Goal: Task Accomplishment & Management: Manage account settings

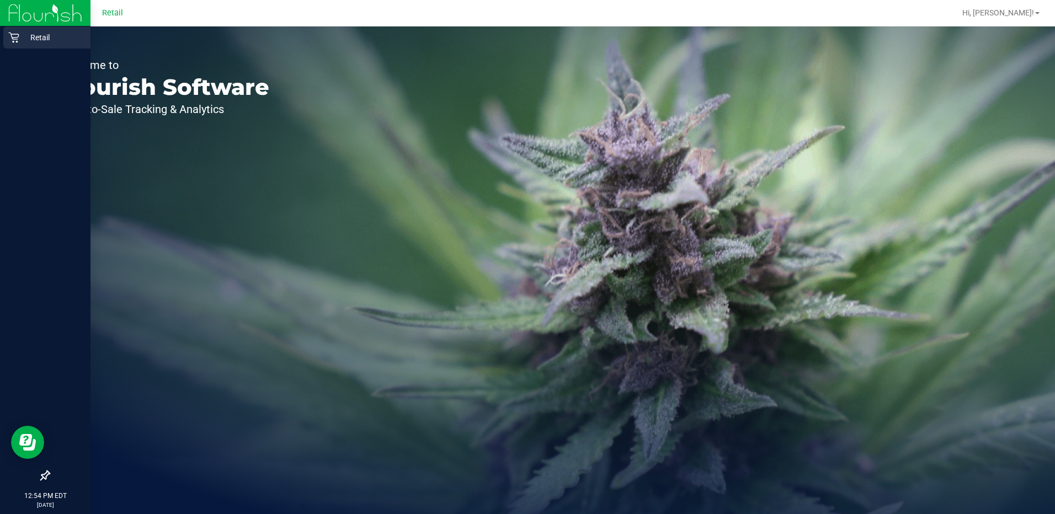
click at [19, 35] on icon at bounding box center [13, 38] width 10 height 10
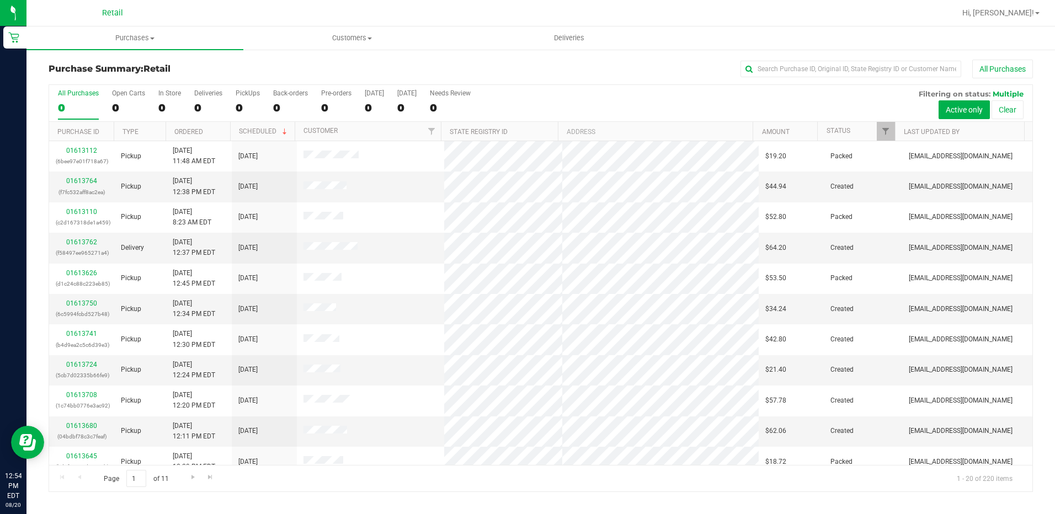
click at [284, 71] on h3 "Purchase Summary: Retail" at bounding box center [213, 69] width 328 height 10
click at [142, 39] on span "Purchases" at bounding box center [134, 38] width 217 height 10
click at [100, 65] on span "Summary of purchases" at bounding box center [82, 66] width 113 height 9
click at [148, 38] on span "Purchases" at bounding box center [141, 38] width 231 height 10
click at [96, 65] on span "Summary of purchases" at bounding box center [82, 66] width 113 height 9
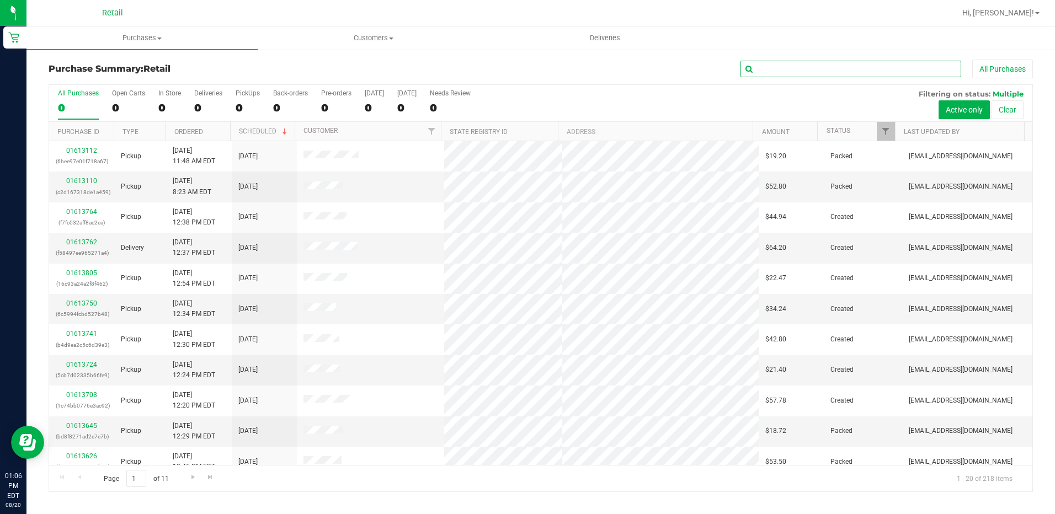
click at [785, 69] on input "text" at bounding box center [850, 69] width 221 height 17
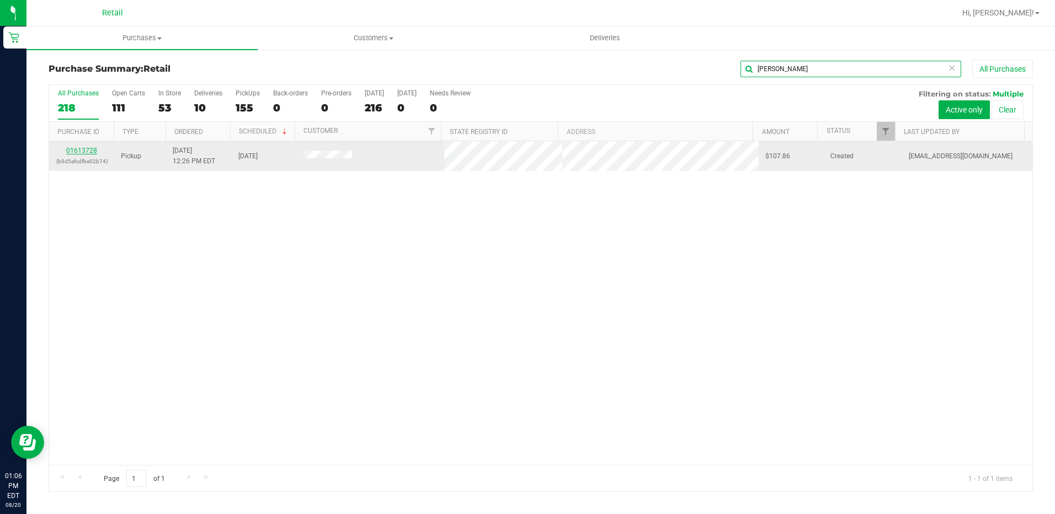
type input "gina"
click at [84, 150] on link "01613728" at bounding box center [81, 151] width 31 height 8
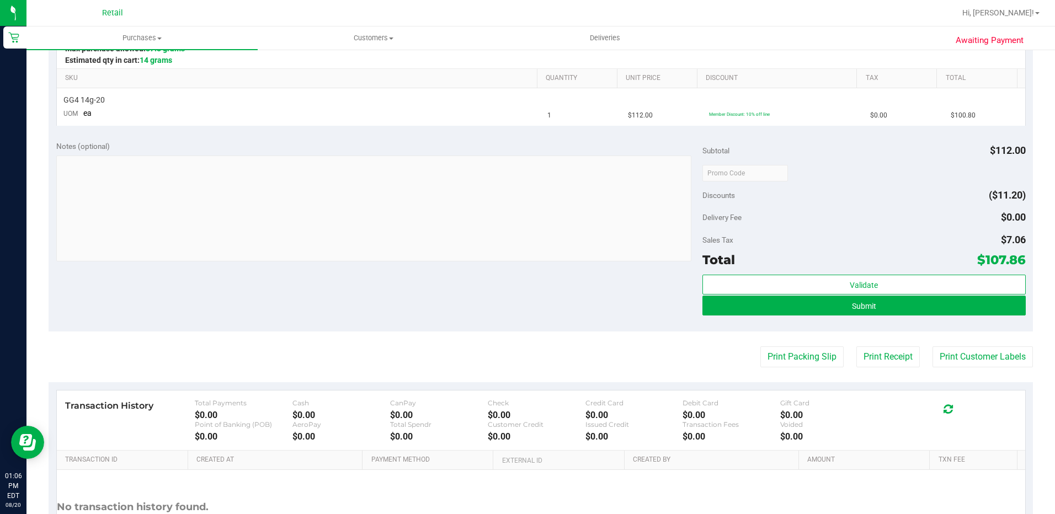
scroll to position [276, 0]
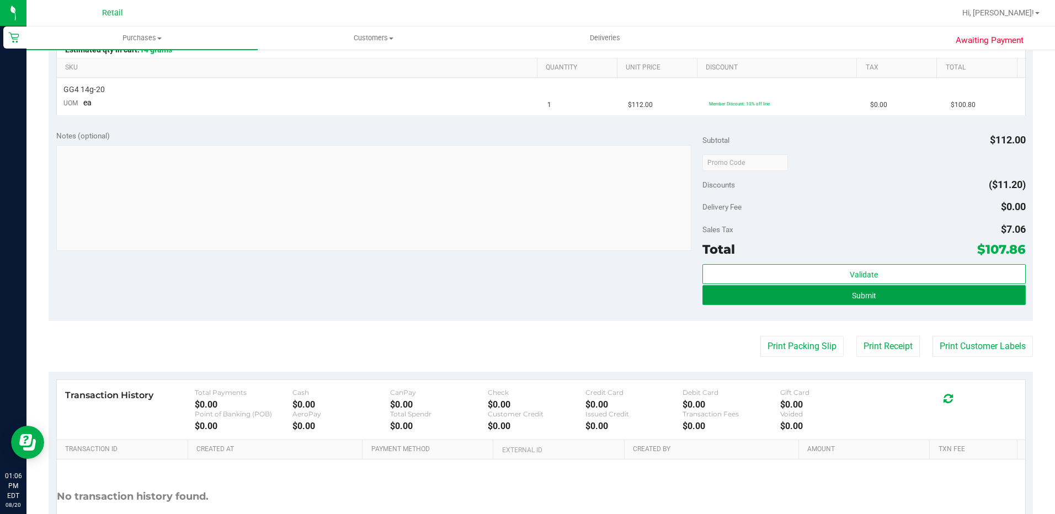
click at [840, 293] on button "Submit" at bounding box center [863, 295] width 323 height 20
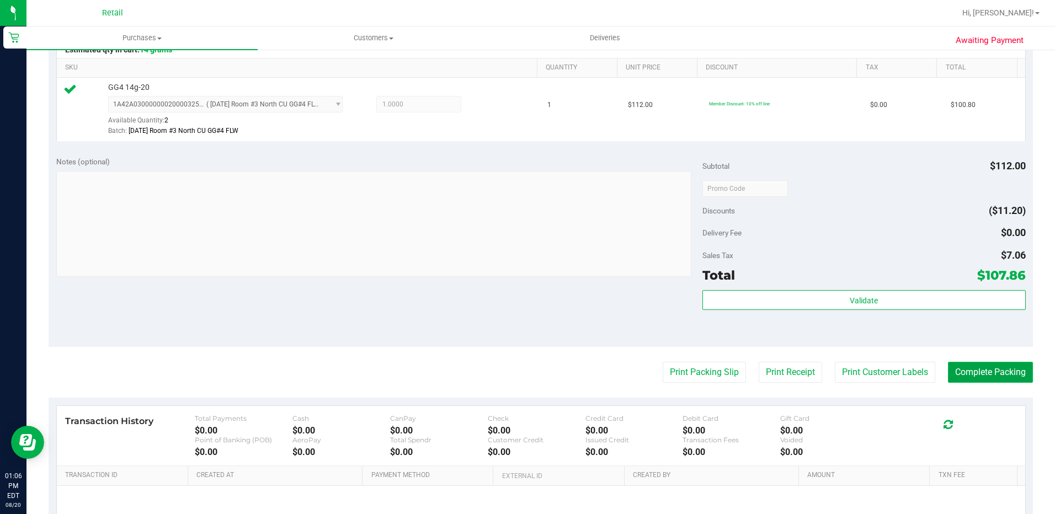
click at [971, 381] on button "Complete Packing" at bounding box center [990, 372] width 85 height 21
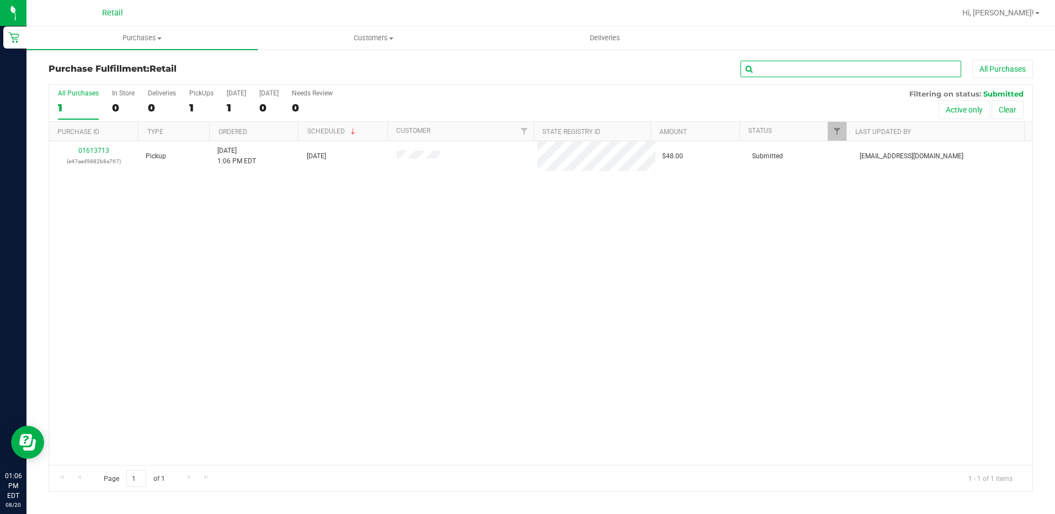
click at [774, 63] on input "text" at bounding box center [850, 69] width 221 height 17
click at [134, 40] on span "Purchases" at bounding box center [141, 38] width 231 height 10
click at [128, 68] on span "Summary of purchases" at bounding box center [82, 66] width 113 height 9
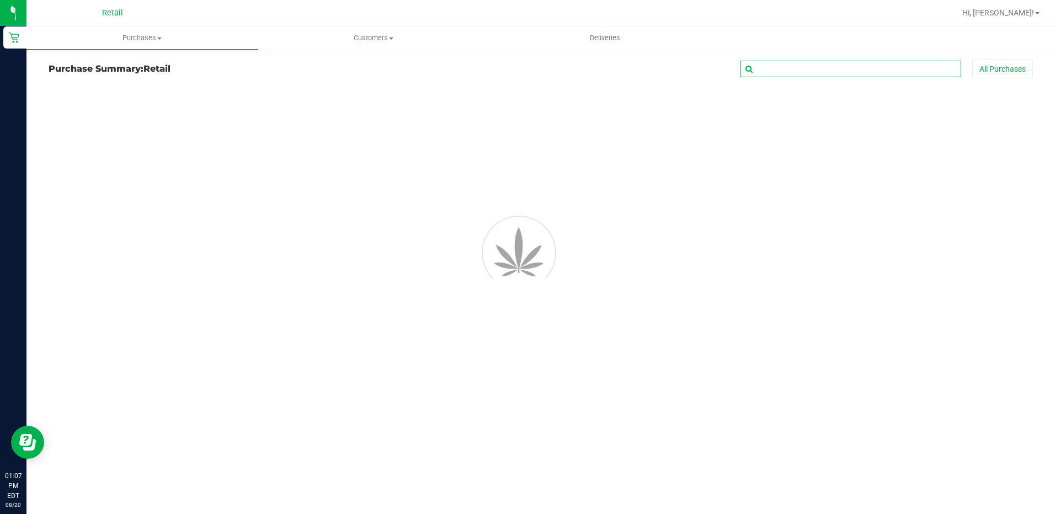
click at [825, 68] on input "text" at bounding box center [850, 69] width 221 height 17
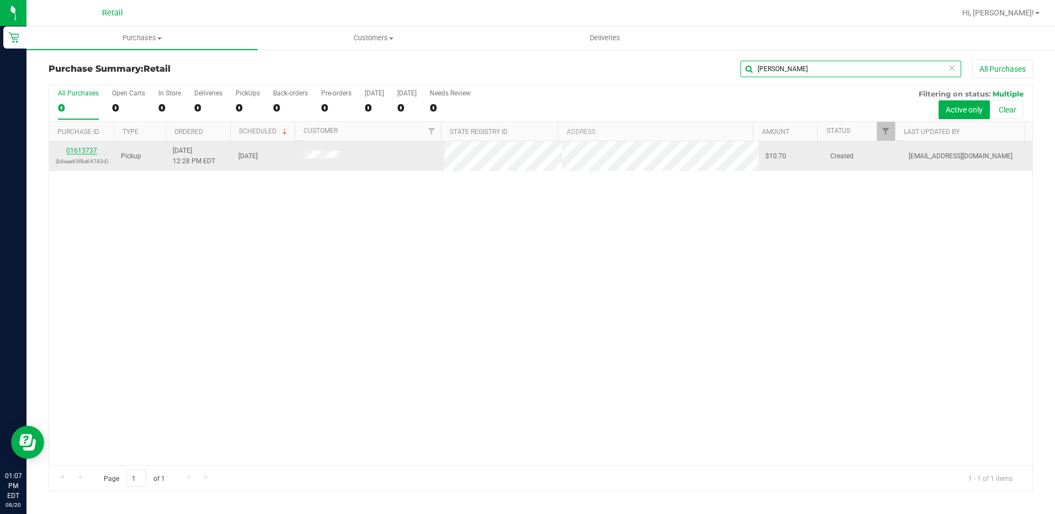
type input "craig"
click at [84, 149] on link "01613737" at bounding box center [81, 151] width 31 height 8
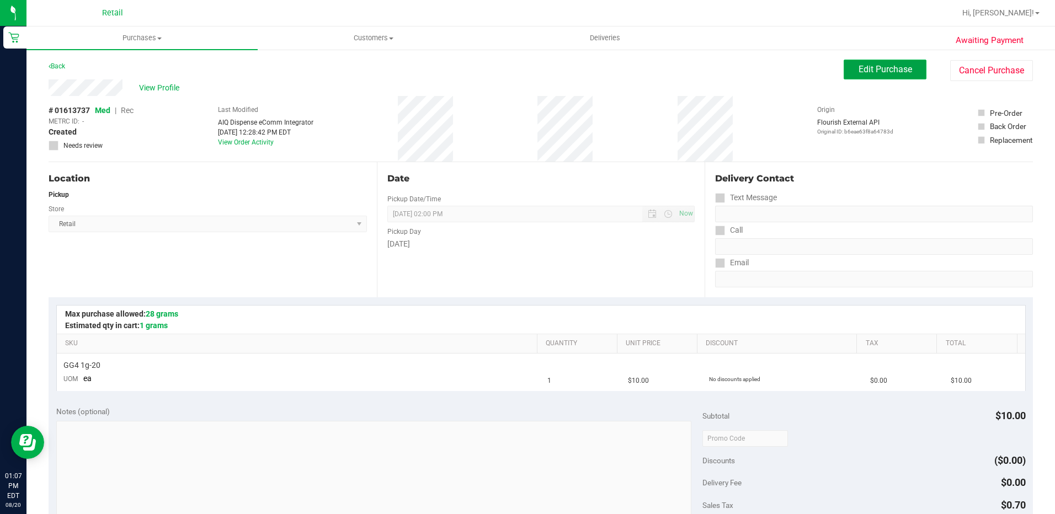
click at [846, 74] on button "Edit Purchase" at bounding box center [884, 70] width 83 height 20
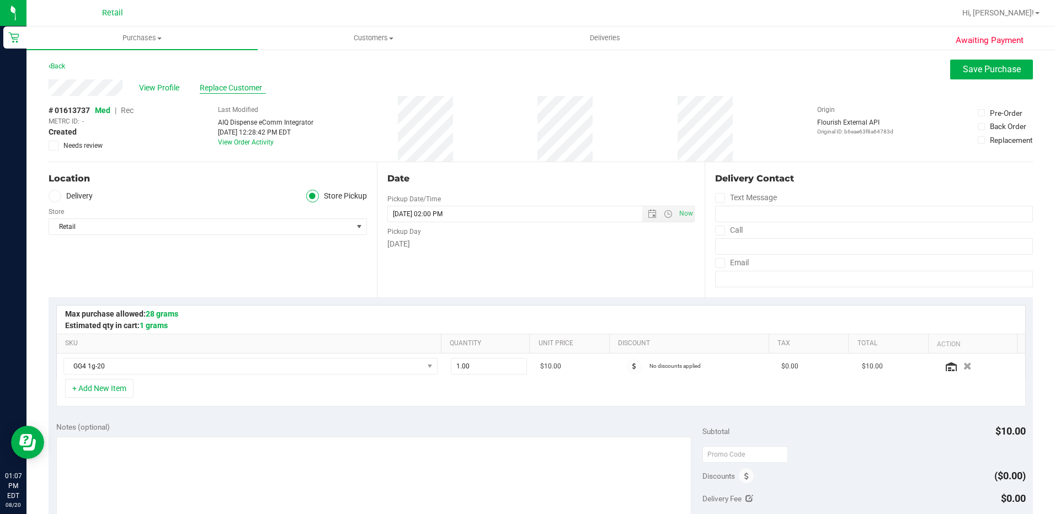
click at [245, 84] on span "Replace Customer" at bounding box center [233, 88] width 66 height 12
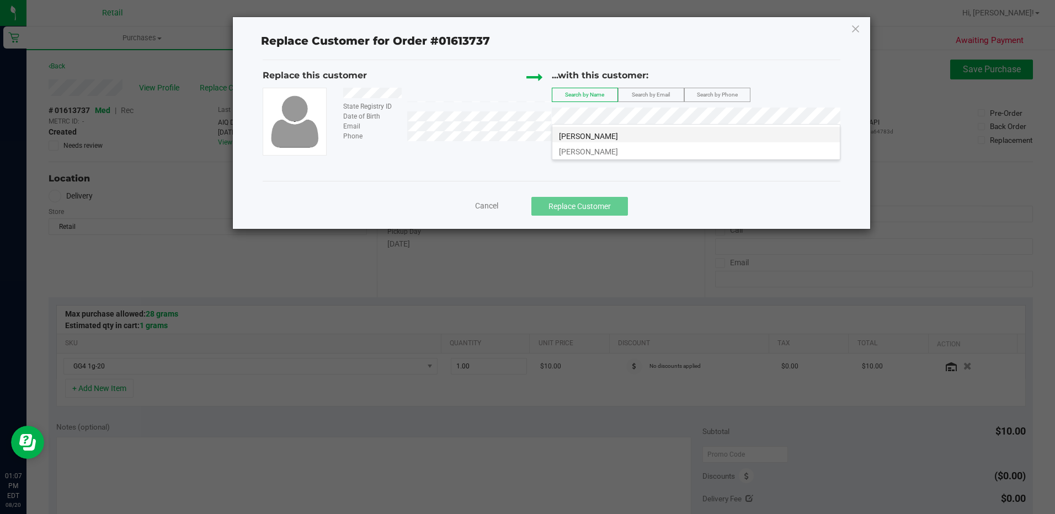
click at [568, 133] on span "Craig Garner" at bounding box center [588, 136] width 59 height 9
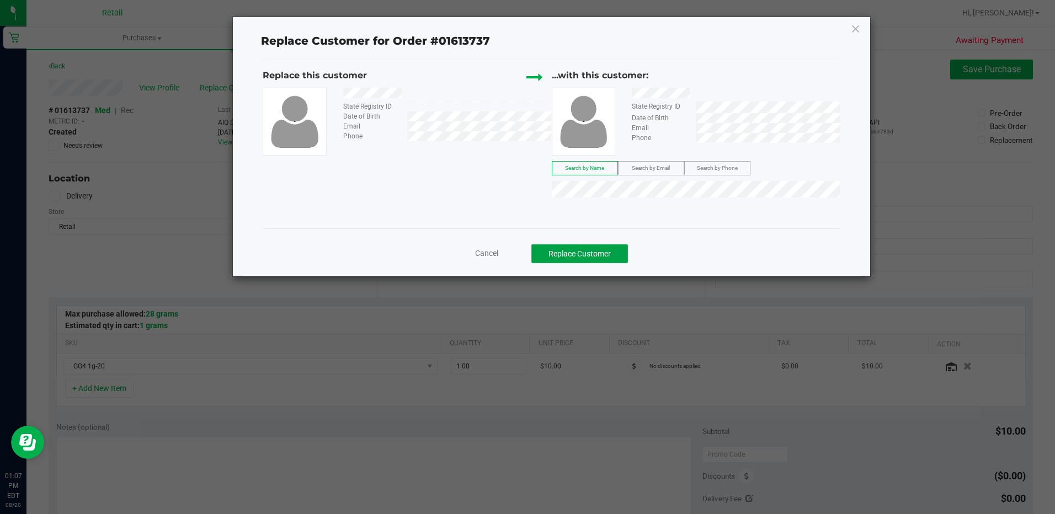
click at [581, 245] on button "Replace Customer" at bounding box center [579, 253] width 97 height 19
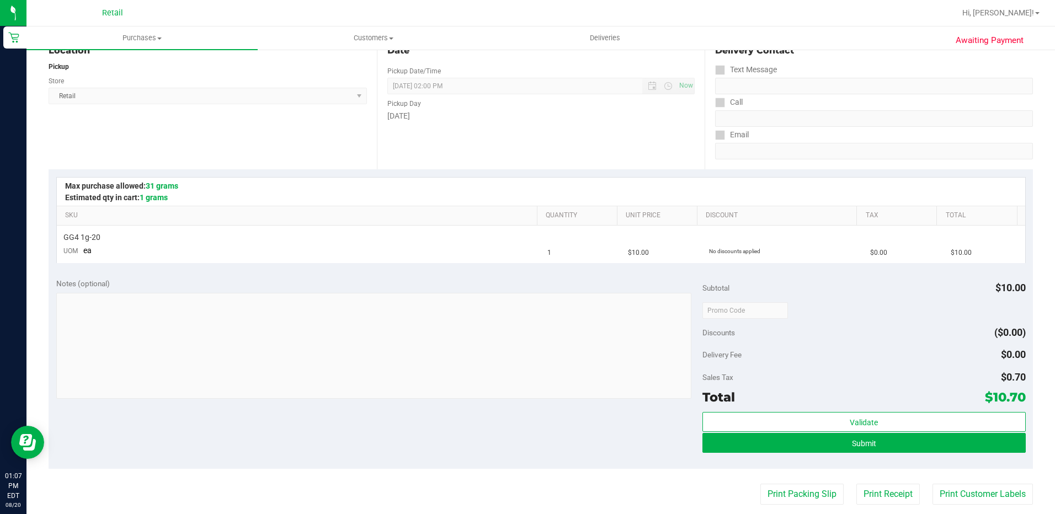
scroll to position [165, 0]
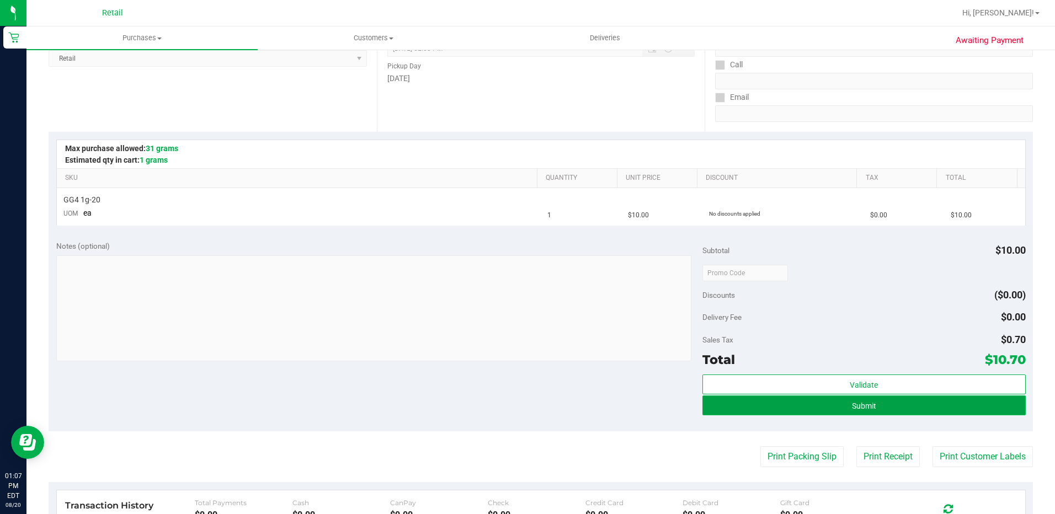
click at [854, 402] on span "Submit" at bounding box center [864, 406] width 24 height 9
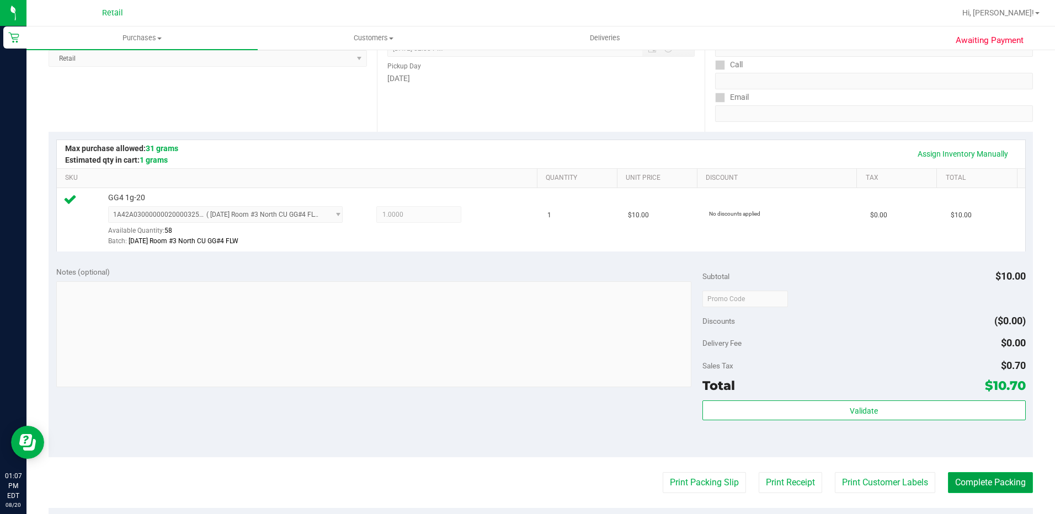
click at [981, 480] on button "Complete Packing" at bounding box center [990, 482] width 85 height 21
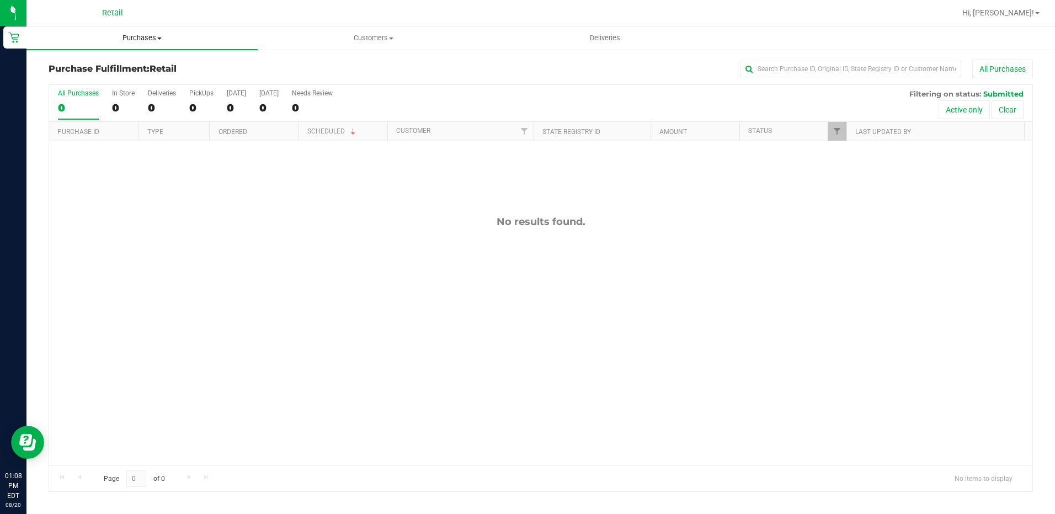
click at [141, 36] on span "Purchases" at bounding box center [141, 38] width 231 height 10
click at [86, 66] on span "Summary of purchases" at bounding box center [82, 66] width 113 height 9
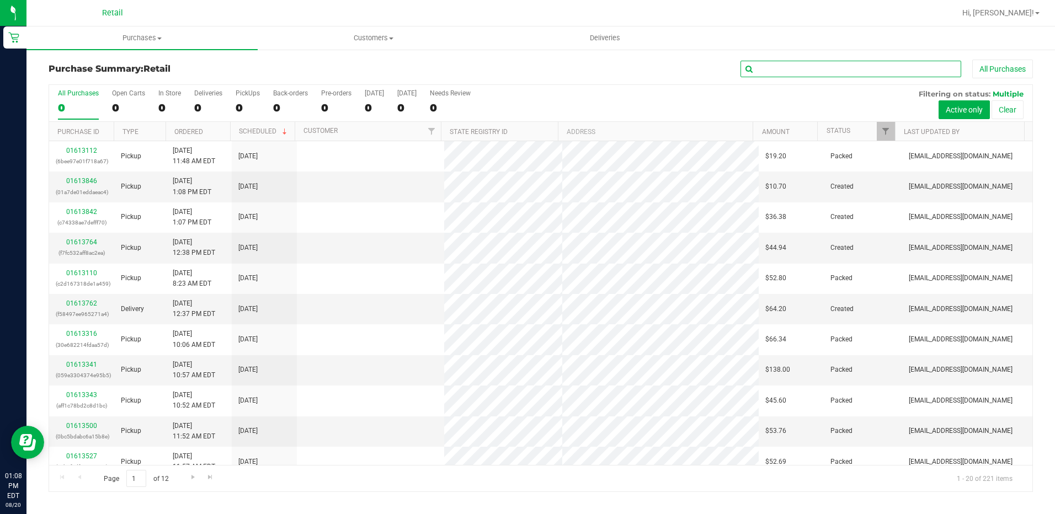
click at [771, 68] on input "text" at bounding box center [850, 69] width 221 height 17
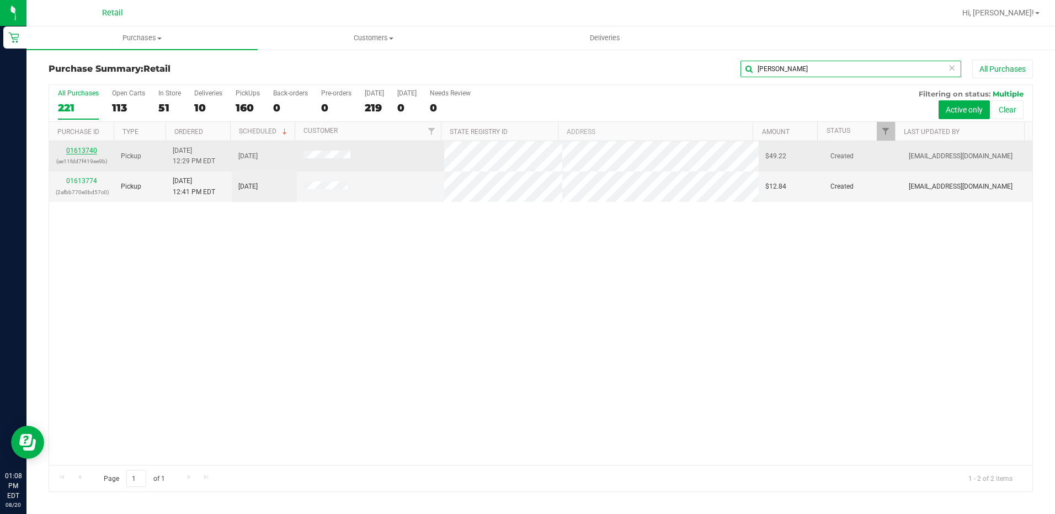
type input "robert"
click at [83, 151] on link "01613740" at bounding box center [81, 151] width 31 height 8
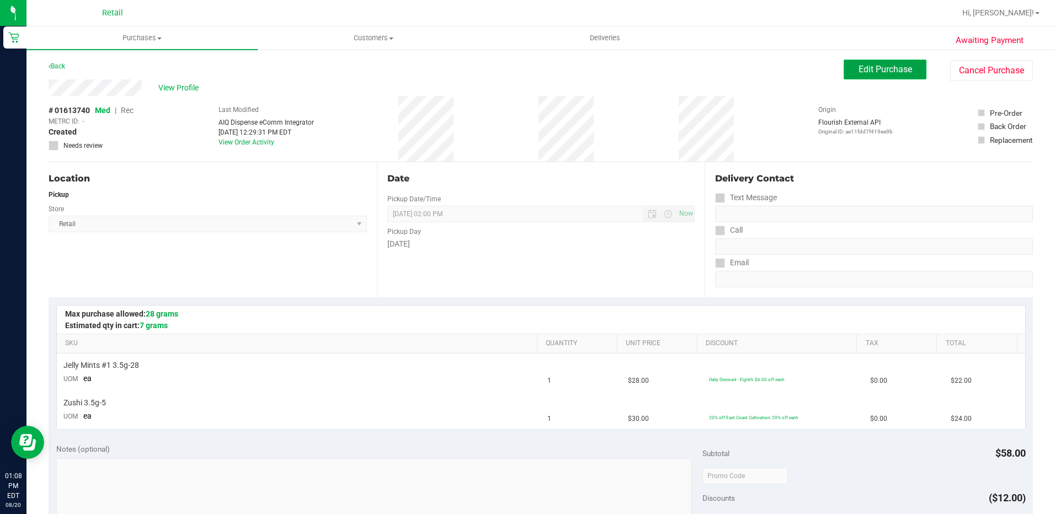
click at [865, 71] on span "Edit Purchase" at bounding box center [885, 69] width 54 height 10
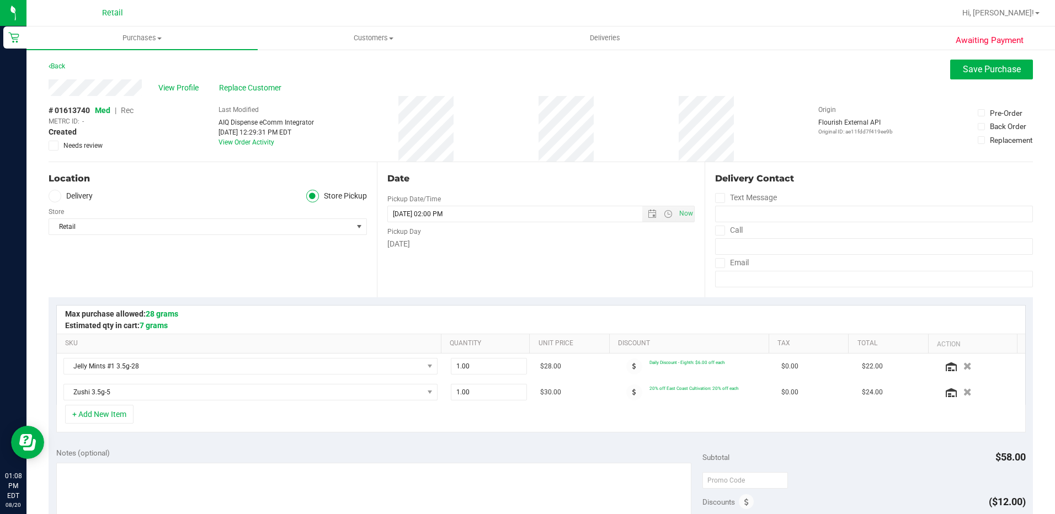
click at [129, 109] on span "Rec" at bounding box center [127, 110] width 13 height 9
click at [966, 71] on span "Save Purchase" at bounding box center [992, 69] width 58 height 10
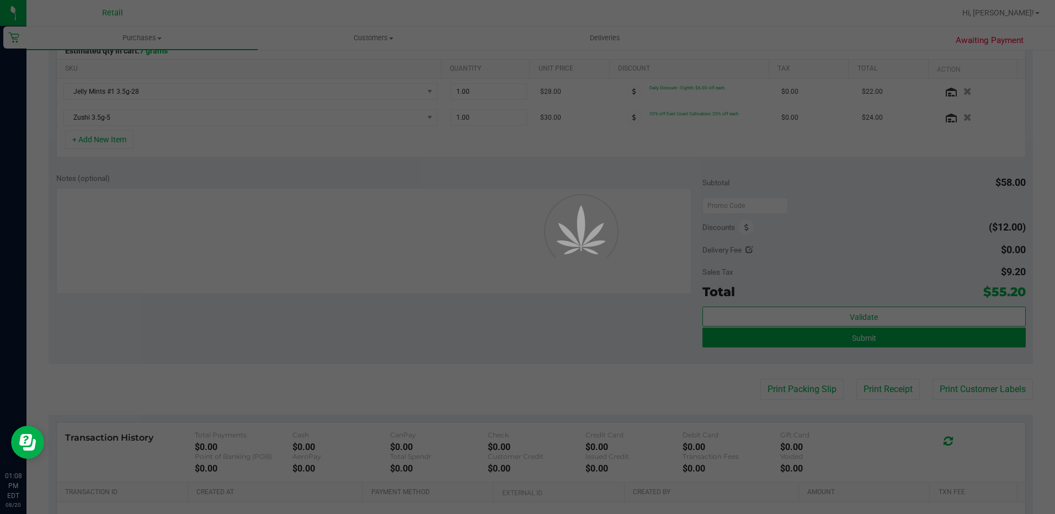
scroll to position [276, 0]
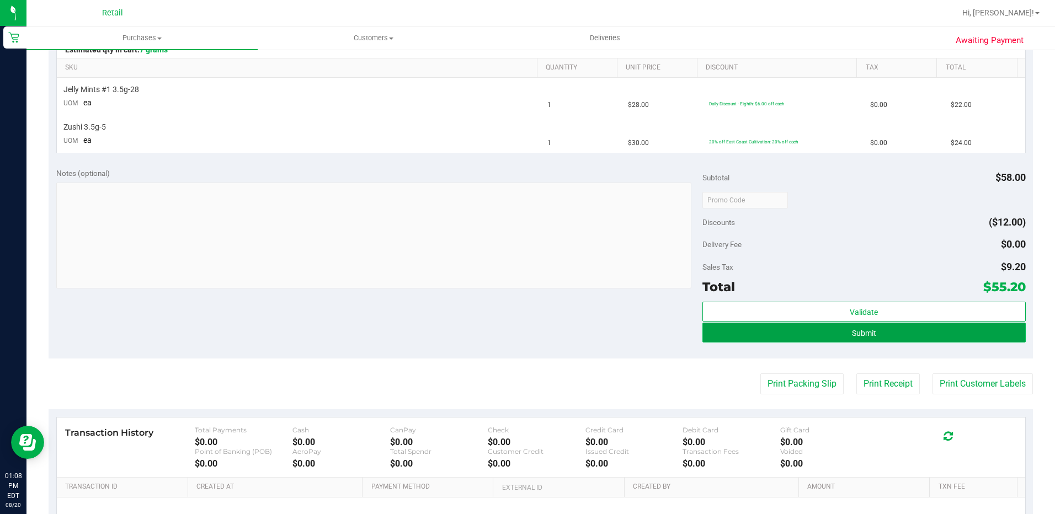
click at [860, 341] on button "Submit" at bounding box center [863, 333] width 323 height 20
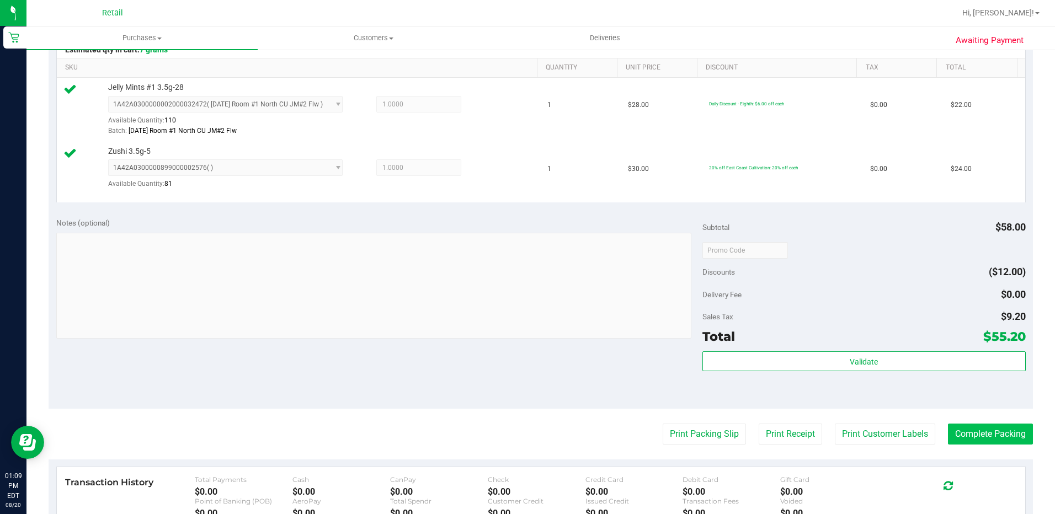
click at [974, 443] on purchase-details "Back Edit Purchase Cancel Purchase View Profile # 01613740 Med | Rec METRC ID: …" at bounding box center [541, 225] width 984 height 882
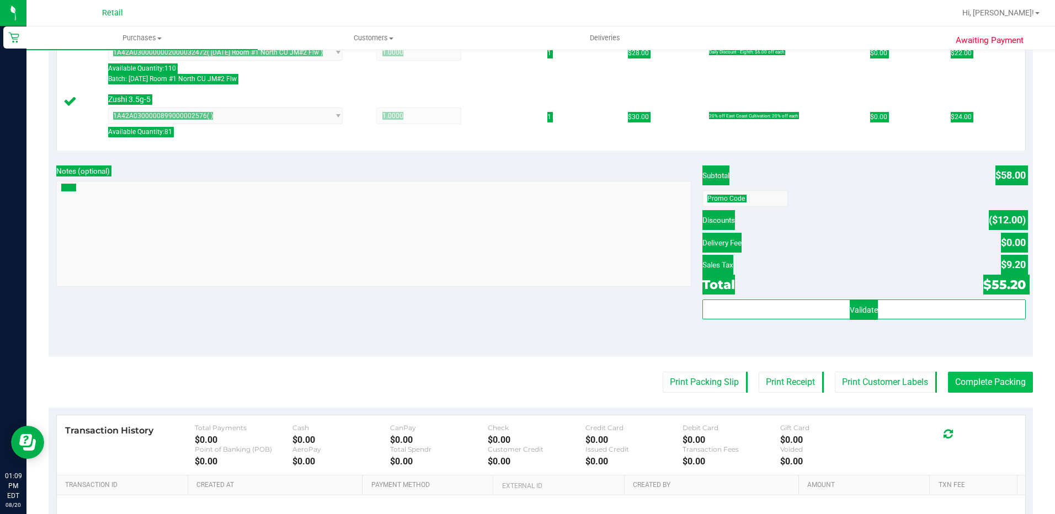
scroll to position [331, 0]
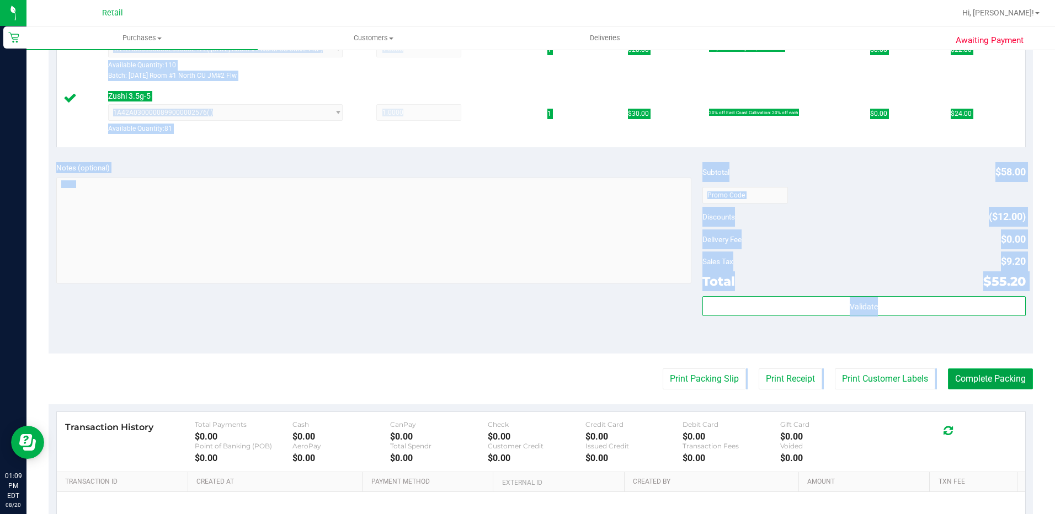
click at [974, 377] on button "Complete Packing" at bounding box center [990, 378] width 85 height 21
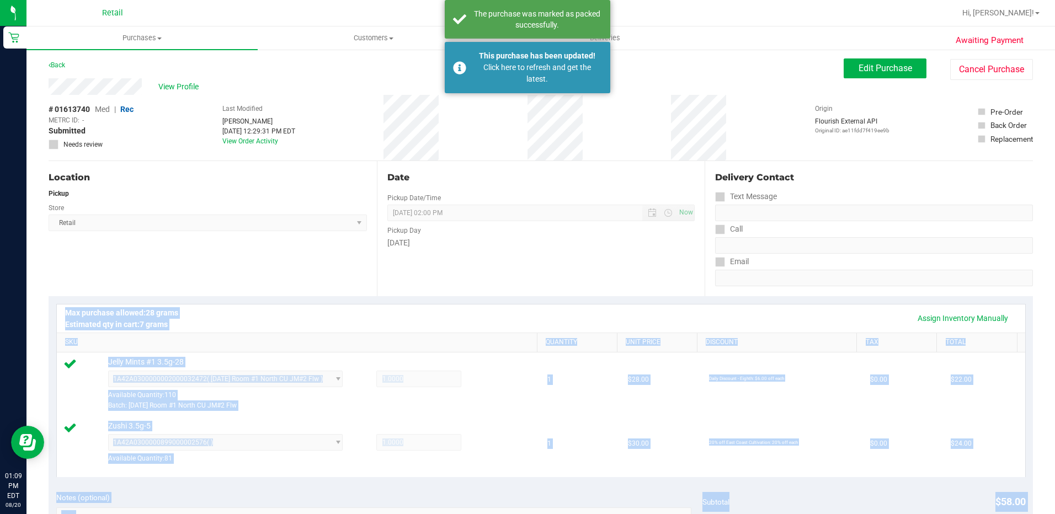
scroll to position [0, 0]
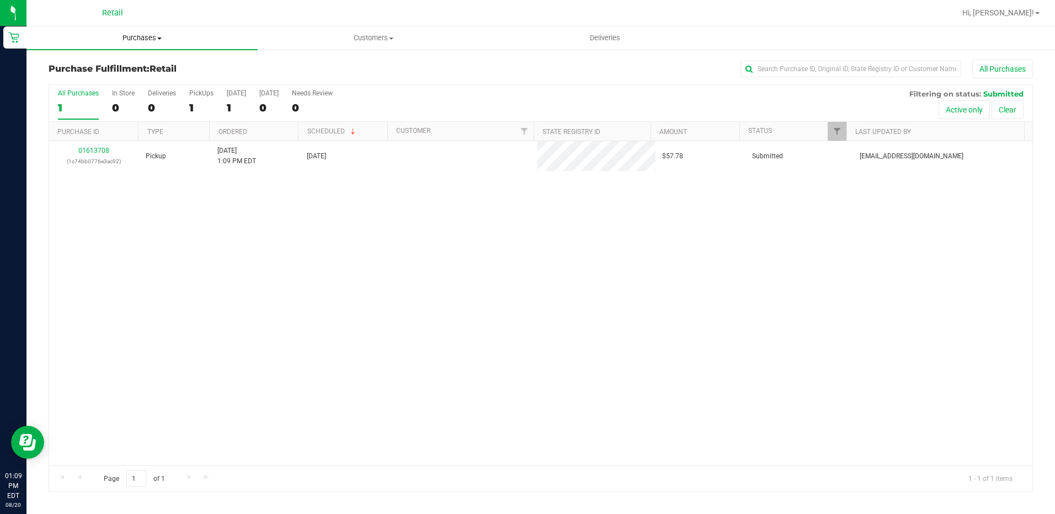
click at [126, 35] on span "Purchases" at bounding box center [141, 38] width 231 height 10
click at [103, 70] on span "Summary of purchases" at bounding box center [82, 66] width 113 height 9
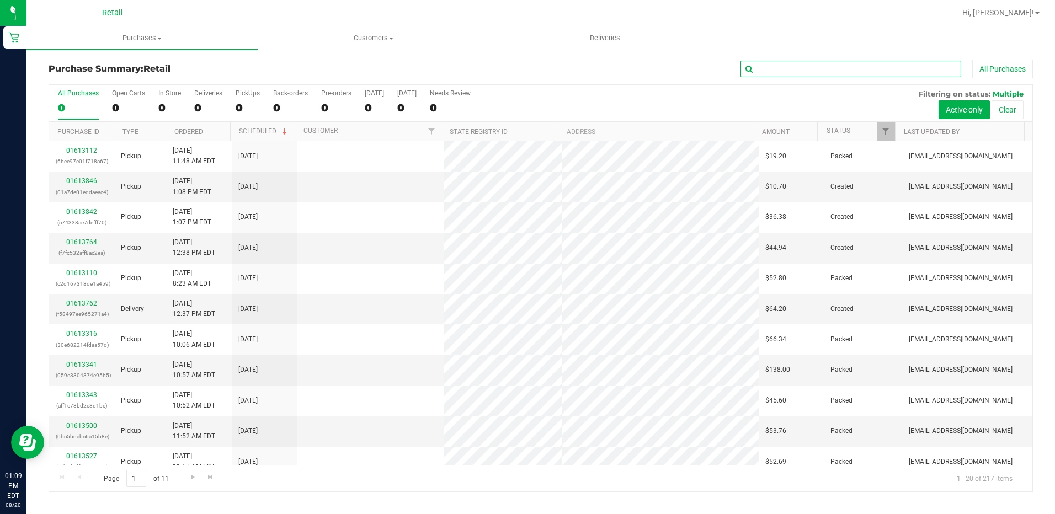
click at [772, 70] on input "text" at bounding box center [850, 69] width 221 height 17
type input "m"
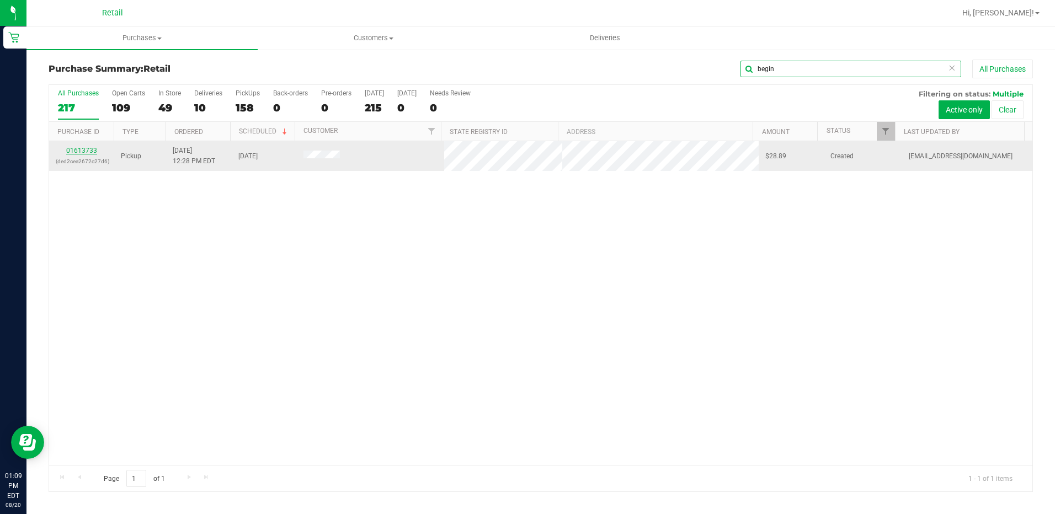
type input "begin"
click at [71, 151] on link "01613733" at bounding box center [81, 151] width 31 height 8
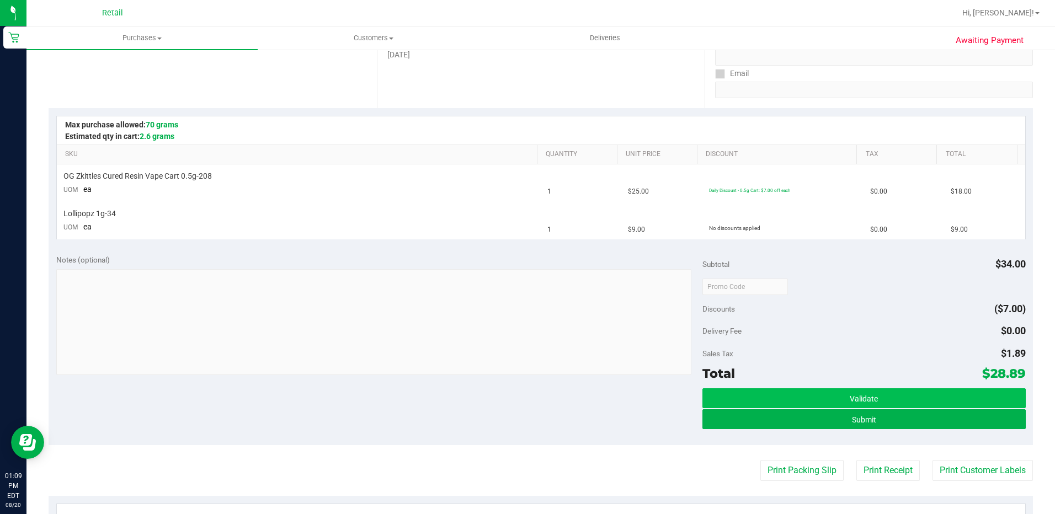
scroll to position [221, 0]
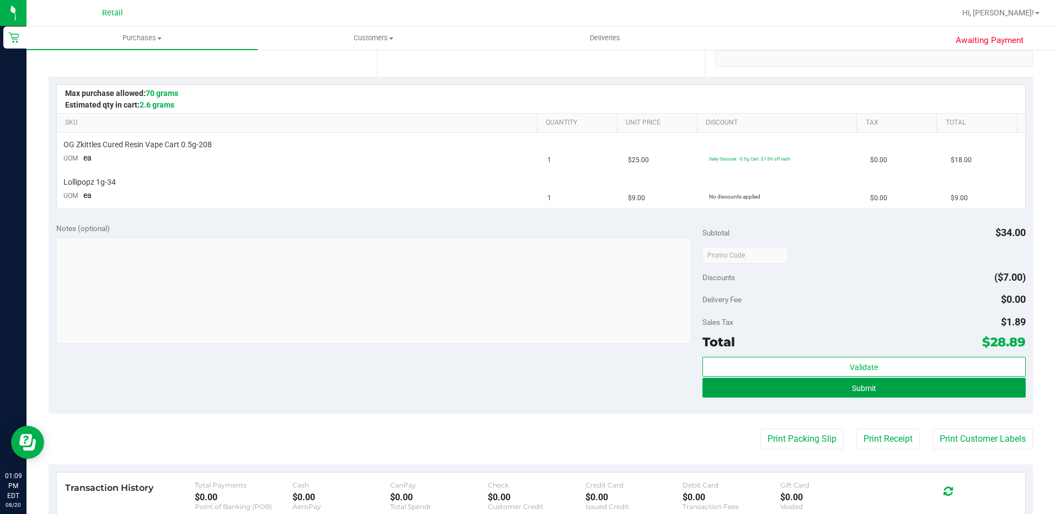
click at [854, 389] on span "Submit" at bounding box center [864, 388] width 24 height 9
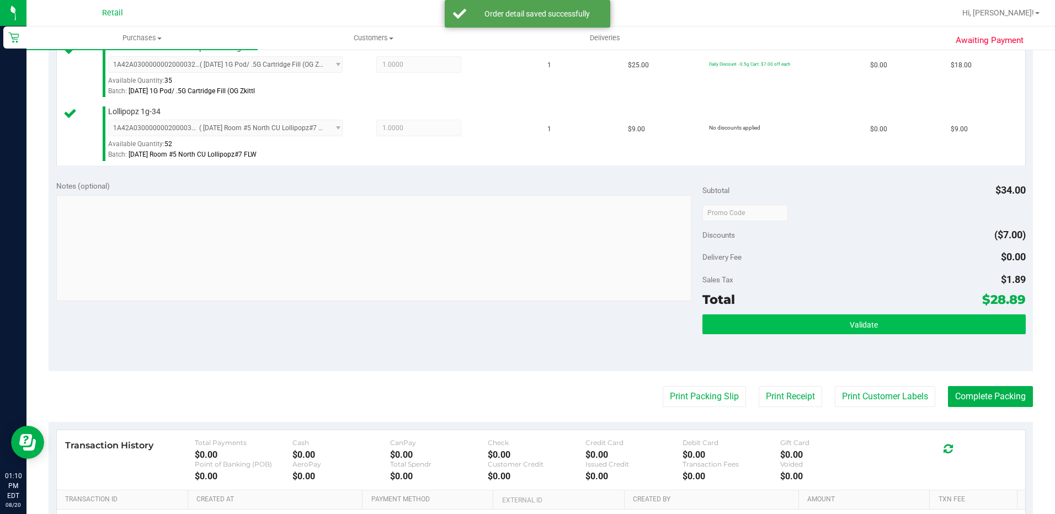
scroll to position [331, 0]
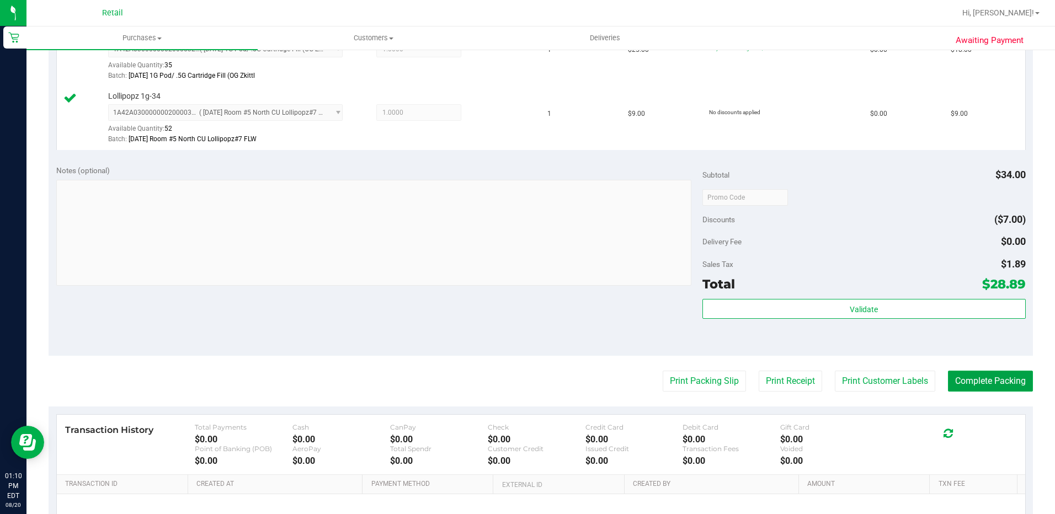
drag, startPoint x: 985, startPoint y: 375, endPoint x: 983, endPoint y: 395, distance: 20.5
click at [980, 392] on purchase-details "Back Edit Purchase Cancel Purchase View Profile # 01613733 Med | Rec METRC ID: …" at bounding box center [541, 171] width 984 height 884
click at [981, 389] on button "Complete Packing" at bounding box center [990, 381] width 85 height 21
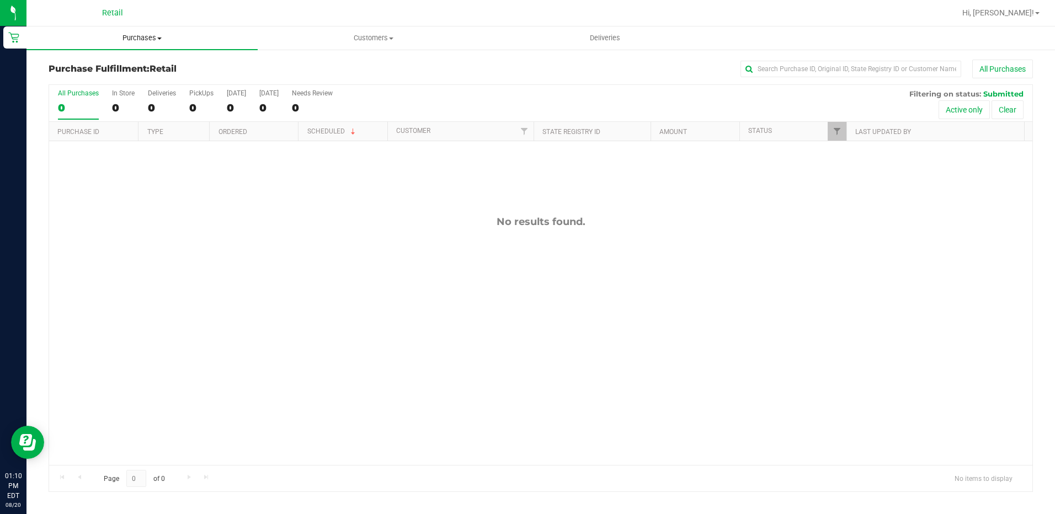
click at [148, 36] on span "Purchases" at bounding box center [141, 38] width 231 height 10
click at [85, 63] on span "Summary of purchases" at bounding box center [82, 66] width 113 height 9
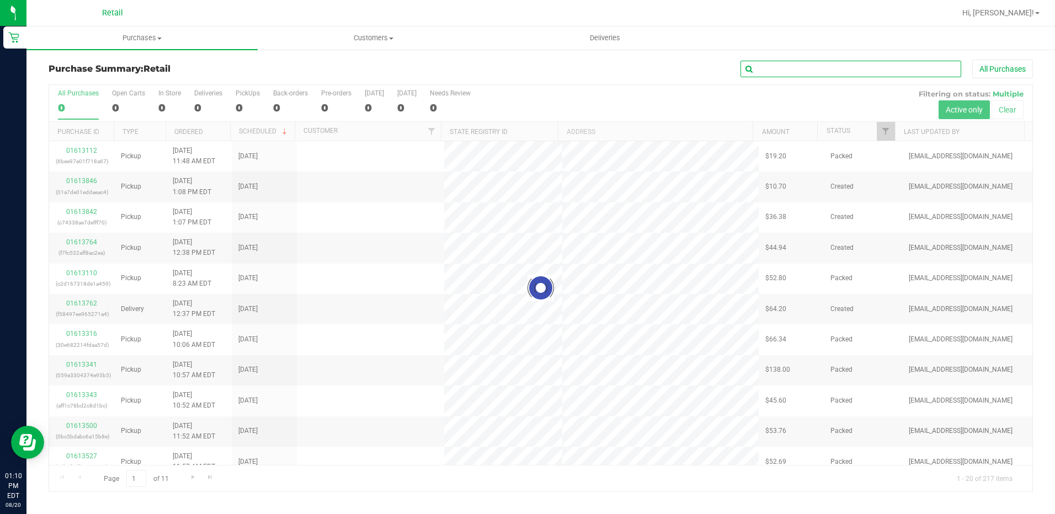
click at [774, 73] on input "text" at bounding box center [850, 69] width 221 height 17
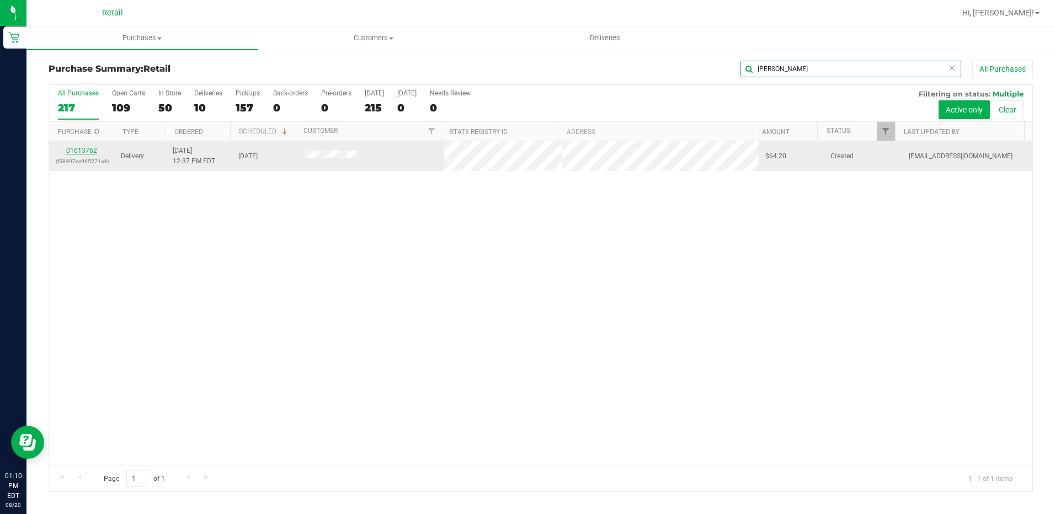
type input "mack"
click at [90, 151] on link "01613762" at bounding box center [81, 151] width 31 height 8
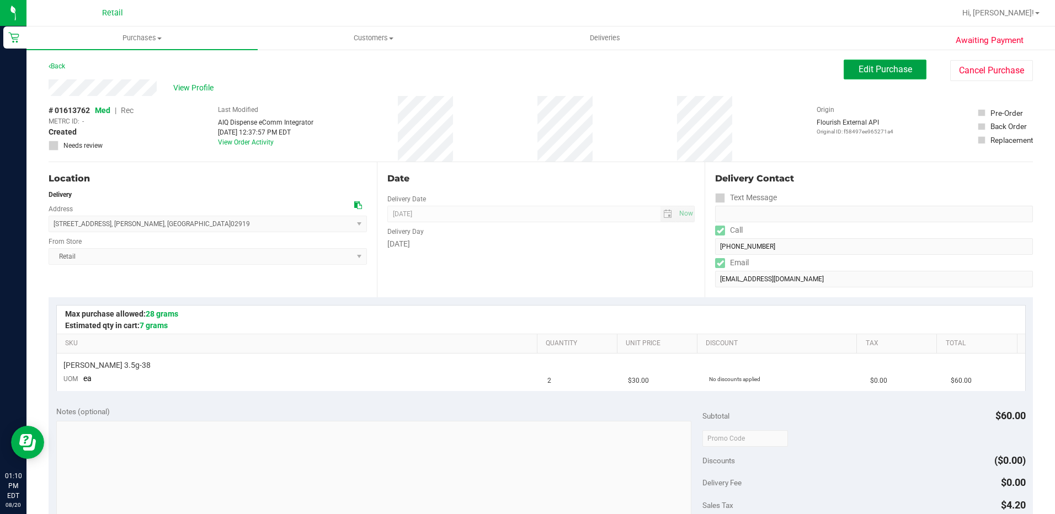
click at [872, 69] on span "Edit Purchase" at bounding box center [885, 69] width 54 height 10
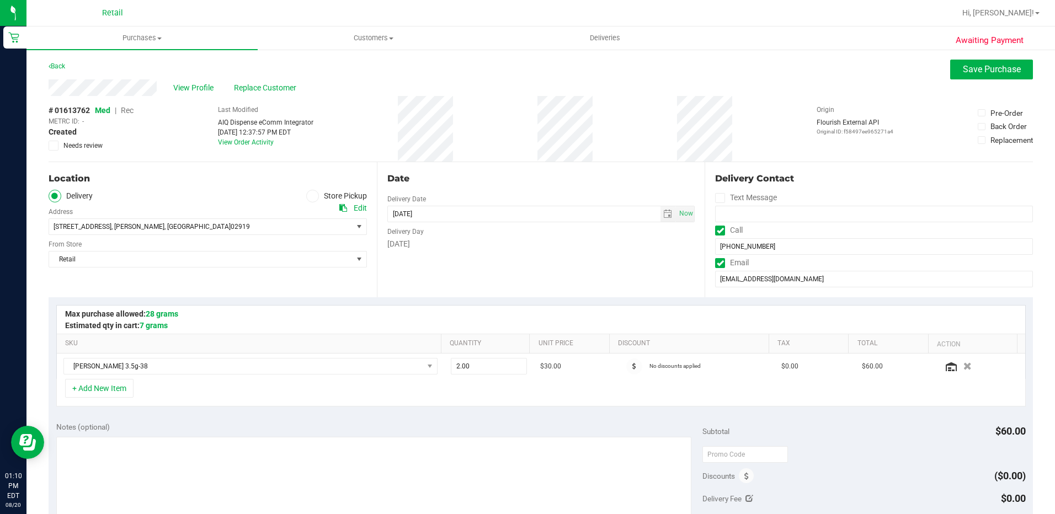
click at [130, 111] on span "Rec" at bounding box center [127, 110] width 13 height 9
click at [981, 77] on button "Save Purchase" at bounding box center [991, 70] width 83 height 20
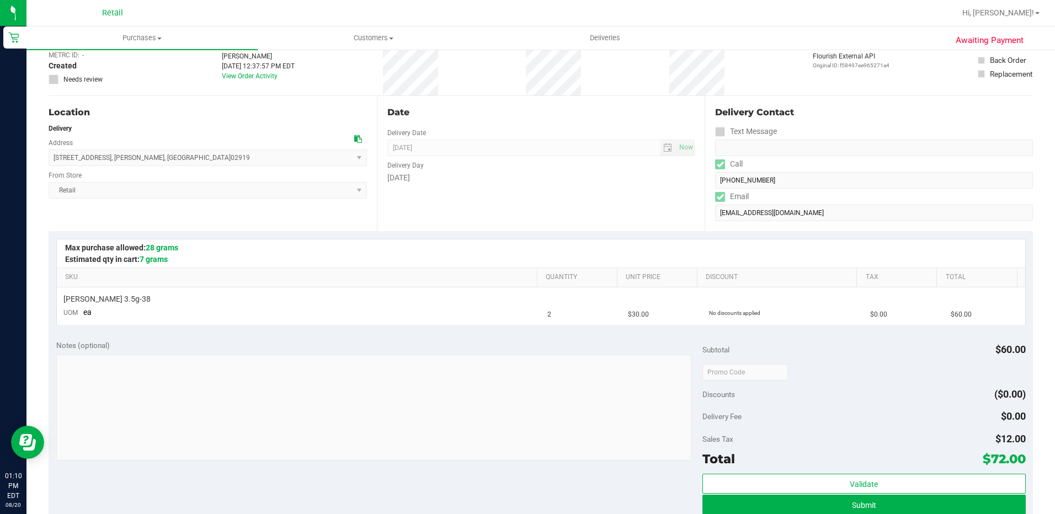
scroll to position [221, 0]
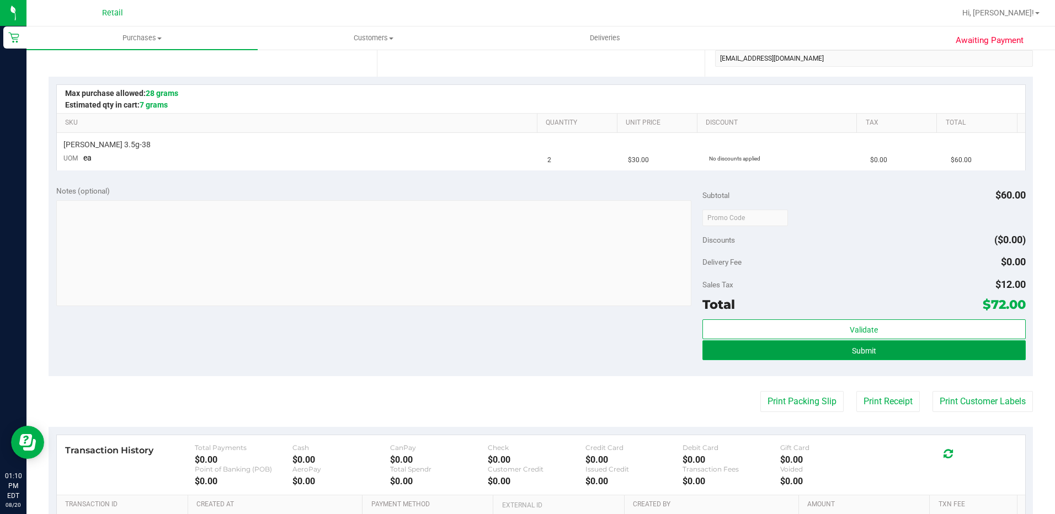
click at [855, 350] on span "Submit" at bounding box center [864, 350] width 24 height 9
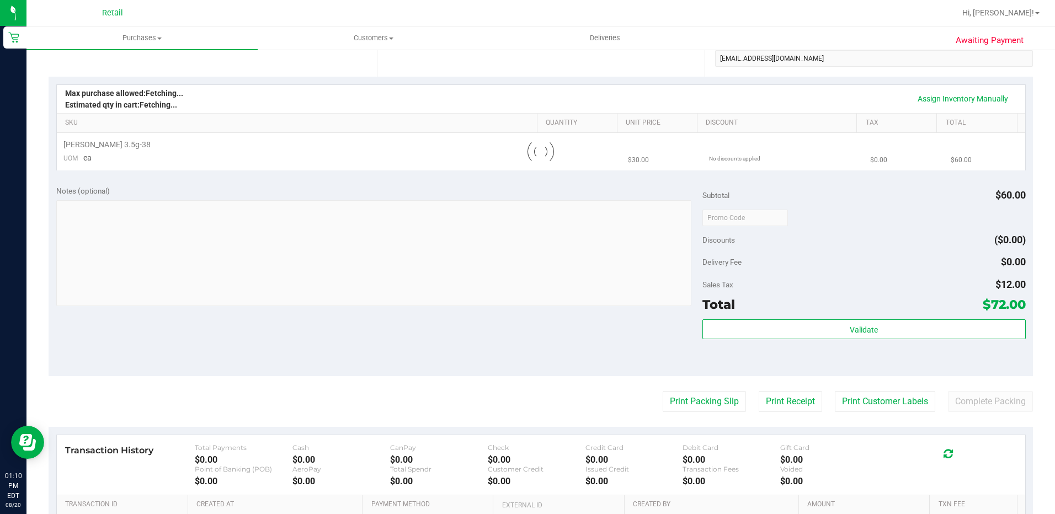
scroll to position [0, 0]
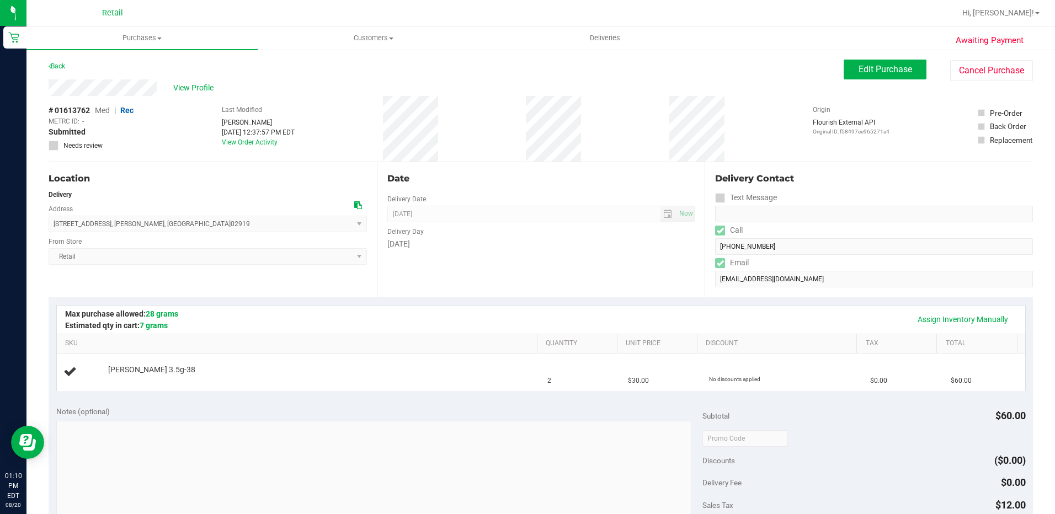
click at [555, 239] on div "[DATE]" at bounding box center [541, 244] width 308 height 12
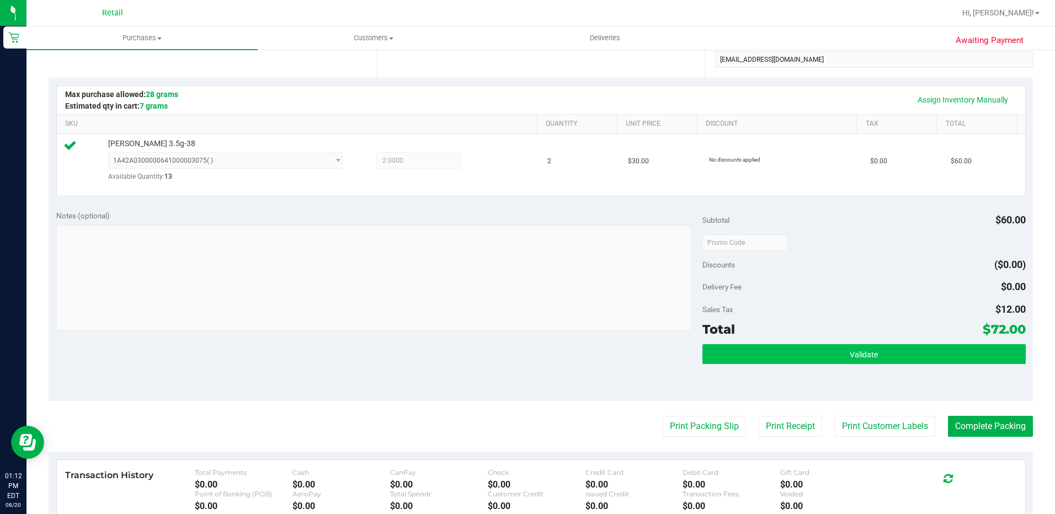
scroll to position [221, 0]
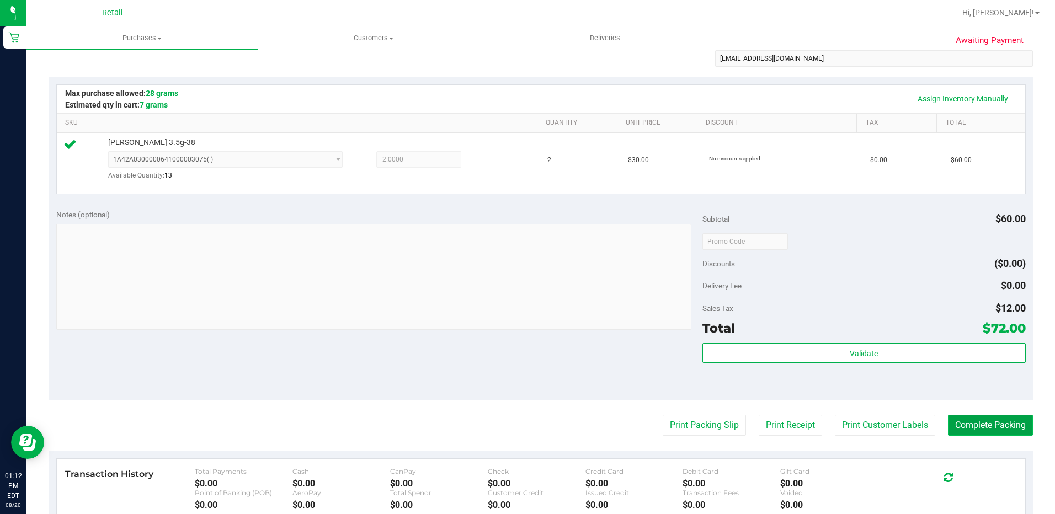
click at [969, 429] on button "Complete Packing" at bounding box center [990, 425] width 85 height 21
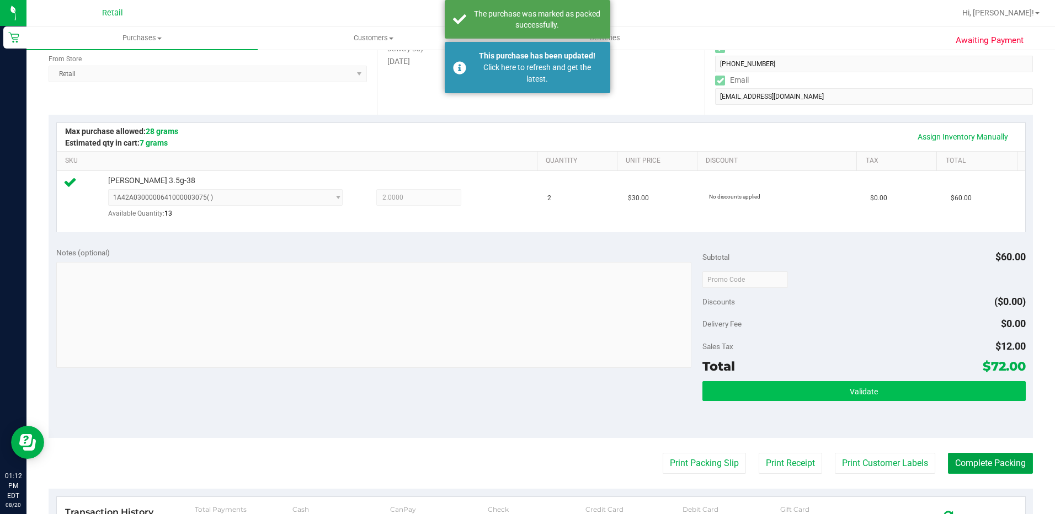
scroll to position [64, 0]
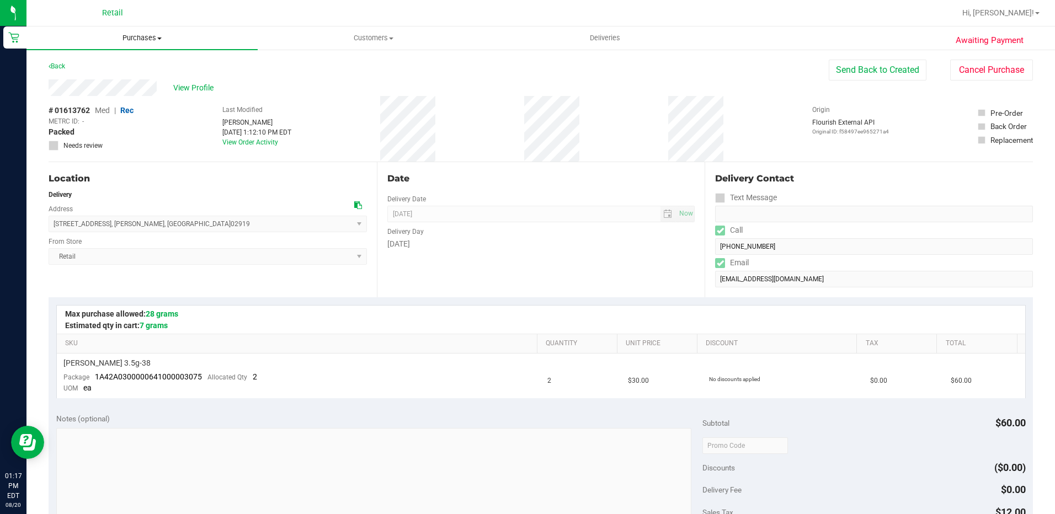
click at [129, 44] on uib-tab-heading "Purchases Summary of purchases Fulfillment All purchases" at bounding box center [141, 37] width 231 height 23
click at [509, 180] on div "Date" at bounding box center [541, 178] width 308 height 13
click at [127, 35] on span "Purchases" at bounding box center [141, 38] width 231 height 10
click at [63, 62] on span "Summary of purchases" at bounding box center [82, 66] width 113 height 9
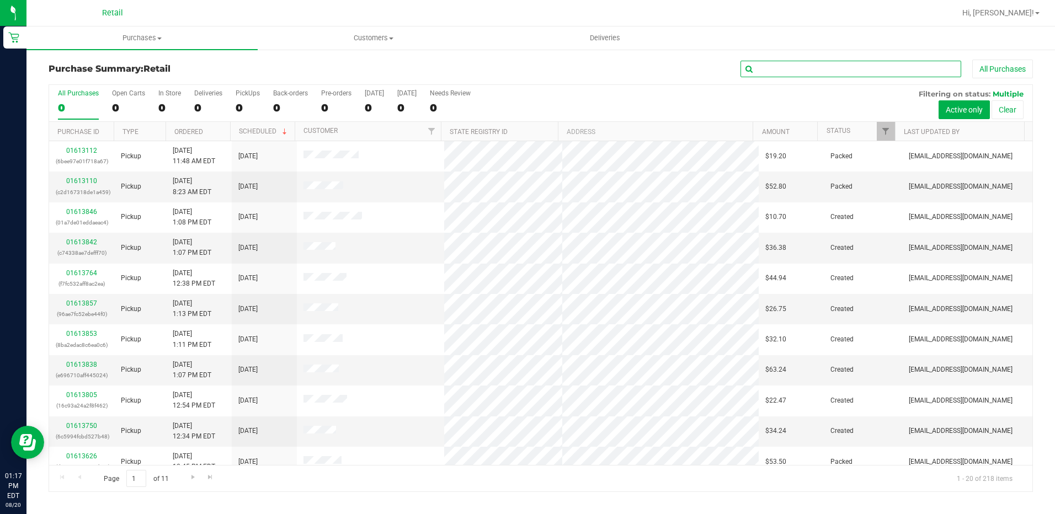
click at [817, 68] on input "text" at bounding box center [850, 69] width 221 height 17
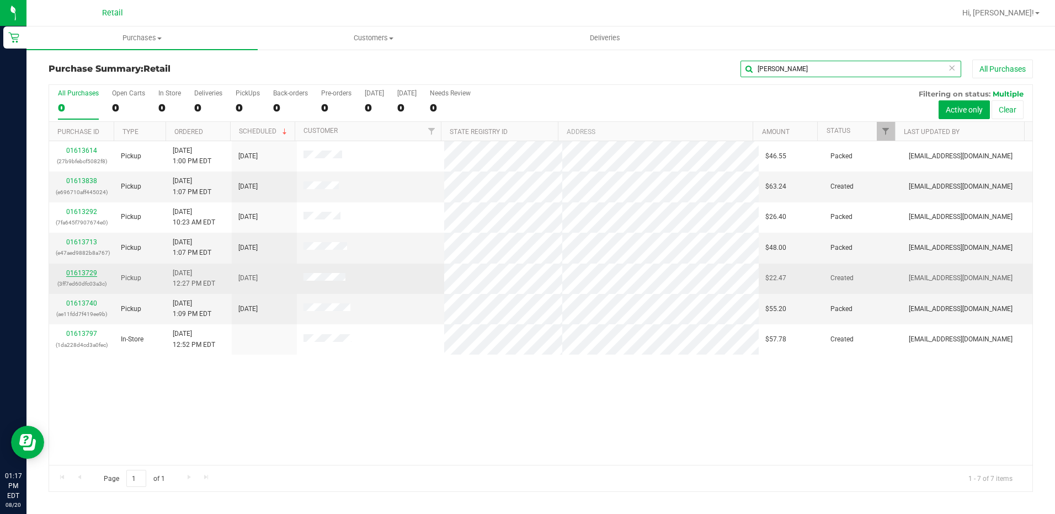
type input "john"
click at [86, 271] on link "01613729" at bounding box center [81, 273] width 31 height 8
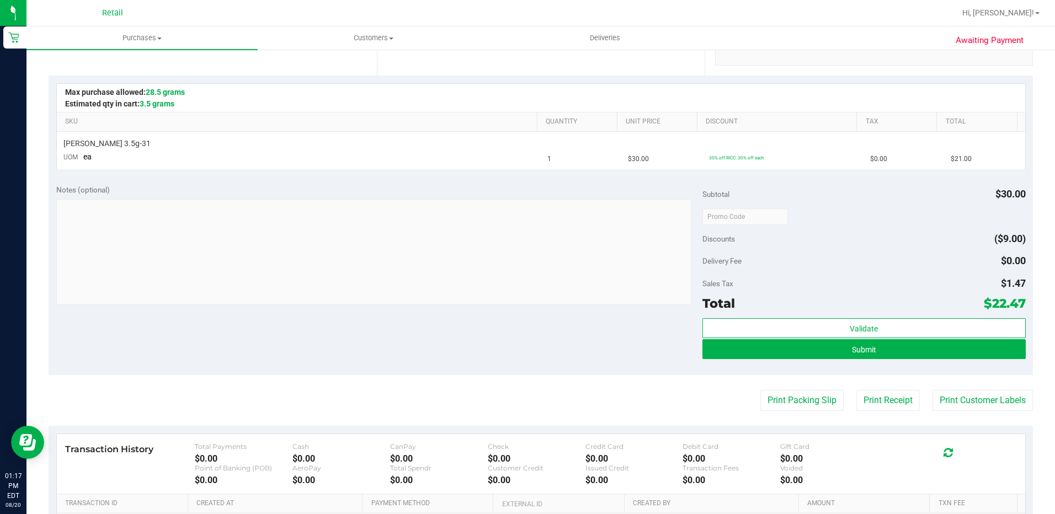
scroll to position [276, 0]
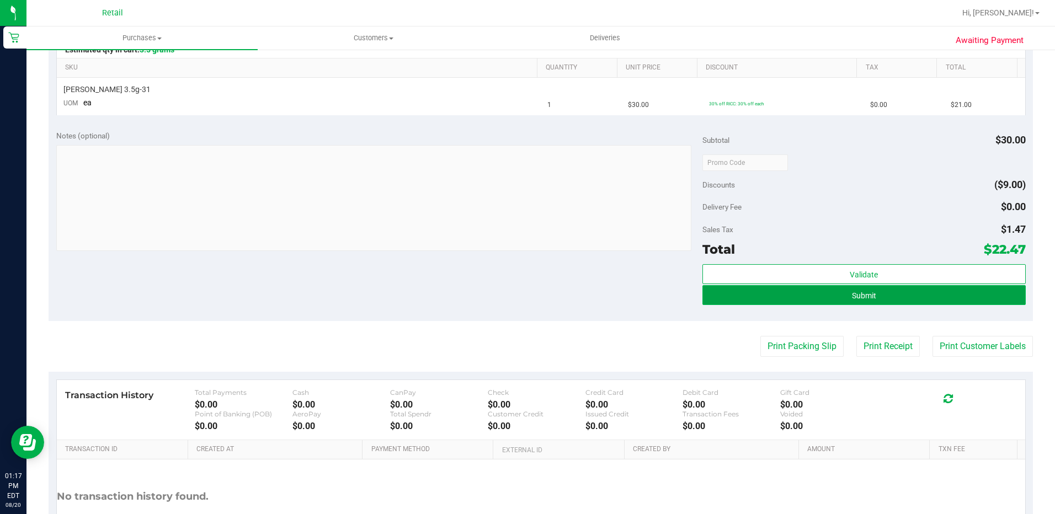
click at [797, 297] on button "Submit" at bounding box center [863, 295] width 323 height 20
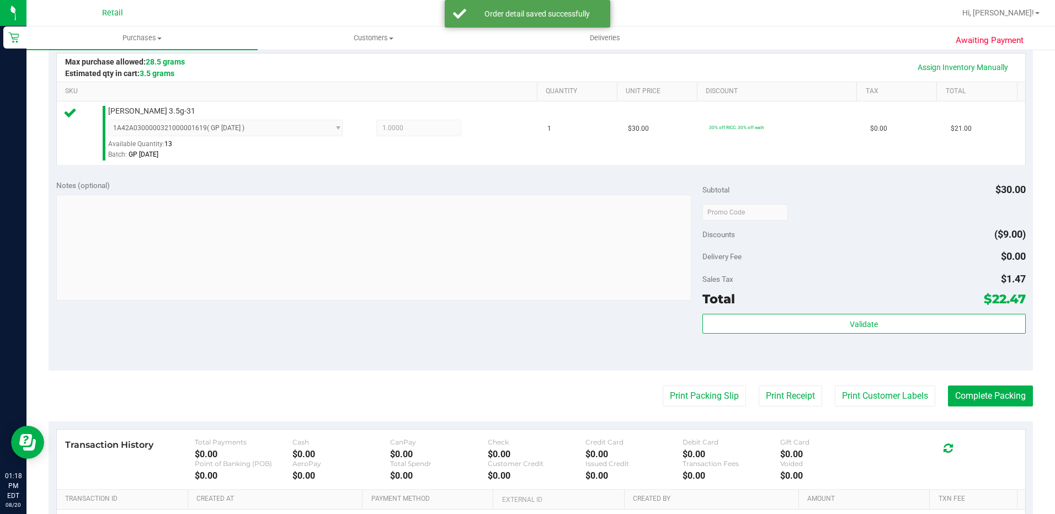
scroll to position [331, 0]
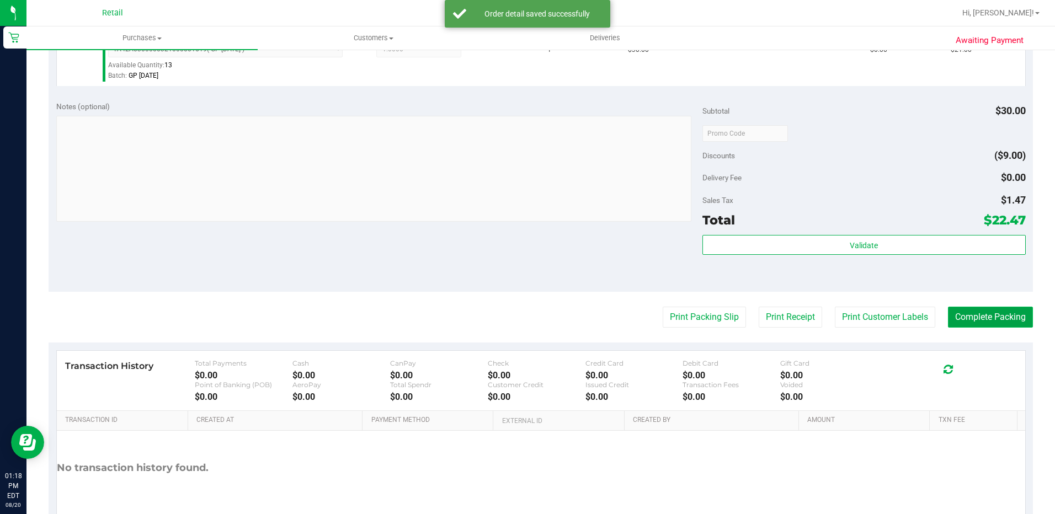
click at [993, 322] on button "Complete Packing" at bounding box center [990, 317] width 85 height 21
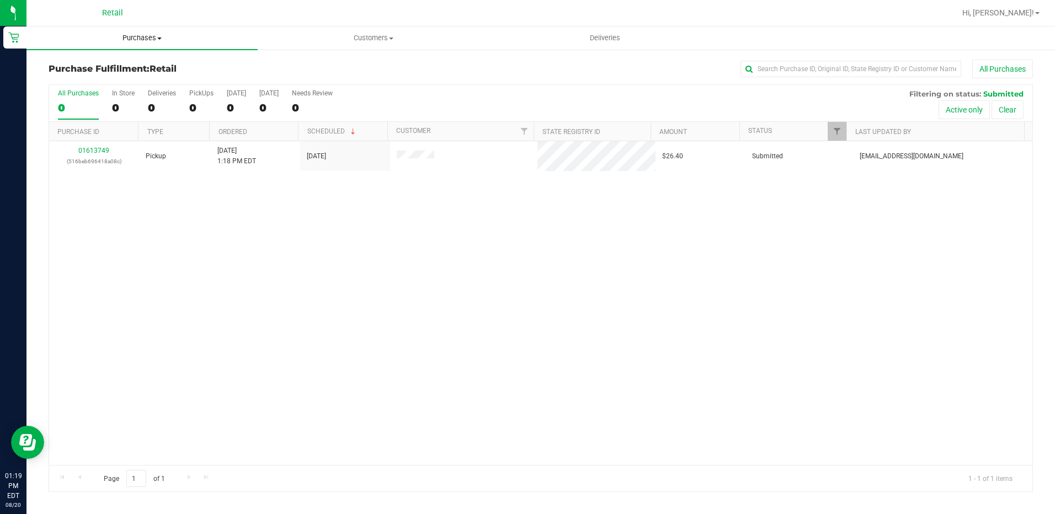
click at [142, 41] on span "Purchases" at bounding box center [141, 38] width 231 height 10
click at [66, 67] on span "Summary of purchases" at bounding box center [82, 66] width 113 height 9
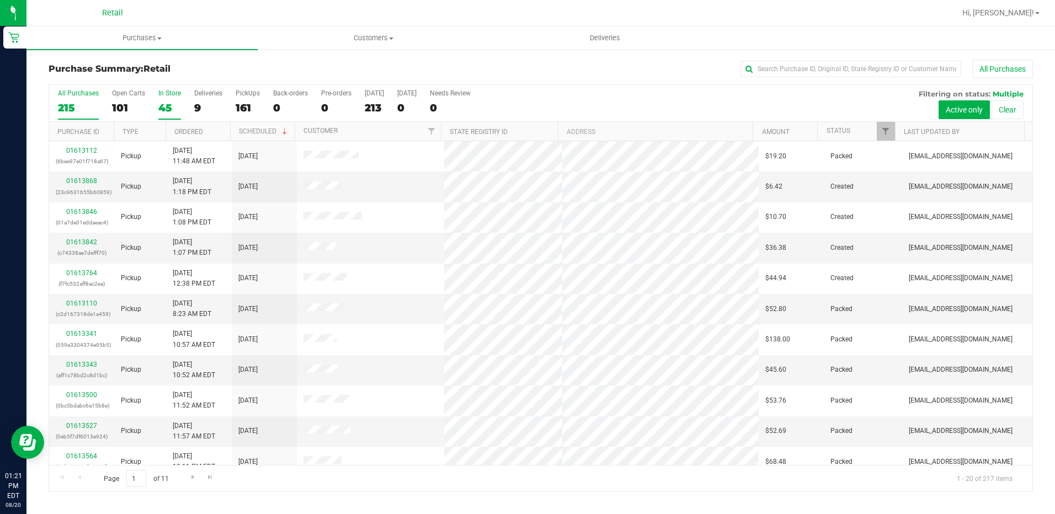
click at [163, 103] on div "45" at bounding box center [169, 107] width 23 height 13
click at [0, 0] on input "In Store 45" at bounding box center [0, 0] width 0 height 0
click at [124, 103] on div "101" at bounding box center [128, 107] width 33 height 13
click at [0, 0] on input "Open Carts 101" at bounding box center [0, 0] width 0 height 0
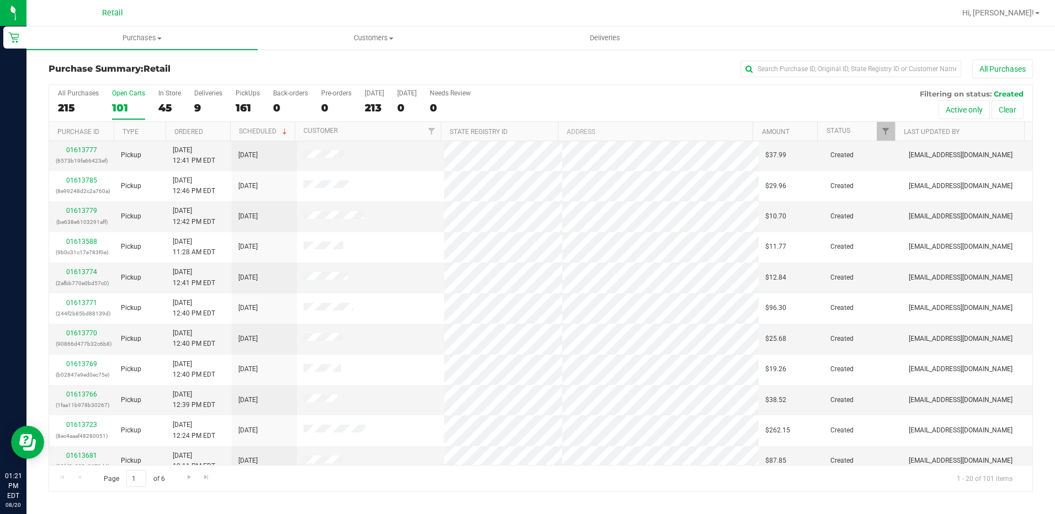
scroll to position [287, 0]
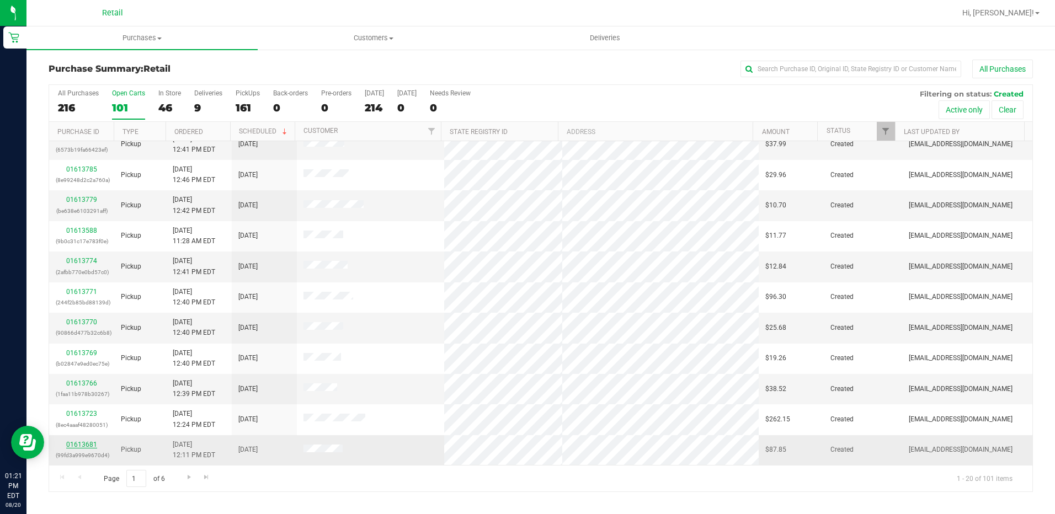
click at [77, 443] on link "01613681" at bounding box center [81, 445] width 31 height 8
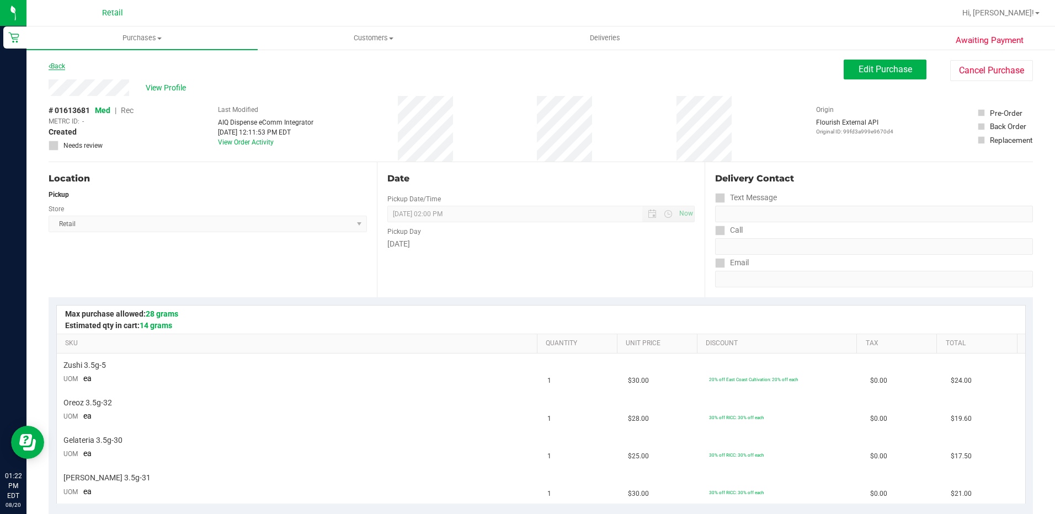
click at [62, 66] on link "Back" at bounding box center [57, 66] width 17 height 8
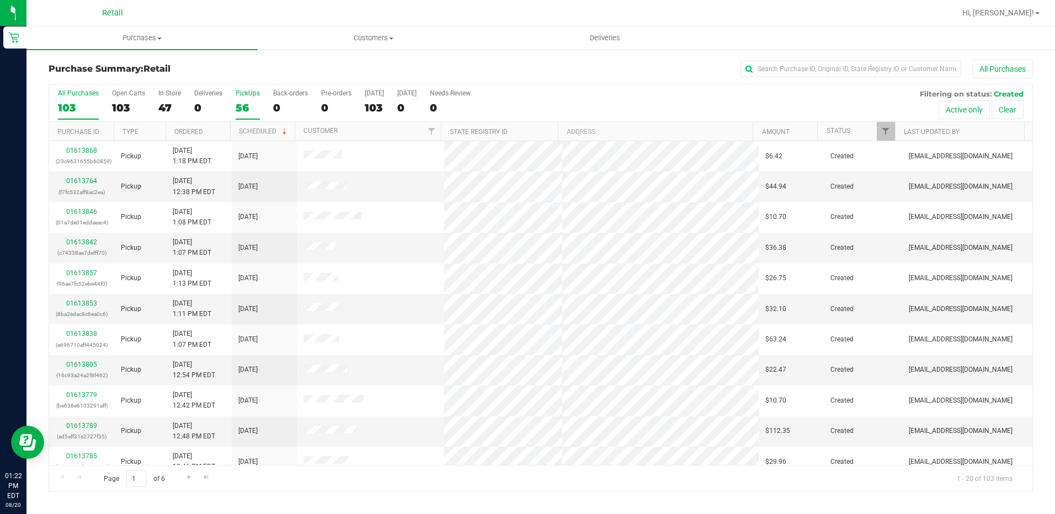
click at [242, 101] on div "56" at bounding box center [248, 107] width 24 height 13
click at [0, 0] on input "PickUps 56" at bounding box center [0, 0] width 0 height 0
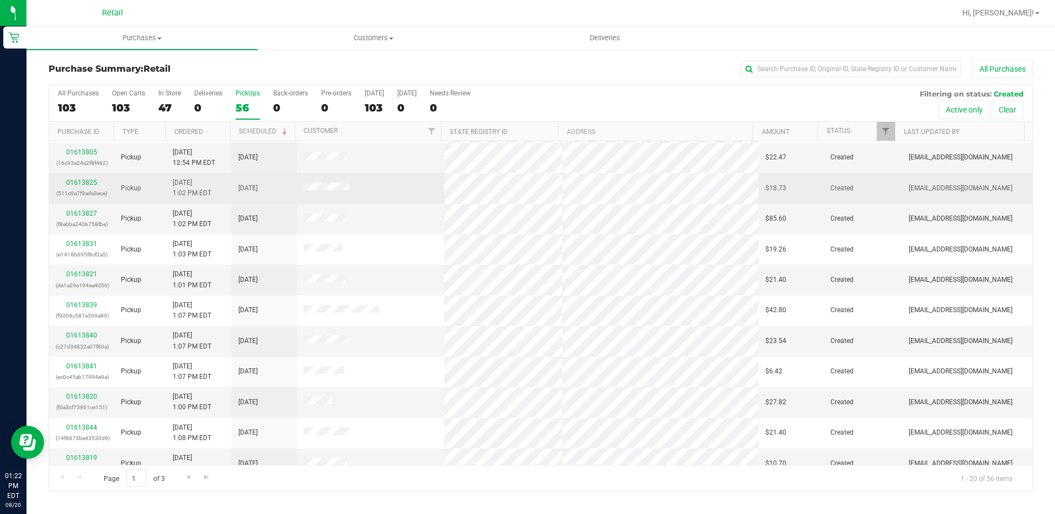
scroll to position [287, 0]
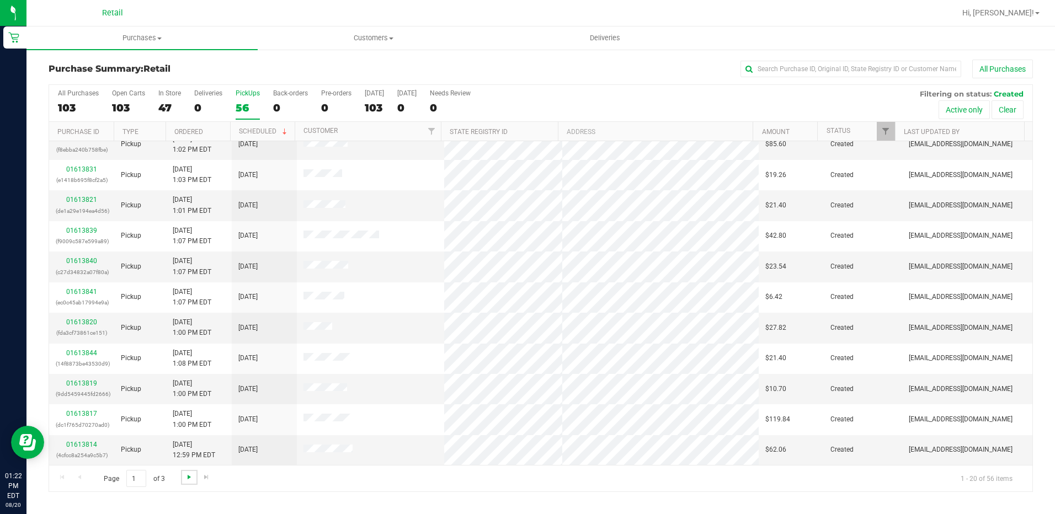
click at [190, 478] on span "Go to the next page" at bounding box center [189, 477] width 9 height 9
click at [188, 476] on span "Go to the next page" at bounding box center [189, 477] width 9 height 9
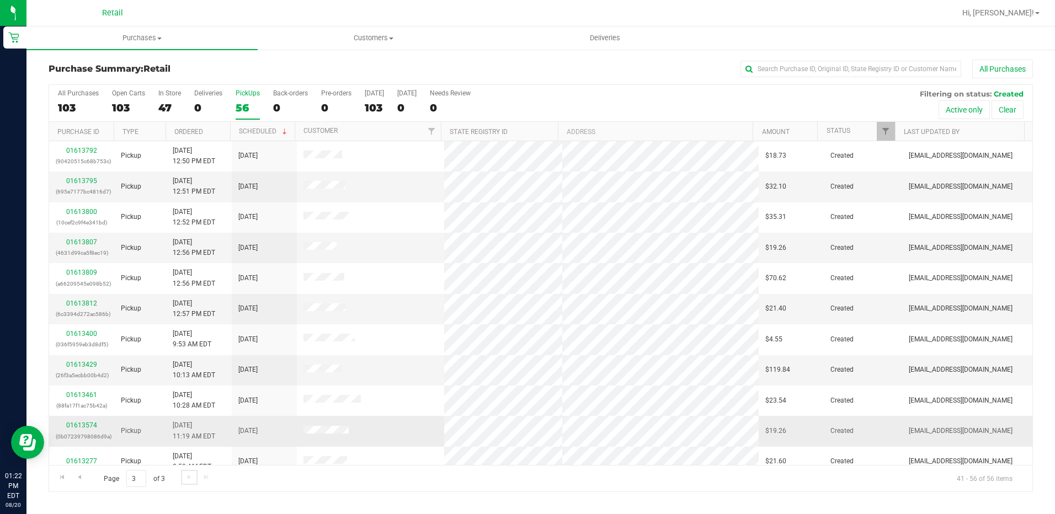
scroll to position [165, 0]
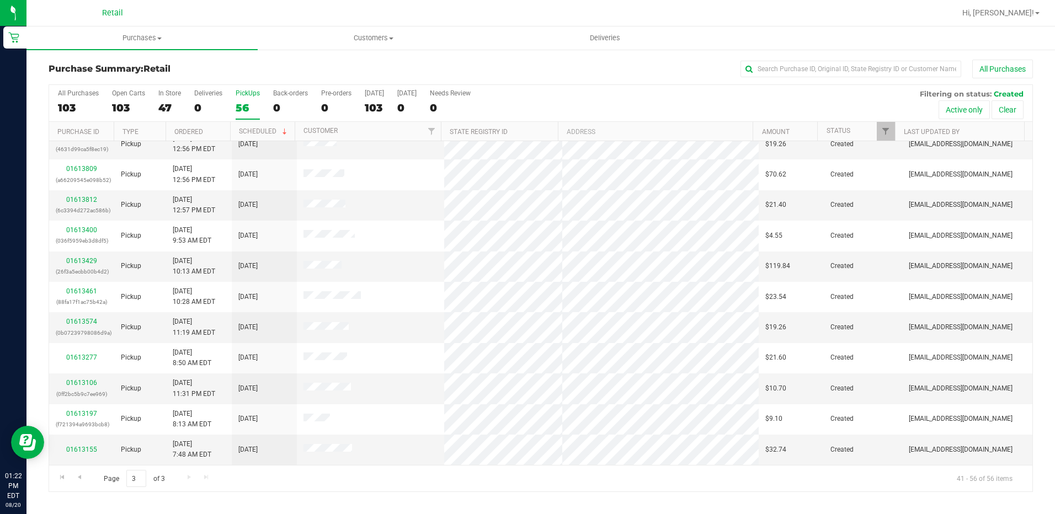
click at [188, 479] on div "Page 3 of 3 41 - 56 of 56 items" at bounding box center [540, 478] width 983 height 26
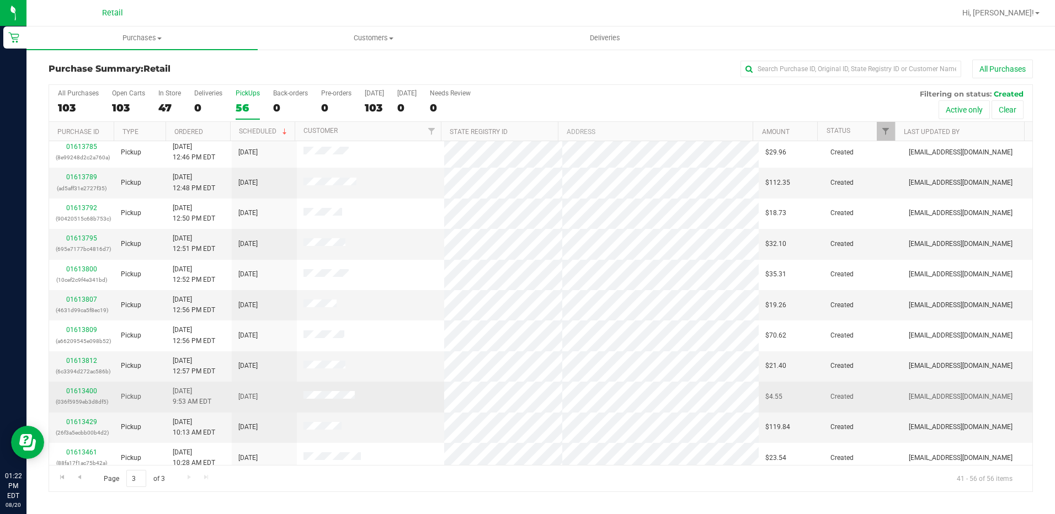
scroll to position [0, 0]
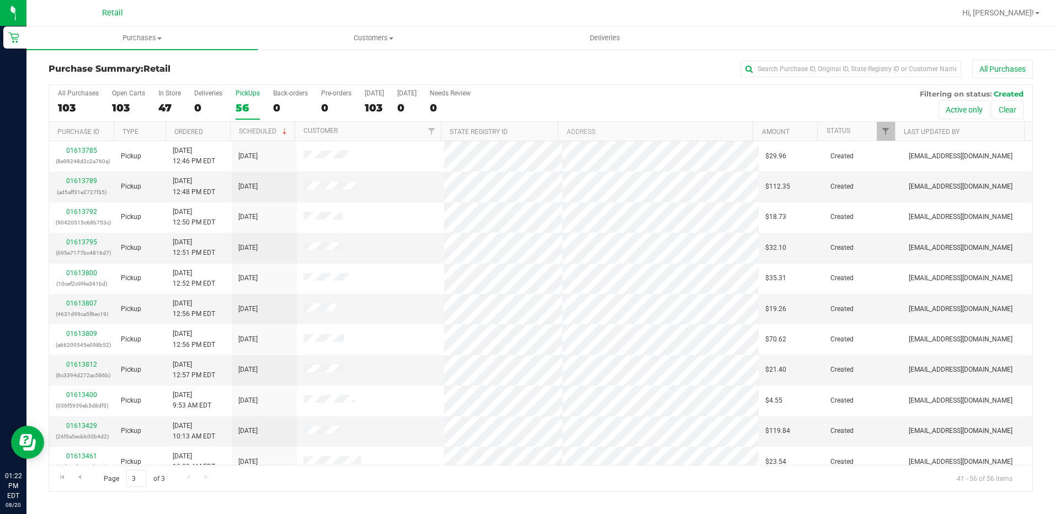
click at [851, 133] on th "Status" at bounding box center [855, 131] width 77 height 19
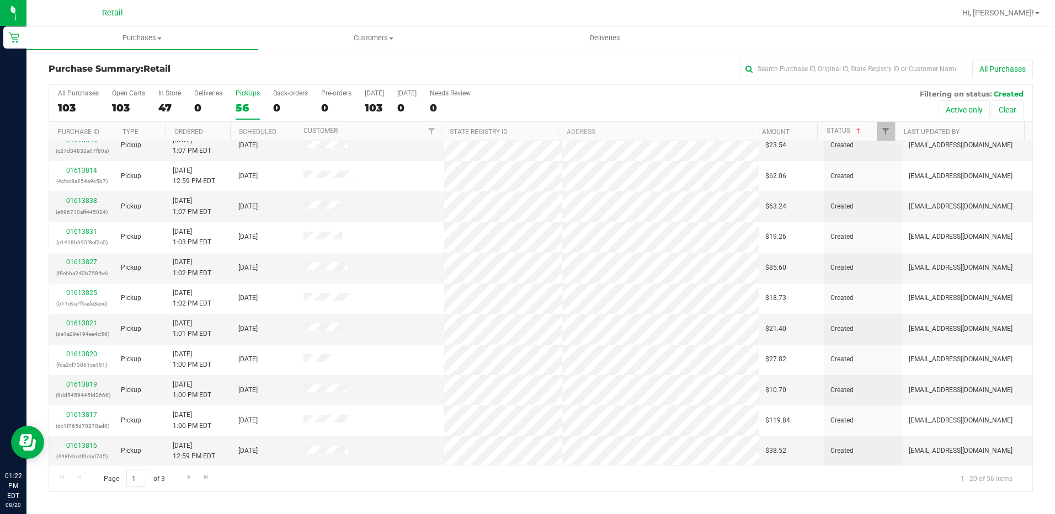
scroll to position [287, 0]
click at [185, 475] on span "Go to the next page" at bounding box center [189, 477] width 9 height 9
click at [77, 446] on link "01613197" at bounding box center [81, 445] width 31 height 8
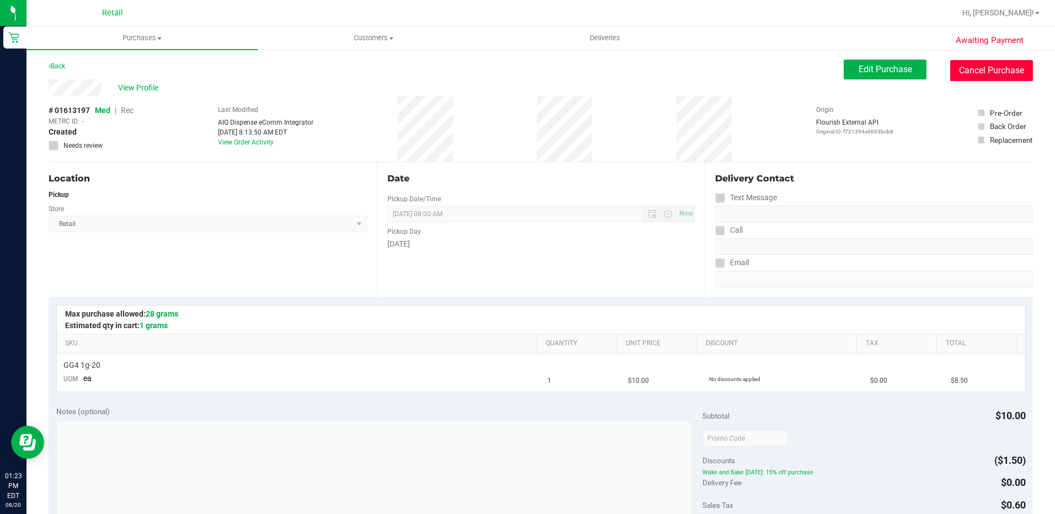
drag, startPoint x: 965, startPoint y: 68, endPoint x: 580, endPoint y: 58, distance: 385.1
click at [965, 68] on button "Cancel Purchase" at bounding box center [991, 70] width 83 height 21
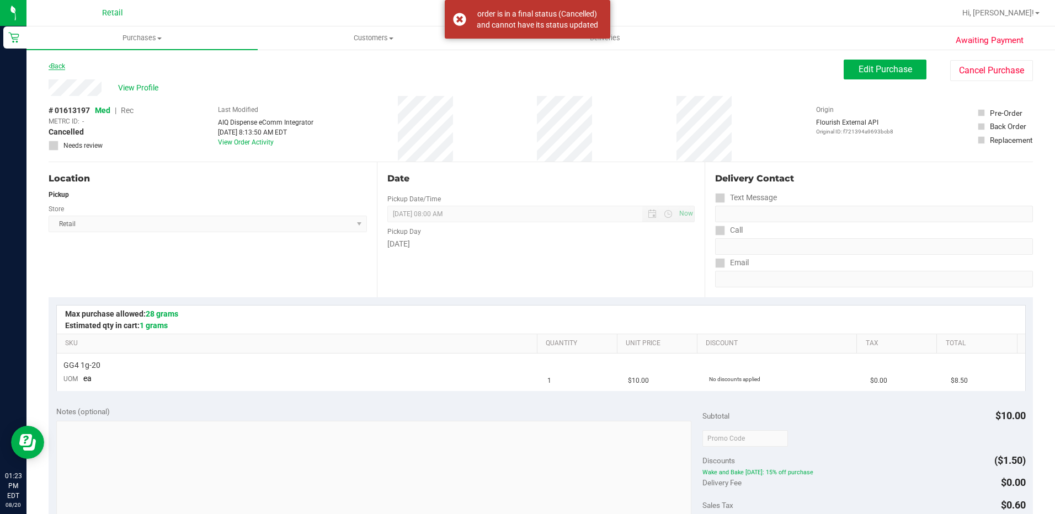
click at [60, 69] on link "Back" at bounding box center [57, 66] width 17 height 8
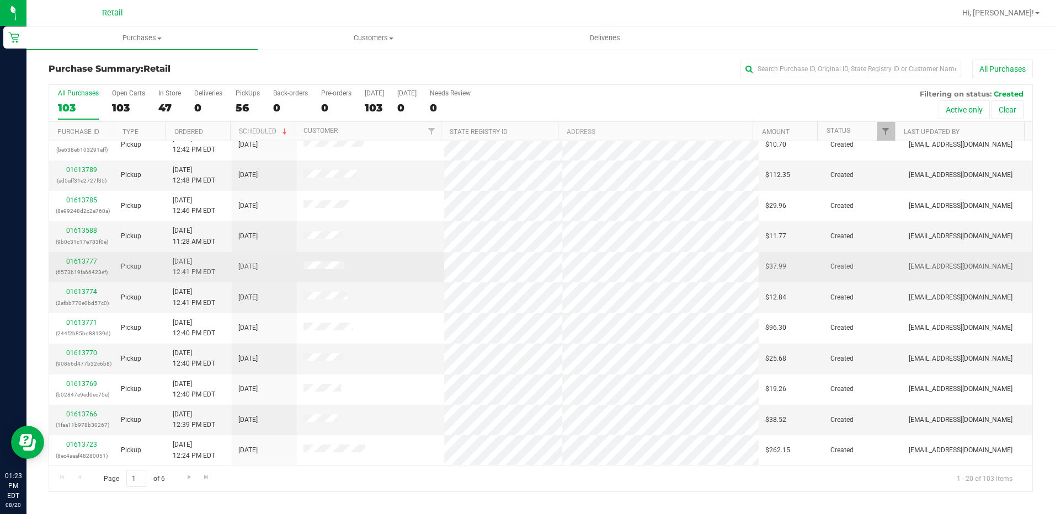
scroll to position [287, 0]
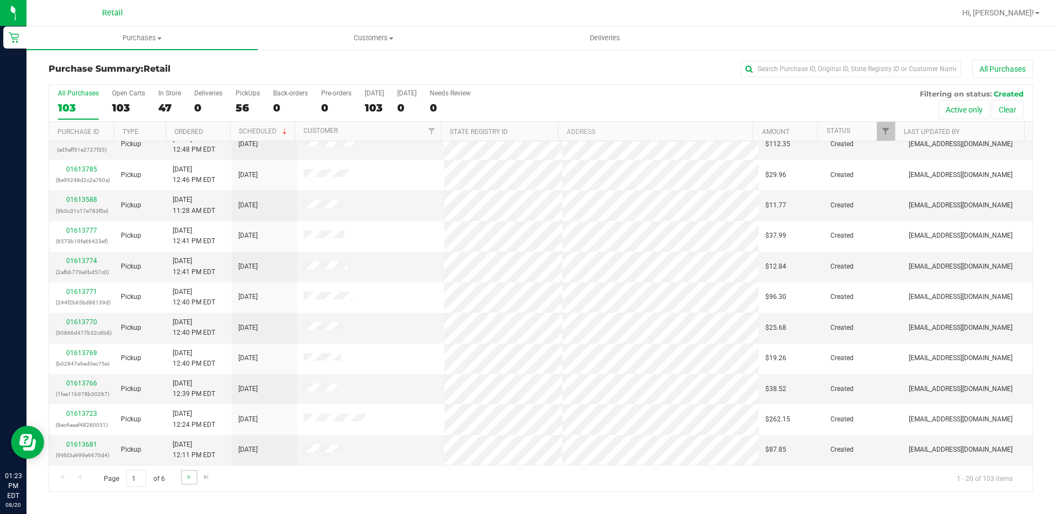
click at [189, 482] on link "Go to the next page" at bounding box center [189, 477] width 16 height 15
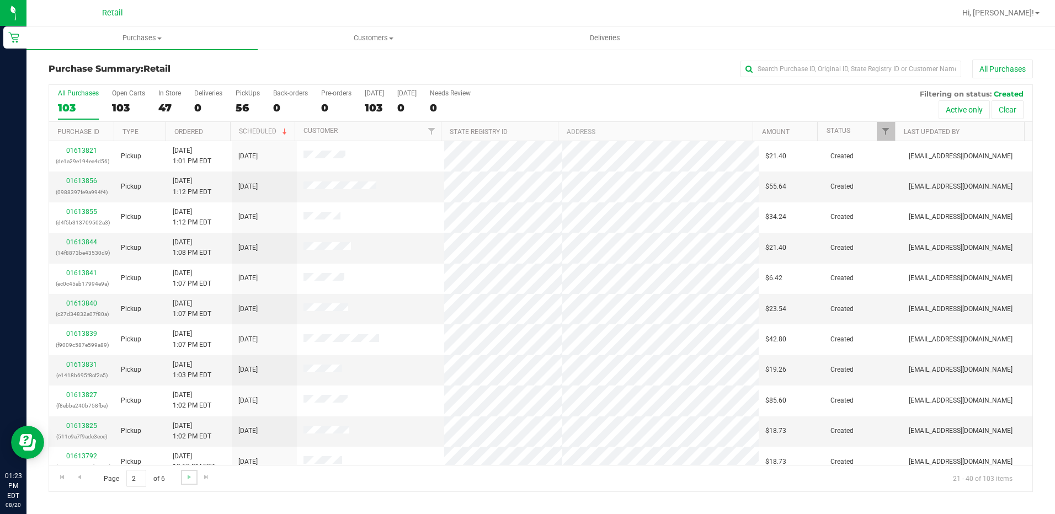
click at [189, 482] on link "Go to the next page" at bounding box center [189, 477] width 16 height 15
click at [77, 474] on span "Go to the previous page" at bounding box center [79, 477] width 9 height 9
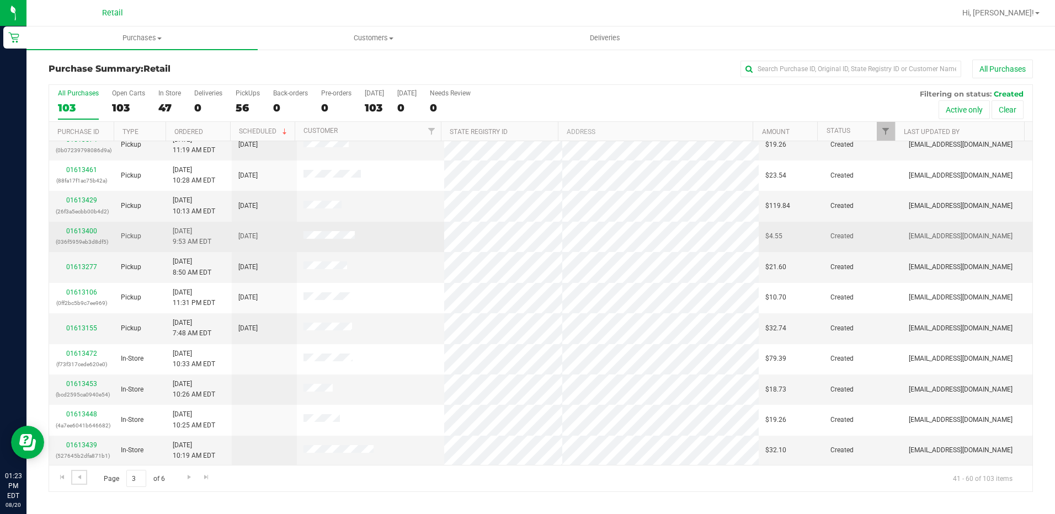
scroll to position [287, 0]
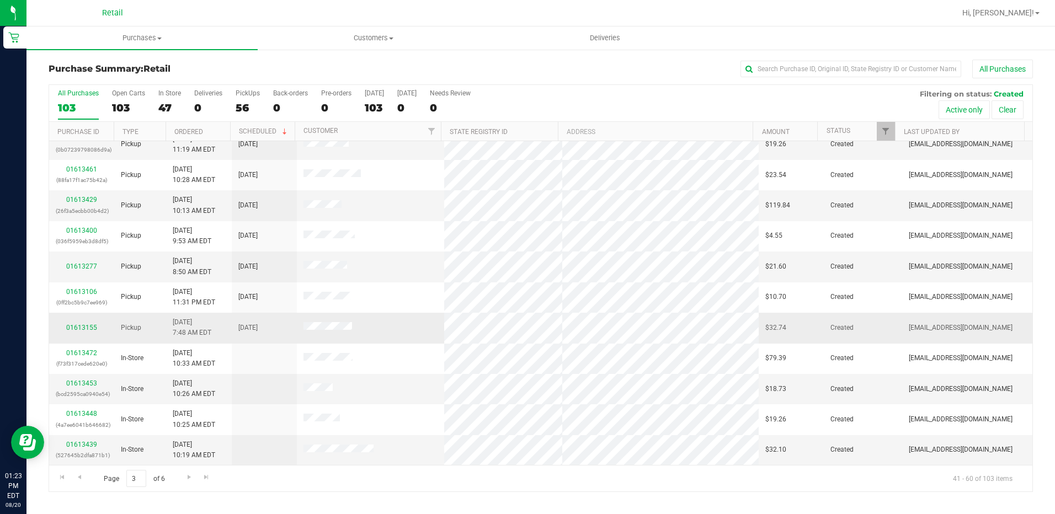
click at [80, 323] on div "01613155" at bounding box center [82, 328] width 52 height 10
click at [78, 327] on link "01613155" at bounding box center [81, 328] width 31 height 8
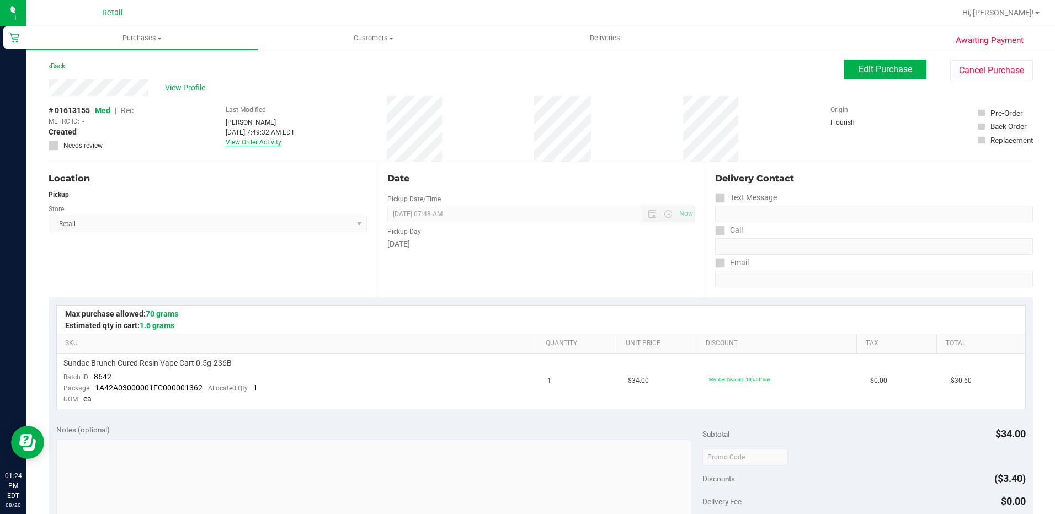
click at [264, 142] on link "View Order Activity" at bounding box center [254, 142] width 56 height 8
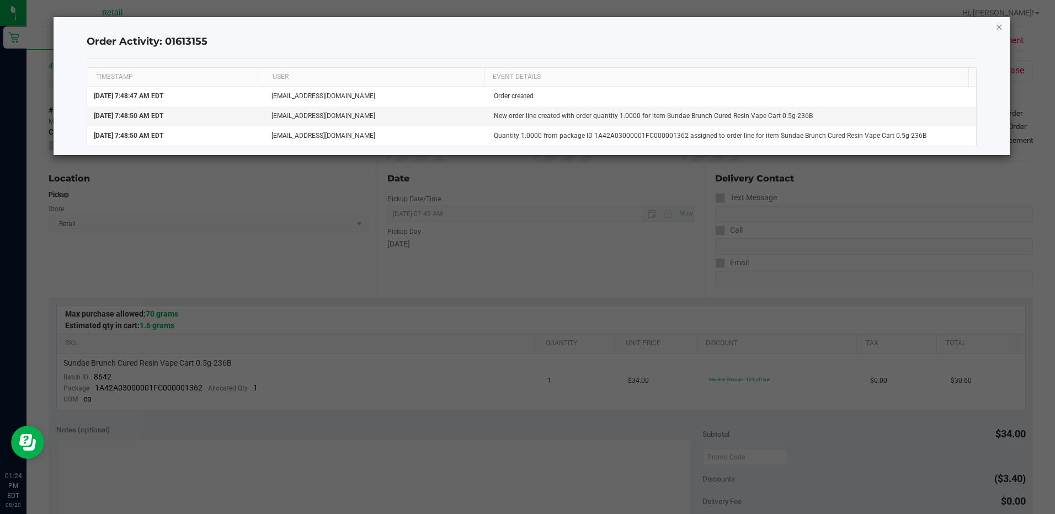
click at [997, 27] on icon "button" at bounding box center [999, 26] width 8 height 13
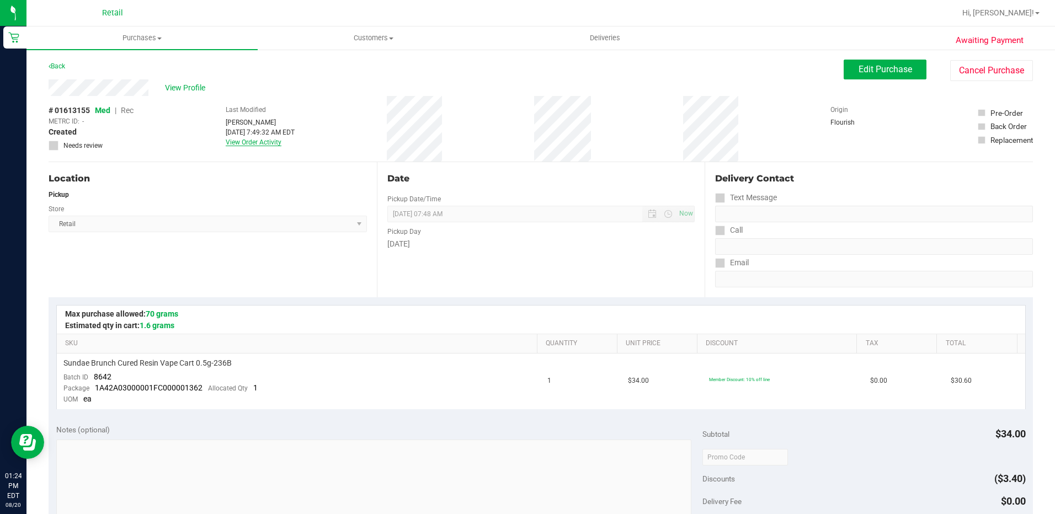
click at [230, 140] on link "View Order Activity" at bounding box center [254, 142] width 56 height 8
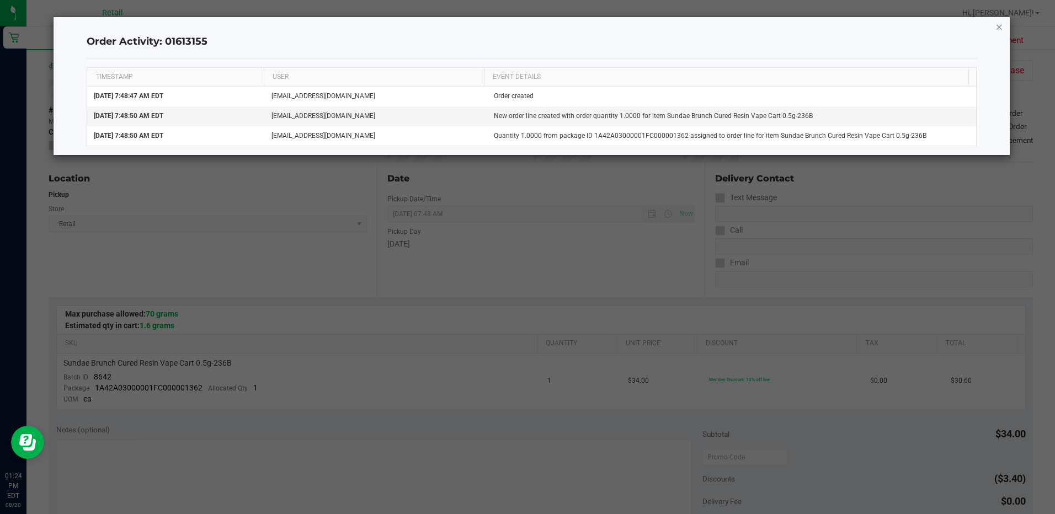
click at [999, 26] on icon "button" at bounding box center [999, 26] width 8 height 13
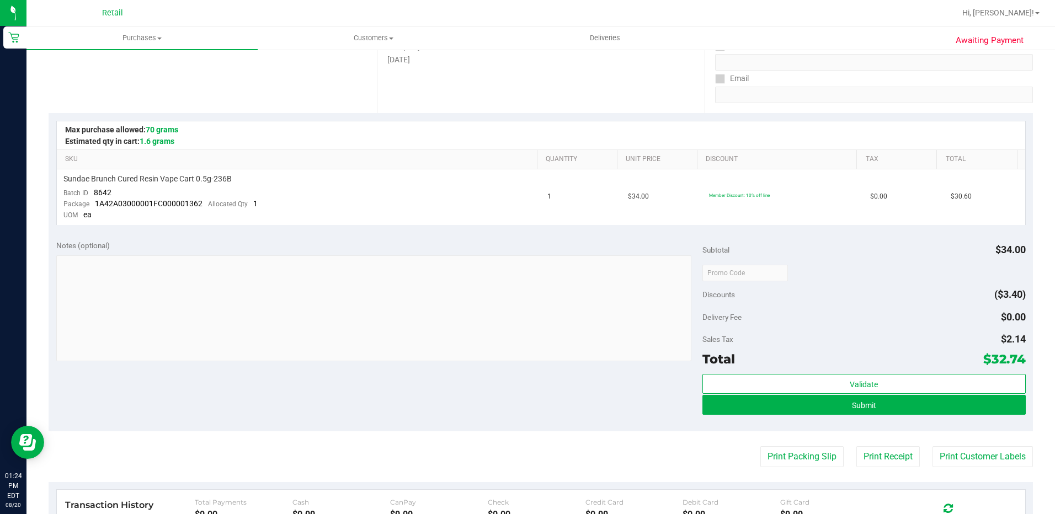
scroll to position [221, 0]
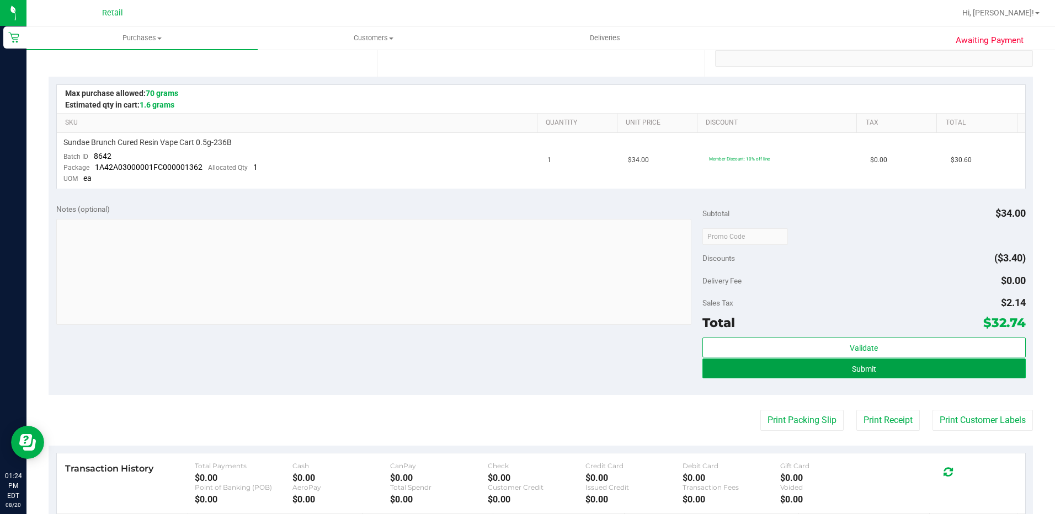
click at [799, 375] on button "Submit" at bounding box center [863, 369] width 323 height 20
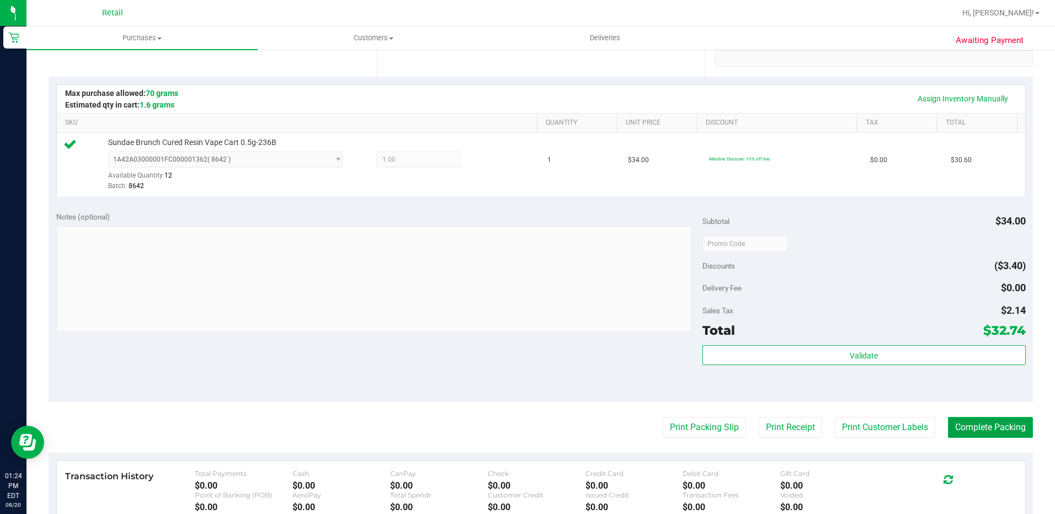
click at [969, 422] on button "Complete Packing" at bounding box center [990, 427] width 85 height 21
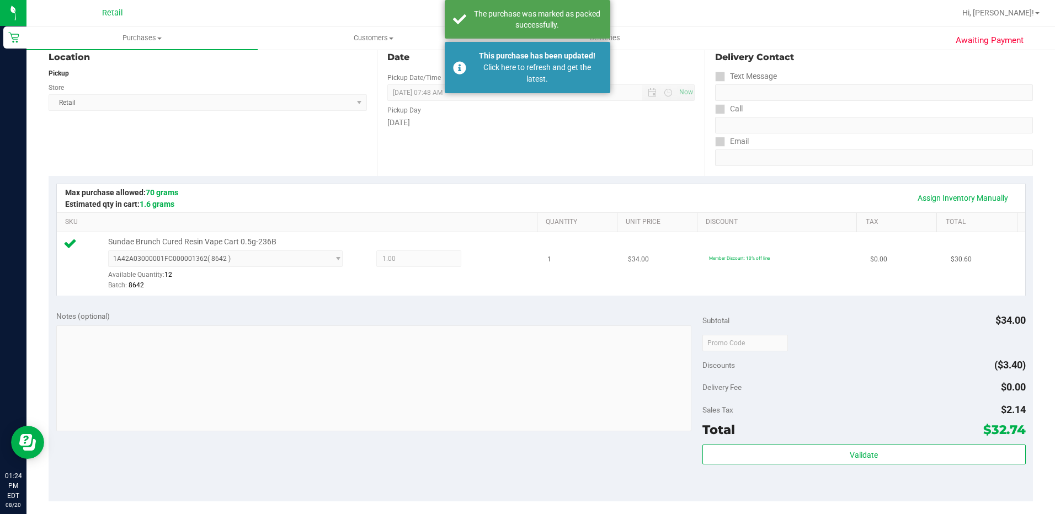
scroll to position [0, 0]
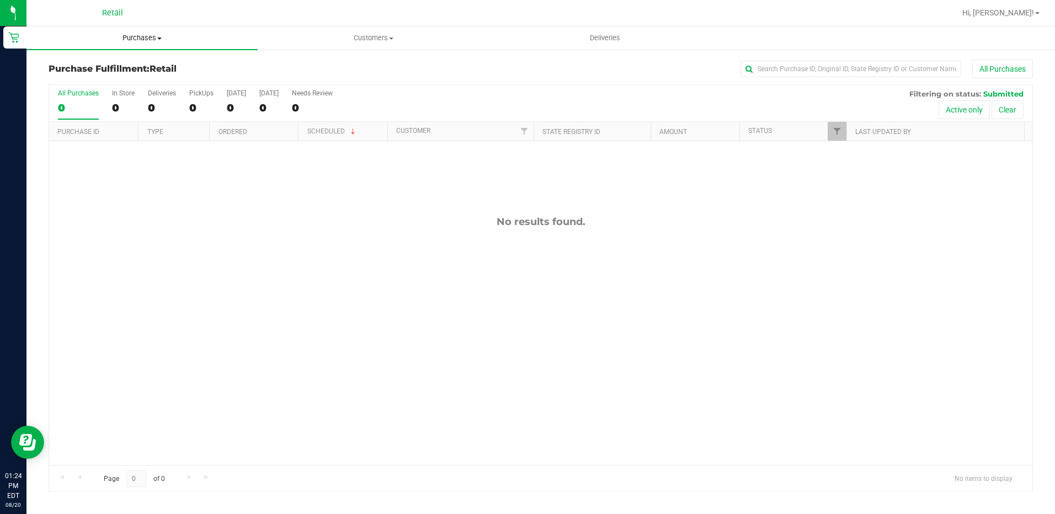
click at [126, 34] on span "Purchases" at bounding box center [141, 38] width 231 height 10
click at [70, 70] on span "Summary of purchases" at bounding box center [82, 66] width 113 height 9
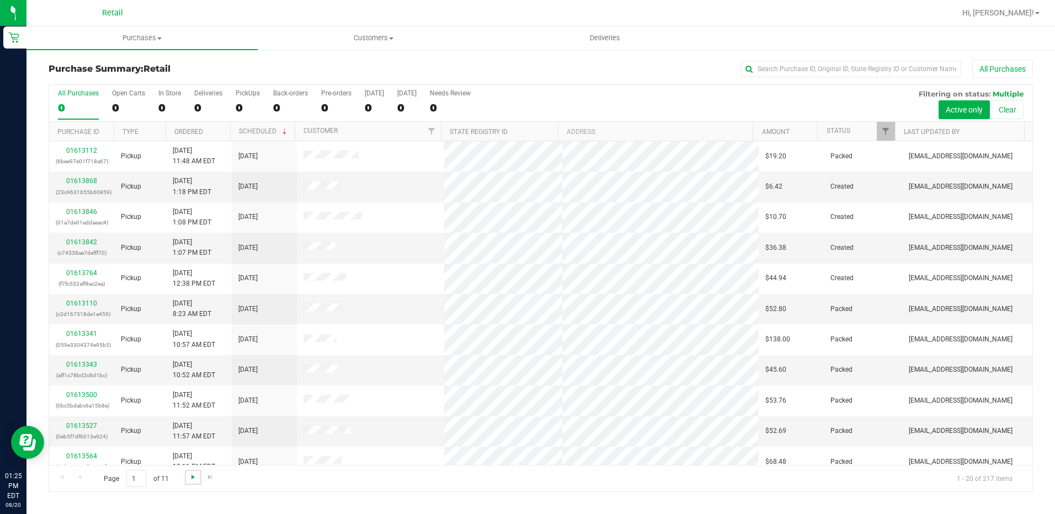
click at [194, 477] on span "Go to the next page" at bounding box center [193, 477] width 9 height 9
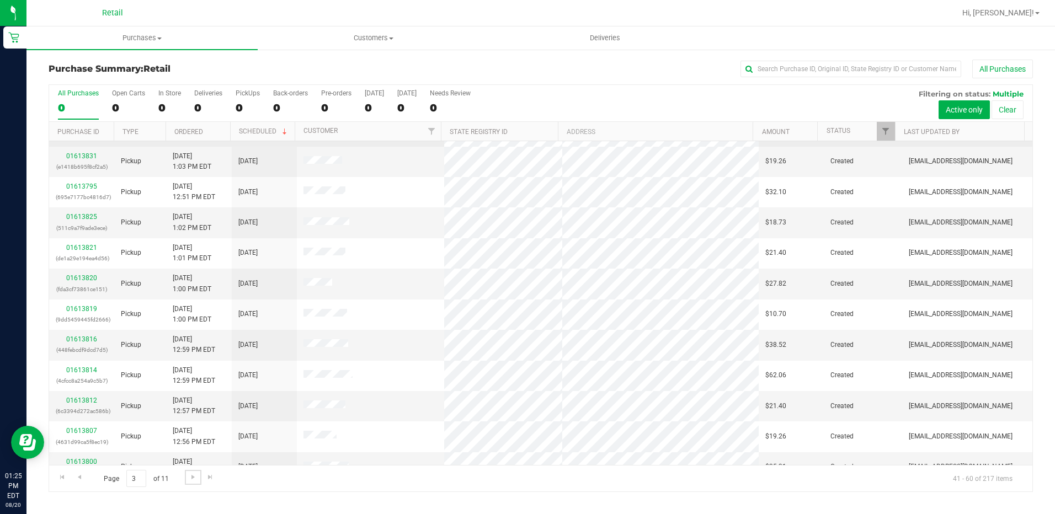
scroll to position [287, 0]
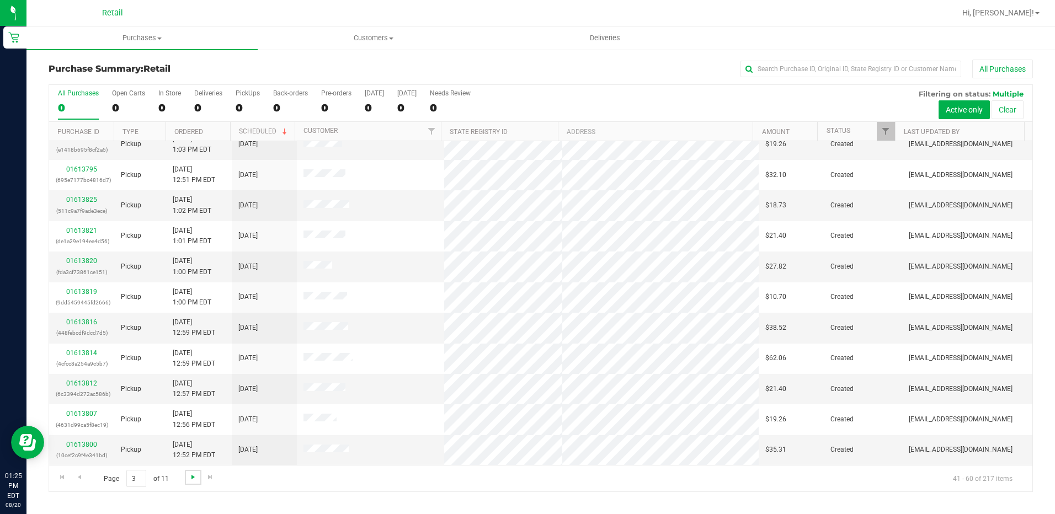
click at [194, 479] on span "Go to the next page" at bounding box center [193, 477] width 9 height 9
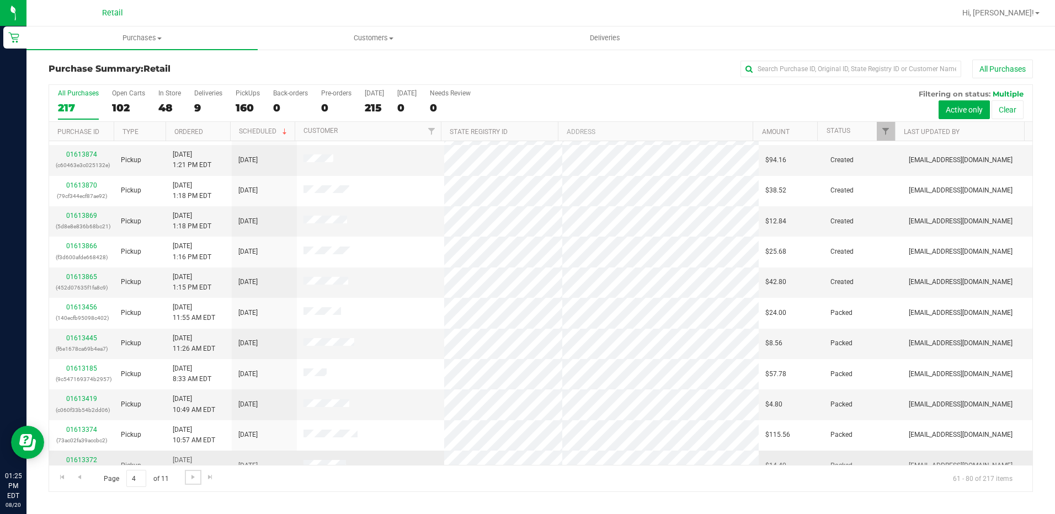
scroll to position [0, 0]
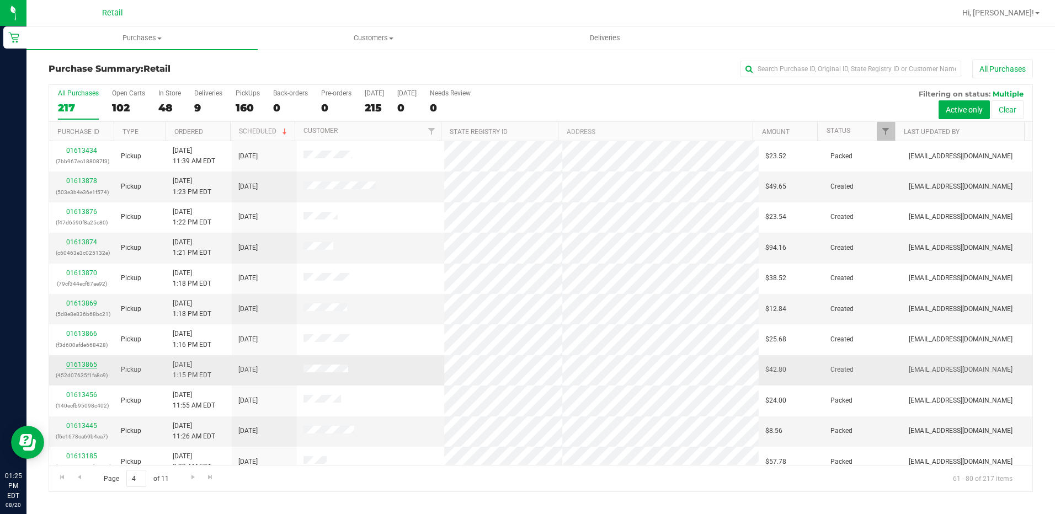
click at [81, 362] on link "01613865" at bounding box center [81, 365] width 31 height 8
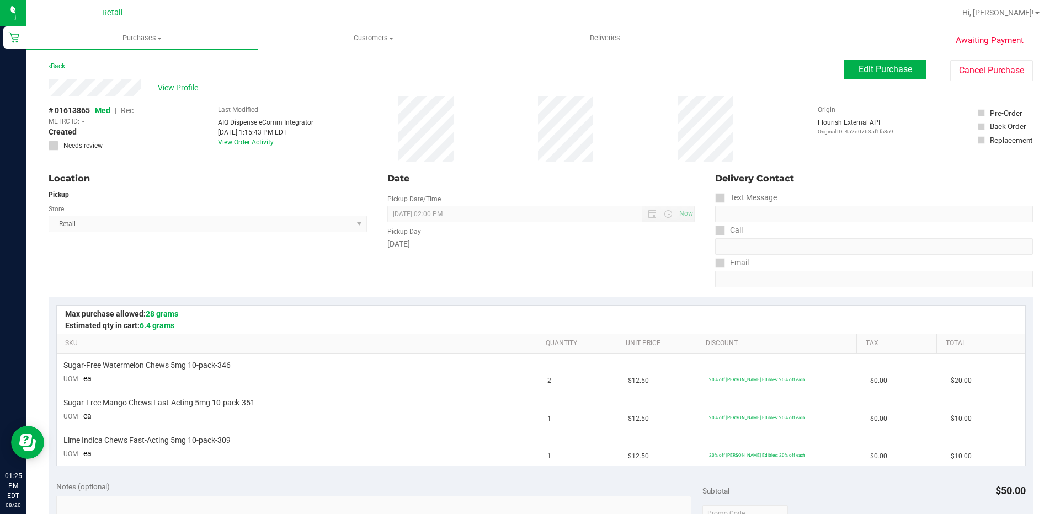
click at [57, 61] on div "Back" at bounding box center [57, 66] width 17 height 13
click at [54, 62] on link "Back" at bounding box center [57, 66] width 17 height 8
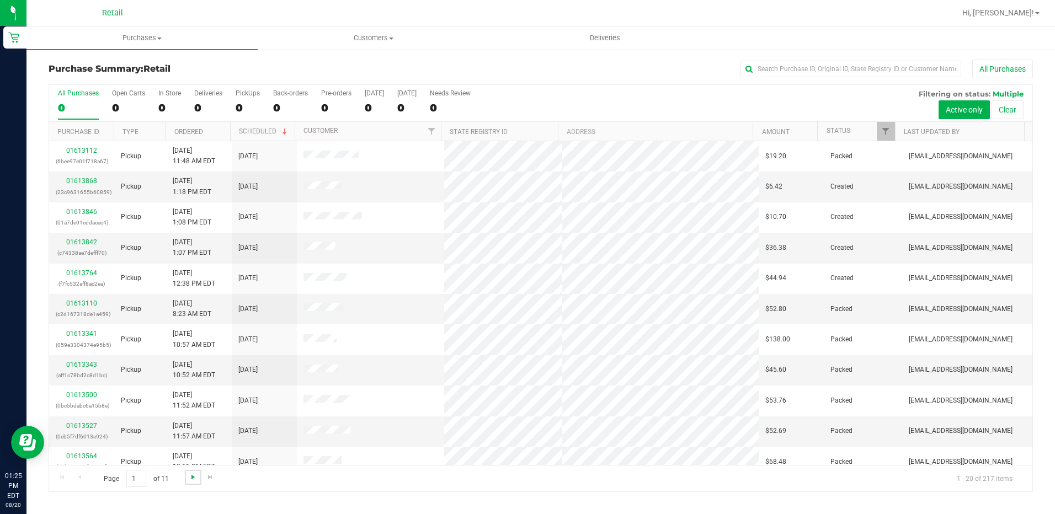
click at [195, 475] on span "Go to the next page" at bounding box center [193, 477] width 9 height 9
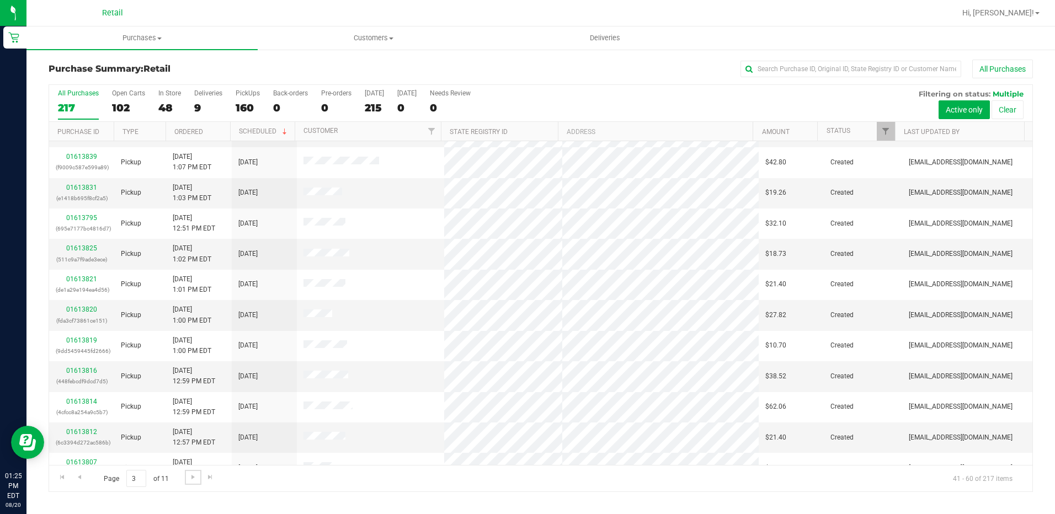
scroll to position [287, 0]
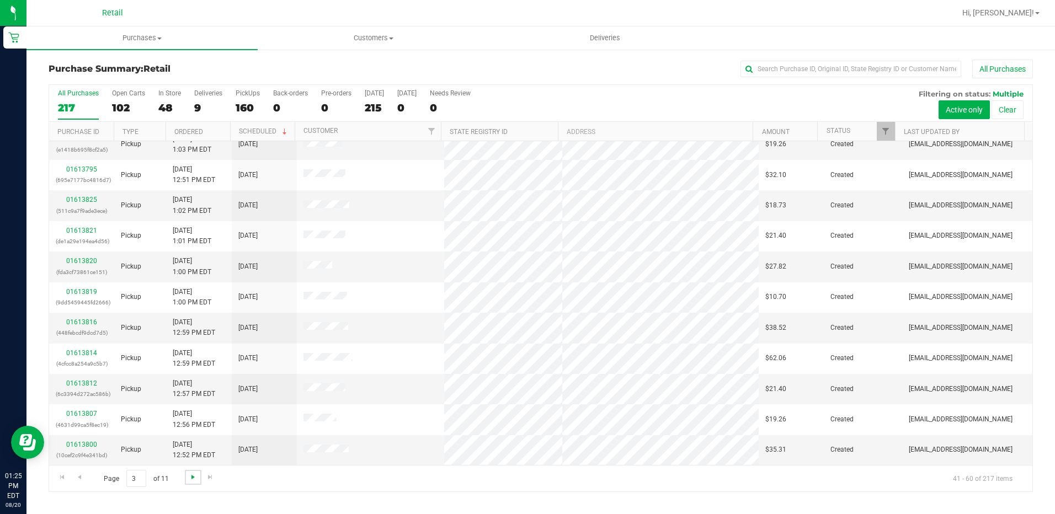
click at [196, 478] on span "Go to the next page" at bounding box center [193, 477] width 9 height 9
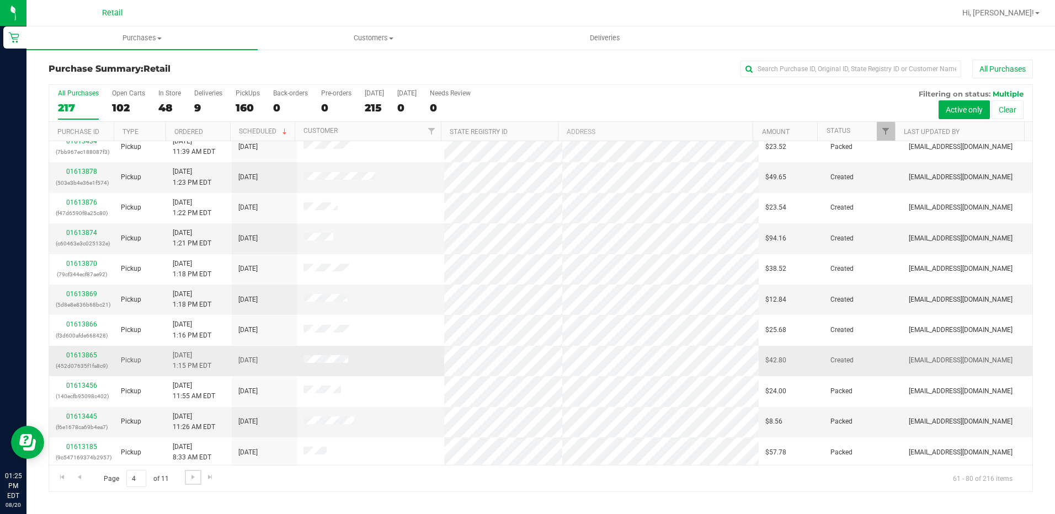
scroll to position [0, 0]
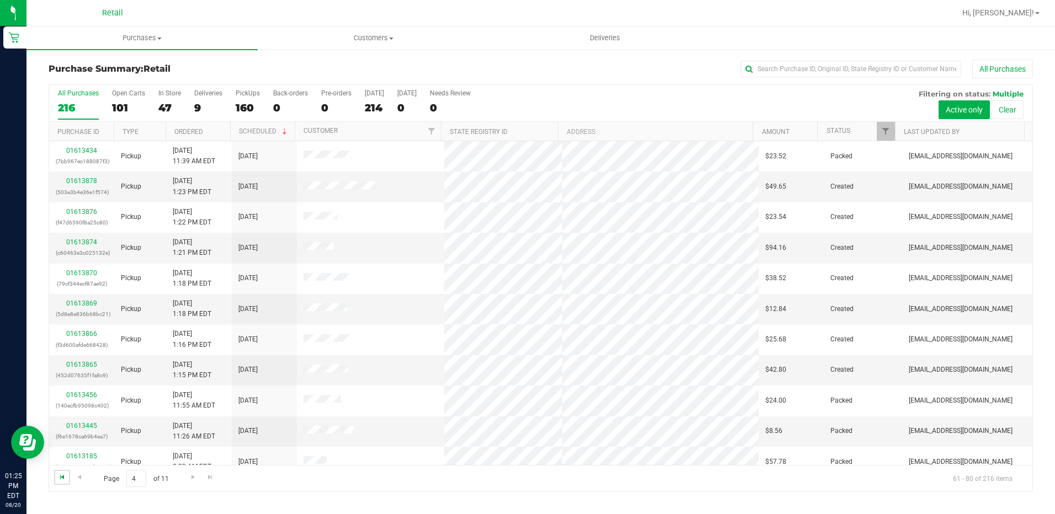
click at [66, 477] on span "Go to the first page" at bounding box center [62, 477] width 9 height 9
click at [840, 135] on link "Status" at bounding box center [838, 131] width 24 height 8
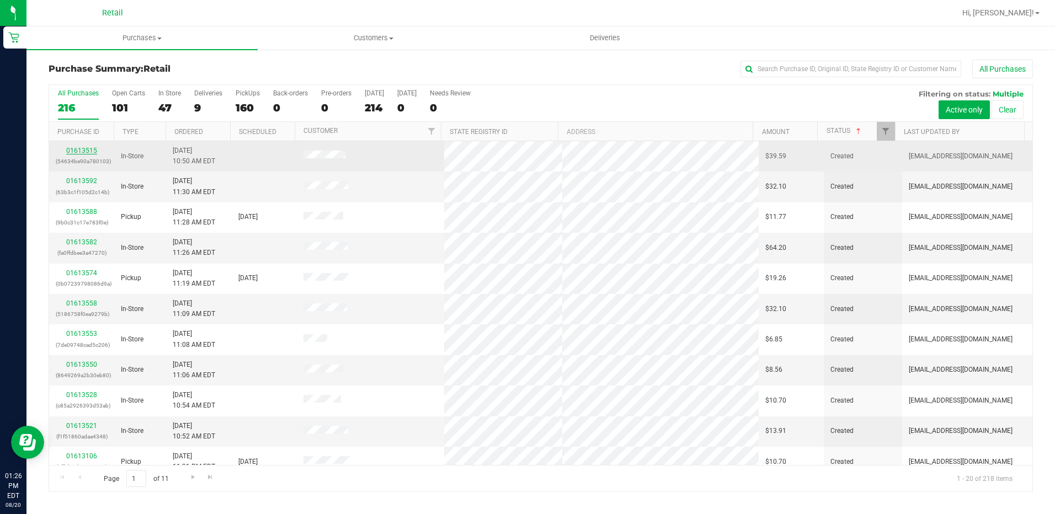
click at [82, 148] on link "01613515" at bounding box center [81, 151] width 31 height 8
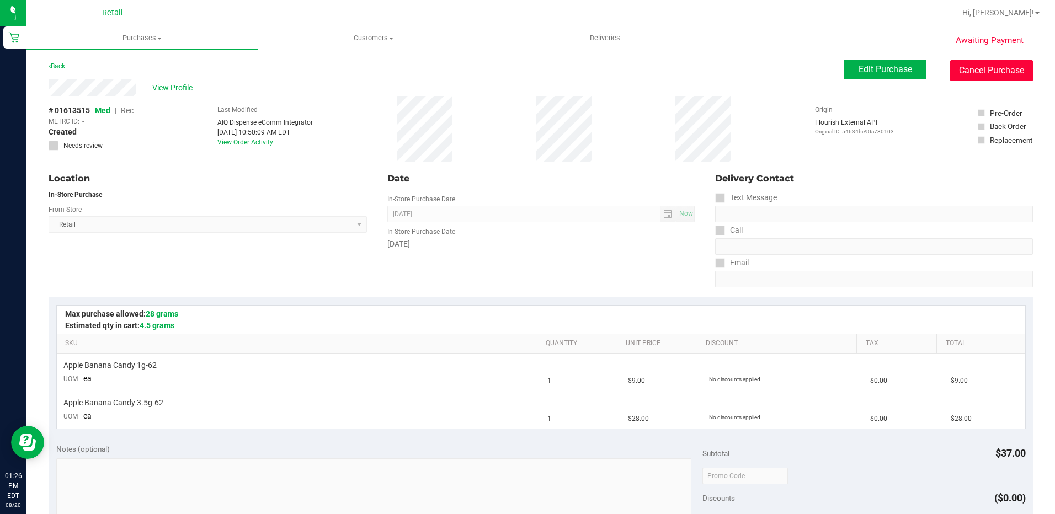
click at [976, 70] on button "Cancel Purchase" at bounding box center [991, 70] width 83 height 21
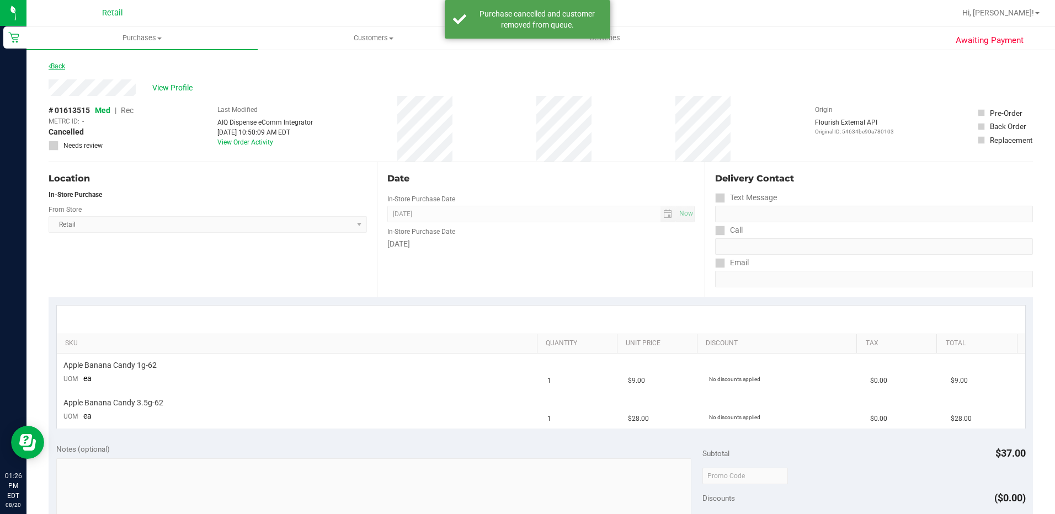
click at [51, 65] on link "Back" at bounding box center [57, 66] width 17 height 8
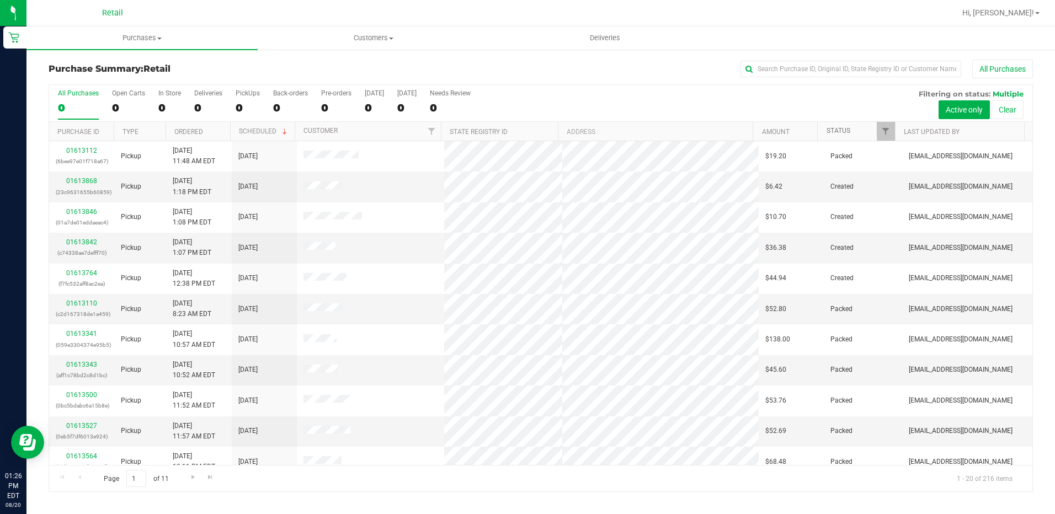
click at [833, 135] on link "Status" at bounding box center [838, 131] width 24 height 8
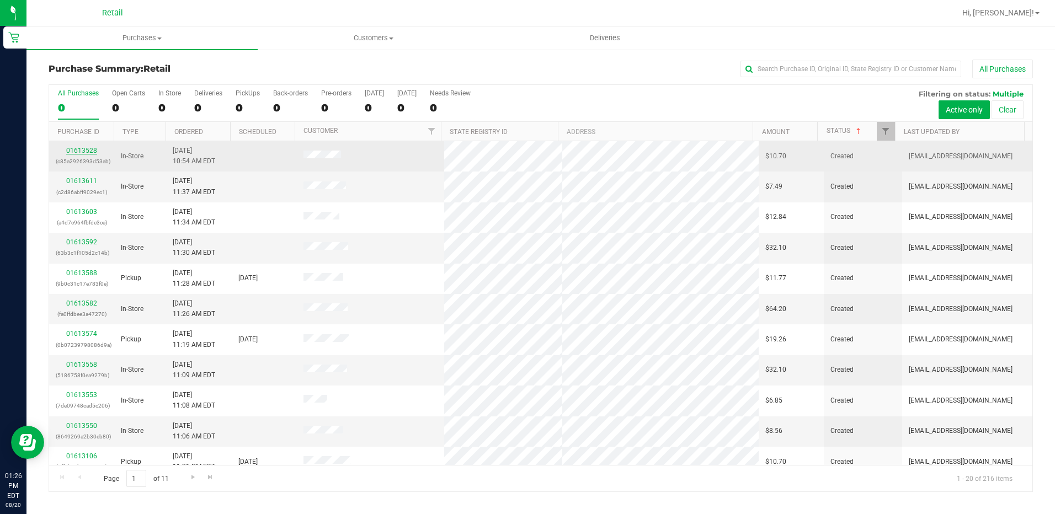
click at [88, 152] on link "01613528" at bounding box center [81, 151] width 31 height 8
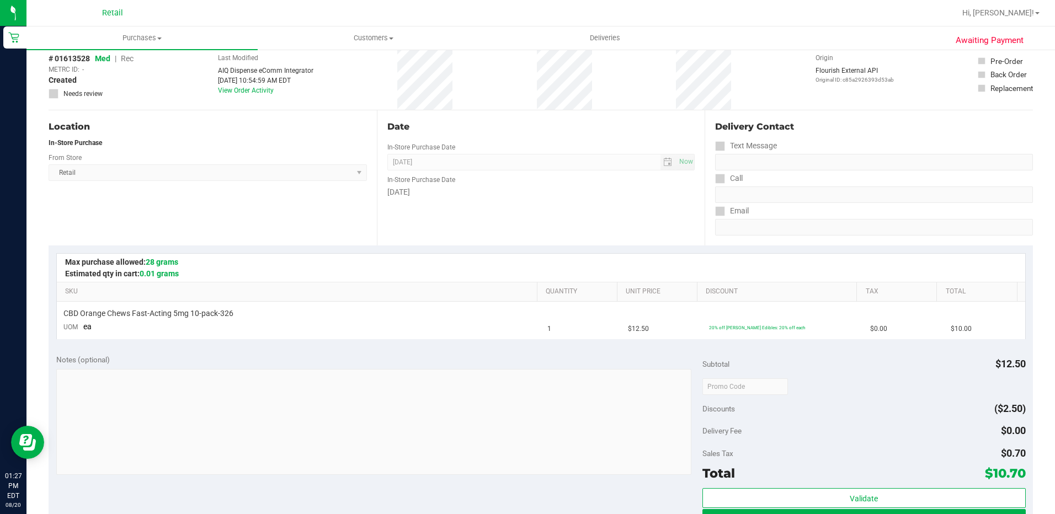
scroll to position [165, 0]
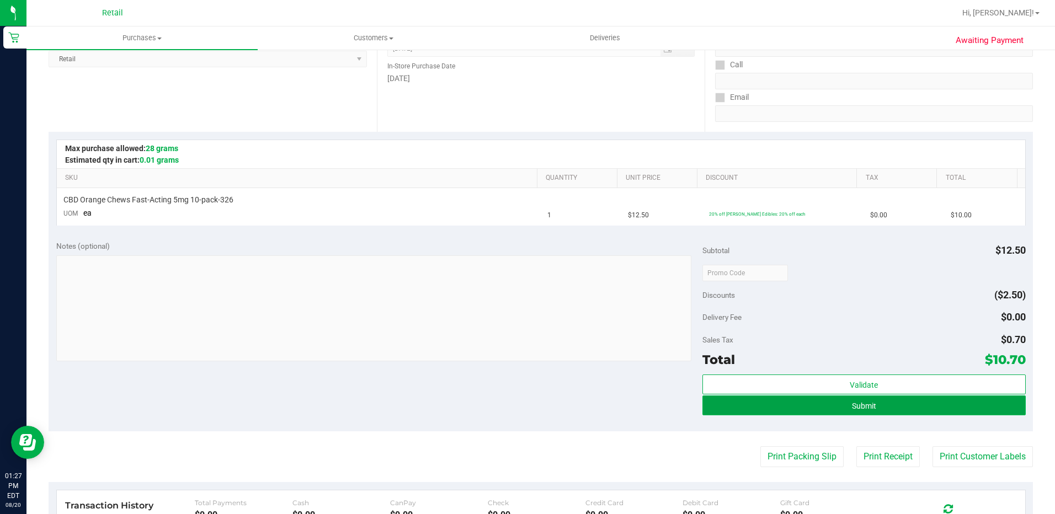
click at [822, 407] on button "Submit" at bounding box center [863, 405] width 323 height 20
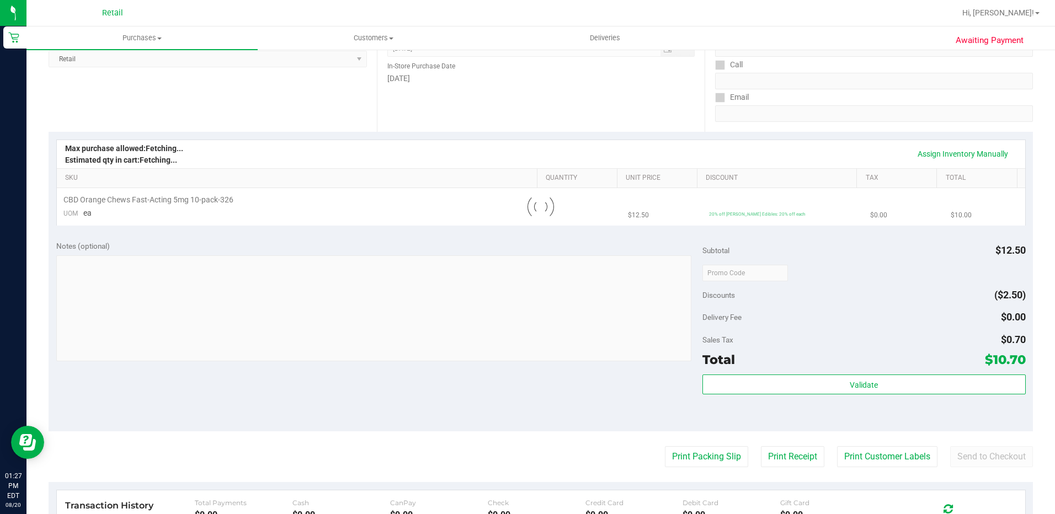
scroll to position [0, 0]
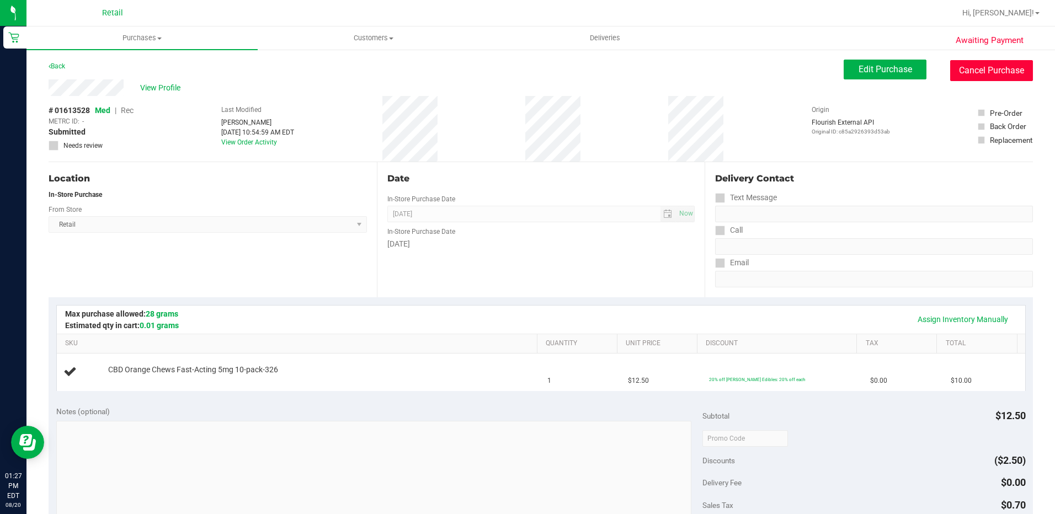
drag, startPoint x: 990, startPoint y: 65, endPoint x: 581, endPoint y: 53, distance: 408.9
click at [990, 65] on button "Cancel Purchase" at bounding box center [991, 70] width 83 height 21
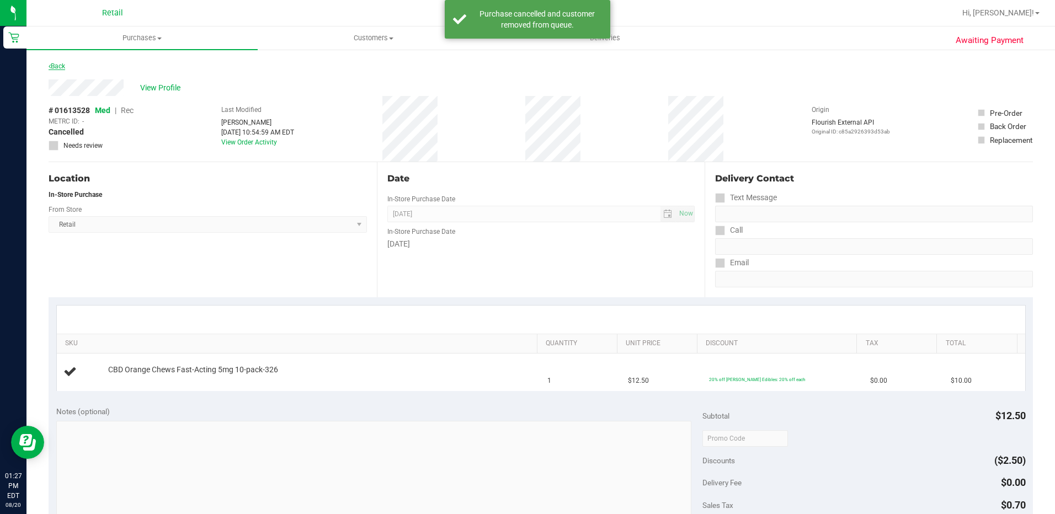
click at [52, 65] on link "Back" at bounding box center [57, 66] width 17 height 8
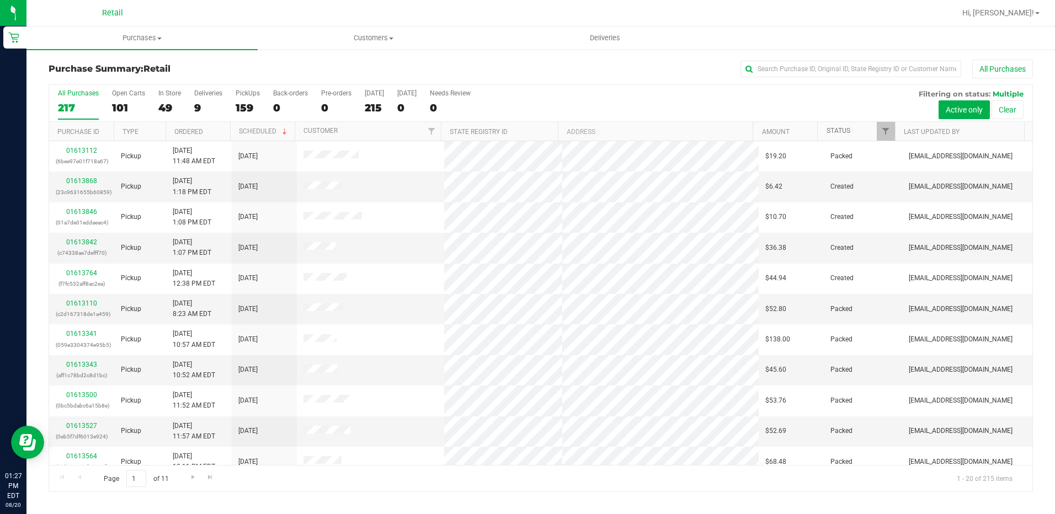
click at [841, 129] on link "Status" at bounding box center [838, 131] width 24 height 8
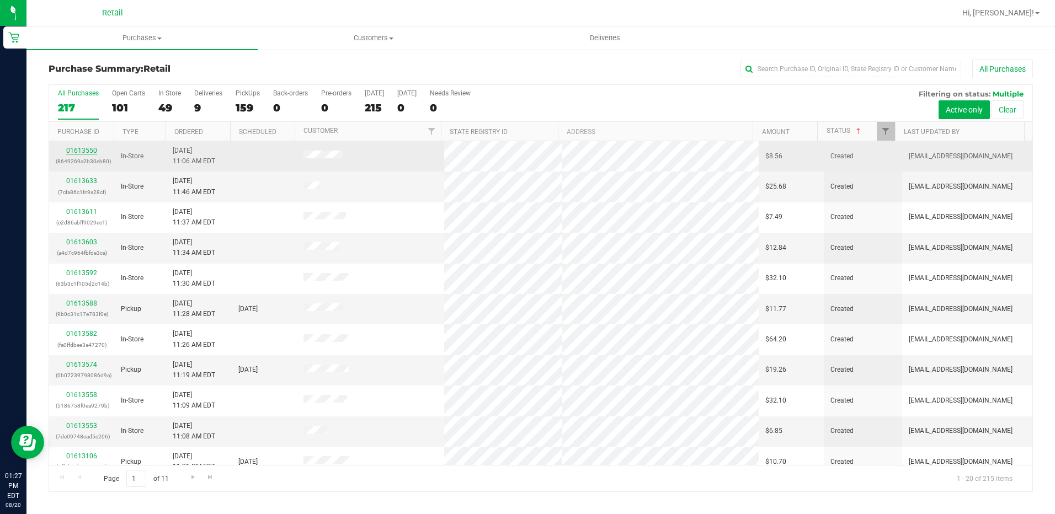
click at [81, 151] on link "01613550" at bounding box center [81, 151] width 31 height 8
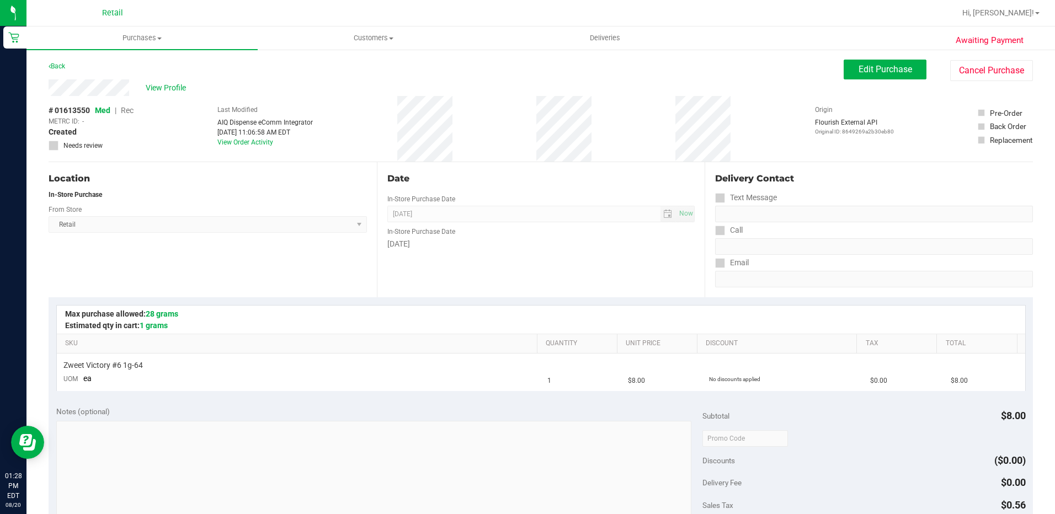
click at [457, 281] on div "Date In-Store Purchase Date Aug 20, 2025 Now In-Store Purchase Date Wednesday" at bounding box center [541, 229] width 328 height 135
click at [57, 69] on link "Back" at bounding box center [57, 66] width 17 height 8
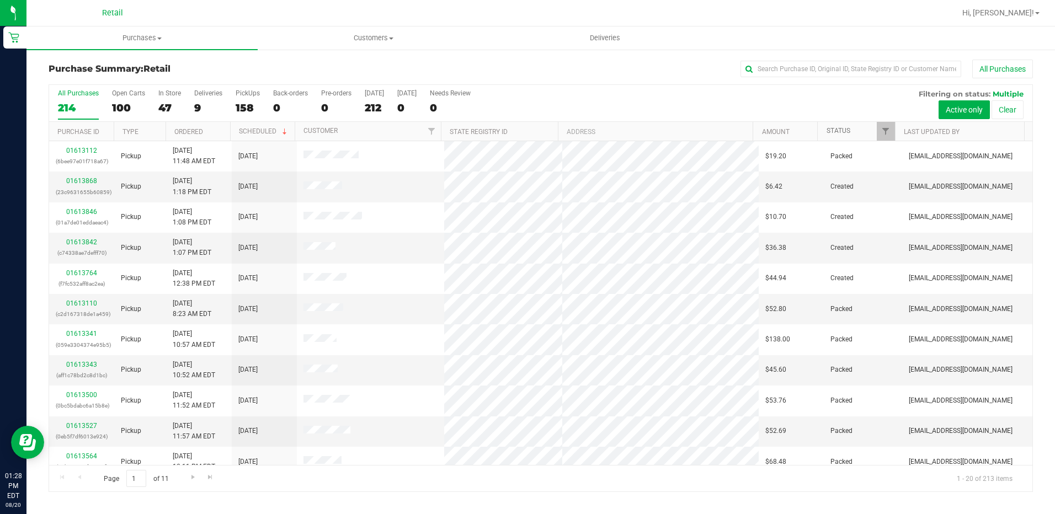
click at [839, 131] on link "Status" at bounding box center [838, 131] width 24 height 8
click at [85, 177] on link "01613633" at bounding box center [81, 181] width 31 height 8
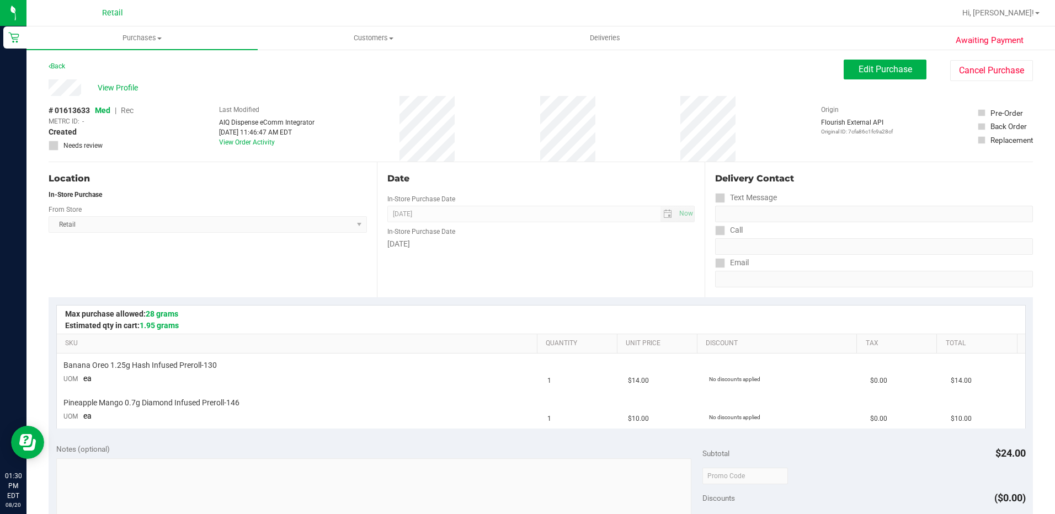
click at [612, 119] on div "# 01613633 Med | Rec METRC ID: - Created Needs review Last Modified AIQ Dispens…" at bounding box center [541, 129] width 984 height 66
click at [55, 64] on link "Back" at bounding box center [57, 66] width 17 height 8
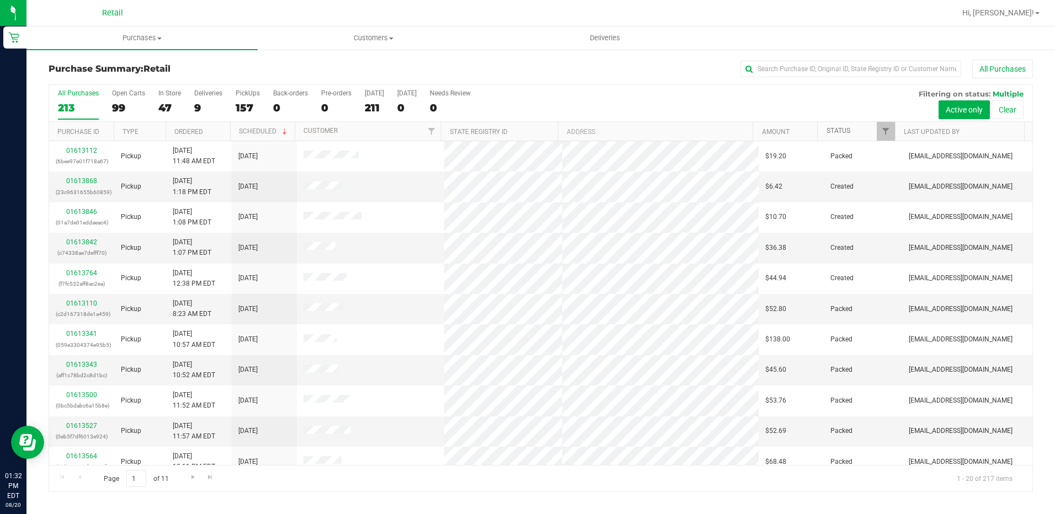
click at [835, 134] on link "Status" at bounding box center [838, 131] width 24 height 8
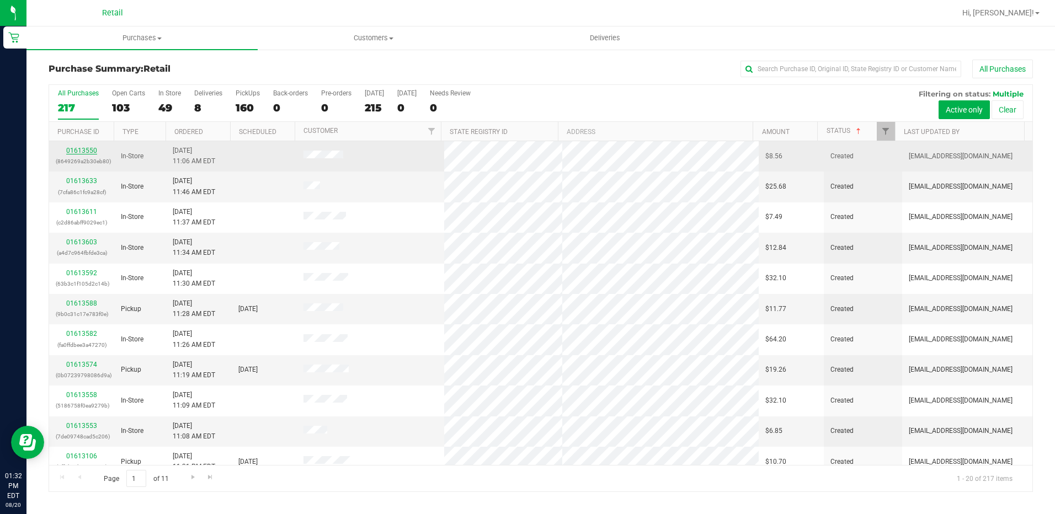
click at [80, 153] on link "01613550" at bounding box center [81, 151] width 31 height 8
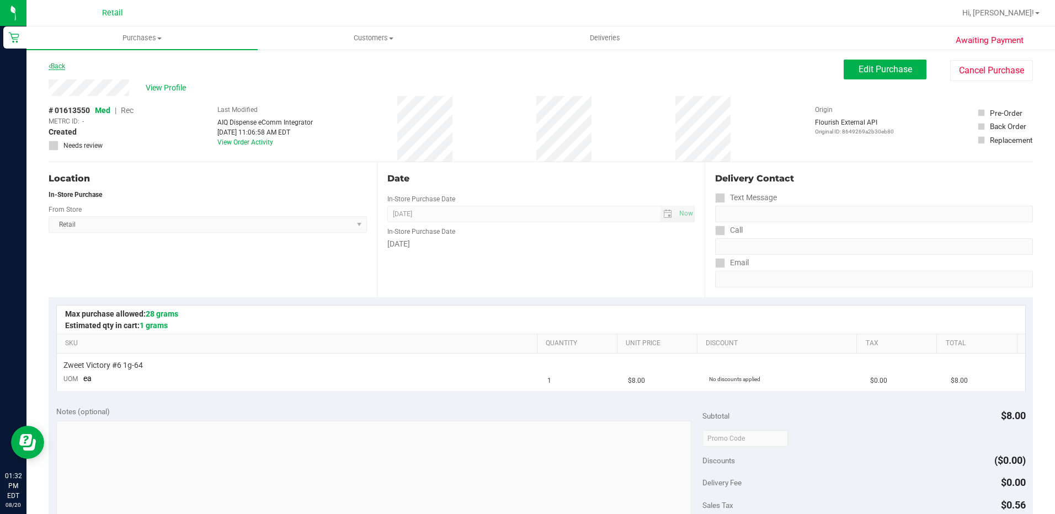
click at [58, 70] on link "Back" at bounding box center [57, 66] width 17 height 8
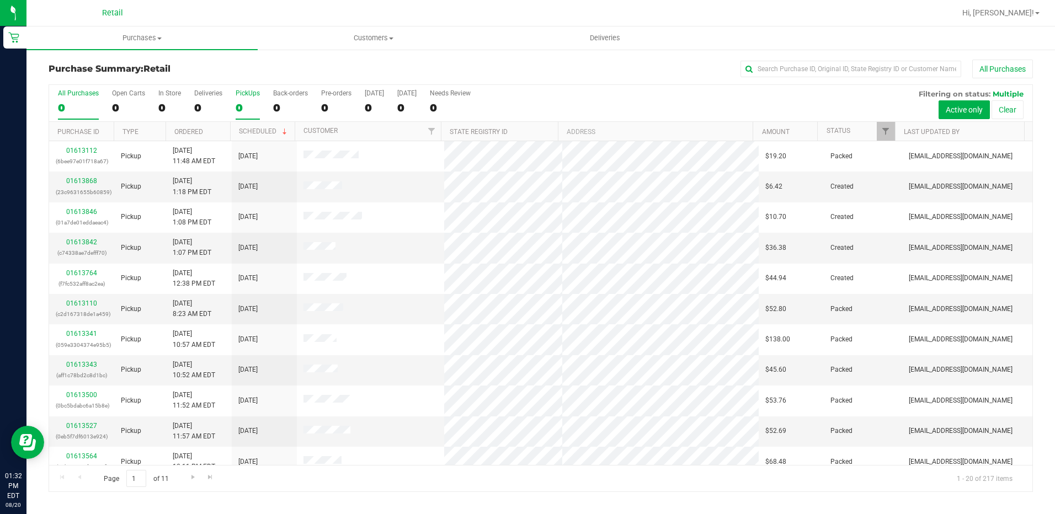
click at [251, 101] on div "0" at bounding box center [248, 107] width 24 height 13
click at [0, 0] on input "PickUps 0" at bounding box center [0, 0] width 0 height 0
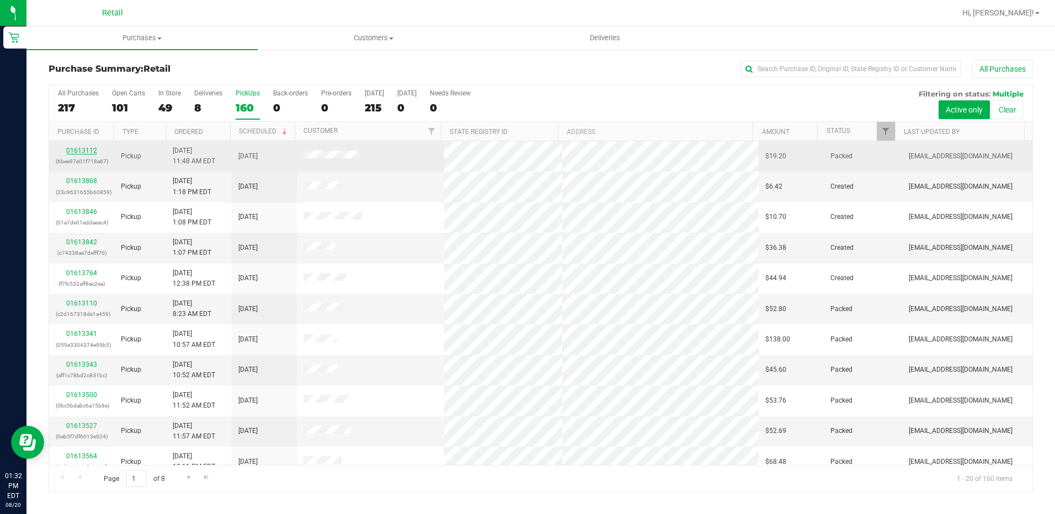
click at [90, 152] on link "01613112" at bounding box center [81, 151] width 31 height 8
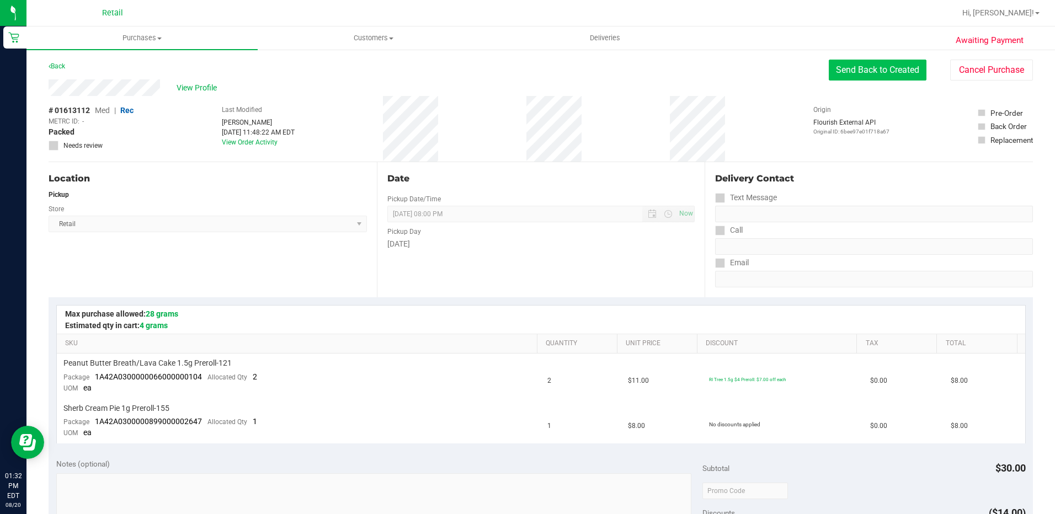
click at [868, 77] on button "Send Back to Created" at bounding box center [878, 70] width 98 height 21
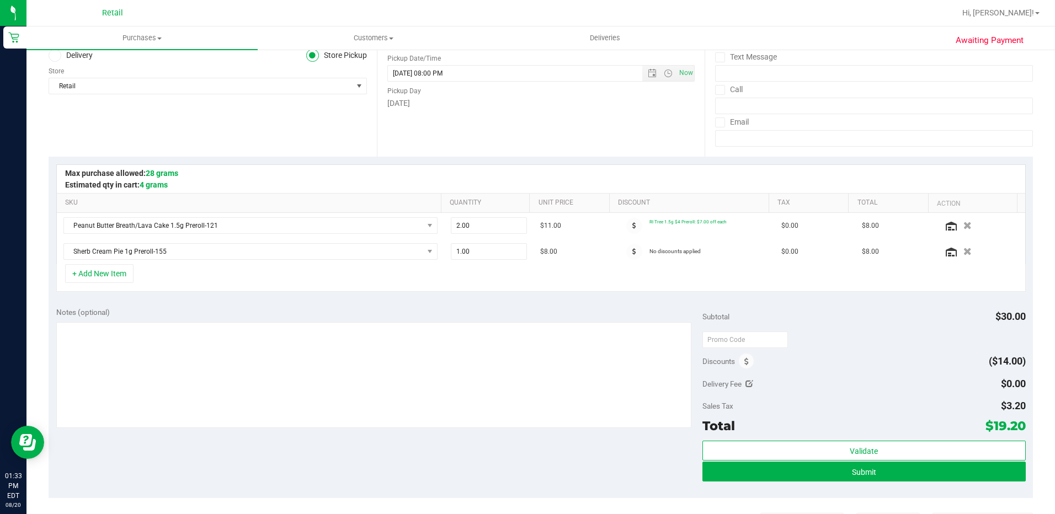
scroll to position [221, 0]
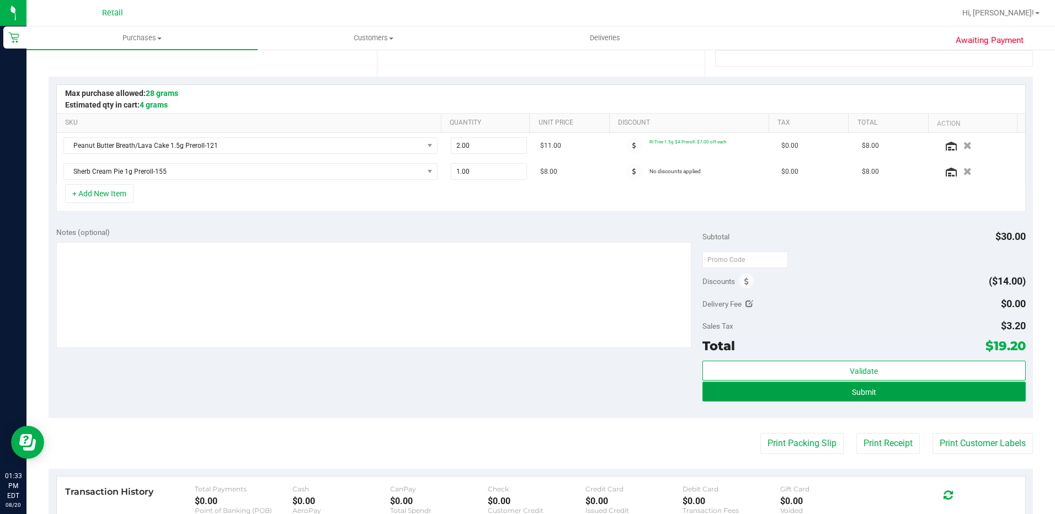
click at [858, 392] on span "Submit" at bounding box center [864, 392] width 24 height 9
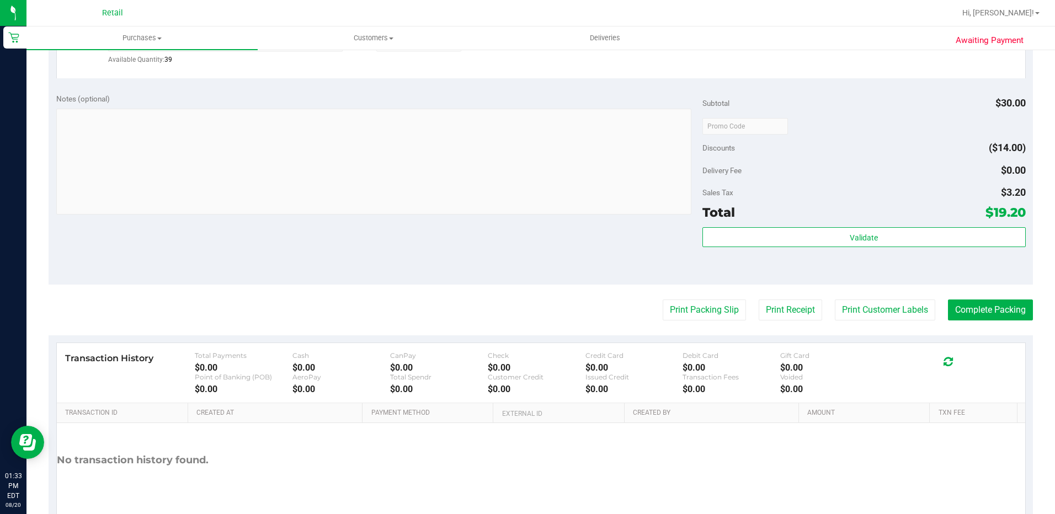
scroll to position [441, 0]
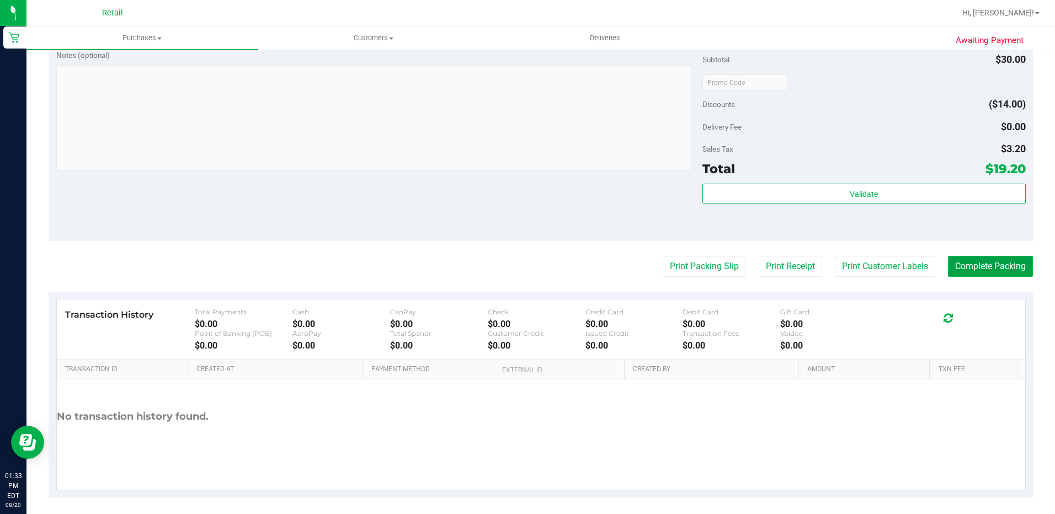
click at [981, 265] on button "Complete Packing" at bounding box center [990, 266] width 85 height 21
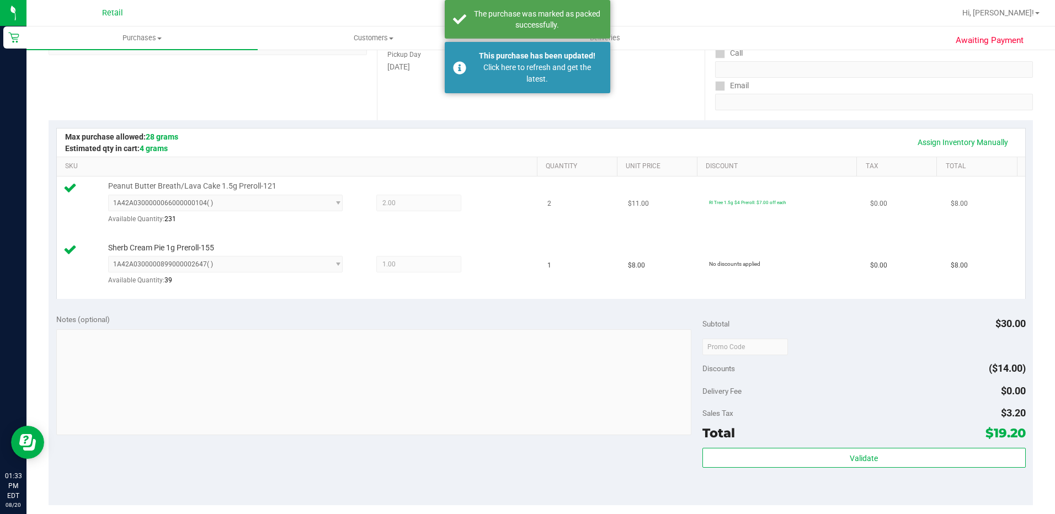
scroll to position [110, 0]
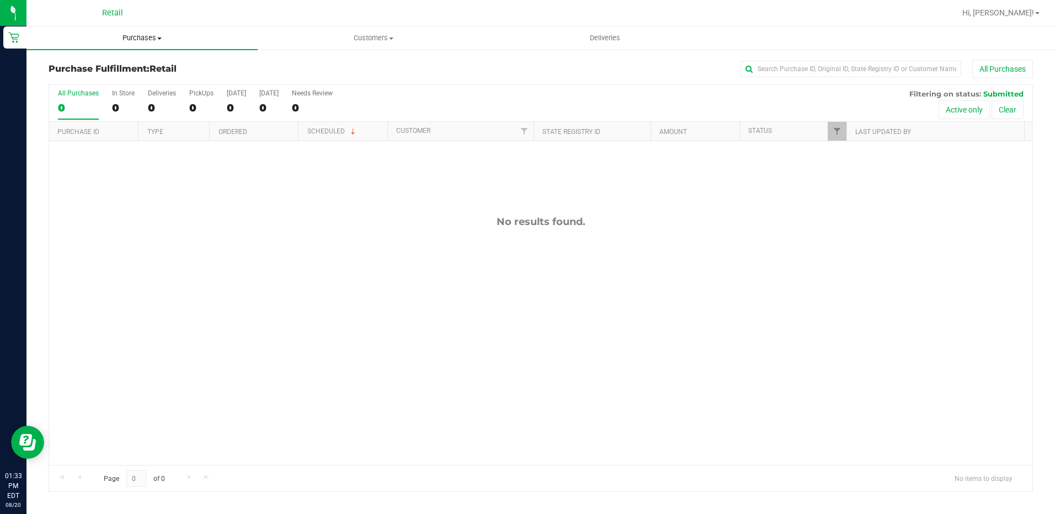
click at [127, 40] on span "Purchases" at bounding box center [141, 38] width 231 height 10
click at [360, 68] on h3 "Purchase Fulfillment: Retail" at bounding box center [213, 69] width 328 height 10
click at [143, 41] on span "Purchases" at bounding box center [141, 38] width 231 height 10
click at [84, 73] on li "Fulfillment" at bounding box center [141, 79] width 231 height 13
click at [134, 34] on span "Purchases" at bounding box center [141, 38] width 231 height 10
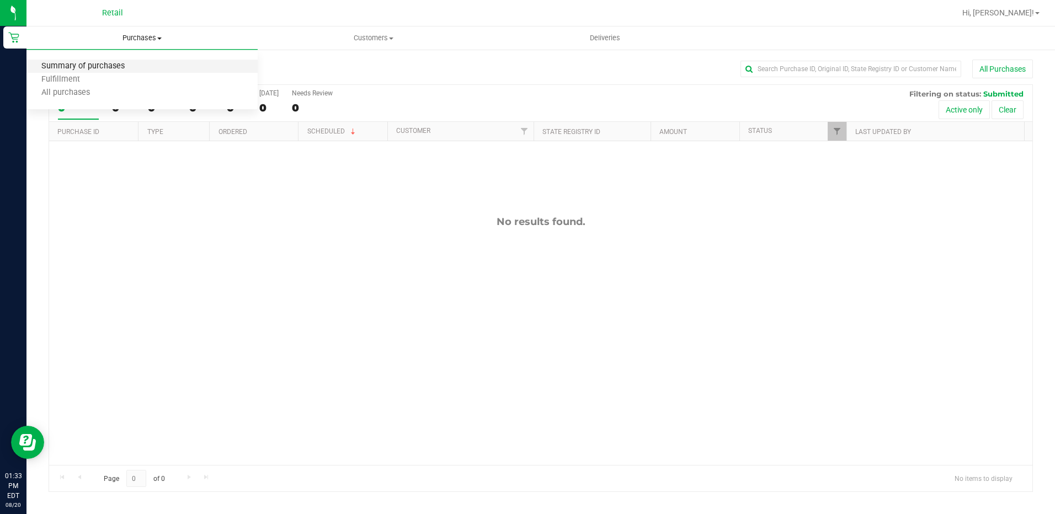
click at [89, 63] on span "Summary of purchases" at bounding box center [82, 66] width 113 height 9
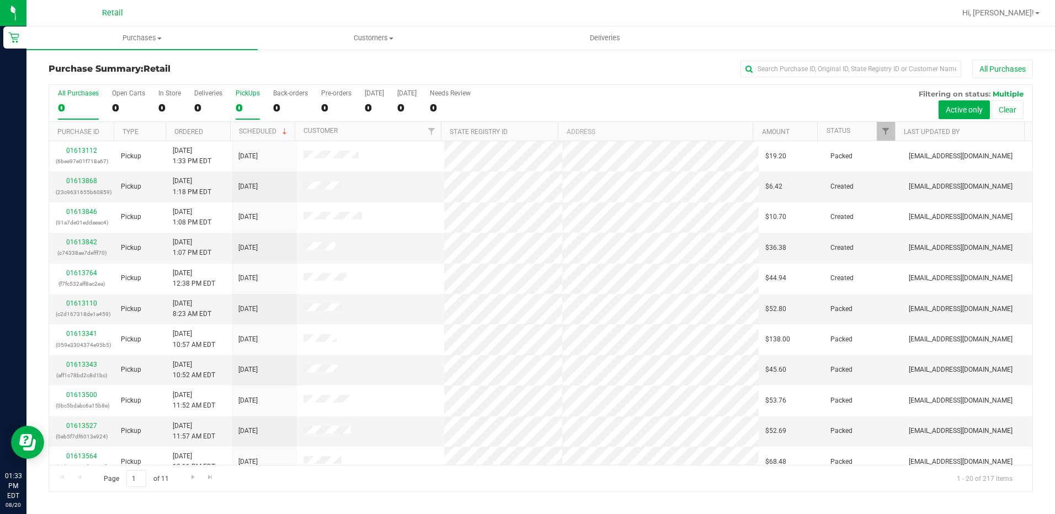
click at [244, 103] on div "0" at bounding box center [248, 107] width 24 height 13
click at [0, 0] on input "PickUps 0" at bounding box center [0, 0] width 0 height 0
click at [68, 180] on link "01613868" at bounding box center [81, 181] width 31 height 8
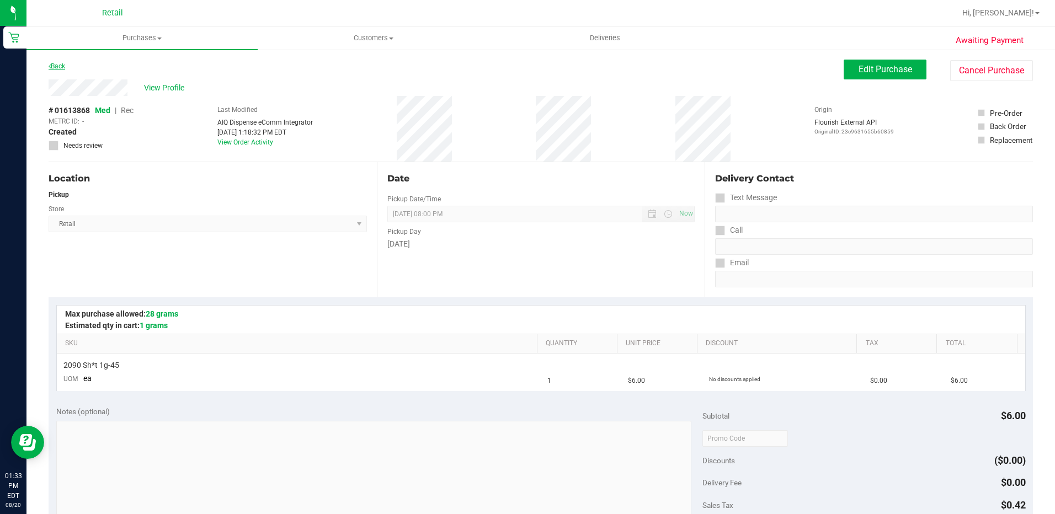
click at [52, 62] on link "Back" at bounding box center [57, 66] width 17 height 8
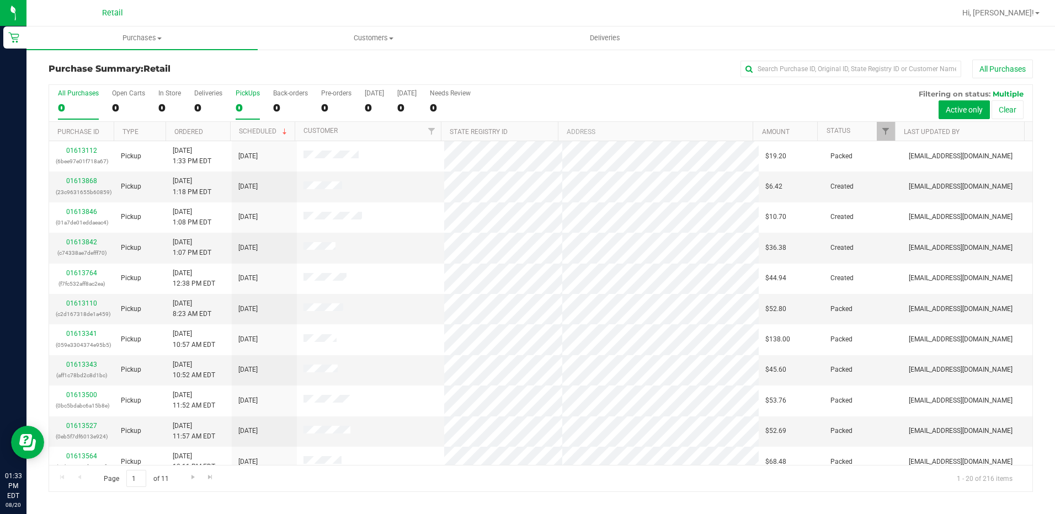
click at [252, 94] on div "PickUps" at bounding box center [248, 93] width 24 height 8
click at [0, 0] on input "PickUps 0" at bounding box center [0, 0] width 0 height 0
click at [183, 133] on link "Ordered" at bounding box center [188, 132] width 29 height 8
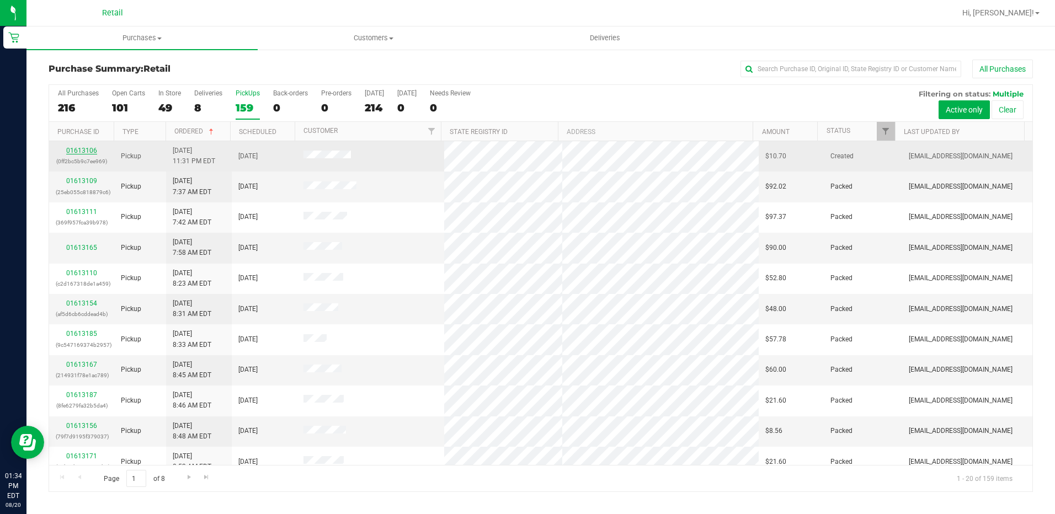
click at [82, 149] on link "01613106" at bounding box center [81, 151] width 31 height 8
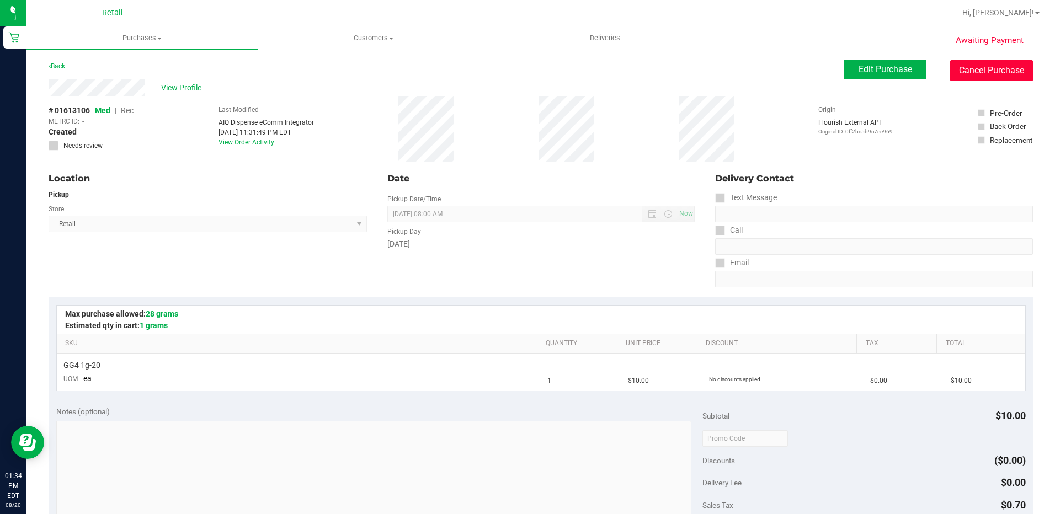
click at [981, 71] on button "Cancel Purchase" at bounding box center [991, 70] width 83 height 21
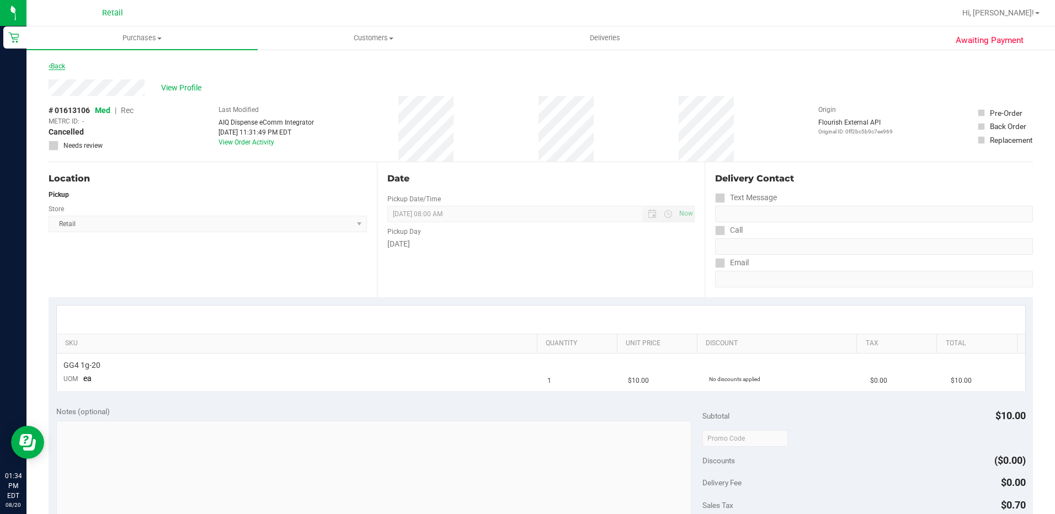
click at [62, 66] on link "Back" at bounding box center [57, 66] width 17 height 8
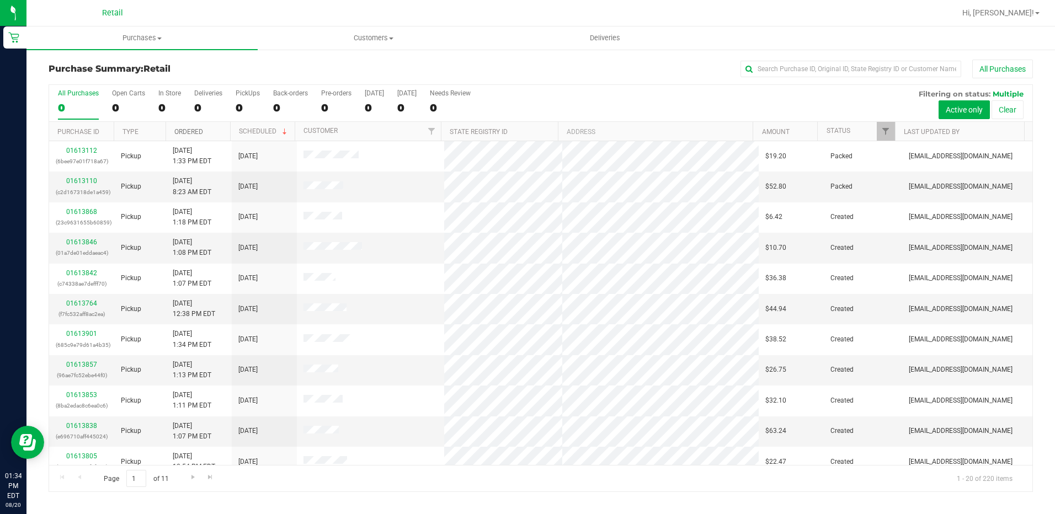
click at [191, 133] on link "Ordered" at bounding box center [188, 132] width 29 height 8
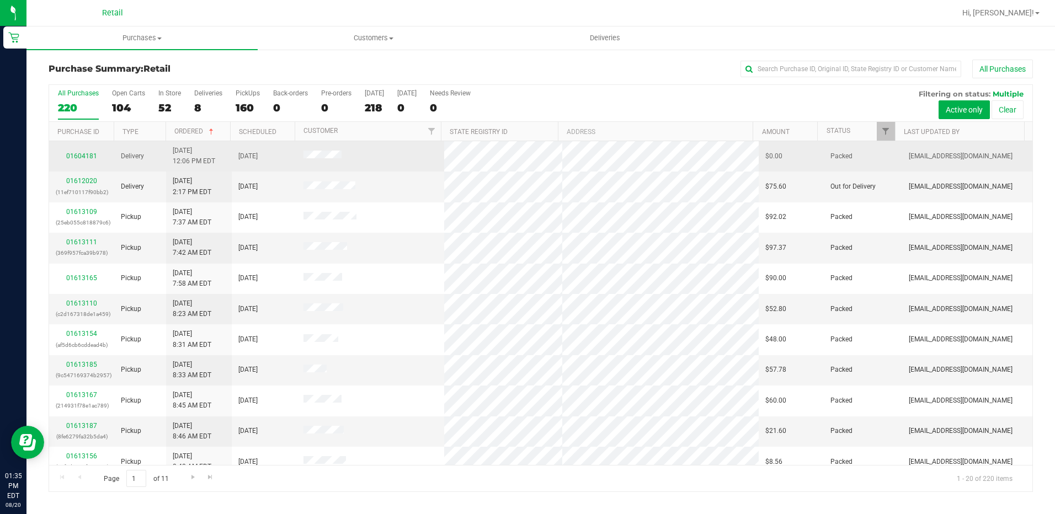
click at [137, 155] on span "Delivery" at bounding box center [132, 156] width 23 height 10
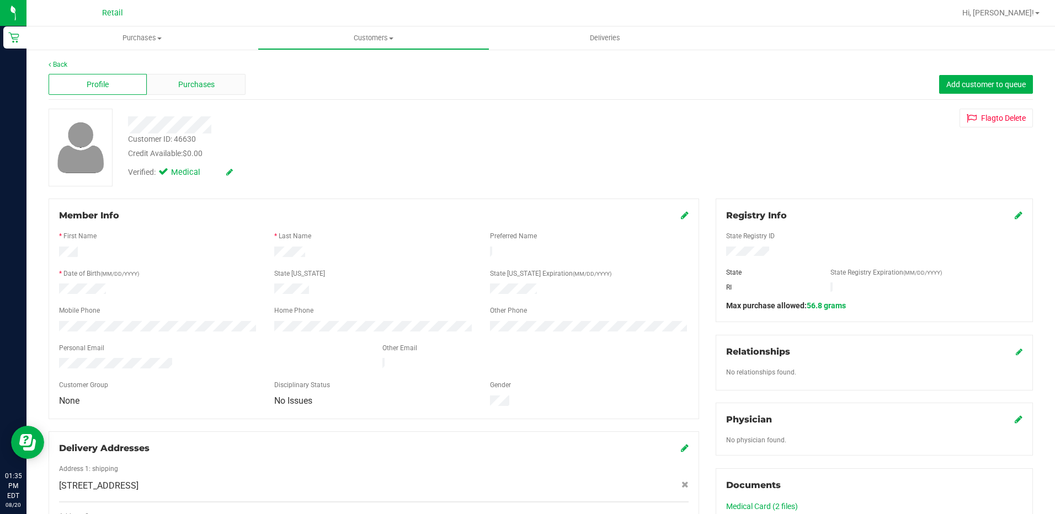
click at [196, 79] on span "Purchases" at bounding box center [196, 85] width 36 height 12
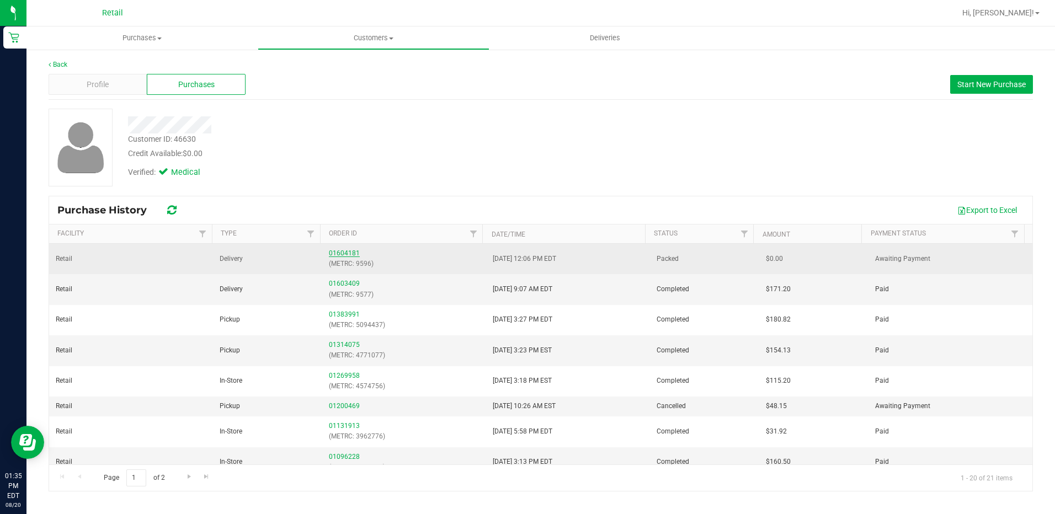
click at [344, 255] on link "01604181" at bounding box center [344, 253] width 31 height 8
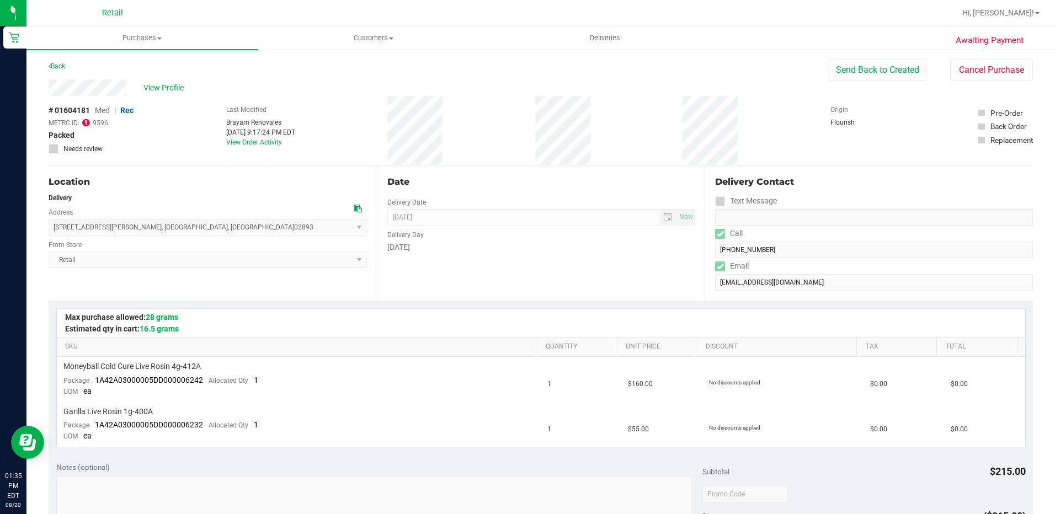
drag, startPoint x: 87, startPoint y: 124, endPoint x: 122, endPoint y: 115, distance: 36.3
drag, startPoint x: 122, startPoint y: 115, endPoint x: 92, endPoint y: 119, distance: 30.5
drag, startPoint x: 92, startPoint y: 119, endPoint x: 89, endPoint y: 125, distance: 7.2
drag, startPoint x: 89, startPoint y: 125, endPoint x: 85, endPoint y: 119, distance: 7.2
click at [85, 119] on icon at bounding box center [86, 122] width 8 height 9
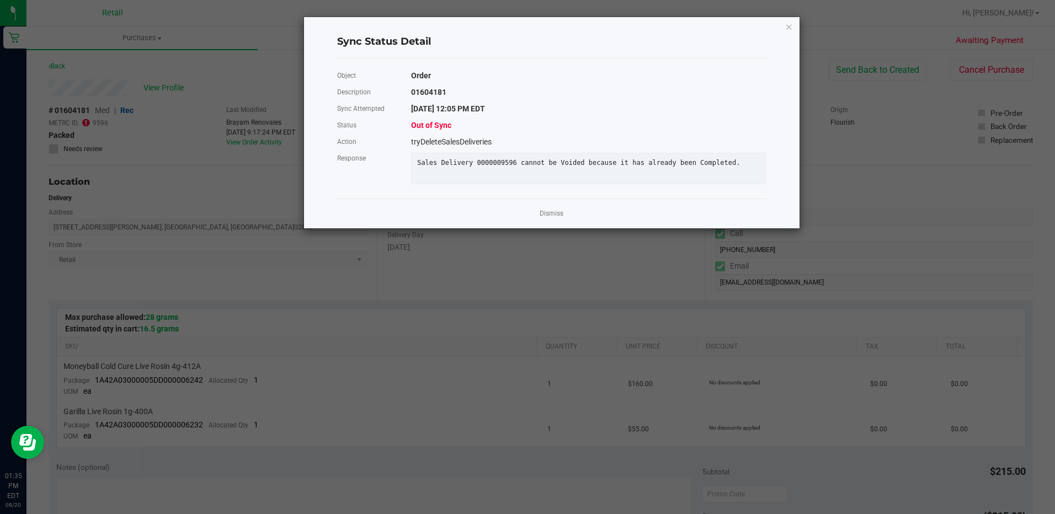
click at [124, 120] on ngb-modal-window "Sync Status Detail Object Order Description 01604181 Sync Attempted 8/18/2025 1…" at bounding box center [531, 257] width 1063 height 514
click at [790, 24] on icon "Close" at bounding box center [789, 26] width 8 height 13
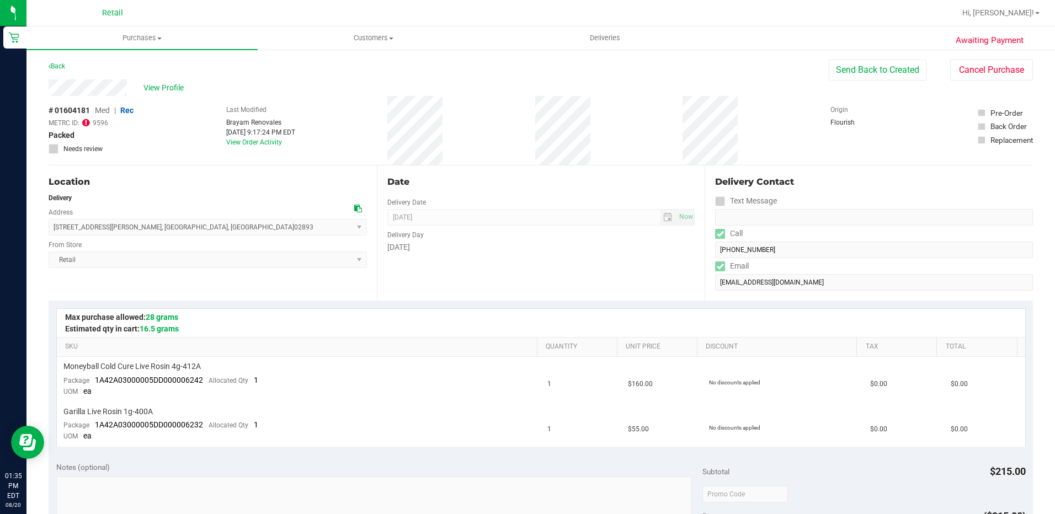
click at [62, 71] on div "Back" at bounding box center [57, 66] width 17 height 13
click at [45, 60] on div "Awaiting Payment Back Send Back to Created Cancel Purchase View Profile # 01604…" at bounding box center [540, 490] width 1028 height 883
click at [56, 63] on link "Back" at bounding box center [57, 66] width 17 height 8
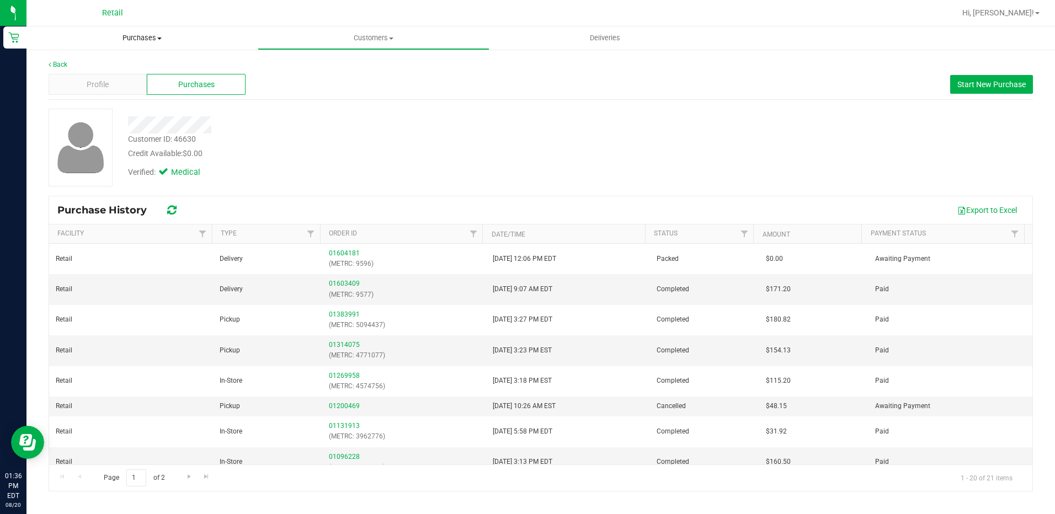
click at [137, 38] on span "Purchases" at bounding box center [141, 38] width 231 height 10
click at [119, 62] on span "Summary of purchases" at bounding box center [82, 66] width 113 height 9
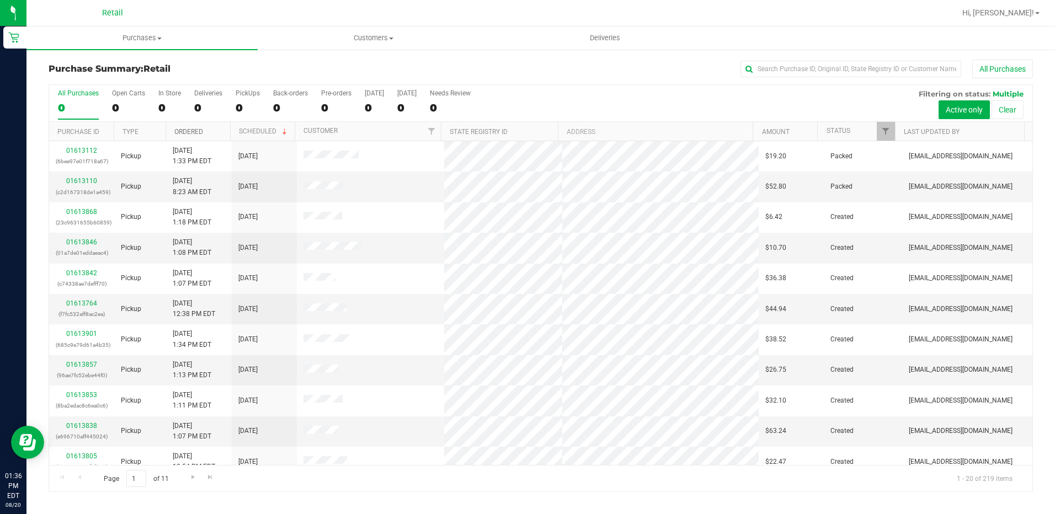
click at [195, 134] on link "Ordered" at bounding box center [188, 132] width 29 height 8
click at [88, 182] on link "01612020" at bounding box center [81, 181] width 31 height 8
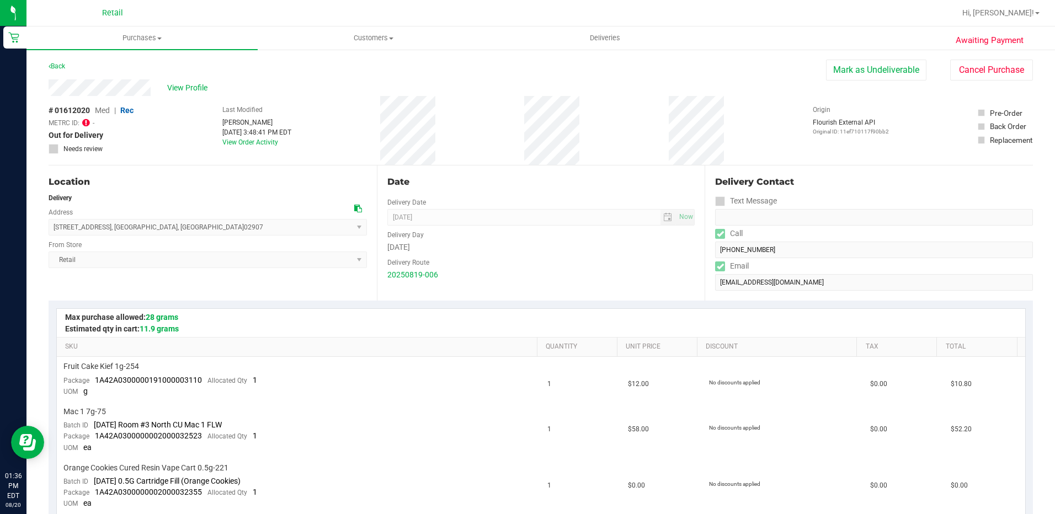
click at [67, 62] on div "Back Mark as Undeliverable Cancel Purchase" at bounding box center [541, 70] width 984 height 20
click at [55, 70] on div "Back" at bounding box center [57, 66] width 17 height 13
click at [59, 70] on link "Back" at bounding box center [57, 66] width 17 height 8
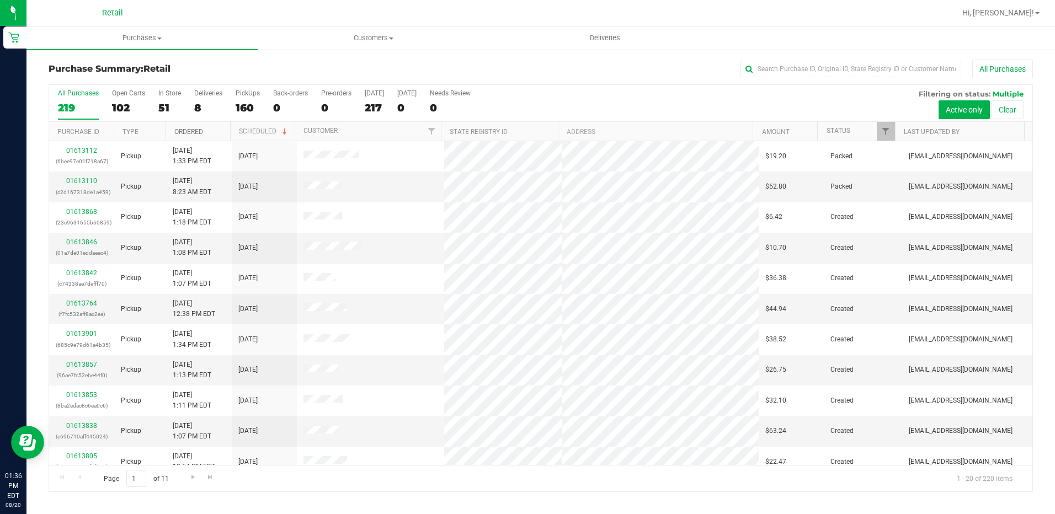
click at [194, 129] on link "Ordered" at bounding box center [188, 132] width 29 height 8
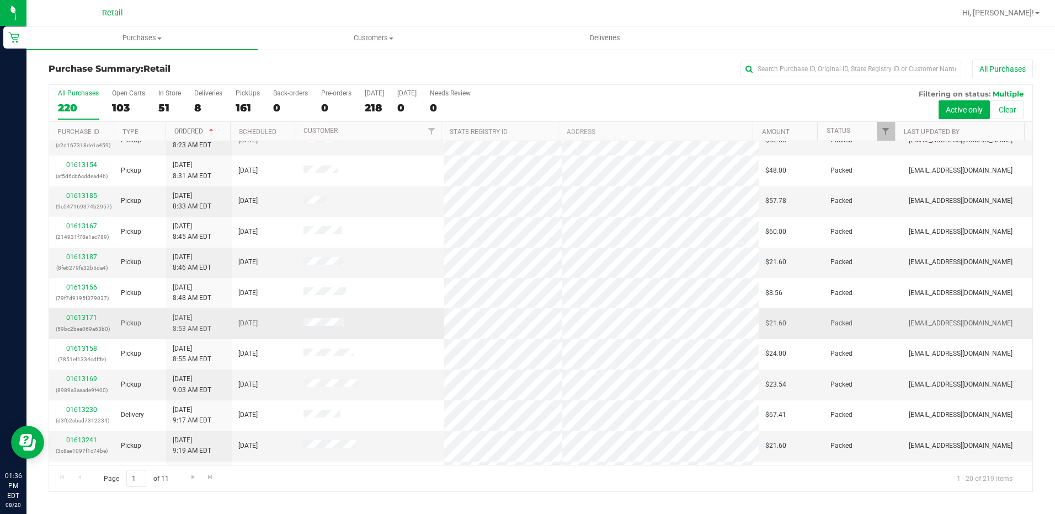
scroll to position [287, 0]
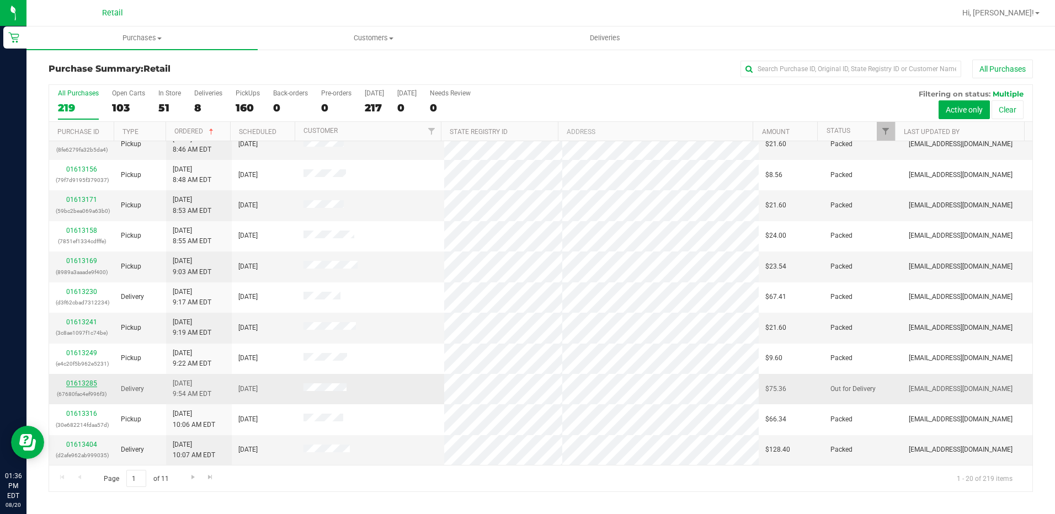
click at [87, 382] on link "01613285" at bounding box center [81, 383] width 31 height 8
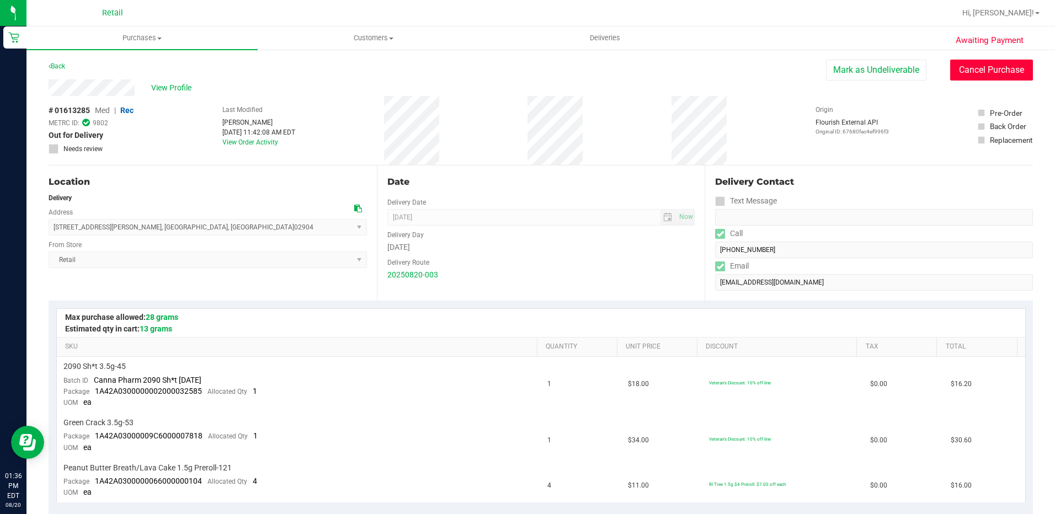
click at [992, 66] on button "Cancel Purchase" at bounding box center [991, 70] width 83 height 21
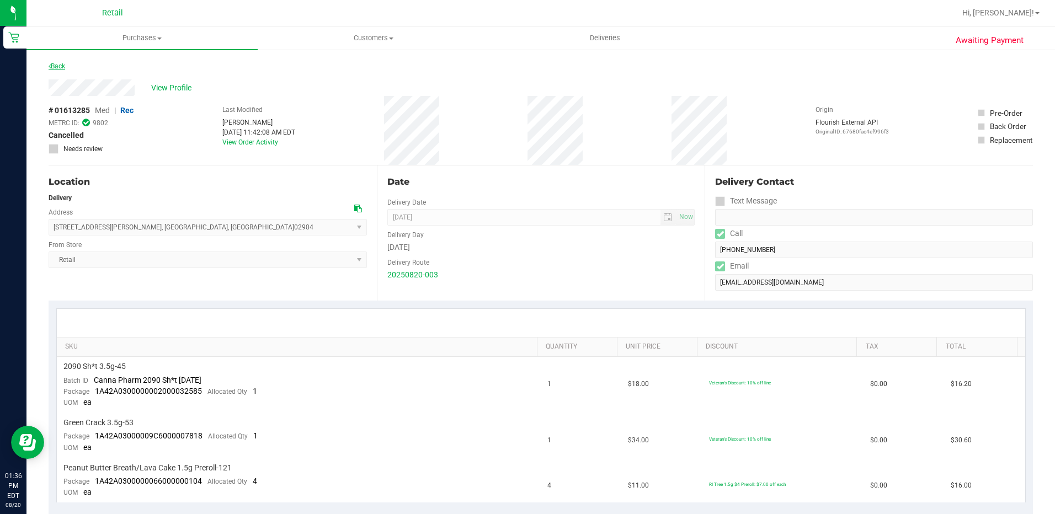
click at [51, 68] on link "Back" at bounding box center [57, 66] width 17 height 8
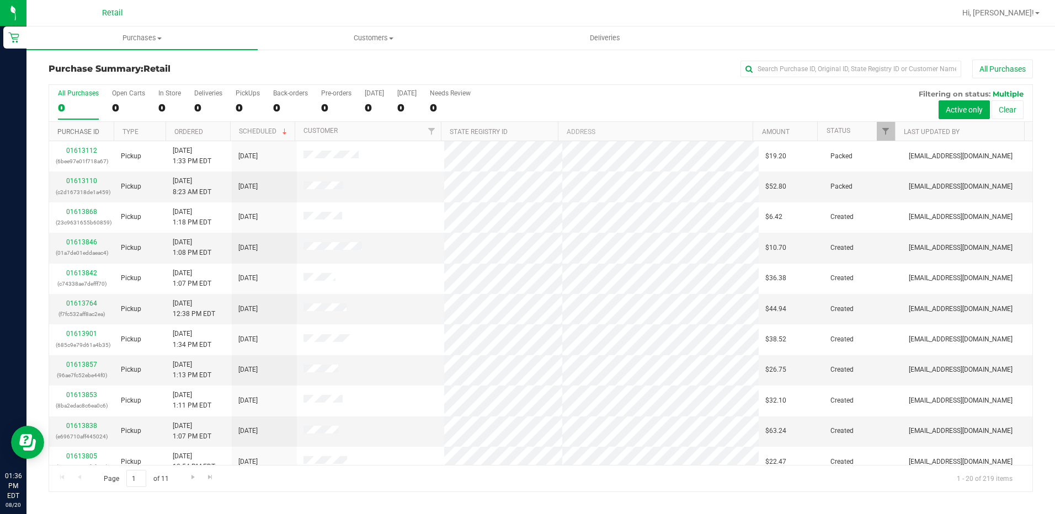
click at [61, 135] on link "Purchase ID" at bounding box center [78, 132] width 42 height 8
click at [194, 131] on link "Ordered" at bounding box center [188, 132] width 29 height 8
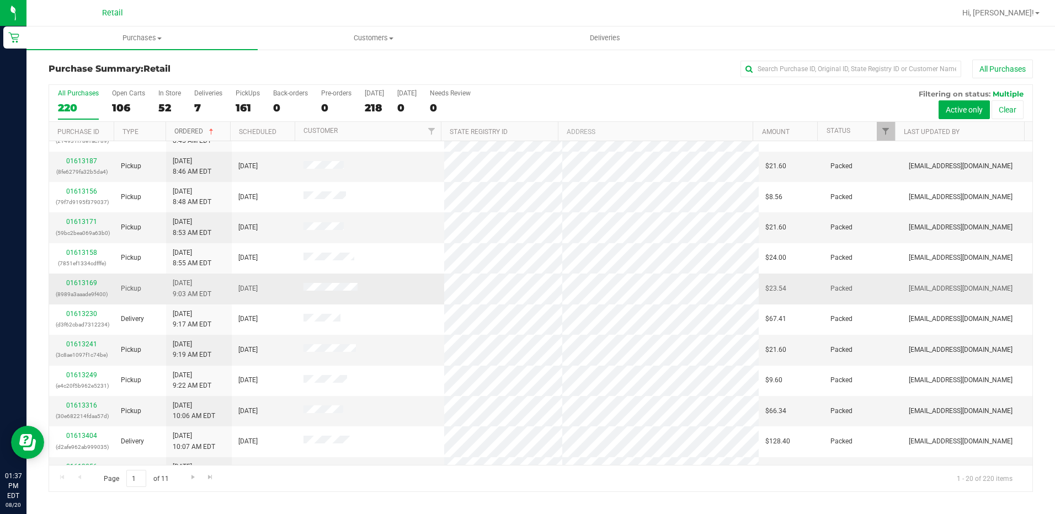
scroll to position [287, 0]
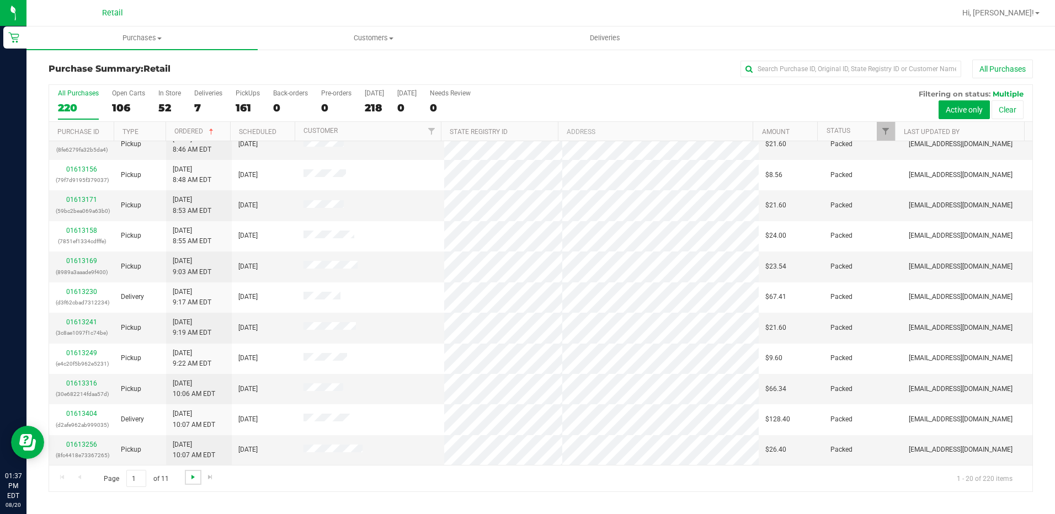
click at [192, 477] on span "Go to the next page" at bounding box center [193, 477] width 9 height 9
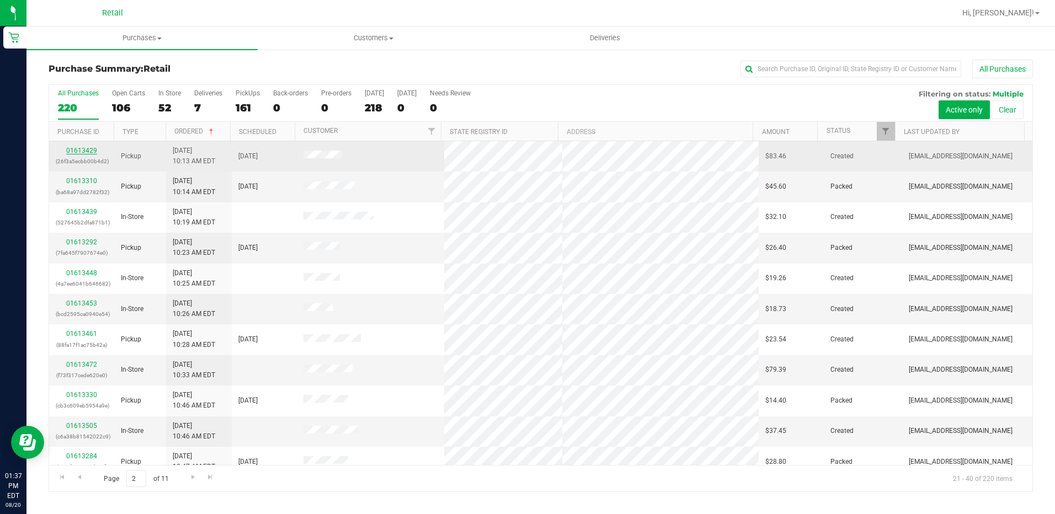
click at [84, 152] on link "01613429" at bounding box center [81, 151] width 31 height 8
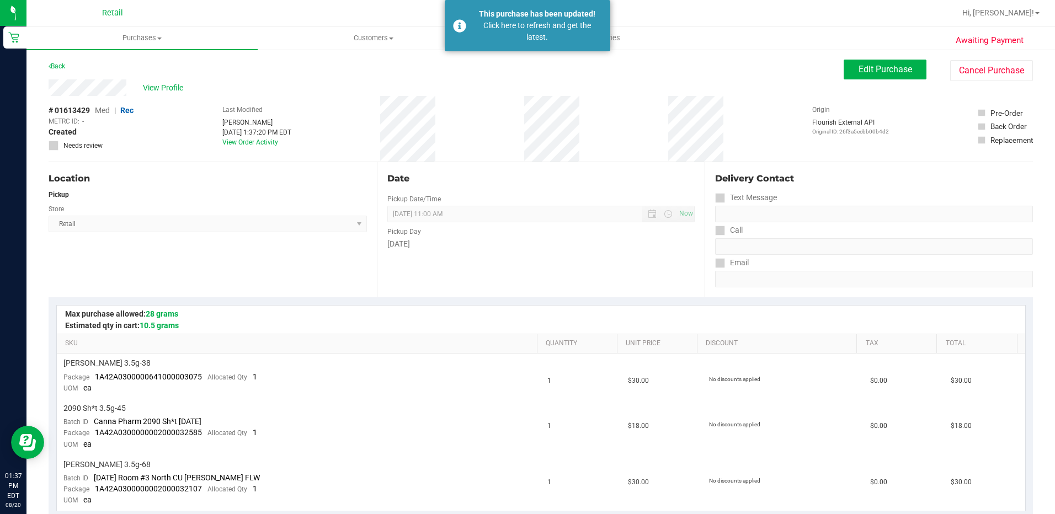
click at [236, 138] on div "Last Modified Della Newell Aug 20, 2025 1:37:20 PM EDT View Order Activity" at bounding box center [256, 129] width 69 height 66
click at [228, 145] on link "View Order Activity" at bounding box center [250, 142] width 56 height 8
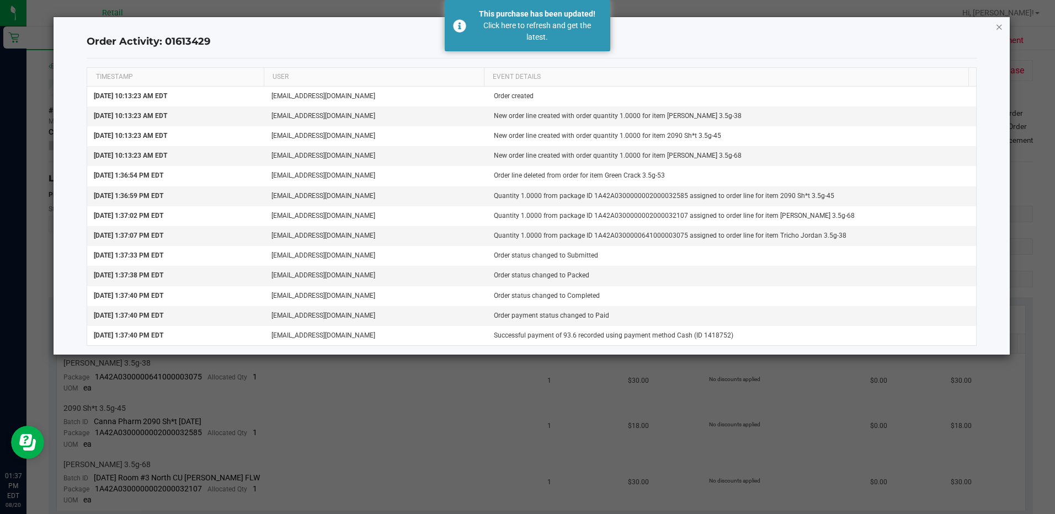
click at [1002, 24] on icon "button" at bounding box center [999, 26] width 8 height 13
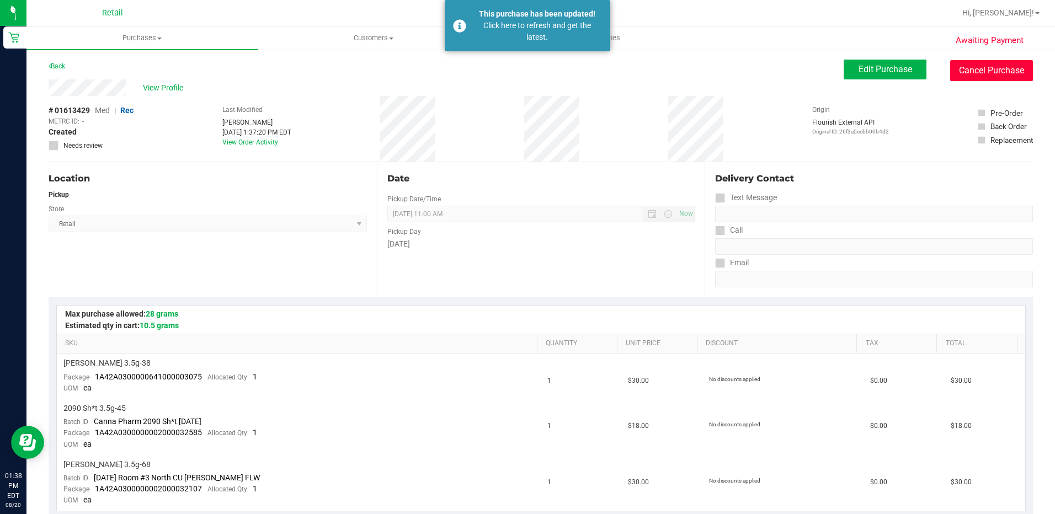
click at [987, 71] on button "Cancel Purchase" at bounding box center [991, 70] width 83 height 21
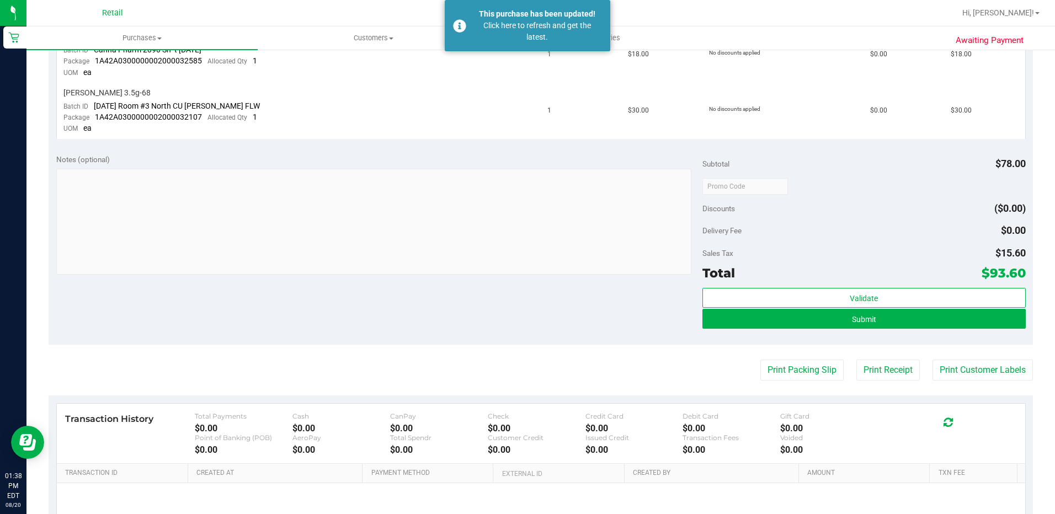
scroll to position [386, 0]
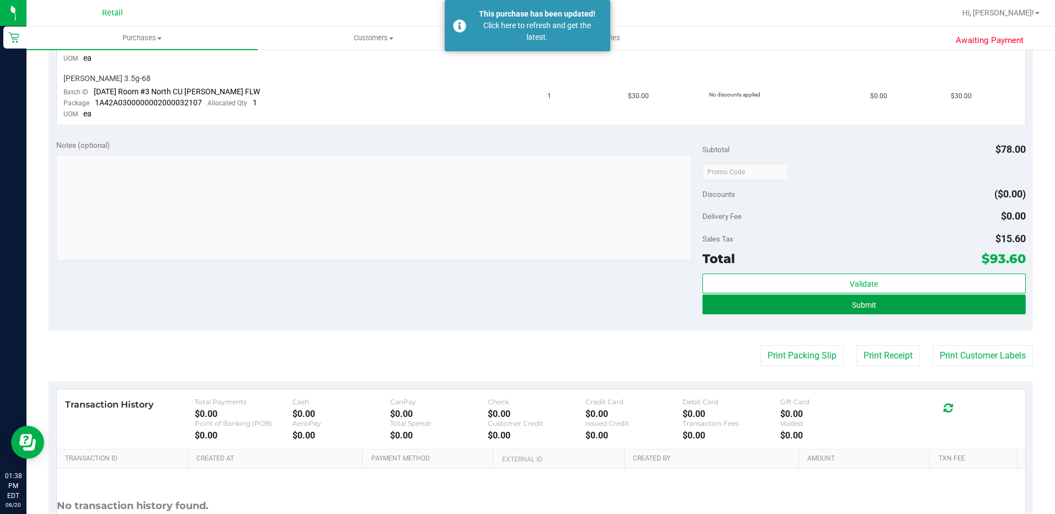
click at [891, 298] on button "Submit" at bounding box center [863, 305] width 323 height 20
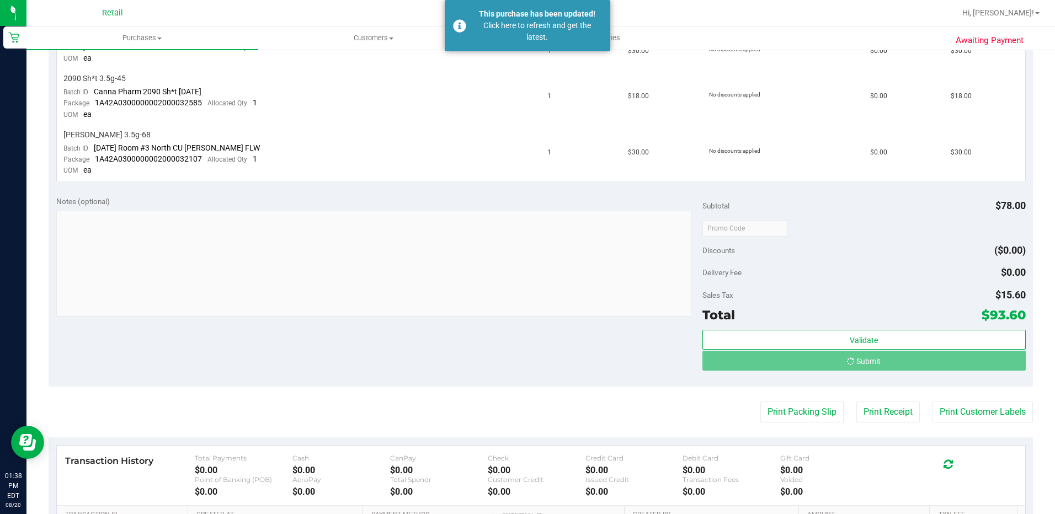
scroll to position [331, 0]
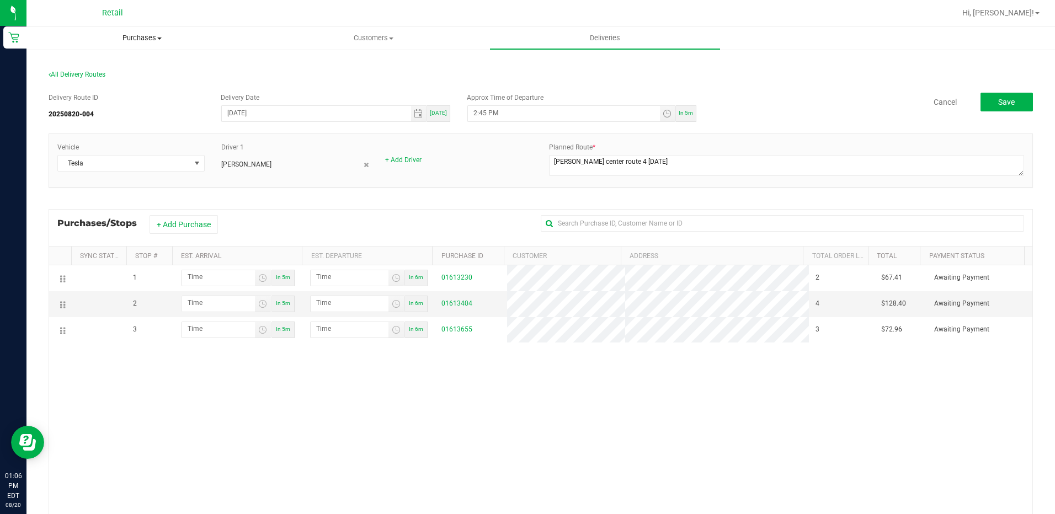
click at [137, 39] on span "Purchases" at bounding box center [141, 38] width 231 height 10
click at [337, 135] on div "Vehicle Tesla Driver 1 Kevin Garcia + Add Driver Planned Route *" at bounding box center [540, 160] width 983 height 53
click at [609, 162] on textarea at bounding box center [786, 165] width 475 height 21
type textarea "slater center route 4..... 8-20-25"
click at [1016, 98] on button "Save" at bounding box center [1006, 102] width 52 height 19
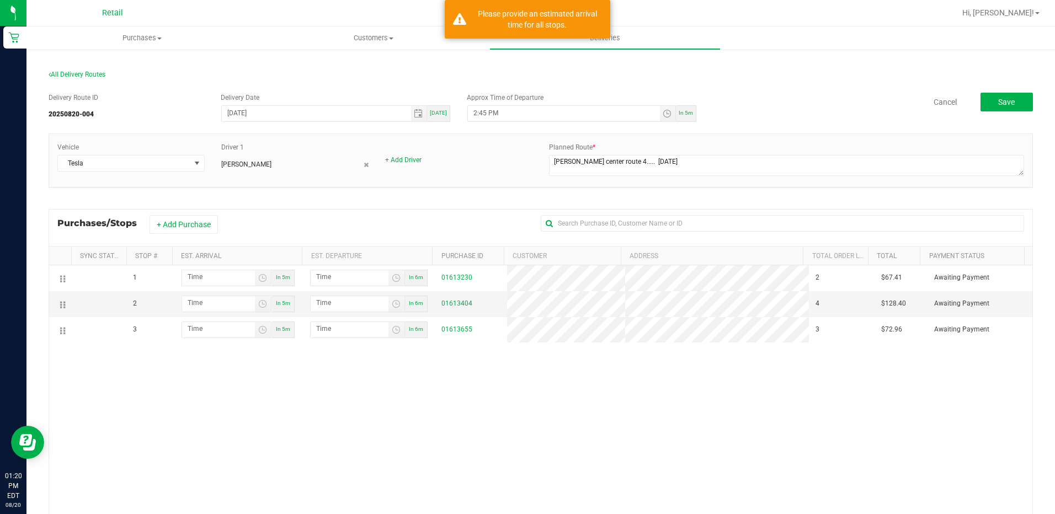
click at [489, 166] on div "Vehicle Tesla Driver 1 Kevin Garcia + Add Driver Planned Route *" at bounding box center [540, 160] width 983 height 36
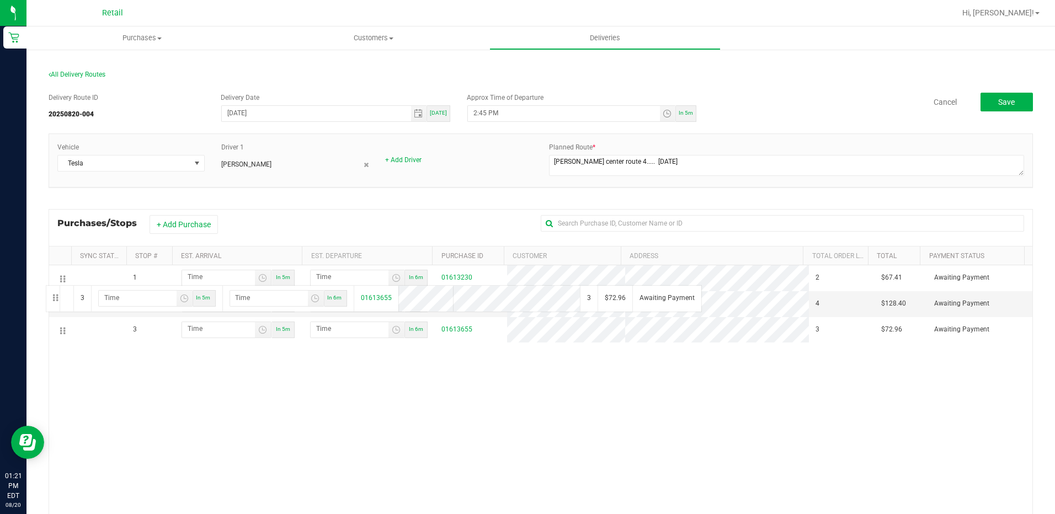
drag, startPoint x: 63, startPoint y: 329, endPoint x: 44, endPoint y: 284, distance: 49.2
click at [44, 284] on div "All Delivery Routes Delivery Route ID 20250820-004 Delivery Date 08/20/2025 Tod…" at bounding box center [540, 347] width 1001 height 575
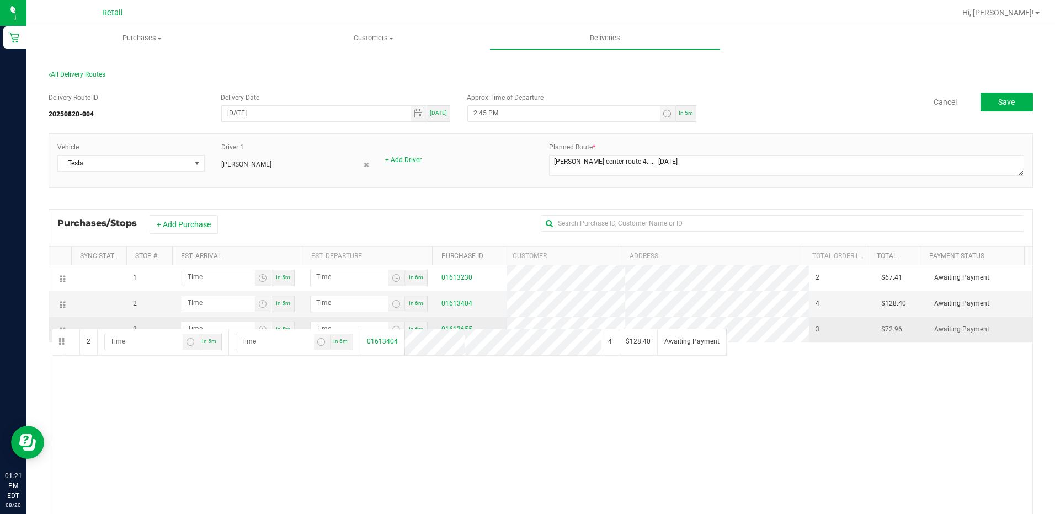
drag, startPoint x: 62, startPoint y: 308, endPoint x: 50, endPoint y: 328, distance: 23.0
click at [135, 330] on span "3" at bounding box center [135, 329] width 4 height 10
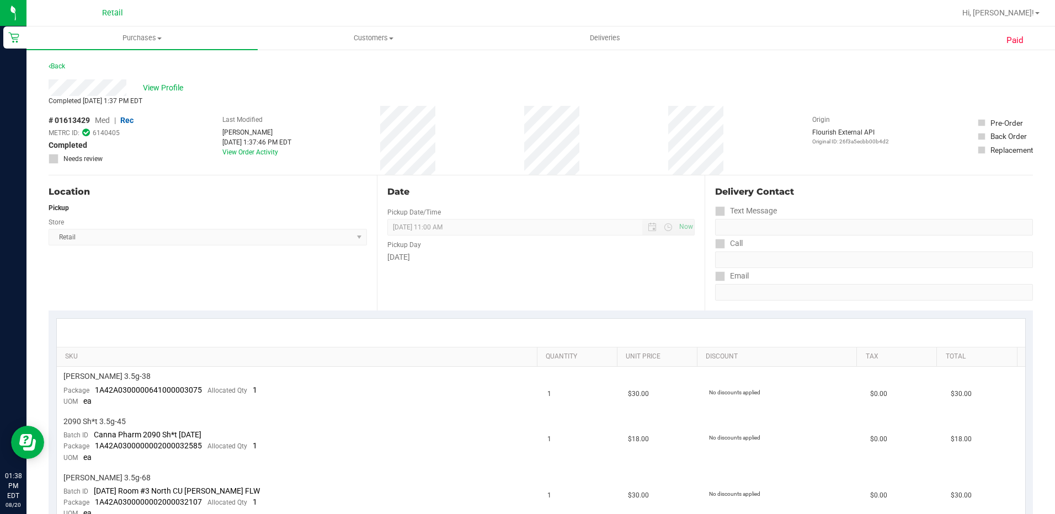
click at [56, 62] on div "Back" at bounding box center [57, 66] width 17 height 13
click at [54, 64] on link "Back" at bounding box center [57, 66] width 17 height 8
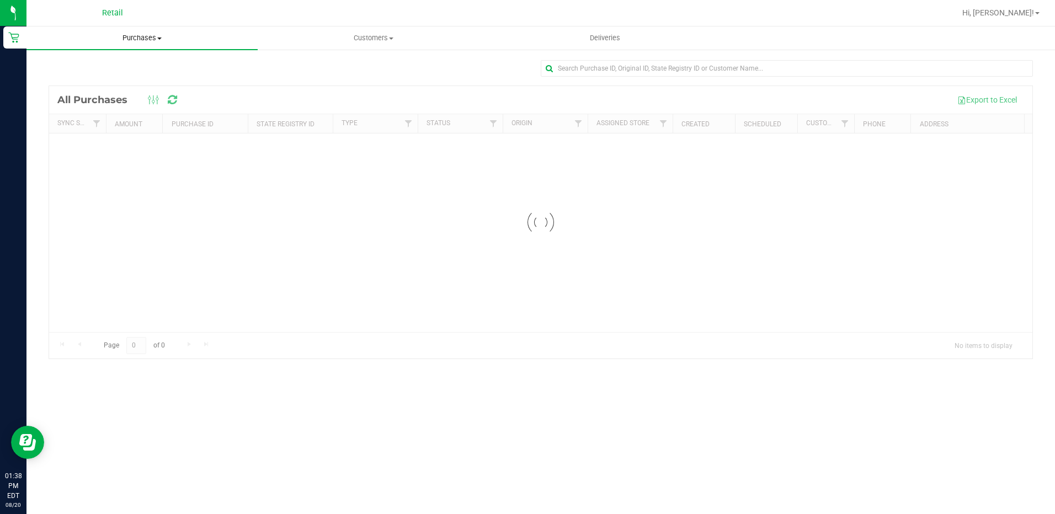
drag, startPoint x: 146, startPoint y: 40, endPoint x: 136, endPoint y: 40, distance: 9.4
click at [146, 40] on span "Purchases" at bounding box center [141, 38] width 231 height 10
click at [107, 63] on span "Summary of purchases" at bounding box center [82, 66] width 113 height 9
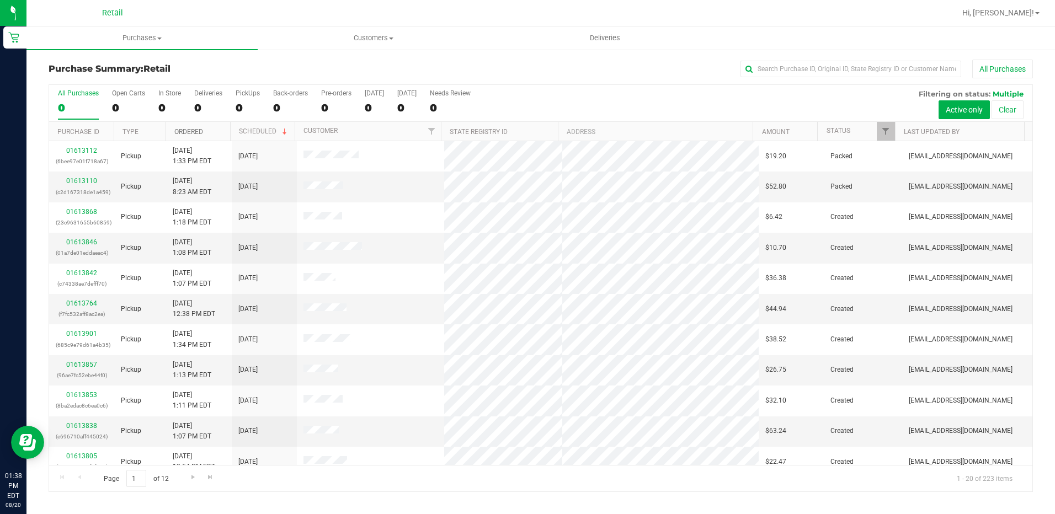
click at [190, 131] on link "Ordered" at bounding box center [188, 132] width 29 height 8
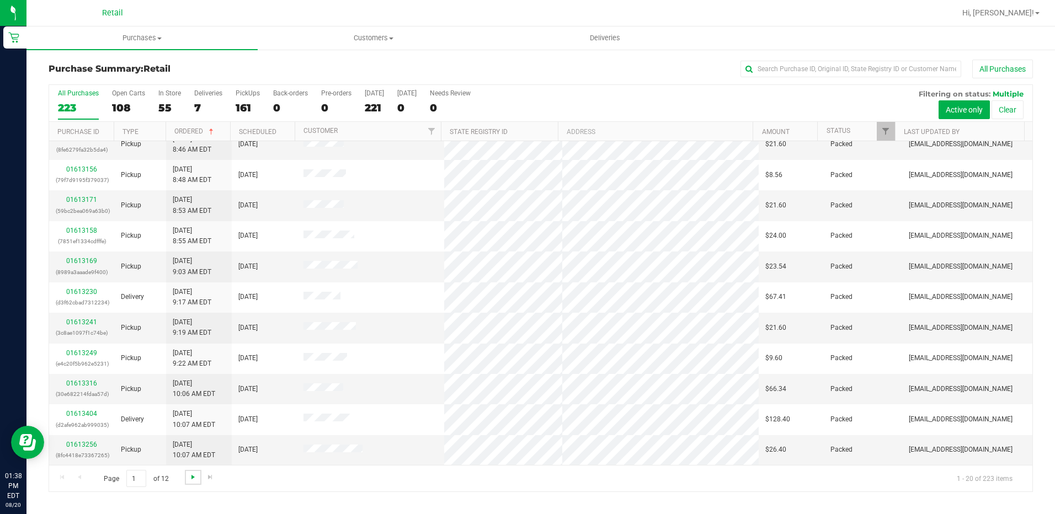
click at [191, 479] on span "Go to the next page" at bounding box center [193, 477] width 9 height 9
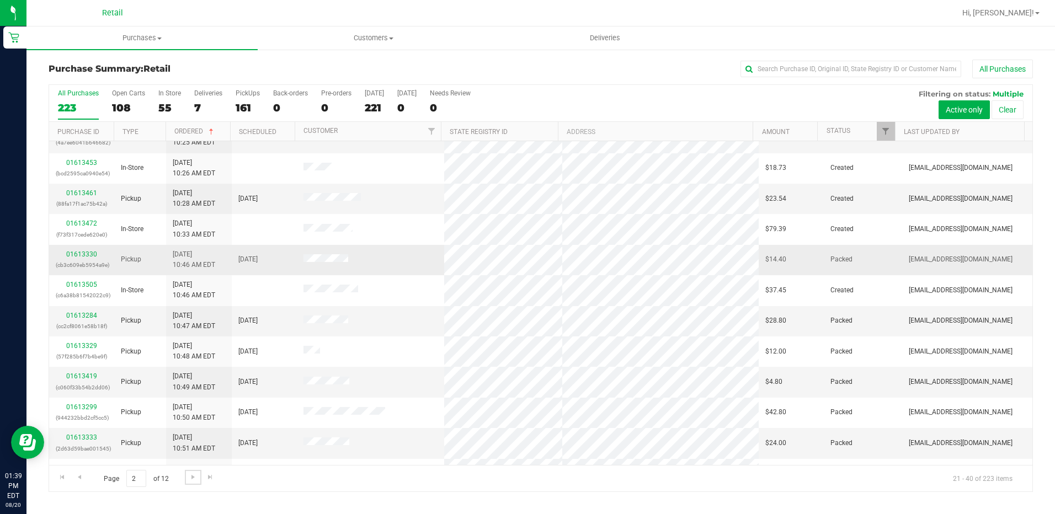
scroll to position [165, 0]
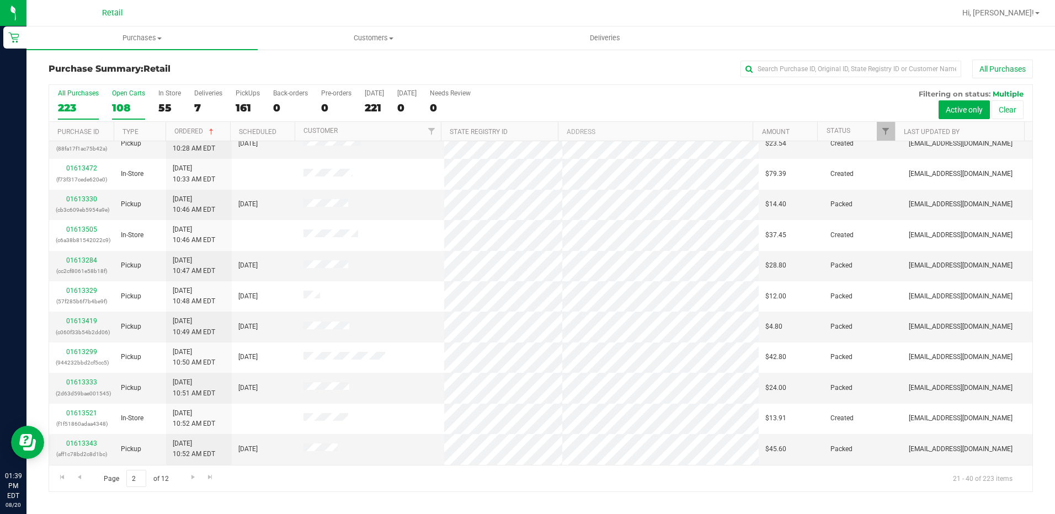
click at [129, 101] on div "108" at bounding box center [128, 107] width 33 height 13
click at [0, 0] on input "Open Carts 108" at bounding box center [0, 0] width 0 height 0
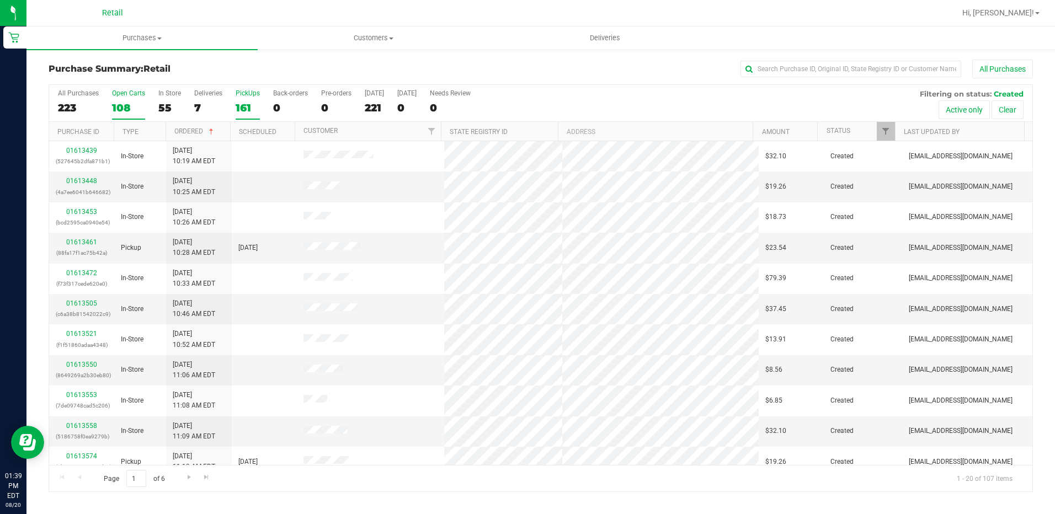
click at [252, 103] on div "161" at bounding box center [248, 107] width 24 height 13
click at [0, 0] on input "PickUps 161" at bounding box center [0, 0] width 0 height 0
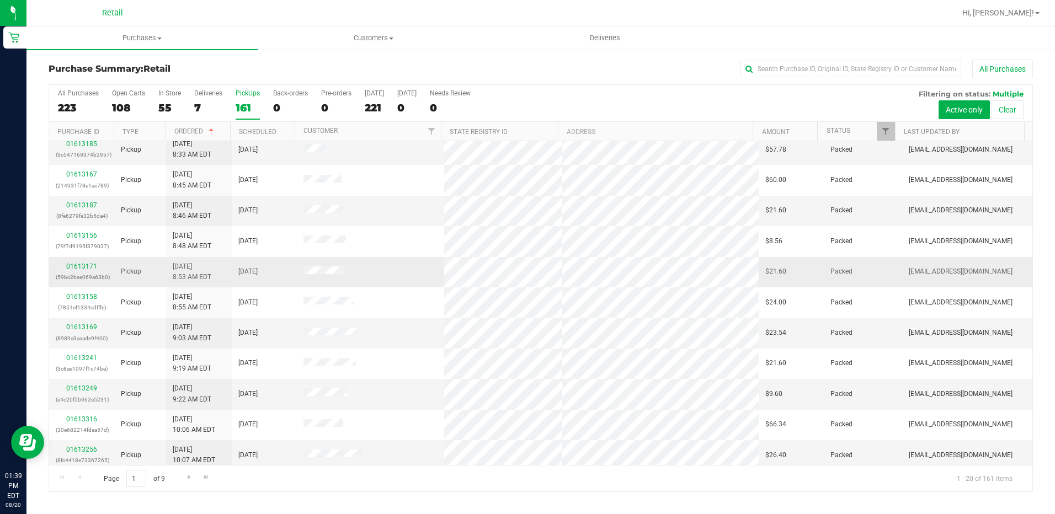
scroll to position [287, 0]
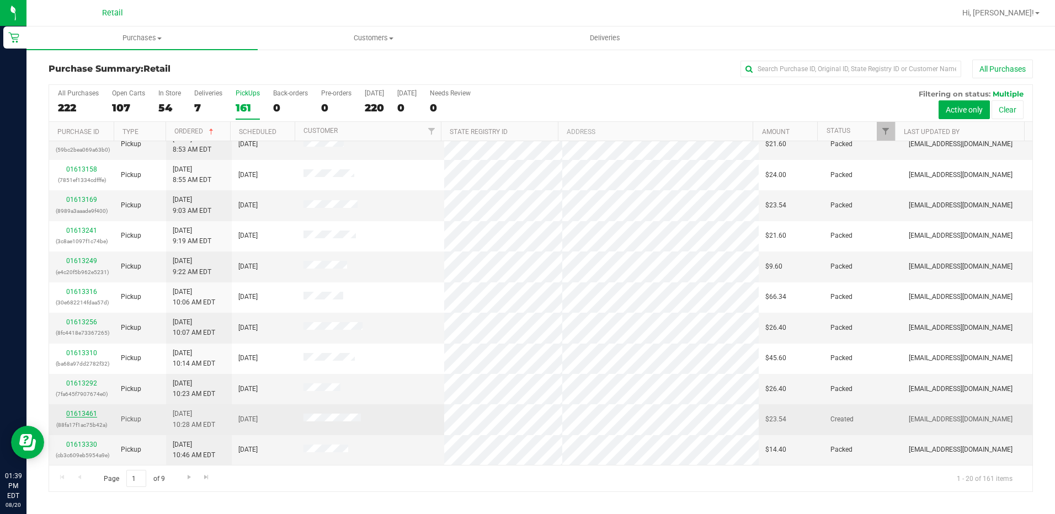
click at [84, 415] on link "01613461" at bounding box center [81, 414] width 31 height 8
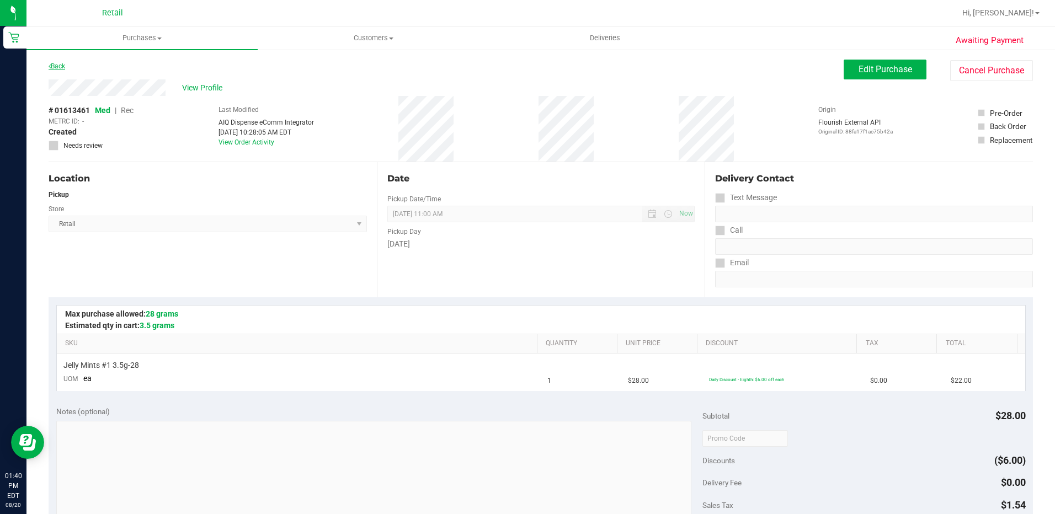
click at [61, 67] on link "Back" at bounding box center [57, 66] width 17 height 8
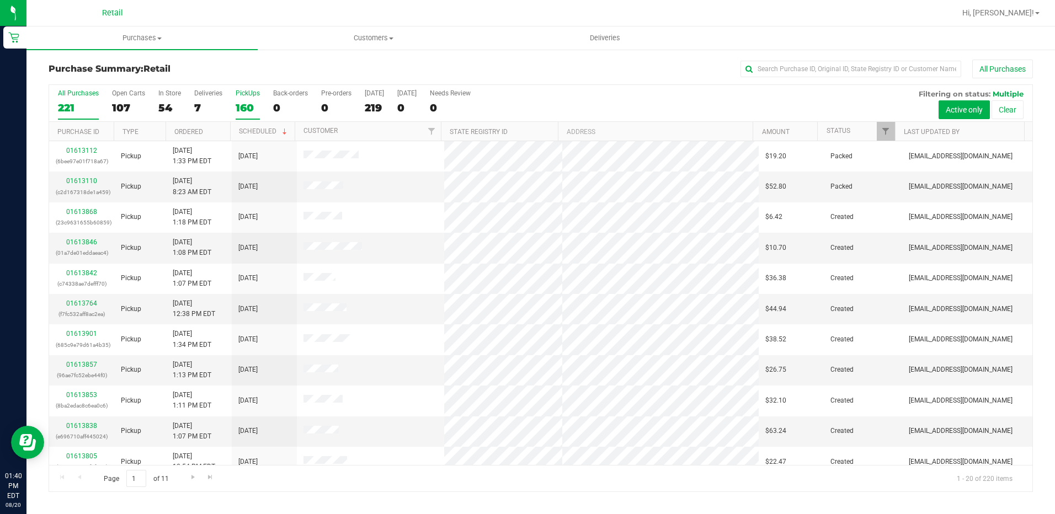
click at [237, 100] on label "PickUps 160" at bounding box center [248, 104] width 24 height 30
click at [0, 0] on input "PickUps 160" at bounding box center [0, 0] width 0 height 0
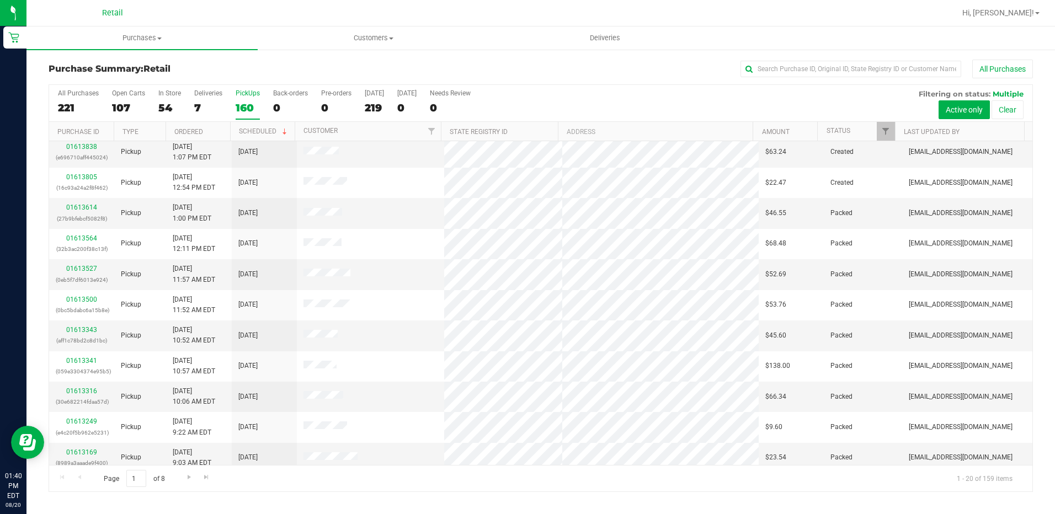
scroll to position [287, 0]
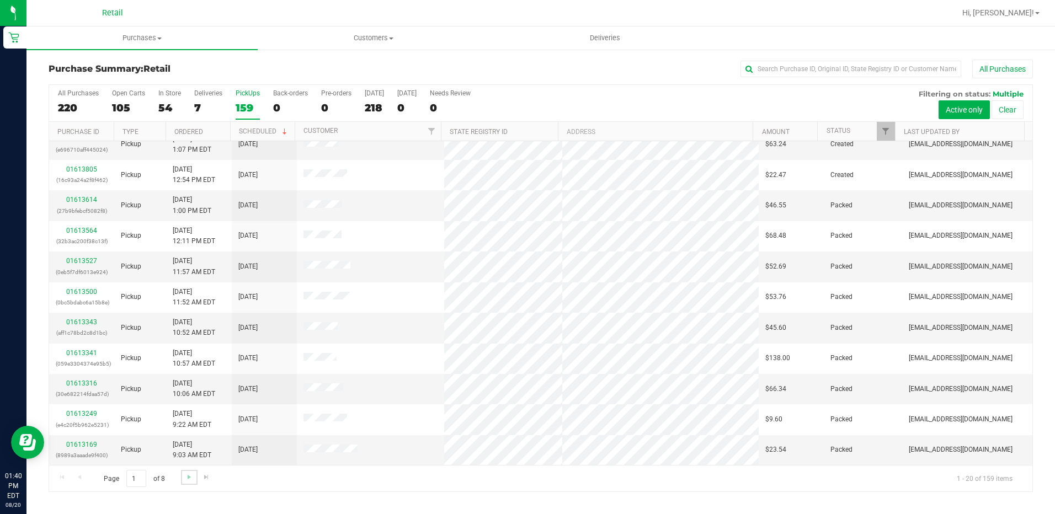
click at [183, 477] on link "Go to the next page" at bounding box center [189, 477] width 16 height 15
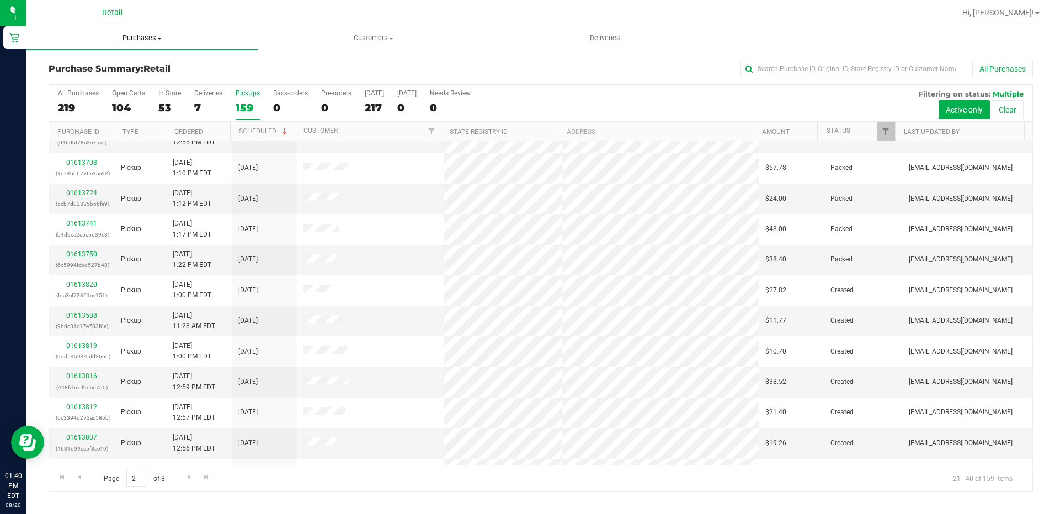
click at [133, 42] on span "Purchases" at bounding box center [141, 38] width 231 height 10
click at [110, 62] on span "Summary of purchases" at bounding box center [82, 66] width 113 height 9
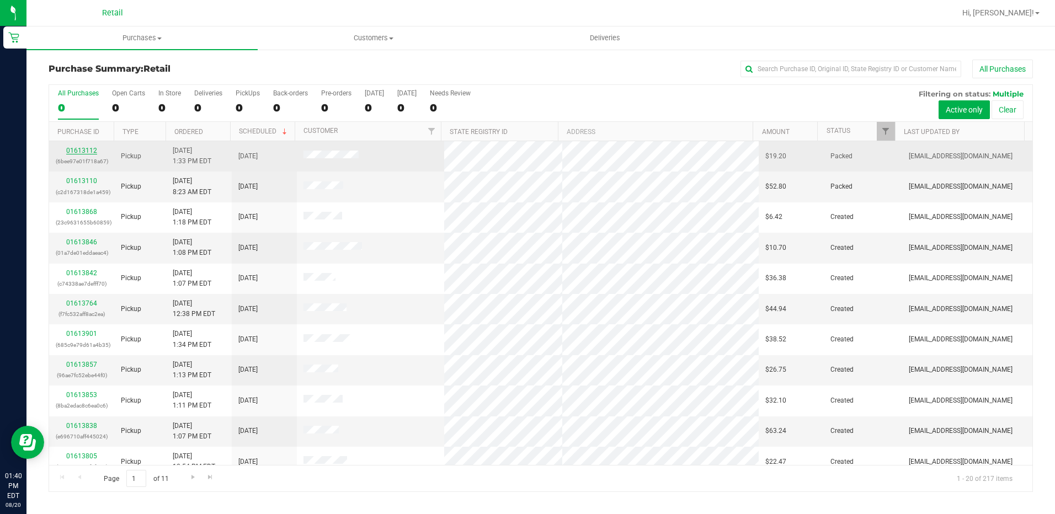
click at [84, 152] on link "01613112" at bounding box center [81, 151] width 31 height 8
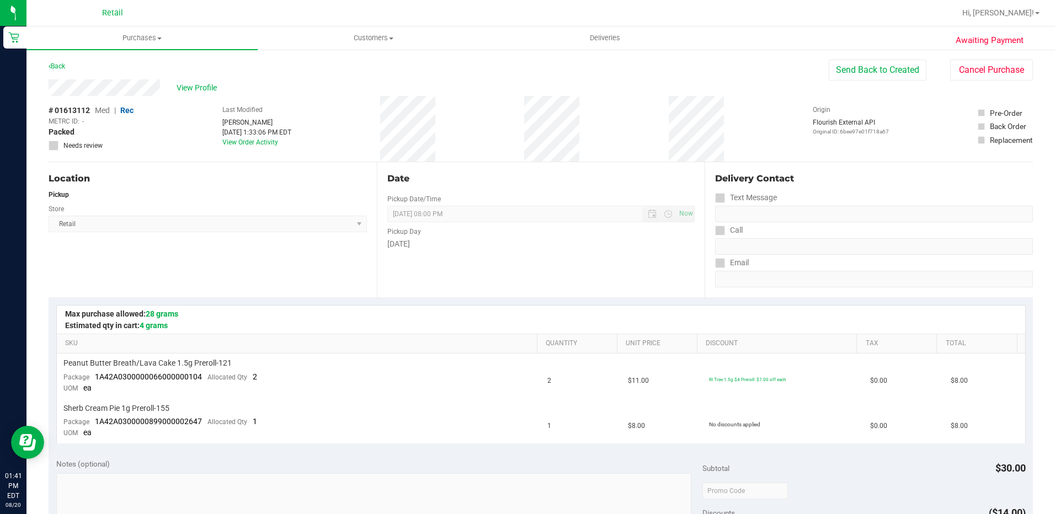
click at [131, 257] on div "Location Pickup Store Retail Select Store Retail" at bounding box center [213, 229] width 328 height 135
click at [150, 41] on span "Purchases" at bounding box center [141, 38] width 231 height 10
click at [605, 41] on span "Deliveries" at bounding box center [605, 38] width 60 height 10
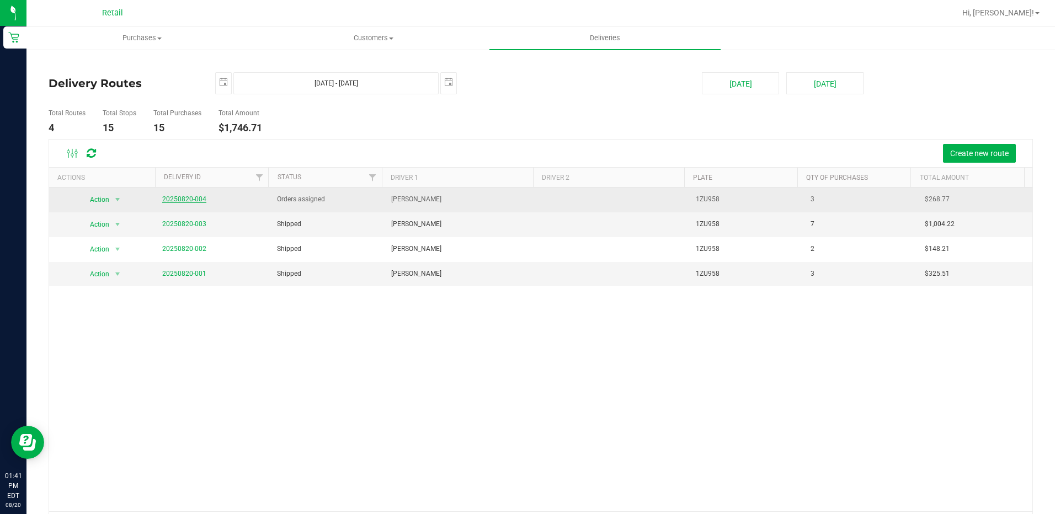
click at [174, 202] on link "20250820-004" at bounding box center [184, 199] width 44 height 8
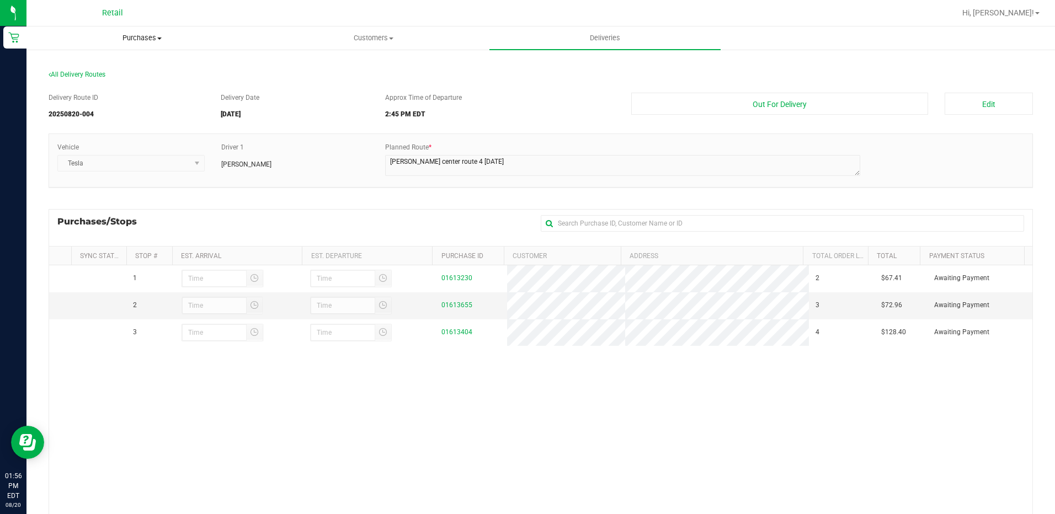
click at [142, 33] on uib-tab-heading "Purchases Summary of purchases Fulfillment All purchases" at bounding box center [142, 38] width 230 height 22
click at [112, 62] on span "Summary of purchases" at bounding box center [82, 66] width 113 height 9
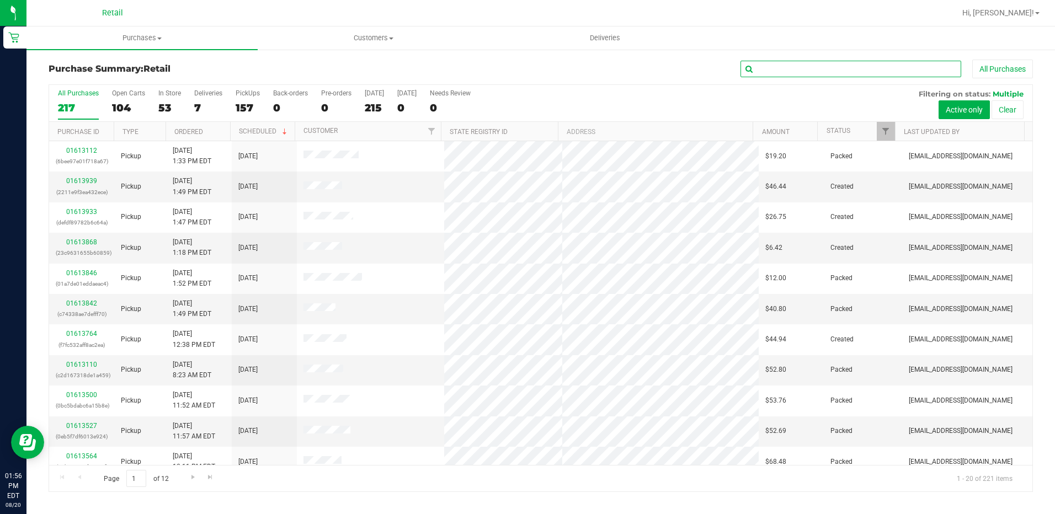
click at [818, 71] on input "text" at bounding box center [850, 69] width 221 height 17
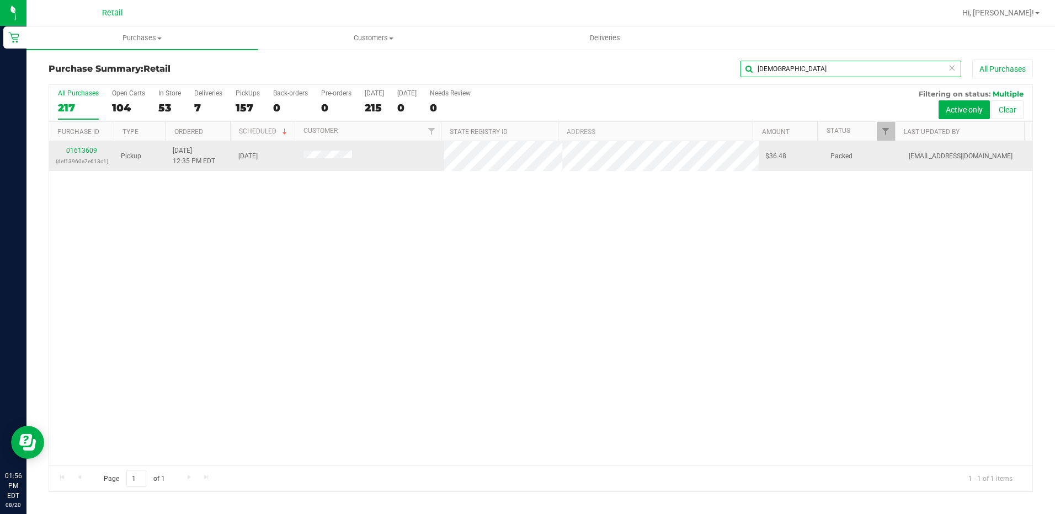
type input "dio"
click at [84, 145] on td "01613609 (def13960a7e613c1)" at bounding box center [81, 156] width 65 height 30
click at [84, 148] on link "01613609" at bounding box center [81, 151] width 31 height 8
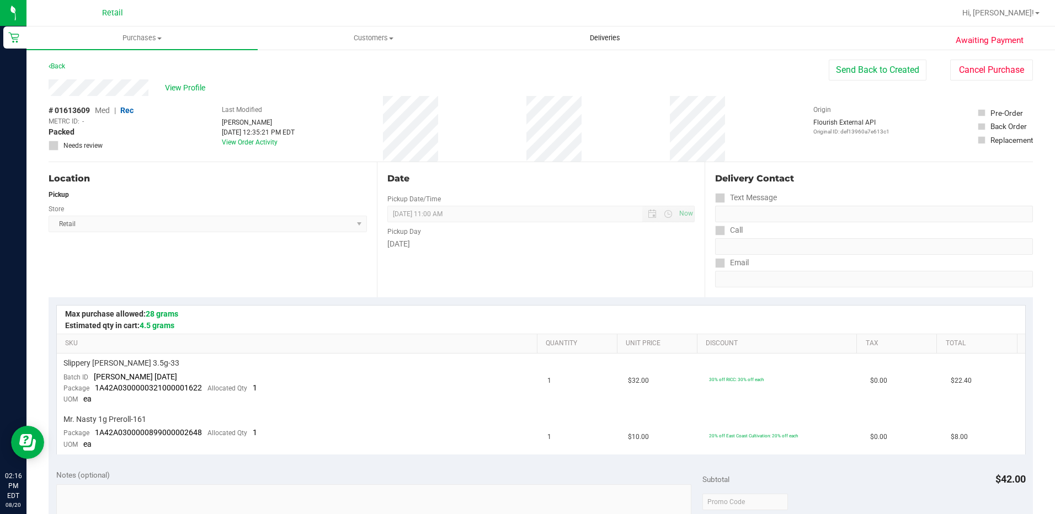
click at [617, 40] on span "Deliveries" at bounding box center [605, 38] width 60 height 10
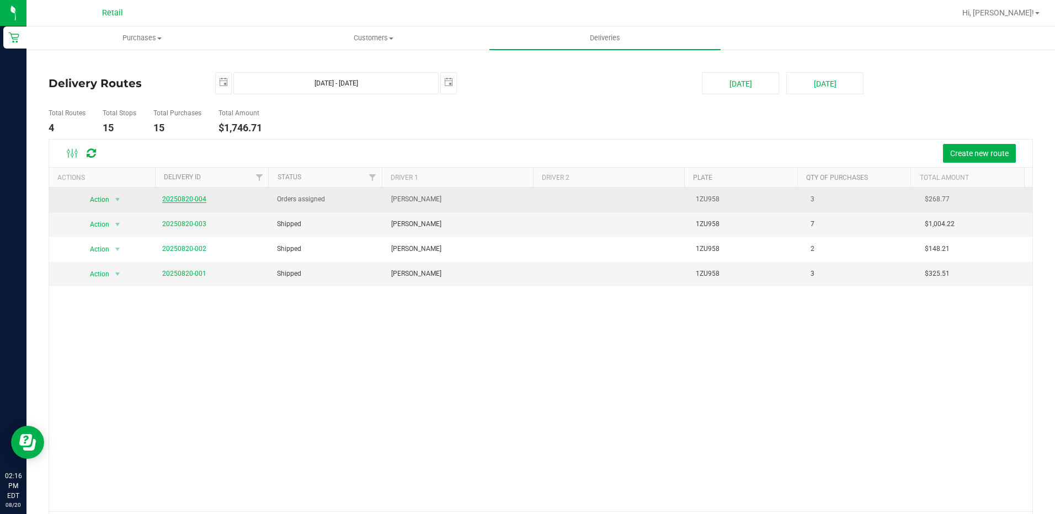
click at [182, 199] on link "20250820-004" at bounding box center [184, 199] width 44 height 8
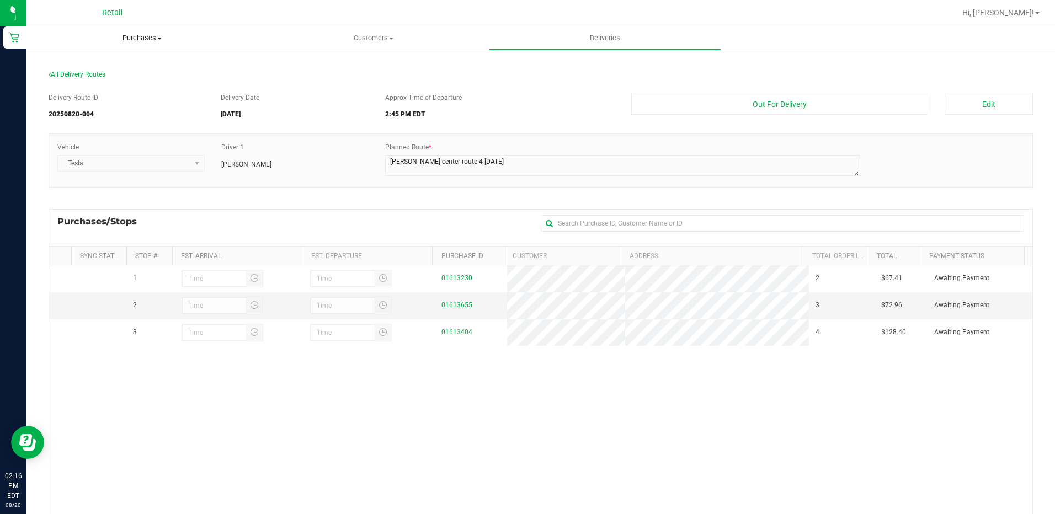
drag, startPoint x: 141, startPoint y: 37, endPoint x: 148, endPoint y: 28, distance: 11.4
click at [141, 37] on span "Purchases" at bounding box center [142, 38] width 230 height 10
click at [96, 89] on span "All purchases" at bounding box center [65, 92] width 78 height 9
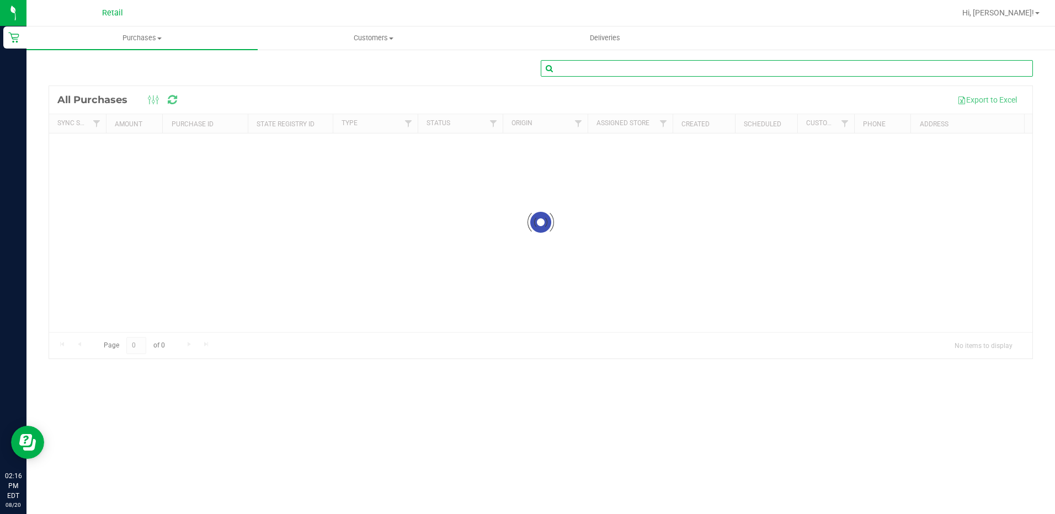
click at [572, 67] on input "text" at bounding box center [787, 68] width 492 height 17
type input "briana petersen"
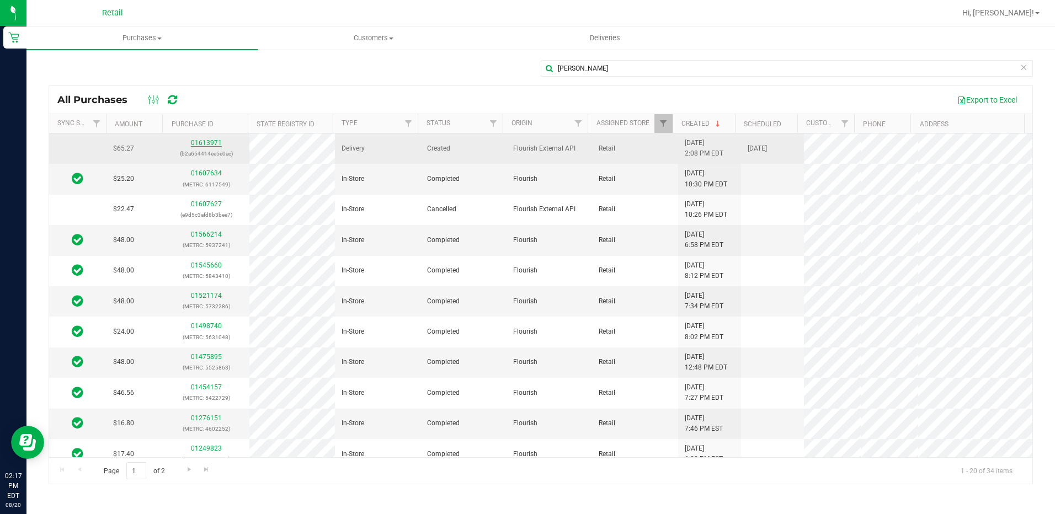
click at [197, 140] on link "01613971" at bounding box center [206, 143] width 31 height 8
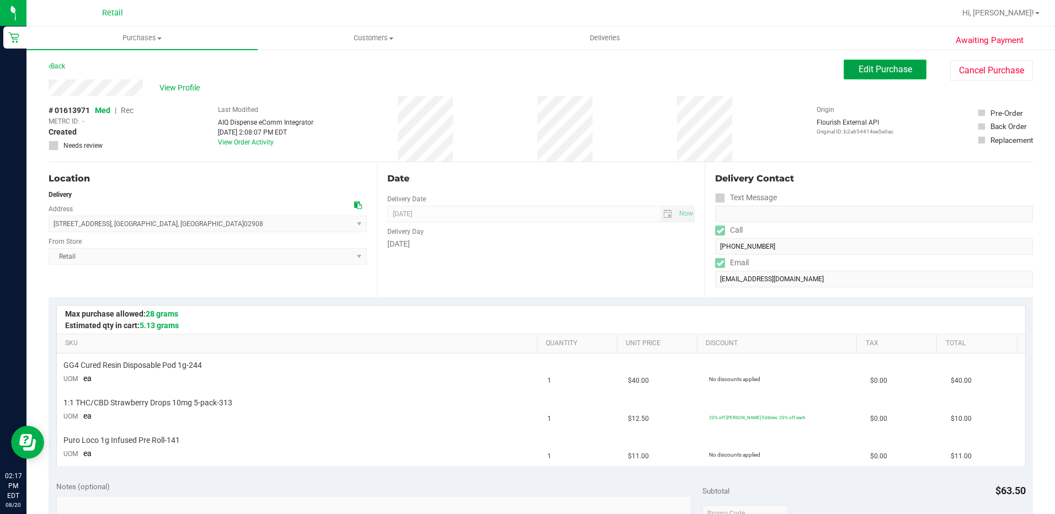
click at [874, 71] on span "Edit Purchase" at bounding box center [885, 69] width 54 height 10
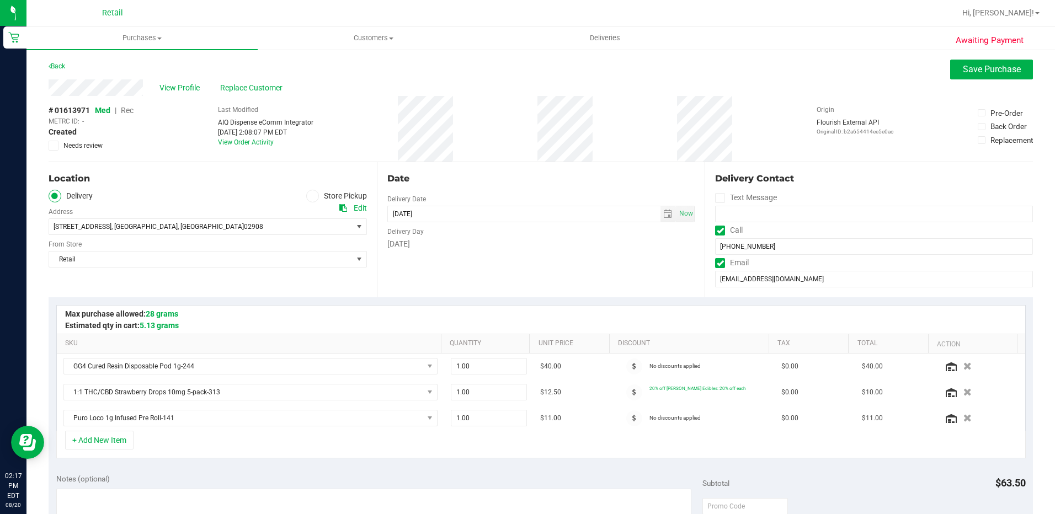
click at [129, 110] on span "Rec" at bounding box center [127, 110] width 13 height 9
click at [985, 66] on span "Save Purchase" at bounding box center [992, 69] width 58 height 10
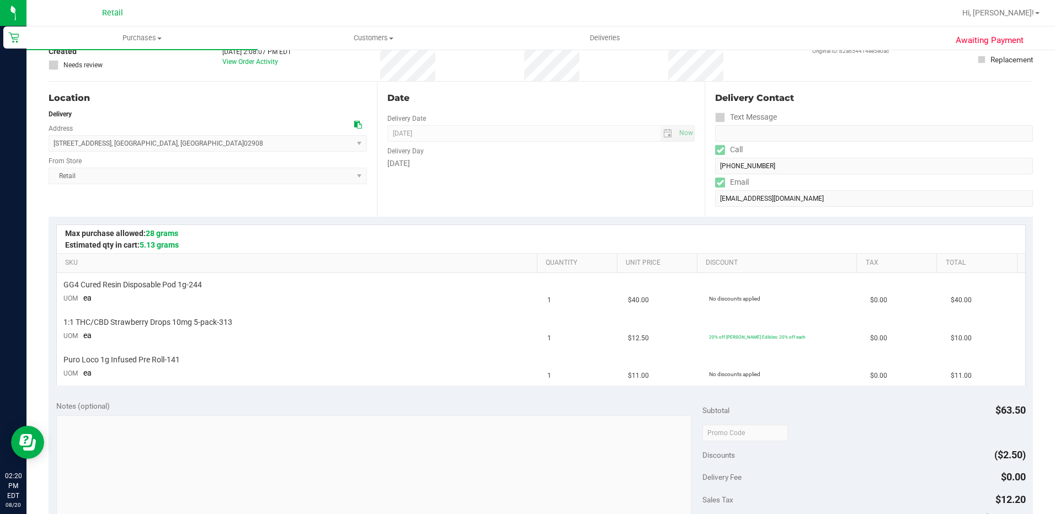
scroll to position [221, 0]
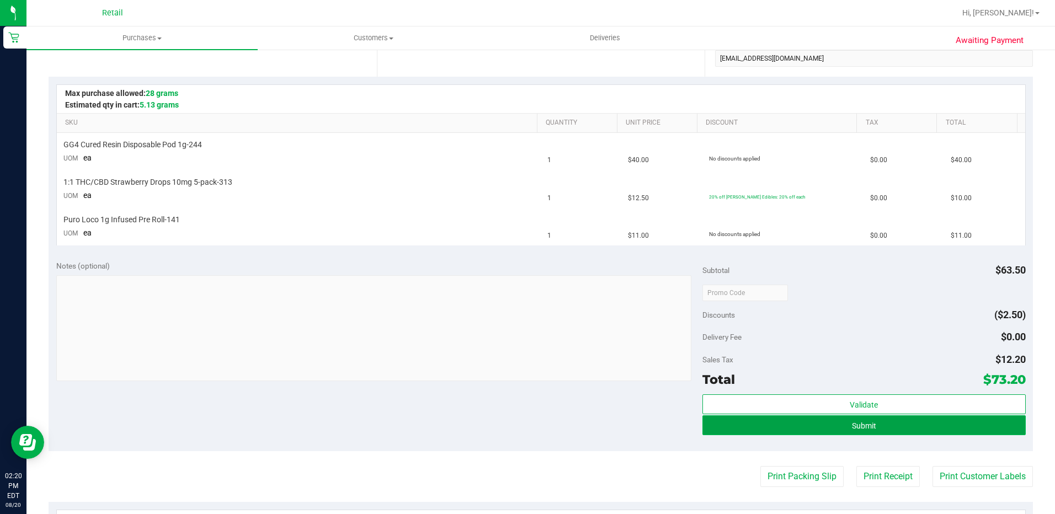
click at [837, 423] on button "Submit" at bounding box center [863, 425] width 323 height 20
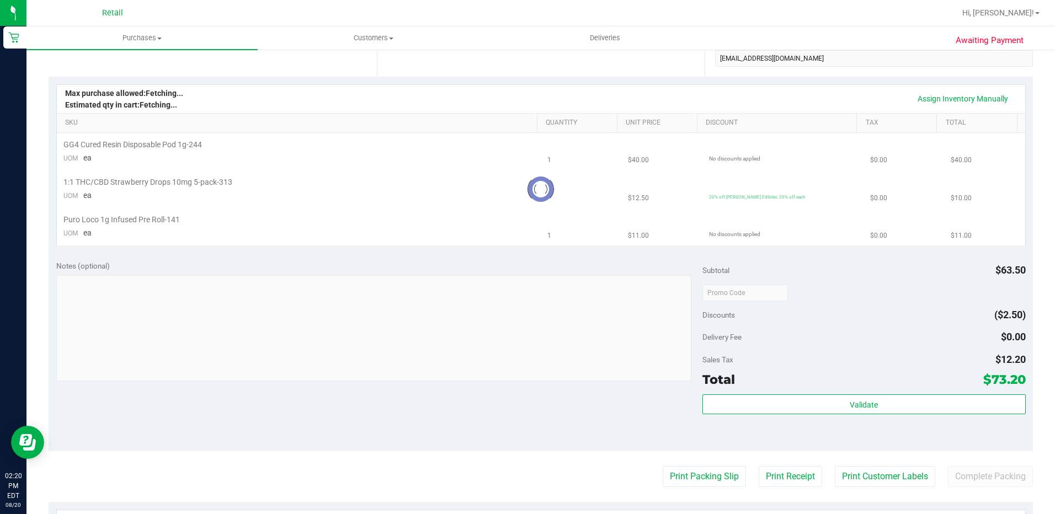
scroll to position [0, 0]
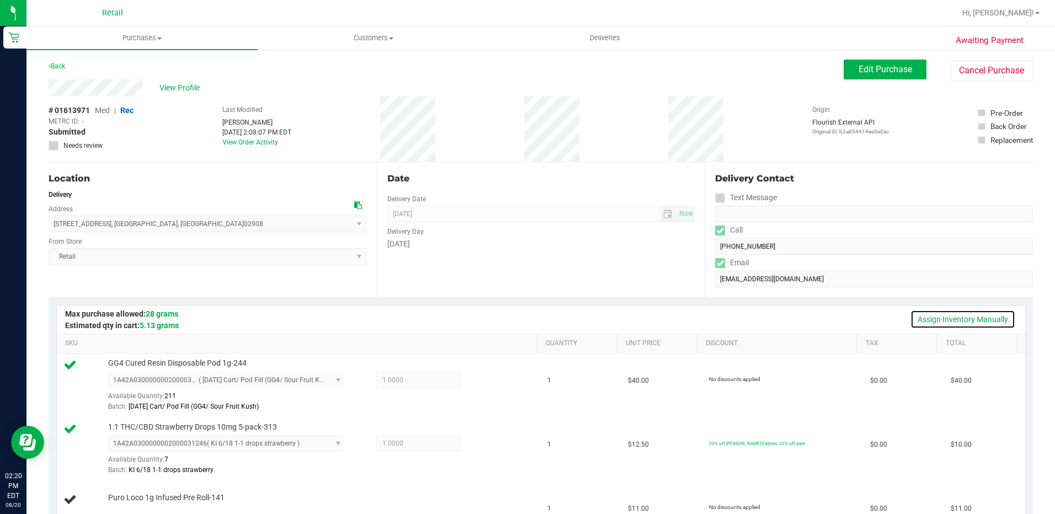
click at [919, 320] on link "Assign Inventory Manually" at bounding box center [962, 319] width 105 height 19
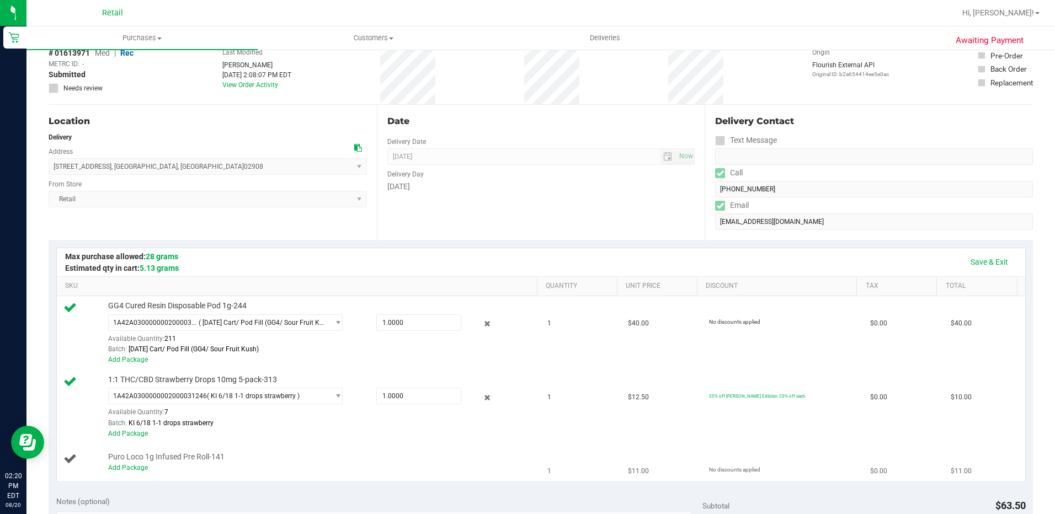
scroll to position [110, 0]
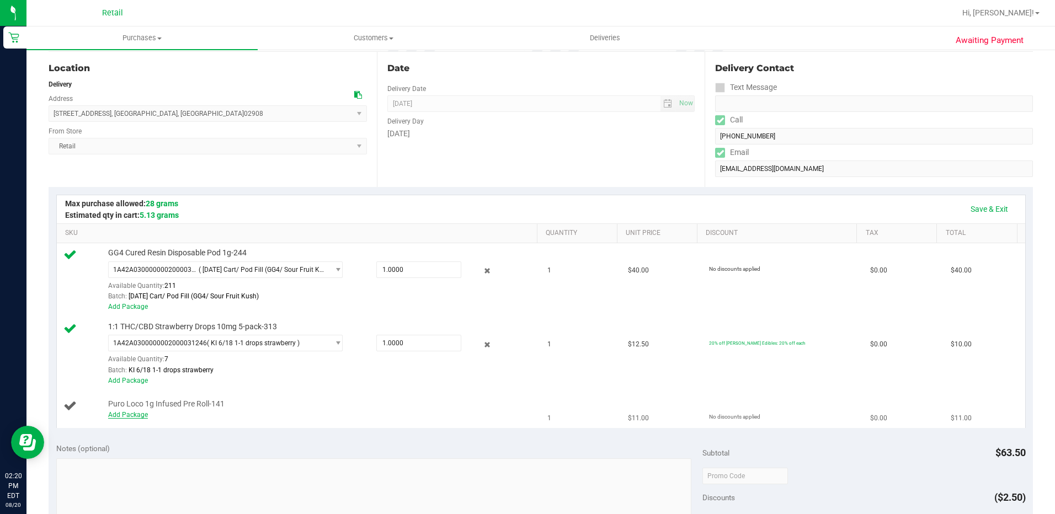
click at [136, 413] on link "Add Package" at bounding box center [128, 415] width 40 height 8
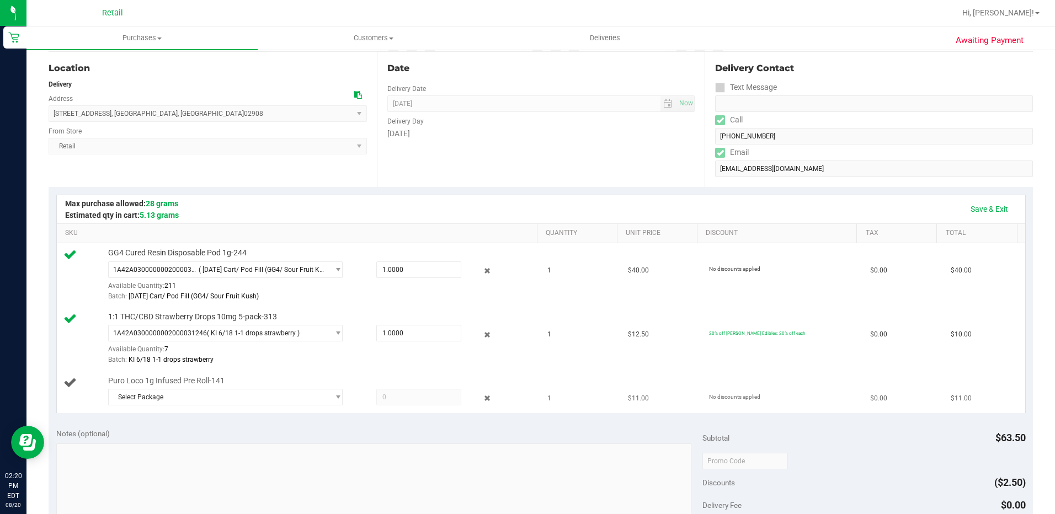
click at [279, 385] on div "Puro Loco 1g Infused Pre Roll-141 Select Package 1A42A0300000065000000853" at bounding box center [317, 393] width 429 height 34
click at [279, 393] on span "Select Package" at bounding box center [219, 396] width 220 height 15
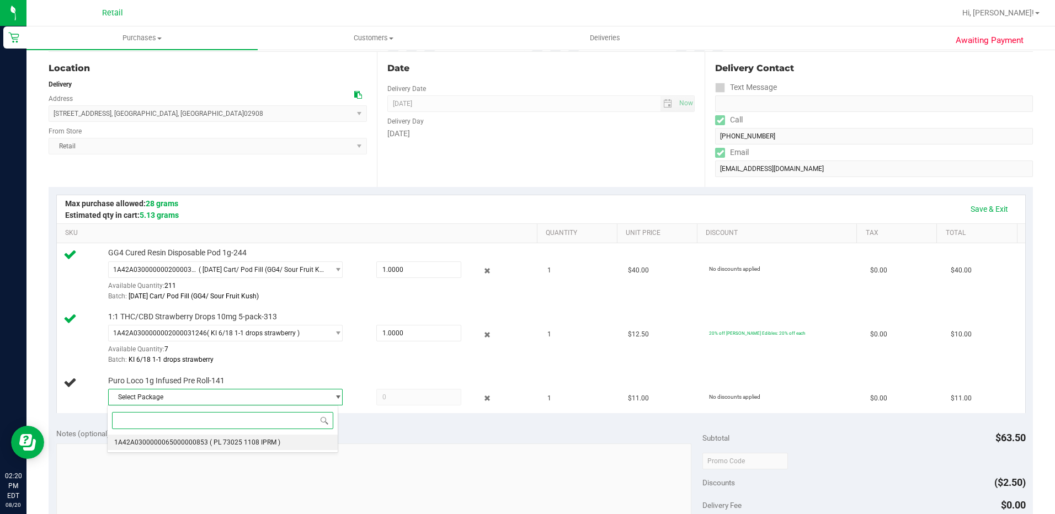
click at [248, 443] on span "( PL 73025 1108 IPRM )" at bounding box center [245, 443] width 71 height 8
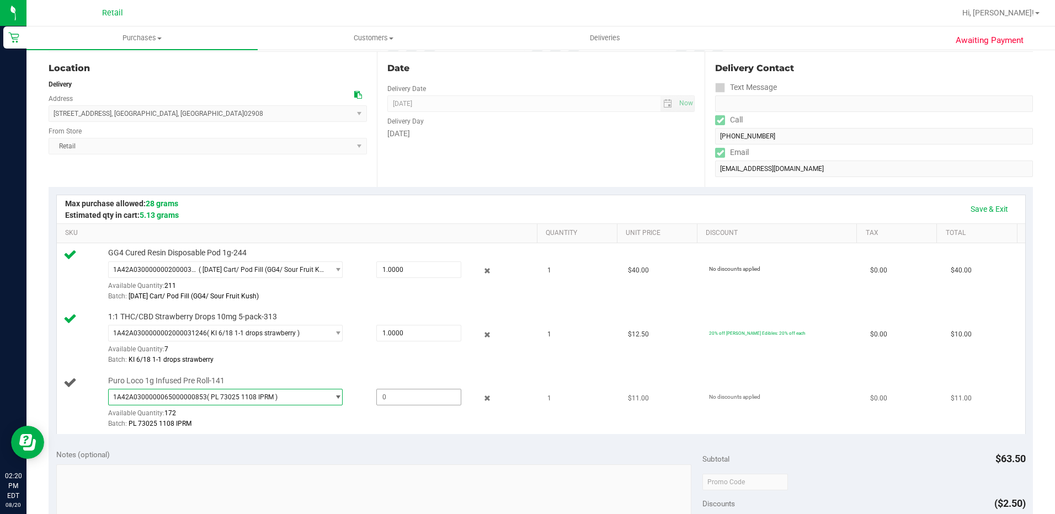
click at [400, 395] on span at bounding box center [418, 397] width 85 height 17
type input "1"
type input "1.0000"
click at [871, 353] on td "$0.00" at bounding box center [903, 339] width 81 height 64
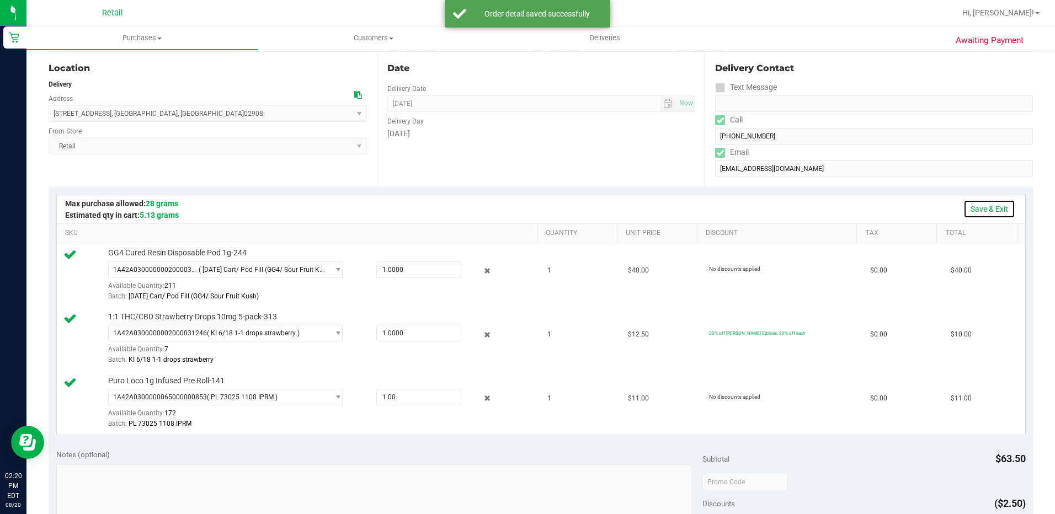
click at [964, 211] on link "Save & Exit" at bounding box center [989, 209] width 52 height 19
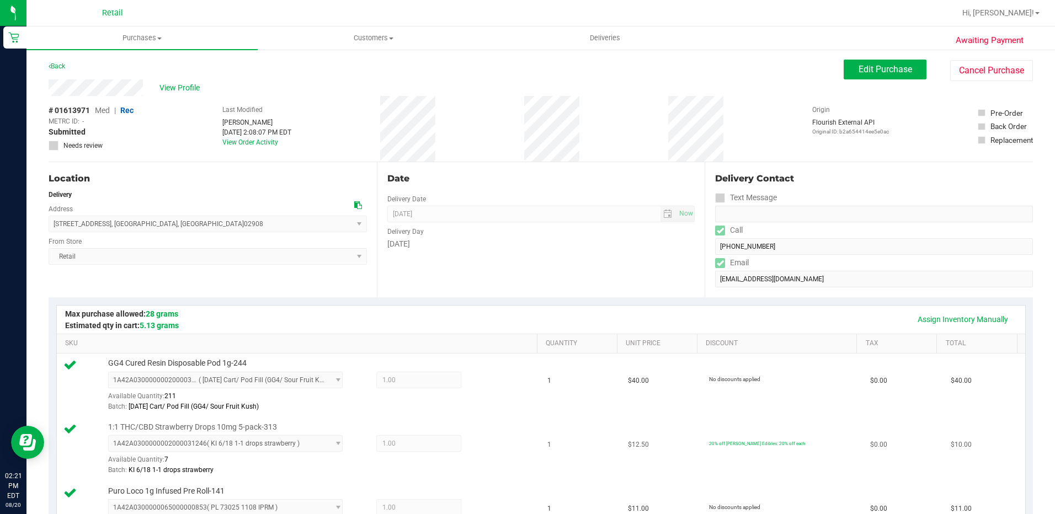
scroll to position [331, 0]
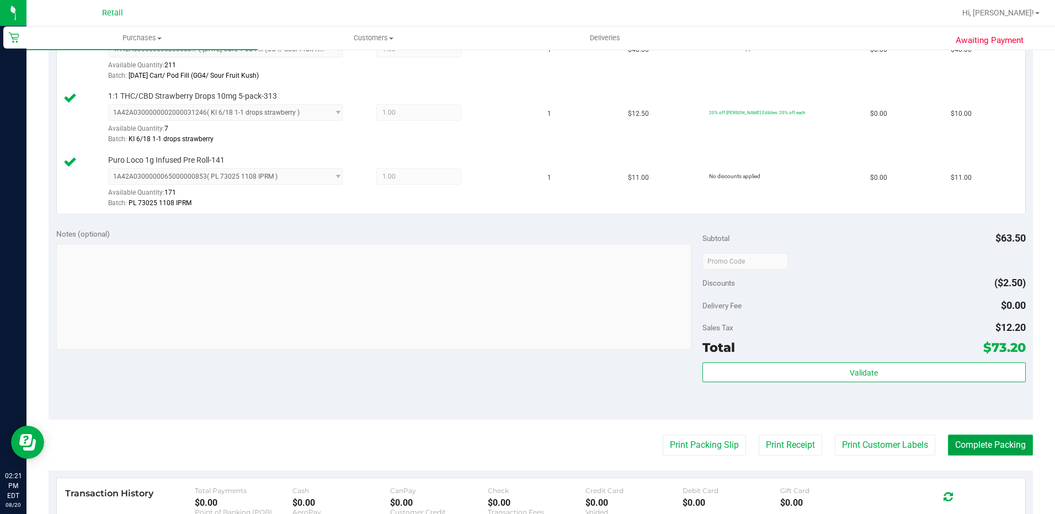
click at [979, 444] on button "Complete Packing" at bounding box center [990, 445] width 85 height 21
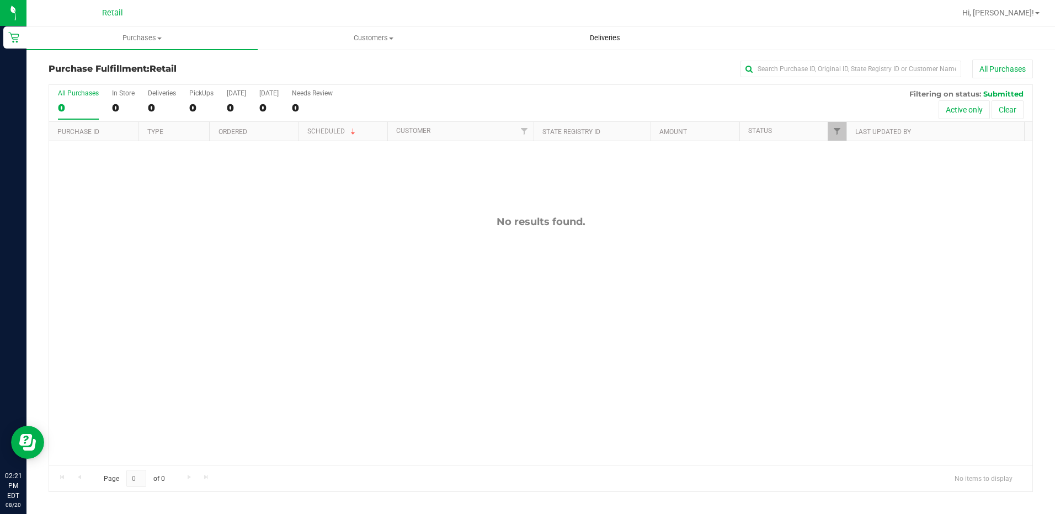
click at [618, 42] on span "Deliveries" at bounding box center [605, 38] width 60 height 10
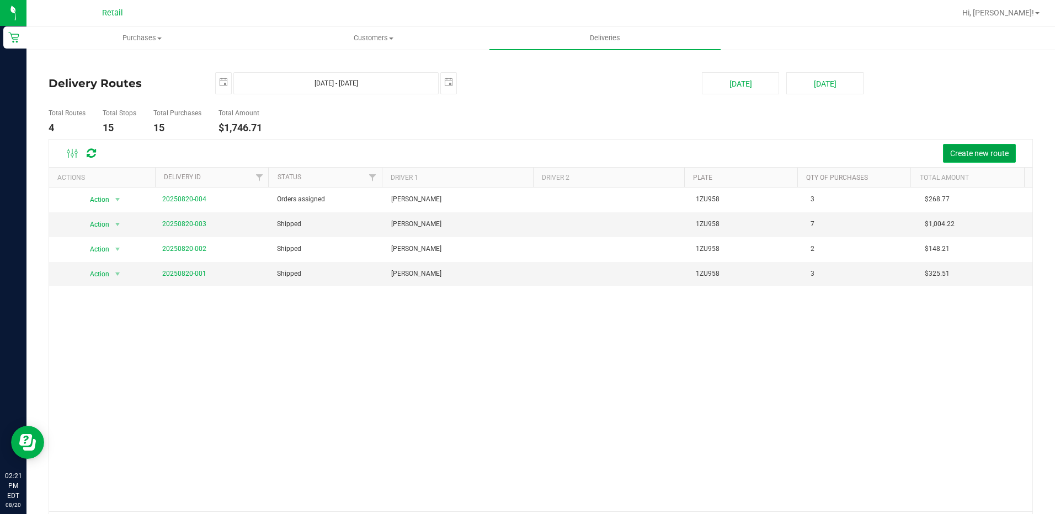
click at [958, 157] on span "Create new route" at bounding box center [979, 153] width 58 height 9
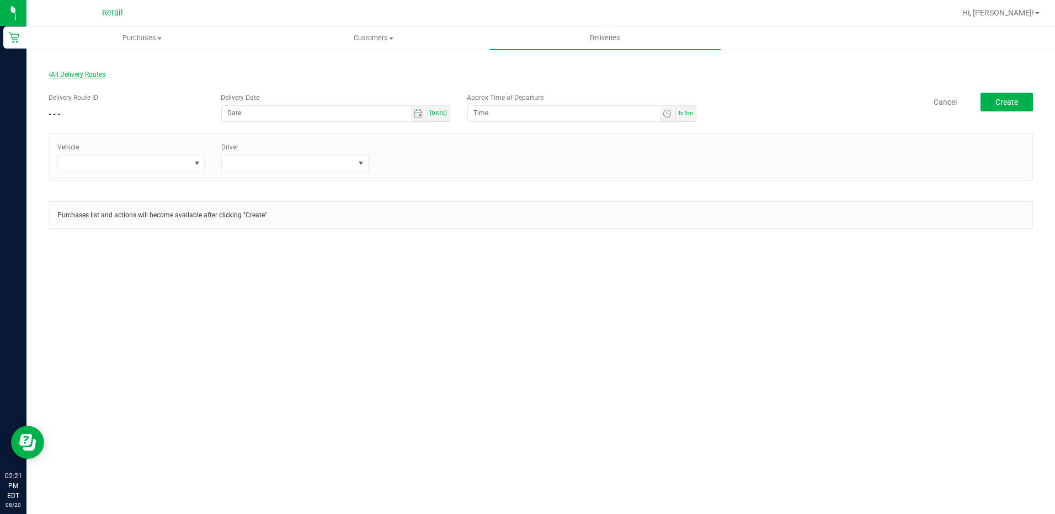
click at [103, 73] on span "All Delivery Routes" at bounding box center [77, 75] width 57 height 8
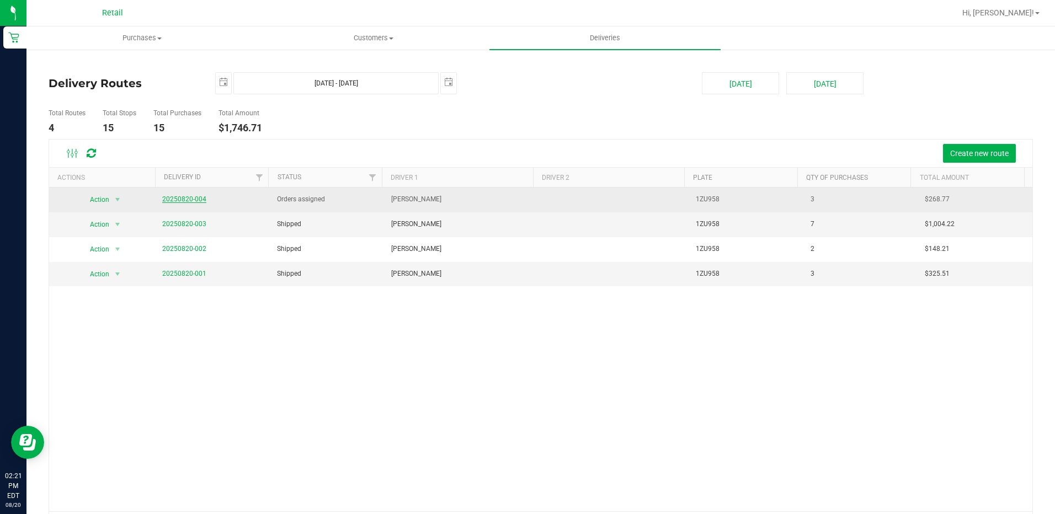
click at [190, 196] on link "20250820-004" at bounding box center [184, 199] width 44 height 8
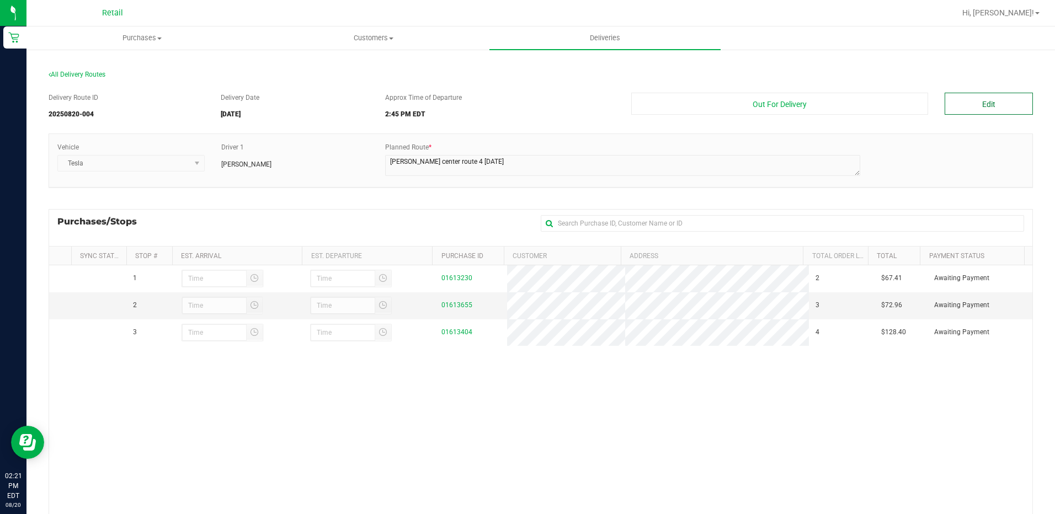
click at [976, 106] on button "Edit" at bounding box center [988, 104] width 88 height 22
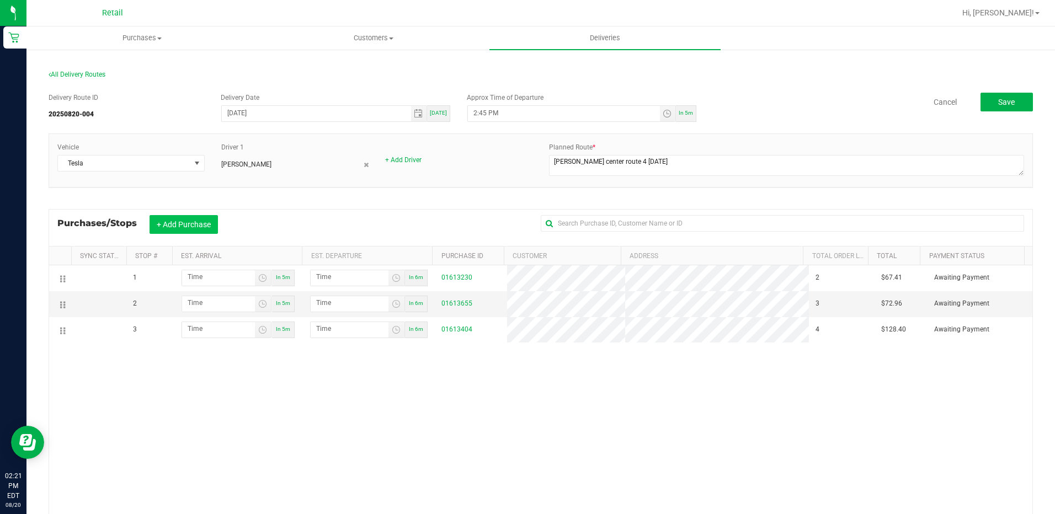
click at [207, 217] on button "+ Add Purchase" at bounding box center [183, 224] width 68 height 19
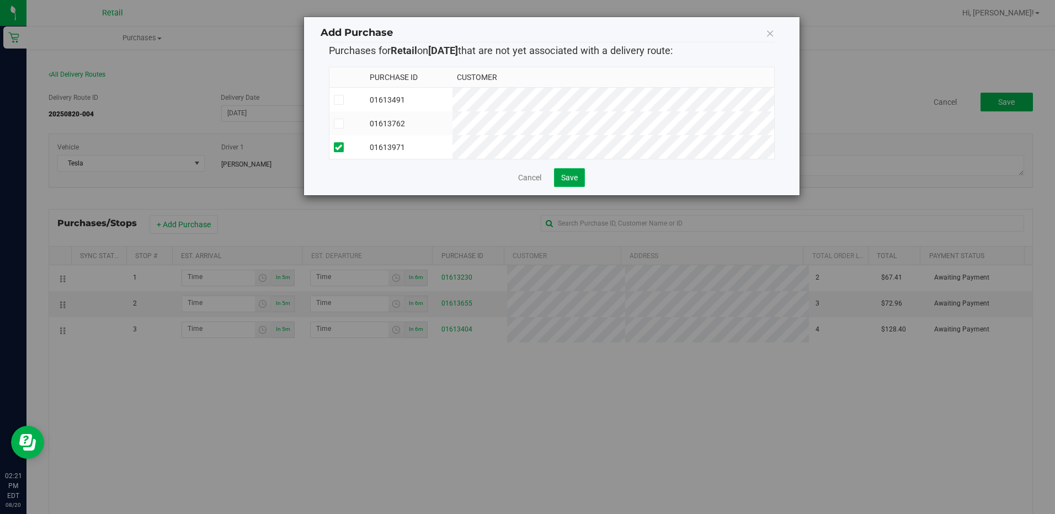
click at [558, 186] on button "Save" at bounding box center [569, 177] width 31 height 19
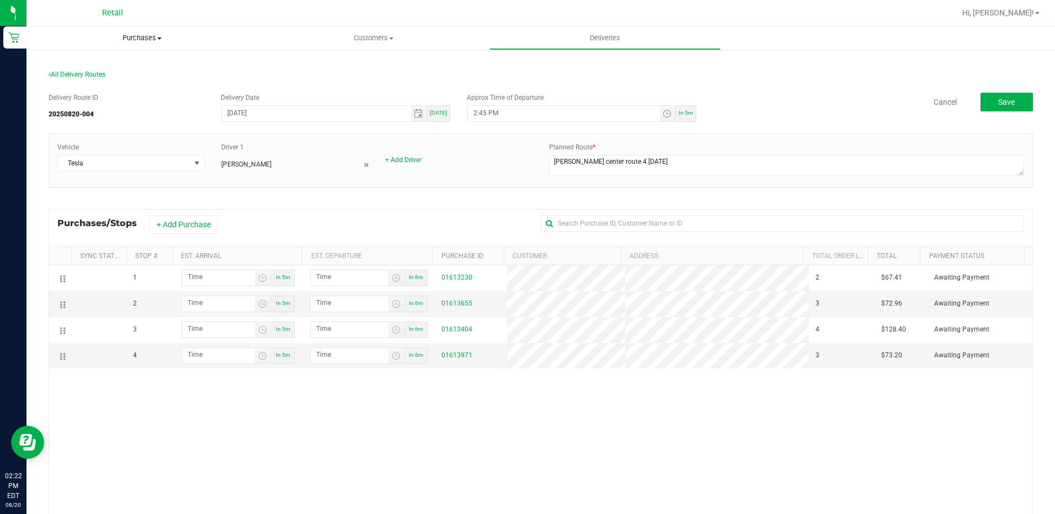
click at [133, 44] on uib-tab-heading "Purchases Summary of purchases Fulfillment All purchases" at bounding box center [141, 37] width 231 height 23
click at [93, 88] on span "All purchases" at bounding box center [65, 92] width 78 height 9
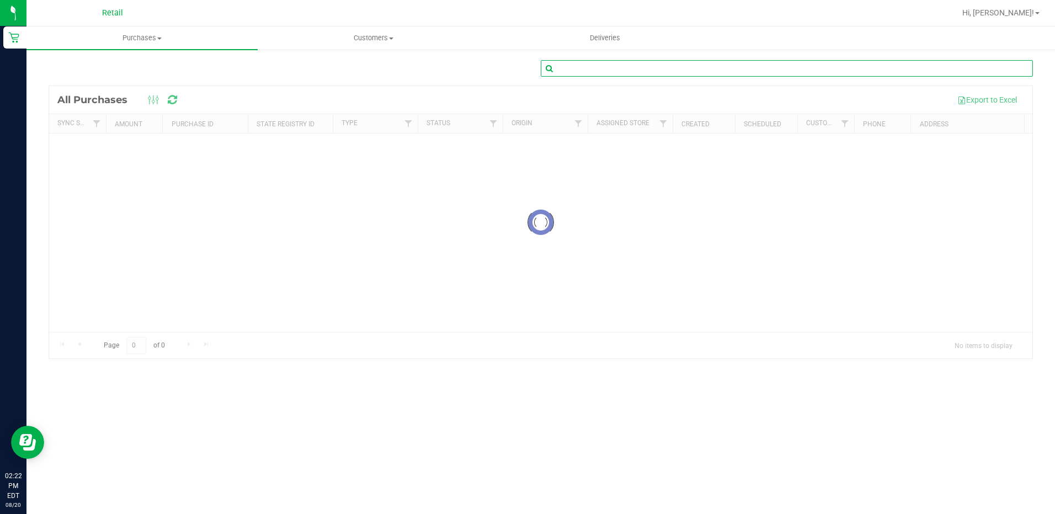
click at [638, 75] on input "text" at bounding box center [787, 68] width 492 height 17
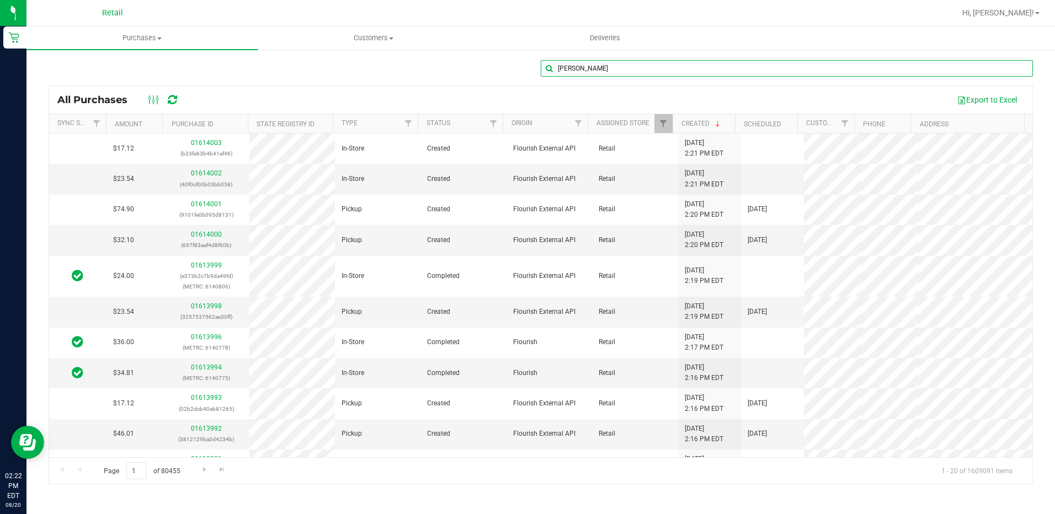
type input "Danielle Tanzi"
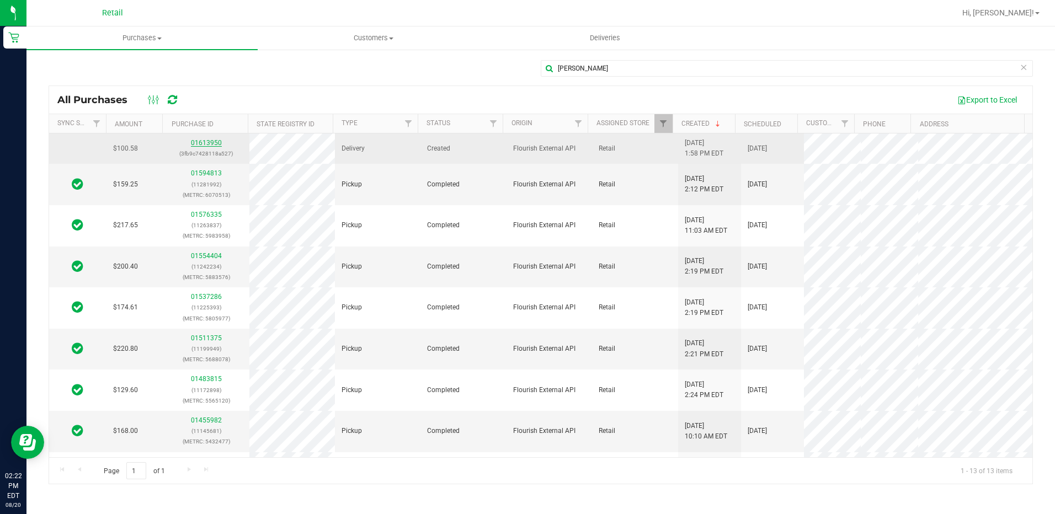
click at [205, 142] on link "01613950" at bounding box center [206, 143] width 31 height 8
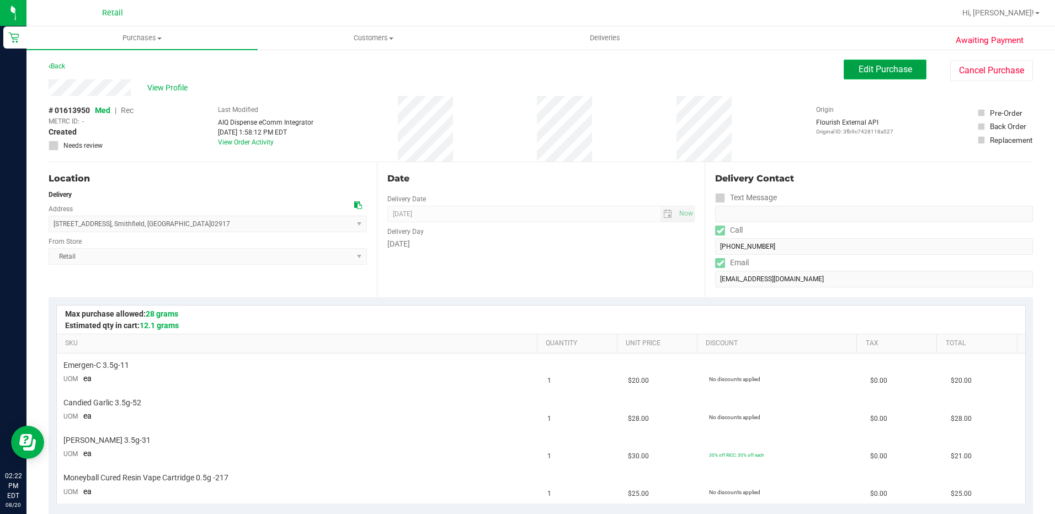
click at [873, 68] on span "Edit Purchase" at bounding box center [885, 69] width 54 height 10
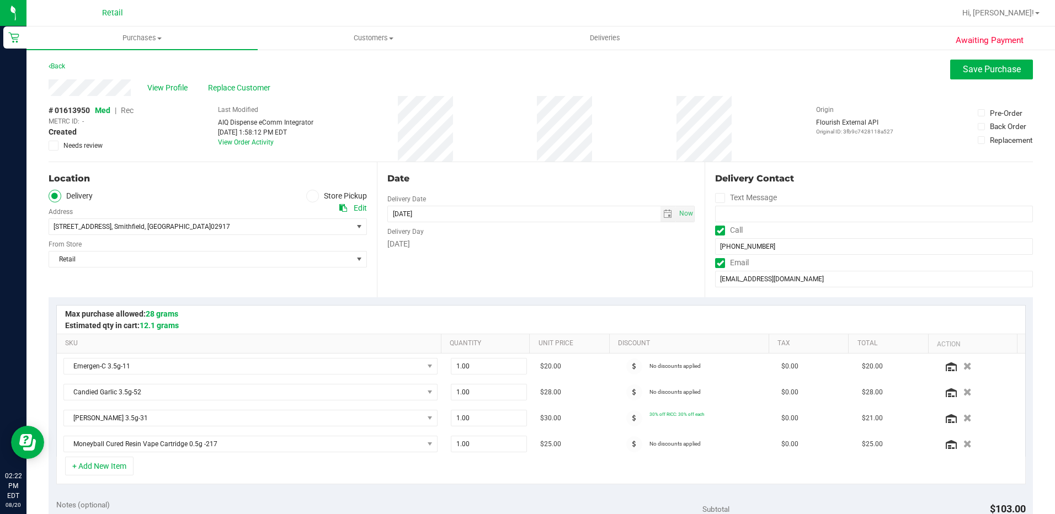
click at [128, 110] on span "Rec" at bounding box center [127, 110] width 13 height 9
click at [977, 68] on span "Save Purchase" at bounding box center [992, 69] width 58 height 10
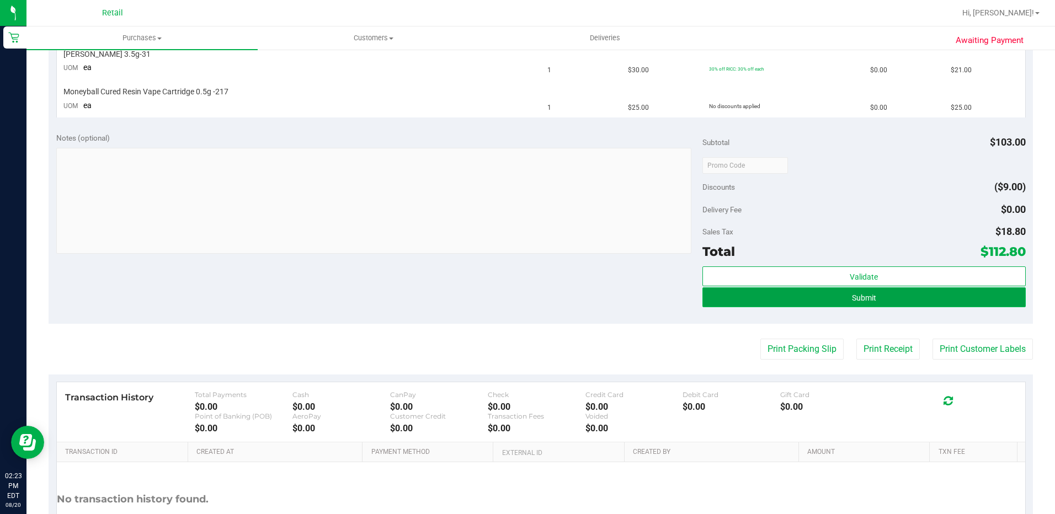
click at [841, 303] on button "Submit" at bounding box center [863, 297] width 323 height 20
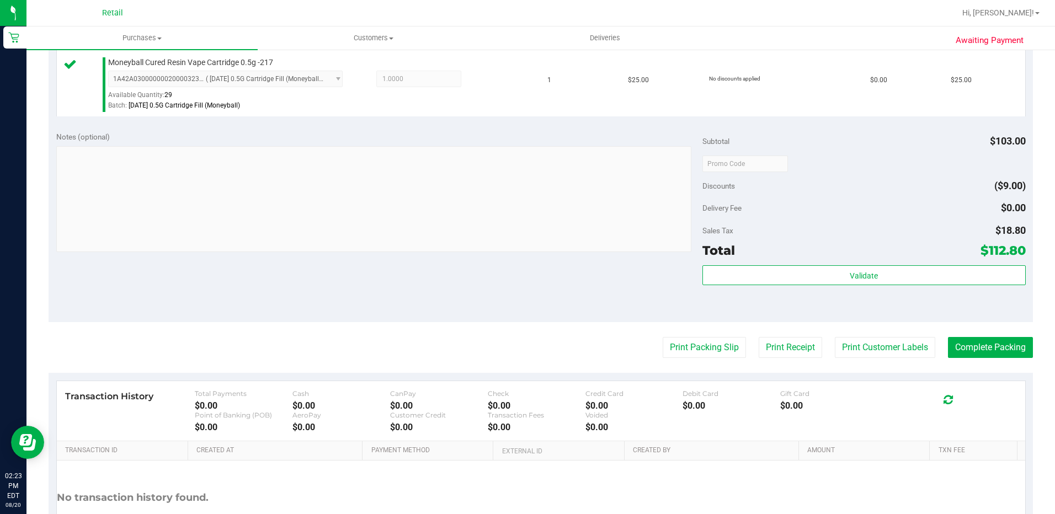
scroll to position [441, 0]
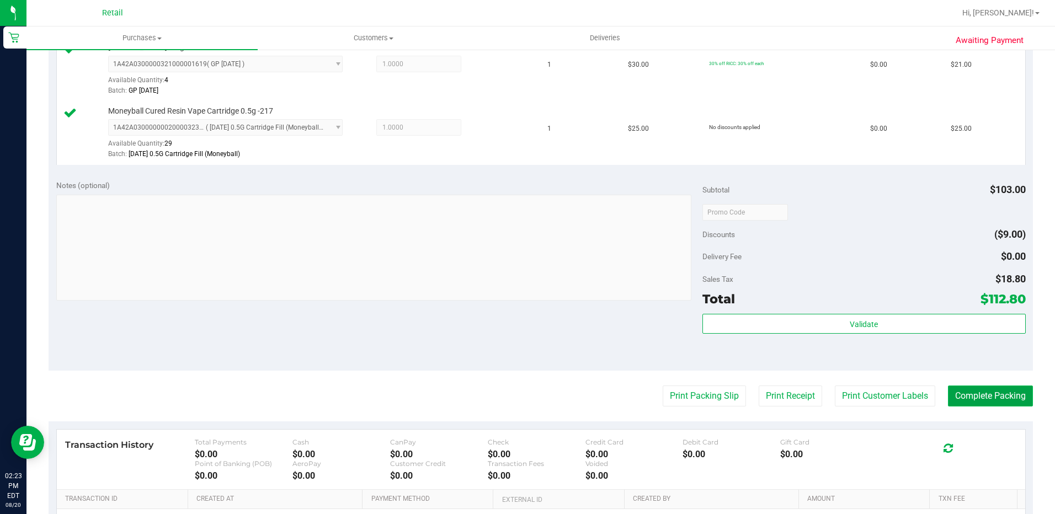
click at [964, 400] on button "Complete Packing" at bounding box center [990, 396] width 85 height 21
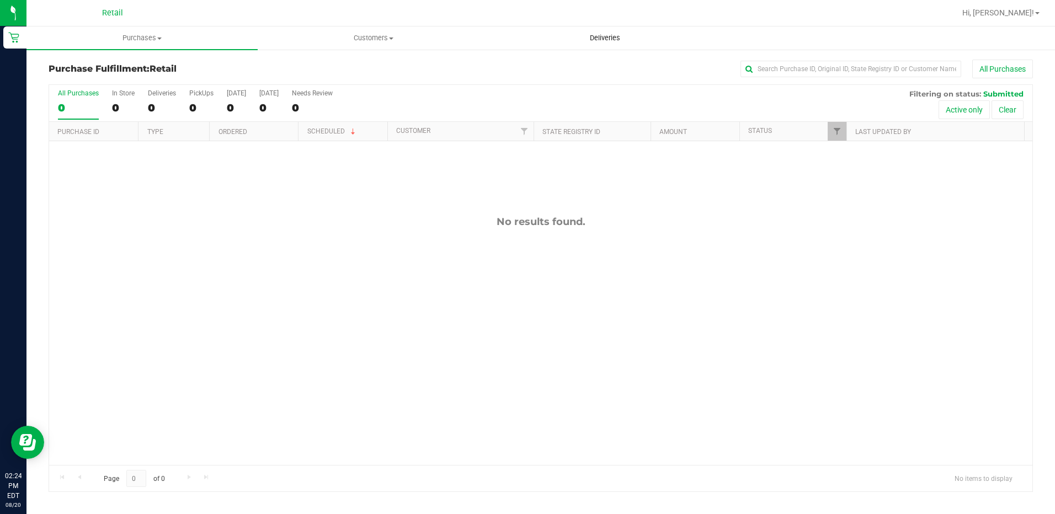
click at [601, 34] on span "Deliveries" at bounding box center [605, 38] width 60 height 10
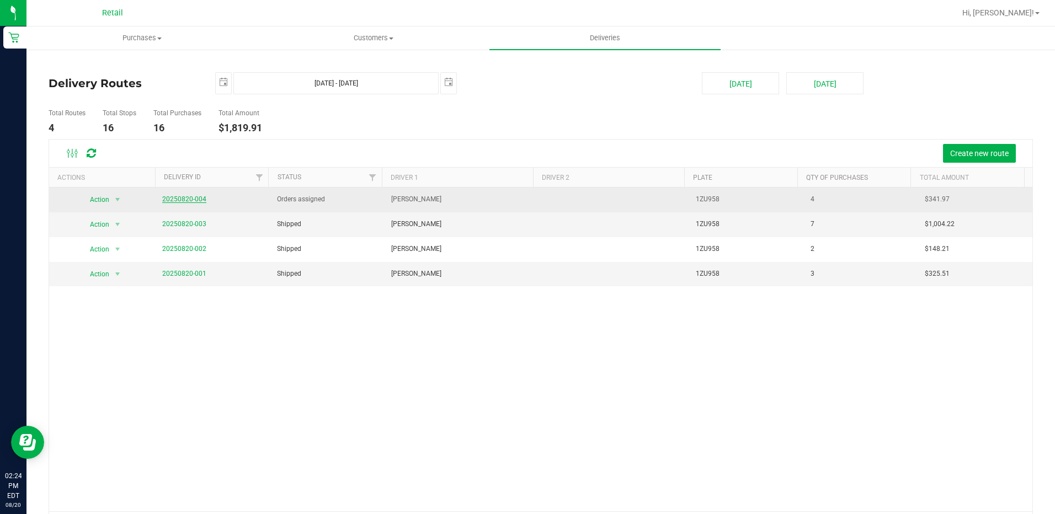
click at [199, 199] on link "20250820-004" at bounding box center [184, 199] width 44 height 8
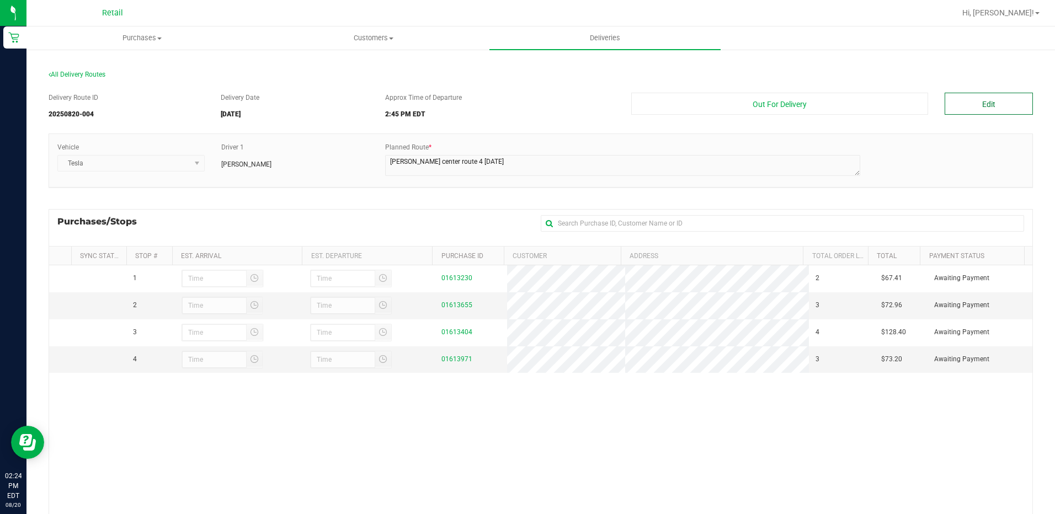
click at [971, 107] on button "Edit" at bounding box center [988, 104] width 88 height 22
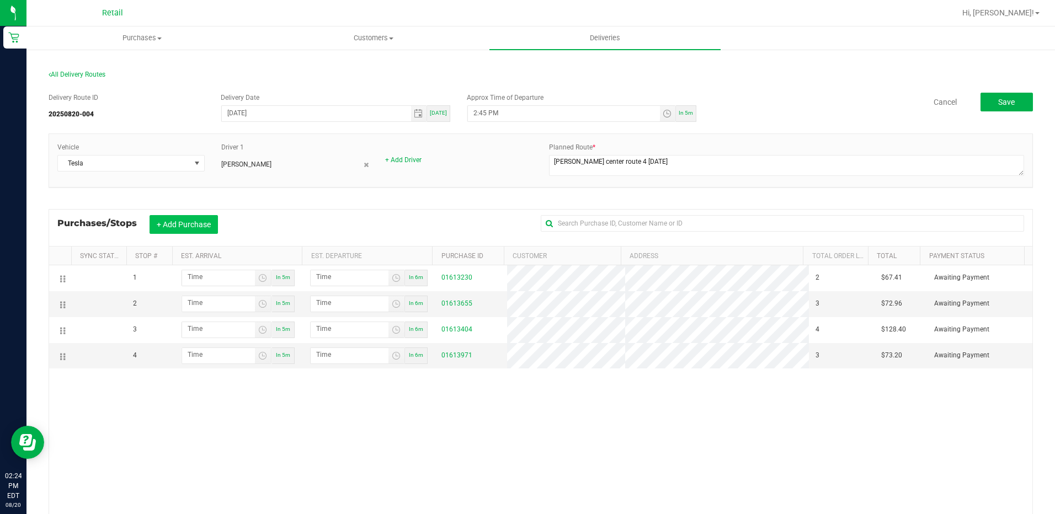
drag, startPoint x: 197, startPoint y: 226, endPoint x: 205, endPoint y: 228, distance: 8.0
click at [200, 226] on button "+ Add Purchase" at bounding box center [183, 224] width 68 height 19
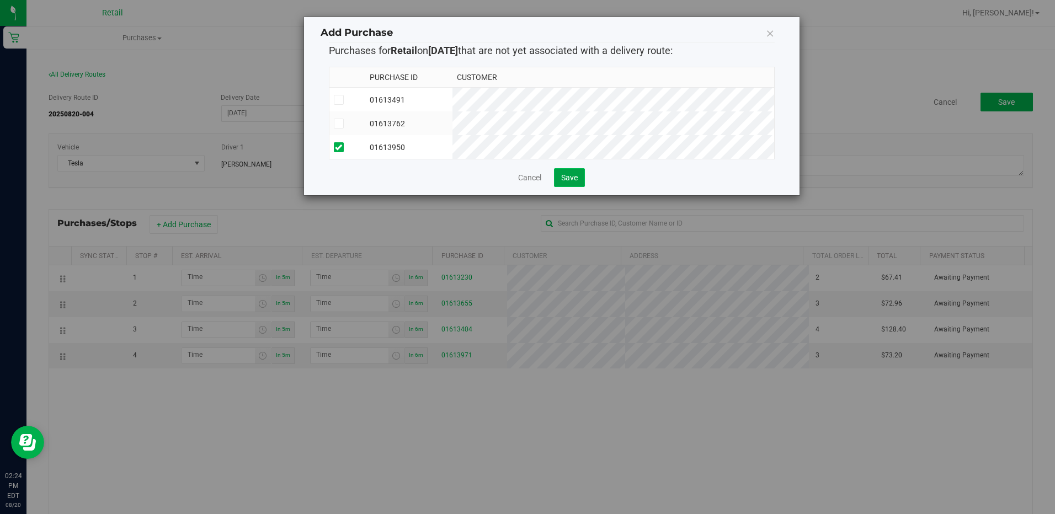
click at [561, 182] on span "Save" at bounding box center [569, 177] width 17 height 9
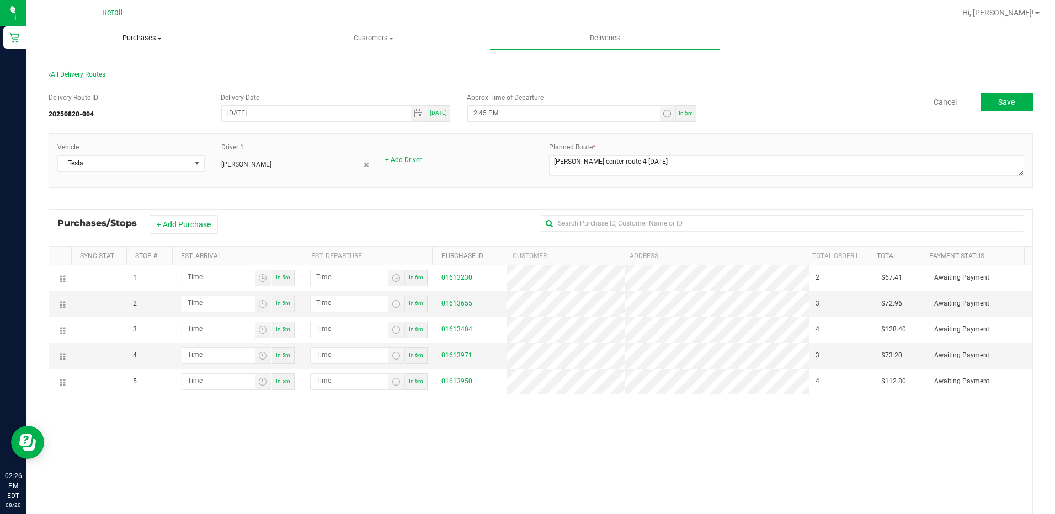
click at [135, 38] on span "Purchases" at bounding box center [141, 38] width 231 height 10
click at [82, 95] on span "All purchases" at bounding box center [65, 92] width 78 height 9
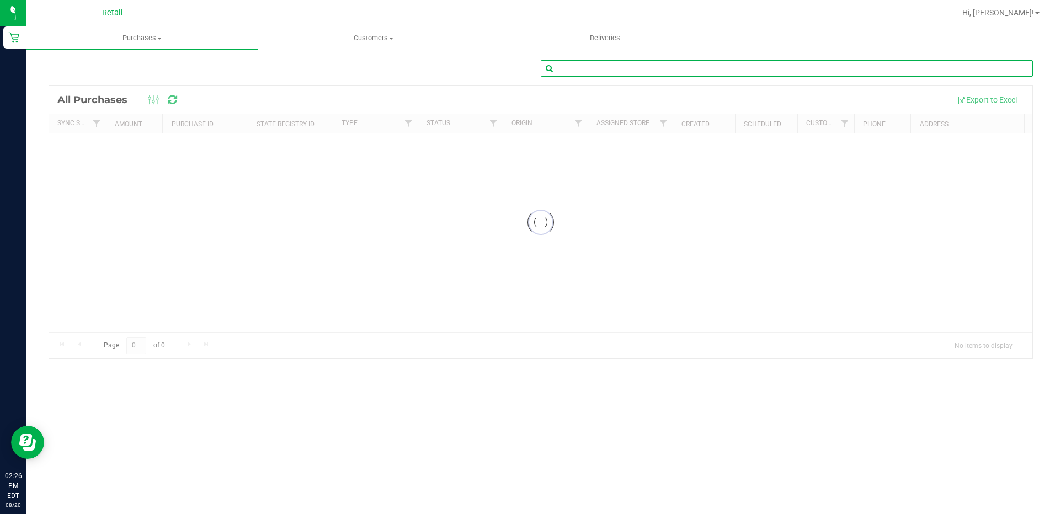
click at [619, 64] on input "text" at bounding box center [787, 68] width 492 height 17
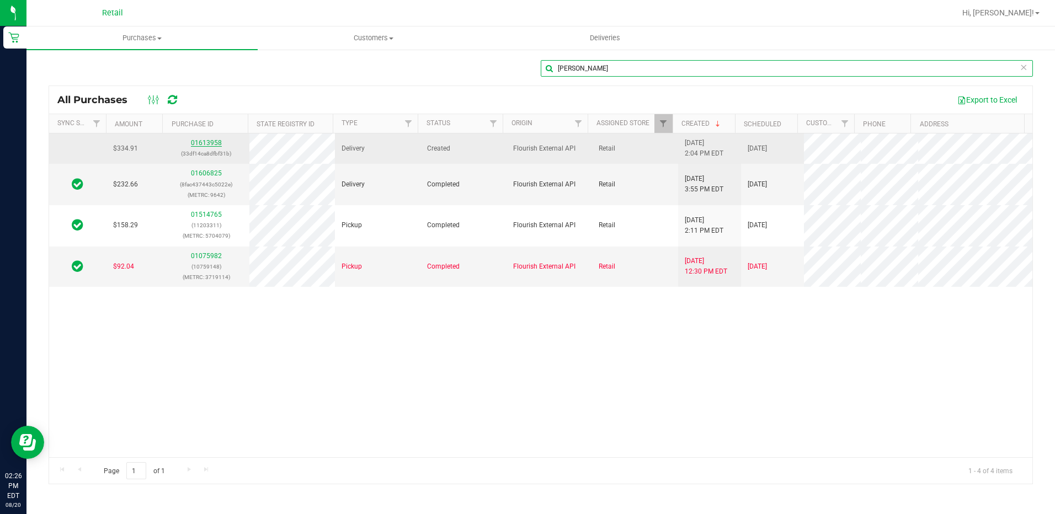
type input "Tysen Bowling"
click at [197, 143] on link "01613958" at bounding box center [206, 143] width 31 height 8
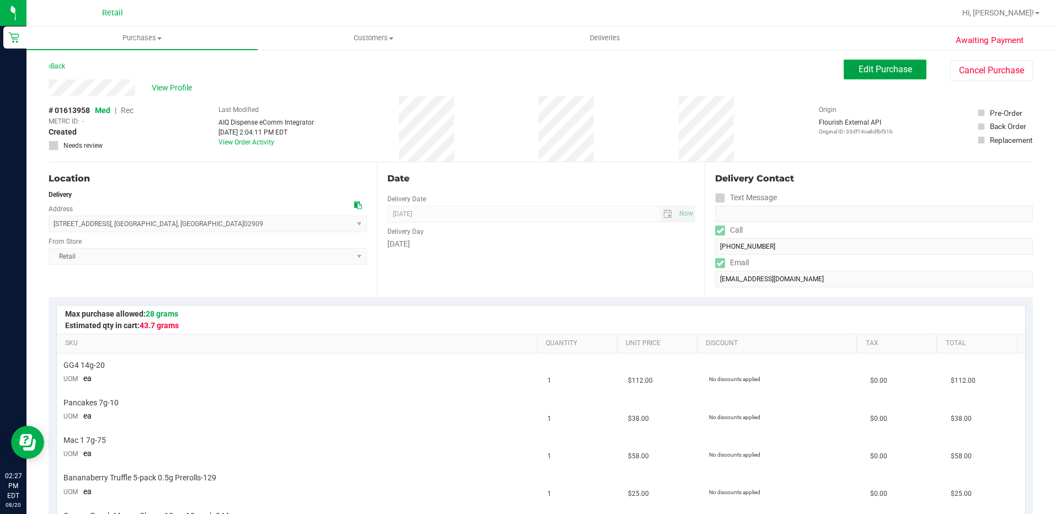
click at [847, 68] on button "Edit Purchase" at bounding box center [884, 70] width 83 height 20
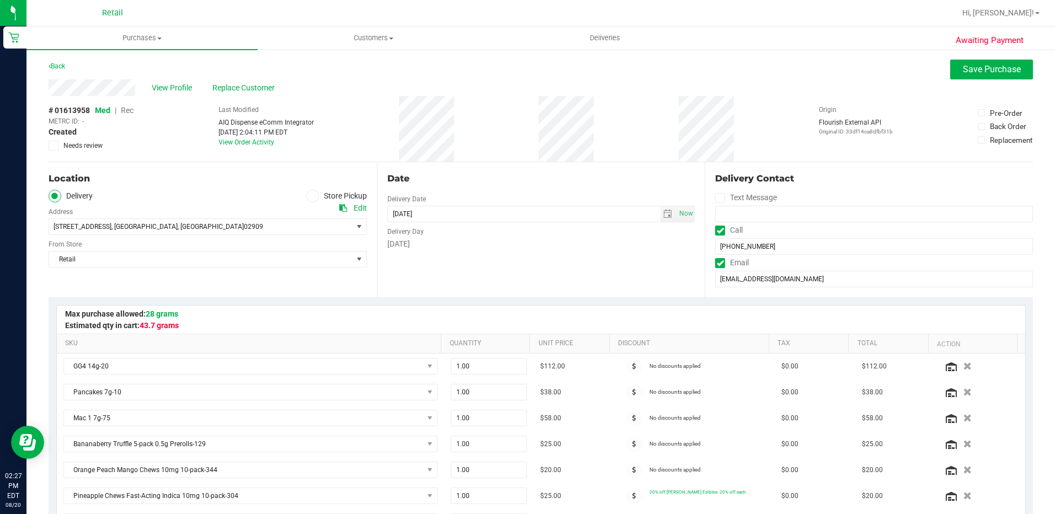
click at [130, 107] on span "Rec" at bounding box center [127, 110] width 13 height 9
click at [964, 60] on button "Save Purchase" at bounding box center [991, 70] width 83 height 20
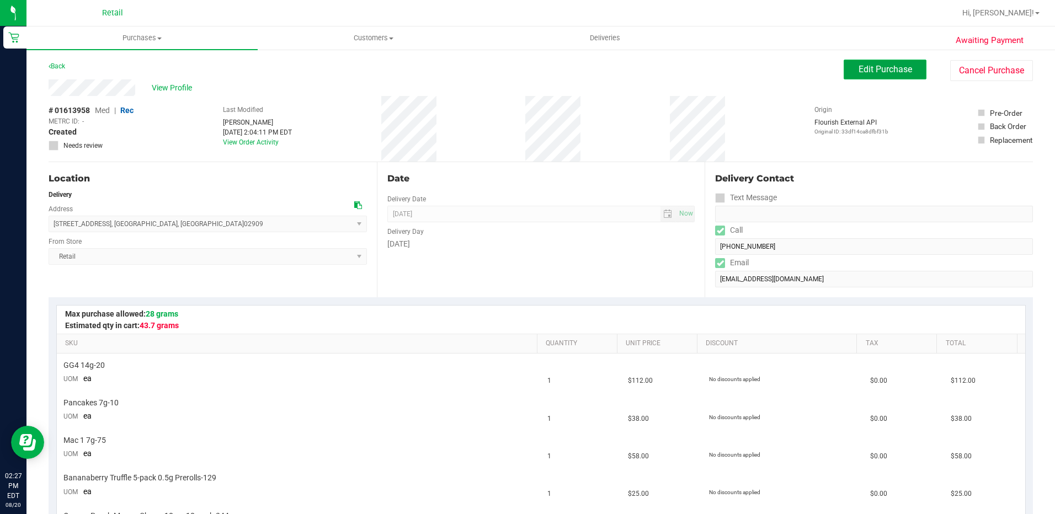
click at [862, 79] on button "Edit Purchase" at bounding box center [884, 70] width 83 height 20
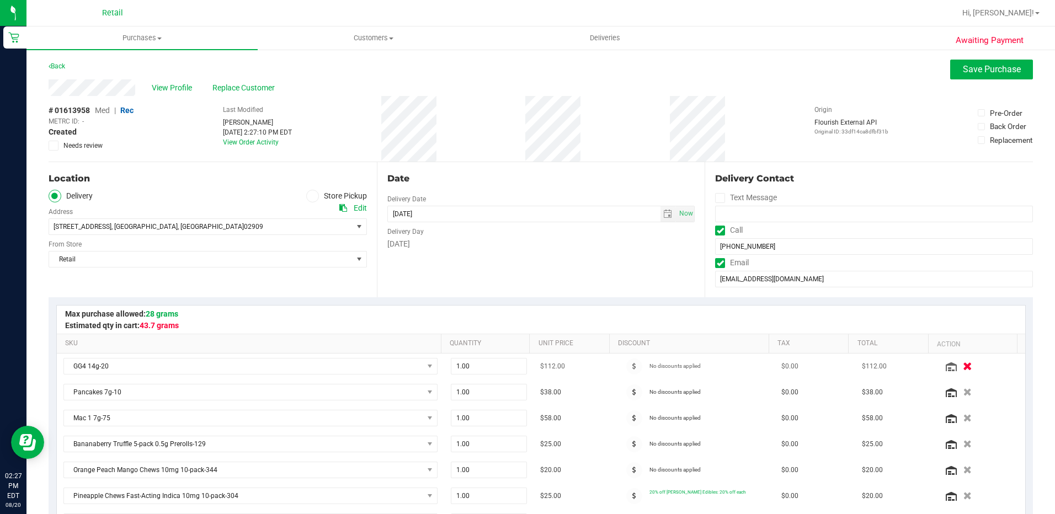
click at [963, 367] on icon "button" at bounding box center [967, 366] width 9 height 8
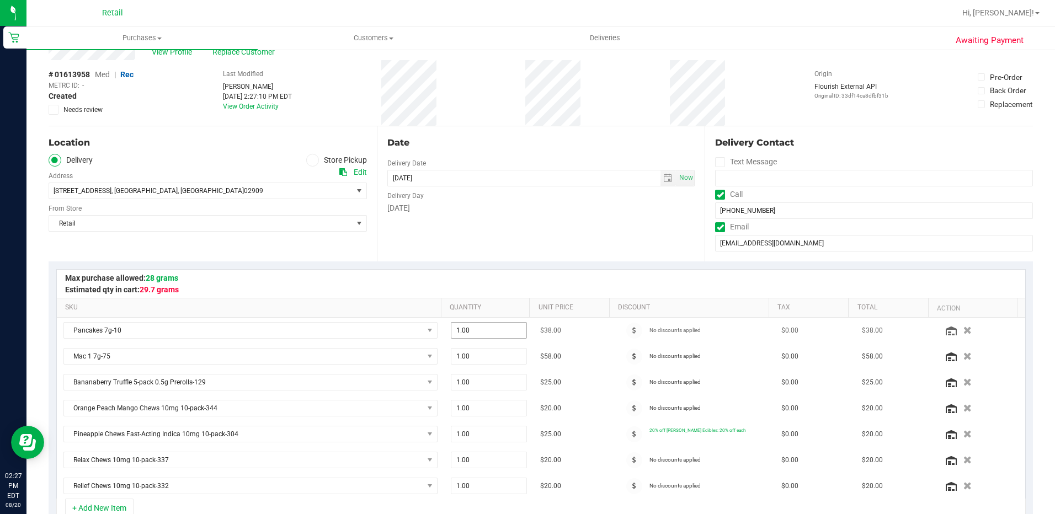
scroll to position [55, 0]
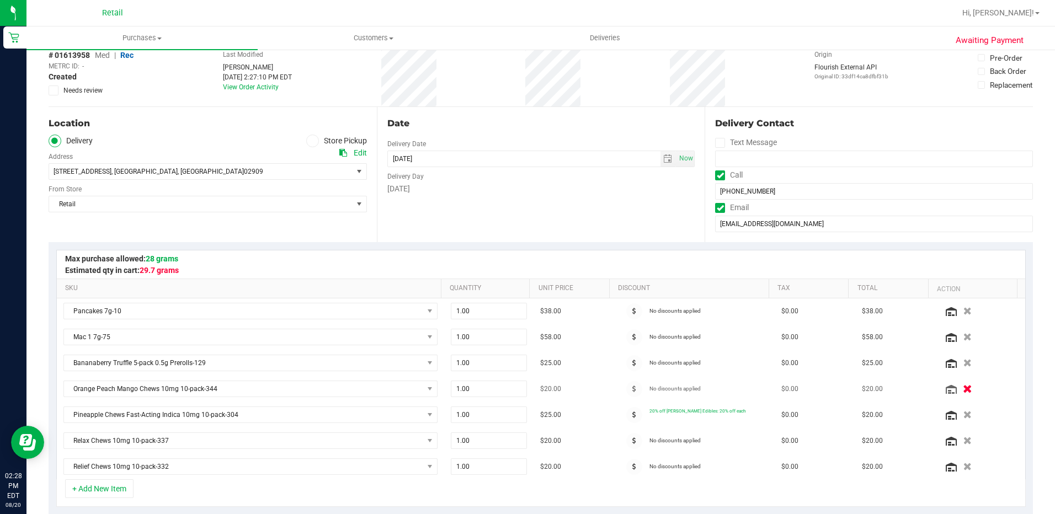
click at [958, 386] on button "button" at bounding box center [967, 389] width 19 height 12
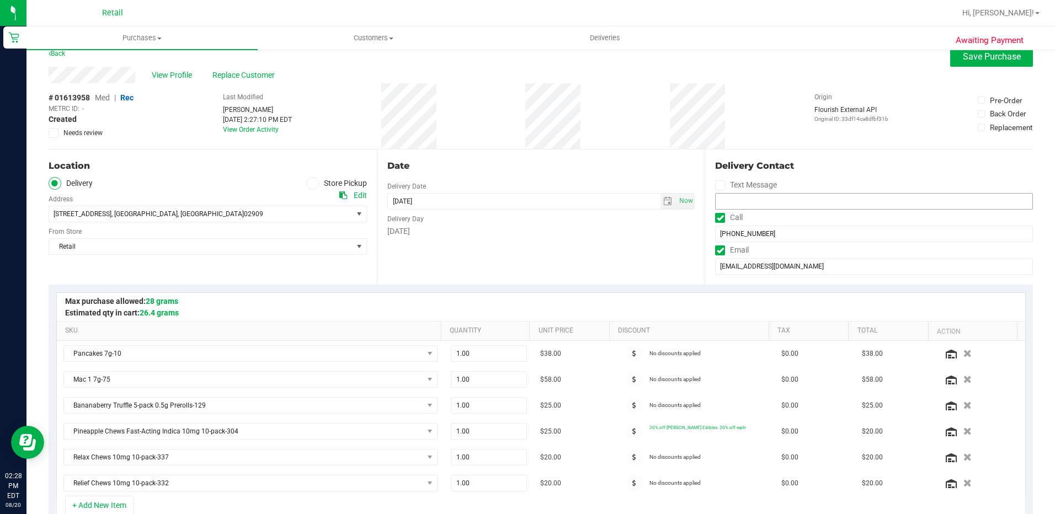
scroll to position [0, 0]
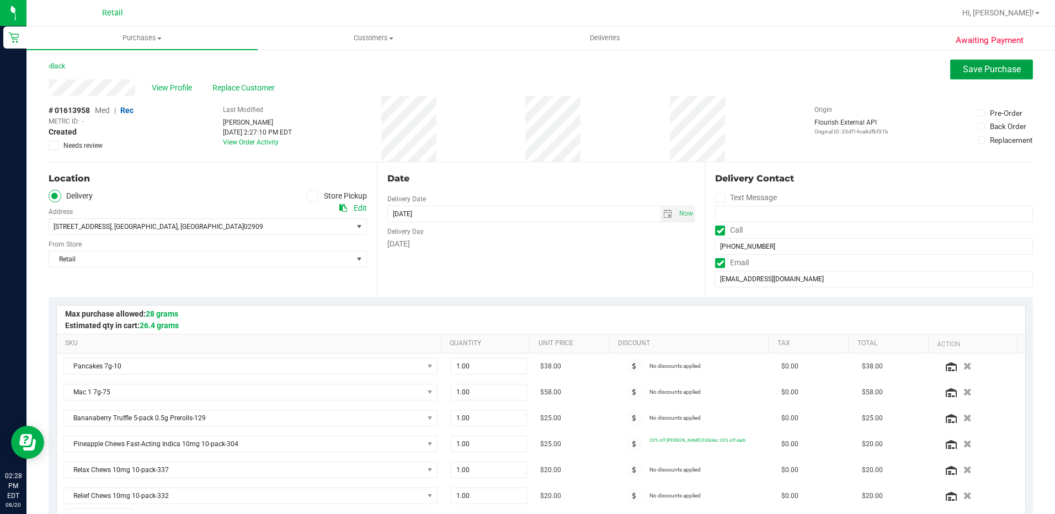
click at [977, 79] on button "Save Purchase" at bounding box center [991, 70] width 83 height 20
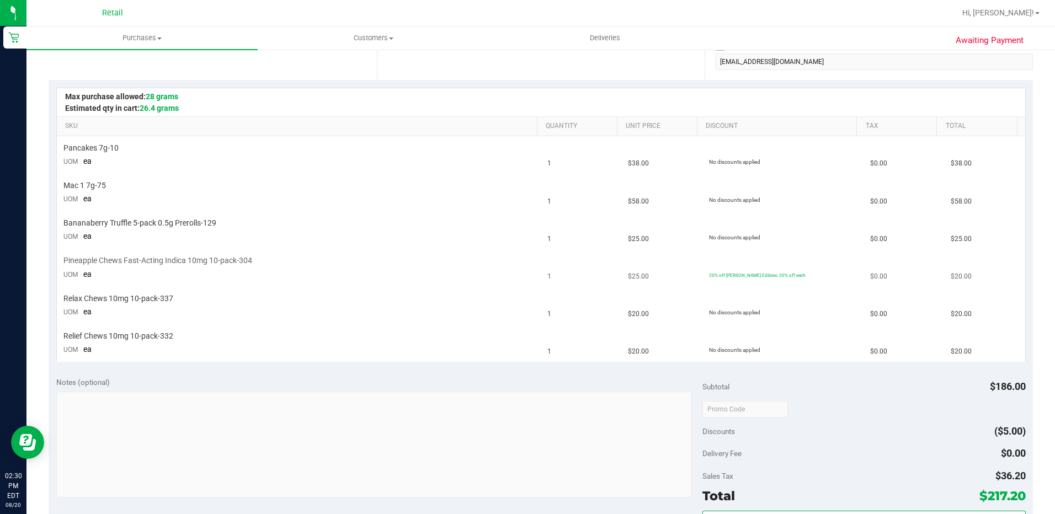
scroll to position [276, 0]
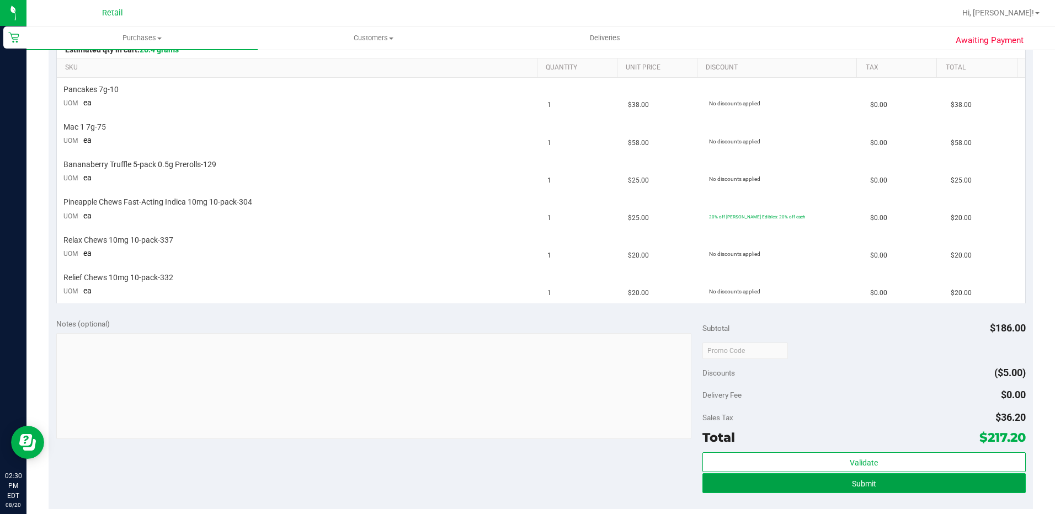
click at [851, 475] on button "Submit" at bounding box center [863, 483] width 323 height 20
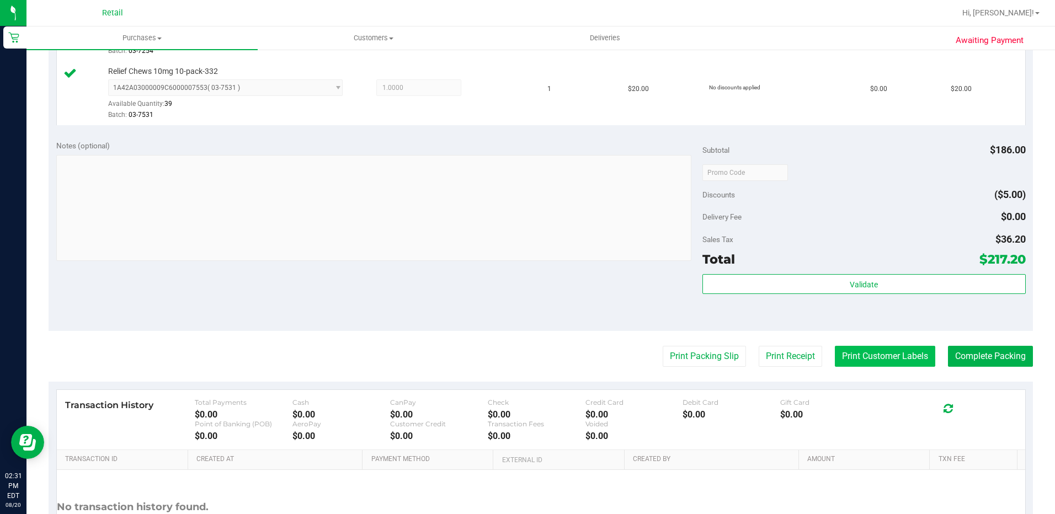
scroll to position [662, 0]
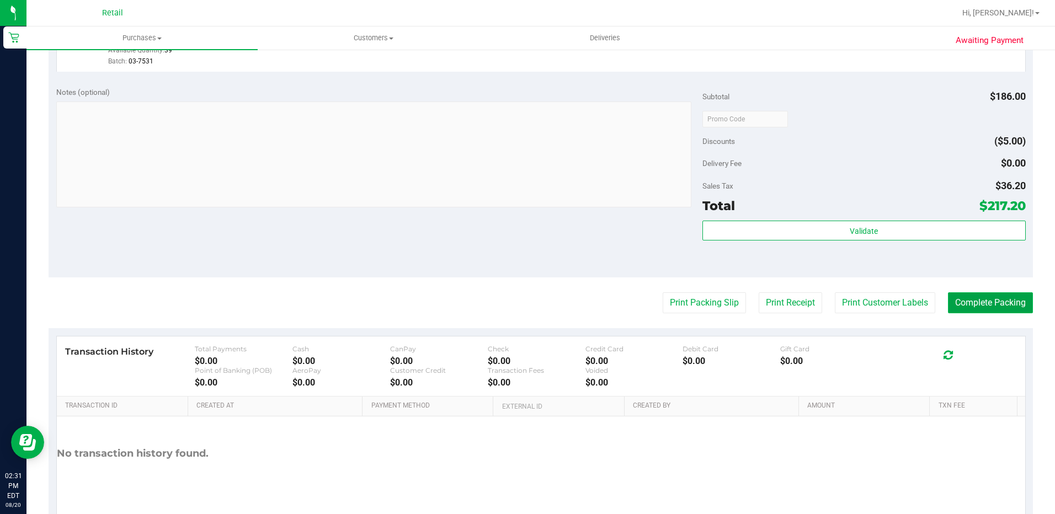
click at [954, 305] on button "Complete Packing" at bounding box center [990, 302] width 85 height 21
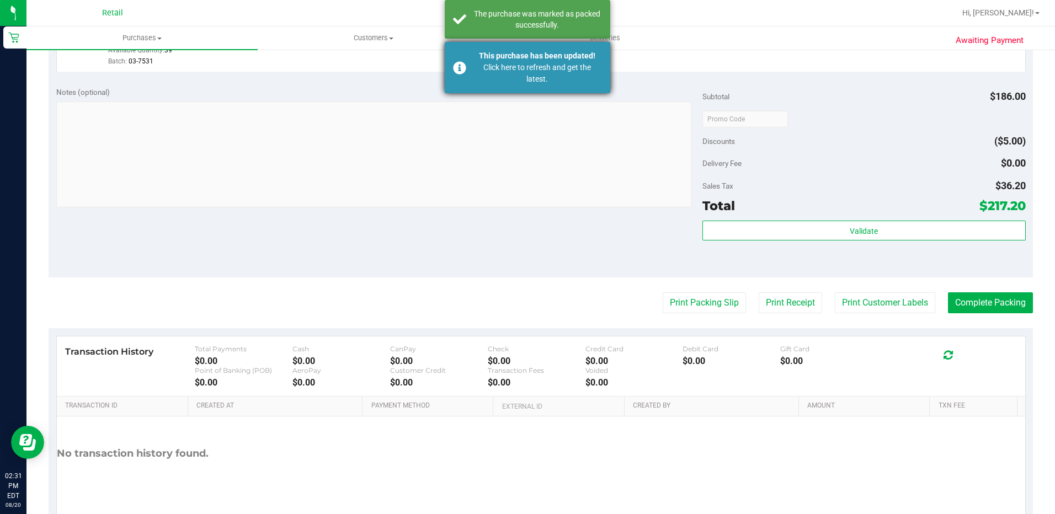
click at [537, 58] on div "This purchase has been updated!" at bounding box center [537, 56] width 130 height 12
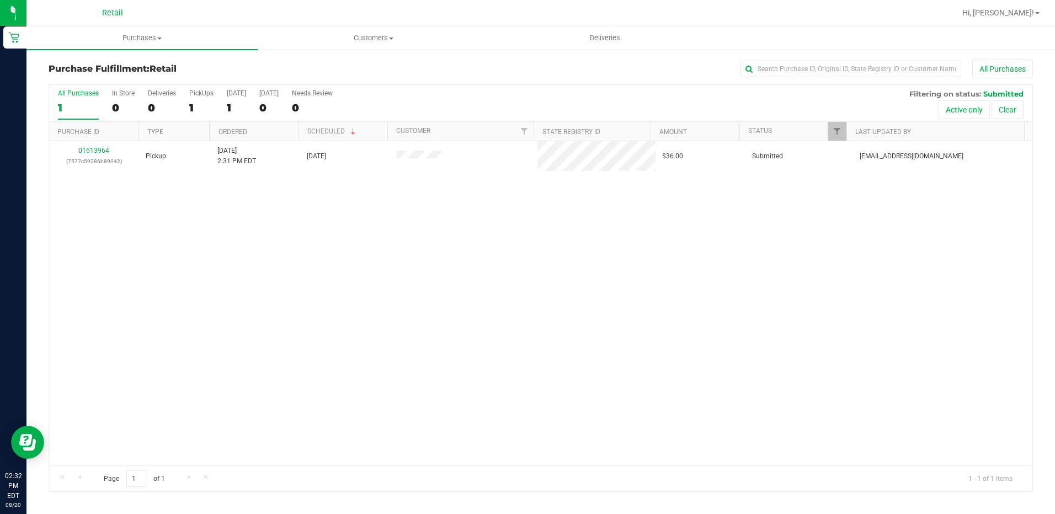
click at [565, 283] on div "01613964 (7577c59286b89042) Pickup 8/20/2025 2:31 PM EDT 8/20/2025 $36.00 Submi…" at bounding box center [540, 303] width 983 height 324
click at [592, 38] on span "Deliveries" at bounding box center [605, 38] width 60 height 10
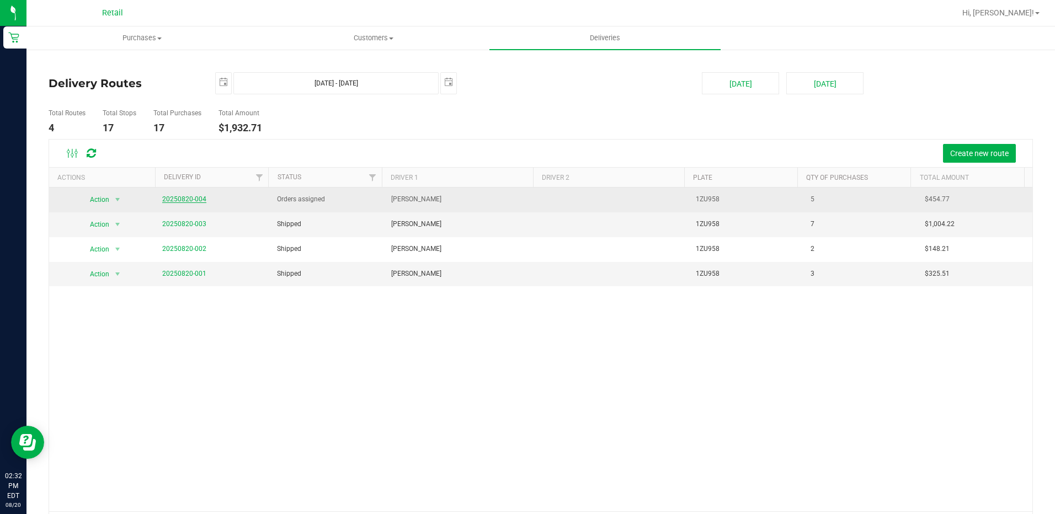
click at [196, 202] on link "20250820-004" at bounding box center [184, 199] width 44 height 8
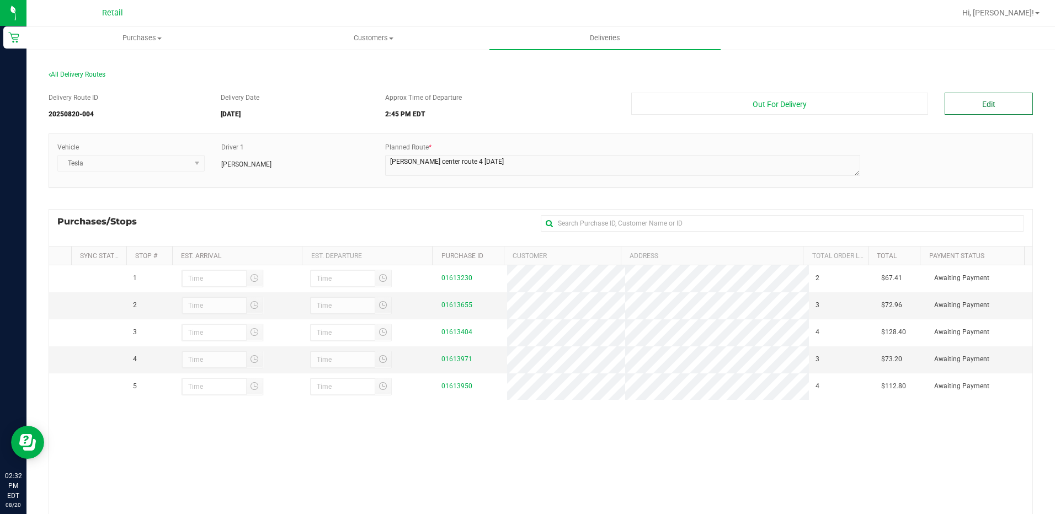
click at [963, 104] on button "Edit" at bounding box center [988, 104] width 88 height 22
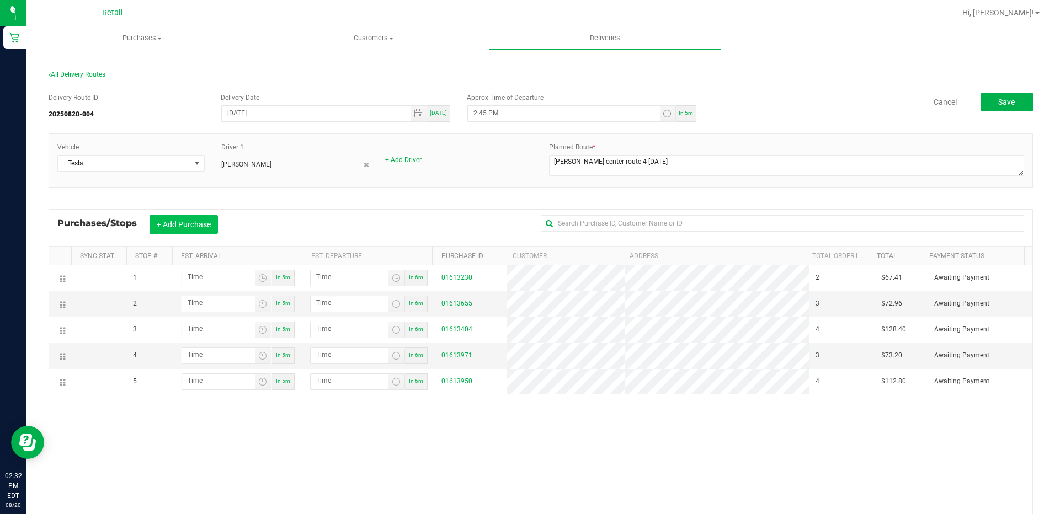
click at [172, 227] on button "+ Add Purchase" at bounding box center [183, 224] width 68 height 19
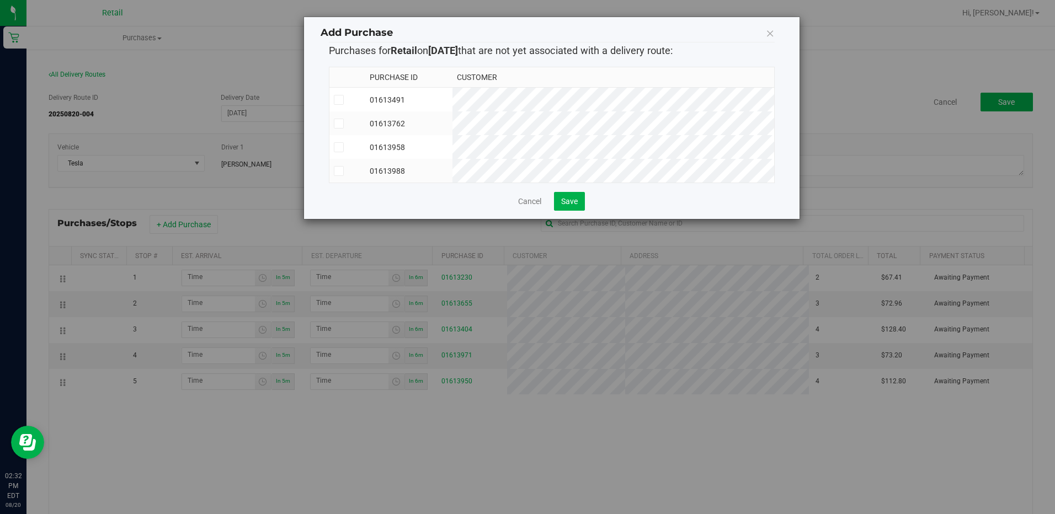
click at [452, 146] on td "01613958" at bounding box center [408, 147] width 87 height 24
click at [452, 168] on td "01613988" at bounding box center [408, 171] width 87 height 24
click at [569, 205] on span "Save" at bounding box center [569, 201] width 17 height 9
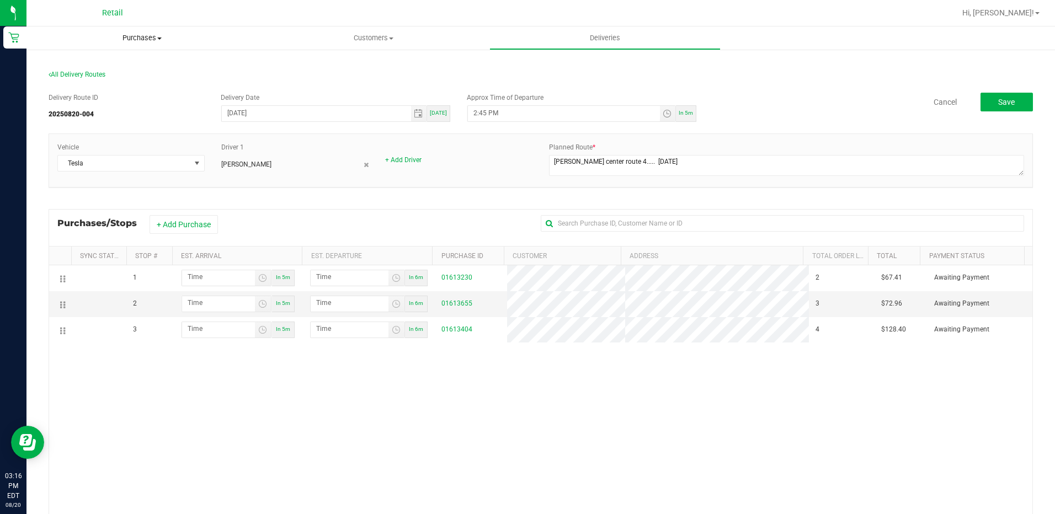
drag, startPoint x: 145, startPoint y: 35, endPoint x: 136, endPoint y: 40, distance: 10.1
click at [145, 35] on span "Purchases" at bounding box center [141, 38] width 231 height 10
click at [88, 69] on span "Summary of purchases" at bounding box center [82, 66] width 113 height 9
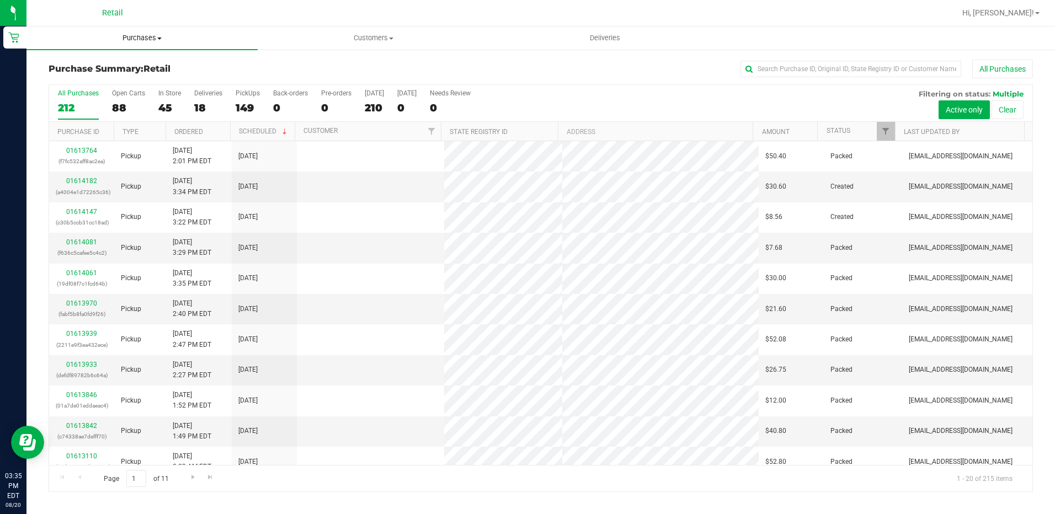
click at [125, 39] on span "Purchases" at bounding box center [141, 38] width 231 height 10
click at [87, 70] on span "Summary of purchases" at bounding box center [82, 66] width 113 height 9
click at [769, 70] on input "text" at bounding box center [850, 69] width 221 height 17
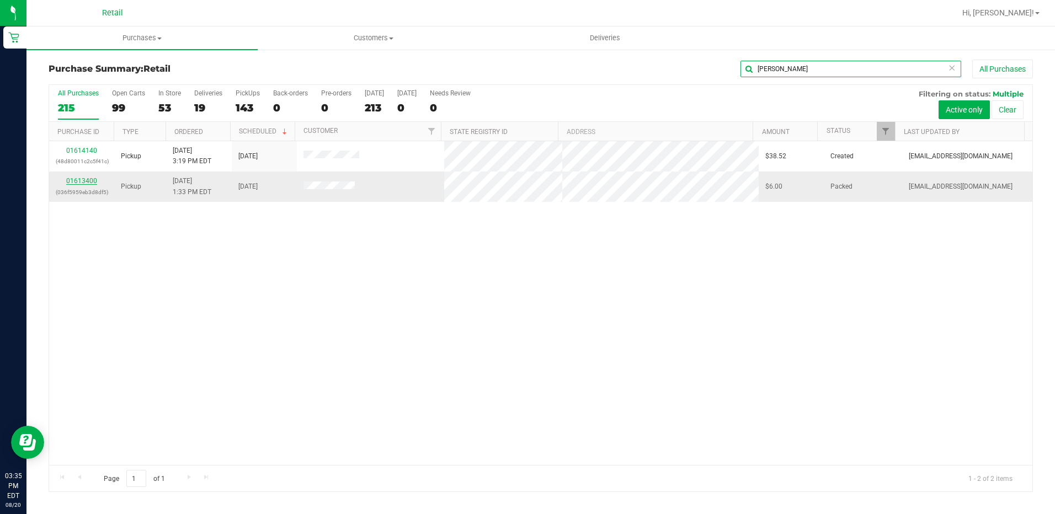
type input "jennifer"
click at [84, 184] on link "01613400" at bounding box center [81, 181] width 31 height 8
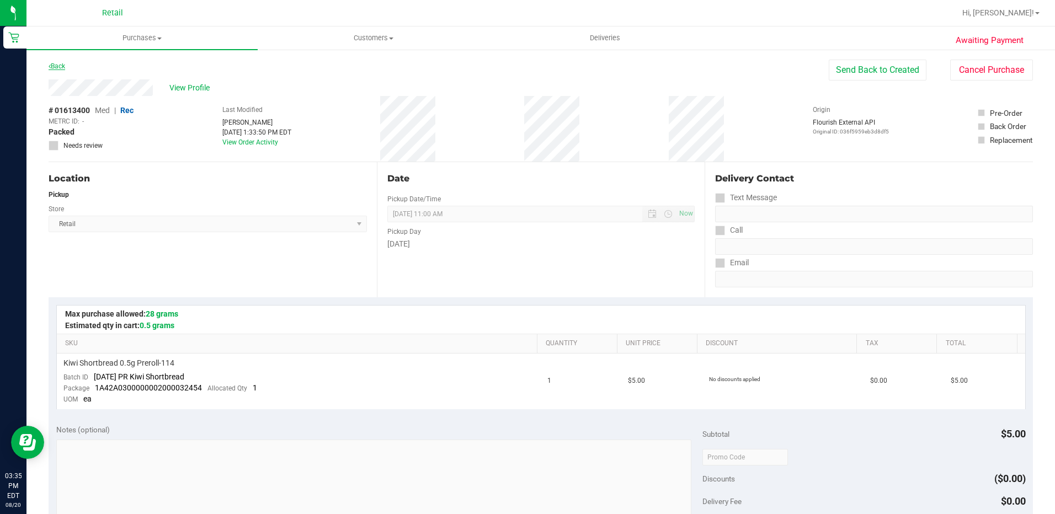
click at [52, 65] on link "Back" at bounding box center [57, 66] width 17 height 8
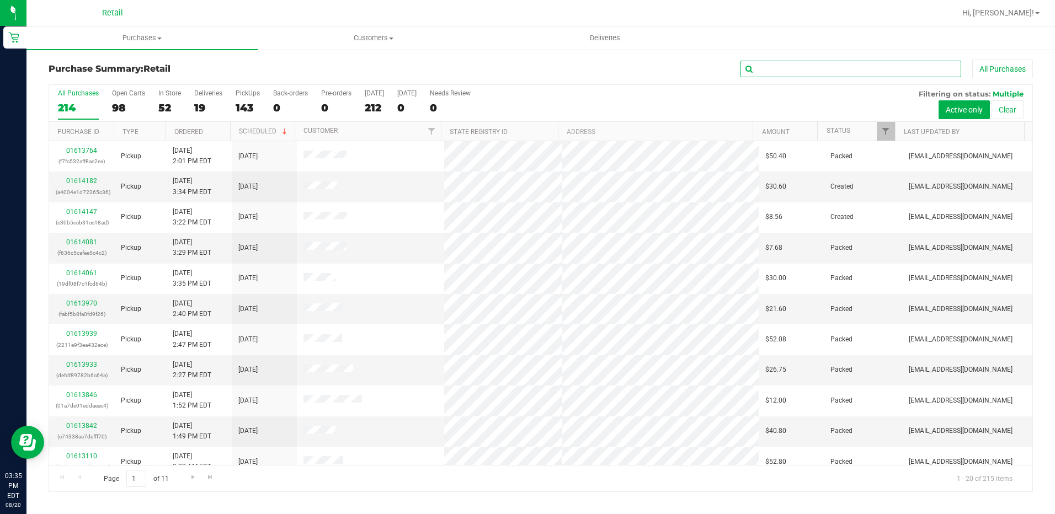
click at [774, 70] on input "text" at bounding box center [850, 69] width 221 height 17
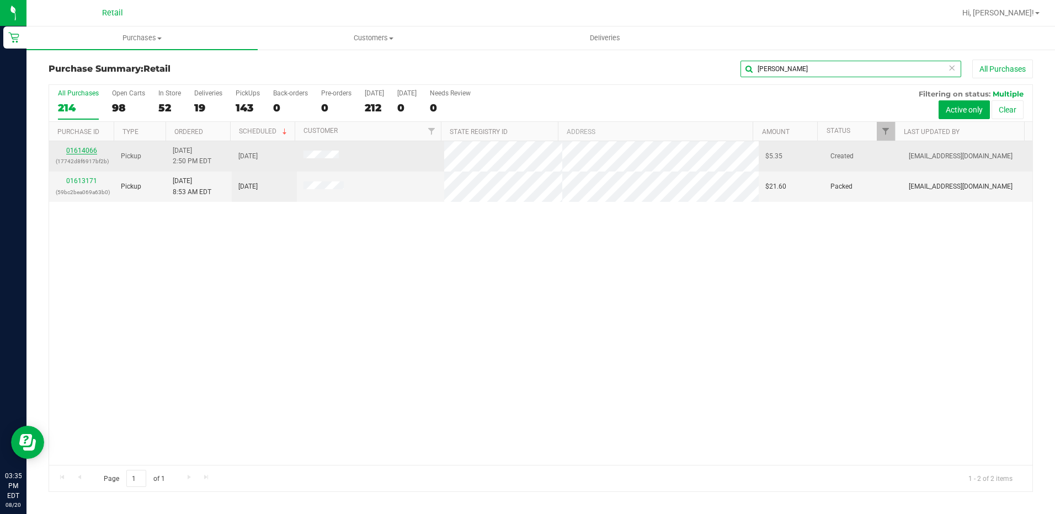
type input "marr"
click at [91, 149] on link "01614066" at bounding box center [81, 151] width 31 height 8
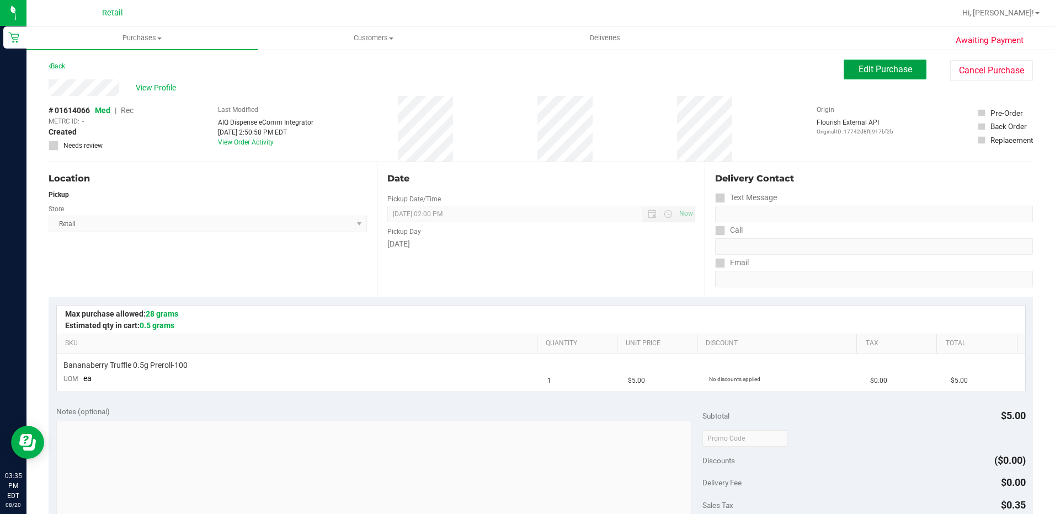
click at [858, 71] on span "Edit Purchase" at bounding box center [885, 69] width 54 height 10
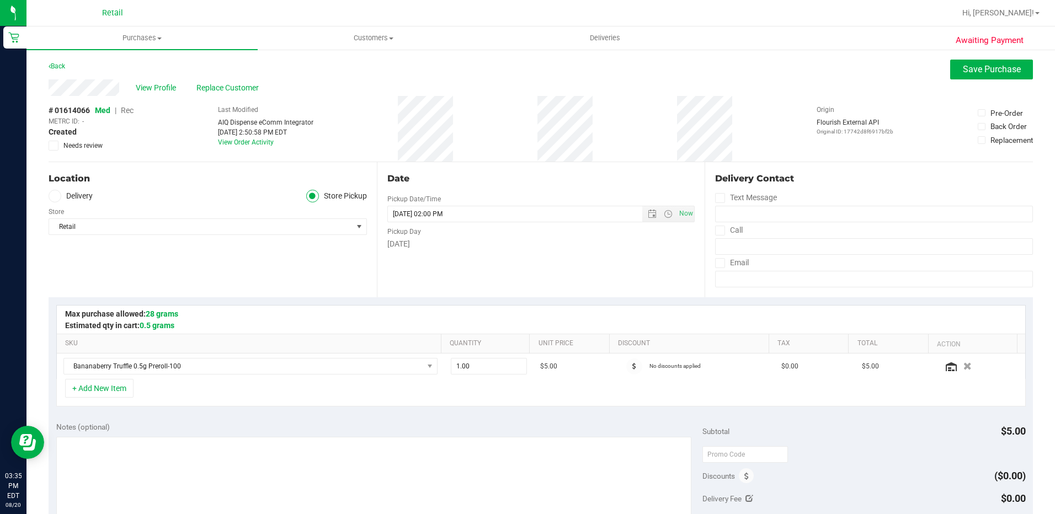
click at [133, 110] on span "Rec" at bounding box center [127, 110] width 13 height 9
click at [981, 71] on span "Save Purchase" at bounding box center [992, 69] width 58 height 10
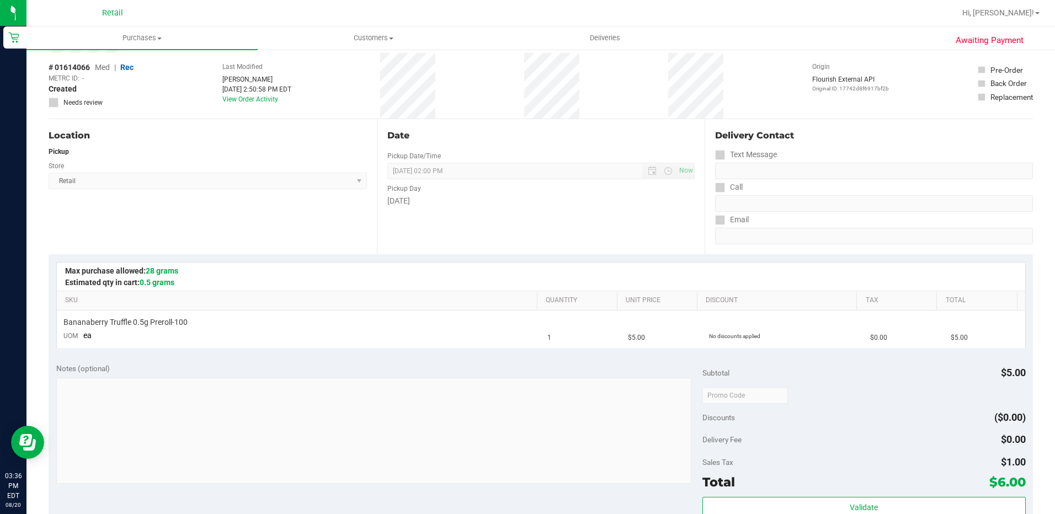
scroll to position [110, 0]
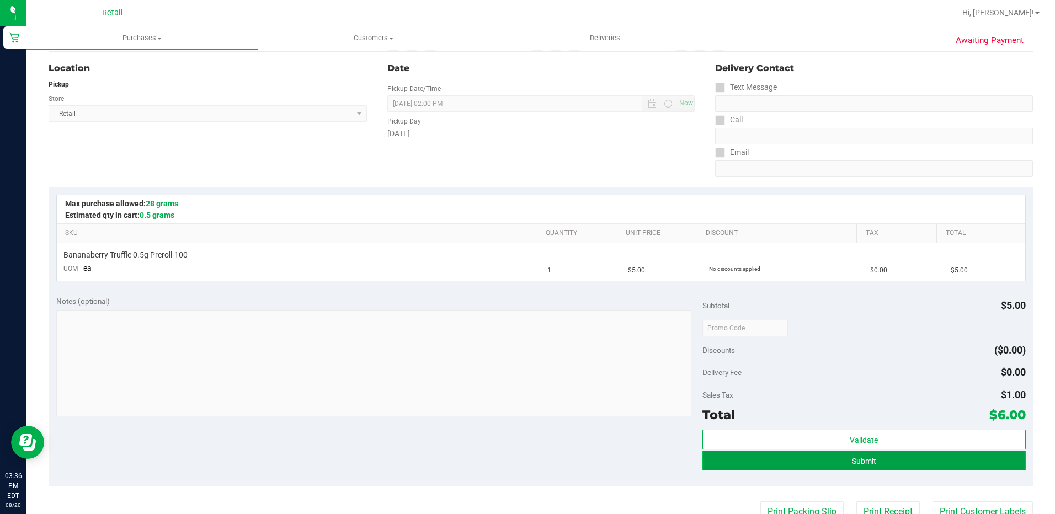
click at [805, 457] on button "Submit" at bounding box center [863, 461] width 323 height 20
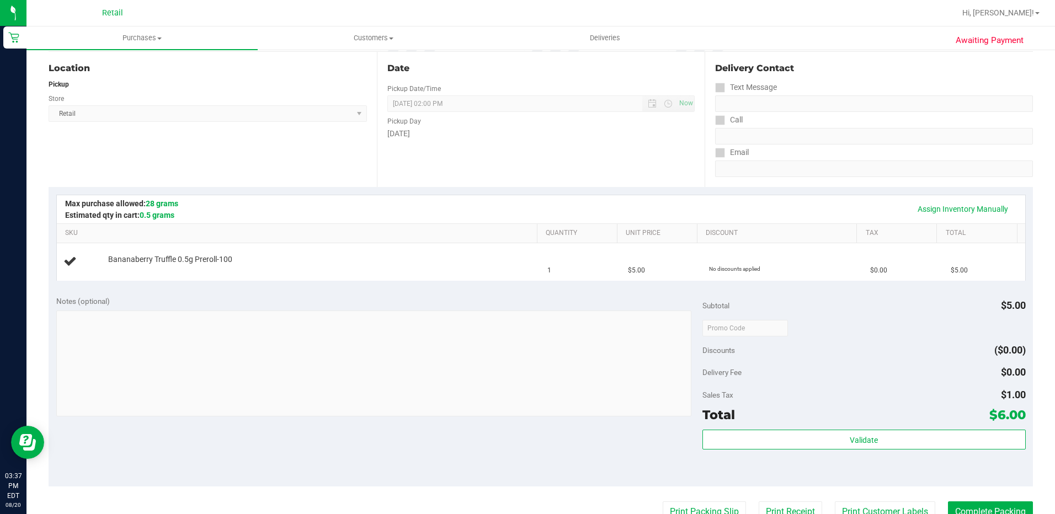
click at [548, 222] on div "Assign Inventory Manually" at bounding box center [541, 209] width 968 height 28
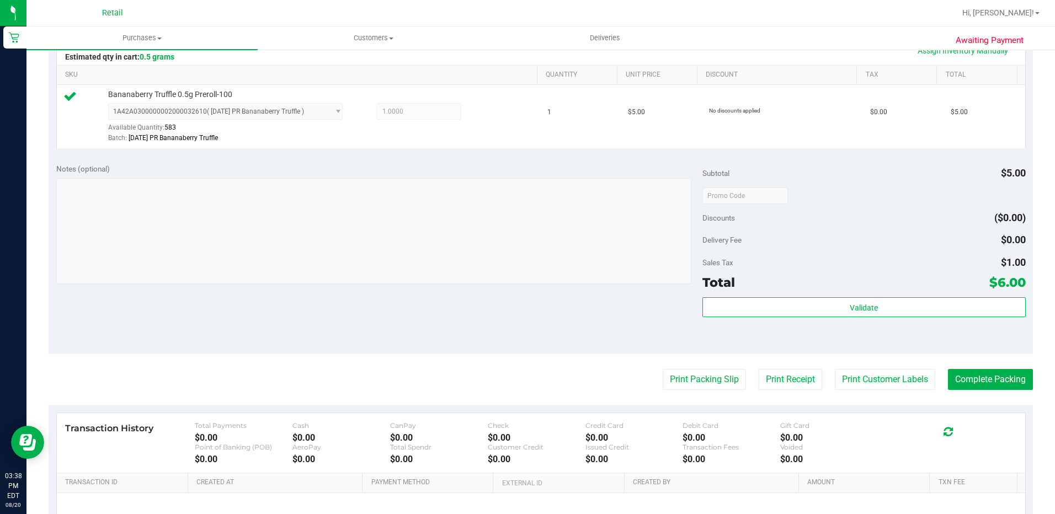
scroll to position [386, 0]
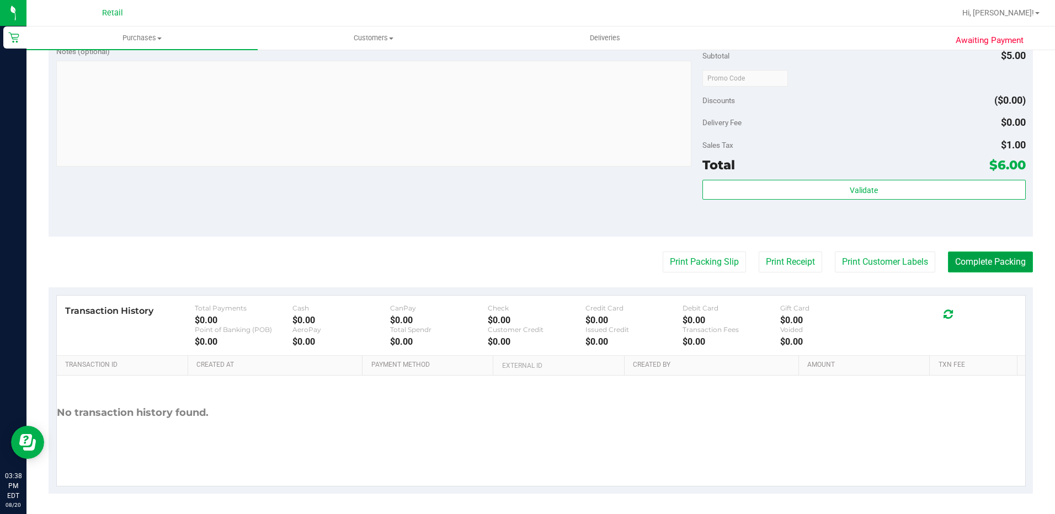
click at [971, 263] on button "Complete Packing" at bounding box center [990, 262] width 85 height 21
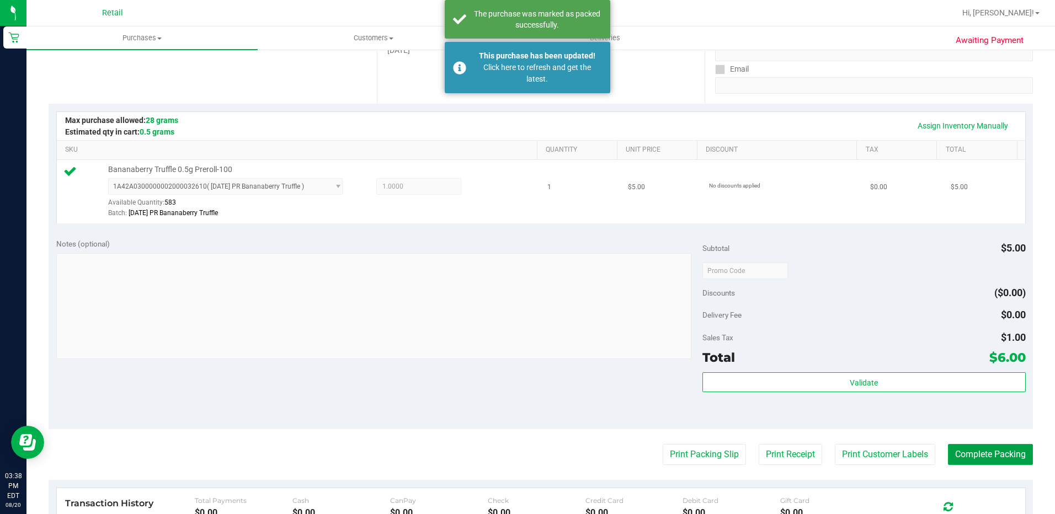
scroll to position [0, 0]
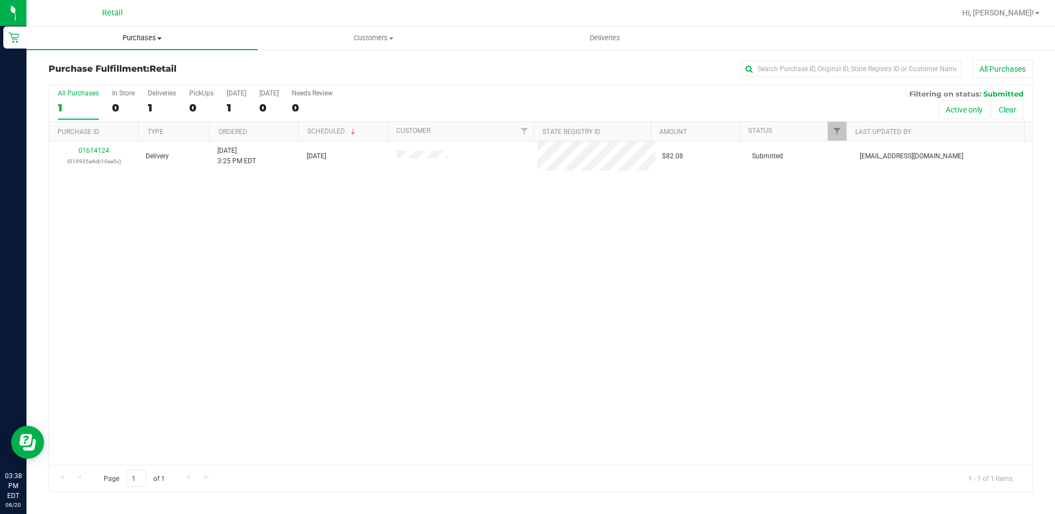
click at [125, 33] on span "Purchases" at bounding box center [141, 38] width 231 height 10
click at [98, 68] on span "Summary of purchases" at bounding box center [82, 66] width 113 height 9
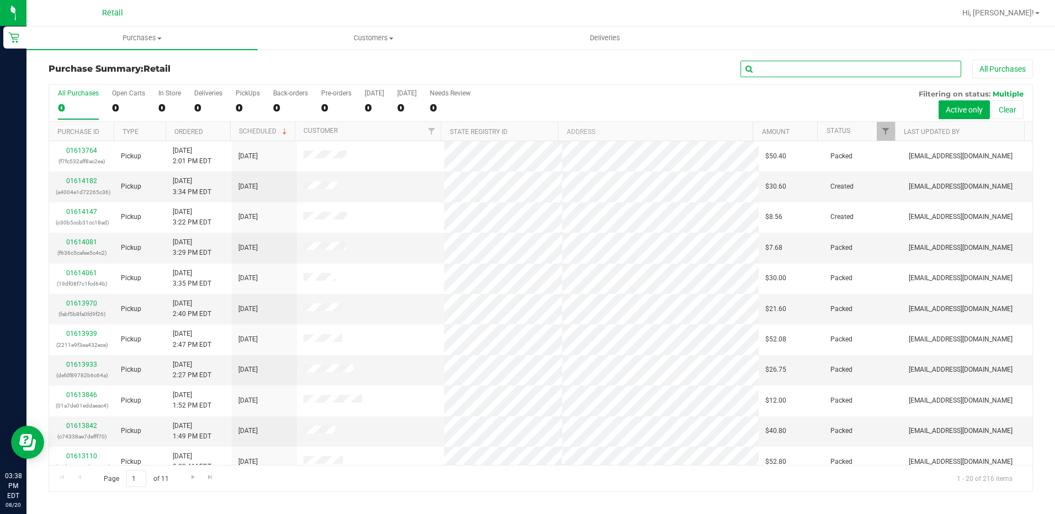
click at [777, 67] on input "text" at bounding box center [850, 69] width 221 height 17
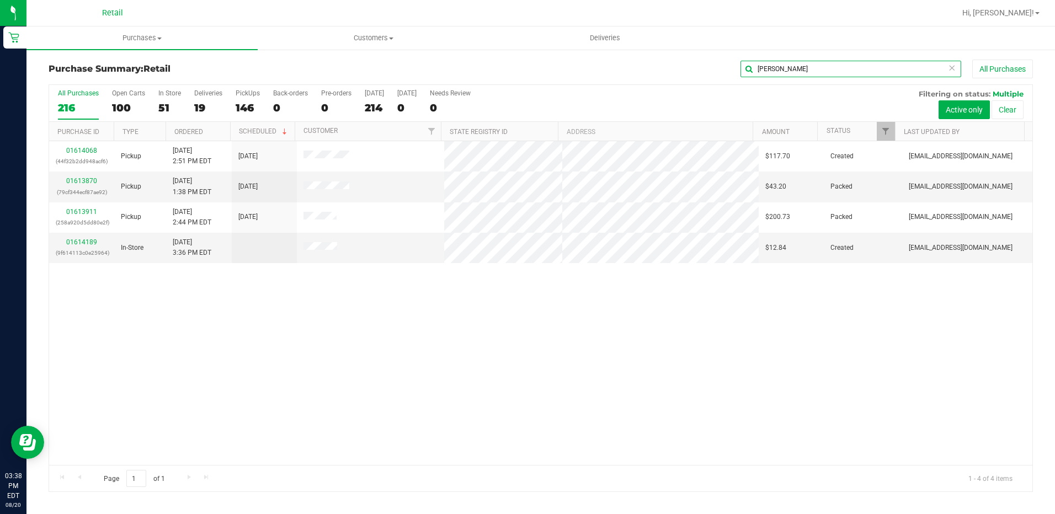
type input "david"
click at [127, 36] on span "Purchases" at bounding box center [141, 38] width 231 height 10
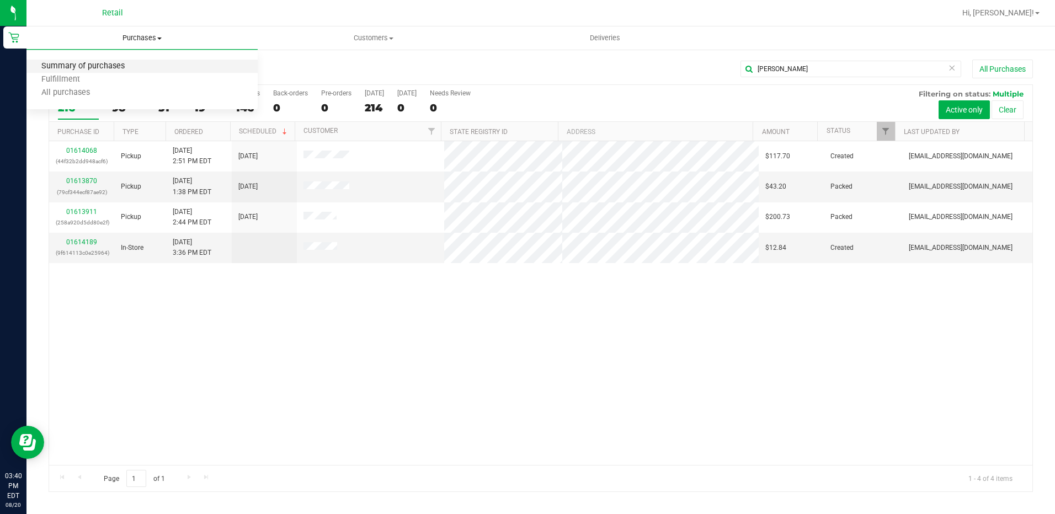
click at [96, 70] on span "Summary of purchases" at bounding box center [82, 66] width 113 height 9
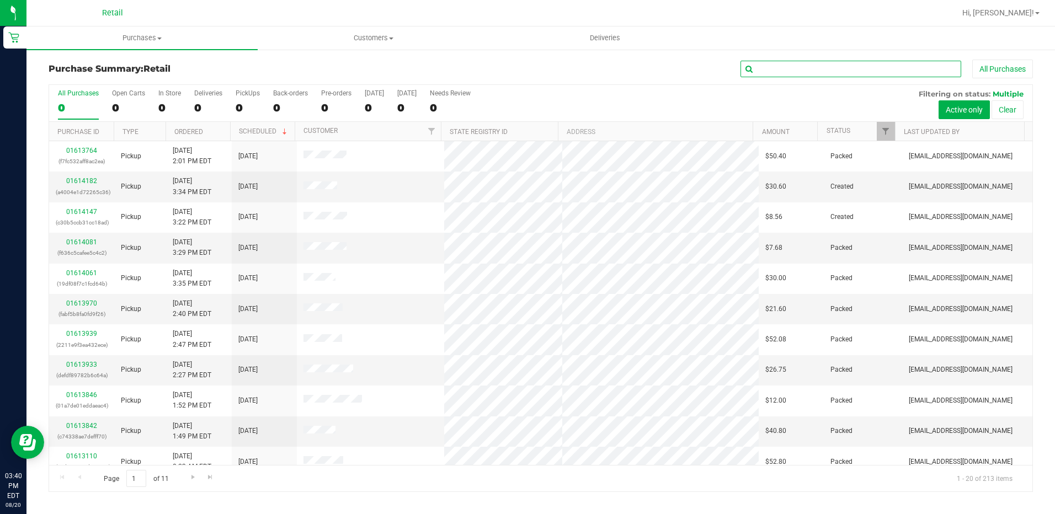
click at [818, 70] on input "text" at bounding box center [850, 69] width 221 height 17
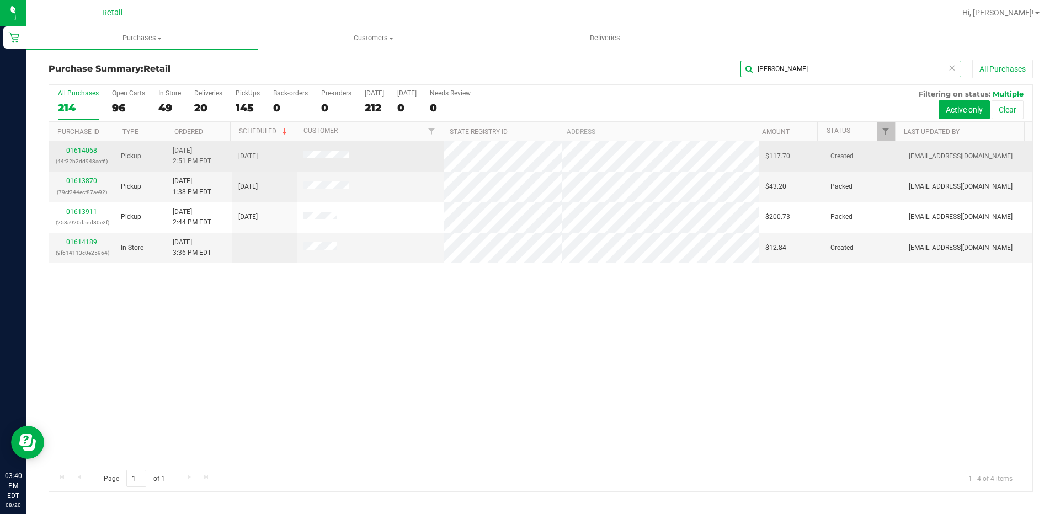
type input "david"
click at [84, 153] on link "01614068" at bounding box center [81, 151] width 31 height 8
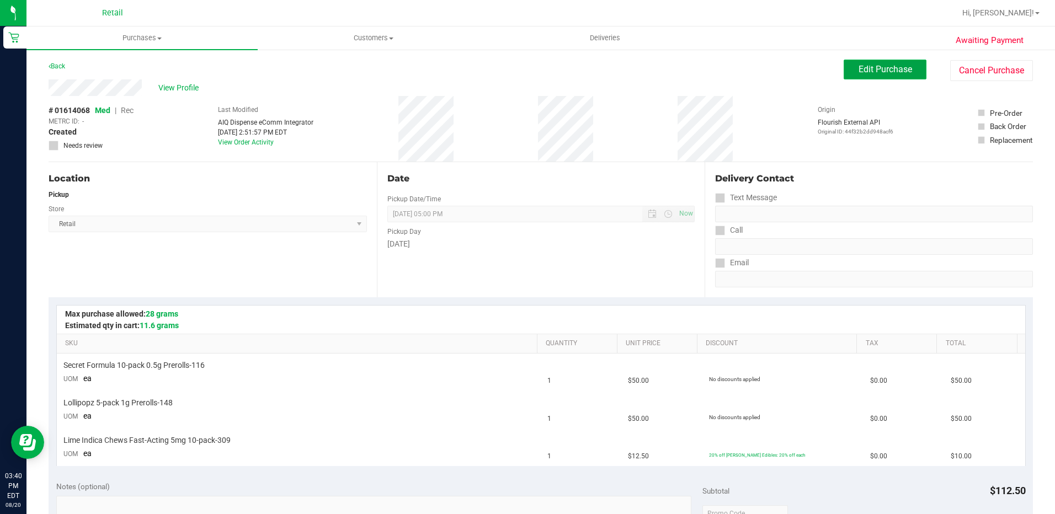
click at [858, 74] on span "Edit Purchase" at bounding box center [885, 69] width 54 height 10
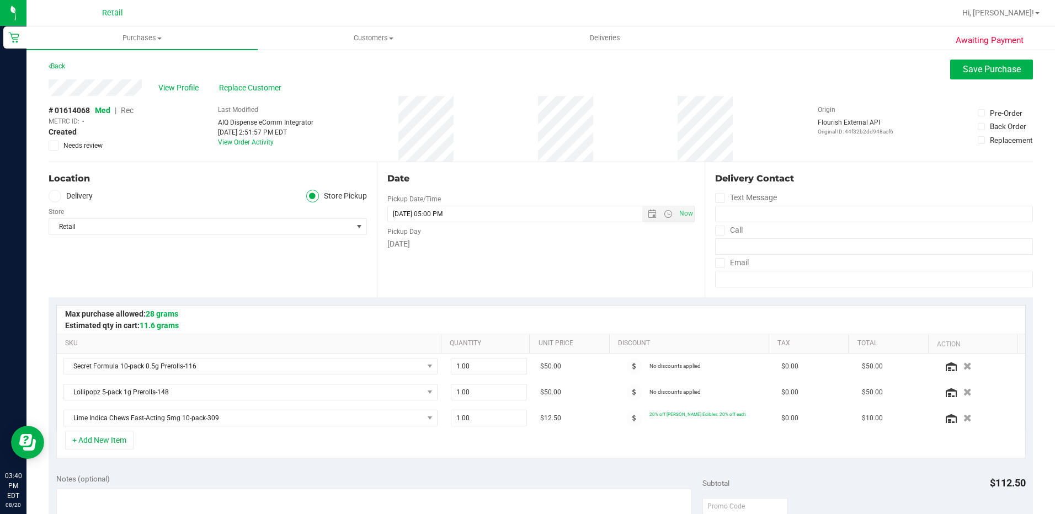
click at [127, 113] on span "Rec" at bounding box center [127, 110] width 13 height 9
click at [993, 73] on span "Save Purchase" at bounding box center [992, 69] width 58 height 10
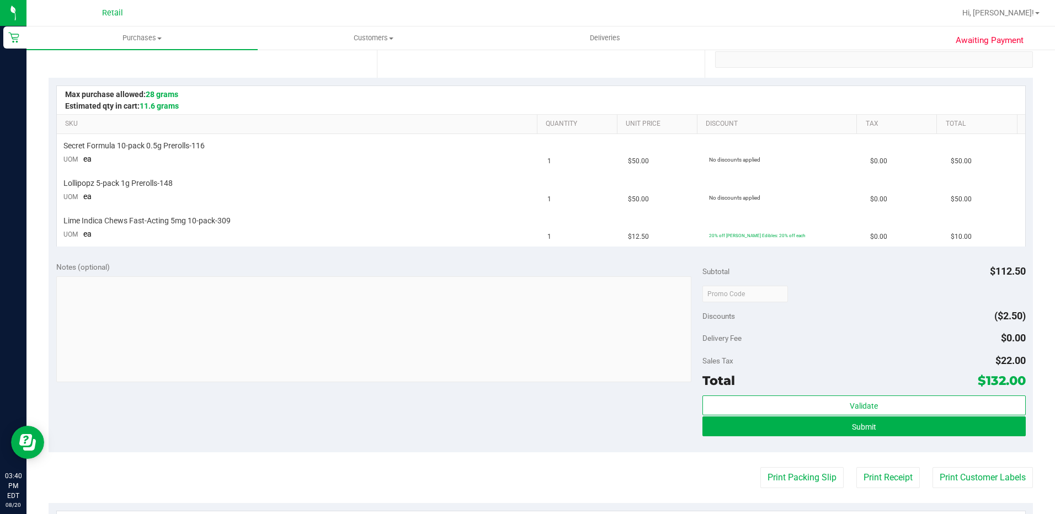
scroll to position [221, 0]
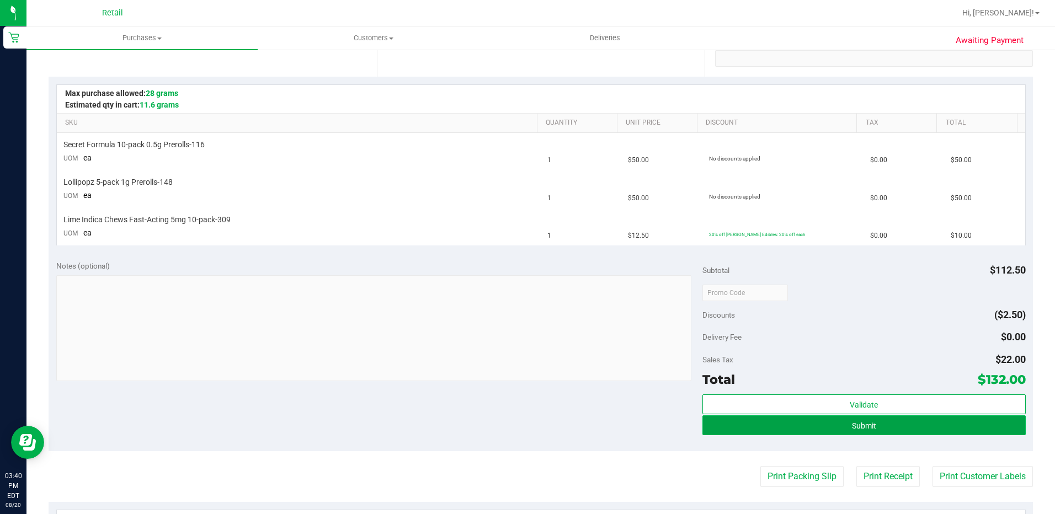
click at [862, 419] on button "Submit" at bounding box center [863, 425] width 323 height 20
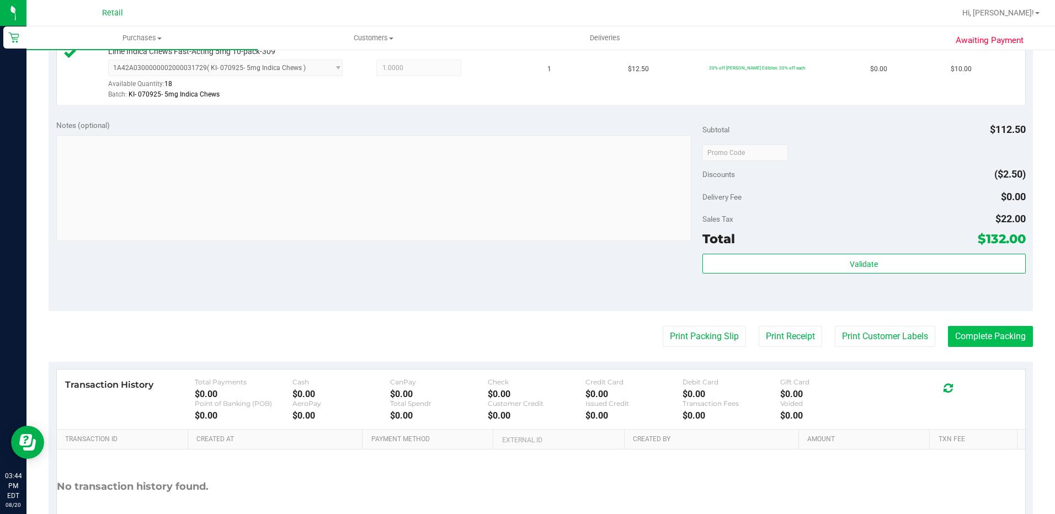
scroll to position [441, 0]
drag, startPoint x: 1002, startPoint y: 342, endPoint x: 995, endPoint y: 339, distance: 7.4
click at [1002, 342] on button "Complete Packing" at bounding box center [990, 334] width 85 height 21
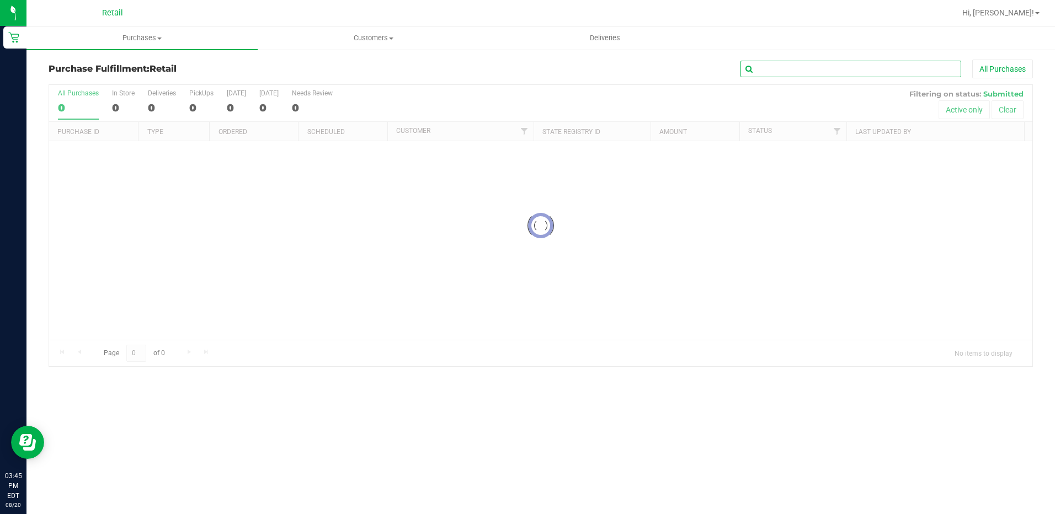
click at [803, 68] on input "text" at bounding box center [850, 69] width 221 height 17
type input "wolf"
click at [143, 40] on span "Purchases" at bounding box center [141, 38] width 231 height 10
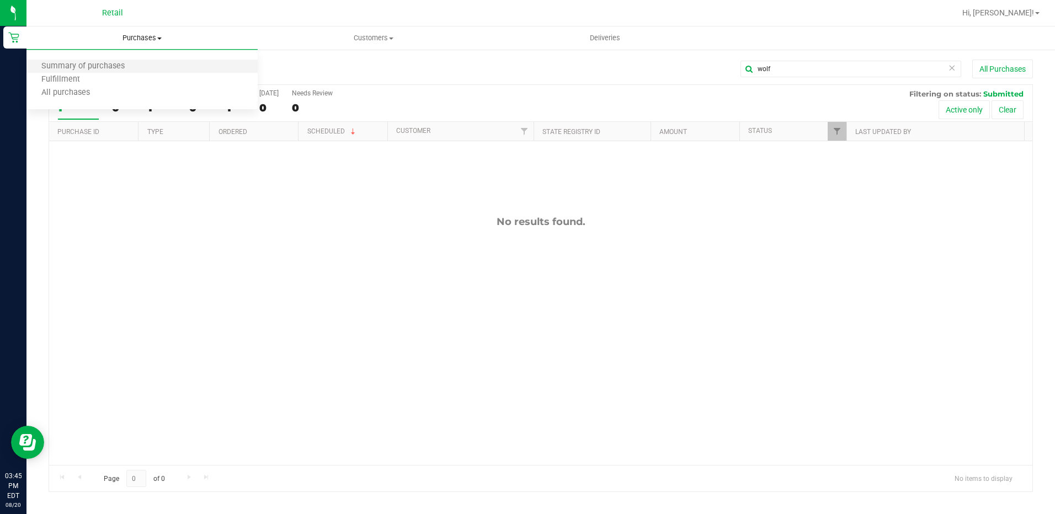
click at [81, 60] on li "Summary of purchases" at bounding box center [141, 66] width 231 height 13
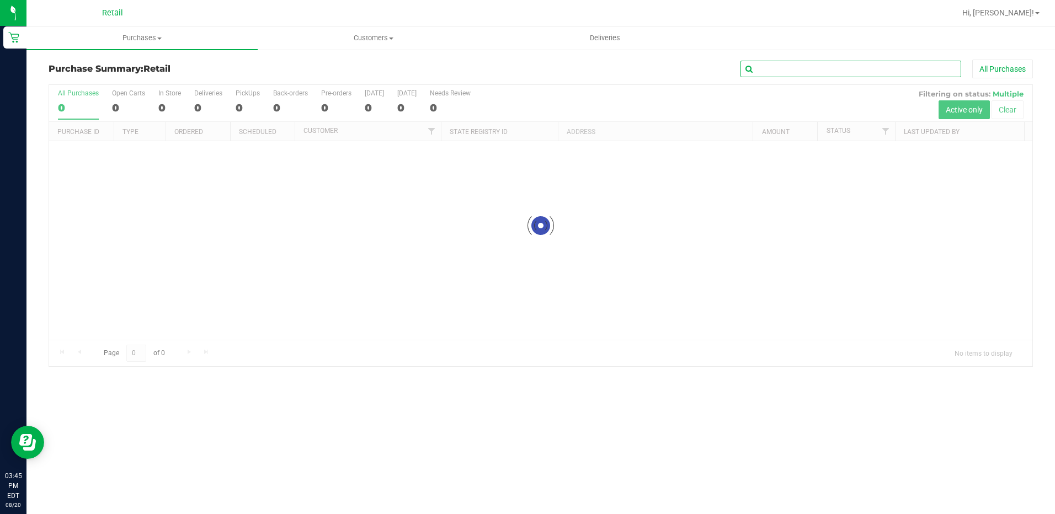
click at [779, 70] on input "text" at bounding box center [850, 69] width 221 height 17
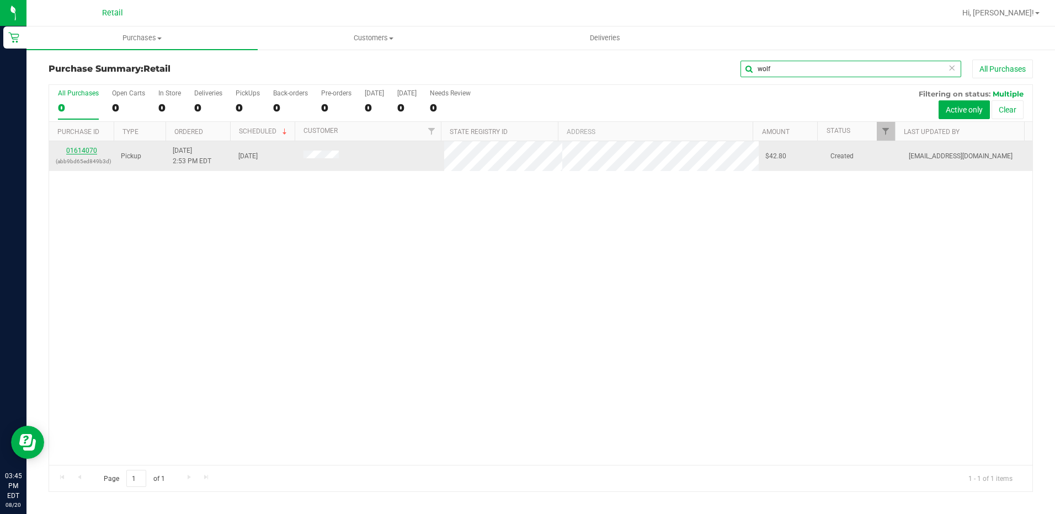
type input "wolf"
click at [84, 152] on link "01614070" at bounding box center [81, 151] width 31 height 8
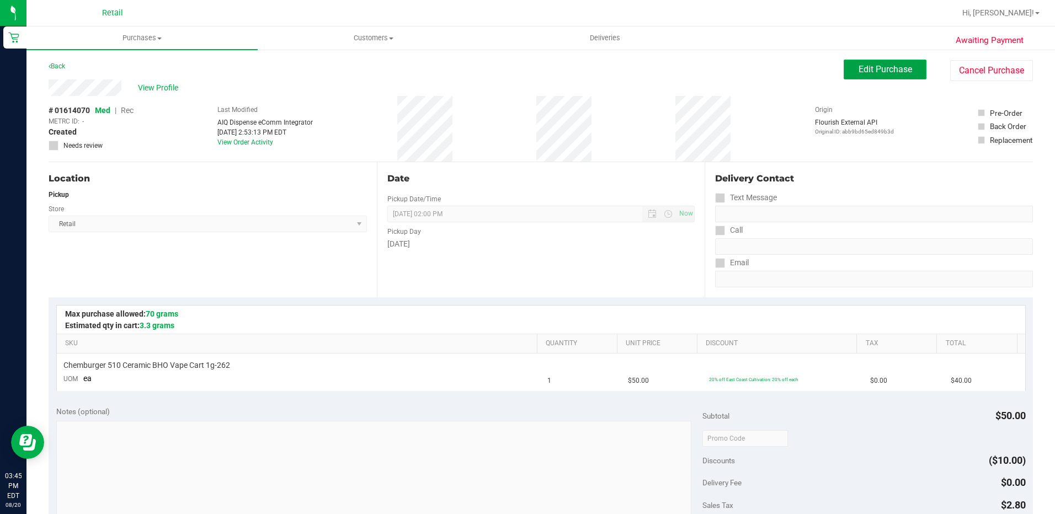
click at [884, 71] on span "Edit Purchase" at bounding box center [885, 69] width 54 height 10
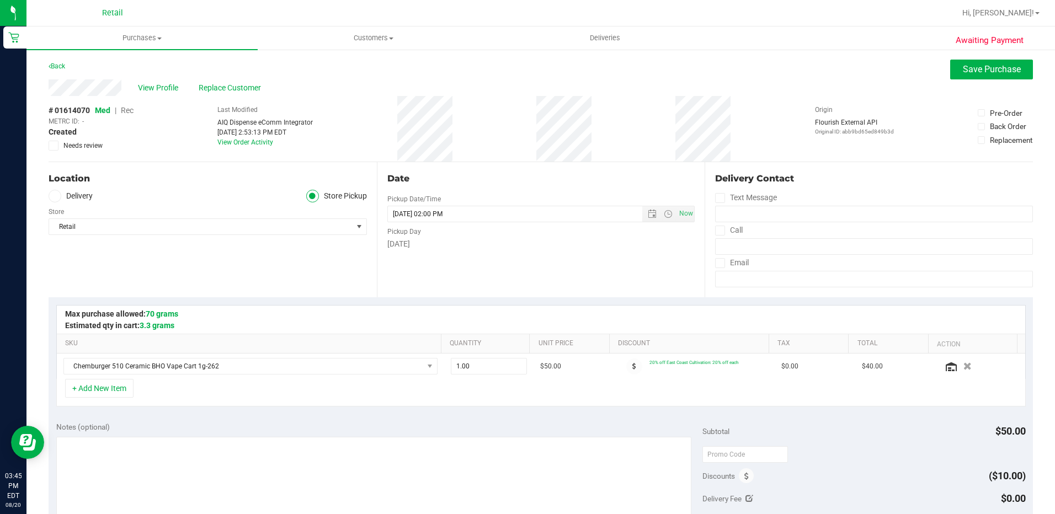
click at [130, 116] on div "# 01614070 Med | Rec METRC ID: - Created Needs review" at bounding box center [91, 128] width 85 height 46
click at [130, 113] on span "Rec" at bounding box center [127, 110] width 13 height 9
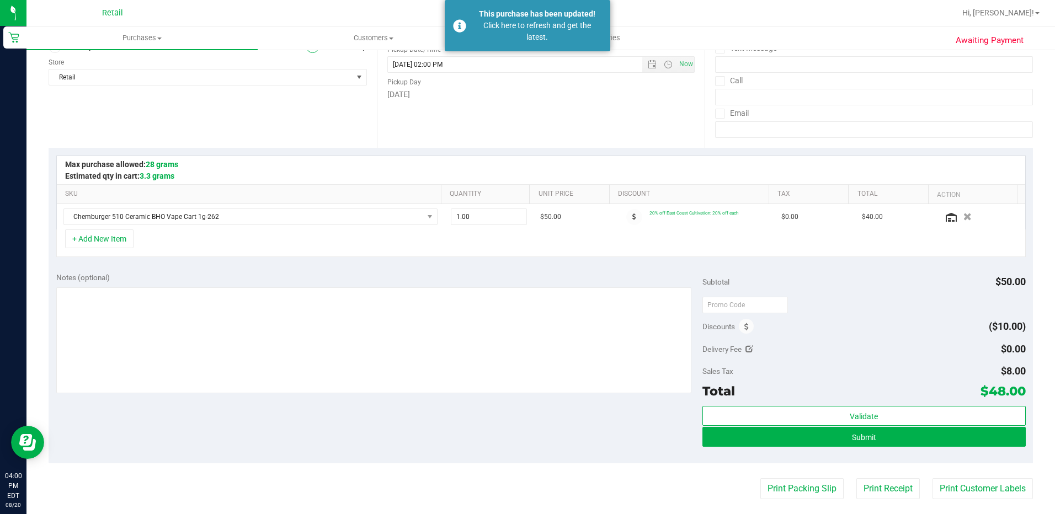
scroll to position [165, 0]
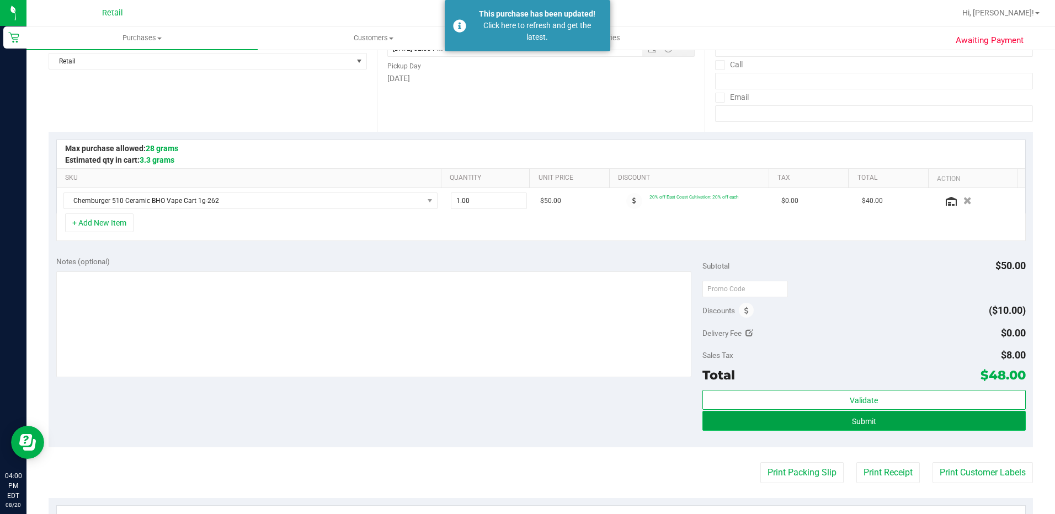
click at [798, 423] on button "Submit" at bounding box center [863, 421] width 323 height 20
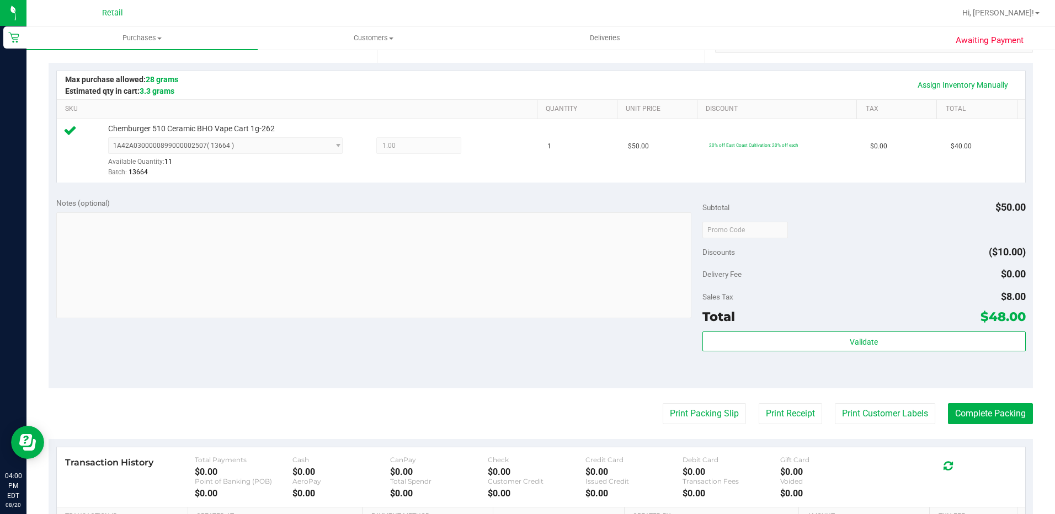
scroll to position [331, 0]
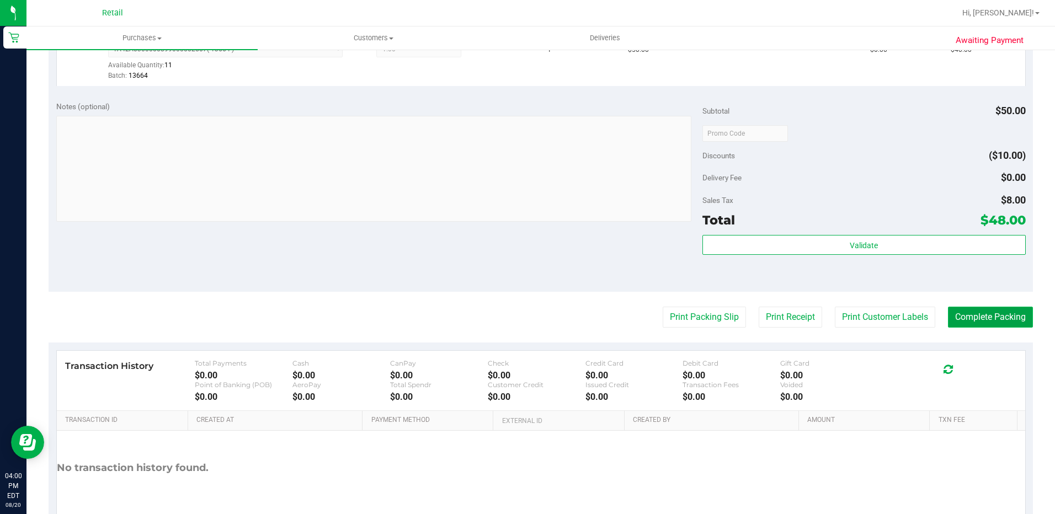
click at [963, 309] on button "Complete Packing" at bounding box center [990, 317] width 85 height 21
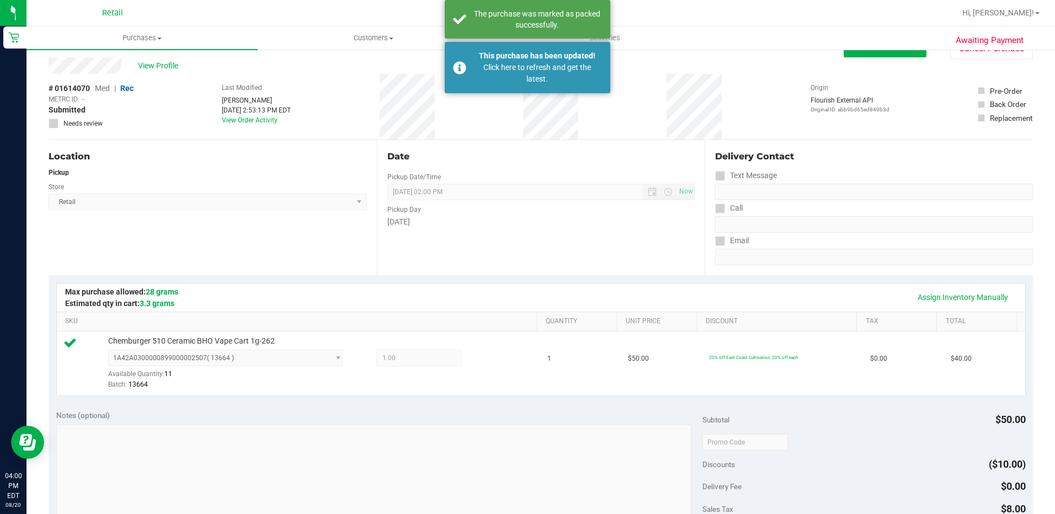
scroll to position [0, 0]
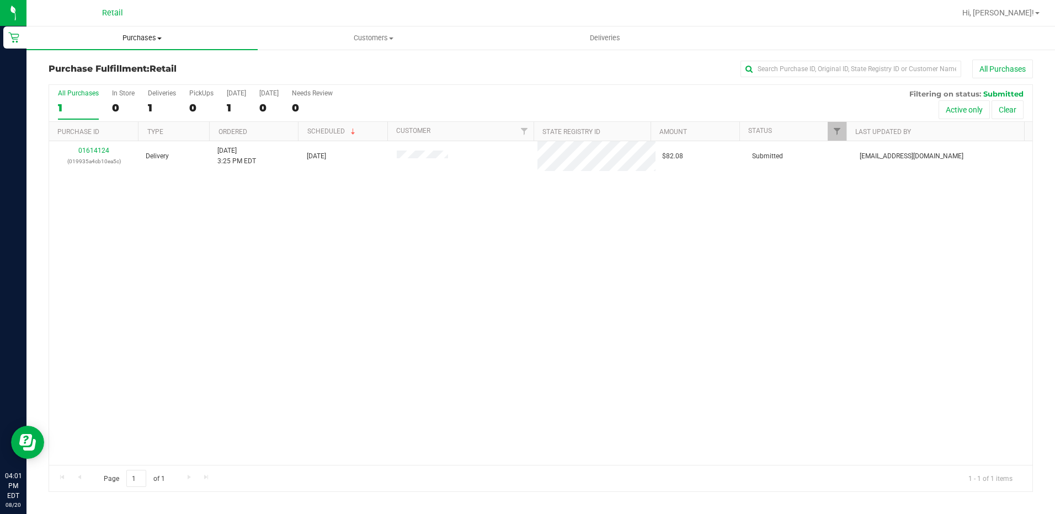
click at [128, 41] on span "Purchases" at bounding box center [141, 38] width 231 height 10
click at [116, 65] on span "Summary of purchases" at bounding box center [82, 66] width 113 height 9
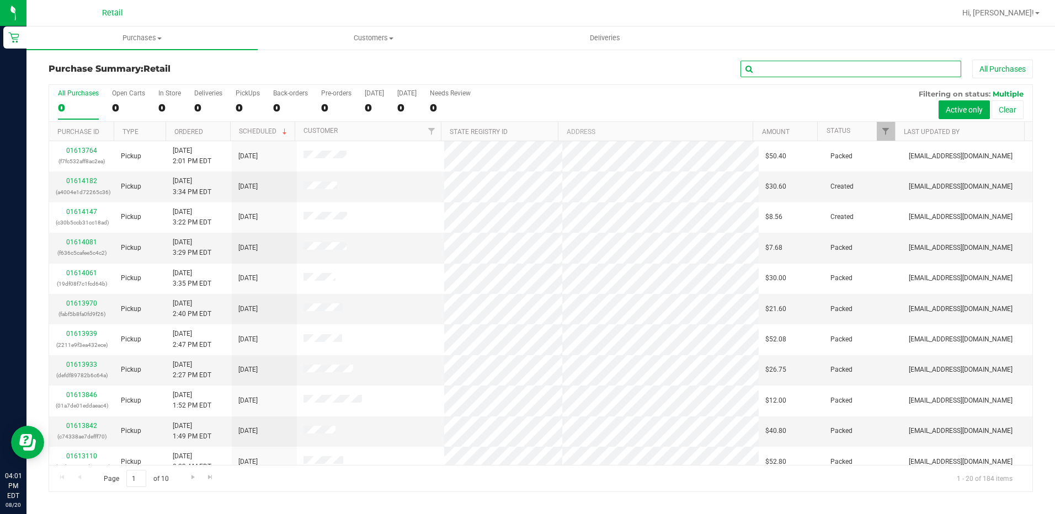
click at [768, 75] on input "text" at bounding box center [850, 69] width 221 height 17
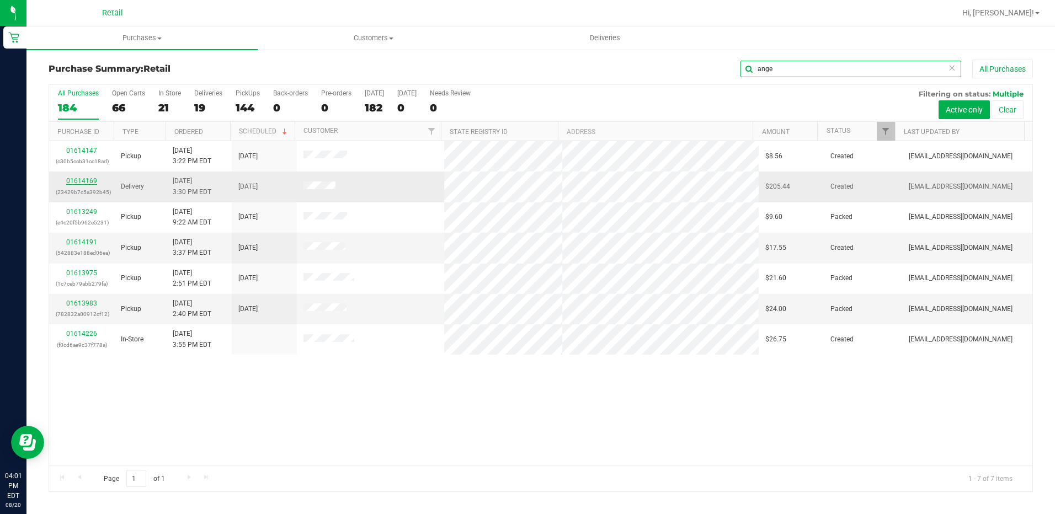
type input "ange"
click at [76, 184] on link "01614169" at bounding box center [81, 181] width 31 height 8
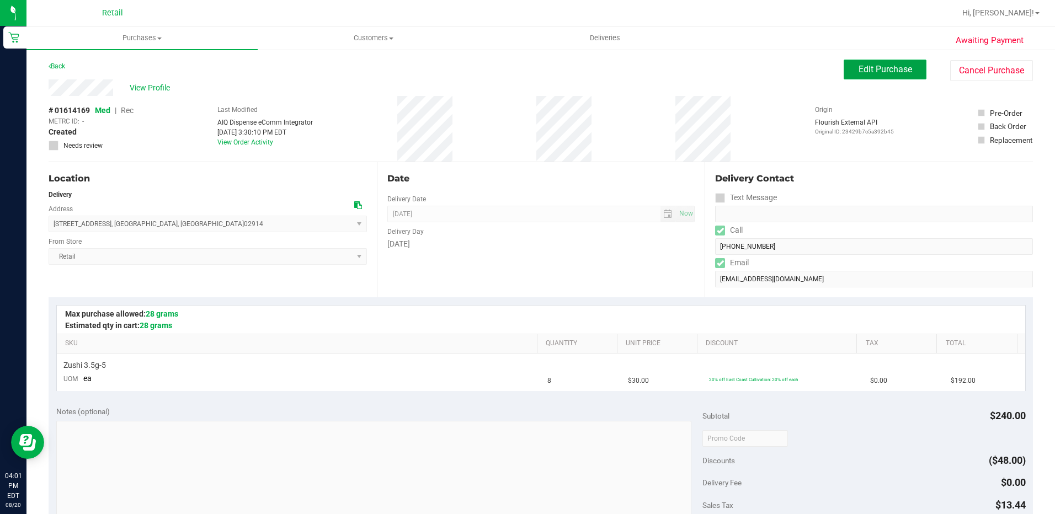
click at [858, 67] on span "Edit Purchase" at bounding box center [885, 69] width 54 height 10
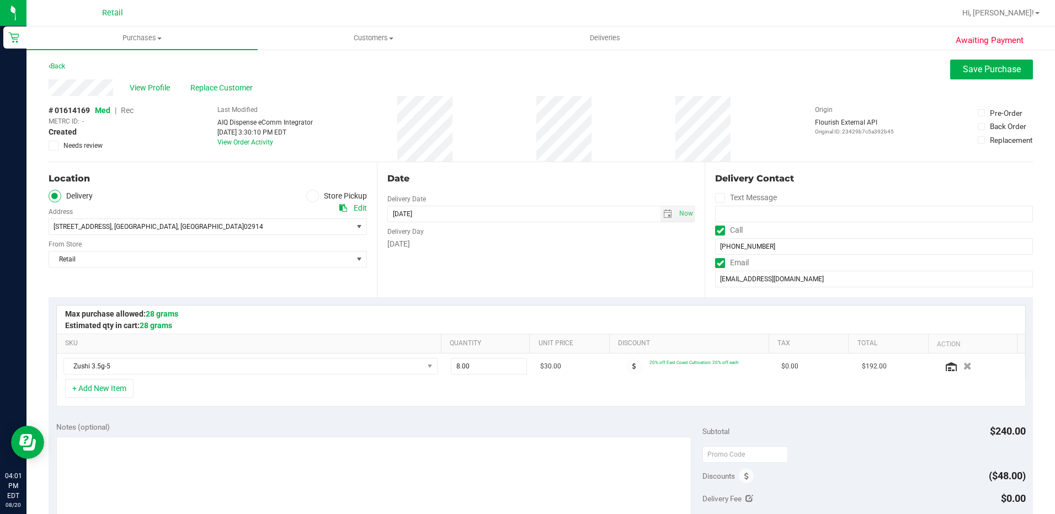
click at [127, 113] on span "Rec" at bounding box center [127, 110] width 13 height 9
click at [950, 75] on button "Save Purchase" at bounding box center [991, 70] width 83 height 20
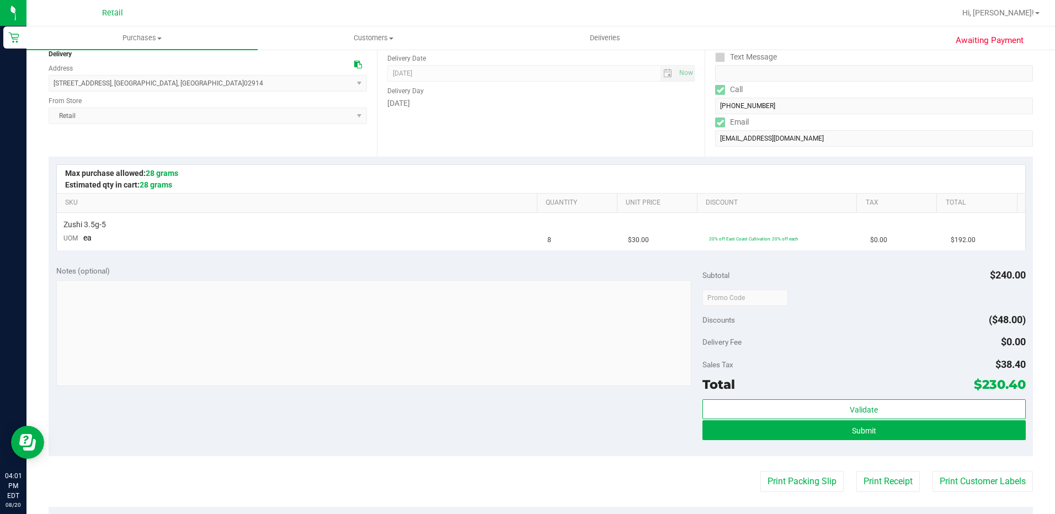
scroll to position [165, 0]
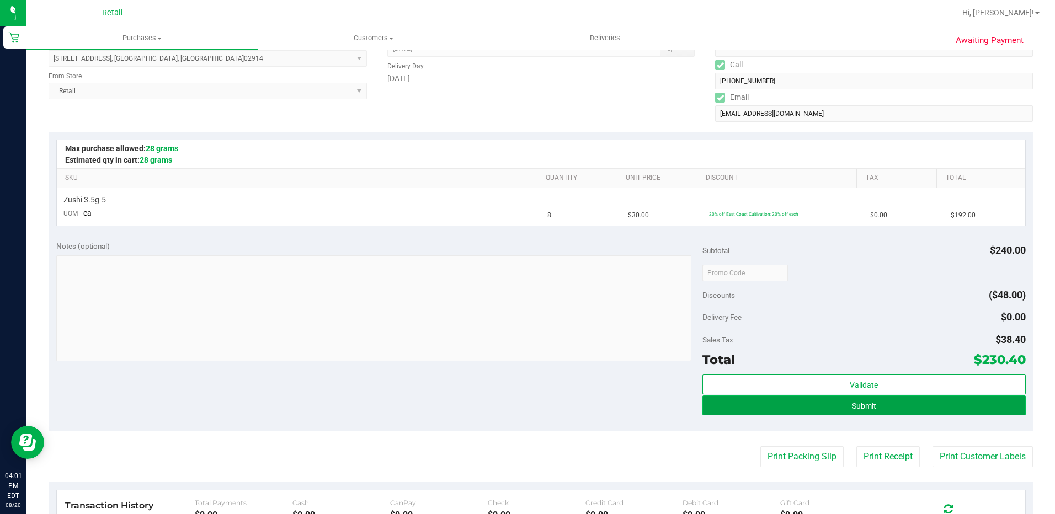
click at [847, 413] on button "Submit" at bounding box center [863, 405] width 323 height 20
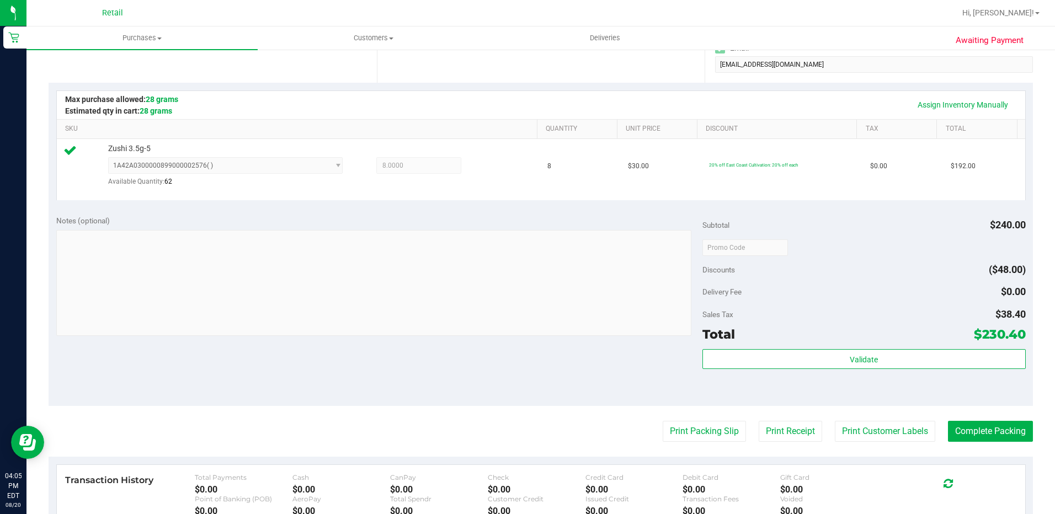
scroll to position [221, 0]
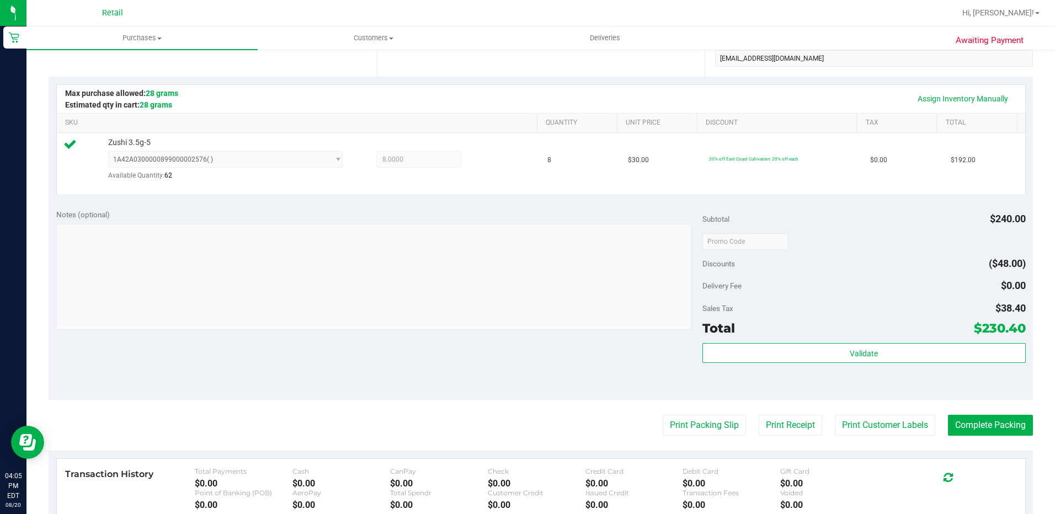
click at [896, 281] on div "Delivery Fee $0.00" at bounding box center [863, 286] width 323 height 20
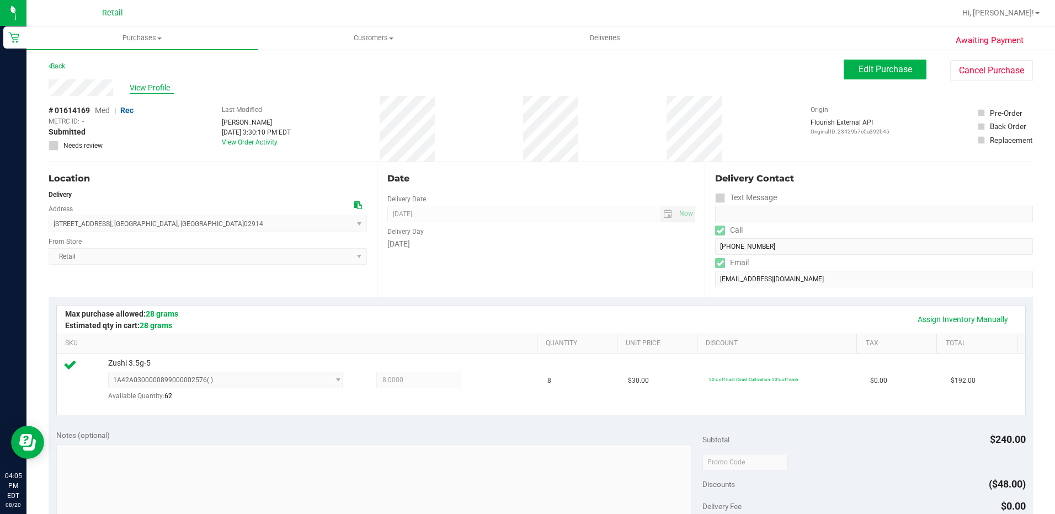
click at [152, 84] on span "View Profile" at bounding box center [152, 88] width 44 height 12
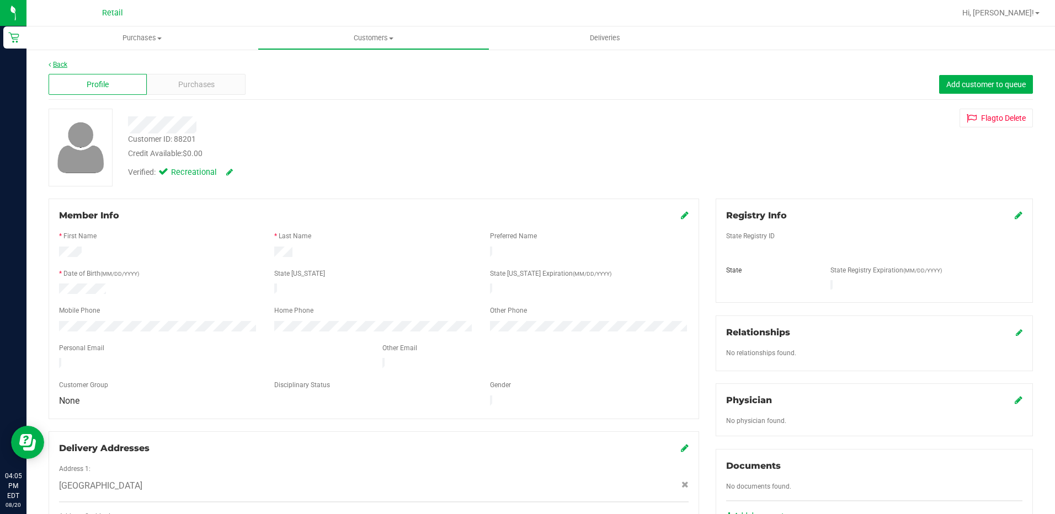
click at [54, 64] on link "Back" at bounding box center [58, 65] width 19 height 8
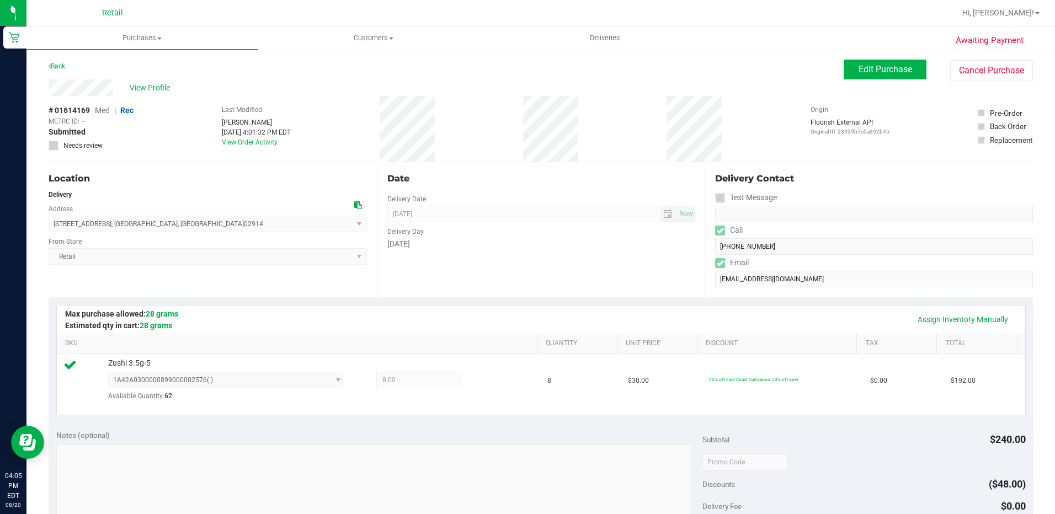
click at [832, 63] on div "Back Edit Purchase Cancel Purchase" at bounding box center [541, 70] width 984 height 20
click at [843, 63] on button "Edit Purchase" at bounding box center [884, 70] width 83 height 20
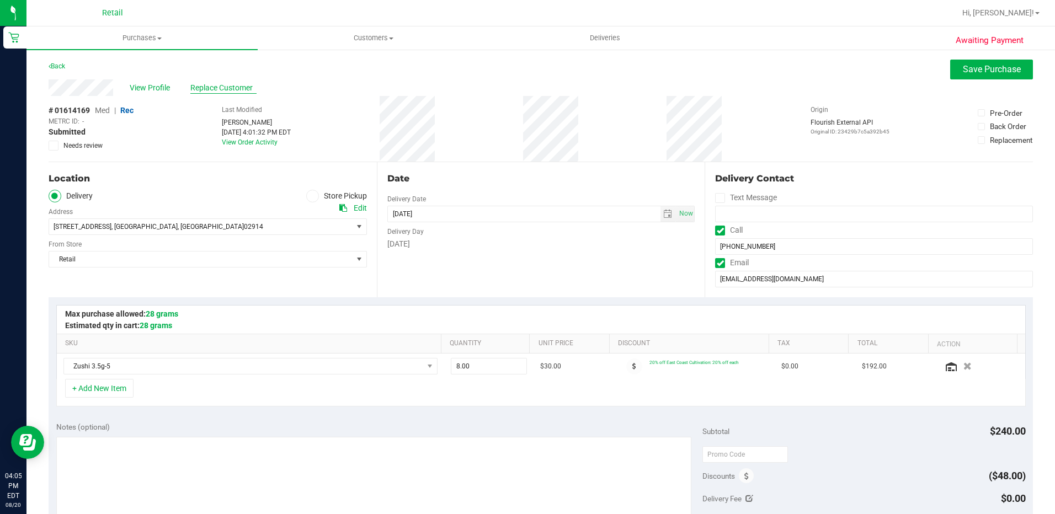
click at [223, 87] on span "Replace Customer" at bounding box center [223, 88] width 66 height 12
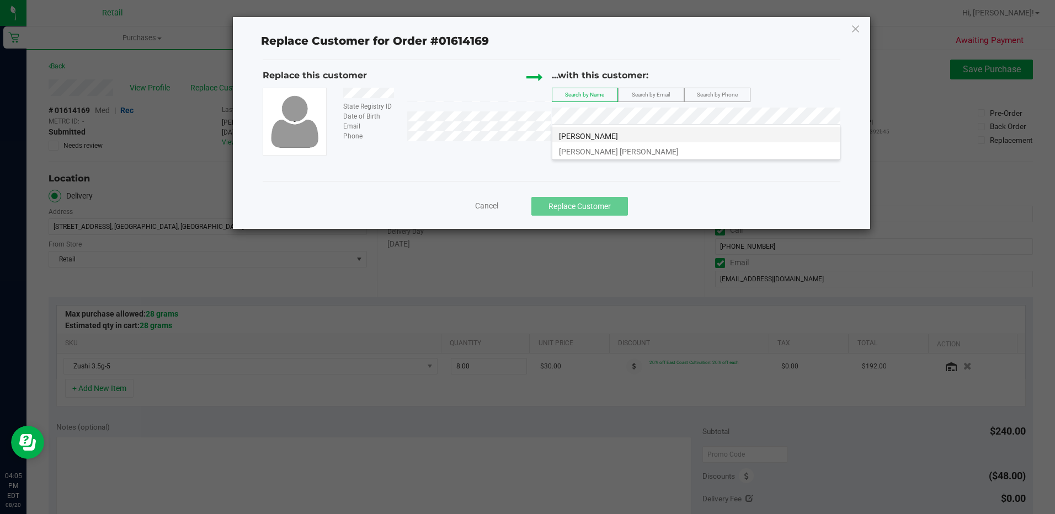
click at [587, 137] on span "Angel Soto" at bounding box center [588, 136] width 59 height 9
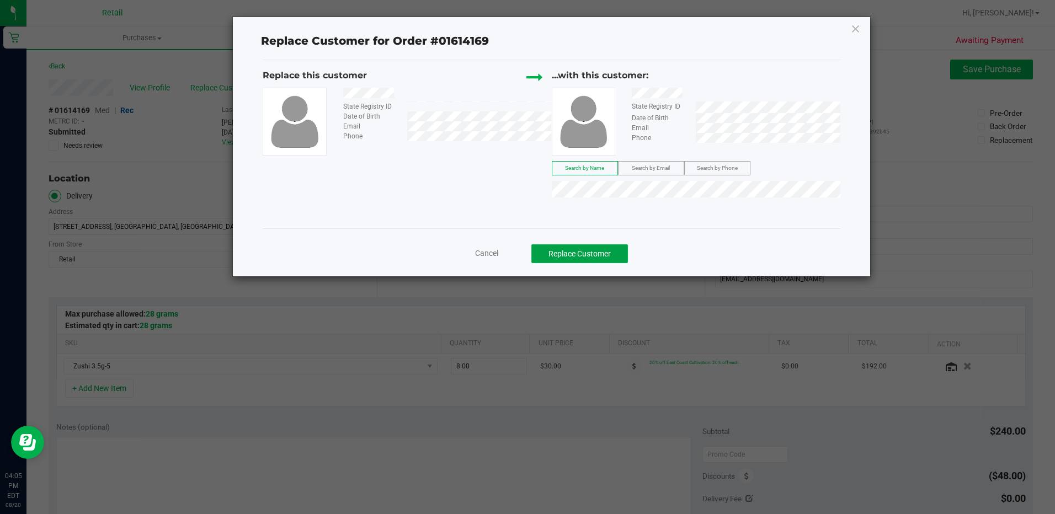
click at [583, 249] on button "Replace Customer" at bounding box center [579, 253] width 97 height 19
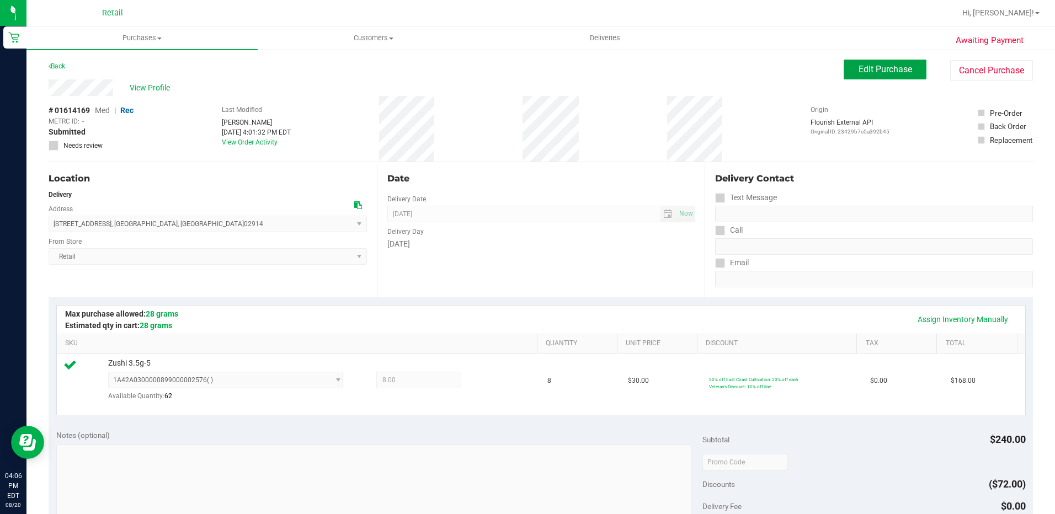
drag, startPoint x: 861, startPoint y: 61, endPoint x: 851, endPoint y: 59, distance: 10.7
click at [861, 61] on button "Edit Purchase" at bounding box center [884, 70] width 83 height 20
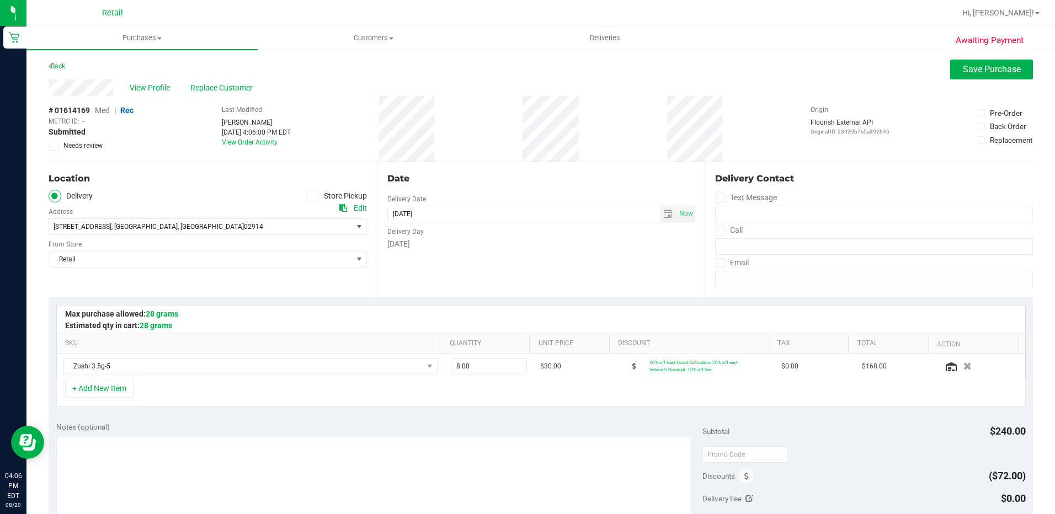
click at [103, 111] on span "Med" at bounding box center [102, 110] width 15 height 9
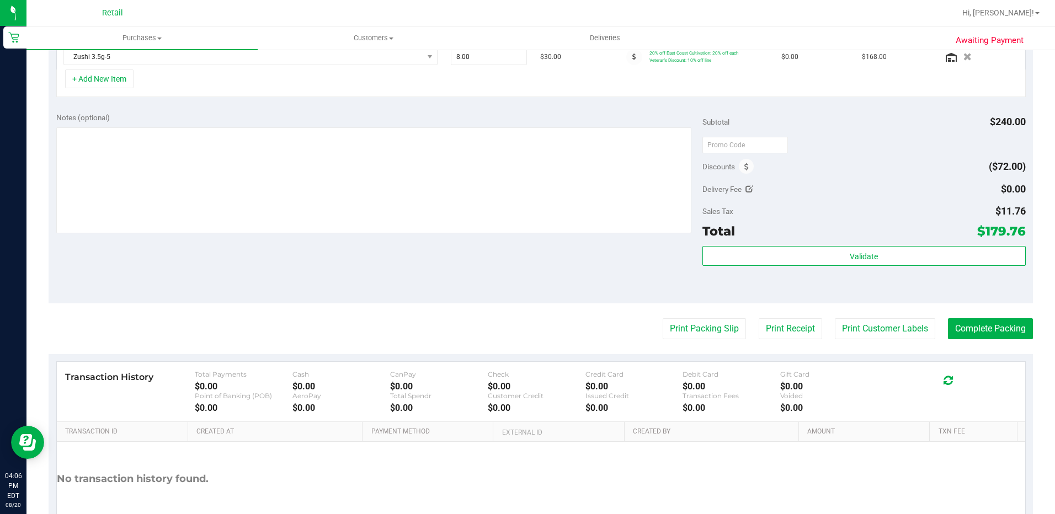
scroll to position [331, 0]
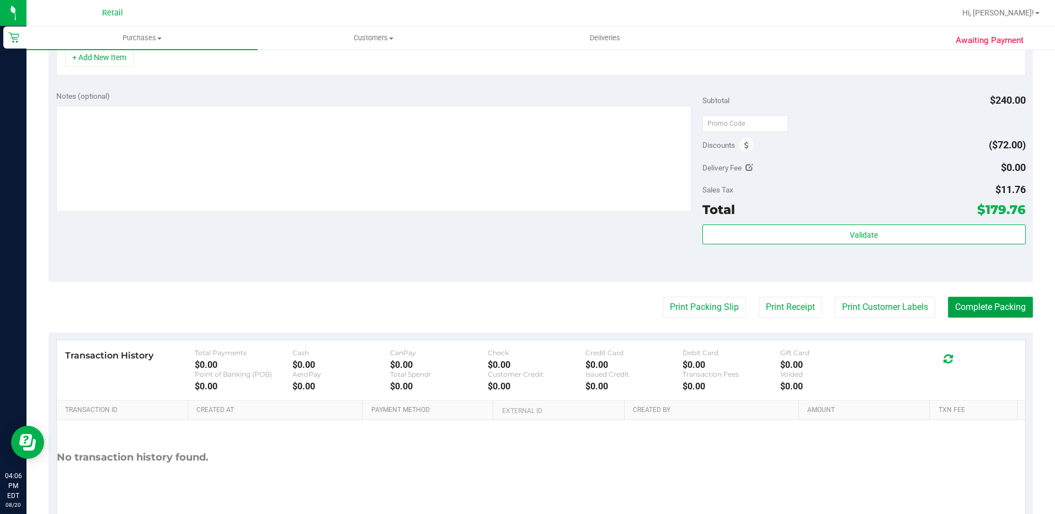
click at [984, 308] on button "Complete Packing" at bounding box center [990, 307] width 85 height 21
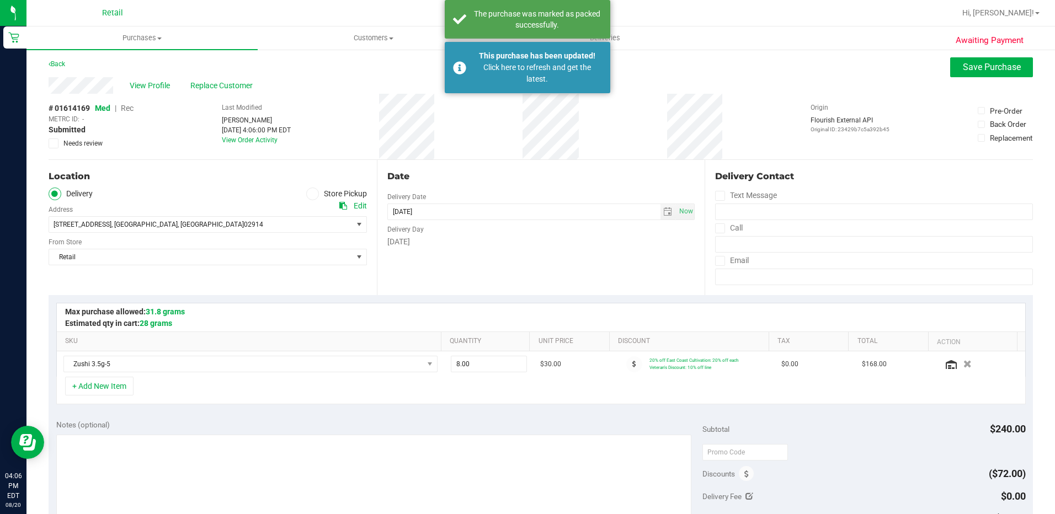
scroll to position [0, 0]
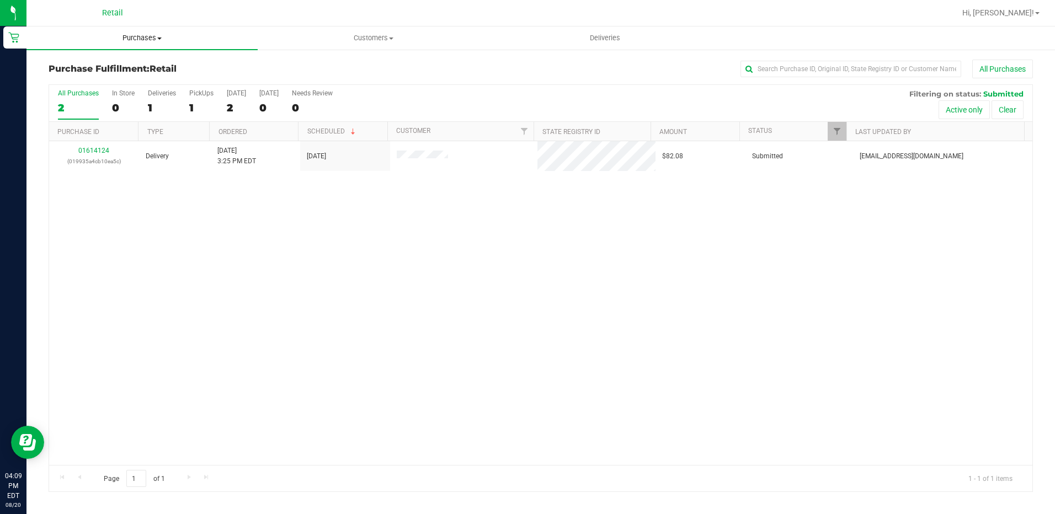
click at [134, 42] on span "Purchases" at bounding box center [141, 38] width 231 height 10
click at [89, 62] on span "Summary of purchases" at bounding box center [82, 66] width 113 height 9
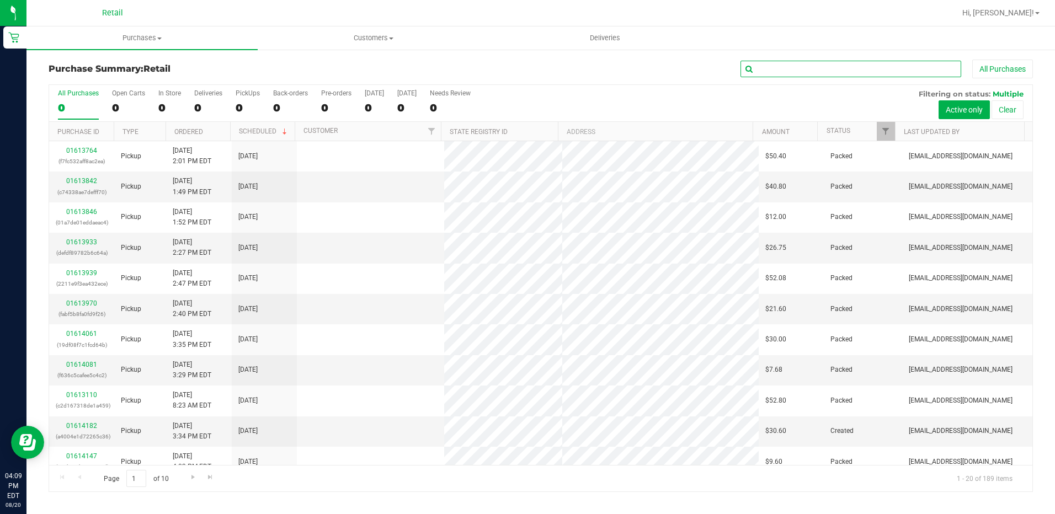
click at [767, 73] on input "text" at bounding box center [850, 69] width 221 height 17
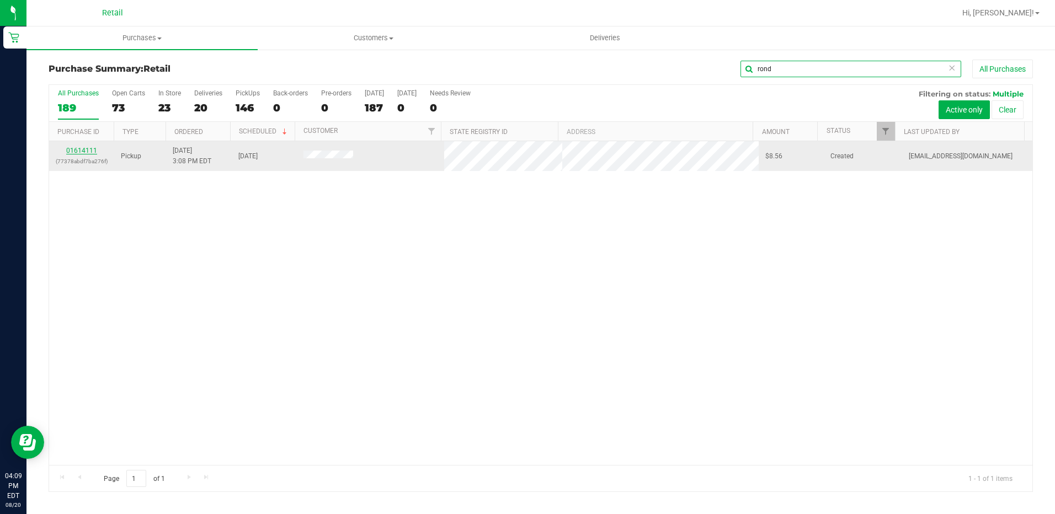
type input "rond"
click at [88, 148] on link "01614111" at bounding box center [81, 151] width 31 height 8
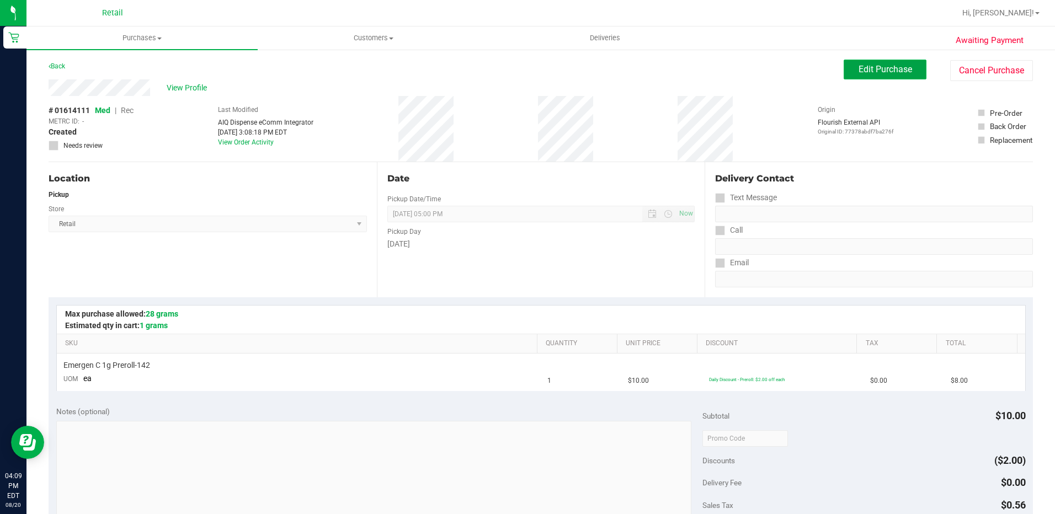
click at [876, 67] on span "Edit Purchase" at bounding box center [885, 69] width 54 height 10
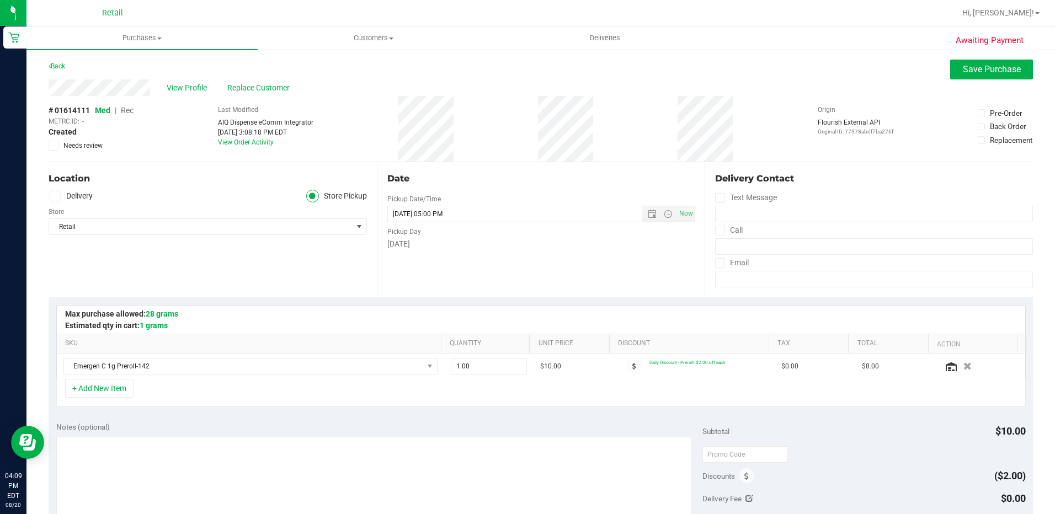
click at [120, 111] on span "Med | Rec" at bounding box center [114, 110] width 39 height 9
click at [127, 111] on span "Rec" at bounding box center [127, 110] width 13 height 9
click at [968, 63] on button "Save Purchase" at bounding box center [991, 70] width 83 height 20
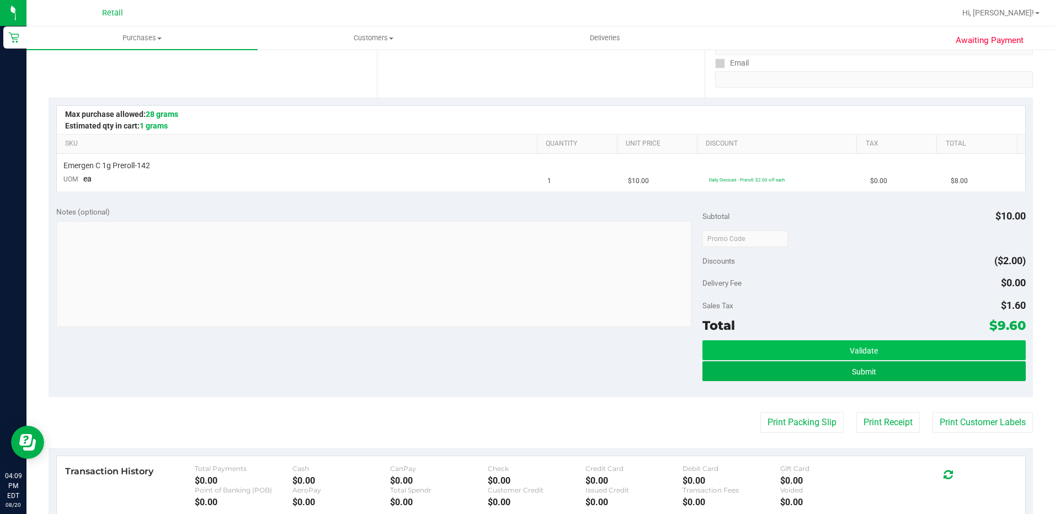
scroll to position [221, 0]
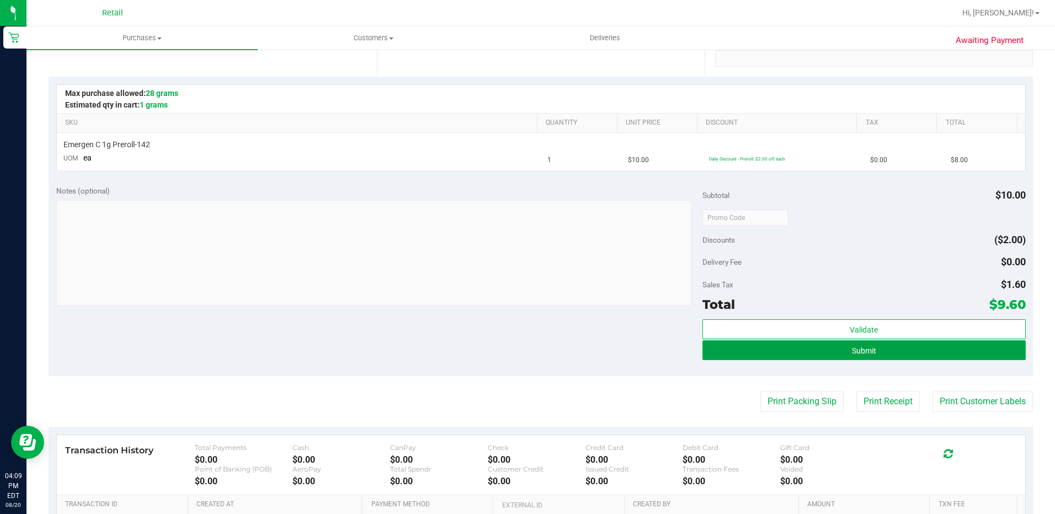
click at [894, 355] on button "Submit" at bounding box center [863, 350] width 323 height 20
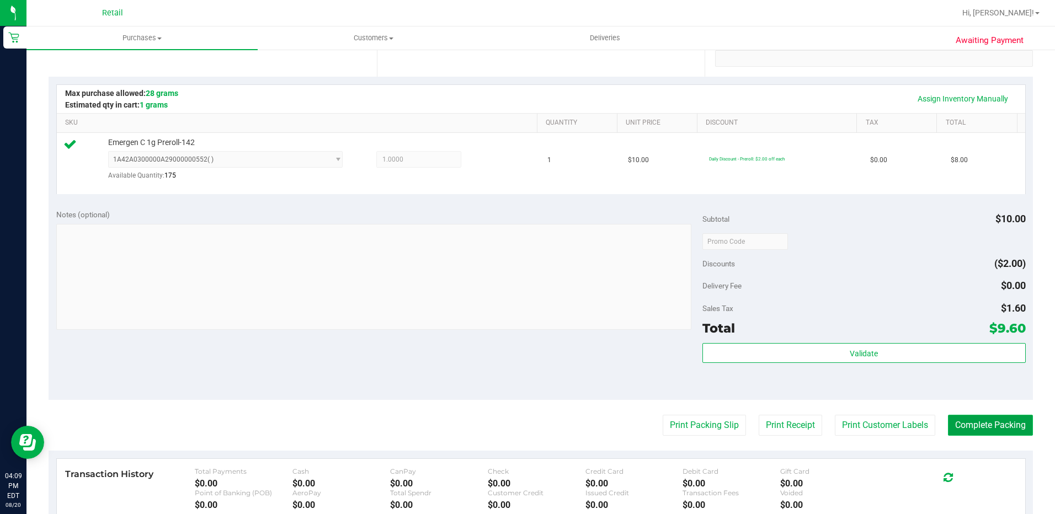
click at [962, 426] on button "Complete Packing" at bounding box center [990, 425] width 85 height 21
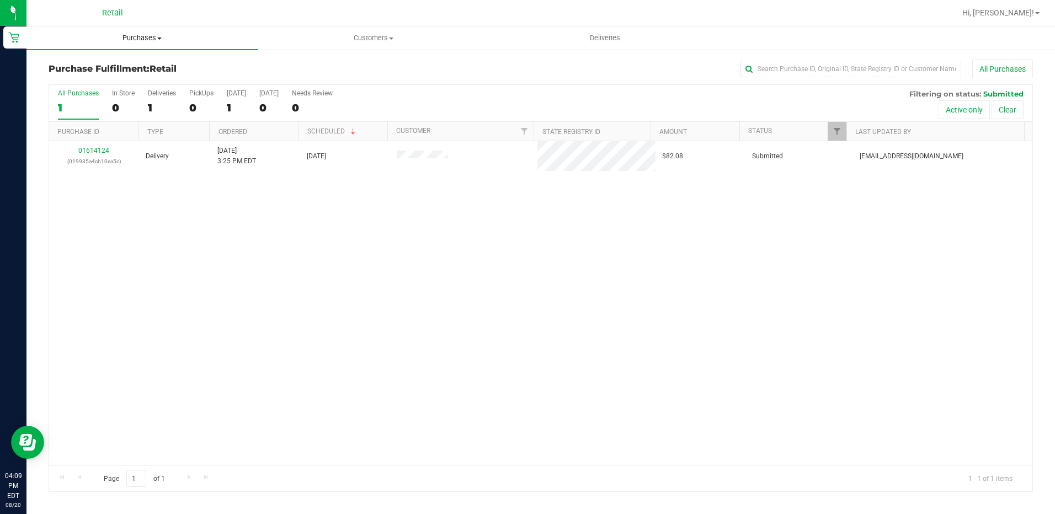
click at [131, 40] on span "Purchases" at bounding box center [141, 38] width 231 height 10
click at [99, 72] on li "Summary of purchases" at bounding box center [141, 66] width 231 height 13
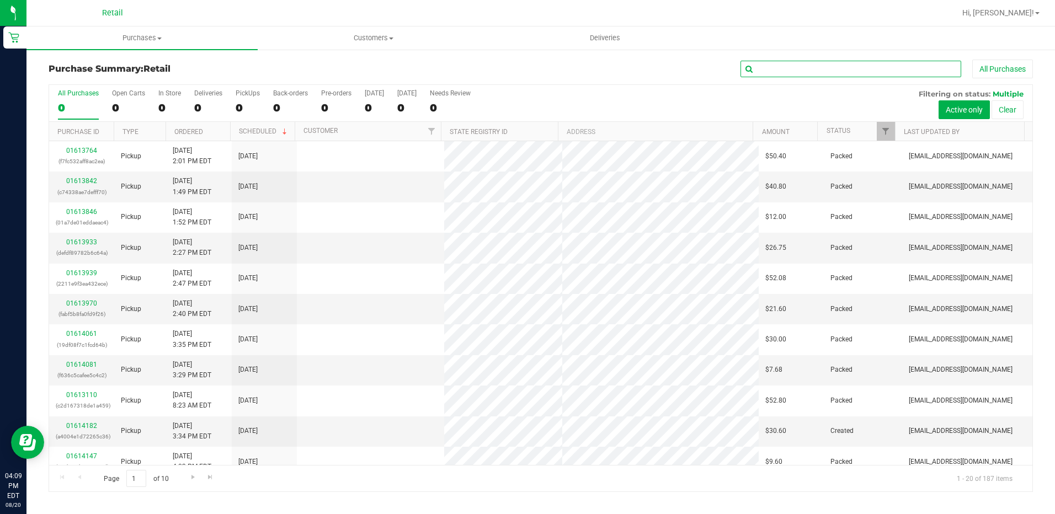
click at [778, 68] on input "text" at bounding box center [850, 69] width 221 height 17
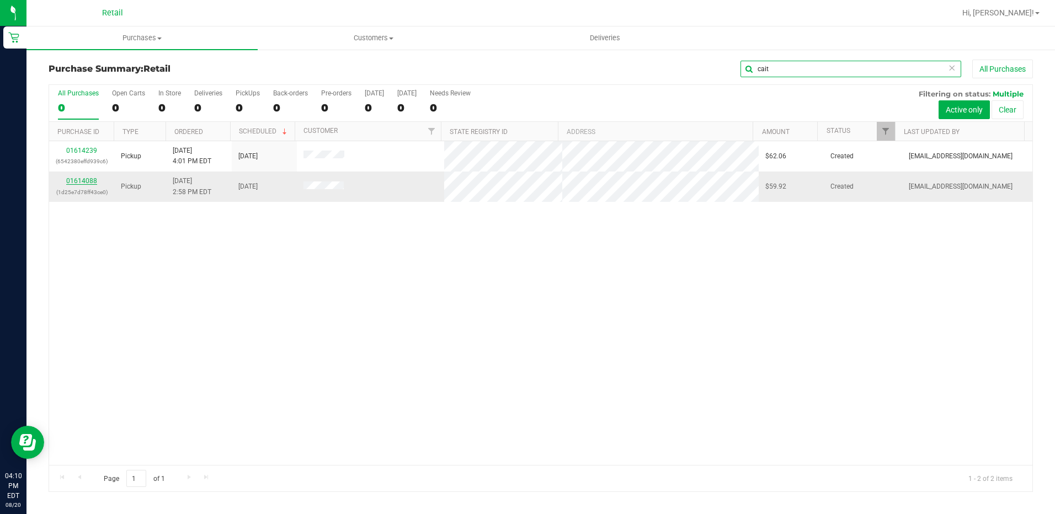
type input "cait"
click at [77, 180] on link "01614088" at bounding box center [81, 181] width 31 height 8
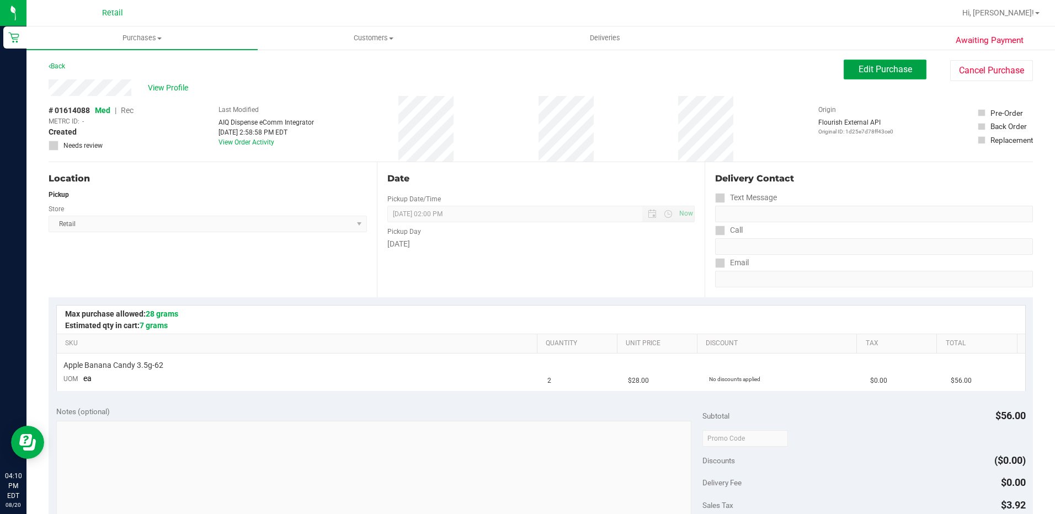
click at [894, 62] on button "Edit Purchase" at bounding box center [884, 70] width 83 height 20
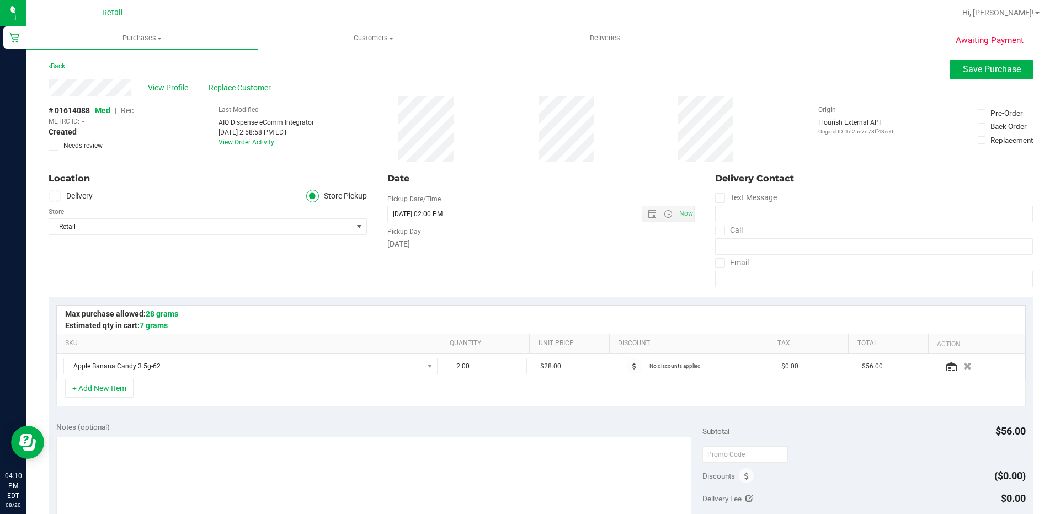
click at [132, 110] on span "Rec" at bounding box center [127, 110] width 13 height 9
click at [963, 65] on span "Save Purchase" at bounding box center [992, 69] width 58 height 10
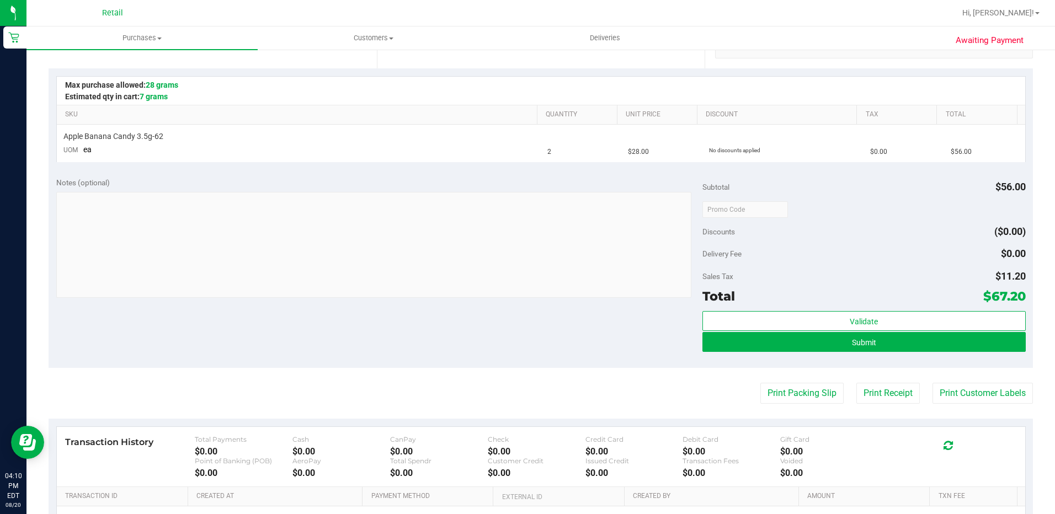
scroll to position [276, 0]
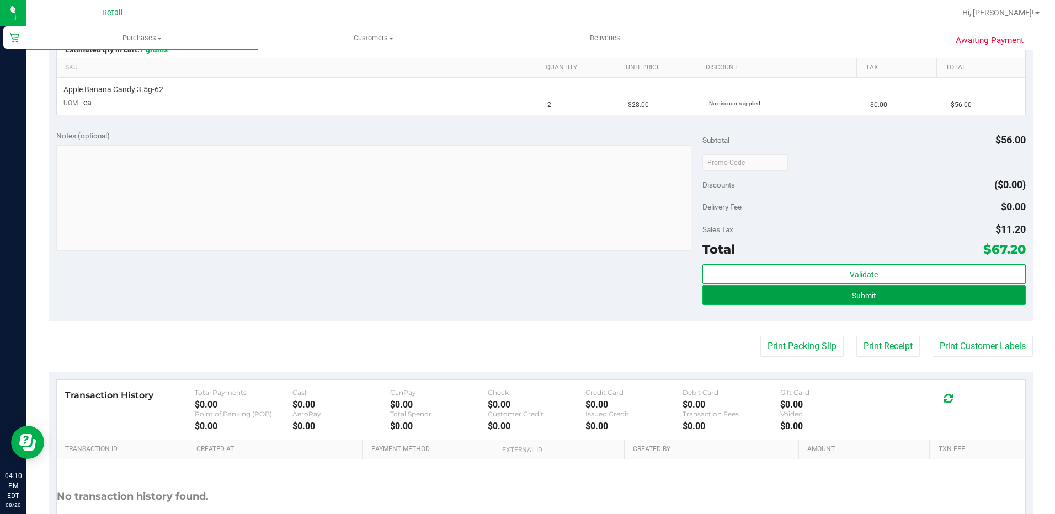
click at [861, 296] on span "Submit" at bounding box center [864, 295] width 24 height 9
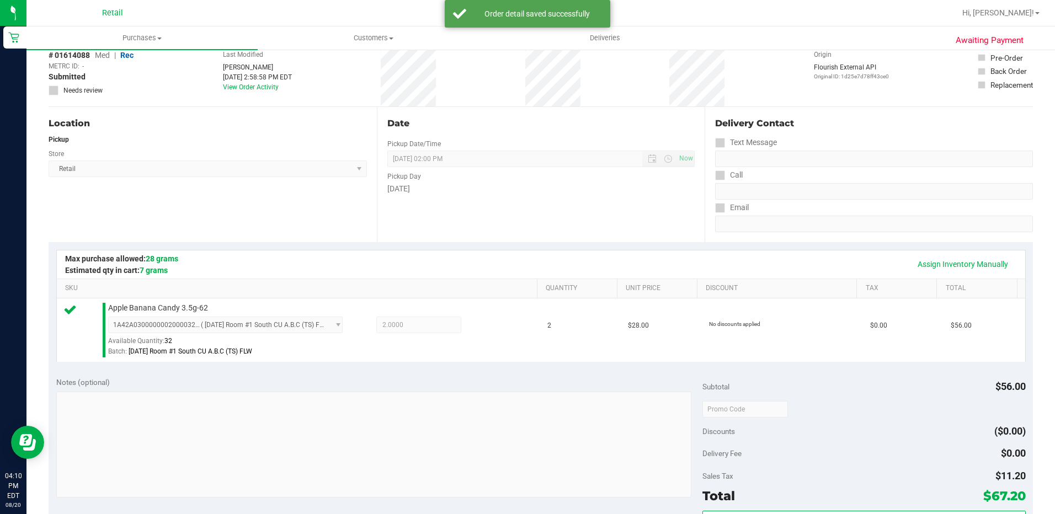
scroll to position [165, 0]
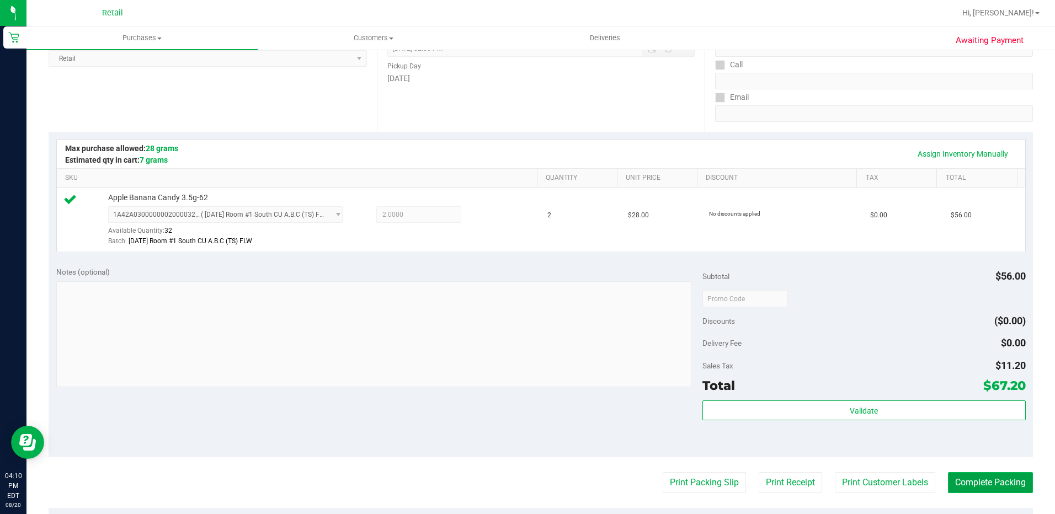
drag, startPoint x: 993, startPoint y: 481, endPoint x: 998, endPoint y: 478, distance: 5.7
click at [994, 481] on button "Complete Packing" at bounding box center [990, 482] width 85 height 21
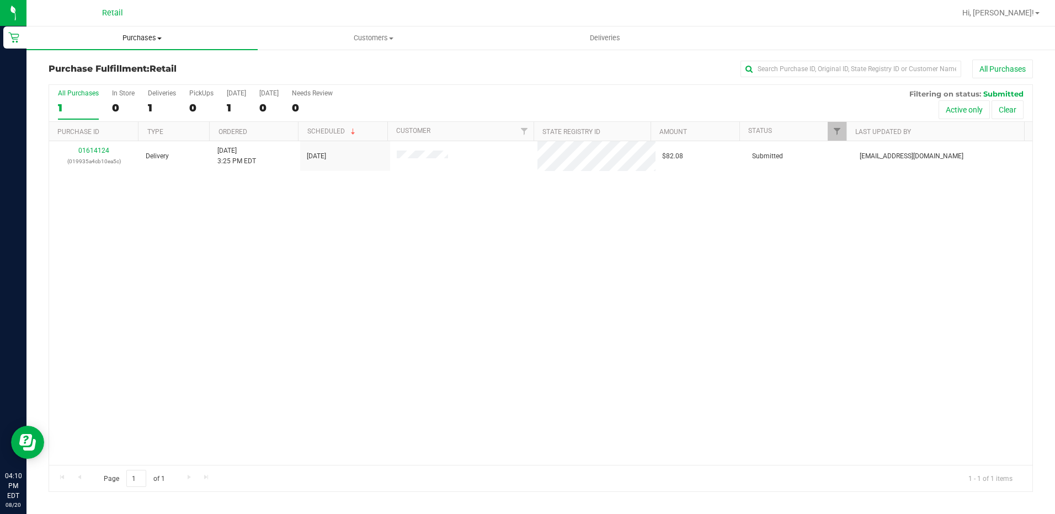
click at [141, 42] on span "Purchases" at bounding box center [141, 38] width 231 height 10
click at [121, 69] on span "Summary of purchases" at bounding box center [82, 66] width 113 height 9
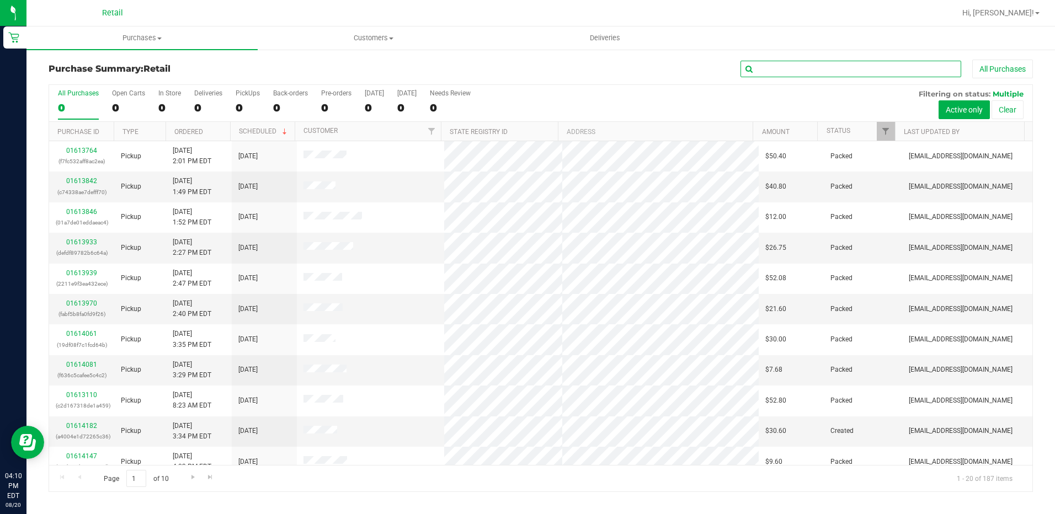
click at [885, 74] on input "text" at bounding box center [850, 69] width 221 height 17
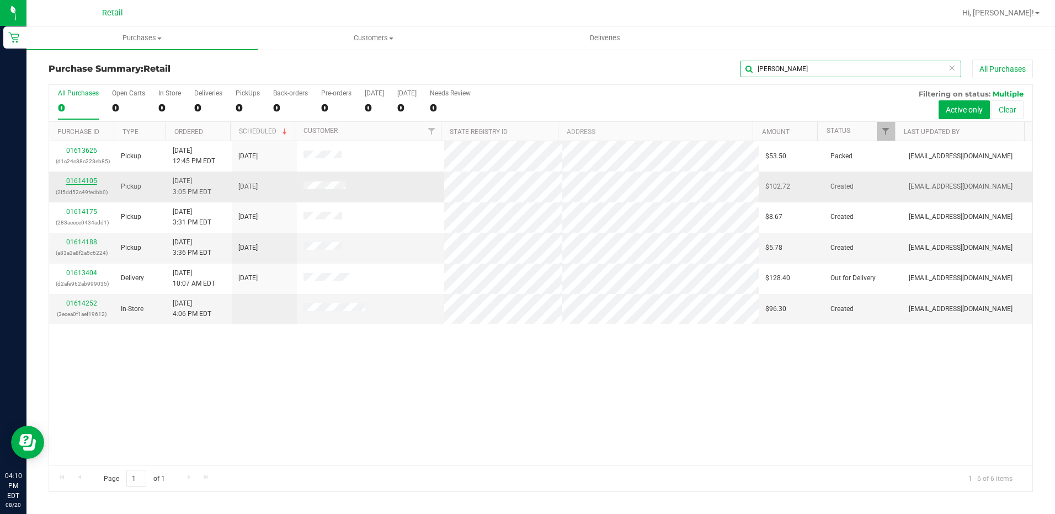
type input "richa"
click at [71, 179] on link "01614105" at bounding box center [81, 181] width 31 height 8
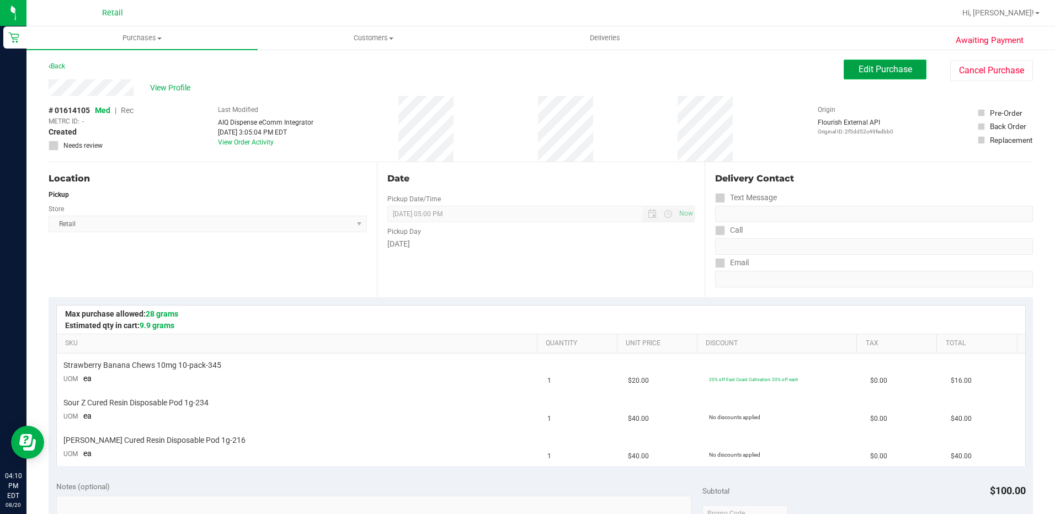
click at [872, 65] on span "Edit Purchase" at bounding box center [885, 69] width 54 height 10
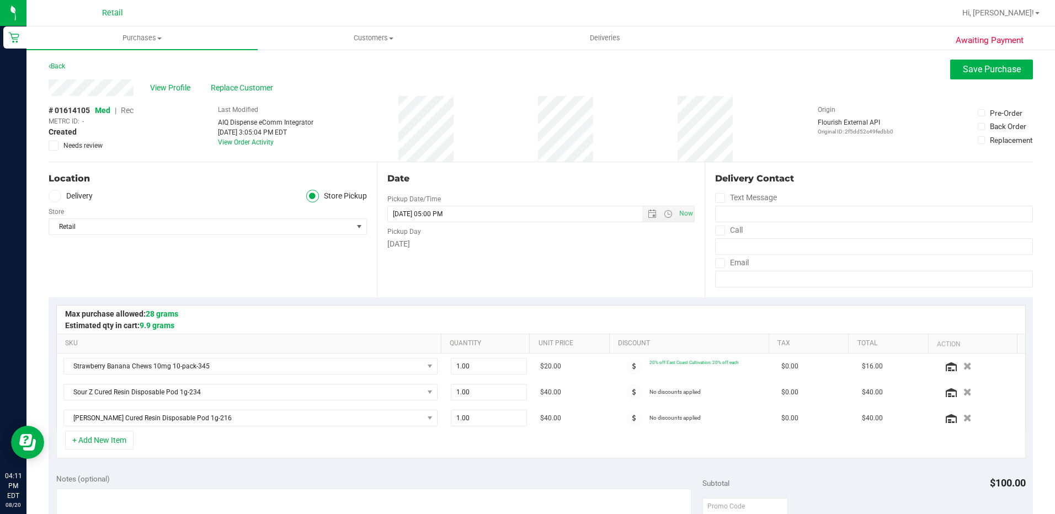
click at [120, 108] on span "Med | Rec" at bounding box center [114, 110] width 39 height 9
click at [128, 108] on span "Rec" at bounding box center [127, 110] width 13 height 9
click at [965, 69] on span "Save Purchase" at bounding box center [992, 69] width 58 height 10
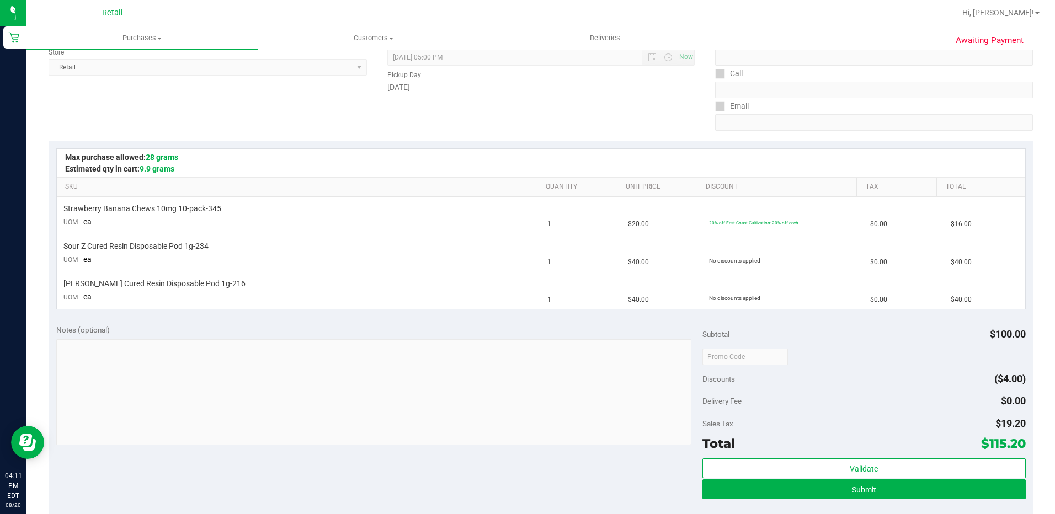
scroll to position [221, 0]
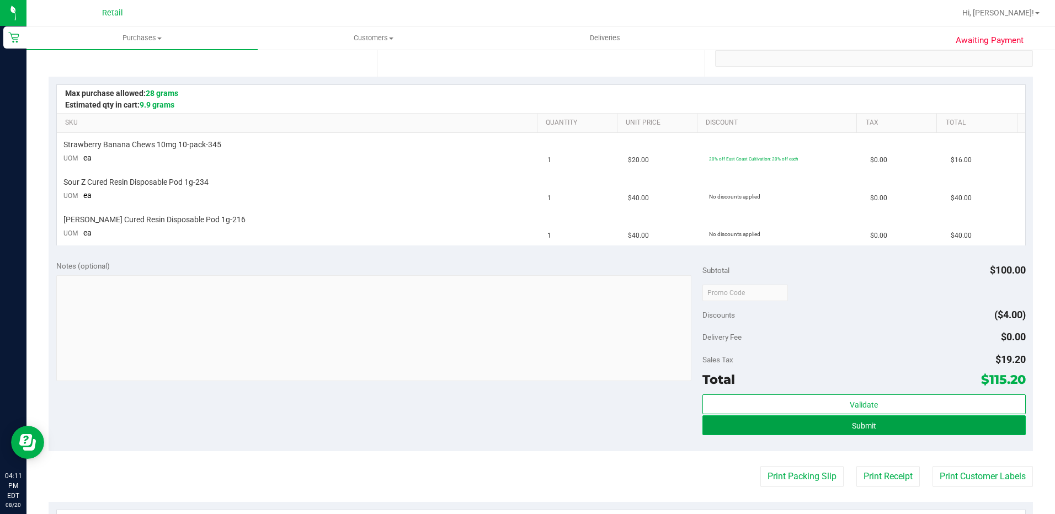
click at [869, 423] on span "Submit" at bounding box center [864, 425] width 24 height 9
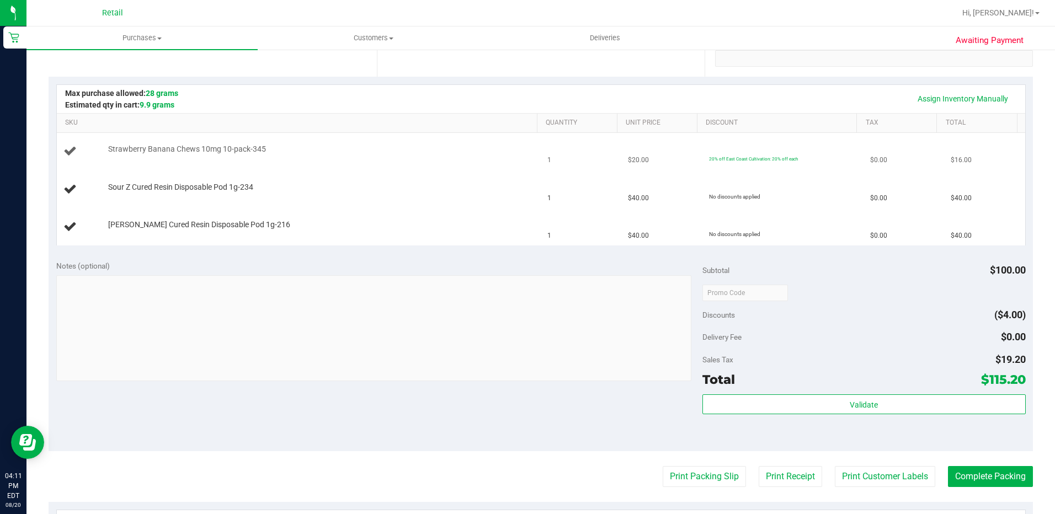
click at [432, 167] on td "Strawberry Banana Chews 10mg 10-pack-345" at bounding box center [299, 152] width 484 height 38
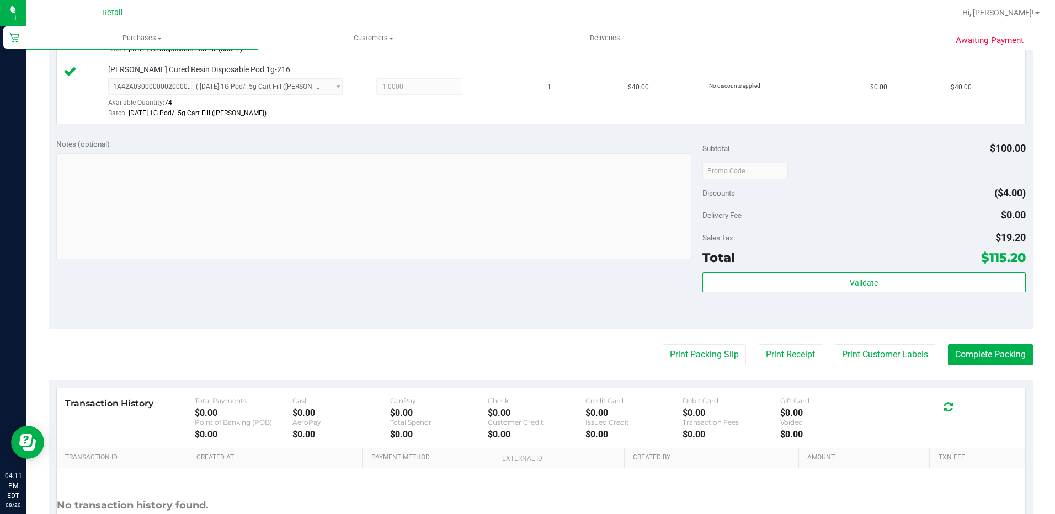
scroll to position [441, 0]
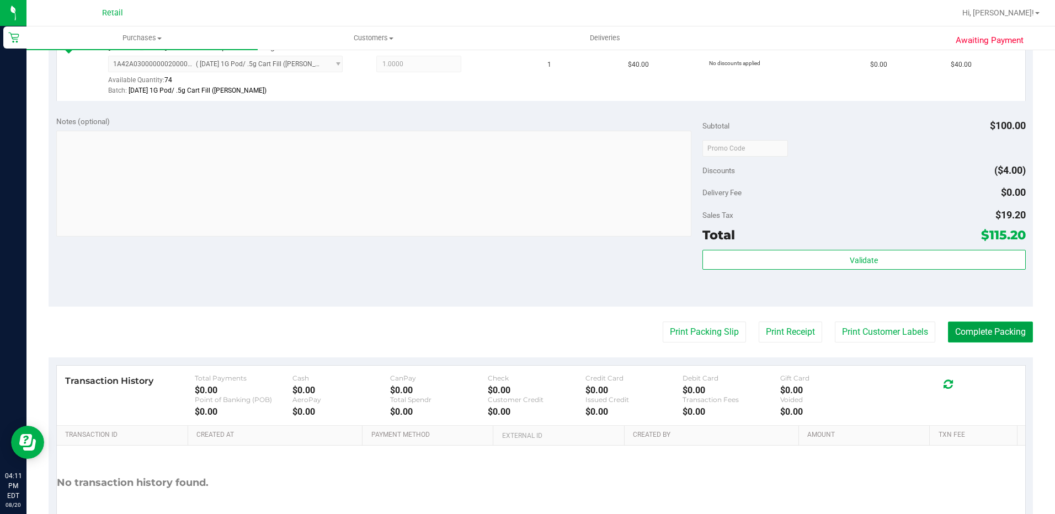
click at [990, 330] on button "Complete Packing" at bounding box center [990, 332] width 85 height 21
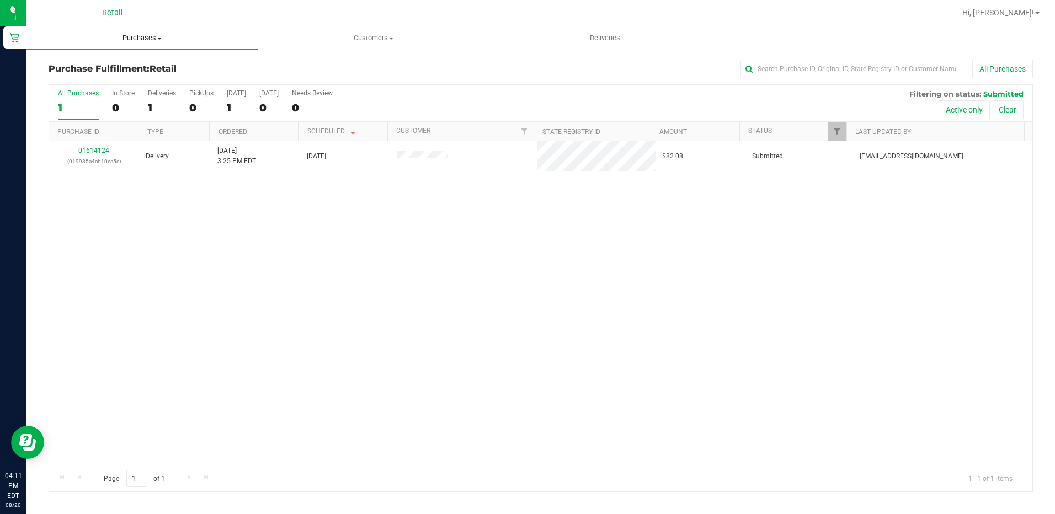
click at [139, 37] on span "Purchases" at bounding box center [141, 38] width 231 height 10
click at [119, 70] on span "Summary of purchases" at bounding box center [82, 66] width 113 height 9
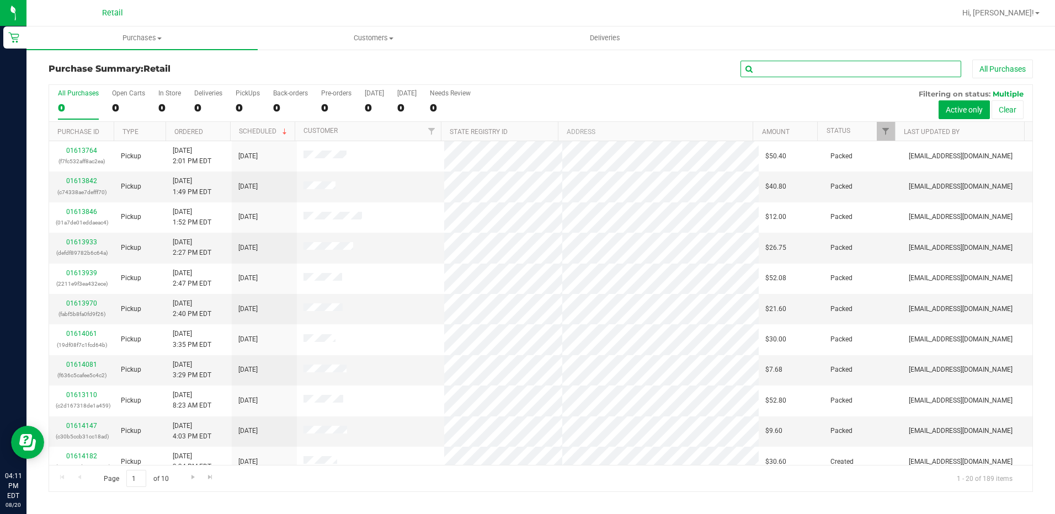
click at [769, 70] on input "text" at bounding box center [850, 69] width 221 height 17
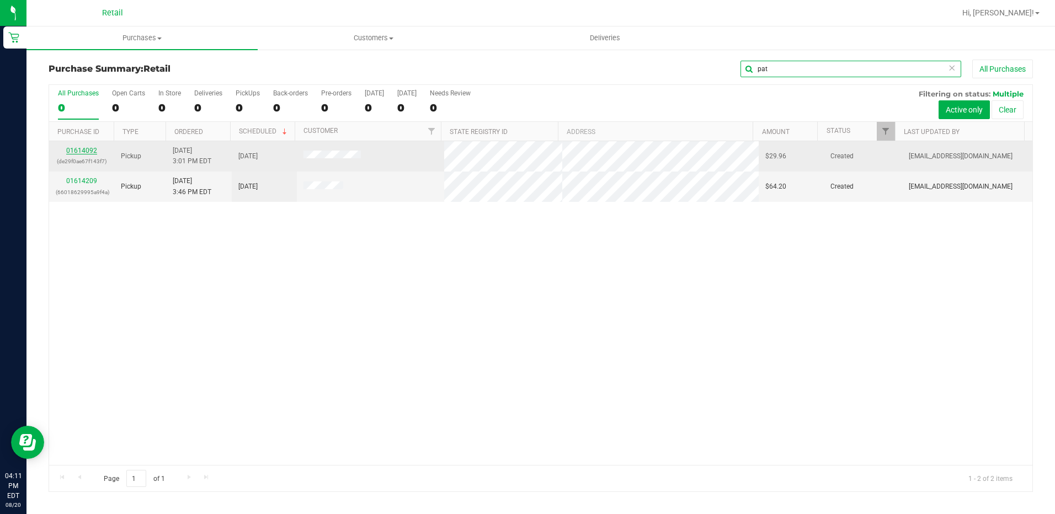
type input "pat"
click at [79, 152] on link "01614092" at bounding box center [81, 151] width 31 height 8
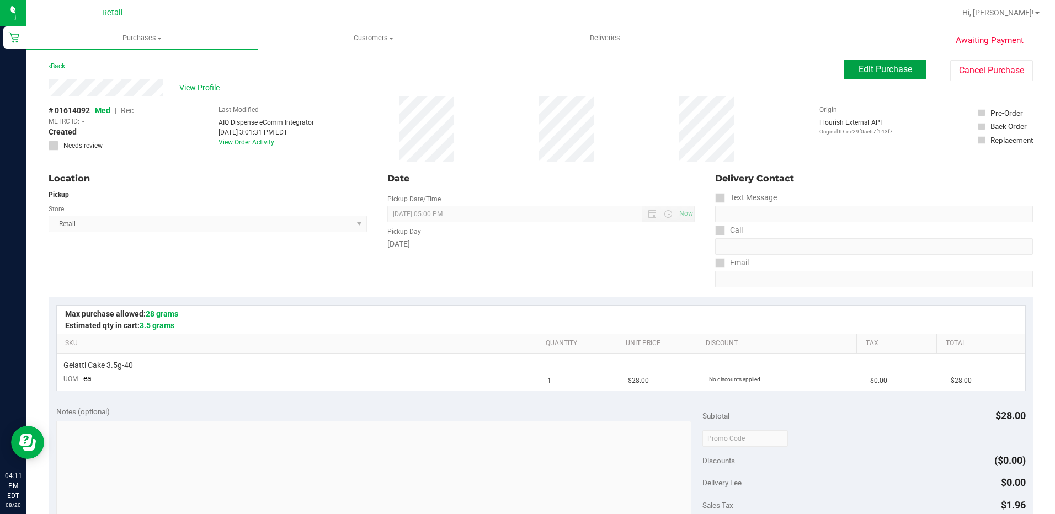
click at [860, 72] on span "Edit Purchase" at bounding box center [885, 69] width 54 height 10
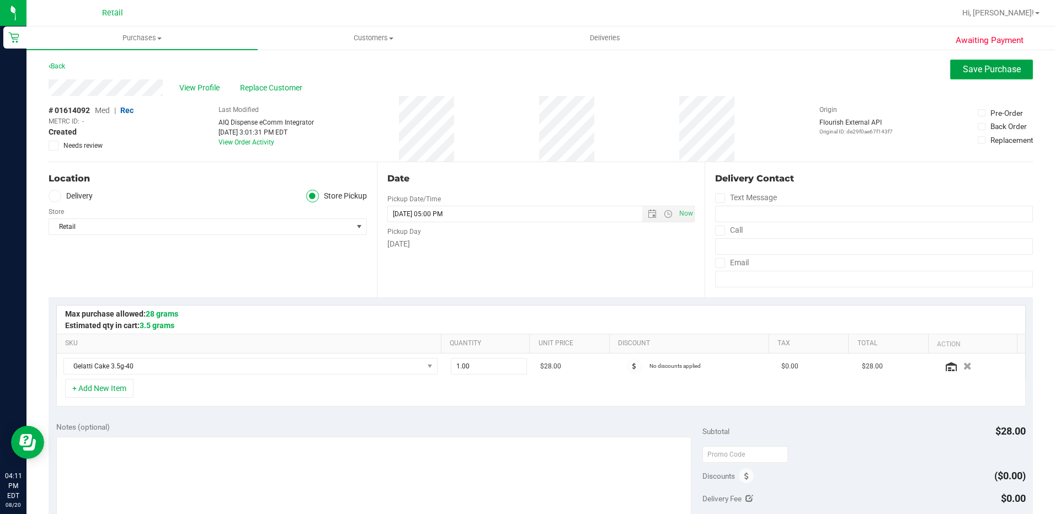
click at [968, 60] on button "Save Purchase" at bounding box center [991, 70] width 83 height 20
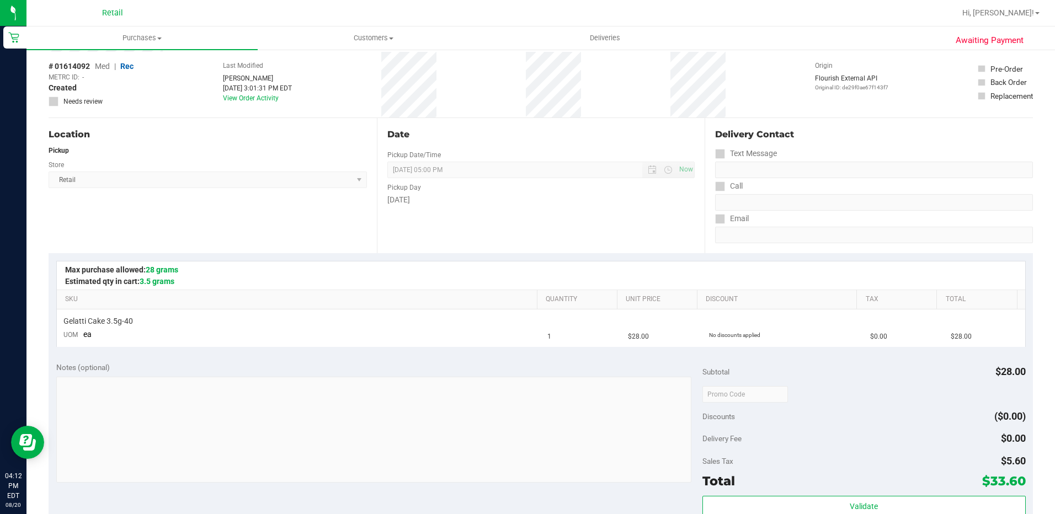
scroll to position [276, 0]
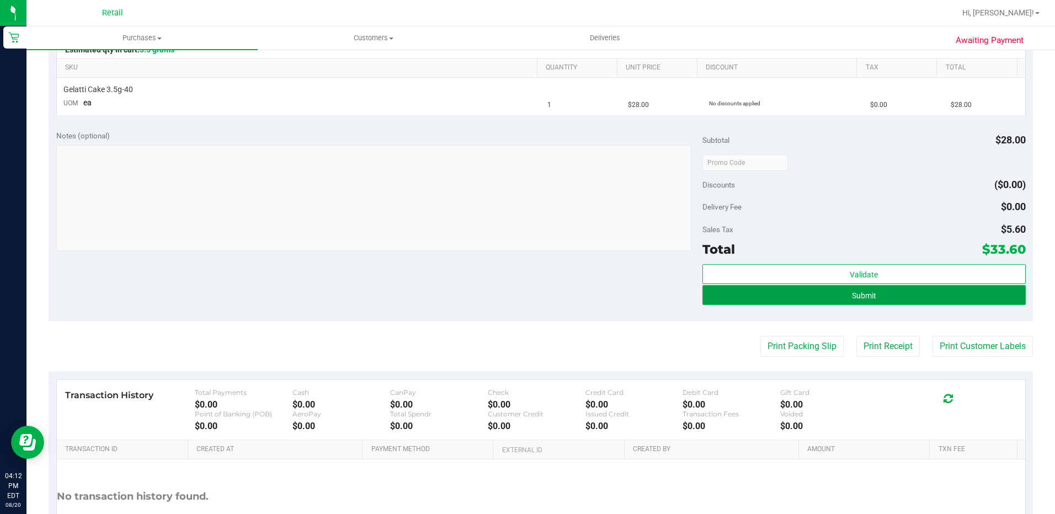
click at [839, 302] on button "Submit" at bounding box center [863, 295] width 323 height 20
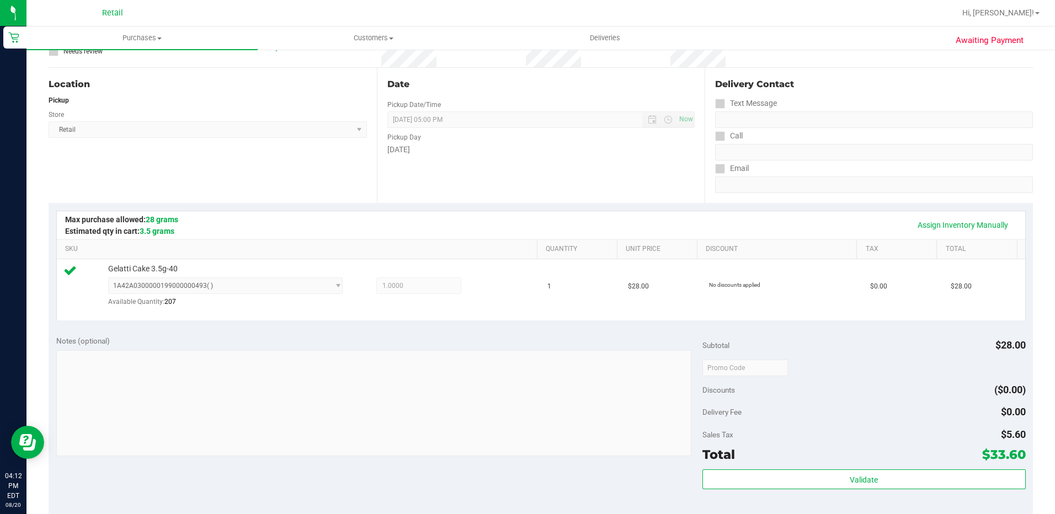
scroll to position [221, 0]
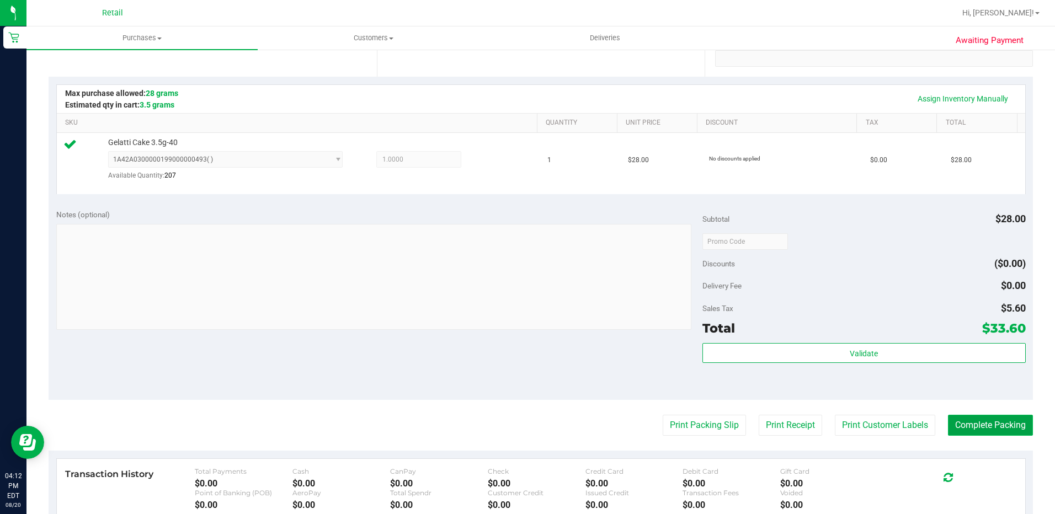
click at [993, 423] on button "Complete Packing" at bounding box center [990, 425] width 85 height 21
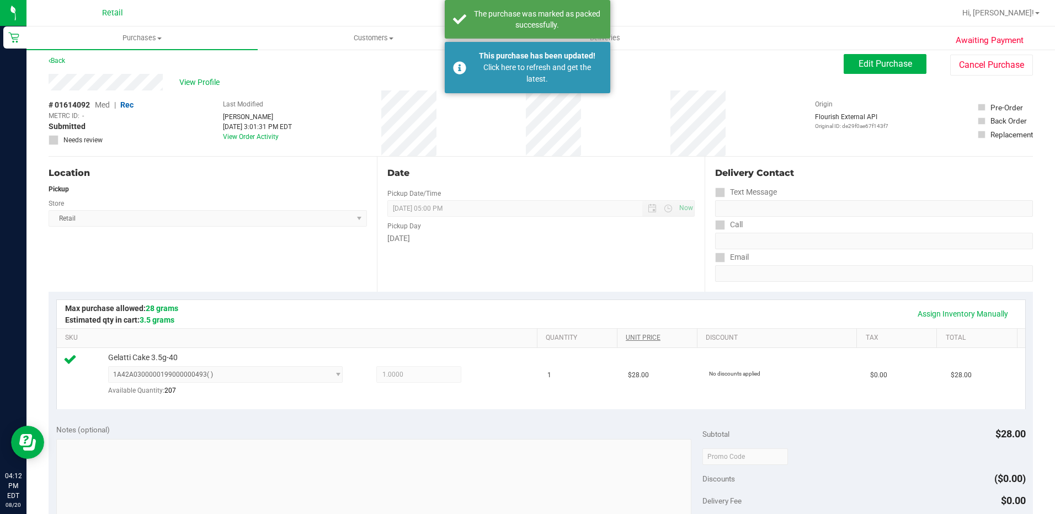
scroll to position [0, 0]
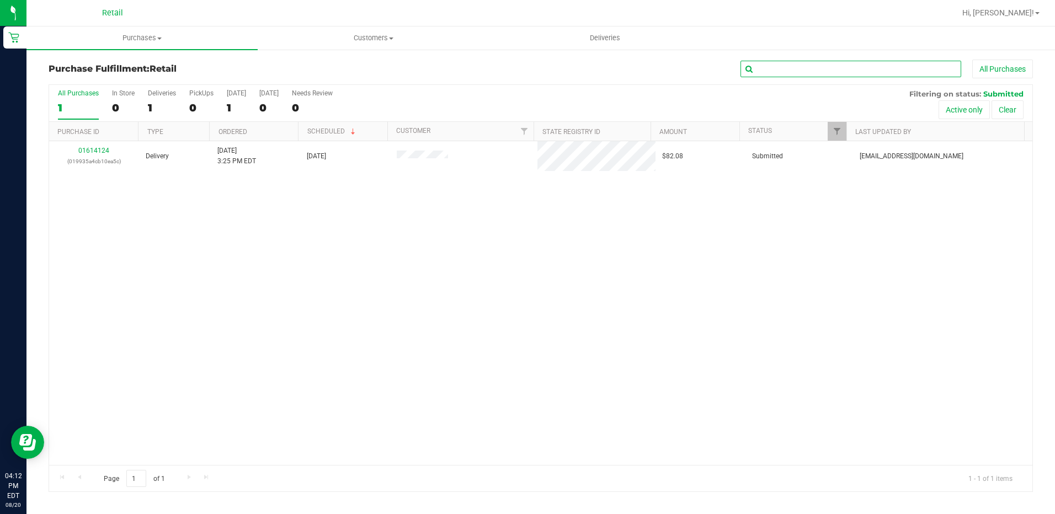
click at [794, 74] on input "text" at bounding box center [850, 69] width 221 height 17
click at [109, 15] on span "Retail" at bounding box center [112, 13] width 21 height 10
click at [132, 45] on uib-tab-heading "Purchases Summary of purchases Fulfillment All purchases" at bounding box center [141, 37] width 231 height 23
click at [94, 66] on span "Summary of purchases" at bounding box center [82, 66] width 113 height 9
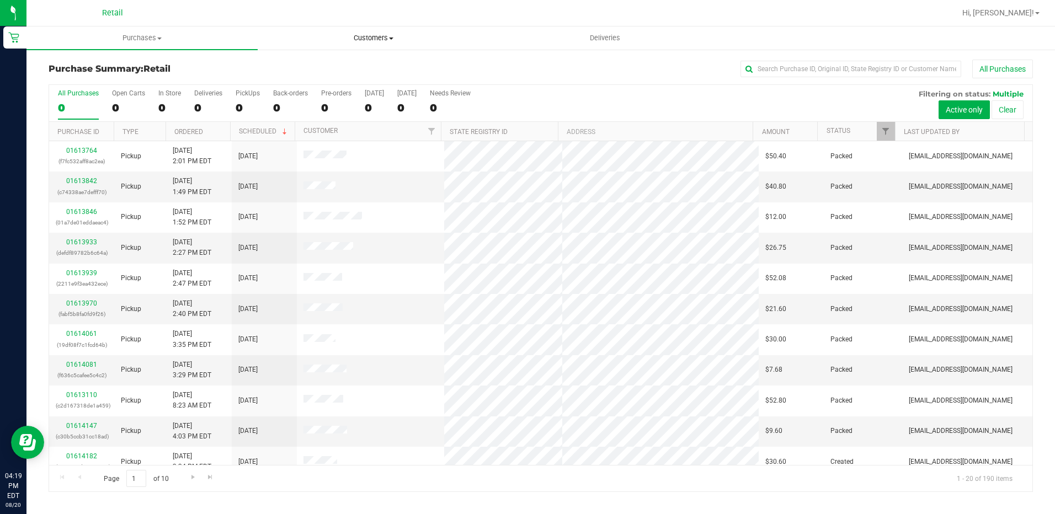
click at [366, 35] on span "Customers" at bounding box center [373, 38] width 230 height 10
click at [295, 65] on span "All customers" at bounding box center [297, 66] width 79 height 9
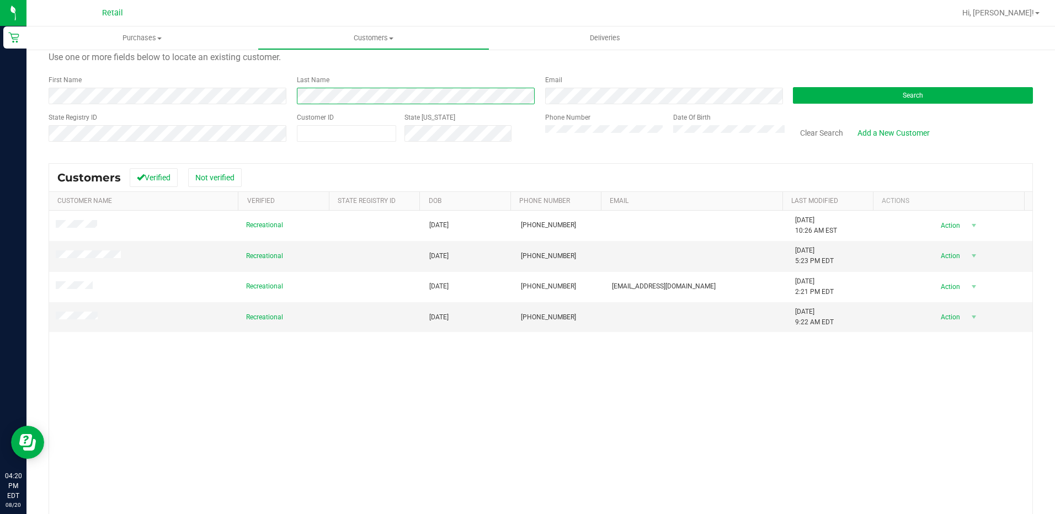
scroll to position [95, 0]
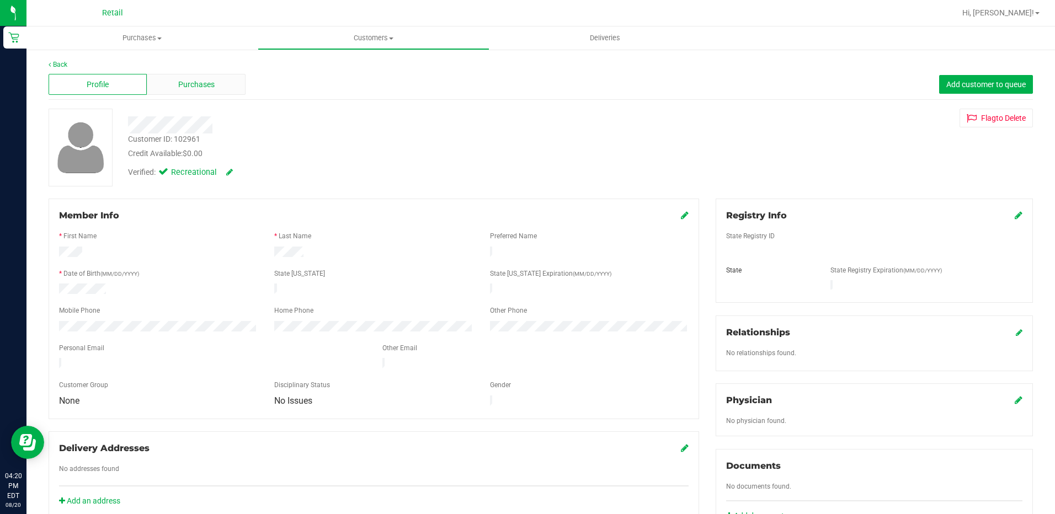
click at [191, 87] on span "Purchases" at bounding box center [196, 85] width 36 height 12
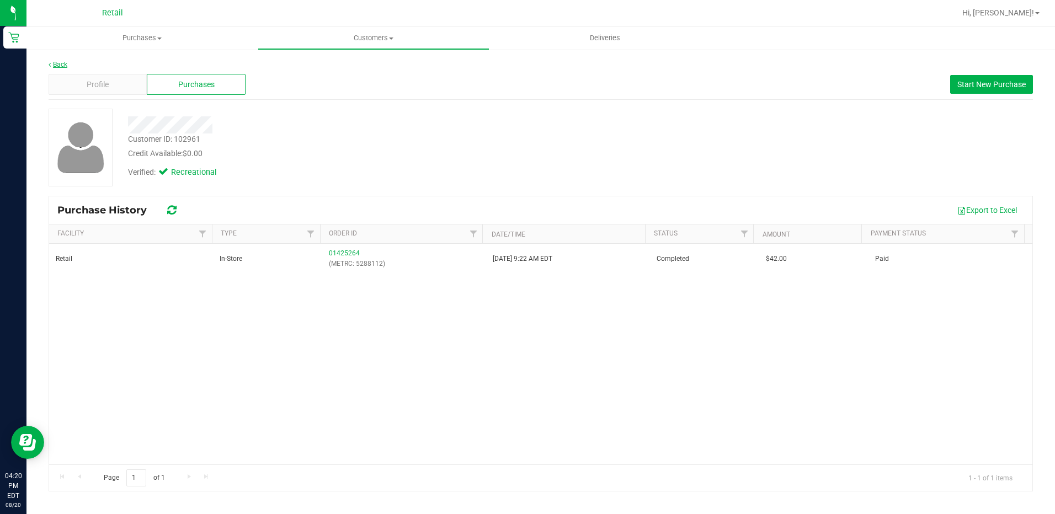
click at [58, 64] on link "Back" at bounding box center [58, 65] width 19 height 8
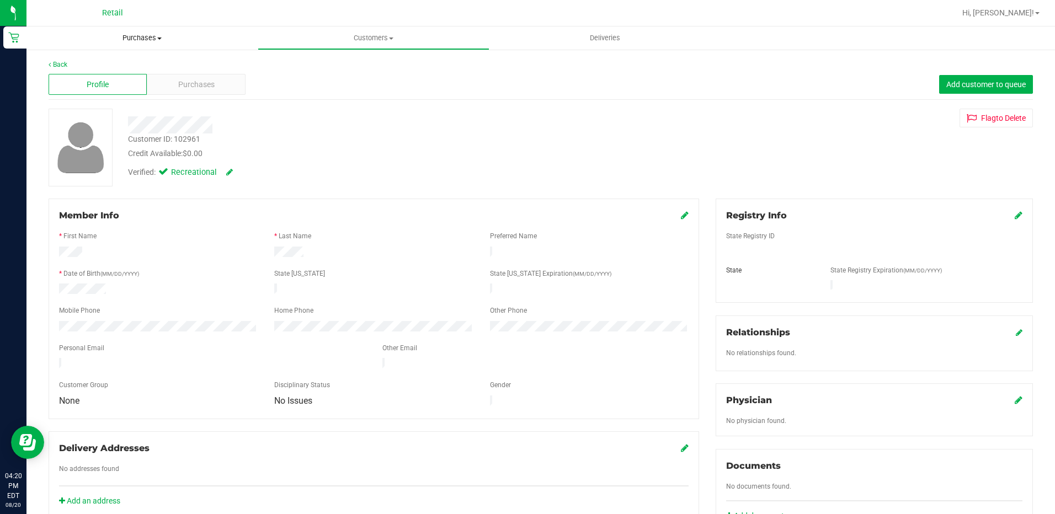
click at [134, 41] on span "Purchases" at bounding box center [141, 38] width 231 height 10
click at [95, 66] on span "Summary of purchases" at bounding box center [82, 66] width 113 height 9
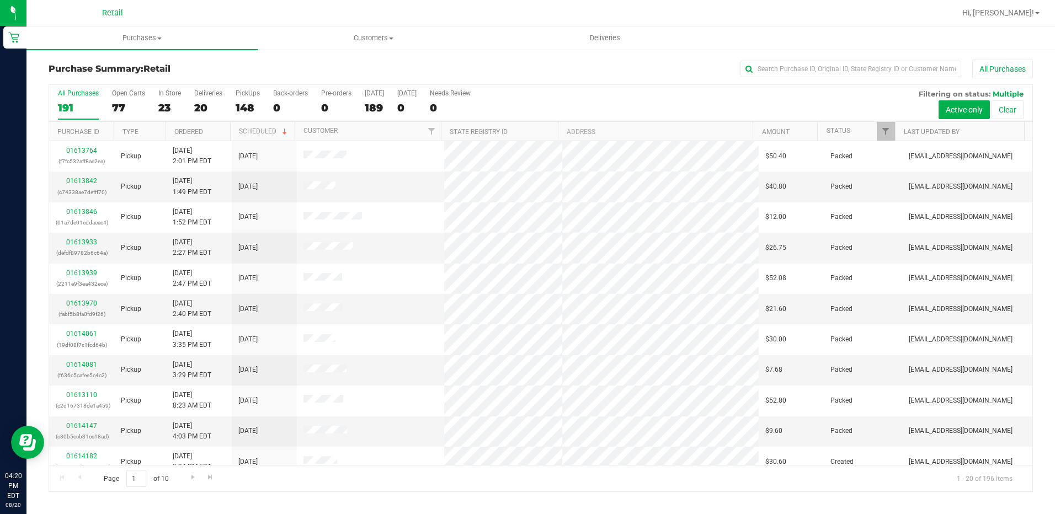
click at [749, 97] on div "All Purchases 191 Open Carts 77 In Store 23 Deliveries 20 PickUps 148 Back-orde…" at bounding box center [540, 103] width 983 height 37
click at [767, 69] on input "text" at bounding box center [850, 69] width 221 height 17
drag, startPoint x: 768, startPoint y: 68, endPoint x: 403, endPoint y: 60, distance: 365.3
click at [403, 60] on div "All Purchases" at bounding box center [705, 69] width 656 height 19
click at [133, 38] on span "Purchases" at bounding box center [141, 38] width 231 height 10
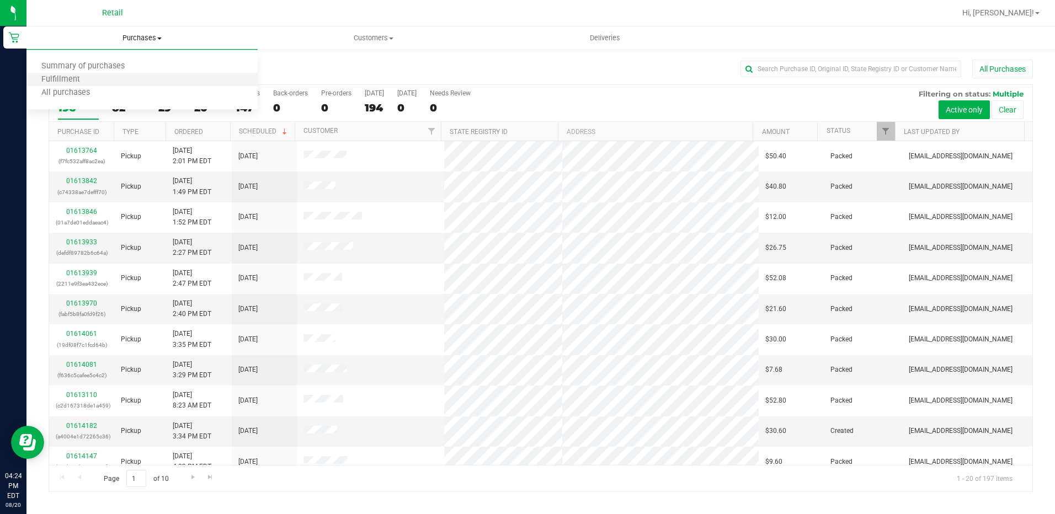
click at [113, 75] on li "Fulfillment" at bounding box center [141, 79] width 231 height 13
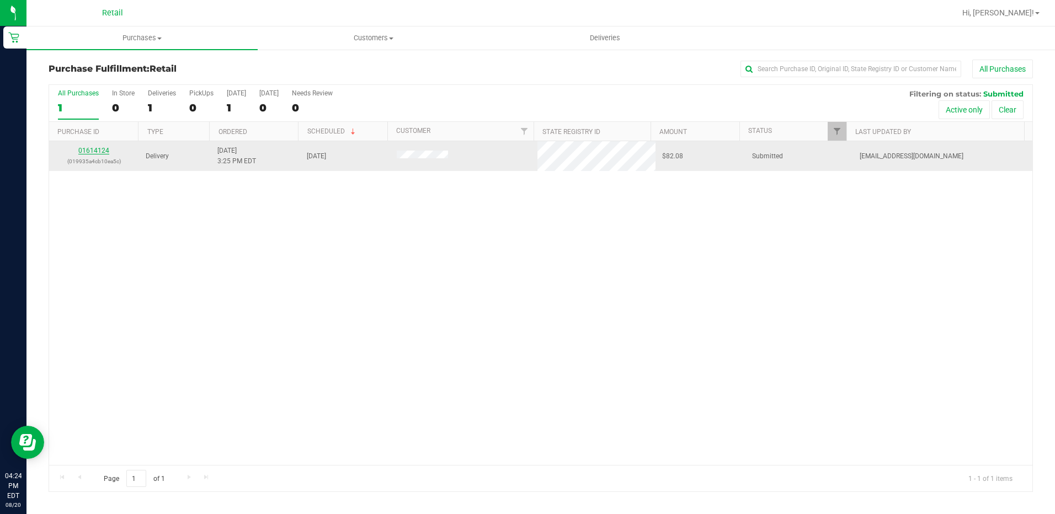
click at [104, 148] on link "01614124" at bounding box center [93, 151] width 31 height 8
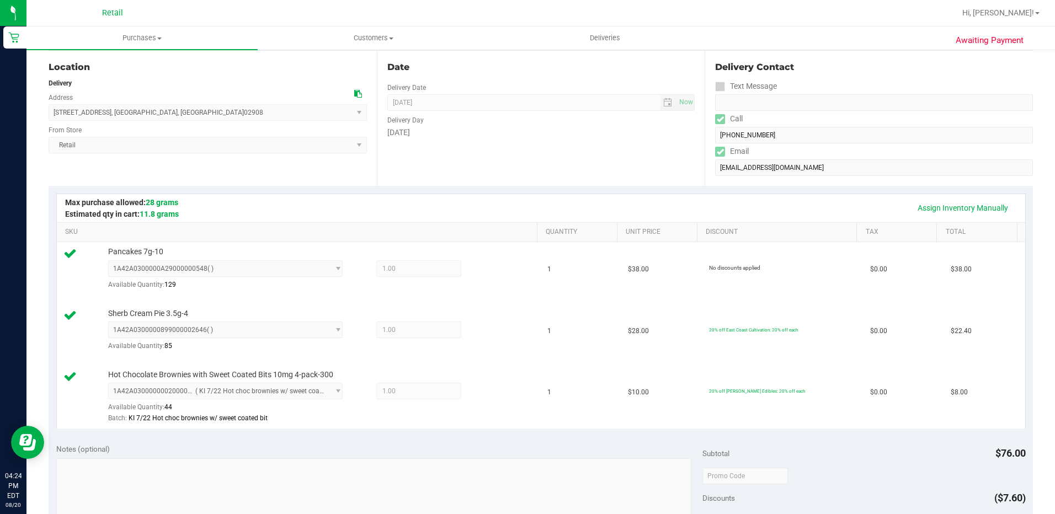
scroll to position [110, 0]
click at [132, 39] on span "Purchases" at bounding box center [141, 38] width 231 height 10
click at [92, 70] on span "Summary of purchases" at bounding box center [82, 66] width 113 height 9
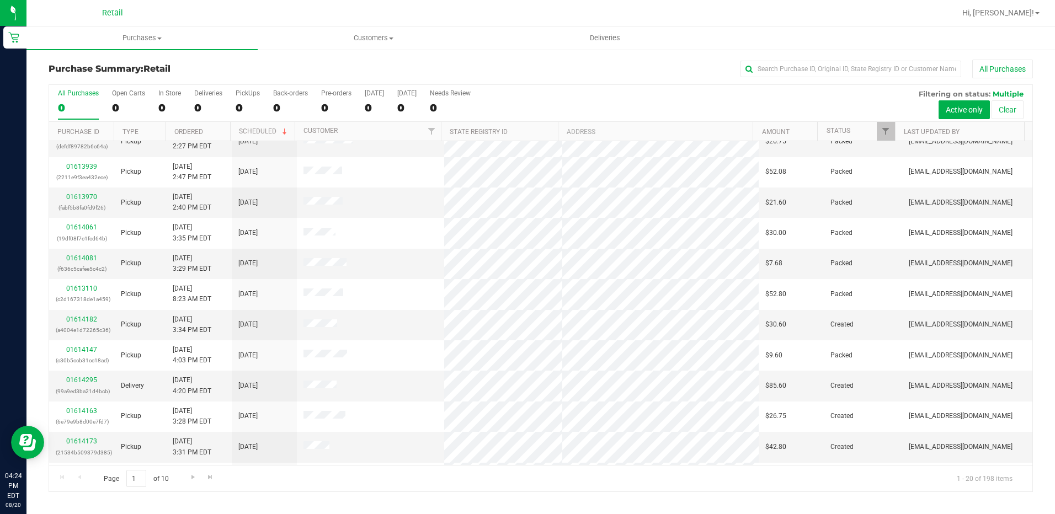
scroll to position [110, 0]
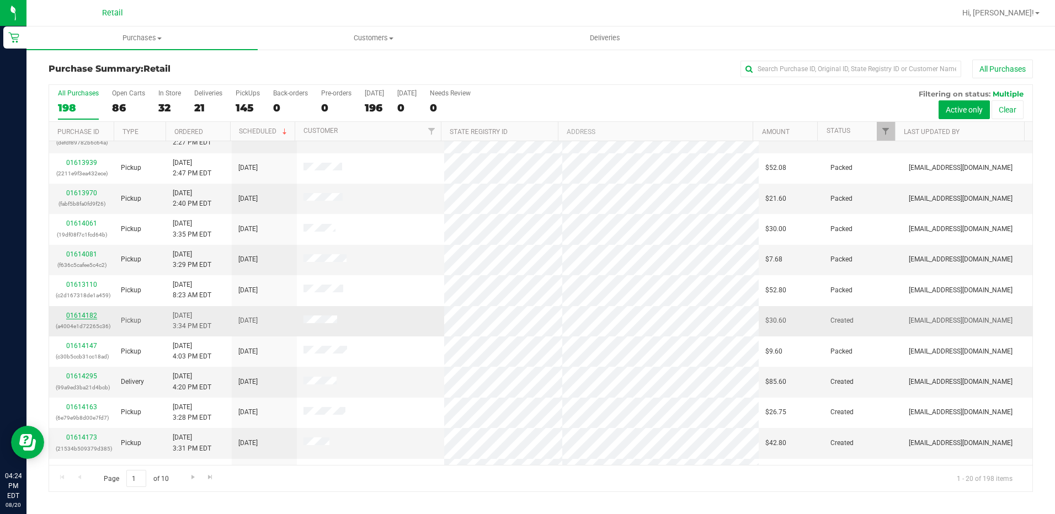
click at [85, 314] on link "01614182" at bounding box center [81, 316] width 31 height 8
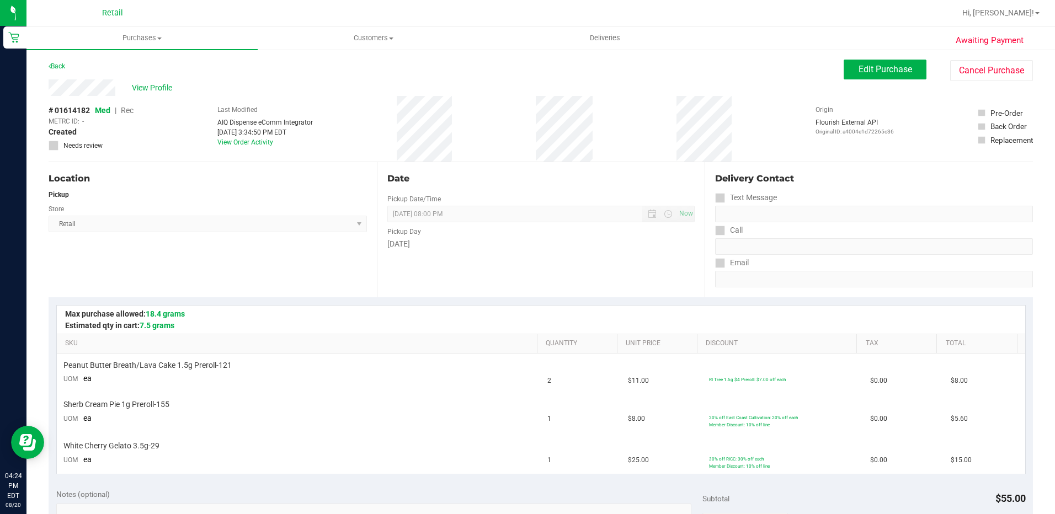
click at [235, 146] on div "Last Modified AIQ Dispense eComm Integrator Aug 20, 2025 3:34:50 PM EDT View Or…" at bounding box center [264, 129] width 95 height 66
click at [238, 146] on link "View Order Activity" at bounding box center [245, 142] width 56 height 8
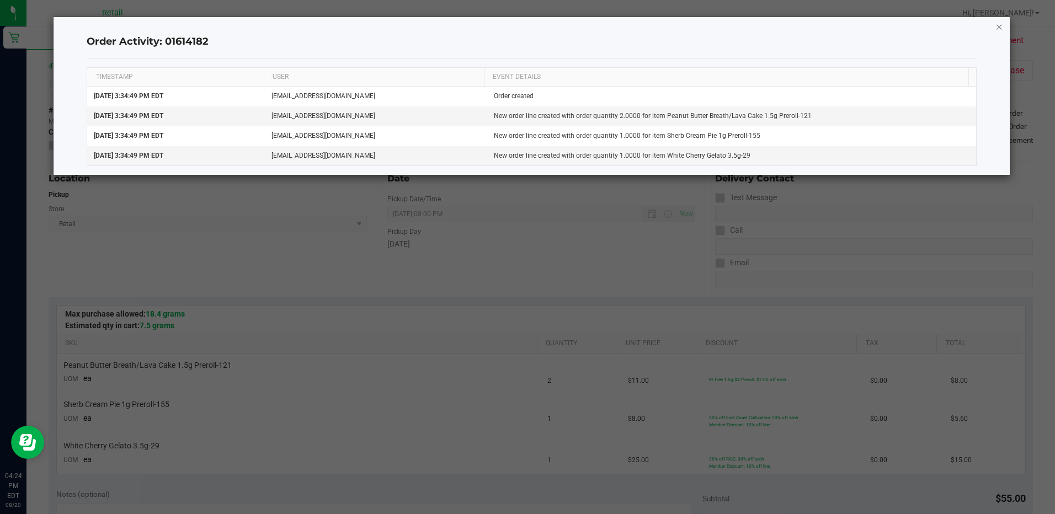
click at [998, 25] on icon "button" at bounding box center [999, 26] width 8 height 13
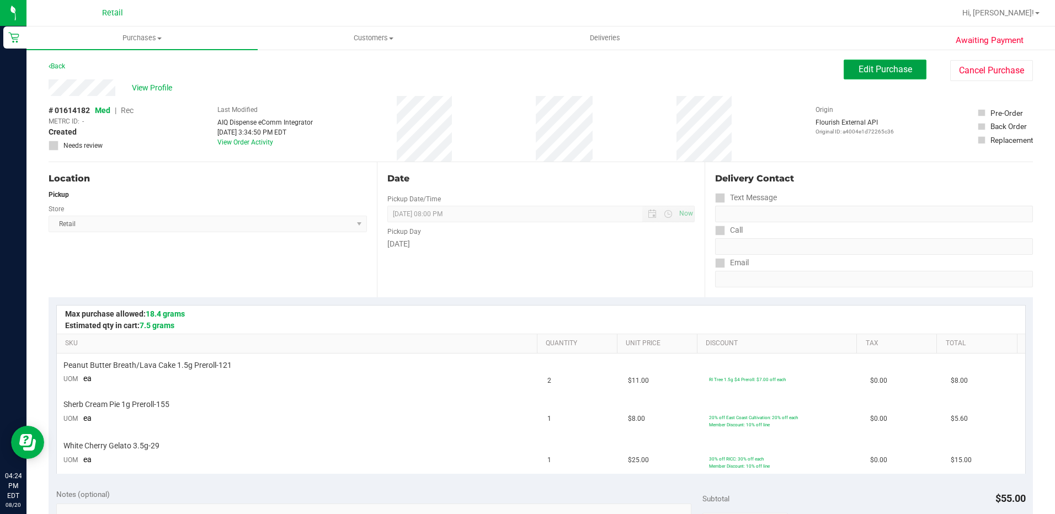
click at [880, 71] on span "Edit Purchase" at bounding box center [885, 69] width 54 height 10
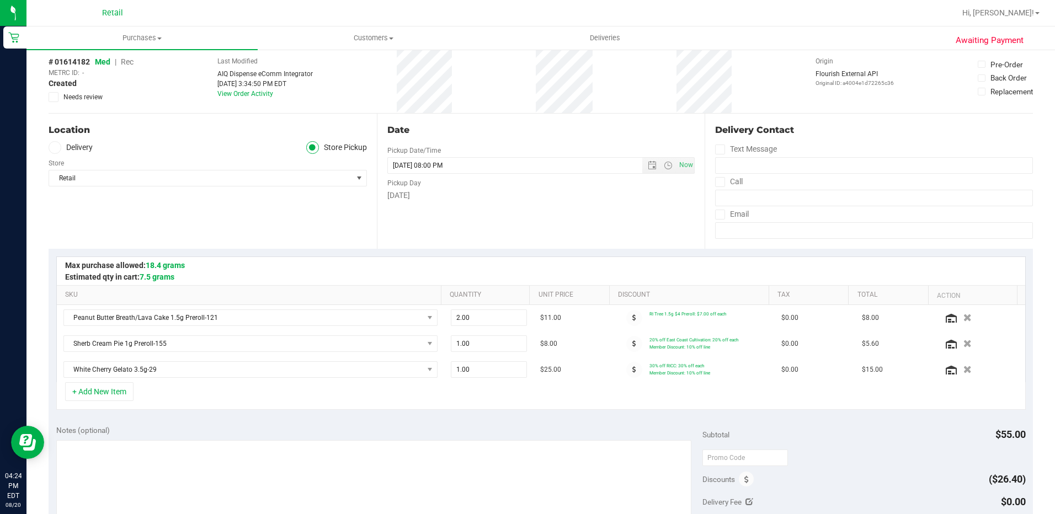
scroll to position [165, 0]
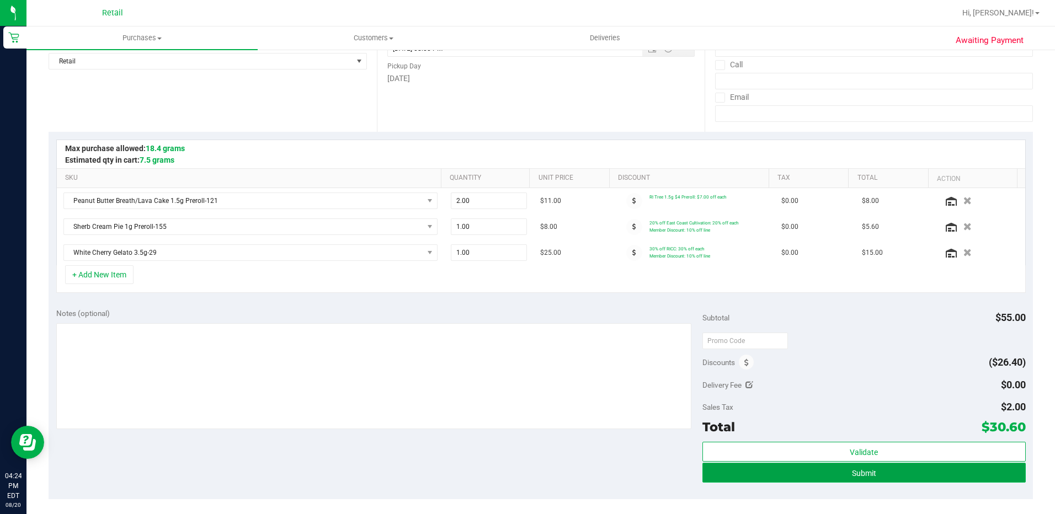
click at [862, 469] on span "Submit" at bounding box center [864, 473] width 24 height 9
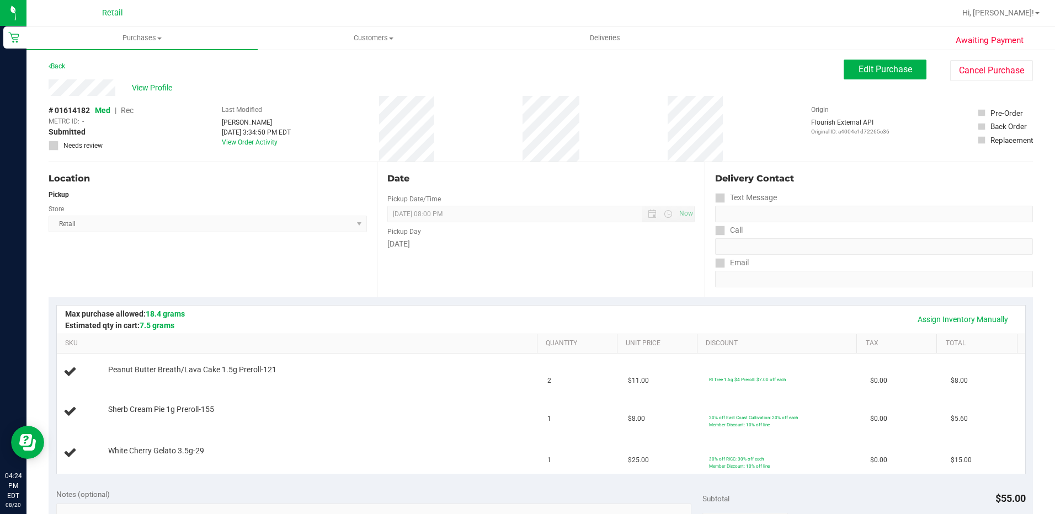
click at [45, 65] on div "Awaiting Payment Back Edit Purchase Cancel Purchase View Profile # 01614182 Med…" at bounding box center [540, 504] width 1028 height 910
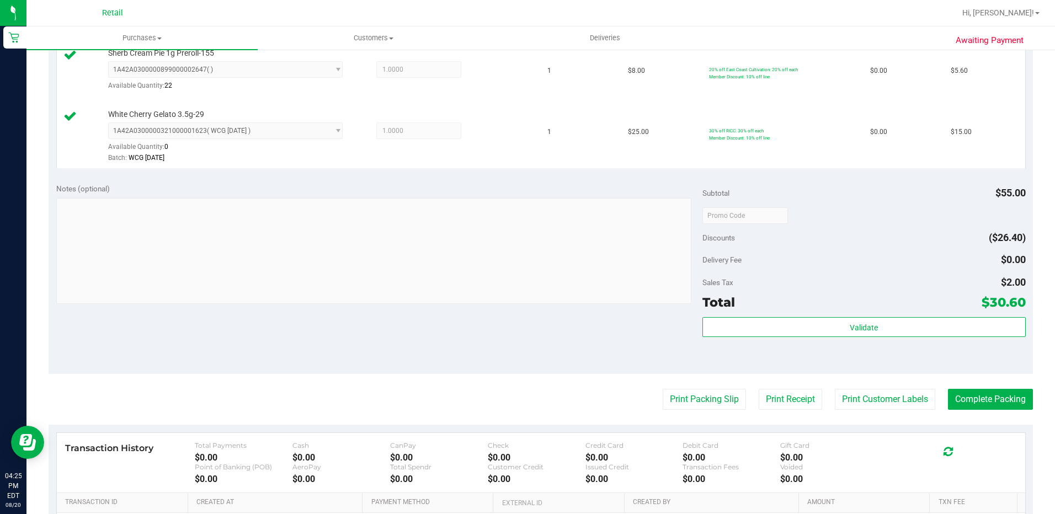
scroll to position [441, 0]
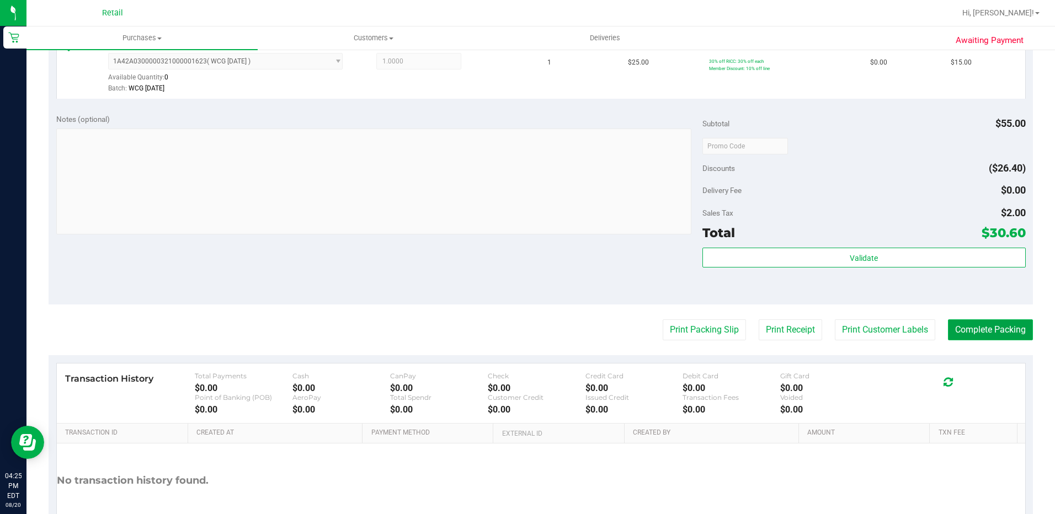
click at [969, 322] on button "Complete Packing" at bounding box center [990, 329] width 85 height 21
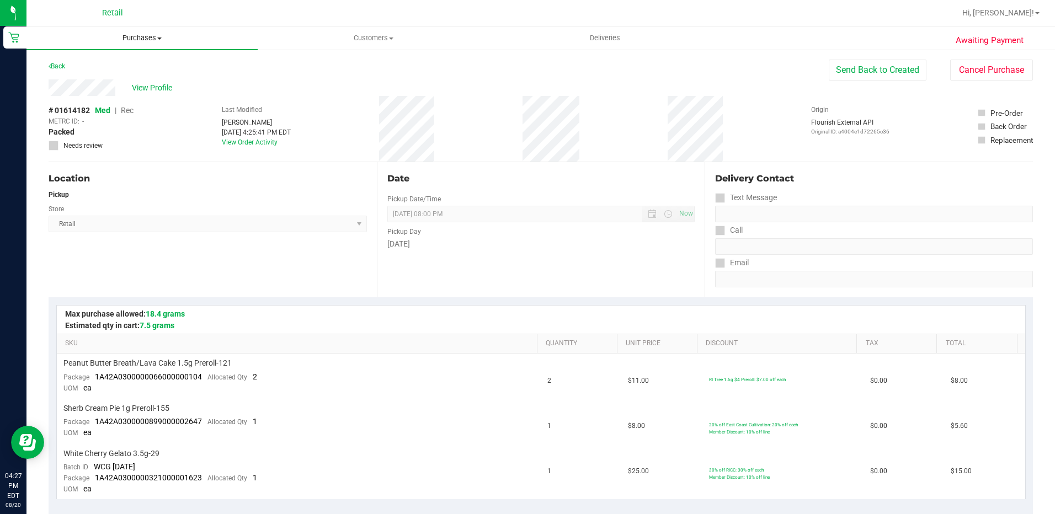
click at [137, 32] on uib-tab-heading "Purchases Summary of purchases Fulfillment All purchases" at bounding box center [141, 37] width 231 height 23
click at [275, 66] on div "Back Send Back to Created Cancel Purchase" at bounding box center [541, 70] width 984 height 20
click at [160, 90] on span "View Profile" at bounding box center [154, 88] width 44 height 12
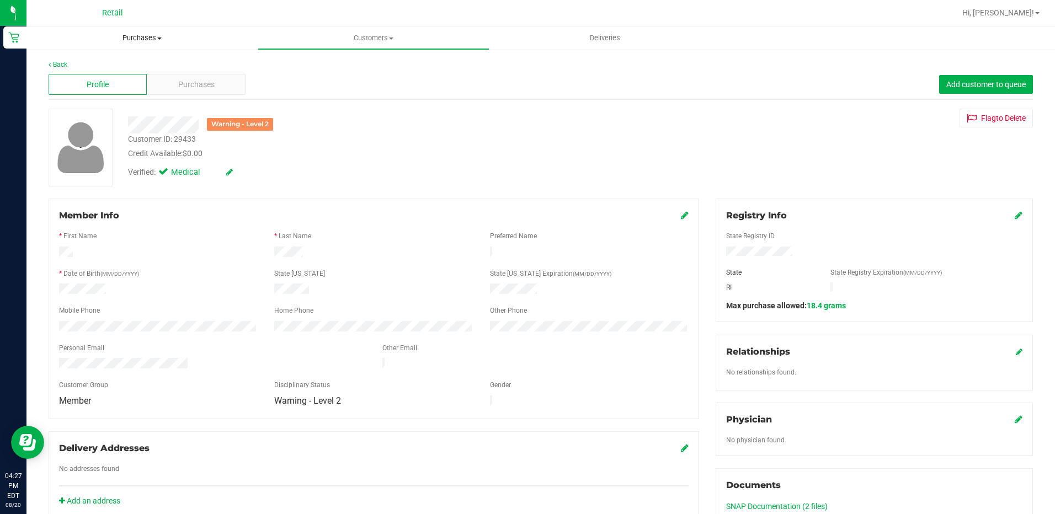
click at [128, 34] on span "Purchases" at bounding box center [141, 38] width 231 height 10
click at [98, 69] on span "Summary of purchases" at bounding box center [82, 66] width 113 height 9
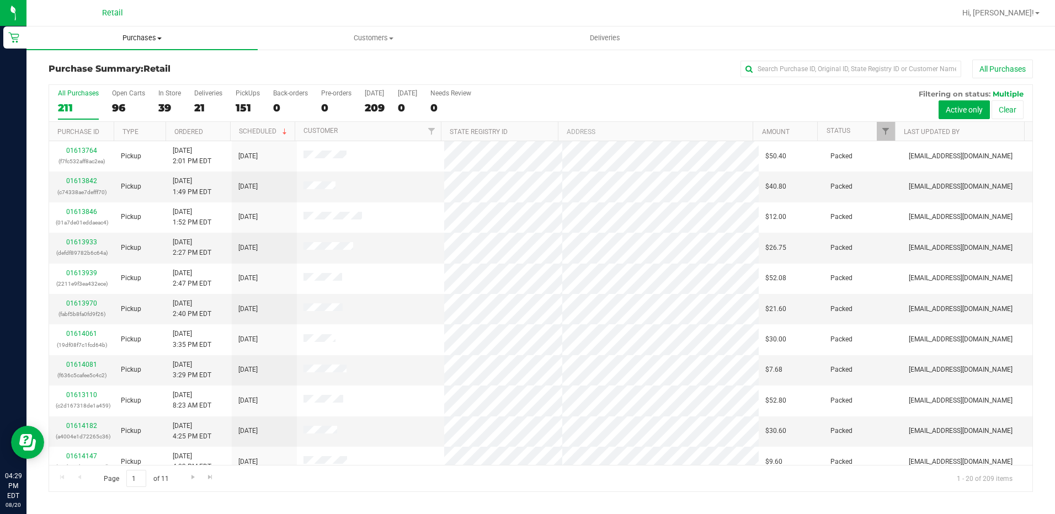
click at [130, 41] on span "Purchases" at bounding box center [141, 38] width 231 height 10
click at [94, 63] on span "Summary of purchases" at bounding box center [82, 66] width 113 height 9
click at [788, 72] on input "text" at bounding box center [850, 69] width 221 height 17
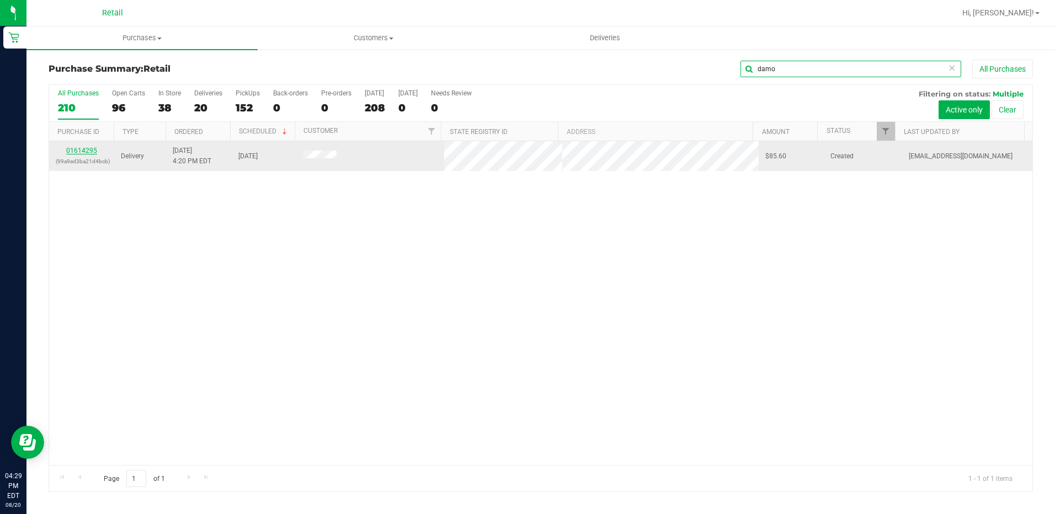
type input "damo"
click at [78, 150] on link "01614295" at bounding box center [81, 151] width 31 height 8
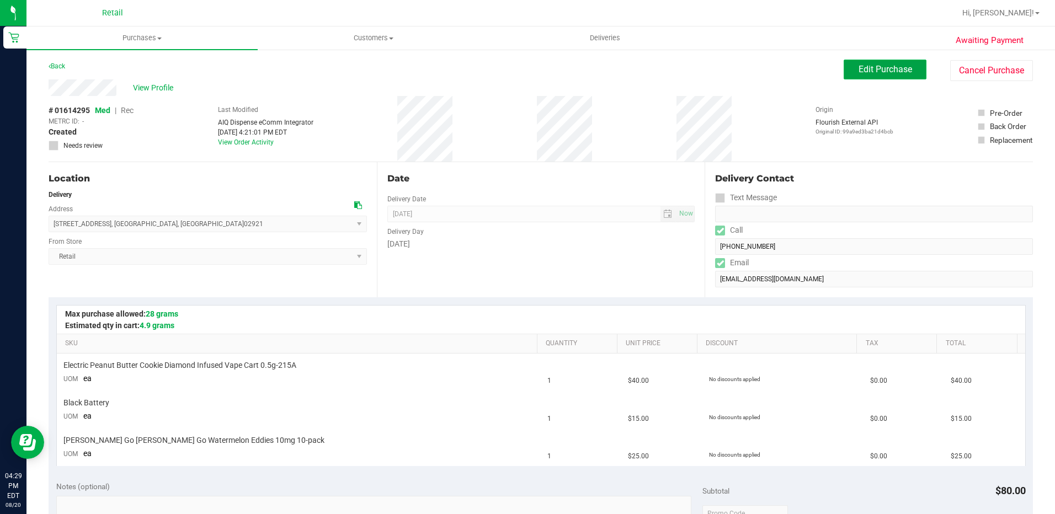
click at [877, 67] on span "Edit Purchase" at bounding box center [885, 69] width 54 height 10
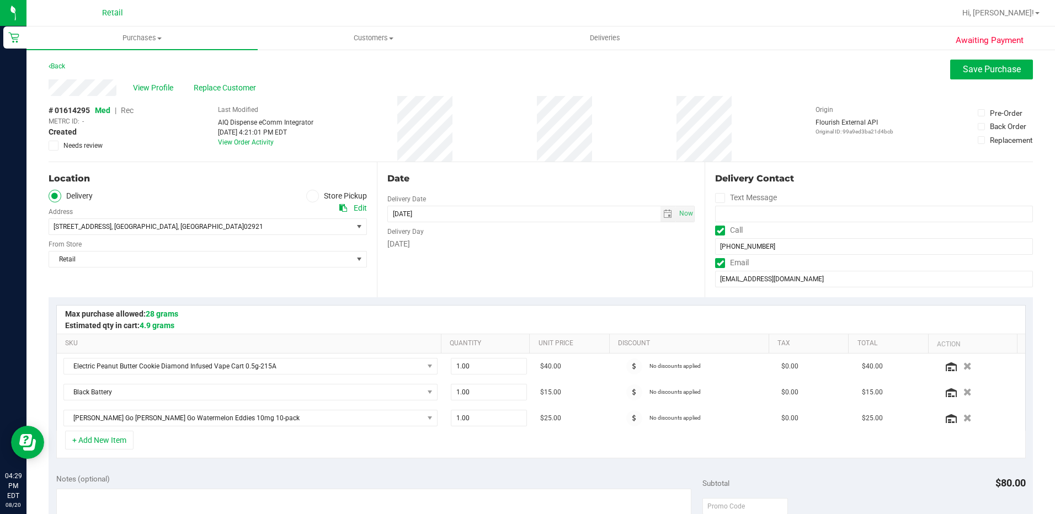
click at [131, 111] on span "Rec" at bounding box center [127, 110] width 13 height 9
click at [963, 69] on span "Save Purchase" at bounding box center [992, 69] width 58 height 10
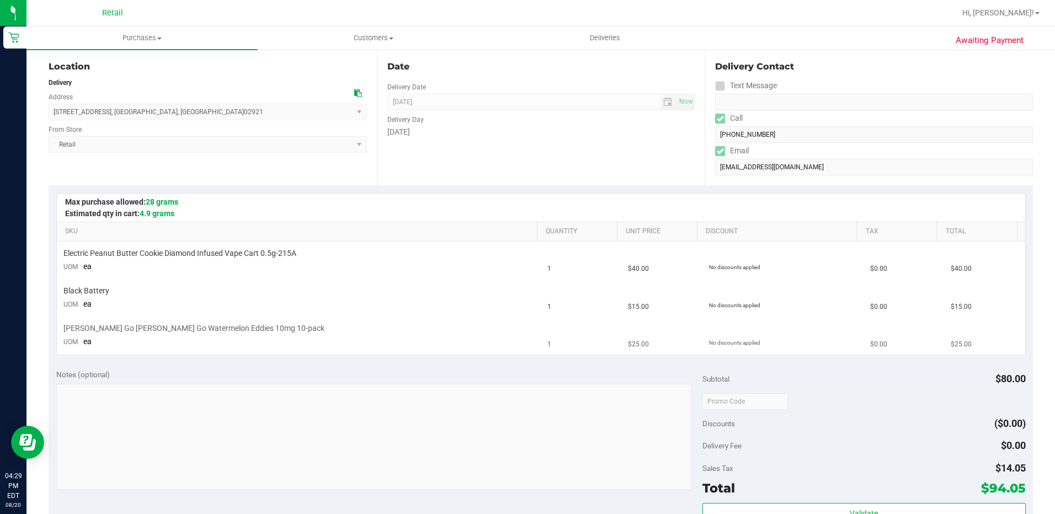
scroll to position [165, 0]
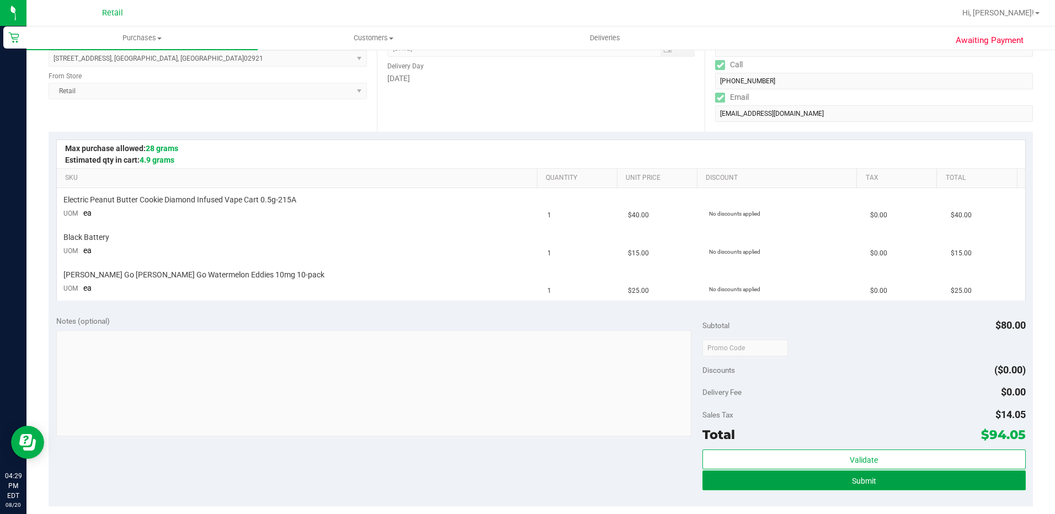
click at [856, 482] on span "Submit" at bounding box center [864, 481] width 24 height 9
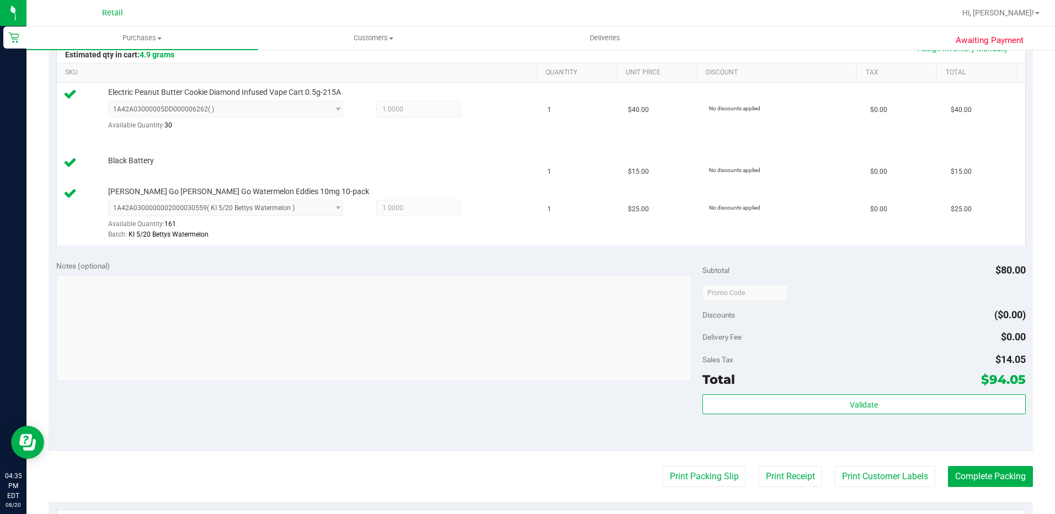
scroll to position [331, 0]
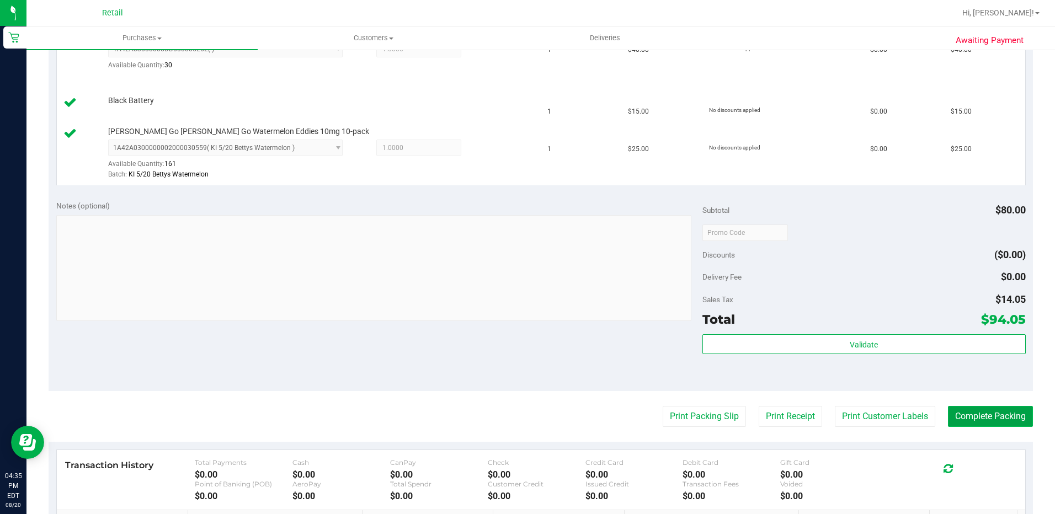
click at [955, 423] on button "Complete Packing" at bounding box center [990, 416] width 85 height 21
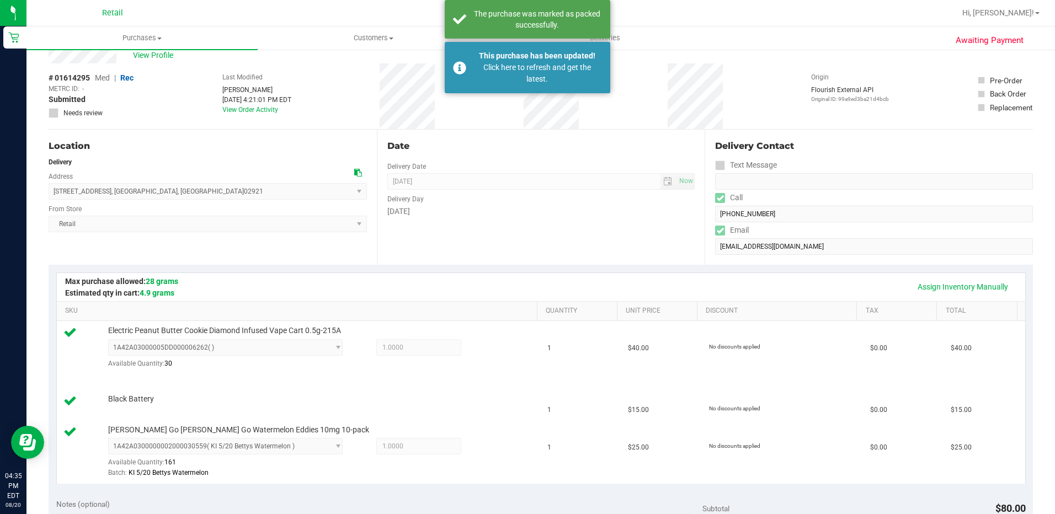
scroll to position [0, 0]
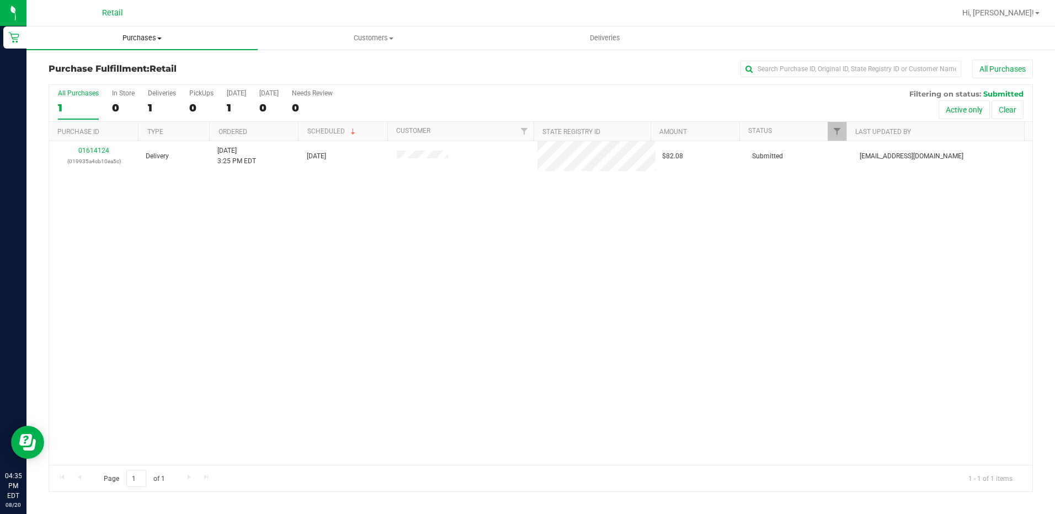
click at [137, 39] on span "Purchases" at bounding box center [141, 38] width 231 height 10
click at [85, 70] on span "Summary of purchases" at bounding box center [82, 66] width 113 height 9
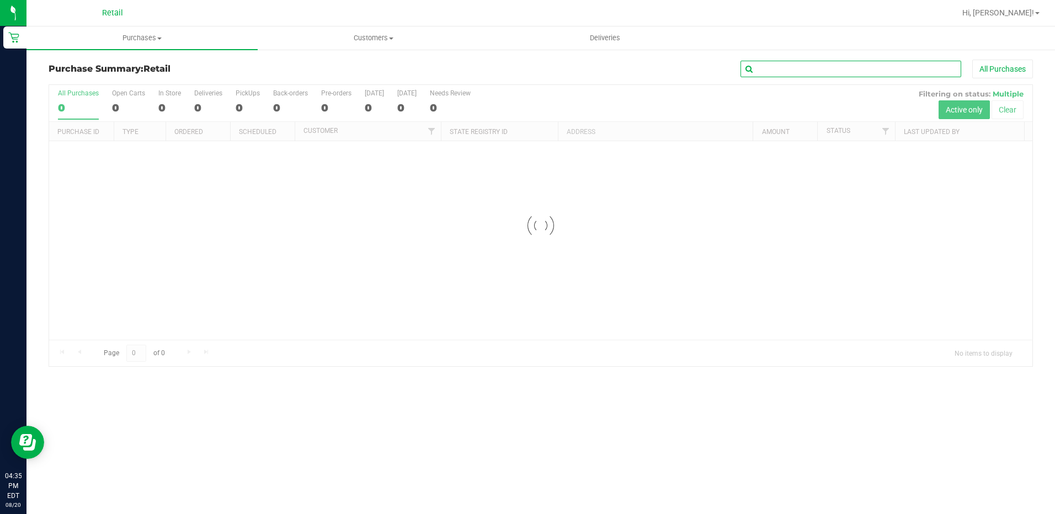
click at [766, 65] on input "text" at bounding box center [850, 69] width 221 height 17
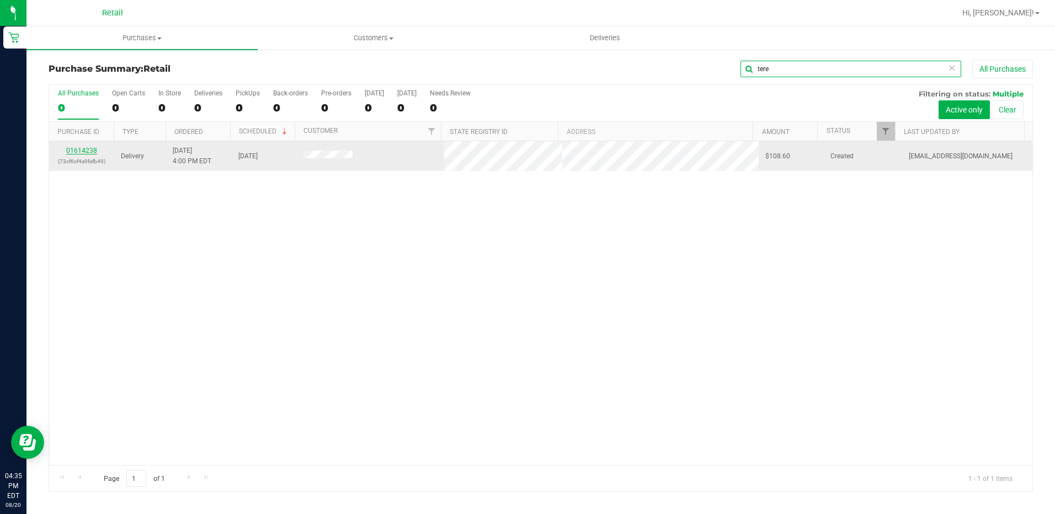
type input "tere"
click at [81, 148] on link "01614238" at bounding box center [81, 151] width 31 height 8
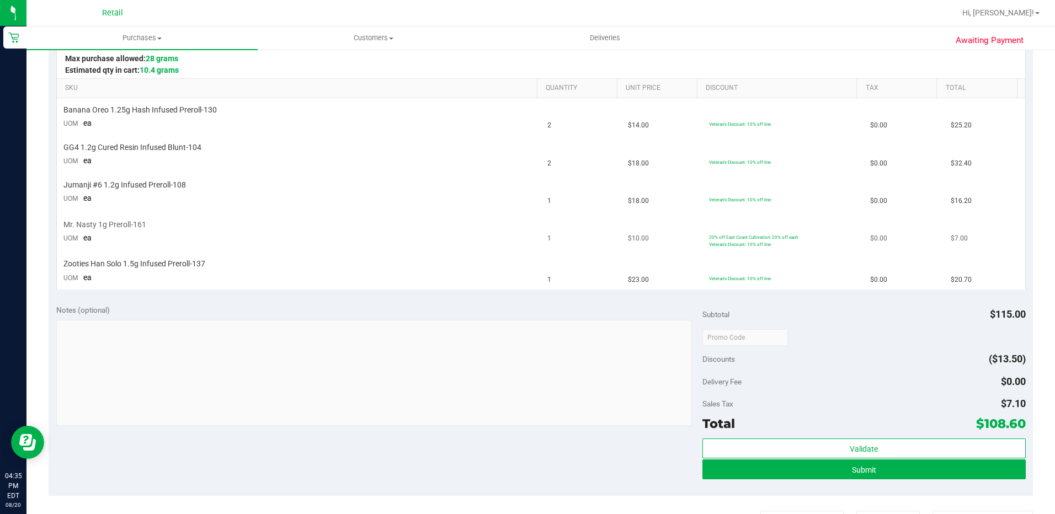
scroll to position [276, 0]
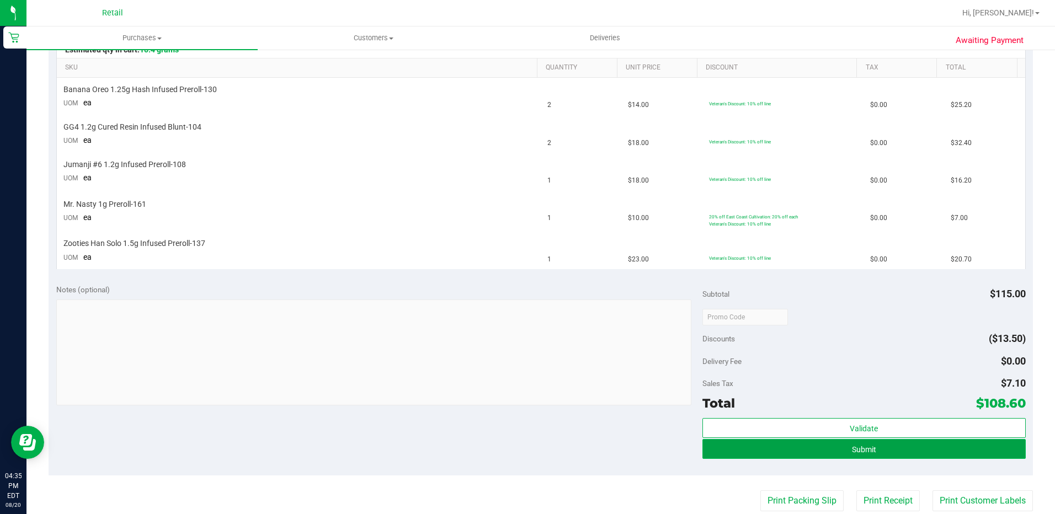
click at [892, 458] on button "Submit" at bounding box center [863, 449] width 323 height 20
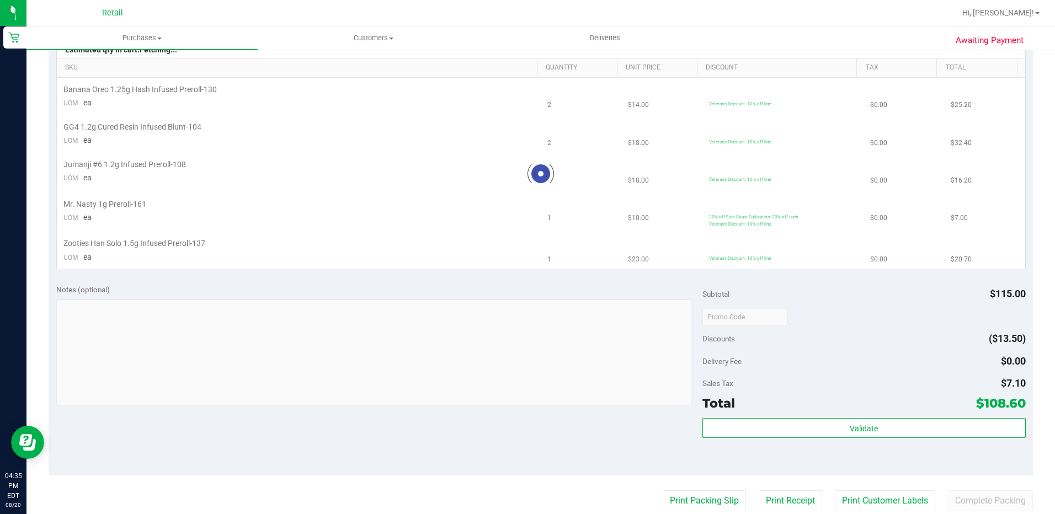
scroll to position [0, 0]
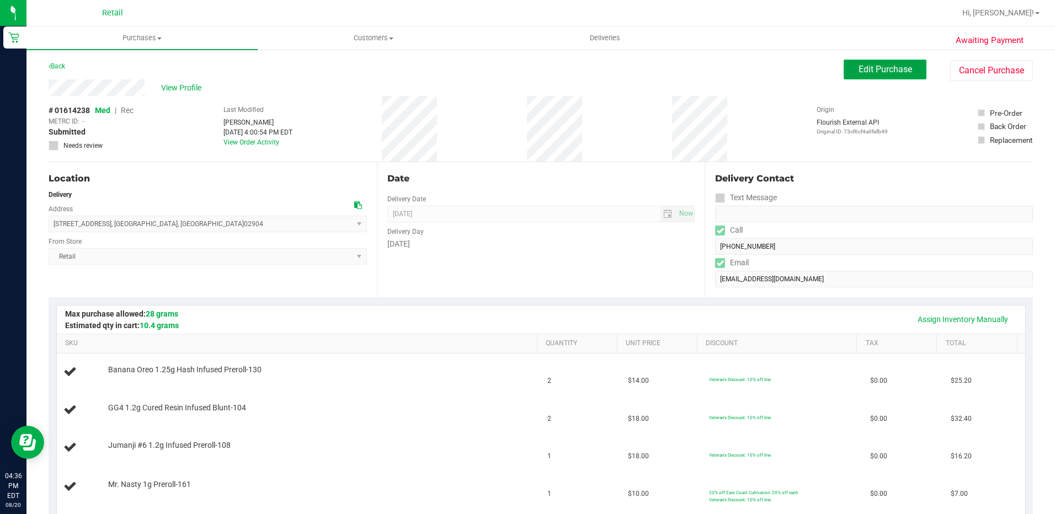
click at [880, 67] on span "Edit Purchase" at bounding box center [885, 69] width 54 height 10
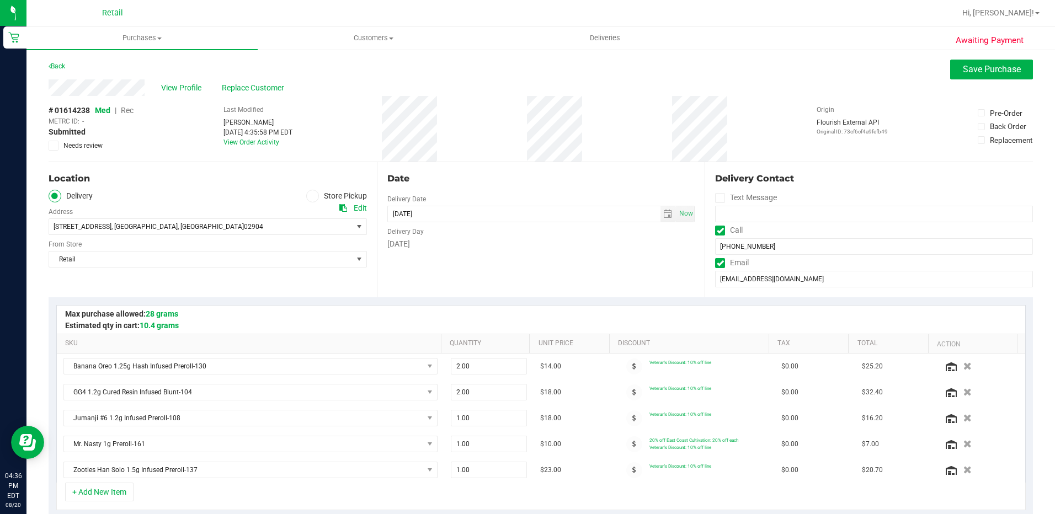
click at [128, 113] on span "Rec" at bounding box center [127, 110] width 13 height 9
click at [1017, 68] on button "Save Purchase" at bounding box center [991, 70] width 83 height 20
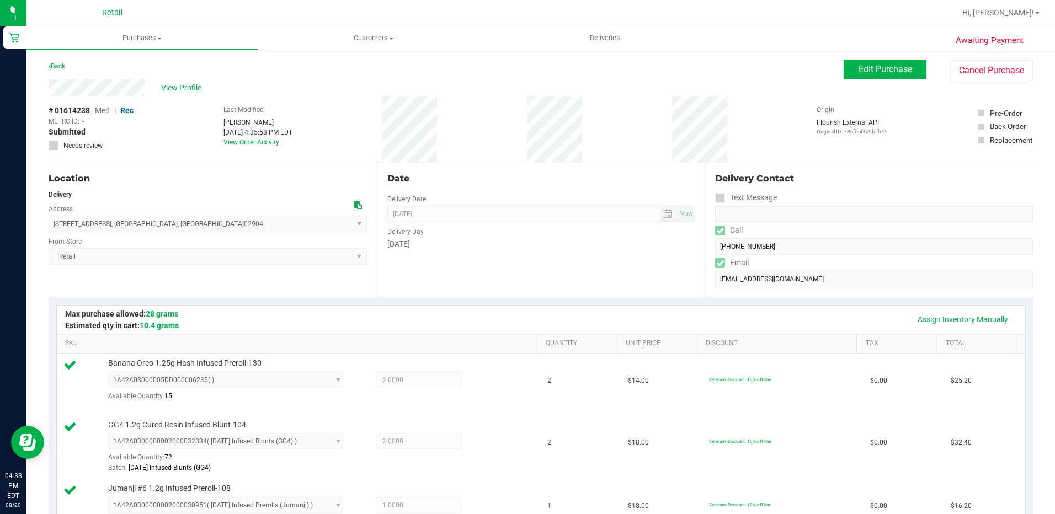
click at [517, 168] on div "Date Delivery Date 08/20/2025 Now 08/20/2025 08:00 AM Now Delivery Day Wednesday" at bounding box center [541, 229] width 328 height 135
click at [646, 166] on div "Date Delivery Date 08/20/2025 Now 08/20/2025 08:00 AM Now Delivery Day Wednesday" at bounding box center [541, 229] width 328 height 135
click at [898, 97] on div "# 01614238 Med | Rec METRC ID: - Submitted Needs review Last Modified Megan Bak…" at bounding box center [541, 129] width 984 height 66
click at [846, 72] on button "Edit Purchase" at bounding box center [884, 70] width 83 height 20
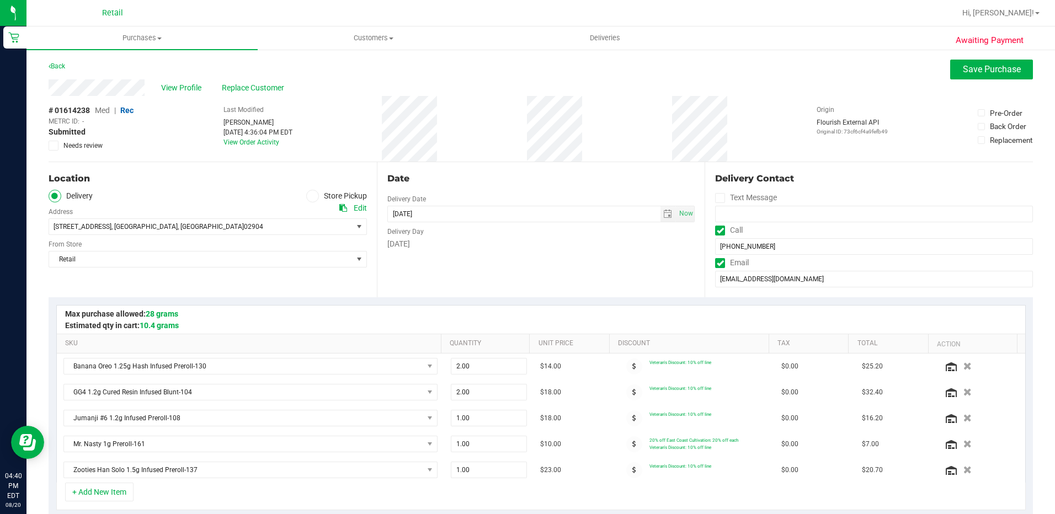
click at [306, 196] on span at bounding box center [312, 196] width 13 height 13
click at [0, 0] on input "Store Pickup" at bounding box center [0, 0] width 0 height 0
click at [983, 82] on div "View Profile Replace Customer" at bounding box center [541, 87] width 984 height 17
click at [985, 79] on button "Save Purchase" at bounding box center [991, 70] width 83 height 20
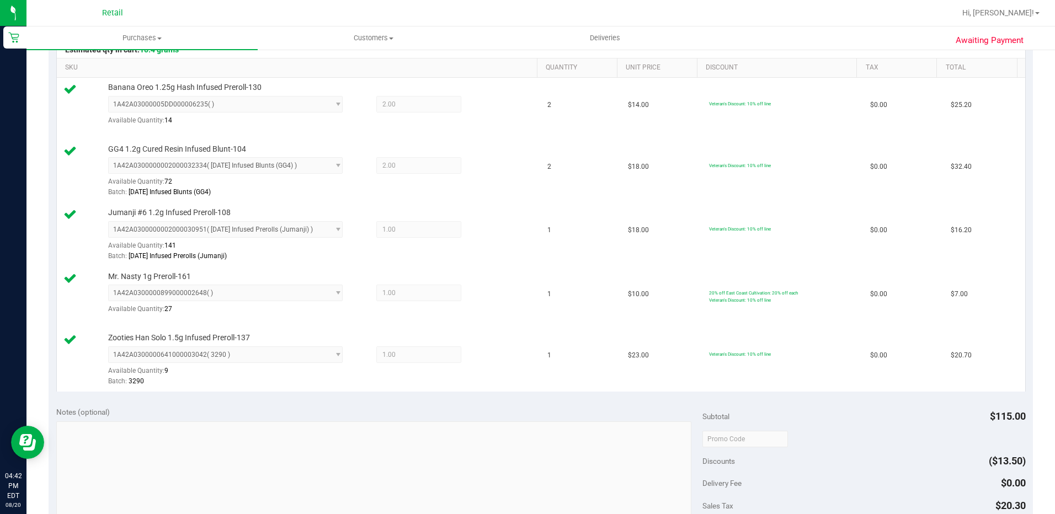
scroll to position [386, 0]
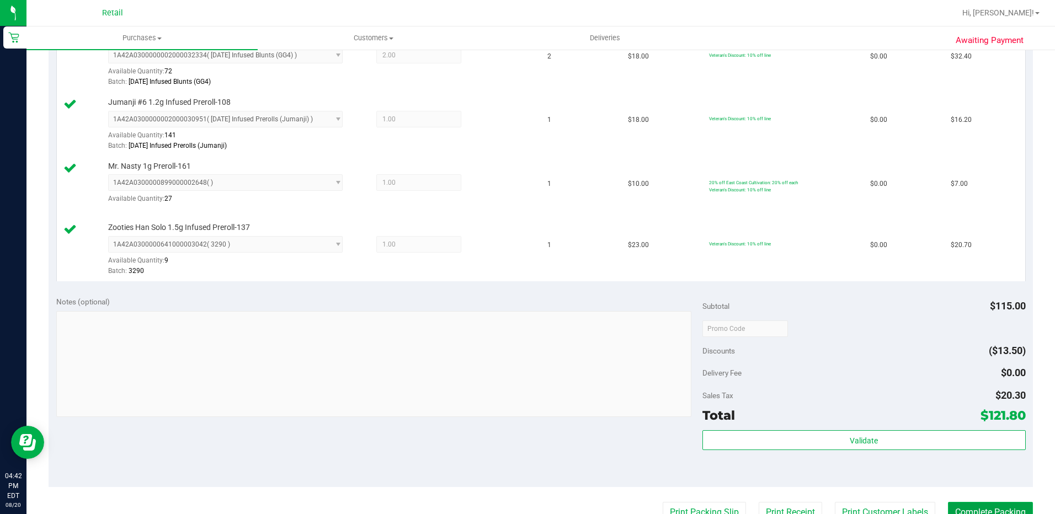
click at [968, 502] on button "Complete Packing" at bounding box center [990, 512] width 85 height 21
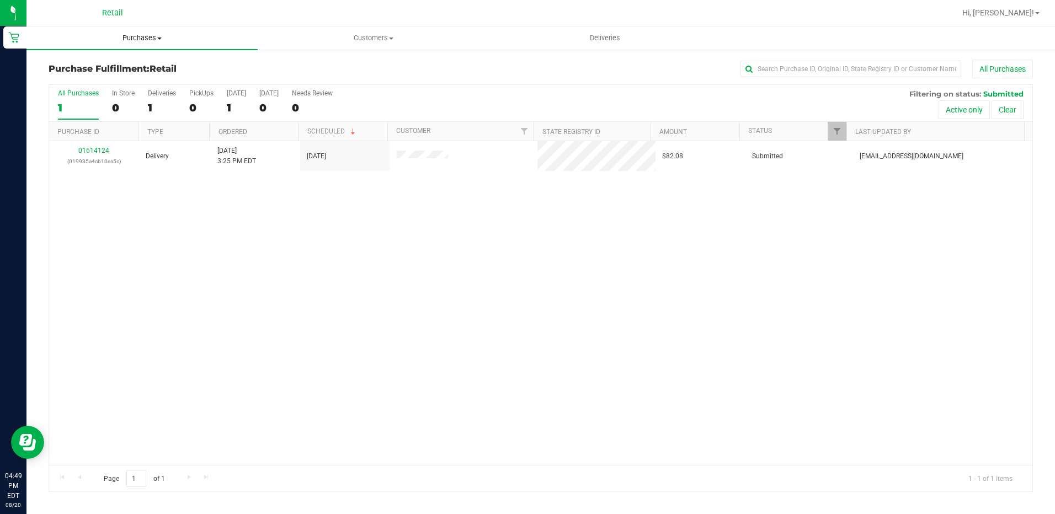
click at [154, 34] on span "Purchases" at bounding box center [141, 38] width 231 height 10
click at [108, 69] on span "Summary of purchases" at bounding box center [82, 66] width 113 height 9
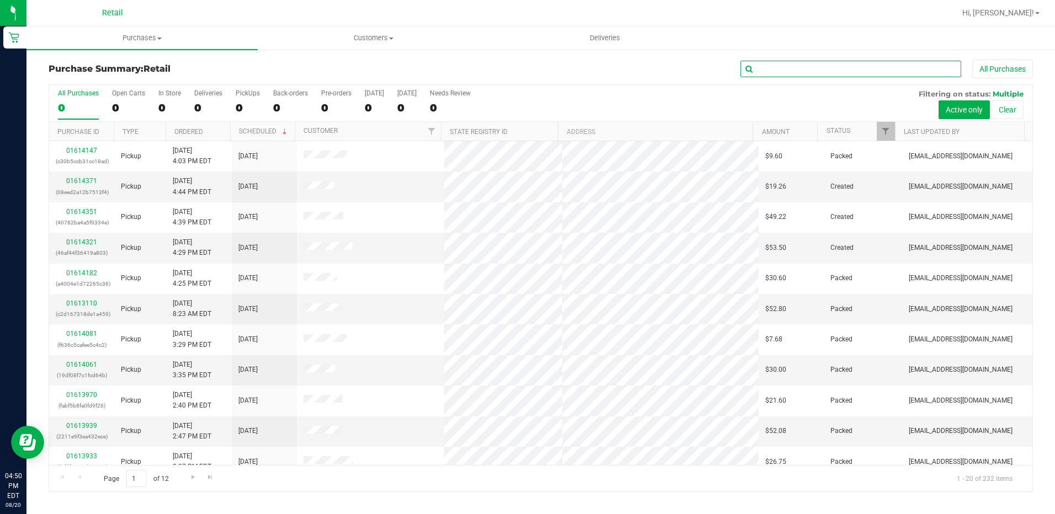
click at [785, 63] on input "text" at bounding box center [850, 69] width 221 height 17
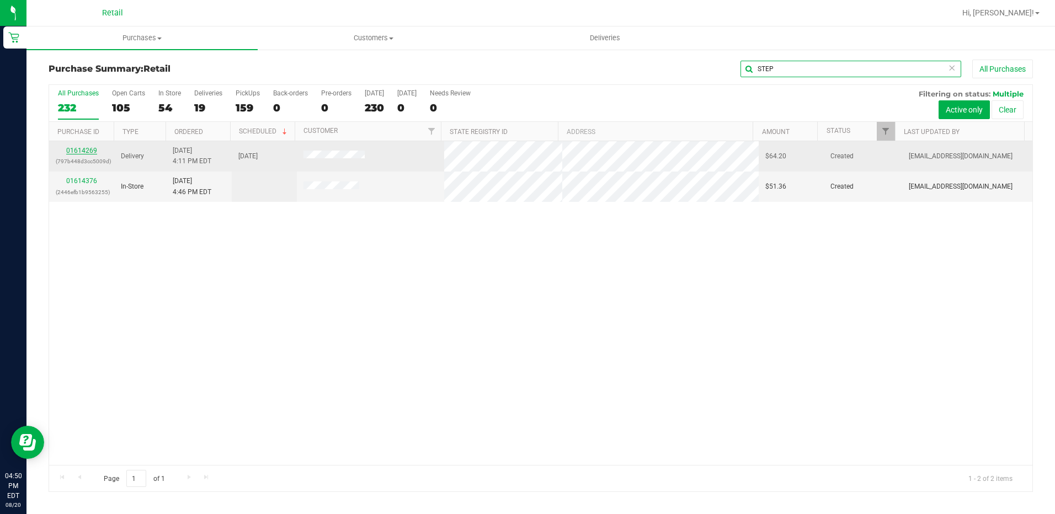
type input "STEP"
click at [78, 147] on link "01614269" at bounding box center [81, 151] width 31 height 8
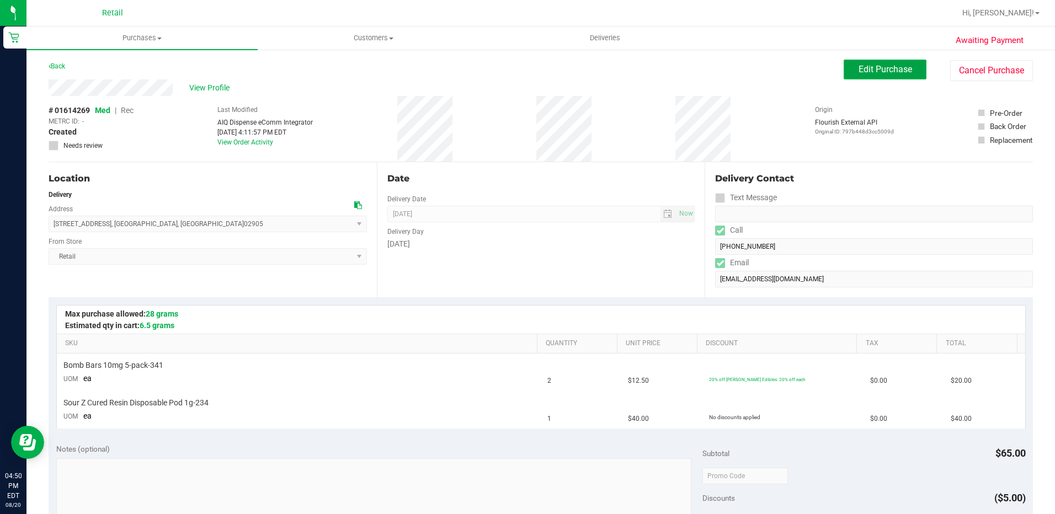
click at [861, 74] on span "Edit Purchase" at bounding box center [885, 69] width 54 height 10
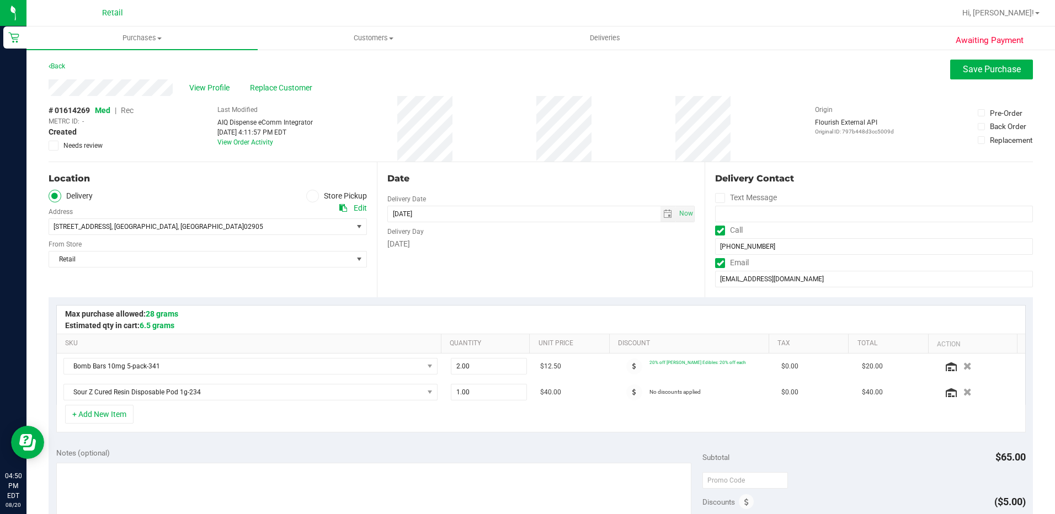
click at [130, 114] on span "Rec" at bounding box center [127, 110] width 13 height 9
click at [974, 68] on span "Save Purchase" at bounding box center [992, 69] width 58 height 10
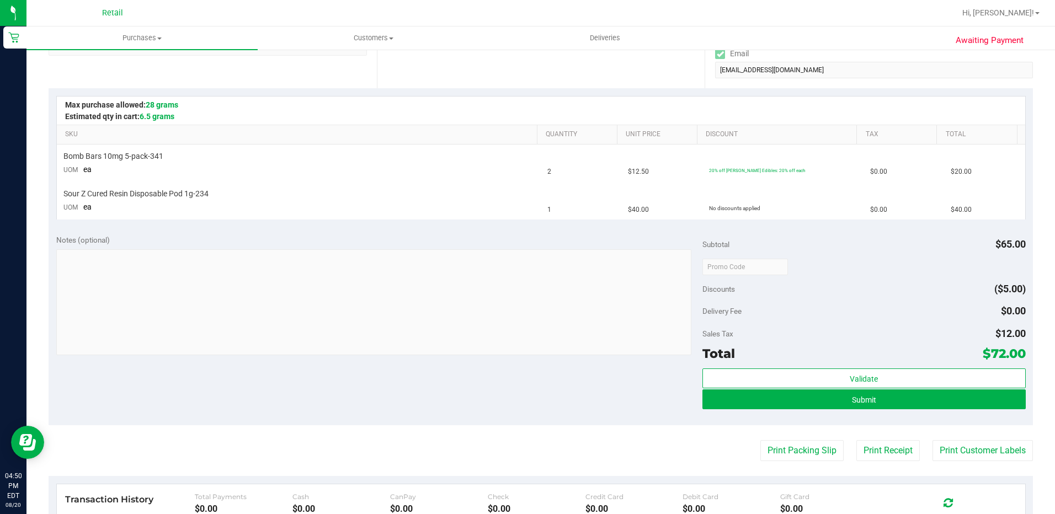
scroll to position [221, 0]
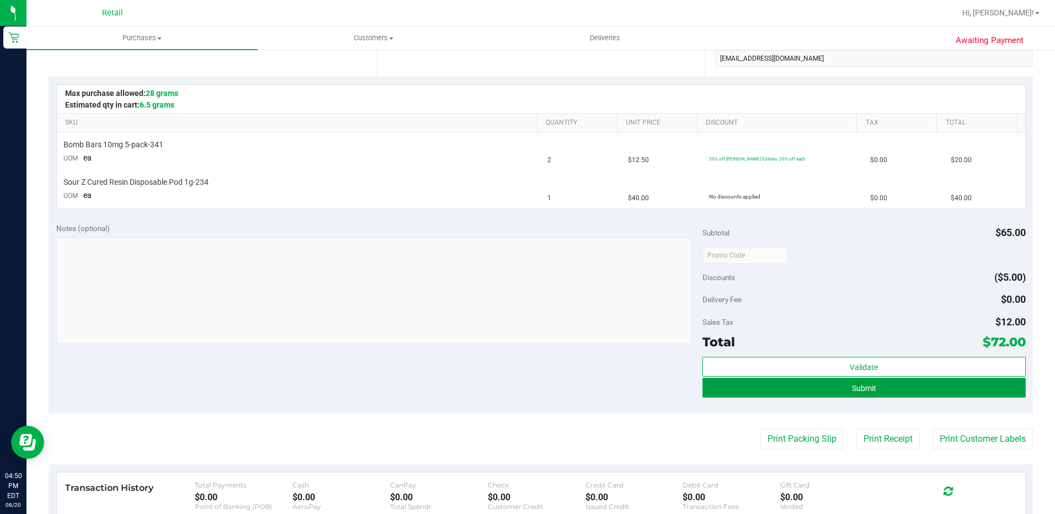
click at [870, 393] on button "Submit" at bounding box center [863, 388] width 323 height 20
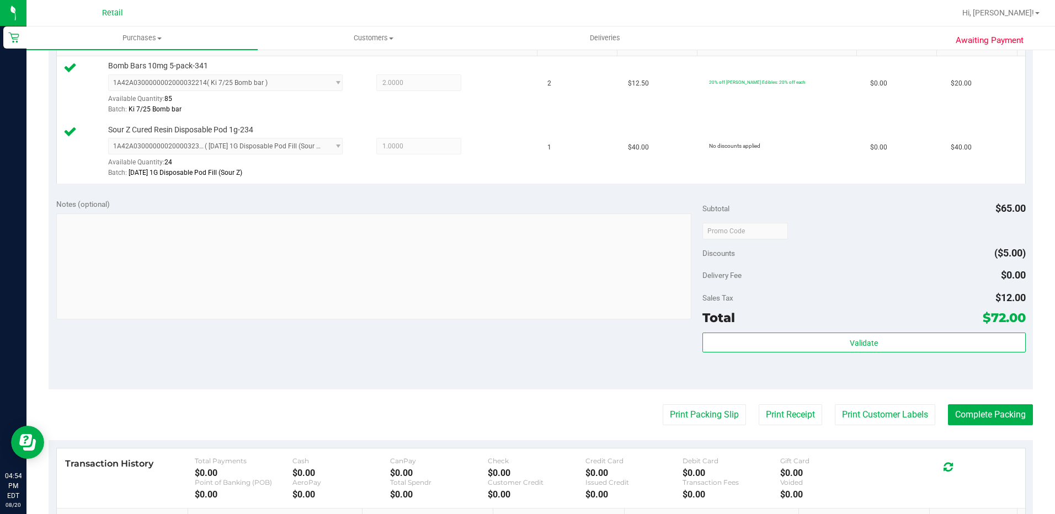
scroll to position [331, 0]
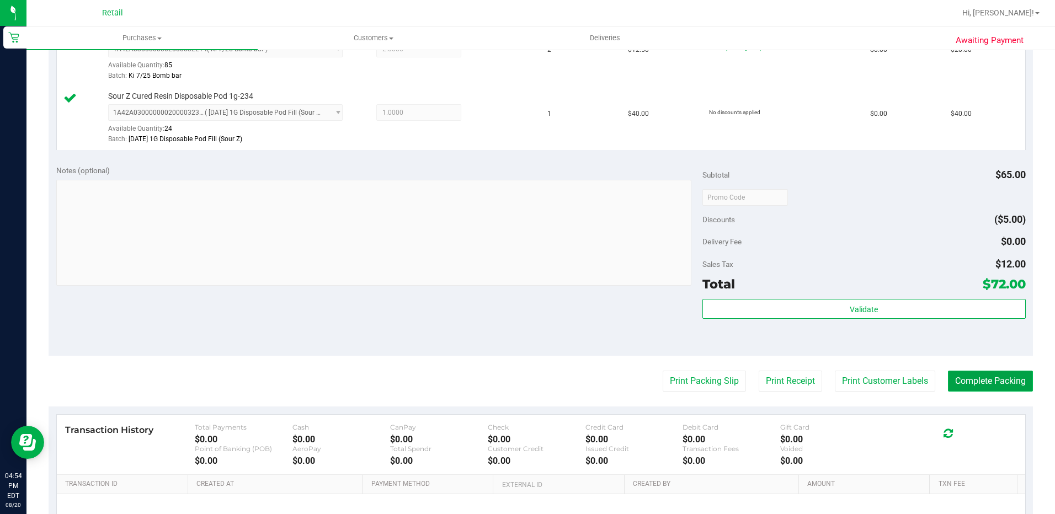
click at [980, 381] on button "Complete Packing" at bounding box center [990, 381] width 85 height 21
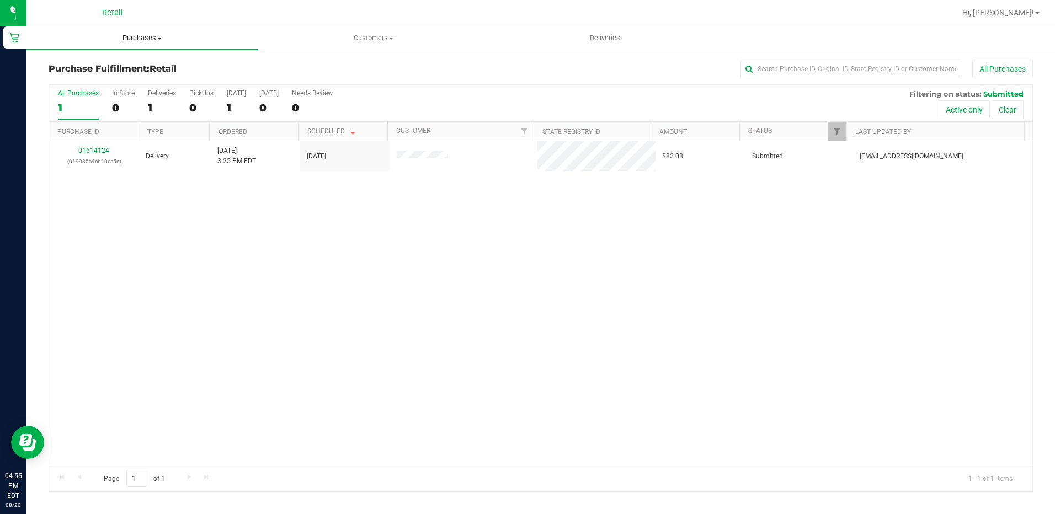
click at [127, 39] on span "Purchases" at bounding box center [141, 38] width 231 height 10
click at [97, 67] on span "Summary of purchases" at bounding box center [82, 66] width 113 height 9
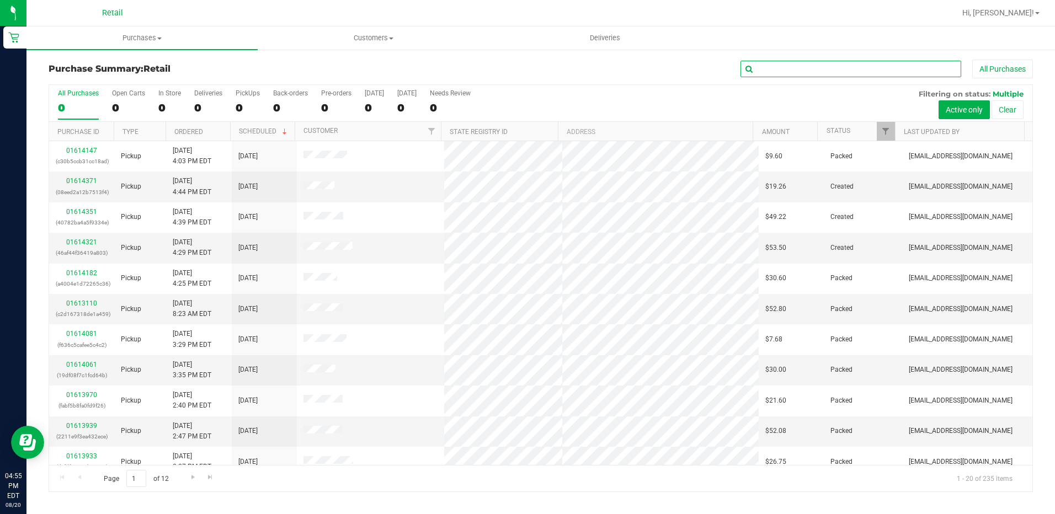
click at [780, 68] on input "text" at bounding box center [850, 69] width 221 height 17
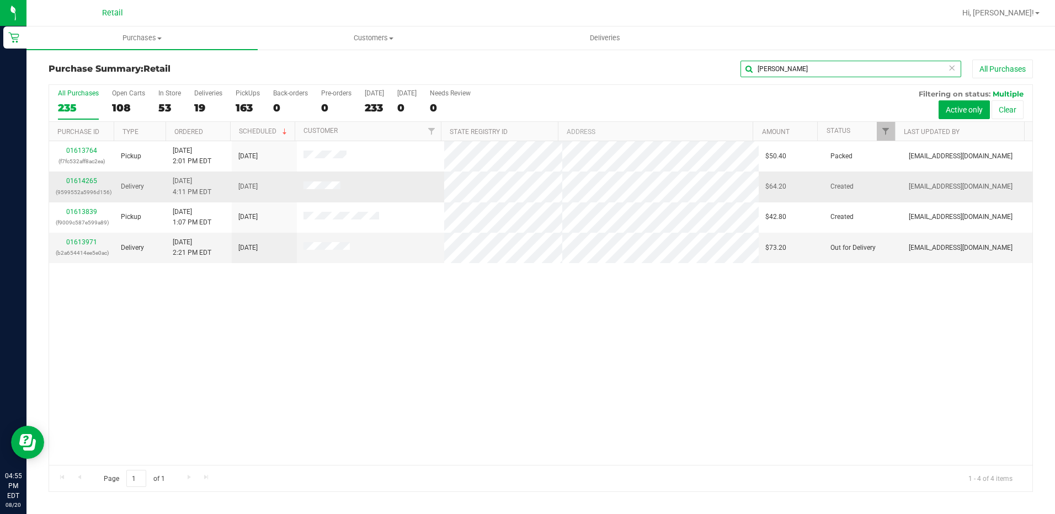
type input "ANA"
click at [84, 185] on div "01614265 (9599552a5996d156)" at bounding box center [82, 186] width 52 height 21
click at [92, 179] on link "01614265" at bounding box center [81, 181] width 31 height 8
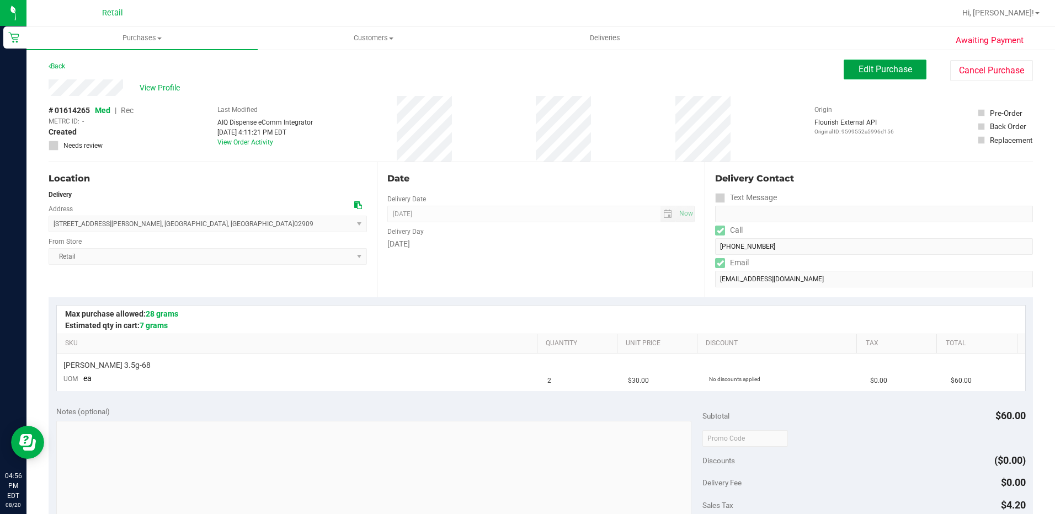
click at [858, 78] on button "Edit Purchase" at bounding box center [884, 70] width 83 height 20
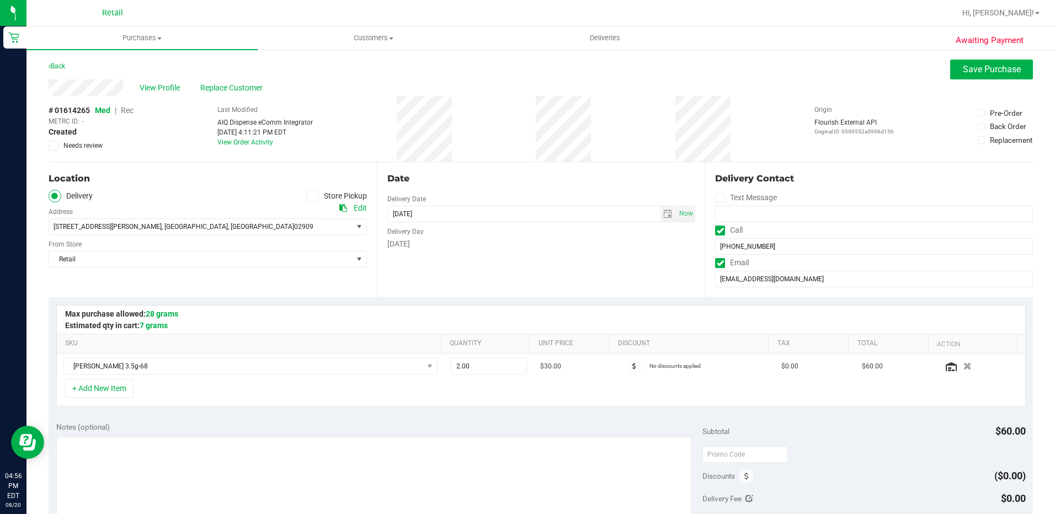
click at [131, 110] on span "Rec" at bounding box center [127, 110] width 13 height 9
click at [999, 75] on button "Save Purchase" at bounding box center [991, 70] width 83 height 20
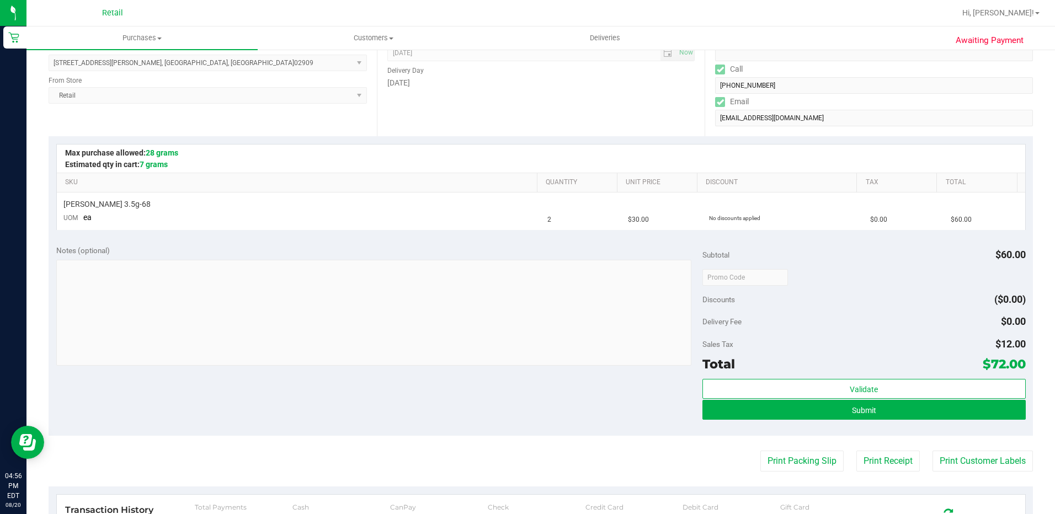
scroll to position [165, 0]
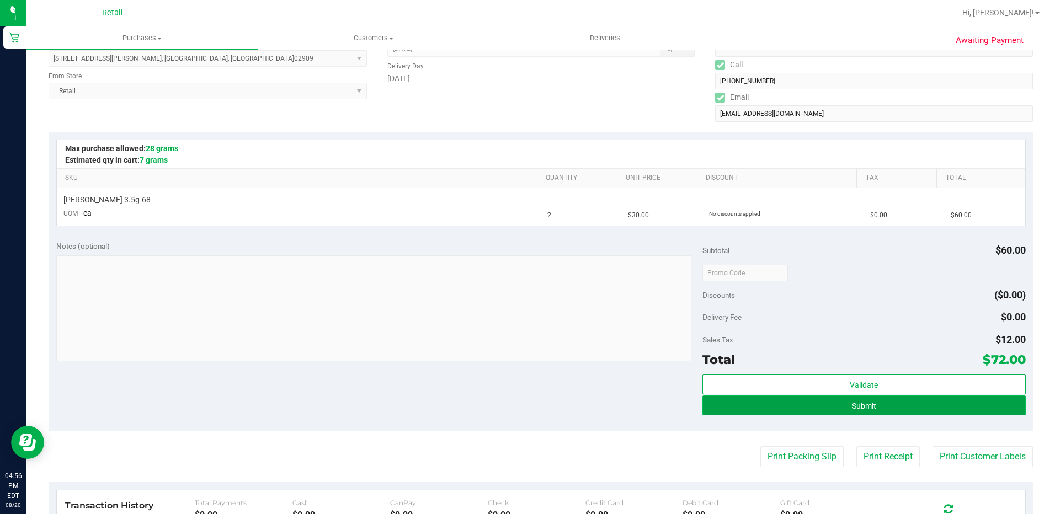
click at [810, 402] on button "Submit" at bounding box center [863, 405] width 323 height 20
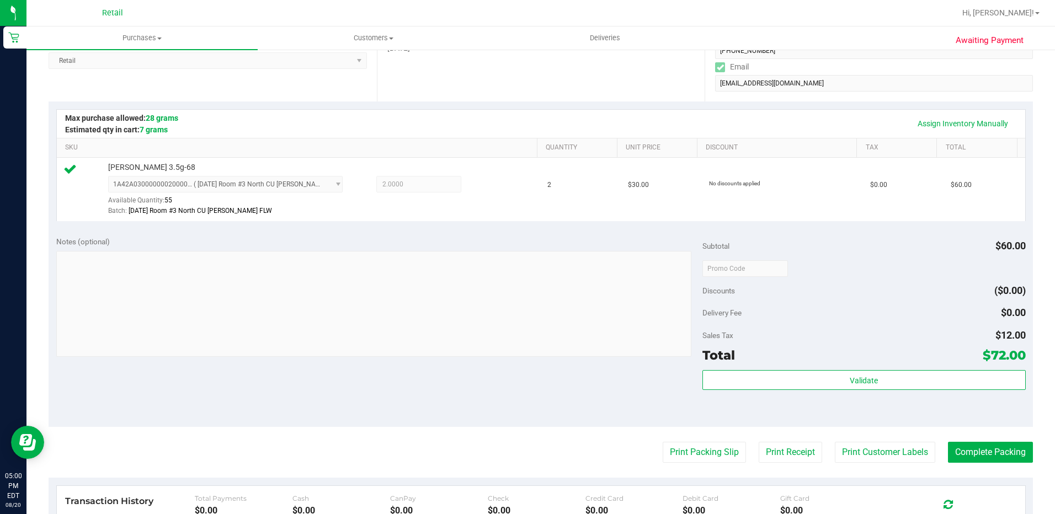
scroll to position [221, 0]
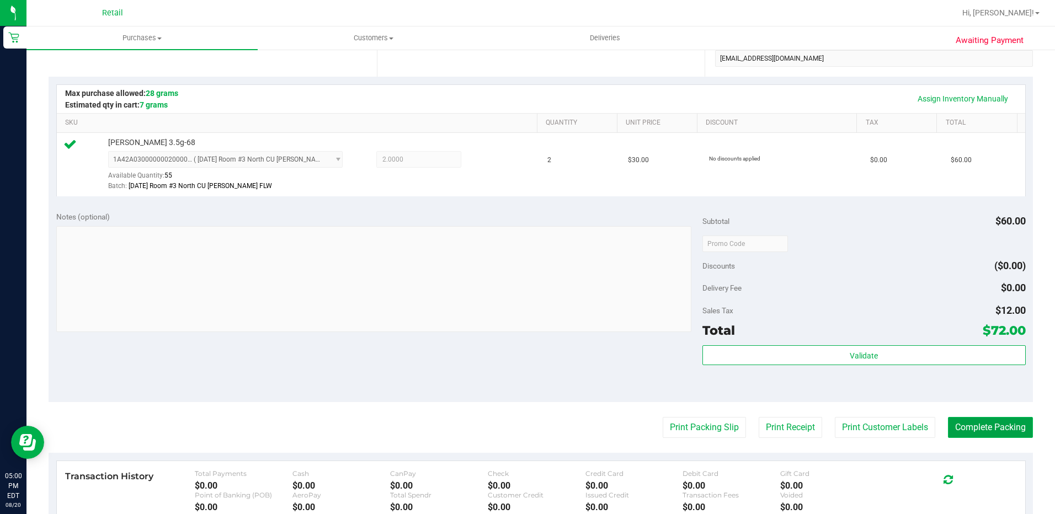
click at [963, 425] on button "Complete Packing" at bounding box center [990, 427] width 85 height 21
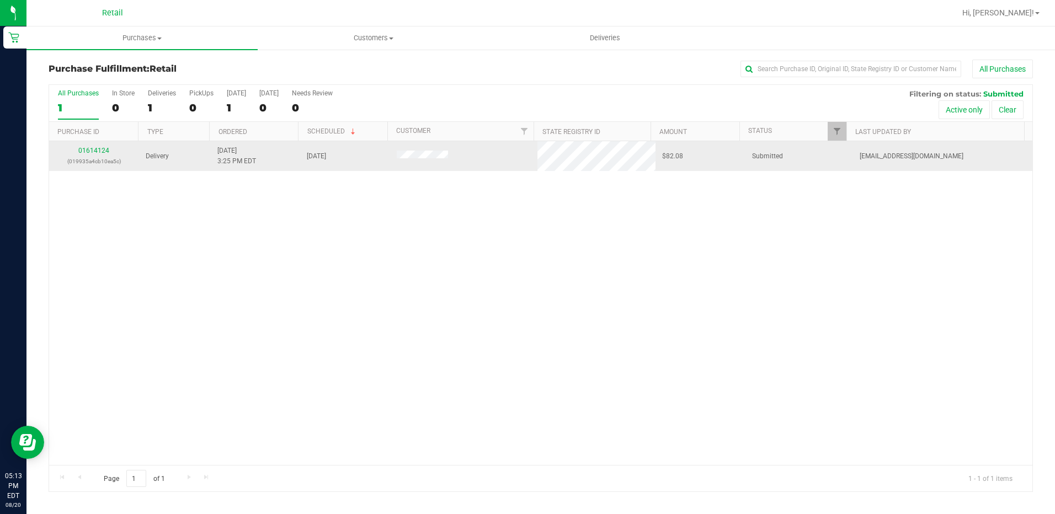
click at [95, 146] on div "01614124 (019935a4cb10ea5c)" at bounding box center [94, 156] width 77 height 21
click at [90, 149] on link "01614124" at bounding box center [93, 151] width 31 height 8
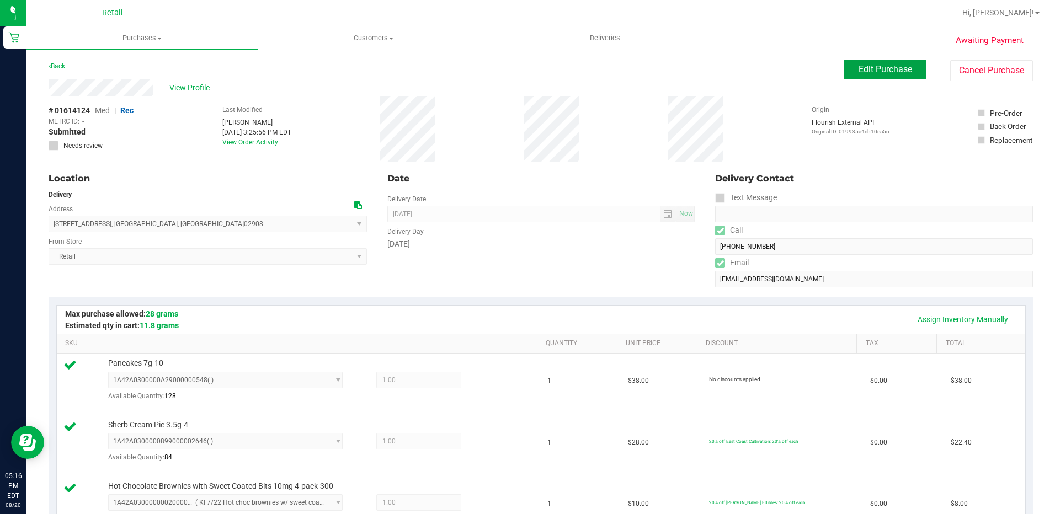
click at [858, 73] on span "Edit Purchase" at bounding box center [885, 69] width 54 height 10
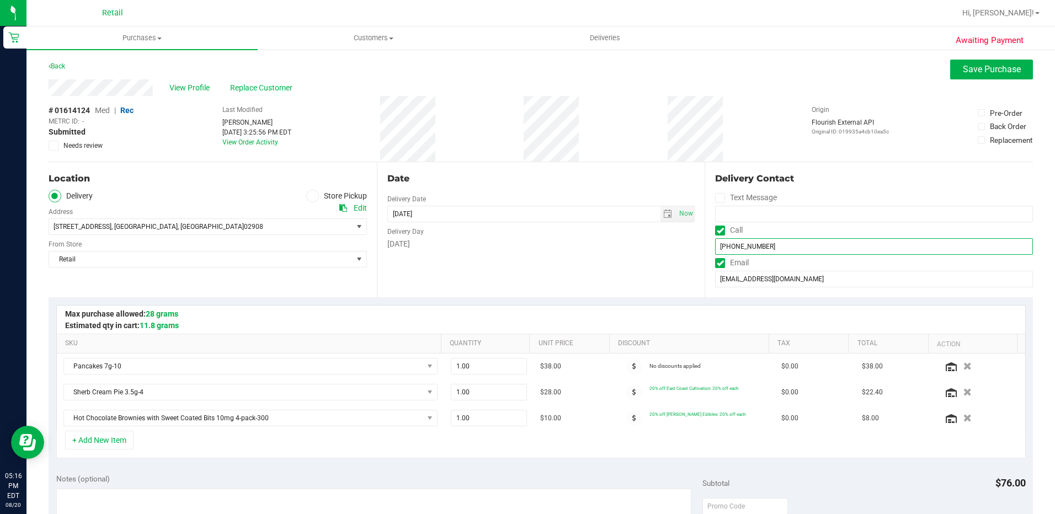
click at [728, 246] on input "(601) 731-3565" at bounding box center [874, 246] width 318 height 17
type input "(603) 731-3565"
click at [976, 73] on span "Save Purchase" at bounding box center [992, 69] width 58 height 10
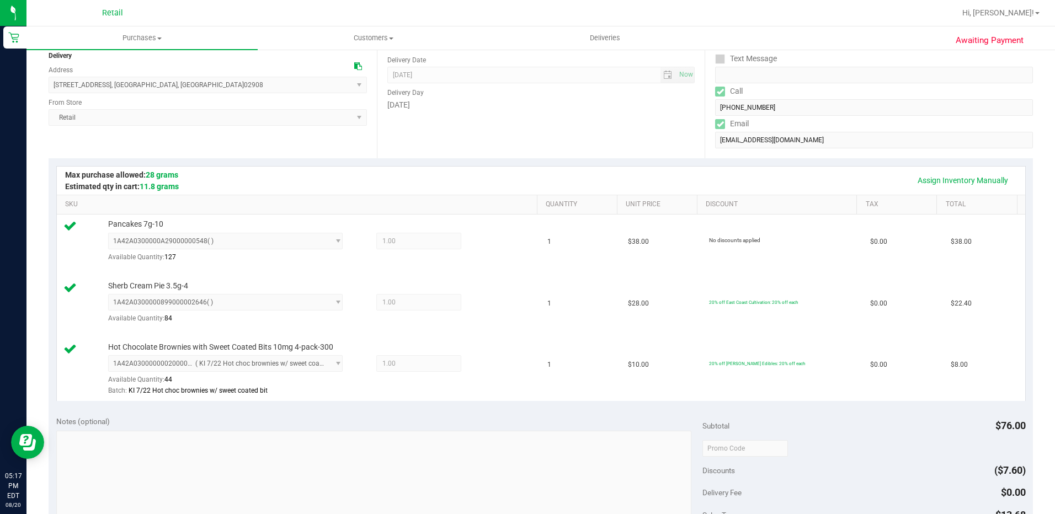
scroll to position [331, 0]
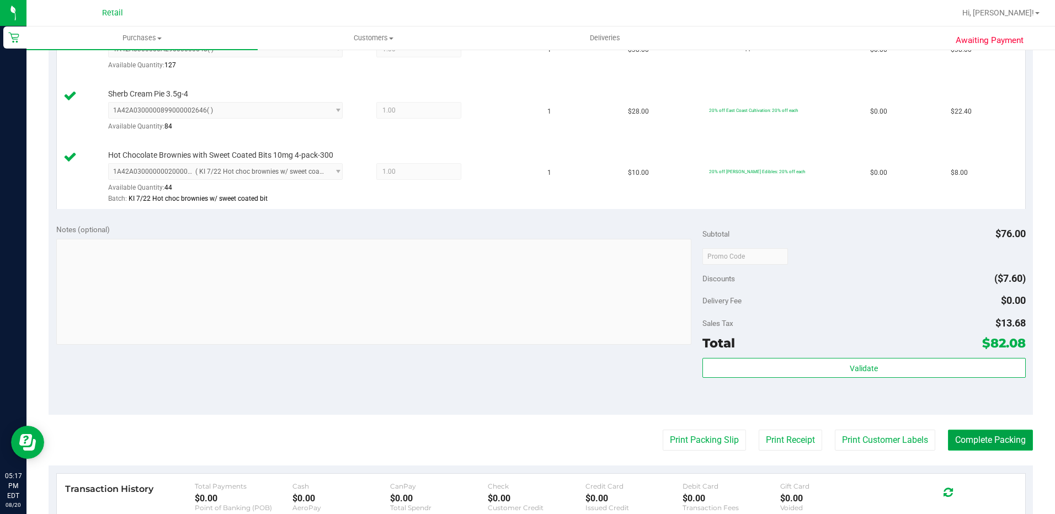
click at [970, 444] on button "Complete Packing" at bounding box center [990, 440] width 85 height 21
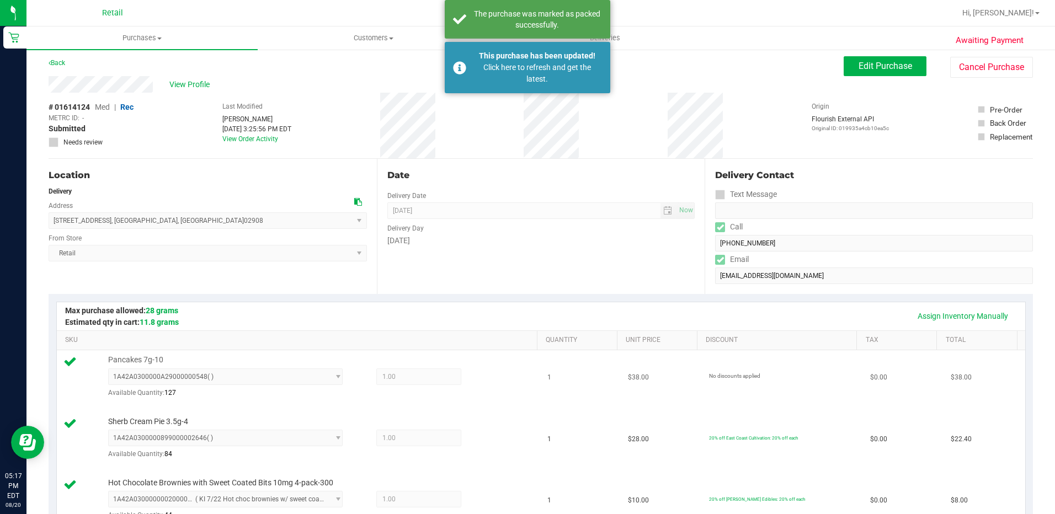
scroll to position [0, 0]
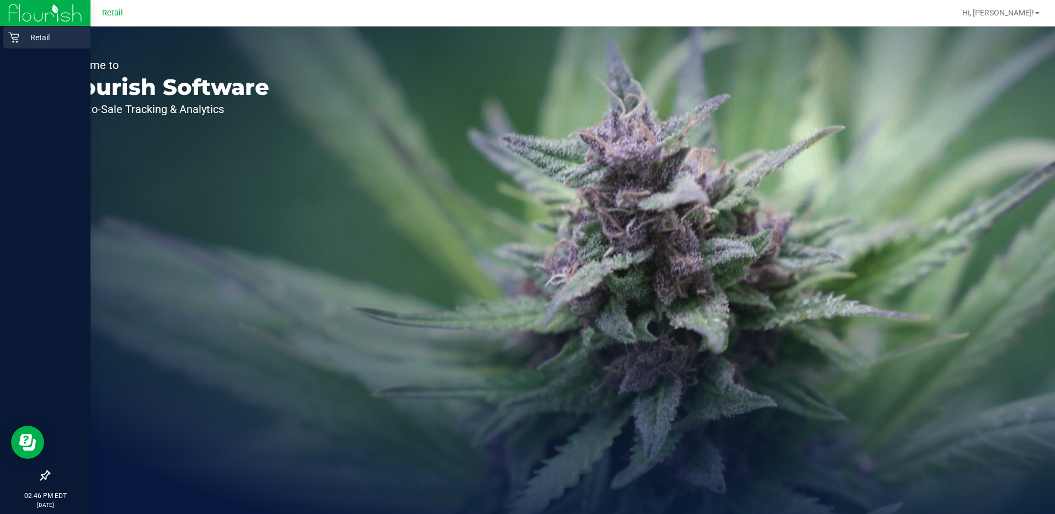
click at [26, 34] on p "Retail" at bounding box center [52, 37] width 66 height 13
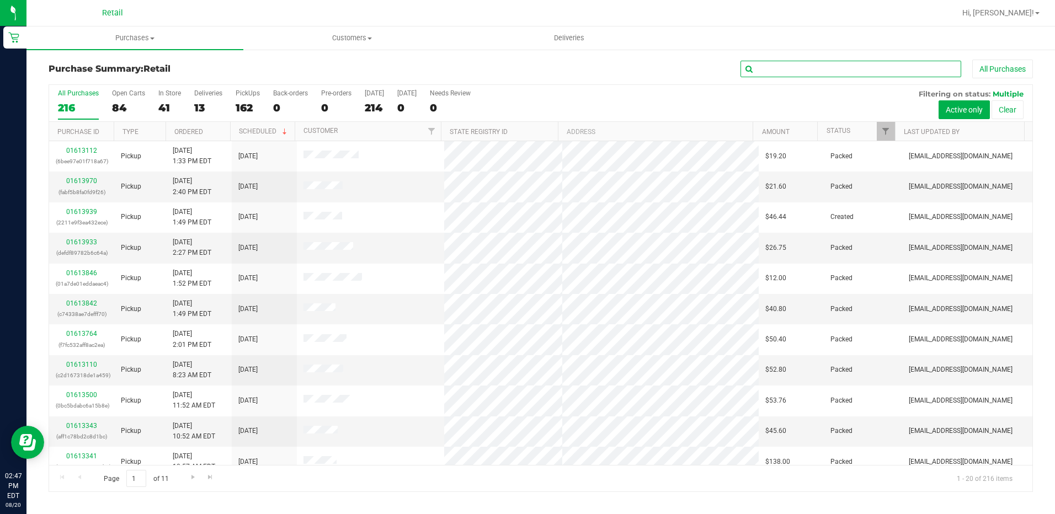
click at [882, 70] on input "text" at bounding box center [850, 69] width 221 height 17
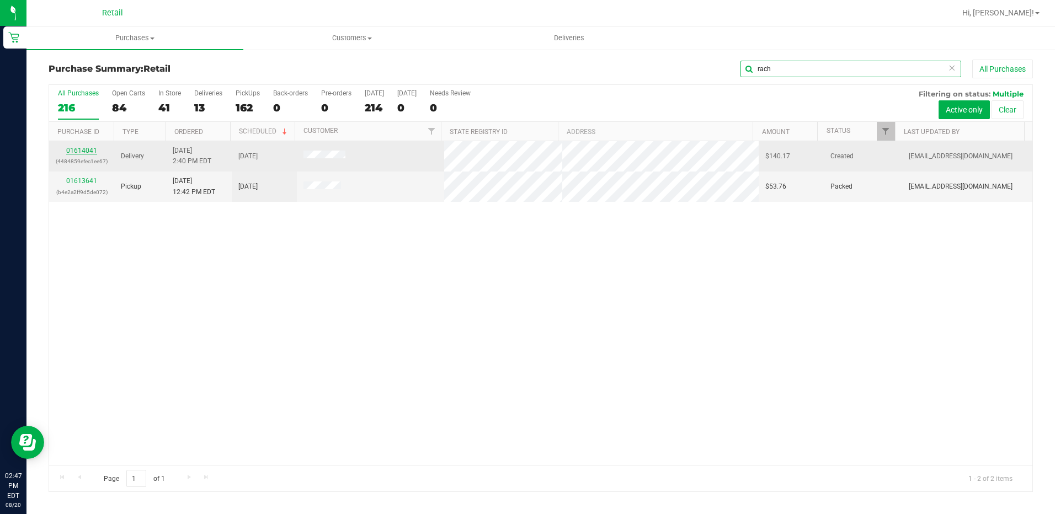
type input "rach"
click at [92, 152] on link "01614041" at bounding box center [81, 151] width 31 height 8
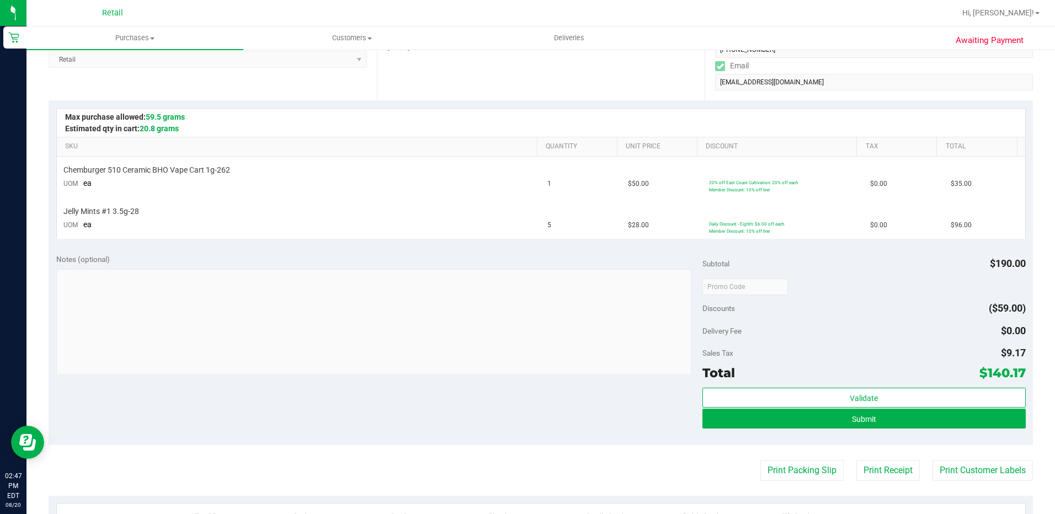
scroll to position [221, 0]
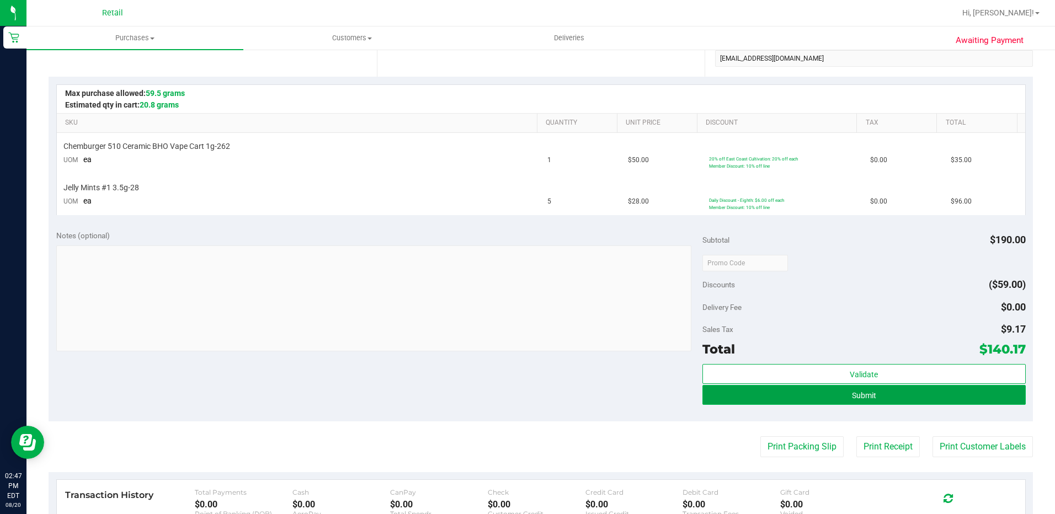
click at [844, 400] on button "Submit" at bounding box center [863, 395] width 323 height 20
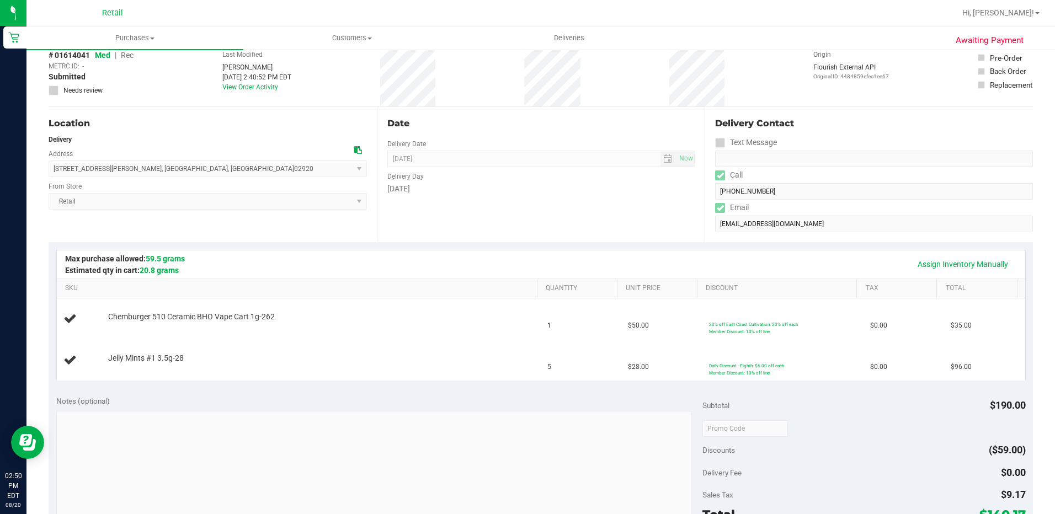
scroll to position [110, 0]
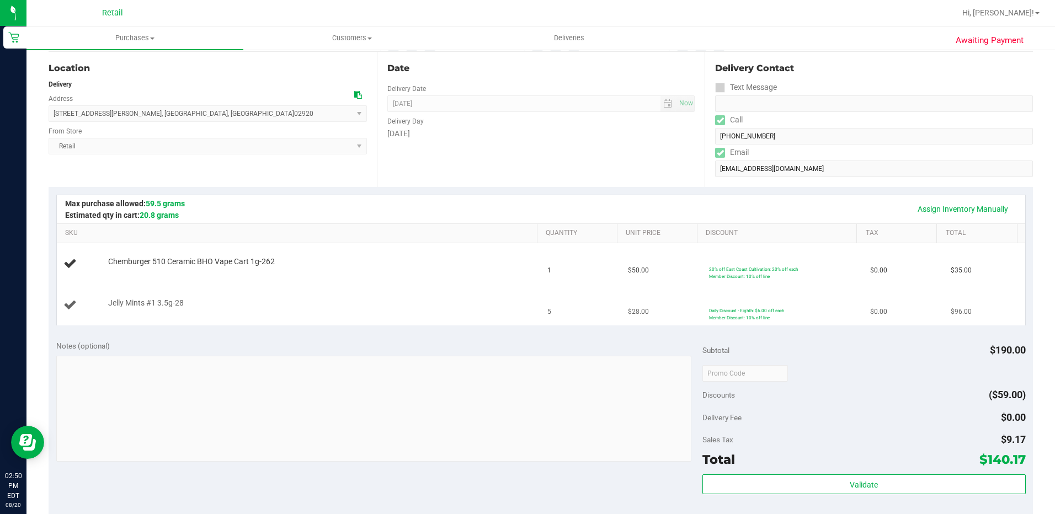
click at [486, 299] on div "Jelly Mints #1 3.5g-28" at bounding box center [317, 303] width 429 height 11
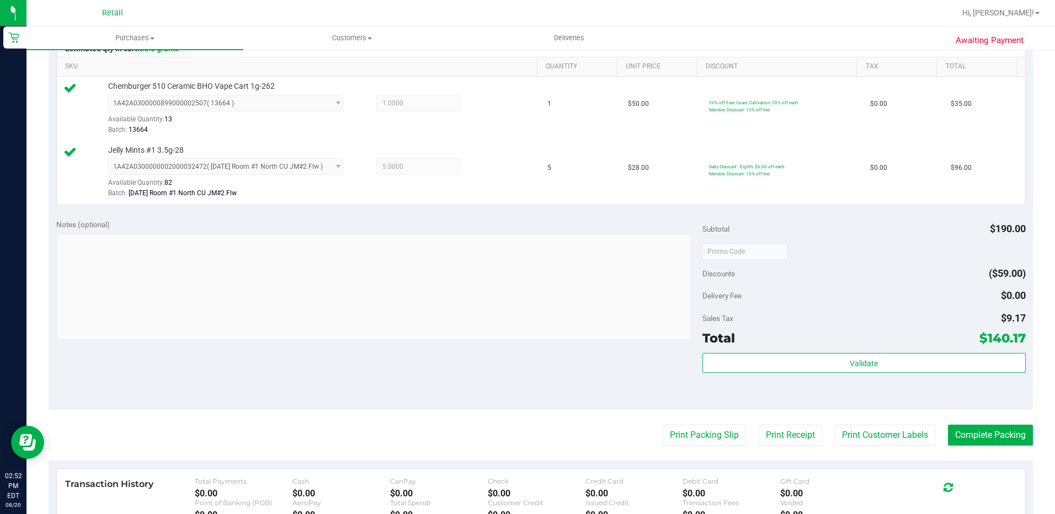
scroll to position [331, 0]
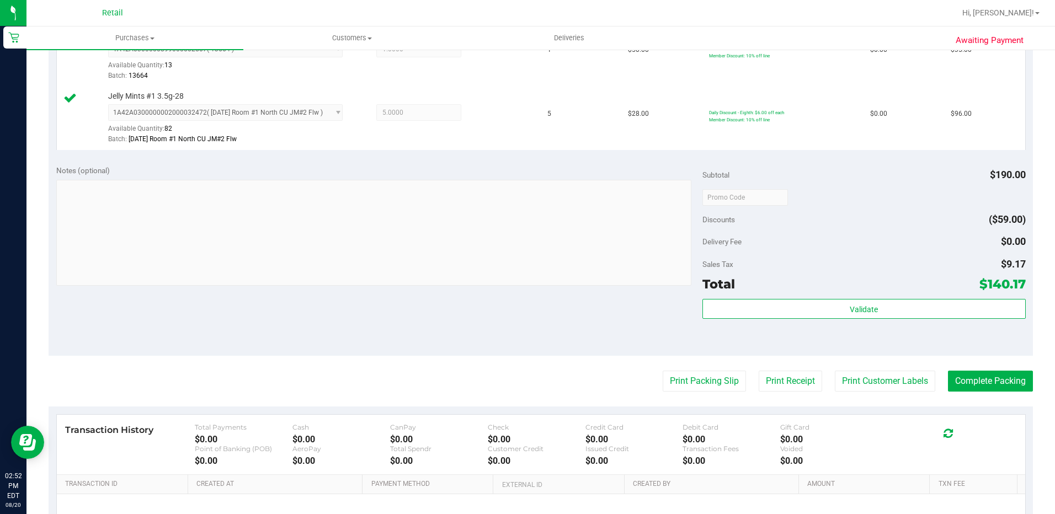
click at [941, 370] on purchase-details "Back Edit Purchase Cancel Purchase View Profile # 01614041 Med | Rec METRC ID: …" at bounding box center [541, 171] width 984 height 884
click at [948, 378] on button "Complete Packing" at bounding box center [990, 381] width 85 height 21
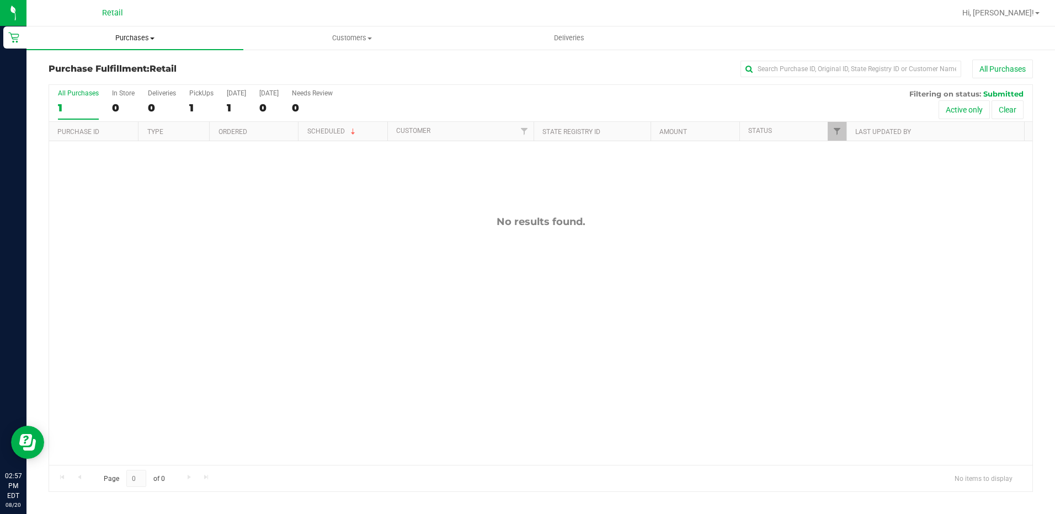
drag, startPoint x: 131, startPoint y: 36, endPoint x: 124, endPoint y: 52, distance: 17.8
click at [131, 36] on span "Purchases" at bounding box center [134, 38] width 217 height 10
click at [106, 67] on span "Summary of purchases" at bounding box center [82, 66] width 113 height 9
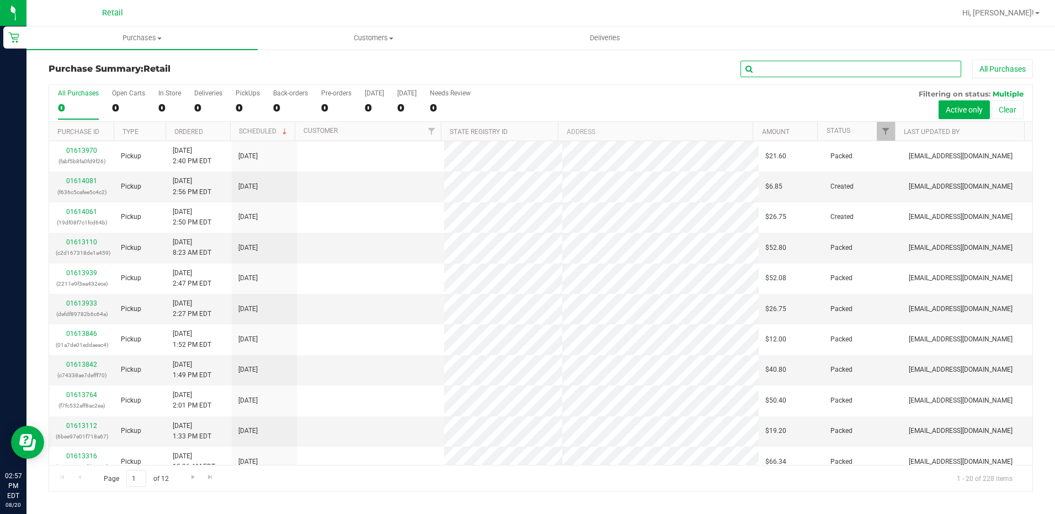
drag, startPoint x: 846, startPoint y: 69, endPoint x: 838, endPoint y: 68, distance: 8.3
click at [846, 68] on input "text" at bounding box center [850, 69] width 221 height 17
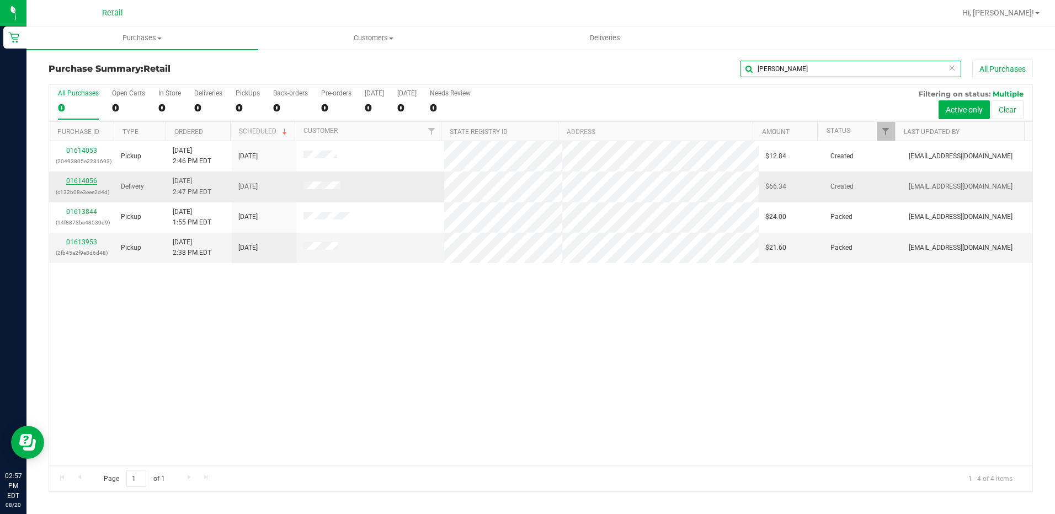
type input "[PERSON_NAME]"
click at [77, 183] on link "01614056" at bounding box center [81, 181] width 31 height 8
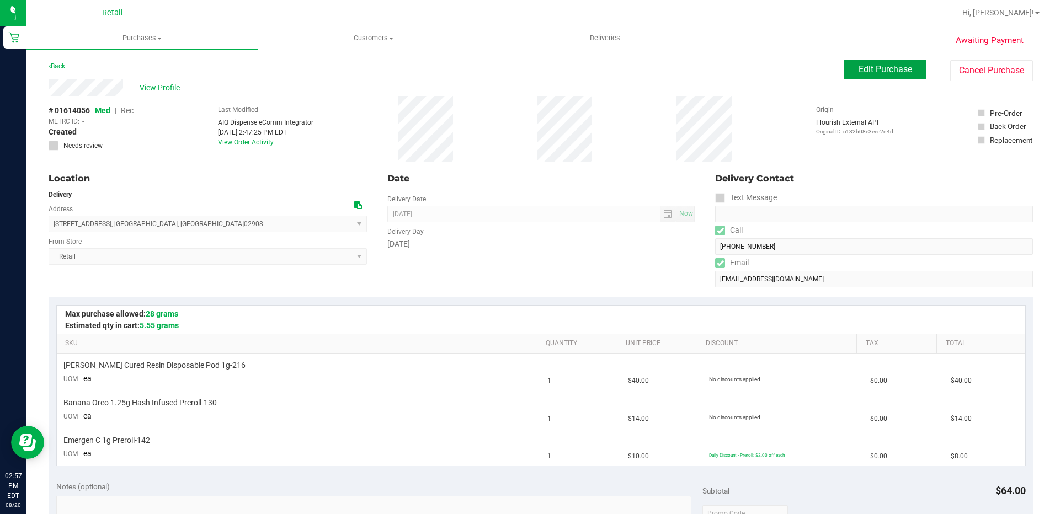
click at [858, 71] on span "Edit Purchase" at bounding box center [885, 69] width 54 height 10
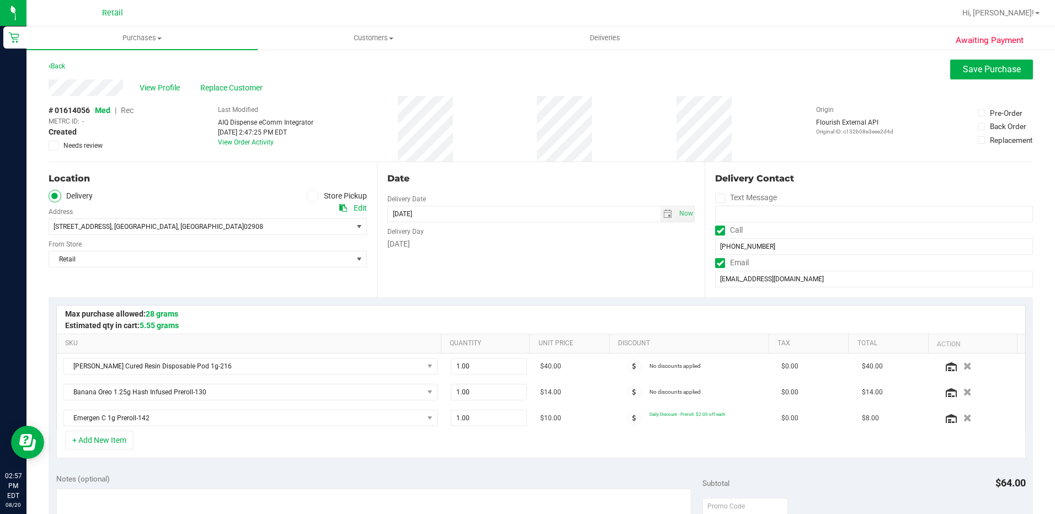
click at [132, 112] on span "Rec" at bounding box center [127, 110] width 13 height 9
click at [977, 71] on span "Save Purchase" at bounding box center [992, 69] width 58 height 10
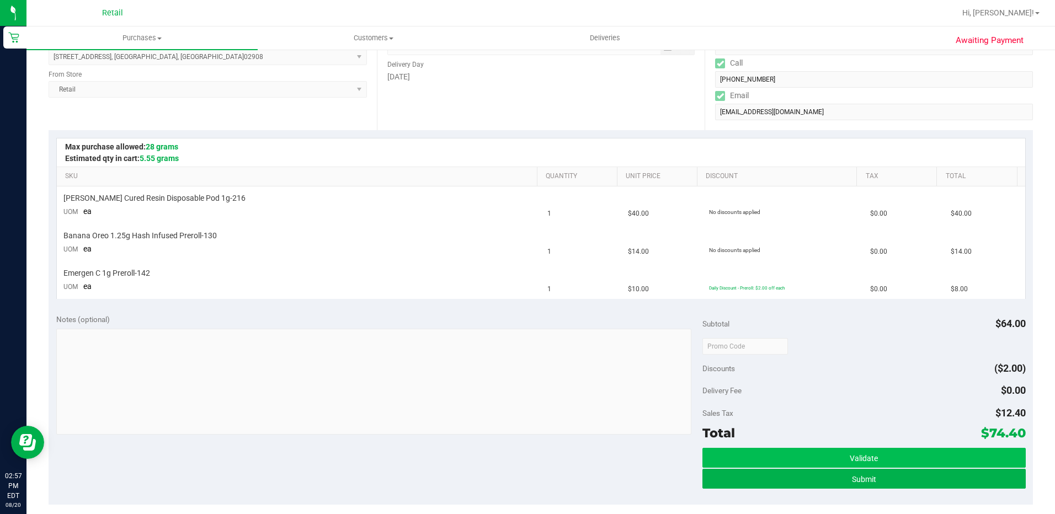
scroll to position [221, 0]
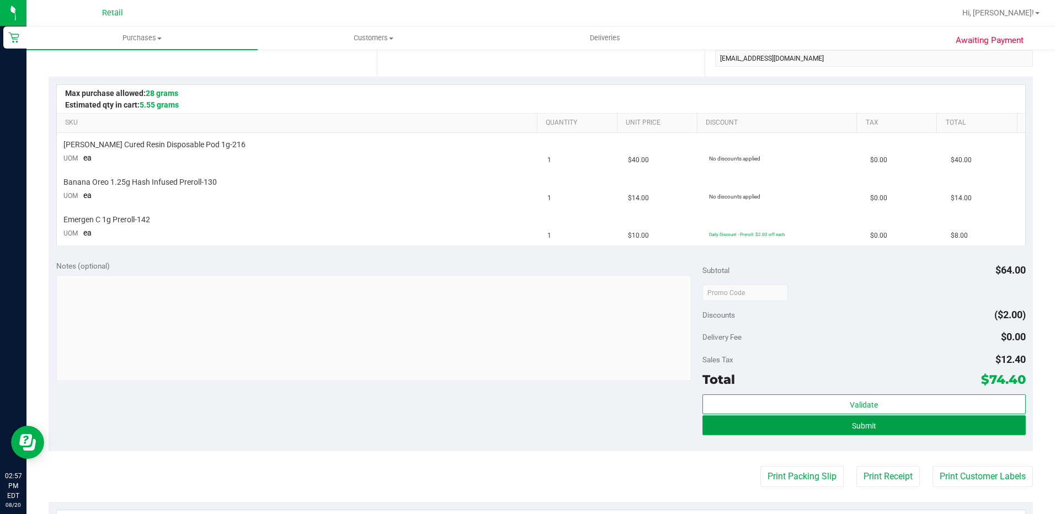
click at [852, 429] on span "Submit" at bounding box center [864, 425] width 24 height 9
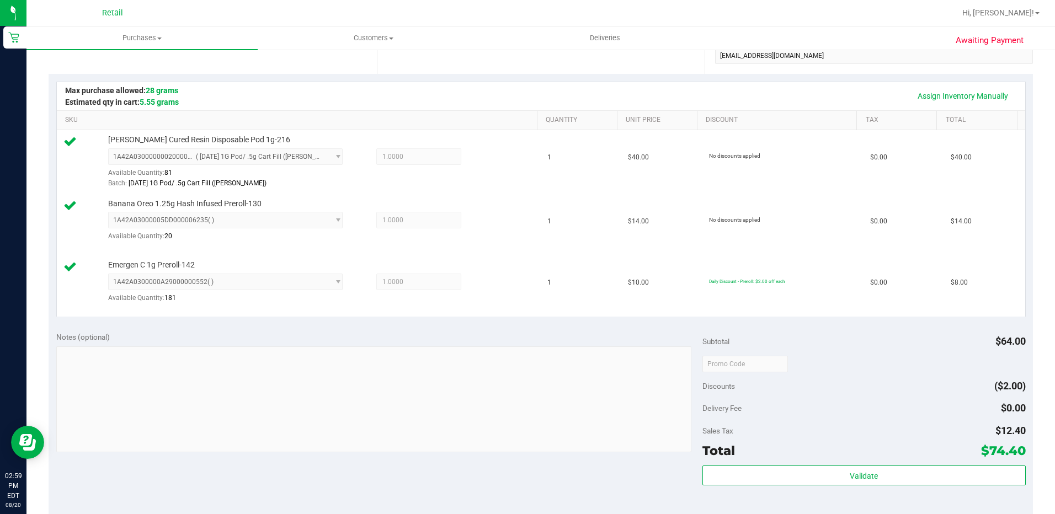
scroll to position [331, 0]
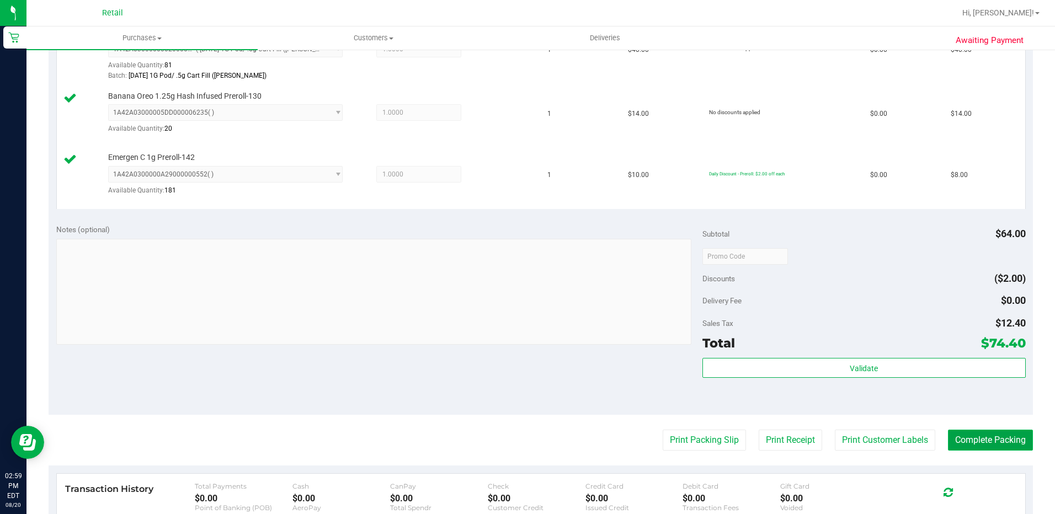
click at [982, 444] on button "Complete Packing" at bounding box center [990, 440] width 85 height 21
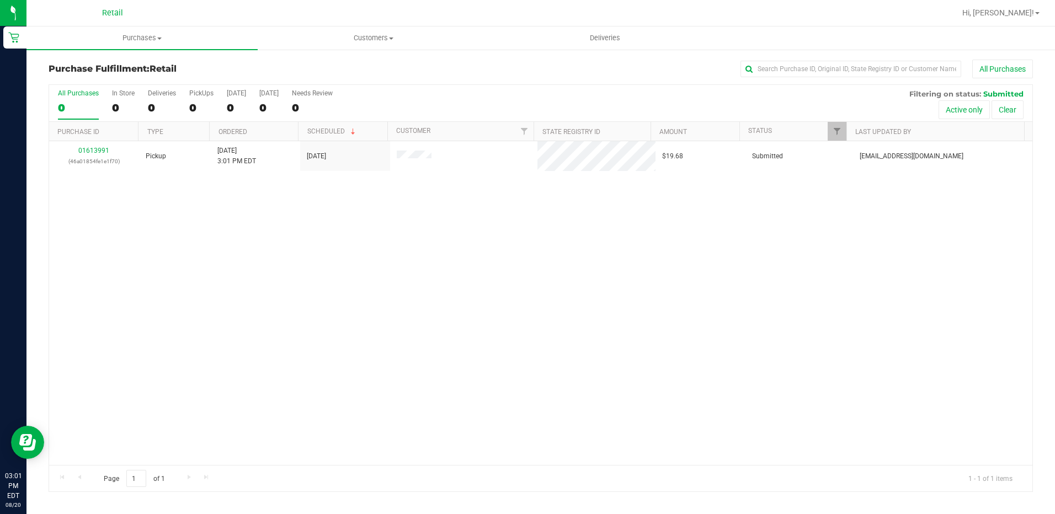
click at [706, 324] on div "01613991 (46a01854fe1e1f70) Pickup [DATE] 3:01 PM EDT 8/20/2025 $19.68 Submitte…" at bounding box center [540, 303] width 983 height 324
click at [603, 39] on span "Deliveries" at bounding box center [605, 38] width 60 height 10
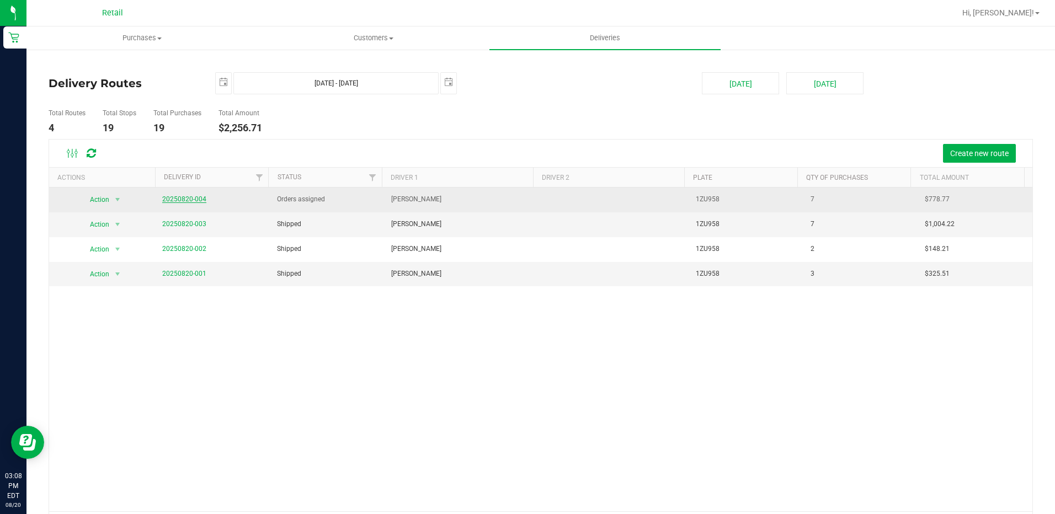
click at [188, 199] on link "20250820-004" at bounding box center [184, 199] width 44 height 8
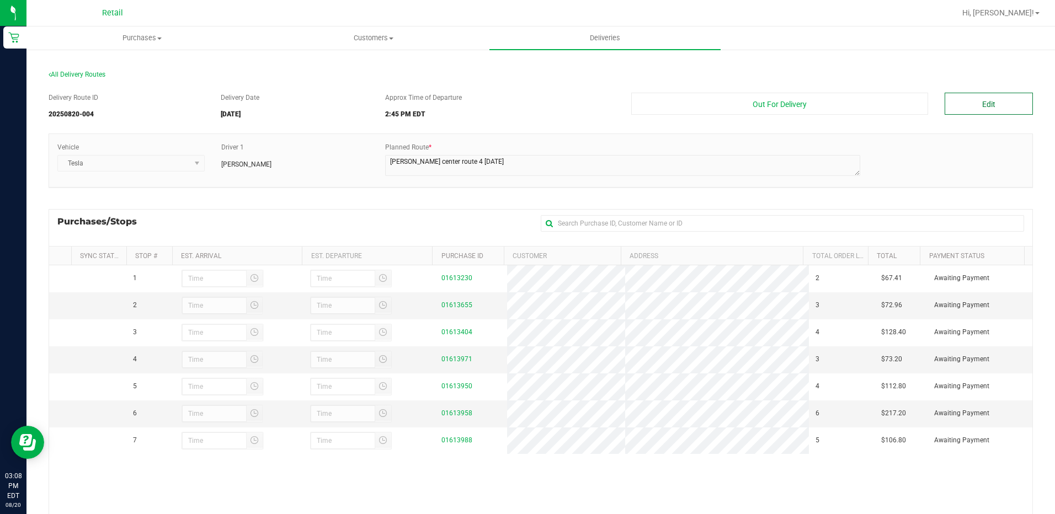
click at [972, 110] on button "Edit" at bounding box center [988, 104] width 88 height 22
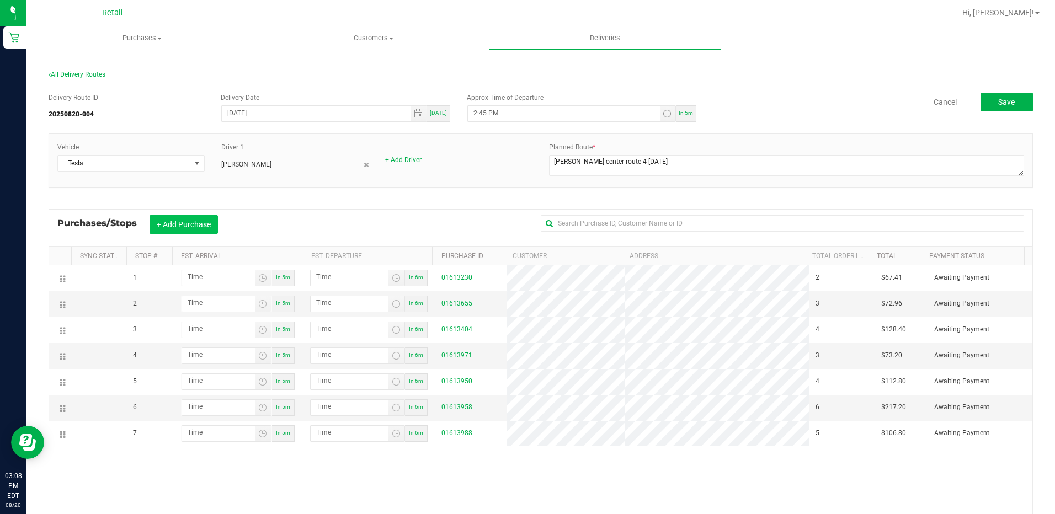
click at [188, 228] on button "+ Add Purchase" at bounding box center [183, 224] width 68 height 19
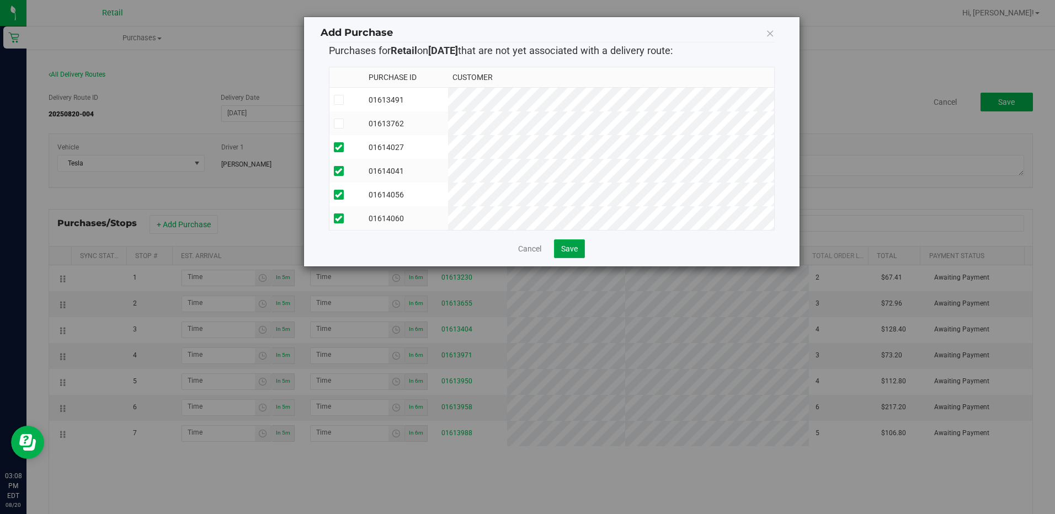
click at [567, 258] on button "Save" at bounding box center [569, 248] width 31 height 19
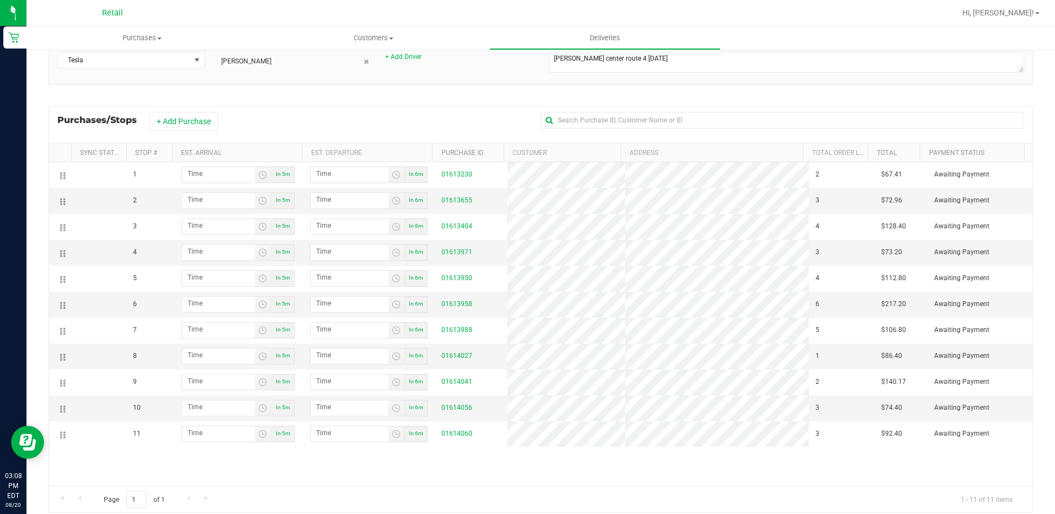
scroll to position [110, 0]
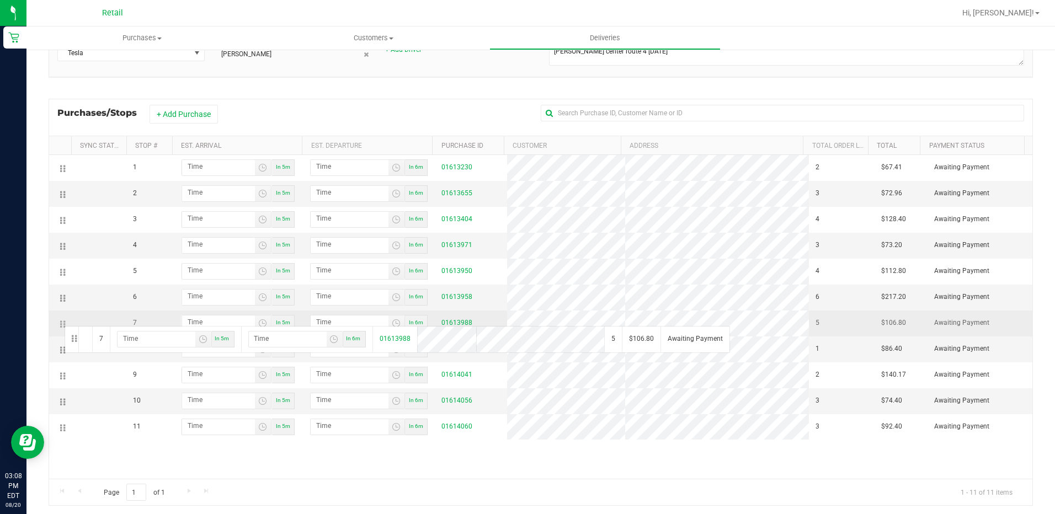
click at [63, 325] on td at bounding box center [60, 324] width 22 height 26
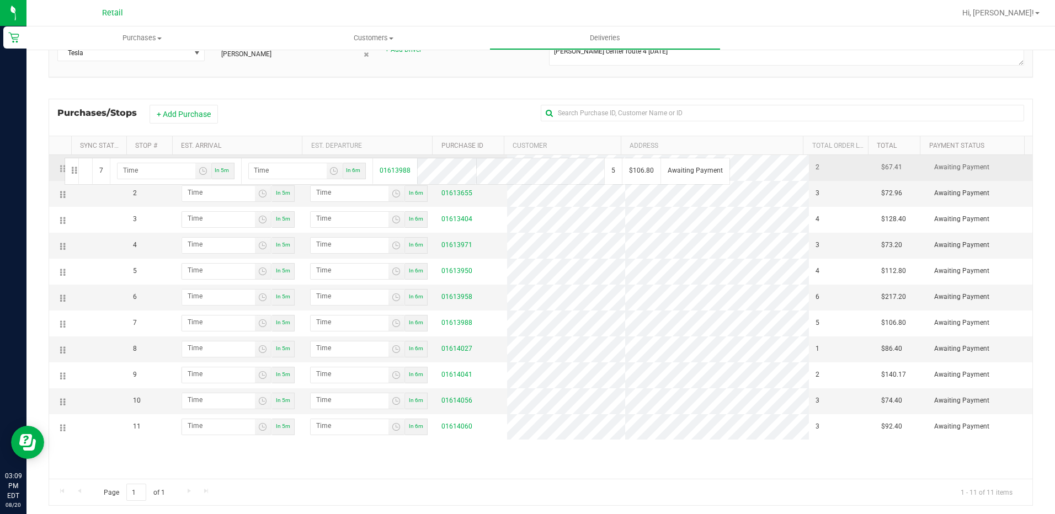
drag, startPoint x: 61, startPoint y: 323, endPoint x: 63, endPoint y: 157, distance: 166.0
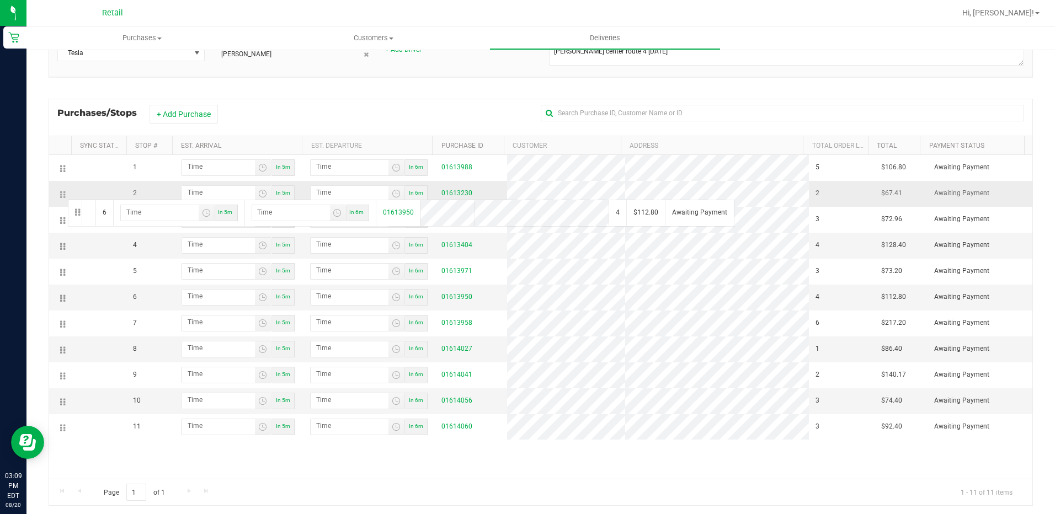
drag, startPoint x: 64, startPoint y: 296, endPoint x: 66, endPoint y: 199, distance: 97.1
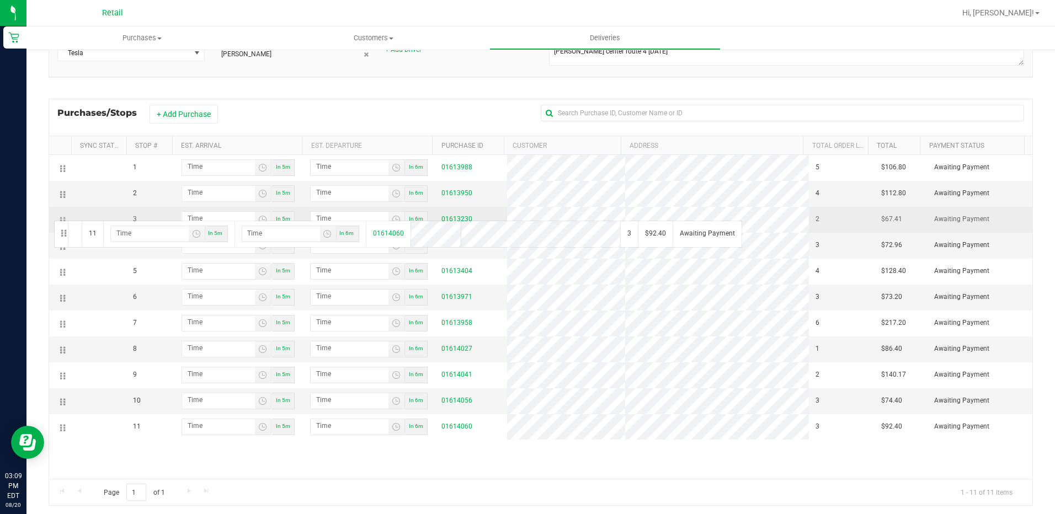
drag, startPoint x: 57, startPoint y: 427, endPoint x: 52, endPoint y: 220, distance: 207.5
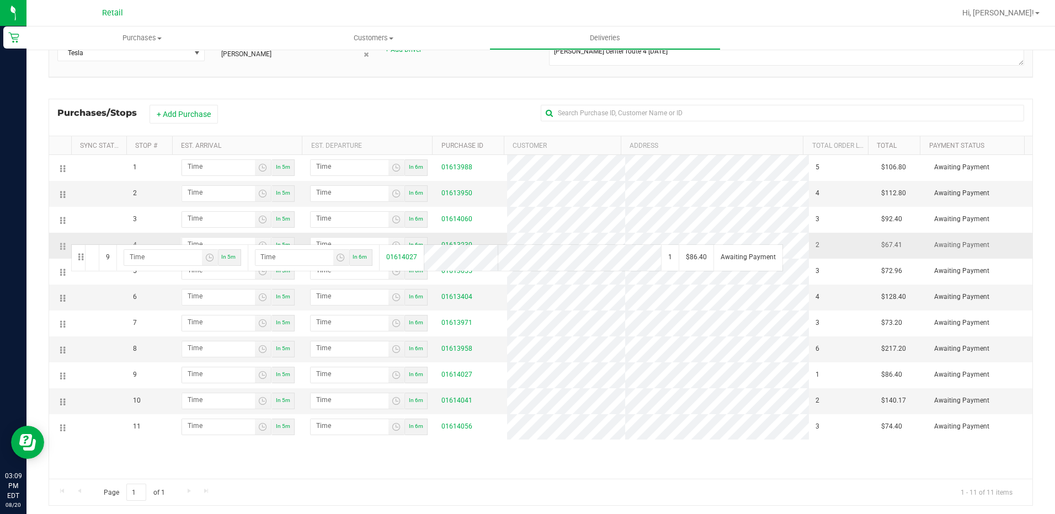
drag, startPoint x: 66, startPoint y: 377, endPoint x: 69, endPoint y: 243, distance: 133.5
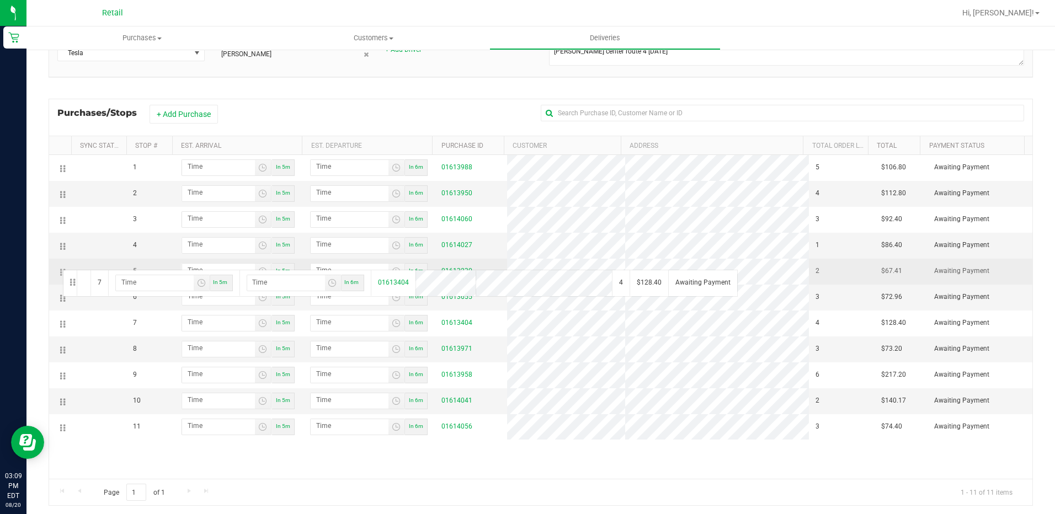
drag, startPoint x: 62, startPoint y: 325, endPoint x: 61, endPoint y: 269, distance: 56.8
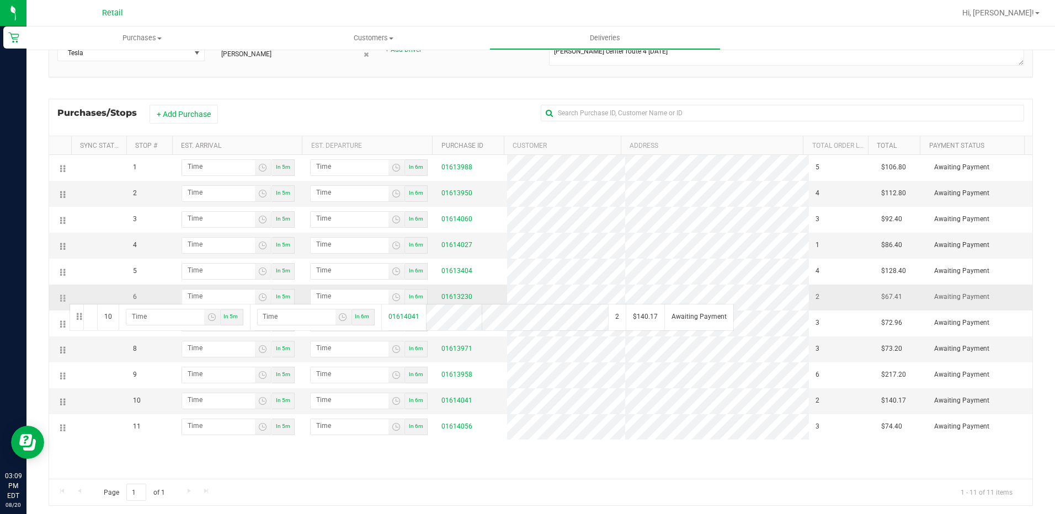
drag, startPoint x: 61, startPoint y: 403, endPoint x: 64, endPoint y: 300, distance: 103.7
drag, startPoint x: 63, startPoint y: 403, endPoint x: 63, endPoint y: 357, distance: 45.8
drag, startPoint x: 63, startPoint y: 425, endPoint x: 61, endPoint y: 403, distance: 22.1
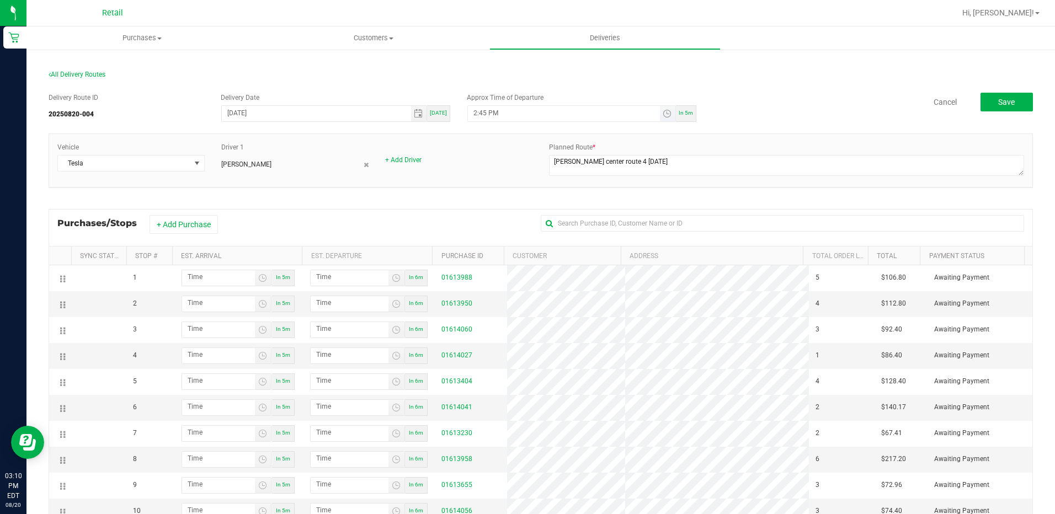
click at [660, 119] on span "Toggle time list" at bounding box center [668, 113] width 16 height 15
click at [480, 247] on li "3" at bounding box center [486, 252] width 26 height 15
click at [522, 235] on li "15" at bounding box center [522, 237] width 26 height 15
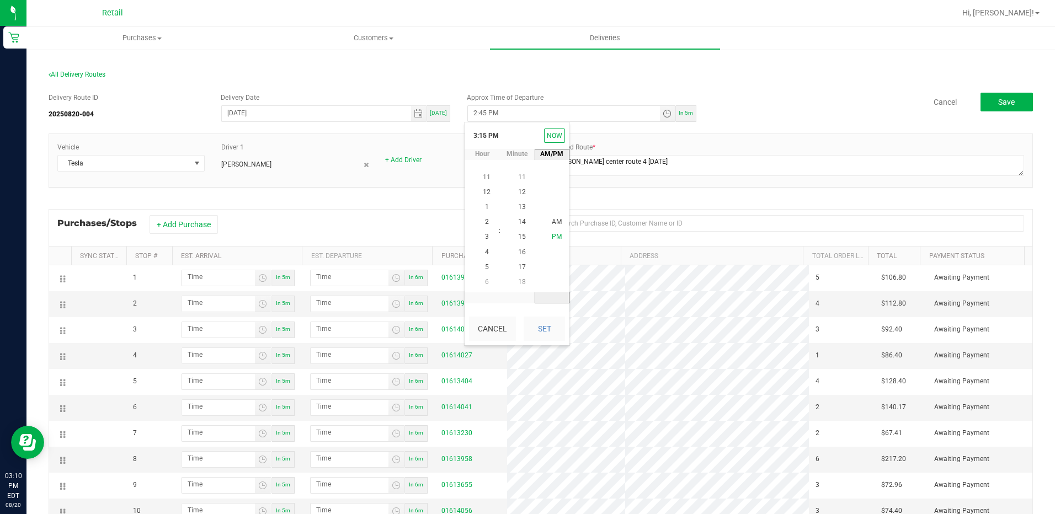
click at [556, 234] on span "PM" at bounding box center [557, 237] width 10 height 8
click at [548, 334] on button "Set" at bounding box center [543, 329] width 41 height 24
type input "3:15 PM"
click at [986, 111] on div "Delivery Route ID 20250820-004 Delivery Date [DATE] [DATE] Approx Time of Depar…" at bounding box center [541, 108] width 984 height 31
click at [998, 104] on span "Save" at bounding box center [1006, 102] width 17 height 9
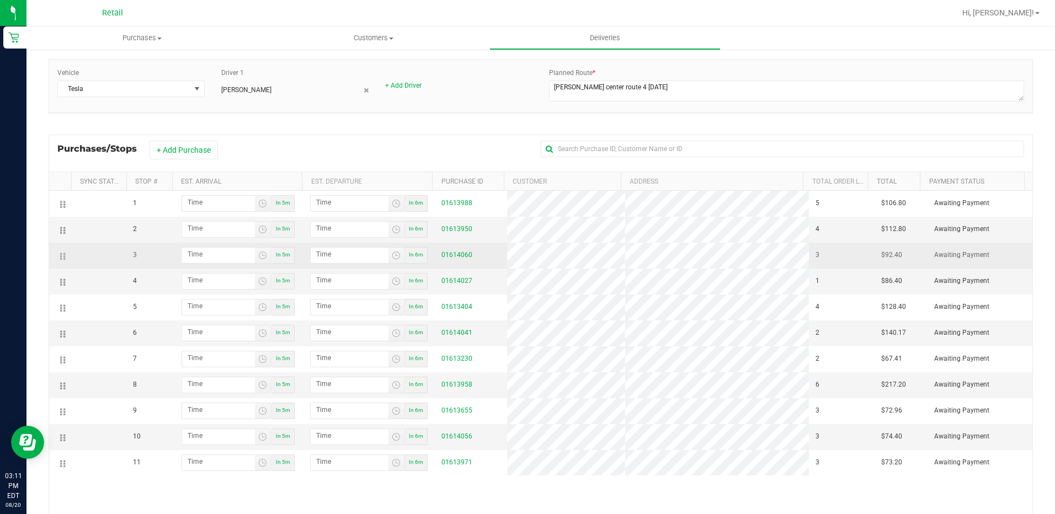
scroll to position [55, 0]
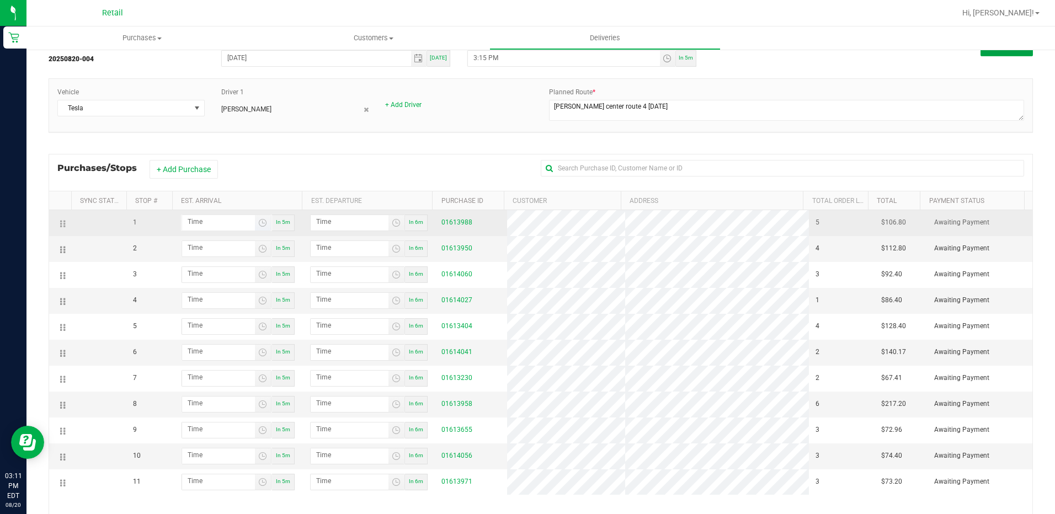
click at [255, 226] on span "Toggle time list" at bounding box center [263, 222] width 16 height 15
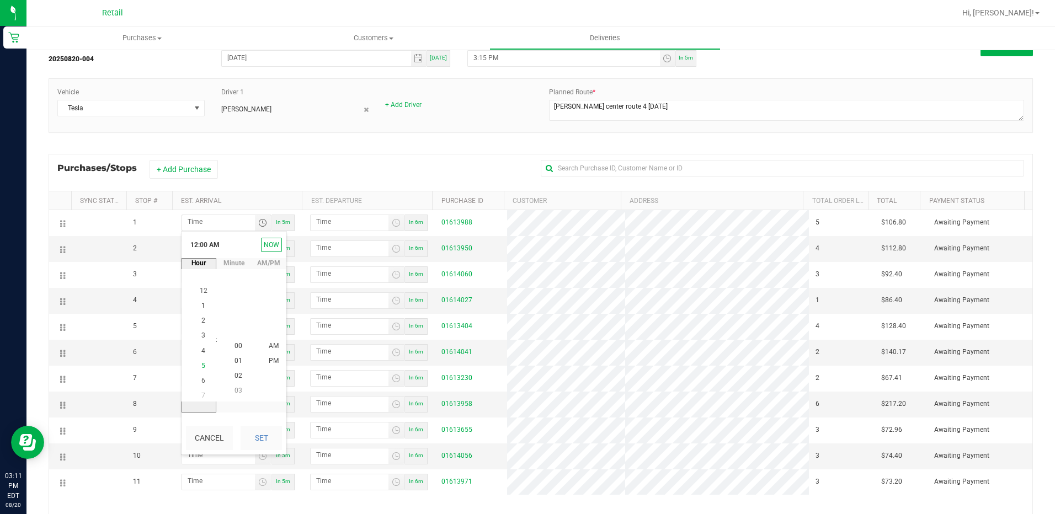
scroll to position [60, 0]
click at [201, 344] on span "4" at bounding box center [203, 346] width 4 height 8
click at [234, 348] on span "00" at bounding box center [238, 346] width 8 height 8
click at [261, 358] on li "PM" at bounding box center [273, 361] width 26 height 15
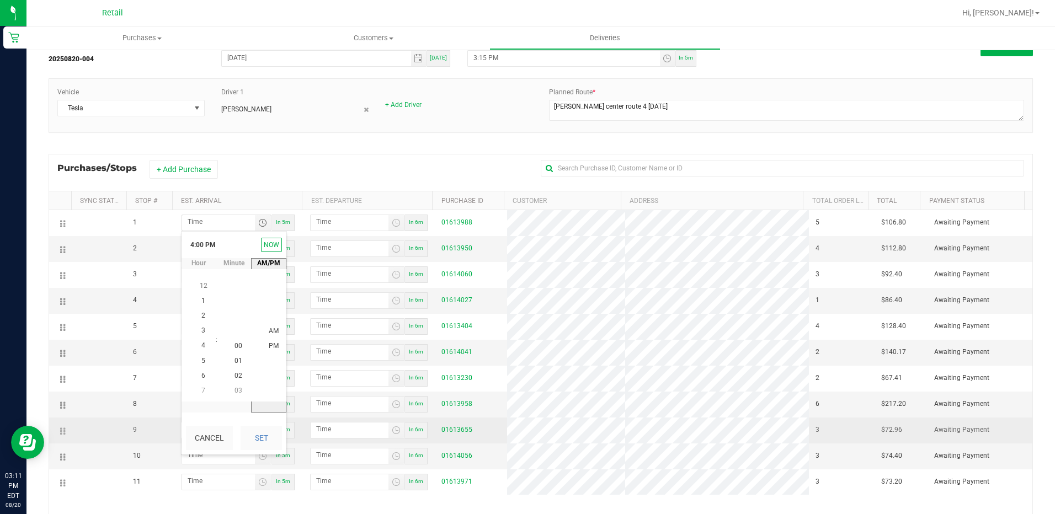
click at [260, 427] on button "Set" at bounding box center [260, 438] width 41 height 24
type input "4:00 PM"
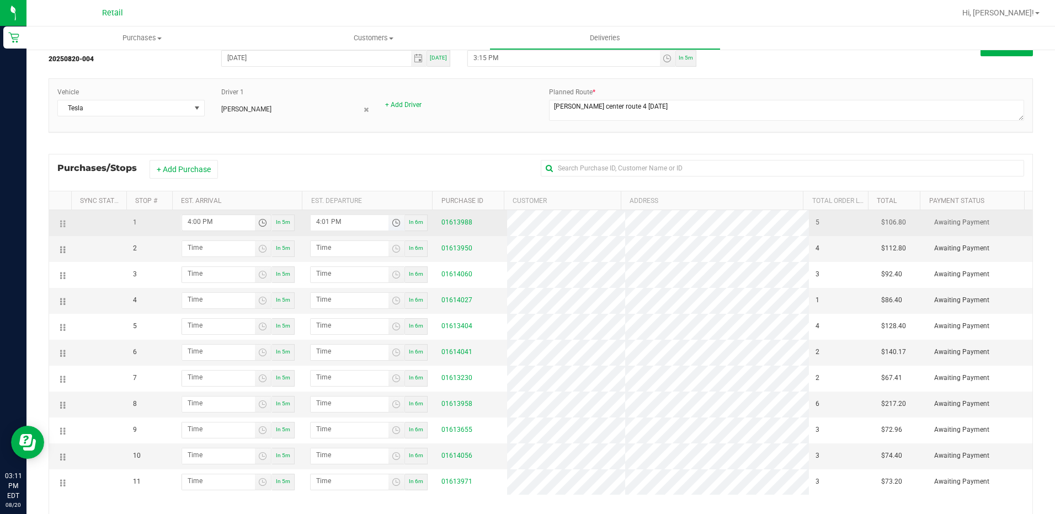
drag, startPoint x: 379, startPoint y: 226, endPoint x: 388, endPoint y: 222, distance: 9.6
click at [380, 226] on input "4:01 PM" at bounding box center [350, 222] width 78 height 14
click at [392, 222] on span "Toggle time list" at bounding box center [396, 222] width 9 height 9
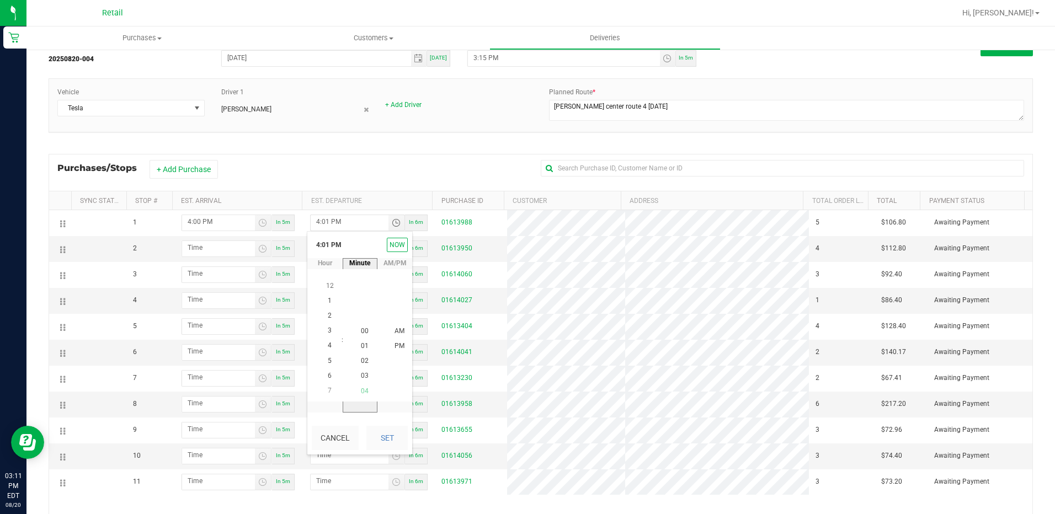
click at [360, 386] on li "04" at bounding box center [364, 391] width 26 height 15
click at [394, 350] on span "PM" at bounding box center [399, 347] width 10 height 8
click at [382, 444] on button "Set" at bounding box center [386, 438] width 41 height 24
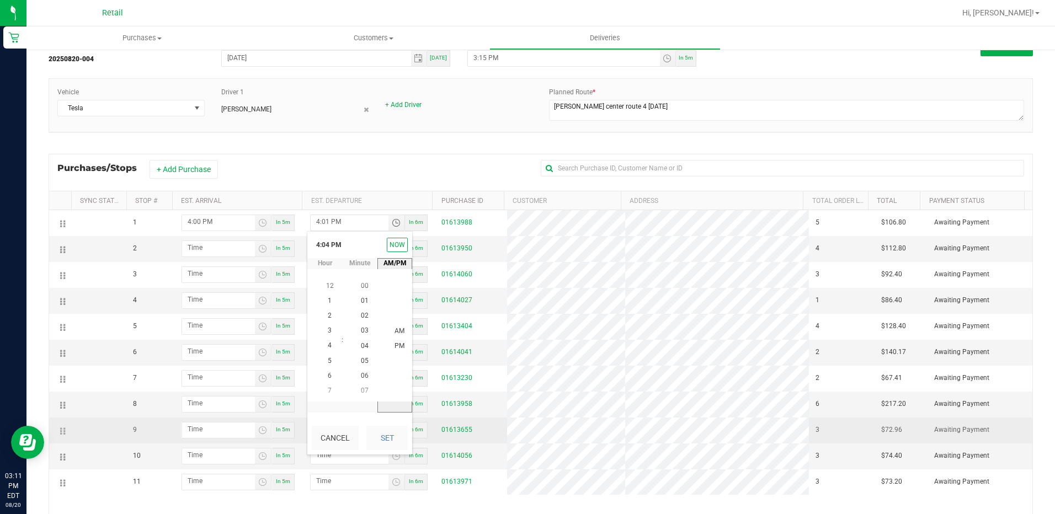
type input "4:04 PM"
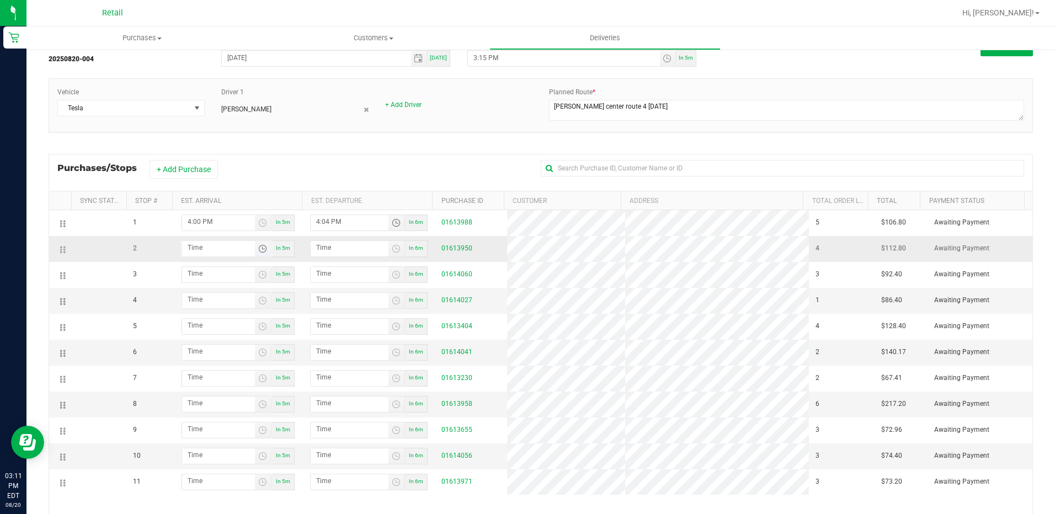
click at [261, 250] on span "Toggle time list" at bounding box center [262, 248] width 9 height 9
click at [200, 319] on li "4" at bounding box center [203, 312] width 26 height 15
click at [240, 415] on li "18" at bounding box center [238, 417] width 26 height 15
click at [278, 393] on li "PM" at bounding box center [273, 387] width 26 height 15
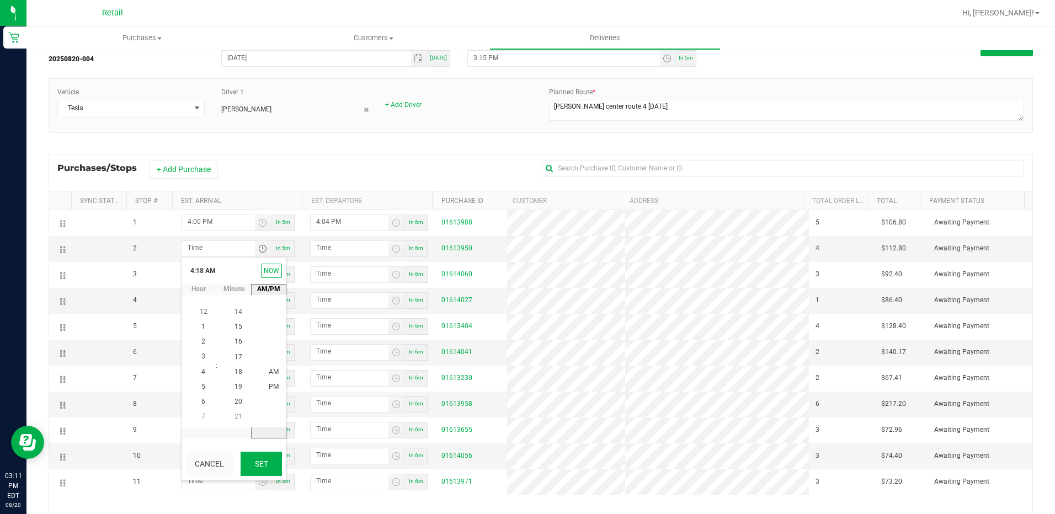
scroll to position [15, 0]
click at [262, 457] on button "Set" at bounding box center [260, 464] width 41 height 24
type input "4:18 PM"
click at [392, 252] on span "Toggle time list" at bounding box center [396, 248] width 9 height 9
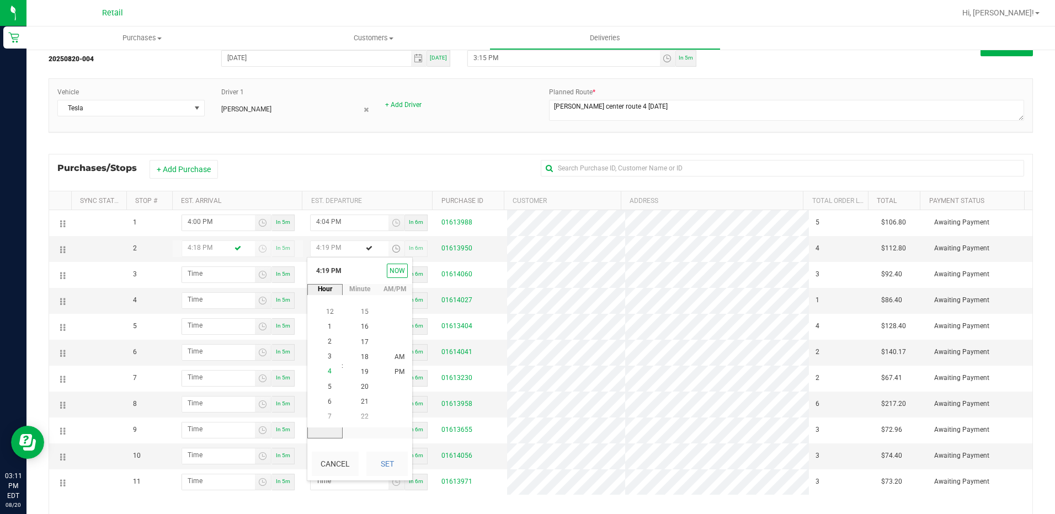
click at [330, 373] on li "4" at bounding box center [330, 372] width 26 height 15
click at [362, 365] on li "23" at bounding box center [364, 372] width 26 height 15
click at [363, 356] on span "22" at bounding box center [365, 357] width 8 height 8
click at [395, 373] on span "PM" at bounding box center [399, 372] width 10 height 8
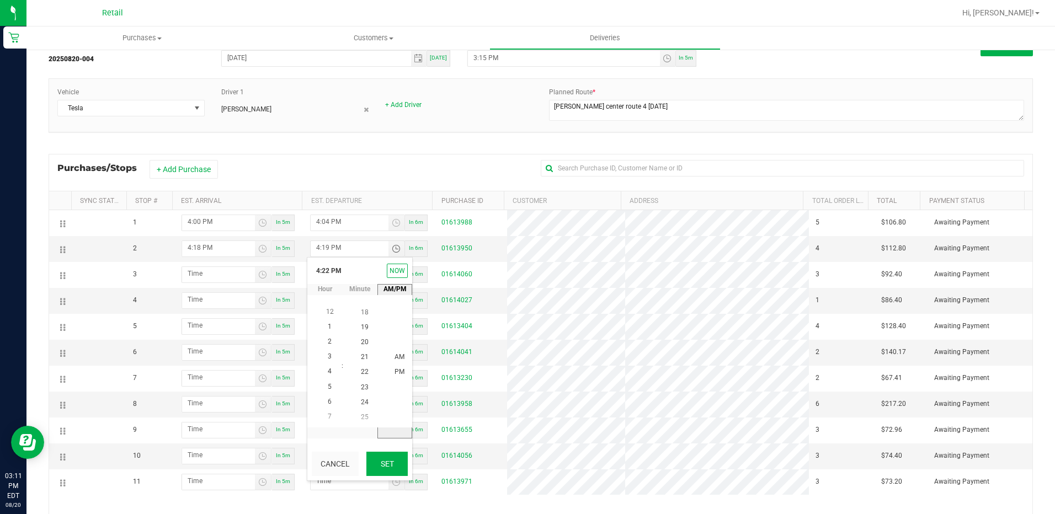
click at [389, 457] on button "Set" at bounding box center [386, 464] width 41 height 24
type input "4:22 PM"
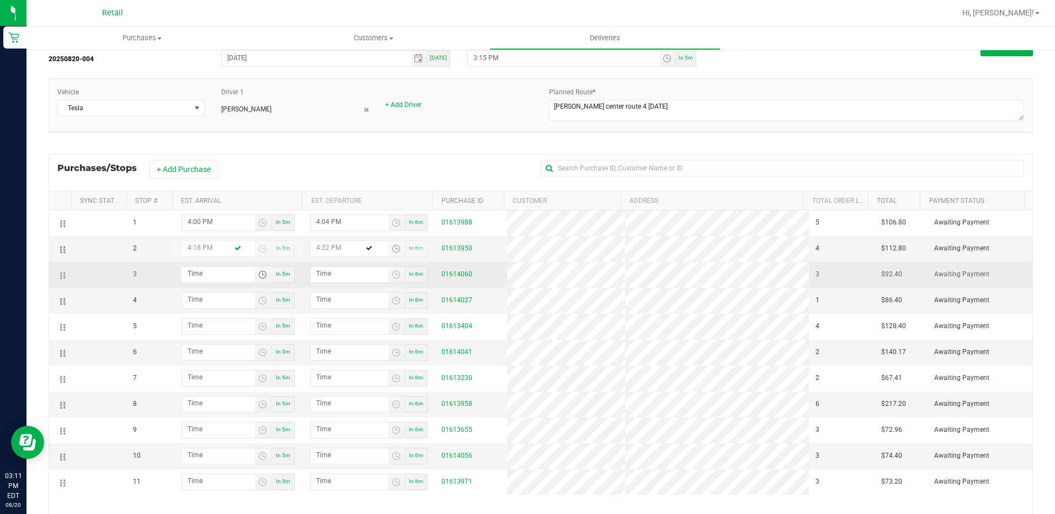
click at [259, 275] on span "Toggle time list" at bounding box center [262, 274] width 9 height 9
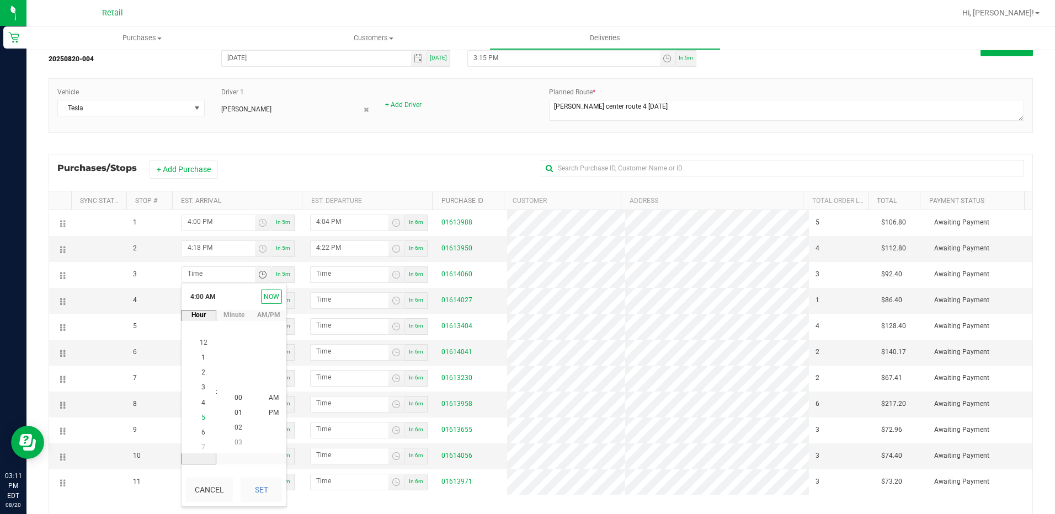
scroll to position [60, 0]
click at [201, 396] on span "4" at bounding box center [203, 398] width 4 height 8
click at [234, 387] on span "33" at bounding box center [238, 383] width 8 height 8
click at [260, 414] on li "PM" at bounding box center [273, 413] width 26 height 15
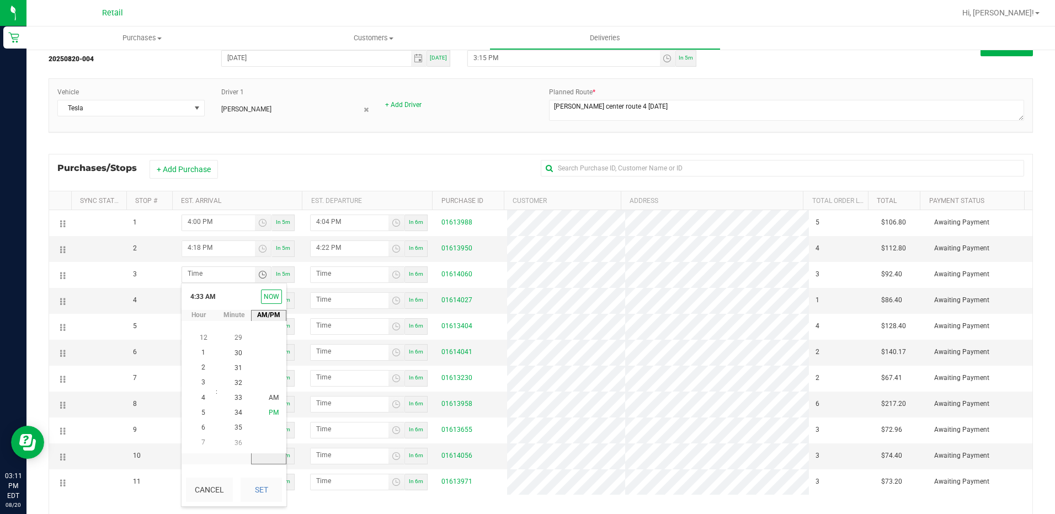
scroll to position [15, 0]
click at [265, 476] on div "Cancel Set" at bounding box center [233, 489] width 105 height 33
click at [256, 483] on button "Set" at bounding box center [260, 490] width 41 height 24
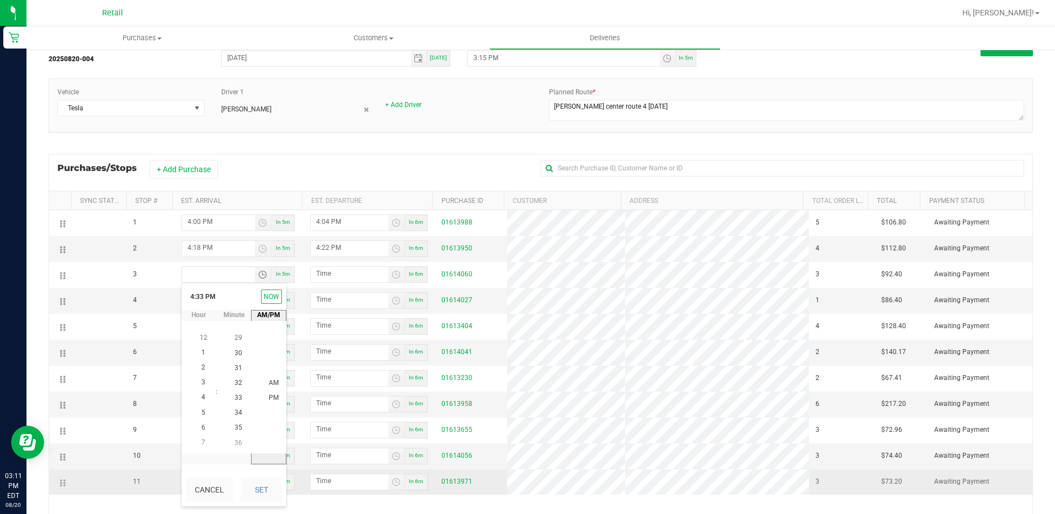
type input "4:33 PM"
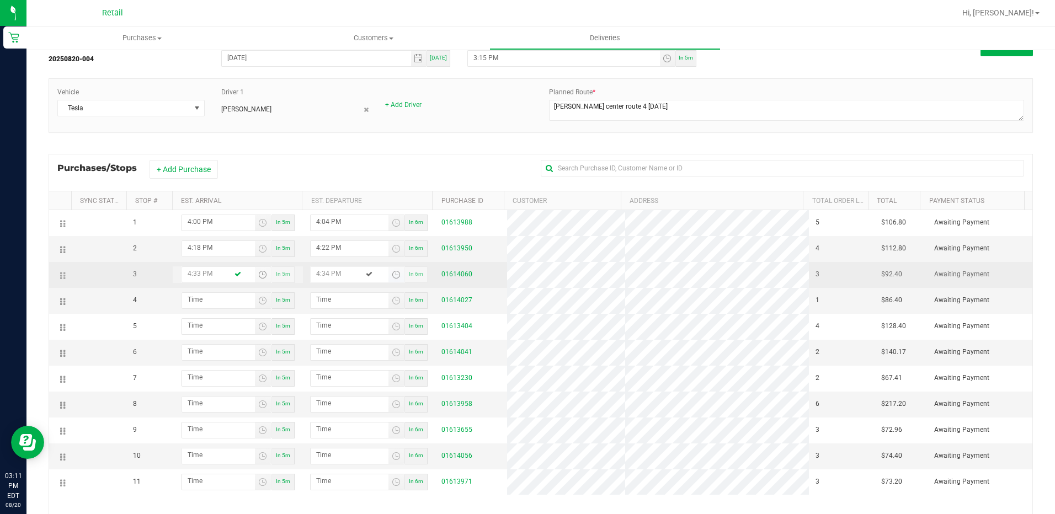
click at [392, 271] on span "Toggle time list" at bounding box center [396, 274] width 9 height 9
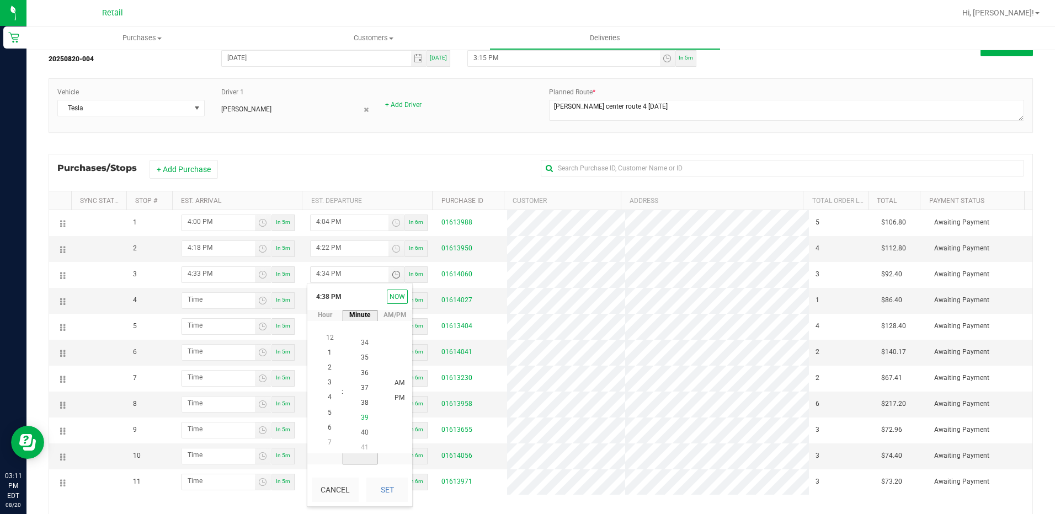
scroll to position [569, 0]
click at [364, 403] on li "38" at bounding box center [364, 398] width 26 height 15
click at [364, 383] on span "37" at bounding box center [365, 383] width 8 height 8
click at [401, 399] on li "PM" at bounding box center [399, 398] width 26 height 15
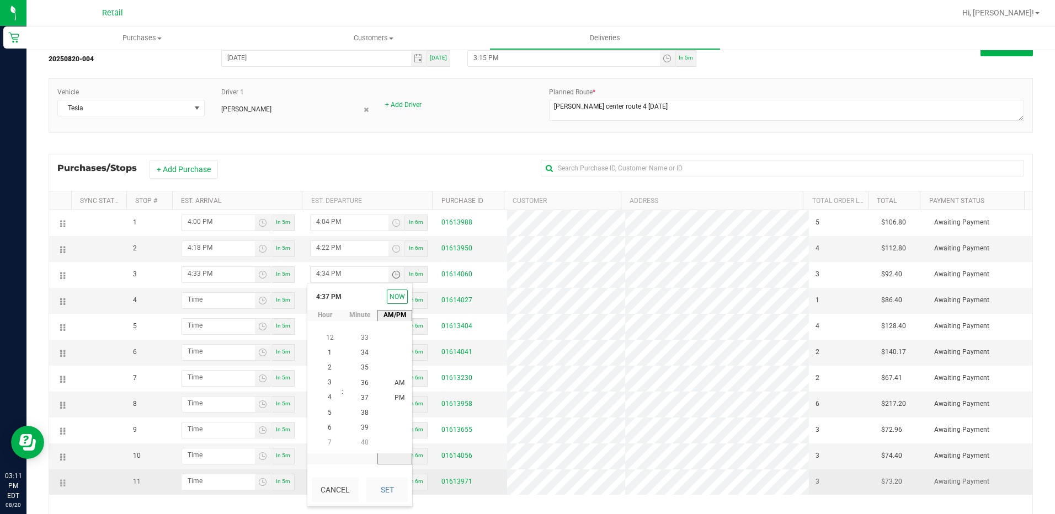
click at [397, 486] on button "Set" at bounding box center [386, 490] width 41 height 24
type input "4:37 PM"
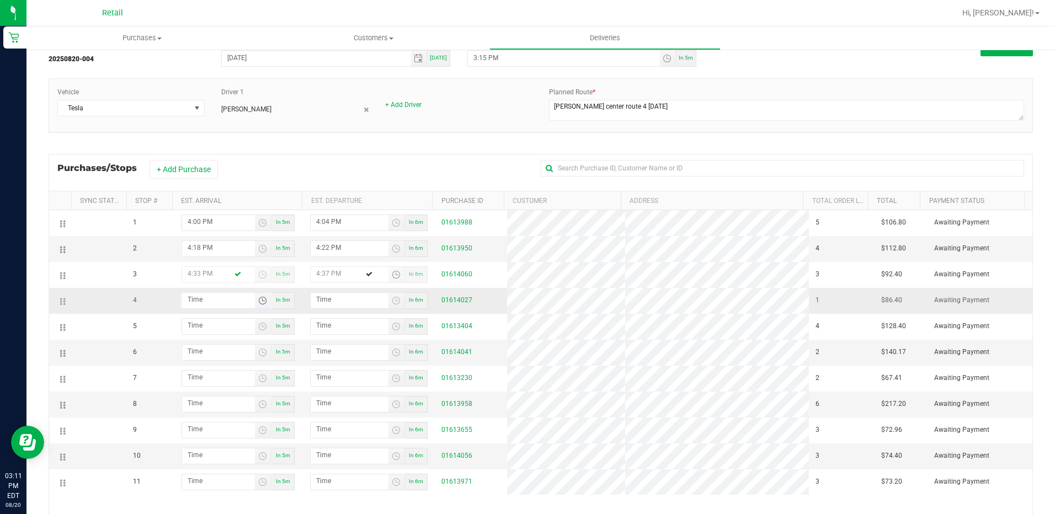
click at [259, 297] on span "Toggle time list" at bounding box center [262, 300] width 9 height 9
click at [201, 202] on span "4" at bounding box center [203, 199] width 4 height 8
click at [234, 229] on span "38" at bounding box center [238, 229] width 8 height 8
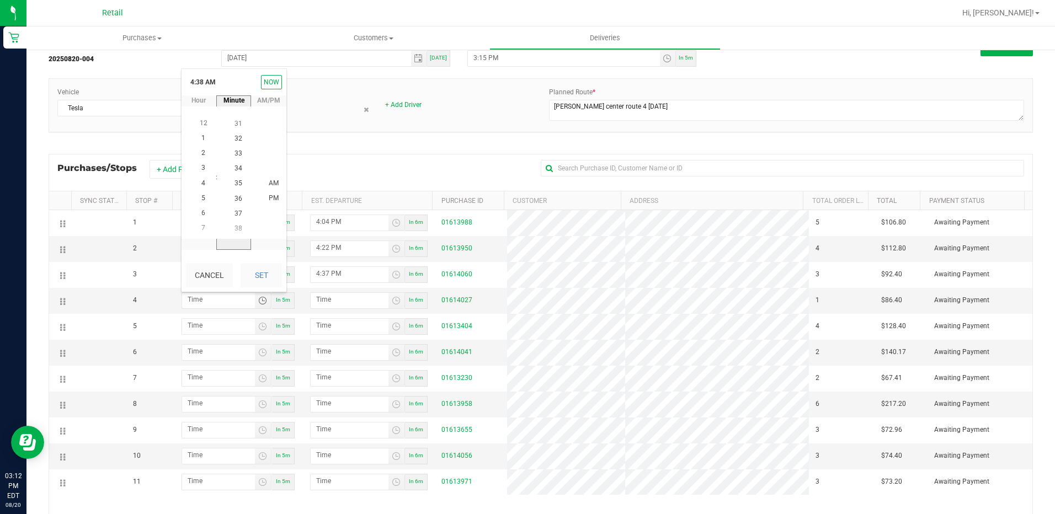
scroll to position [569, 0]
click at [269, 202] on li "PM" at bounding box center [273, 198] width 26 height 15
click at [267, 278] on button "Set" at bounding box center [260, 275] width 41 height 24
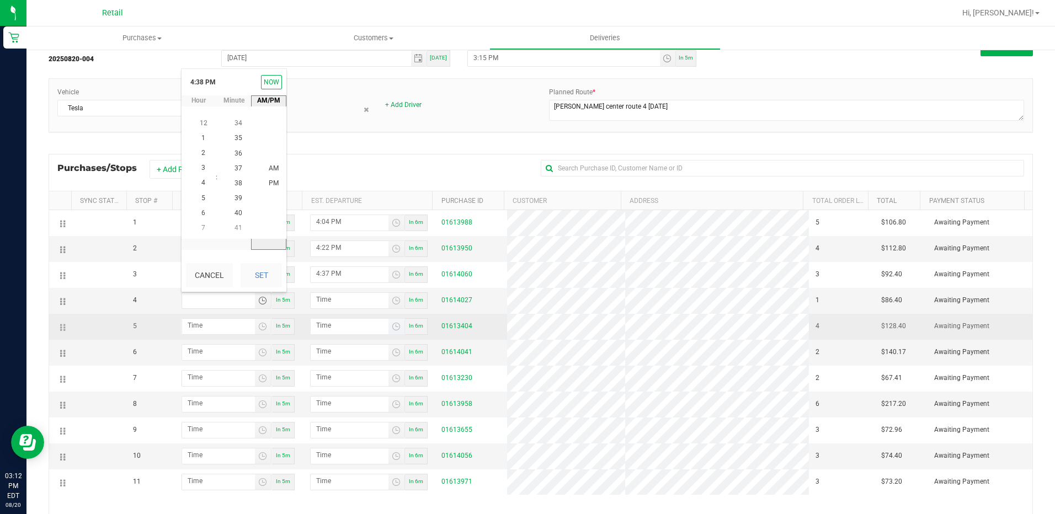
type input "4:38 PM"
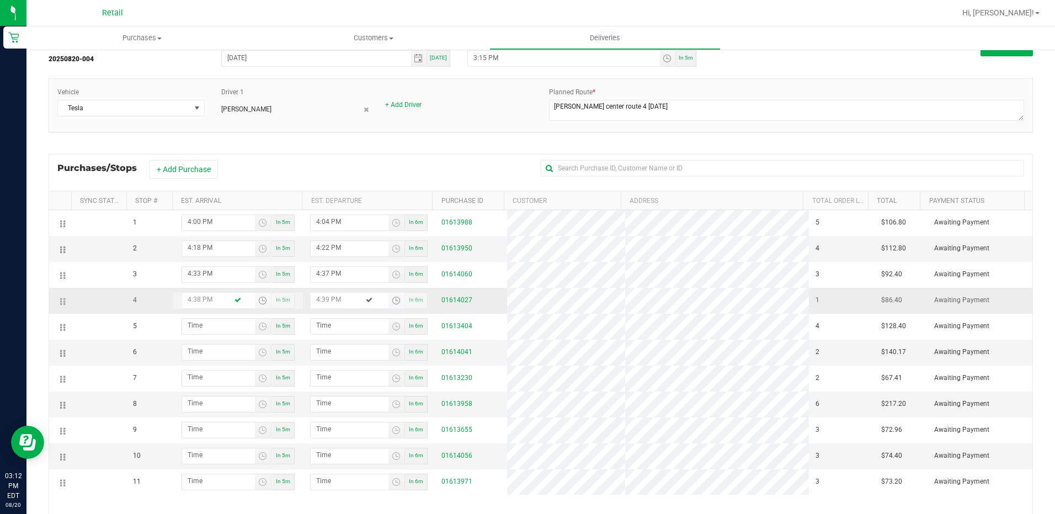
click at [392, 303] on span "Toggle time list" at bounding box center [396, 300] width 9 height 9
click at [328, 182] on span "4" at bounding box center [330, 183] width 4 height 8
click at [361, 172] on span "42" at bounding box center [365, 168] width 8 height 8
click at [388, 185] on li "PM" at bounding box center [399, 184] width 26 height 15
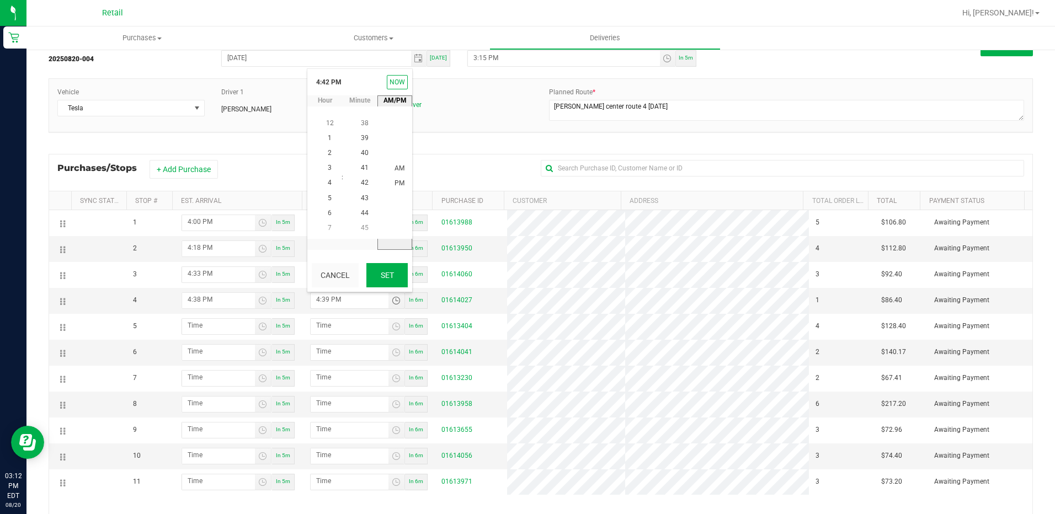
click at [383, 287] on button "Set" at bounding box center [386, 275] width 41 height 24
type input "4:42 PM"
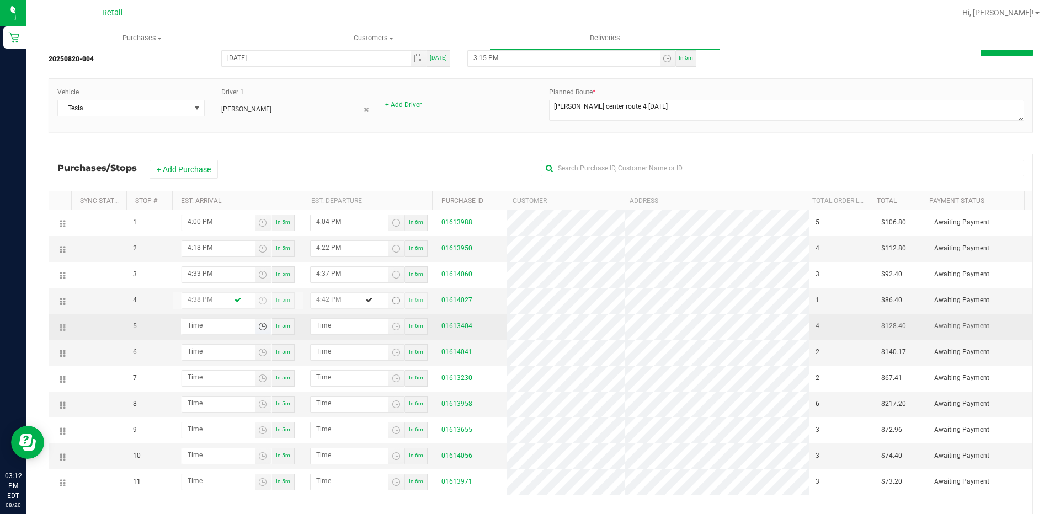
click at [258, 325] on span "Toggle time list" at bounding box center [262, 326] width 9 height 9
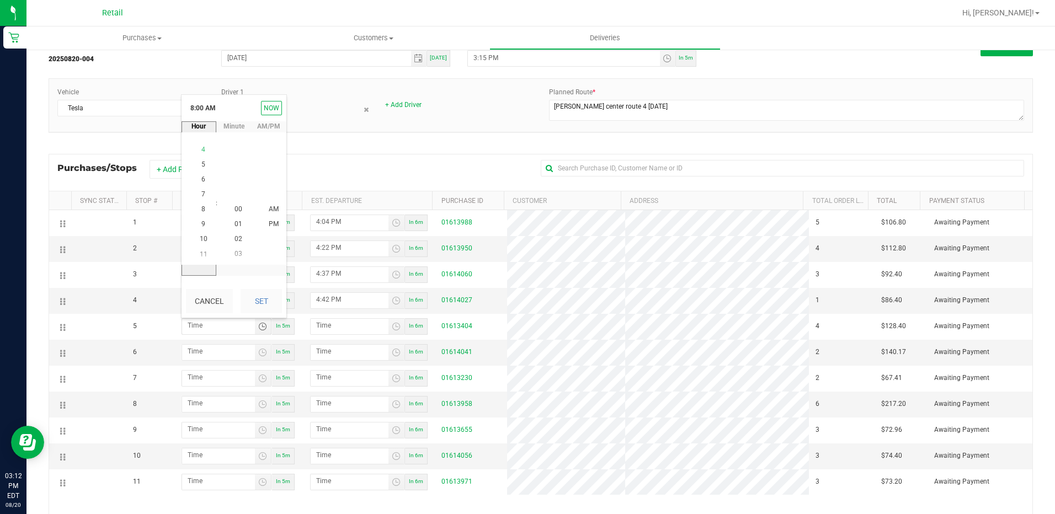
click at [201, 157] on li "4" at bounding box center [203, 149] width 26 height 15
click at [236, 184] on li "51" at bounding box center [238, 179] width 26 height 15
click at [265, 218] on li "PM" at bounding box center [273, 224] width 26 height 15
click at [261, 298] on button "Set" at bounding box center [260, 301] width 41 height 24
type input "4:51 PM"
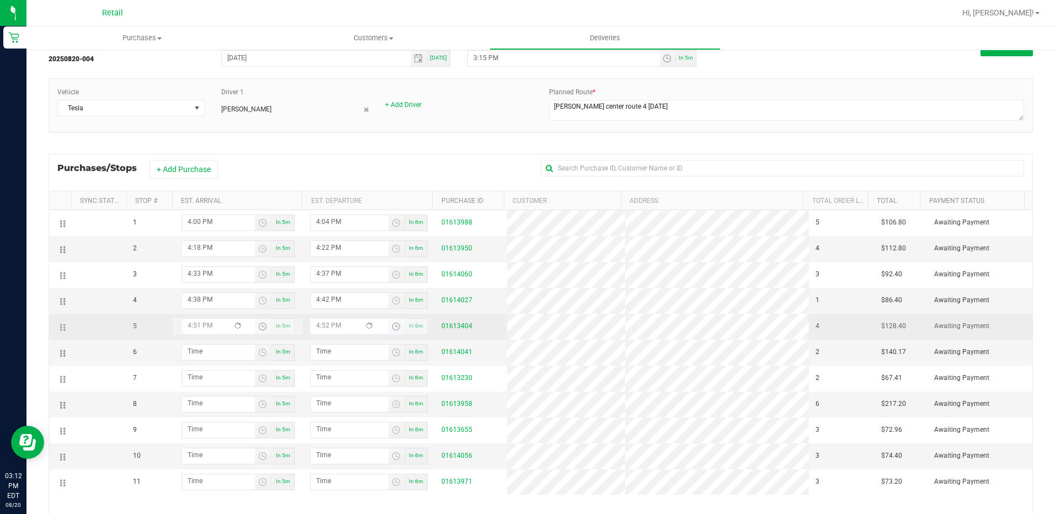
click at [393, 325] on span "Toggle time list" at bounding box center [396, 326] width 9 height 9
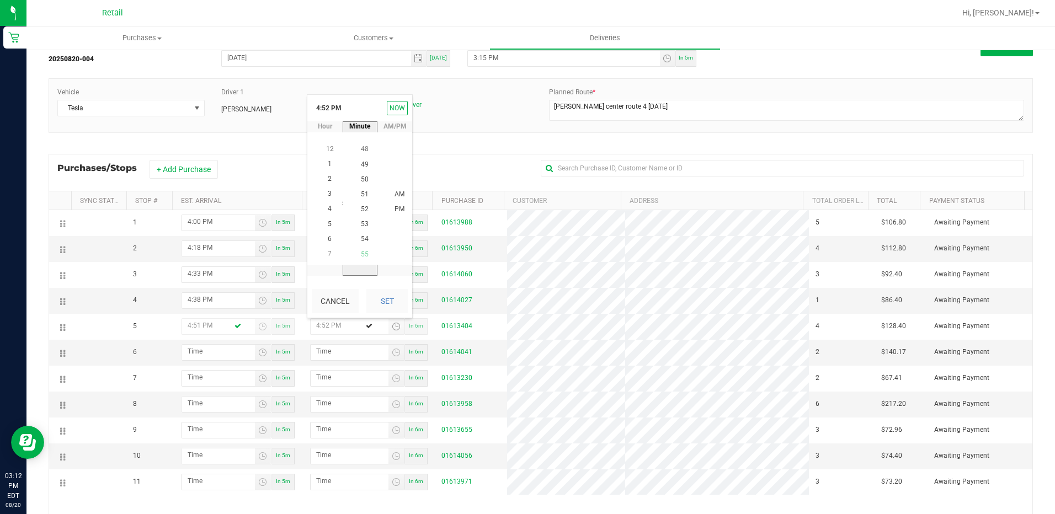
click at [363, 258] on span "55" at bounding box center [365, 254] width 8 height 8
drag, startPoint x: 389, startPoint y: 214, endPoint x: 408, endPoint y: 247, distance: 38.3
click at [390, 213] on li "PM" at bounding box center [399, 209] width 26 height 15
drag, startPoint x: 400, startPoint y: 292, endPoint x: 384, endPoint y: 309, distance: 23.8
click at [400, 292] on button "Set" at bounding box center [386, 301] width 41 height 24
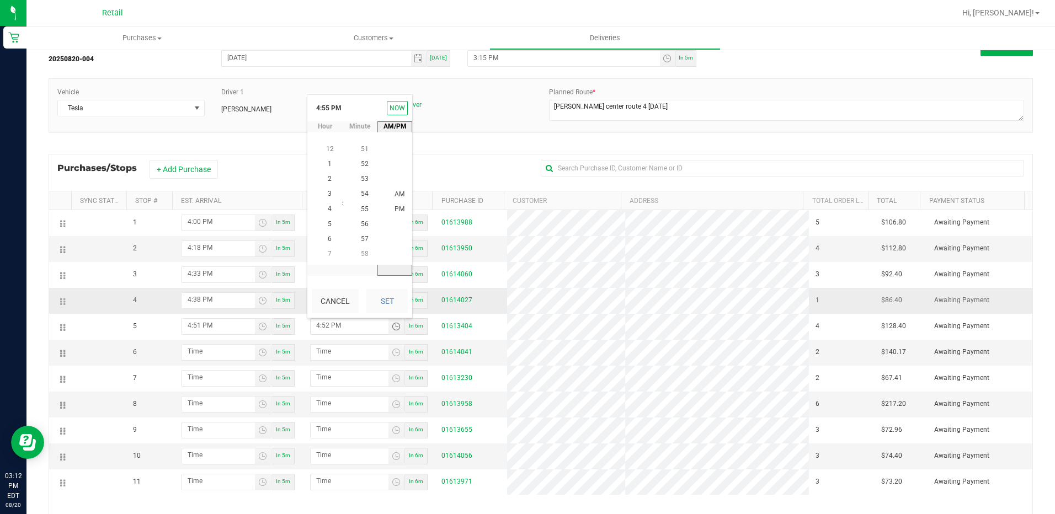
type input "4:55 PM"
click at [258, 354] on span "Toggle time list" at bounding box center [262, 352] width 9 height 9
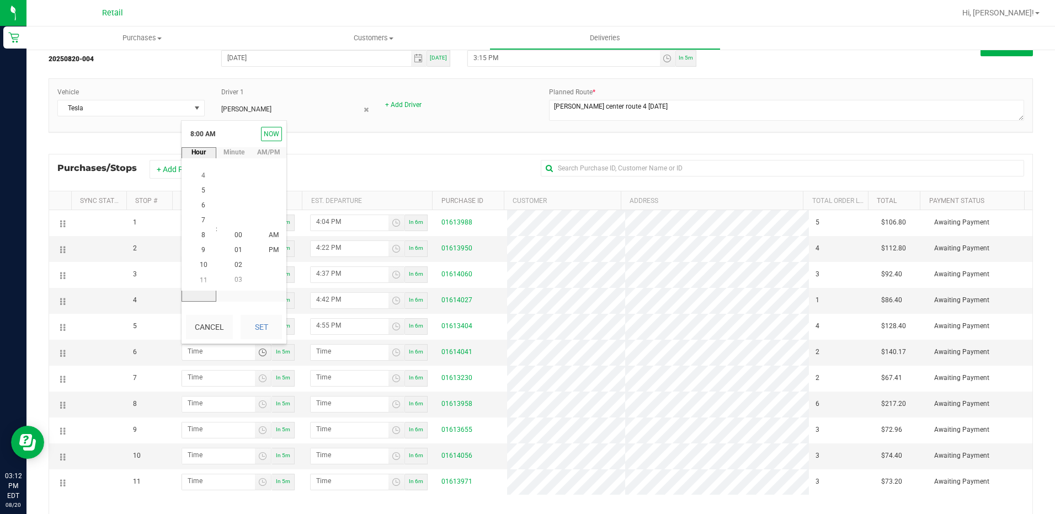
drag, startPoint x: 201, startPoint y: 193, endPoint x: 249, endPoint y: 262, distance: 84.3
click at [202, 194] on li "5" at bounding box center [203, 190] width 26 height 15
drag, startPoint x: 234, startPoint y: 206, endPoint x: 292, endPoint y: 250, distance: 72.5
click at [238, 206] on li "09" at bounding box center [238, 205] width 26 height 15
click at [269, 254] on span "PM" at bounding box center [274, 251] width 10 height 8
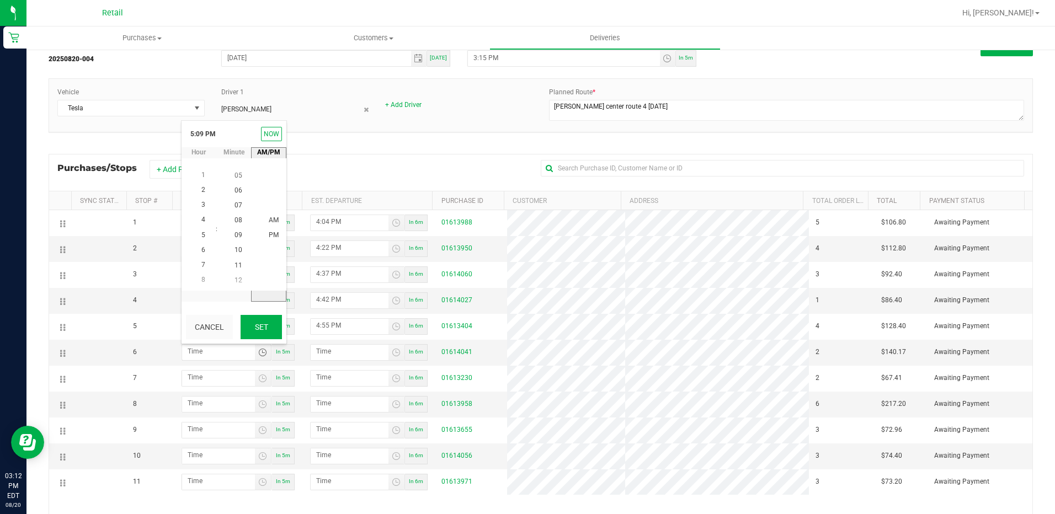
click at [267, 324] on button "Set" at bounding box center [260, 327] width 41 height 24
type input "5:09 PM"
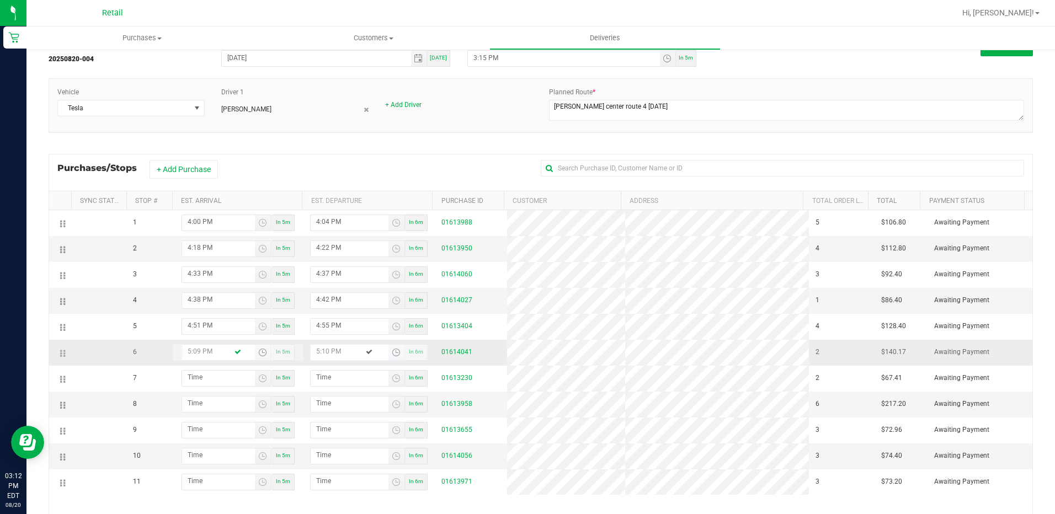
click at [392, 354] on span "Toggle time list" at bounding box center [396, 352] width 9 height 9
click at [365, 281] on li "13" at bounding box center [364, 279] width 26 height 15
click at [390, 240] on li "PM" at bounding box center [399, 235] width 26 height 15
click at [389, 322] on button "Set" at bounding box center [386, 327] width 41 height 24
type input "5:13 PM"
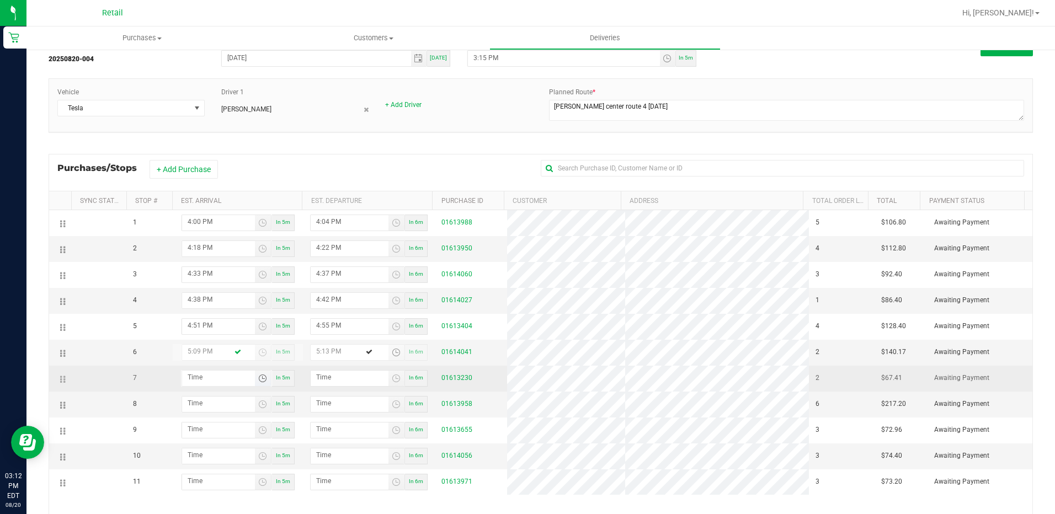
click at [264, 377] on span "Toggle time list" at bounding box center [262, 378] width 9 height 9
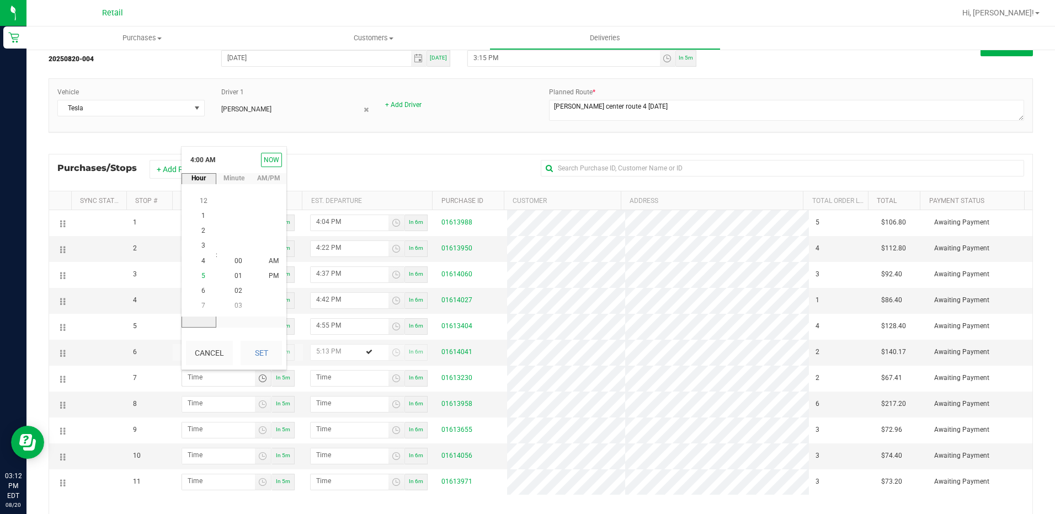
click at [202, 274] on li "5" at bounding box center [203, 276] width 26 height 15
click at [239, 259] on li "26" at bounding box center [238, 261] width 26 height 15
click at [274, 280] on li "PM" at bounding box center [273, 276] width 26 height 15
click at [261, 346] on button "Set" at bounding box center [260, 353] width 41 height 24
type input "5:26 PM"
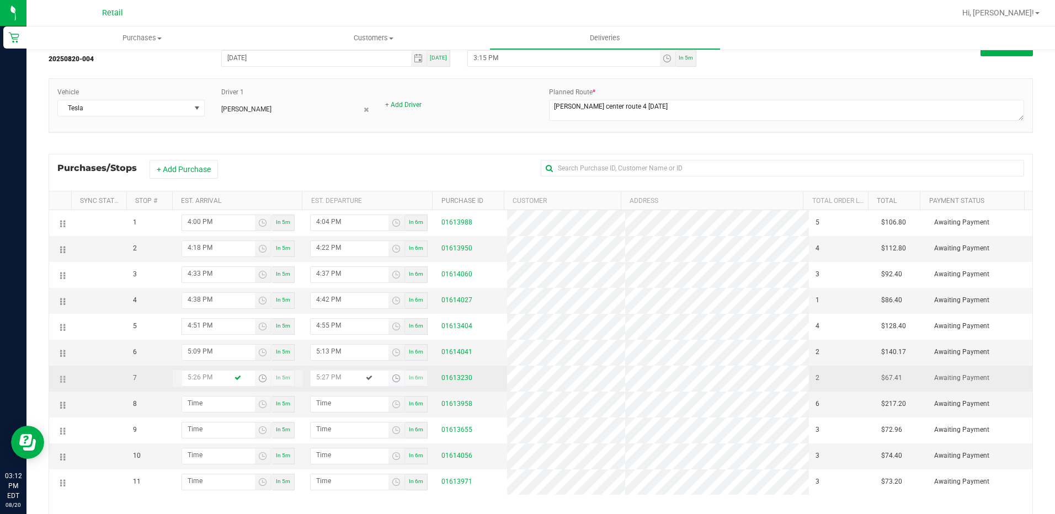
click at [392, 377] on span "Toggle time list" at bounding box center [396, 378] width 9 height 9
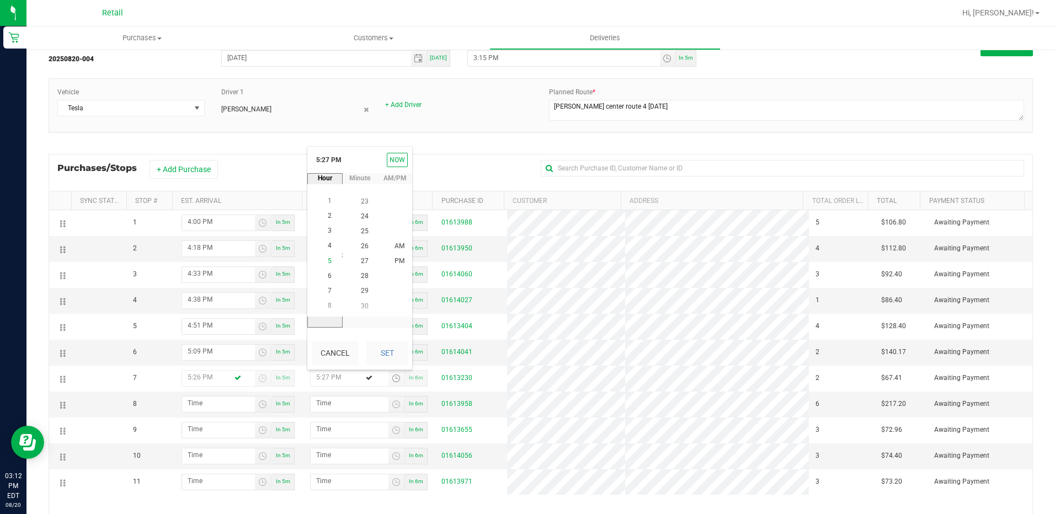
click at [329, 258] on li "5" at bounding box center [330, 261] width 26 height 15
click at [361, 302] on span "30" at bounding box center [365, 306] width 8 height 8
drag, startPoint x: 387, startPoint y: 263, endPoint x: 386, endPoint y: 334, distance: 71.7
click at [388, 263] on li "PM" at bounding box center [399, 261] width 26 height 15
click at [387, 359] on button "Set" at bounding box center [386, 353] width 41 height 24
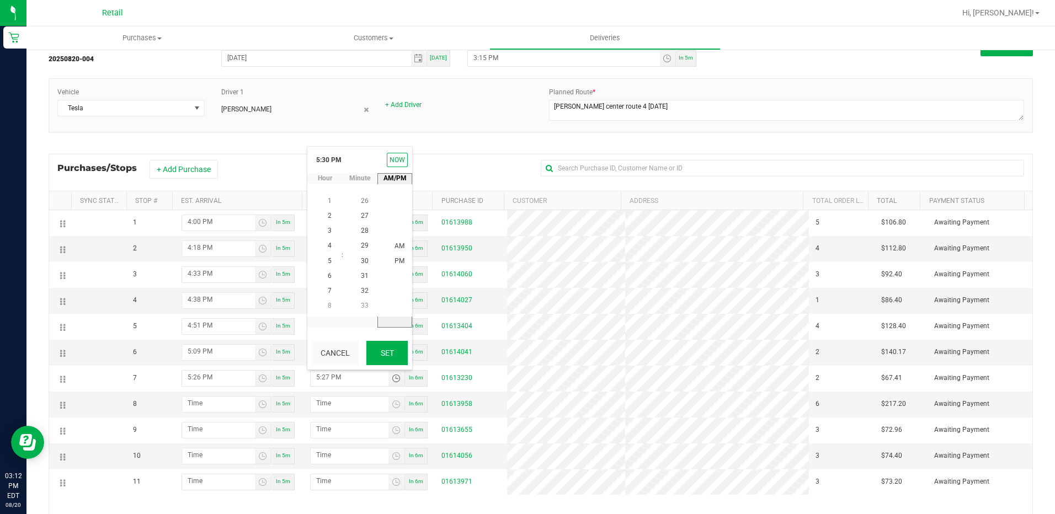
type input "5:30 PM"
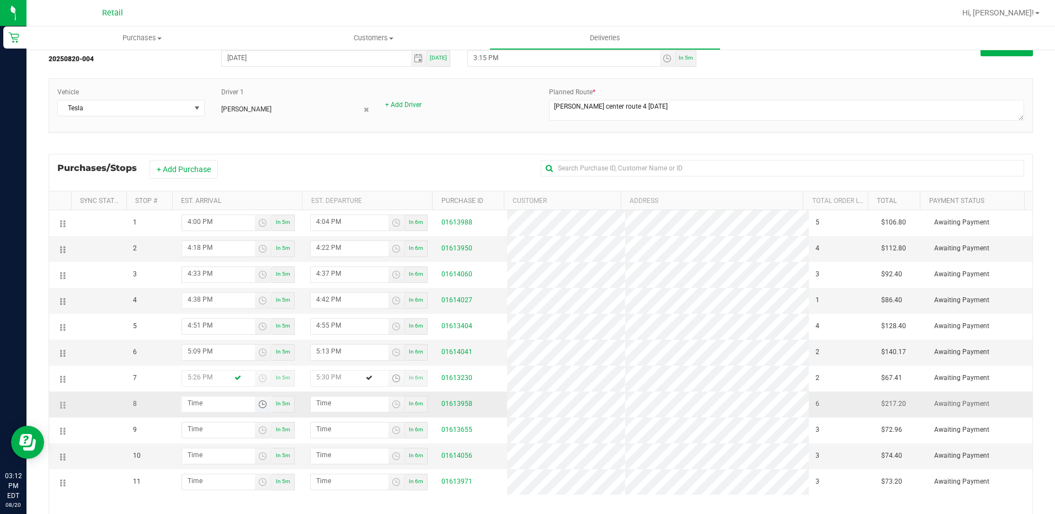
click at [258, 406] on span "Toggle time list" at bounding box center [262, 404] width 9 height 9
click at [201, 301] on li "5" at bounding box center [203, 302] width 26 height 15
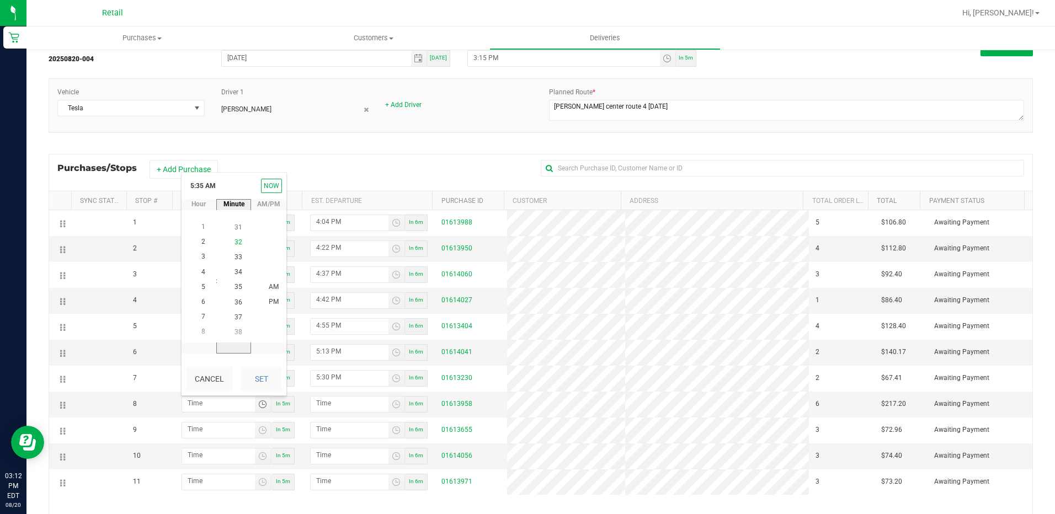
click at [237, 240] on span "32" at bounding box center [238, 242] width 8 height 8
click at [269, 301] on span "PM" at bounding box center [274, 302] width 10 height 8
click at [270, 373] on button "Set" at bounding box center [260, 379] width 41 height 24
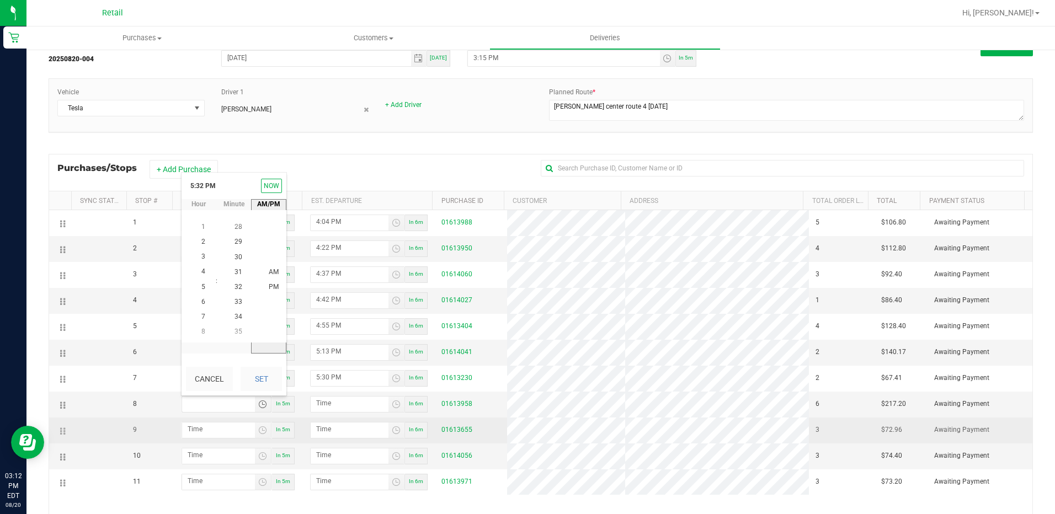
type input "5:32 PM"
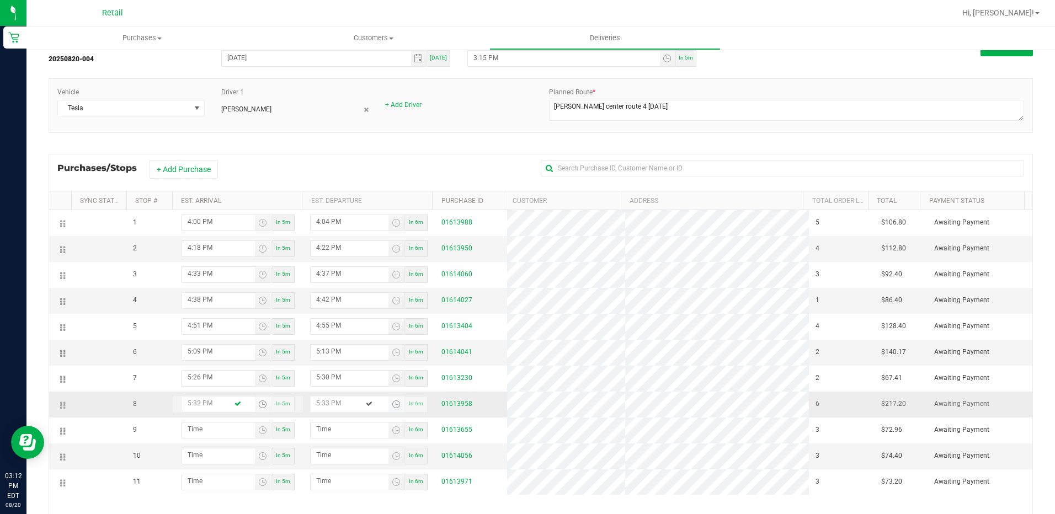
click at [392, 407] on span "Toggle time list" at bounding box center [396, 404] width 9 height 9
click at [362, 332] on span "36" at bounding box center [365, 332] width 8 height 8
click at [394, 288] on span "PM" at bounding box center [399, 288] width 10 height 8
click at [399, 391] on button "Set" at bounding box center [386, 379] width 41 height 24
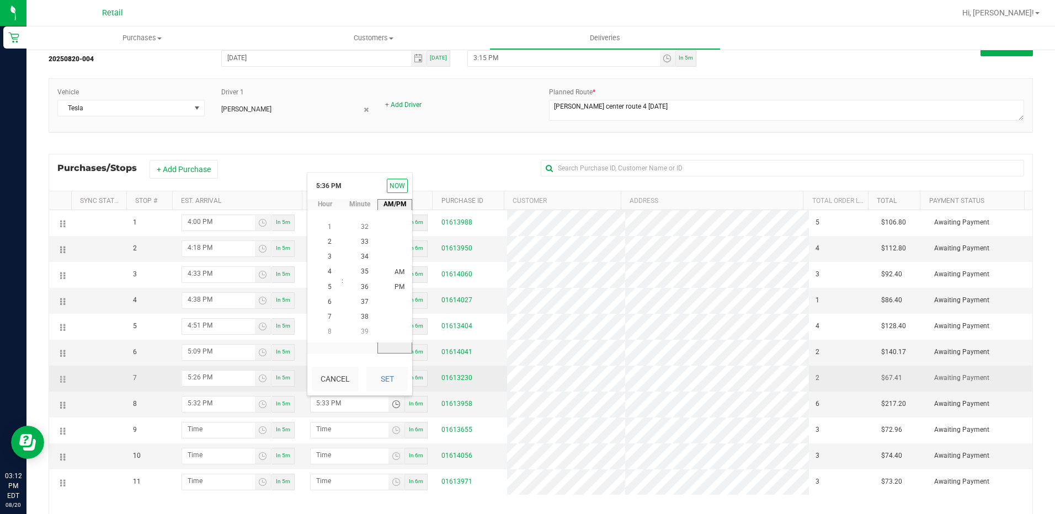
type input "5:36 PM"
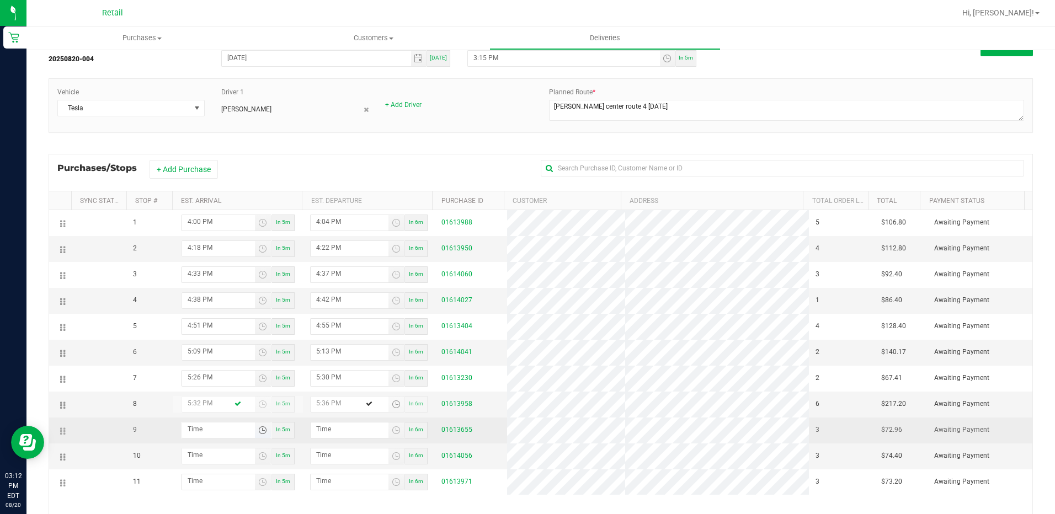
click at [259, 430] on span "Toggle time list" at bounding box center [262, 430] width 9 height 9
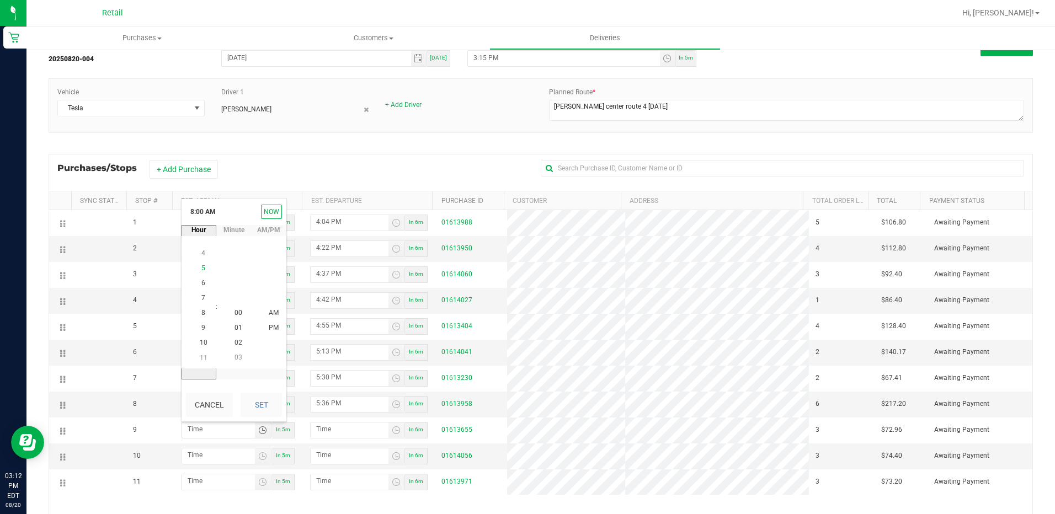
click at [201, 265] on span "5" at bounding box center [203, 268] width 4 height 8
click at [234, 296] on span "41" at bounding box center [238, 298] width 8 height 8
click at [263, 323] on li "PM" at bounding box center [273, 328] width 26 height 15
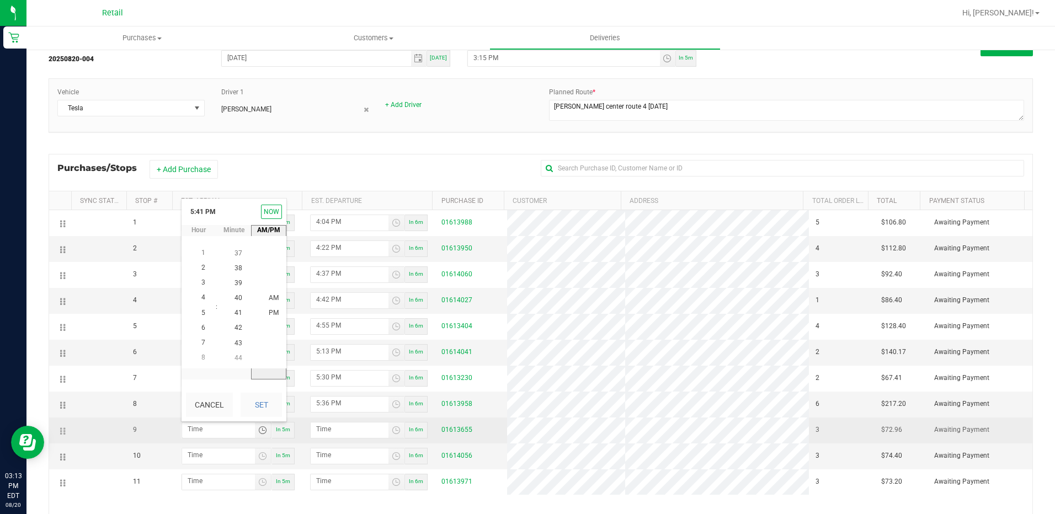
click at [256, 405] on button "Set" at bounding box center [260, 405] width 41 height 24
type input "5:41 PM"
click at [393, 433] on span "Toggle time list" at bounding box center [396, 430] width 9 height 9
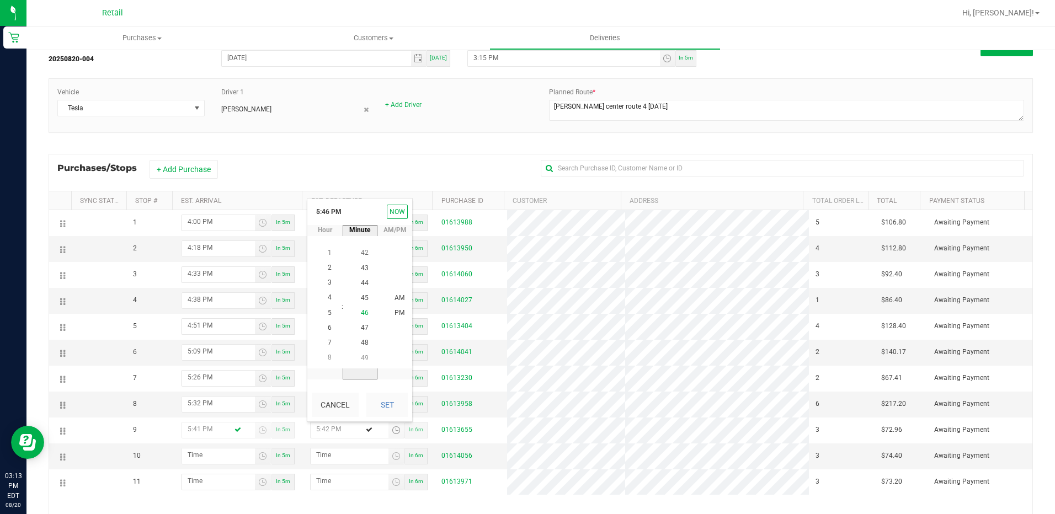
click at [364, 307] on li "46" at bounding box center [364, 313] width 26 height 15
click at [363, 300] on span "45" at bounding box center [365, 298] width 8 height 8
click at [386, 314] on li "PM" at bounding box center [399, 313] width 26 height 15
click at [382, 405] on button "Set" at bounding box center [386, 405] width 41 height 24
type input "5:45 PM"
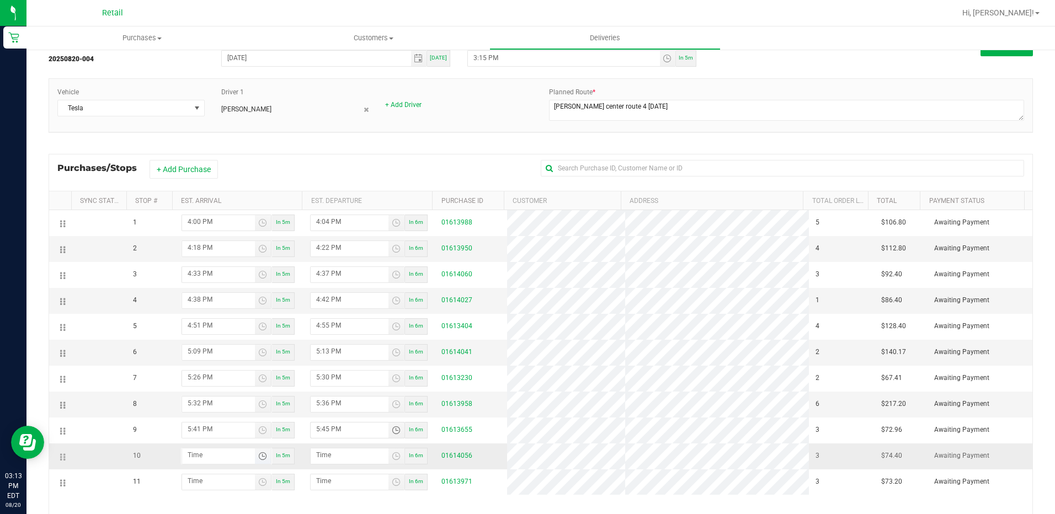
click at [260, 457] on span "Toggle time list" at bounding box center [262, 456] width 9 height 9
click at [197, 317] on li "6" at bounding box center [203, 324] width 26 height 15
click at [199, 318] on li "5" at bounding box center [203, 324] width 26 height 15
click at [237, 382] on span "53" at bounding box center [238, 384] width 8 height 8
click at [273, 352] on span "PM" at bounding box center [274, 354] width 10 height 8
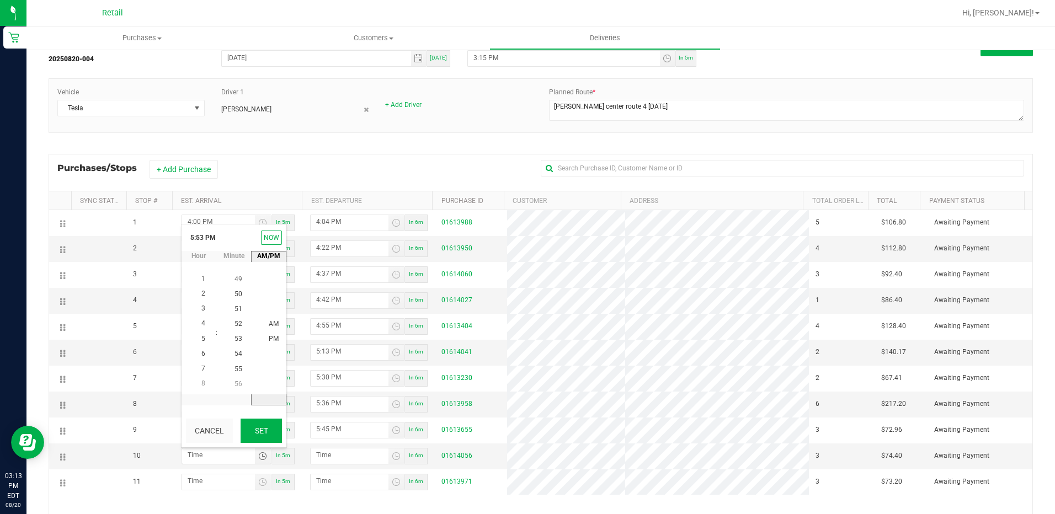
click at [269, 419] on button "Set" at bounding box center [260, 431] width 41 height 24
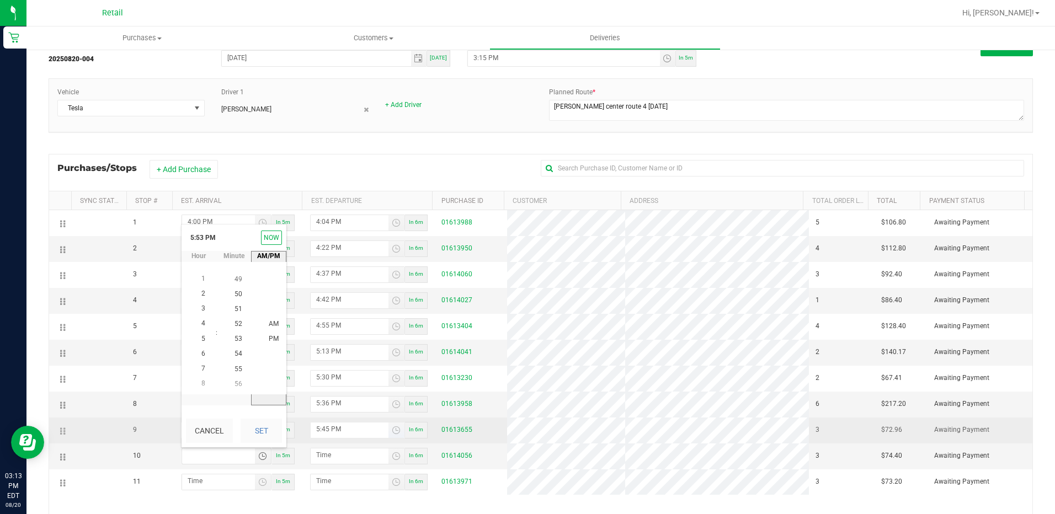
type input "5:53 PM"
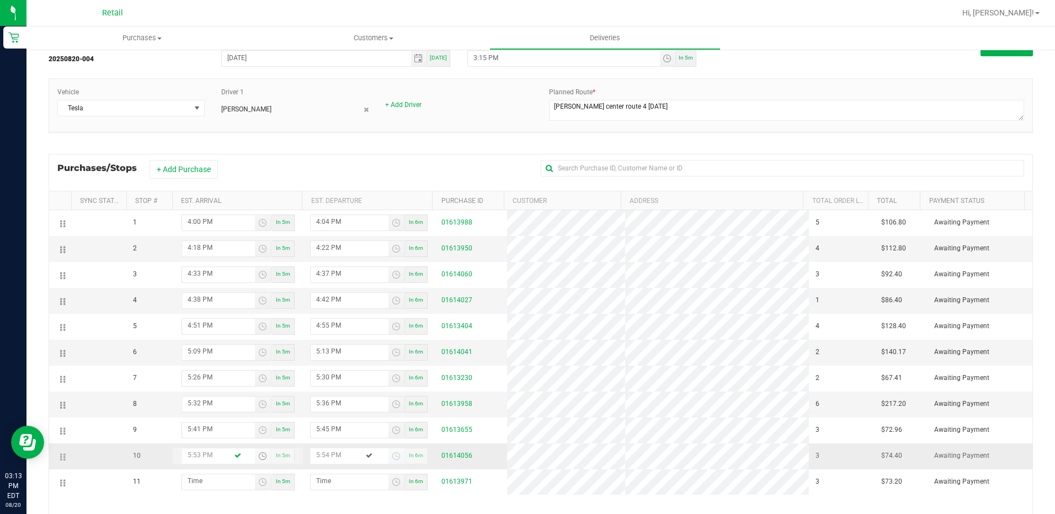
click at [388, 450] on span "Toggle time list" at bounding box center [396, 455] width 16 height 15
drag, startPoint x: 361, startPoint y: 383, endPoint x: 378, endPoint y: 357, distance: 31.1
click at [361, 384] on span "57" at bounding box center [365, 384] width 8 height 8
click at [389, 337] on li "PM" at bounding box center [399, 339] width 26 height 15
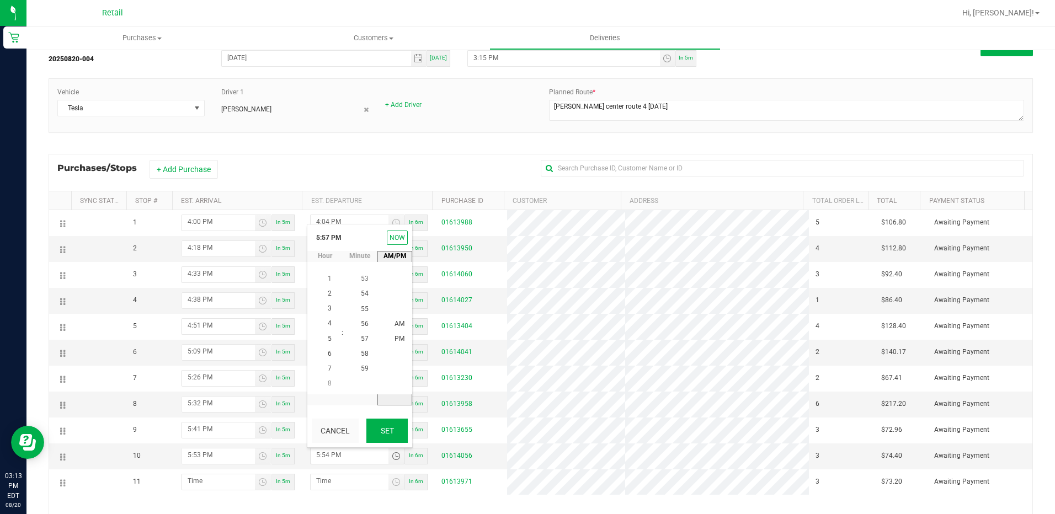
click at [398, 439] on button "Set" at bounding box center [386, 431] width 41 height 24
type input "5:57 PM"
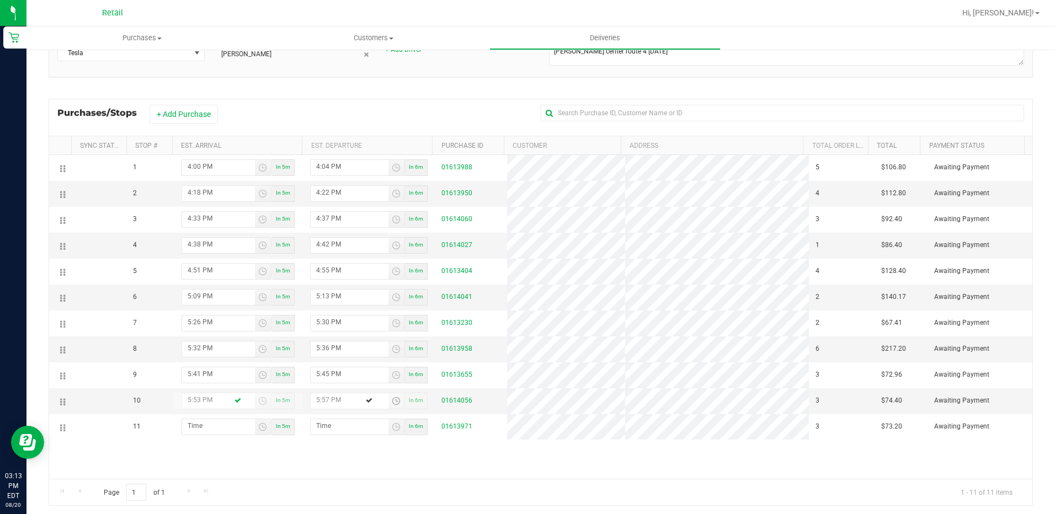
click at [335, 456] on div "1 4:00 PM In 5m 4:04 PM In 6m 01613988 5 $106.80 Awaiting Payment 2 4:18 PM In …" at bounding box center [540, 317] width 983 height 324
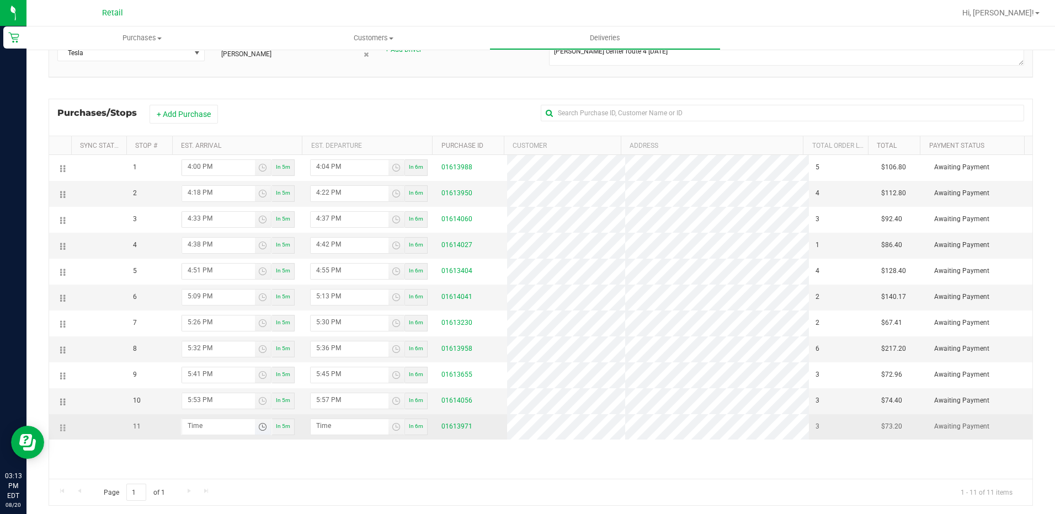
click at [259, 429] on span "Toggle time list" at bounding box center [262, 427] width 9 height 9
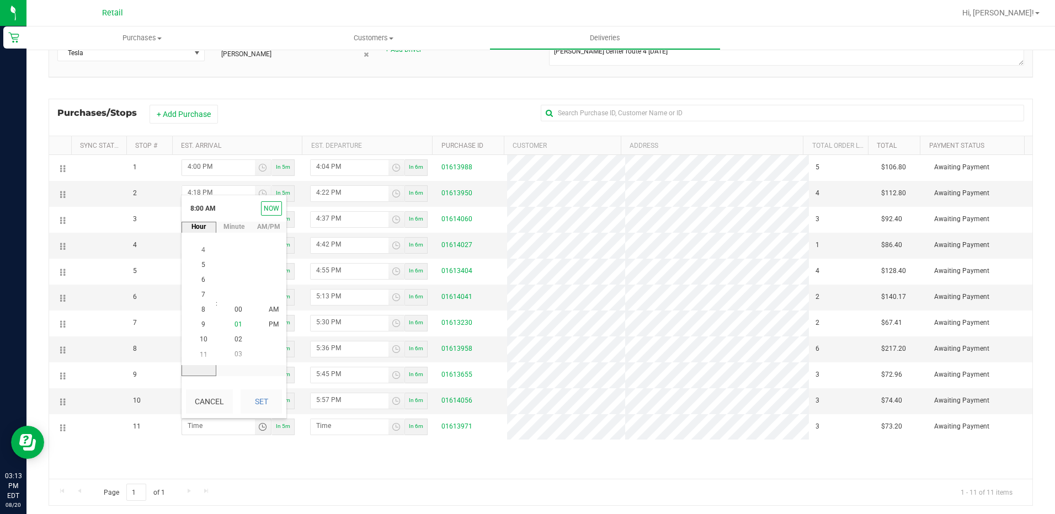
drag, startPoint x: 201, startPoint y: 277, endPoint x: 232, endPoint y: 322, distance: 54.8
click at [202, 276] on li "6" at bounding box center [203, 279] width 26 height 15
click at [234, 323] on span "01" at bounding box center [238, 325] width 8 height 8
click at [279, 328] on li "PM" at bounding box center [273, 325] width 26 height 15
click at [264, 398] on button "Set" at bounding box center [260, 401] width 41 height 24
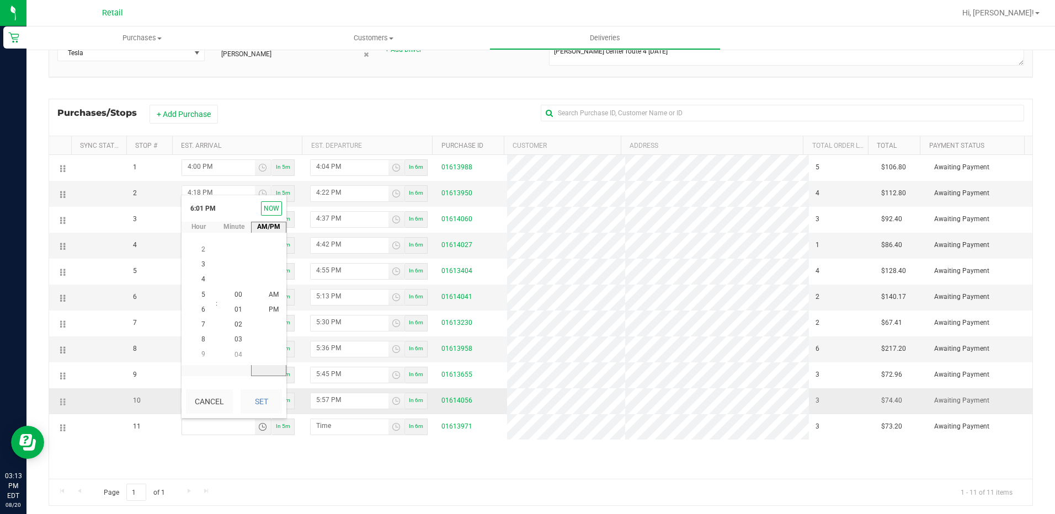
type input "6:01 PM"
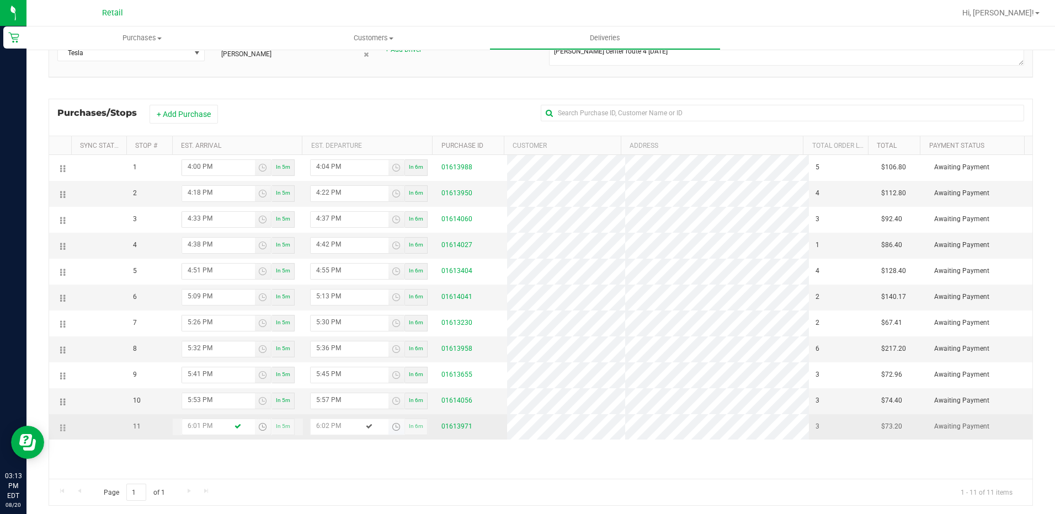
click at [392, 425] on span "Toggle time list" at bounding box center [396, 427] width 9 height 9
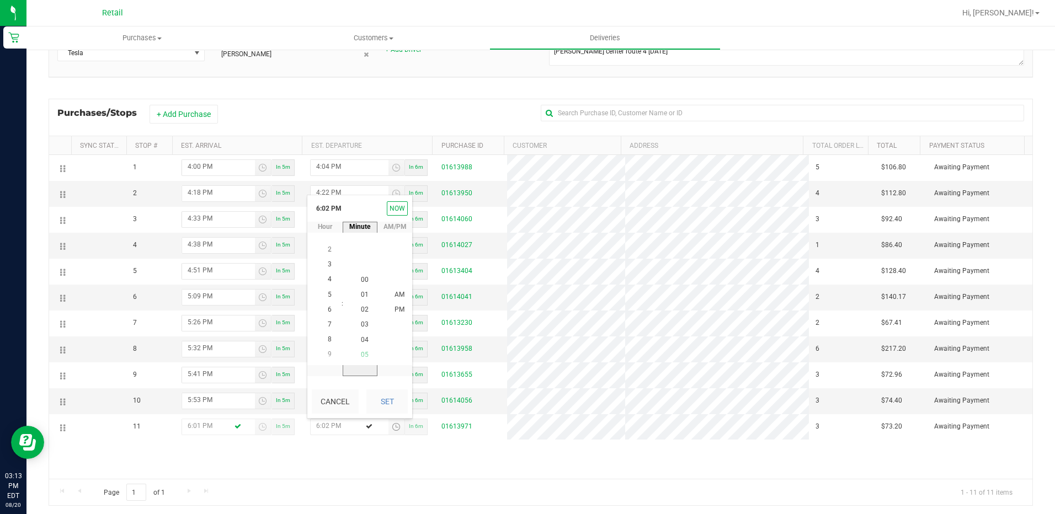
click at [362, 355] on span "05" at bounding box center [365, 355] width 8 height 8
click at [394, 313] on span "PM" at bounding box center [399, 310] width 10 height 8
click at [392, 391] on button "Set" at bounding box center [386, 401] width 41 height 24
type input "6:05 PM"
click at [523, 456] on div "1 4:00 PM In 5m 4:04 PM In 6m 01613988 5 $106.80 Awaiting Payment 2 4:18 PM In …" at bounding box center [540, 317] width 983 height 324
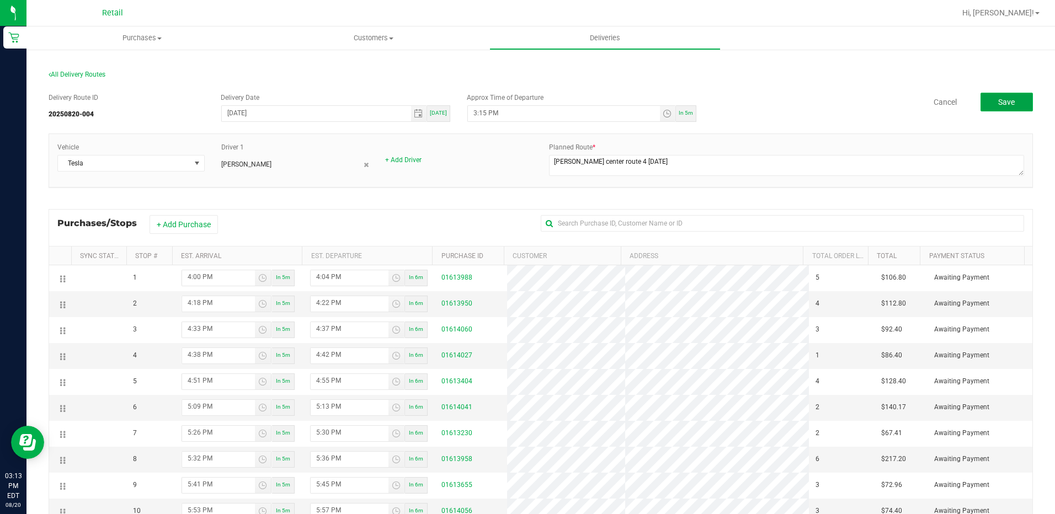
click at [1014, 105] on button "Save" at bounding box center [1006, 102] width 52 height 19
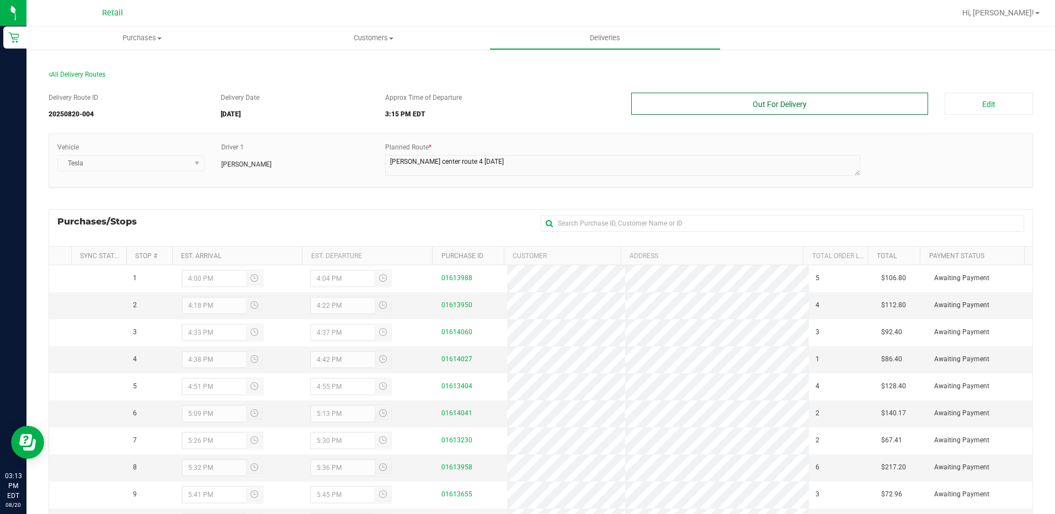
click at [783, 106] on button "Out For Delivery" at bounding box center [779, 104] width 297 height 22
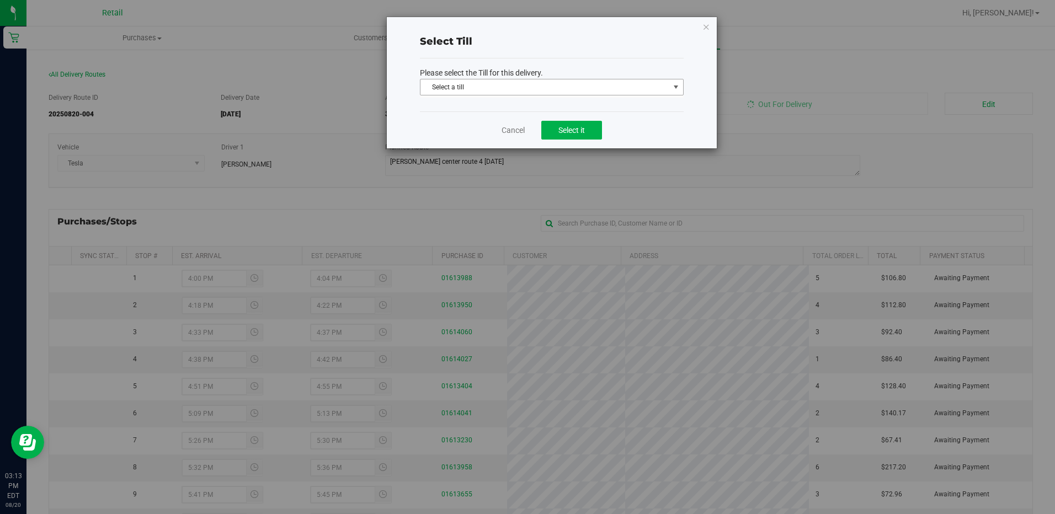
click at [610, 93] on span "Select a till" at bounding box center [544, 86] width 249 height 15
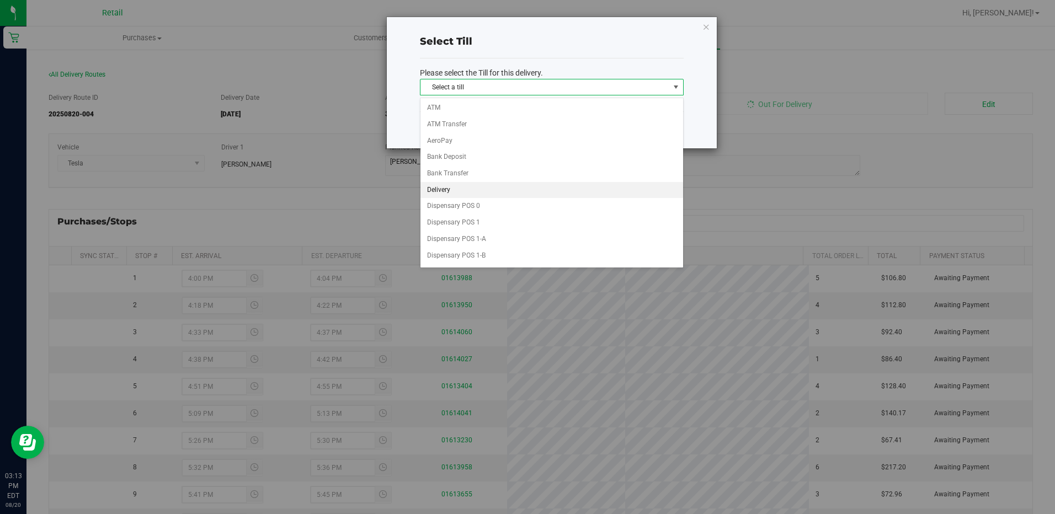
click at [458, 190] on li "Delivery" at bounding box center [551, 190] width 263 height 17
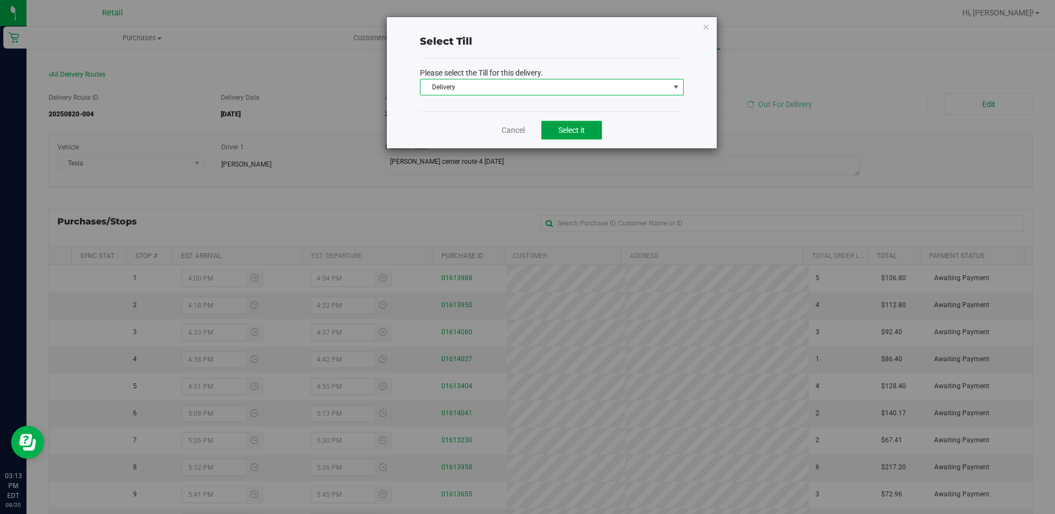
click at [559, 135] on button "Select it" at bounding box center [571, 130] width 61 height 19
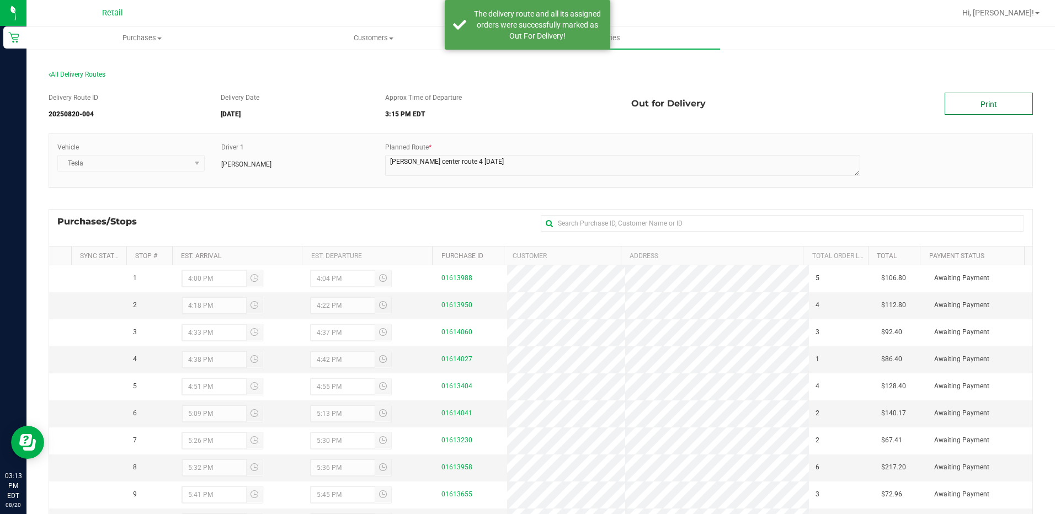
click at [950, 104] on link "Print" at bounding box center [988, 104] width 88 height 22
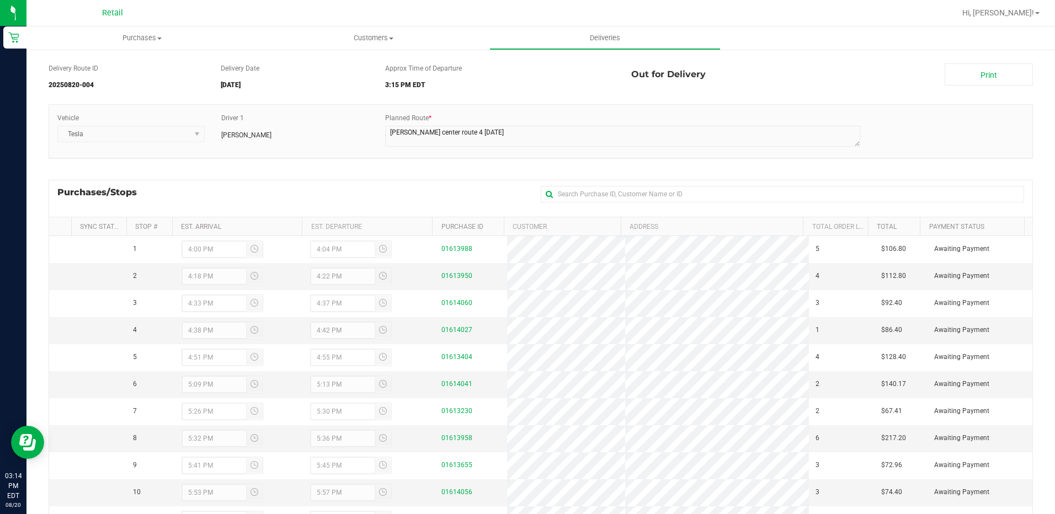
scroll to position [55, 0]
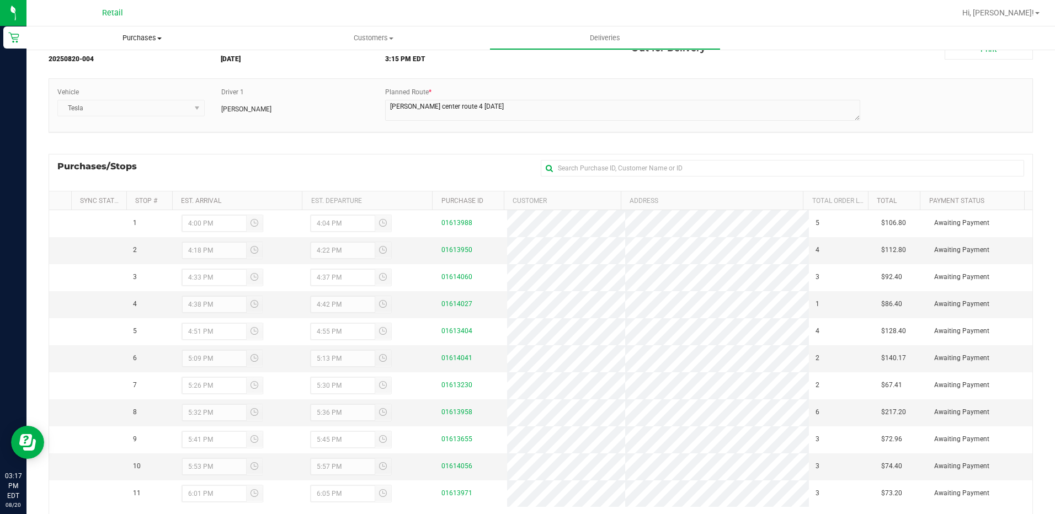
click at [151, 44] on uib-tab-heading "Purchases Summary of purchases Fulfillment All purchases" at bounding box center [141, 37] width 231 height 23
click at [115, 67] on span "Summary of purchases" at bounding box center [82, 66] width 113 height 9
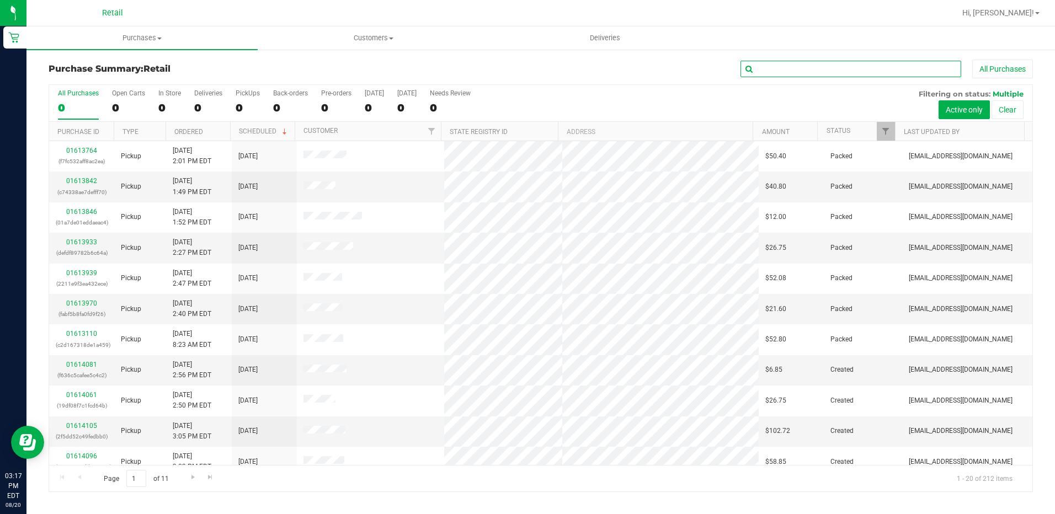
click at [781, 69] on input "text" at bounding box center [850, 69] width 221 height 17
click at [774, 74] on input "text" at bounding box center [850, 69] width 221 height 17
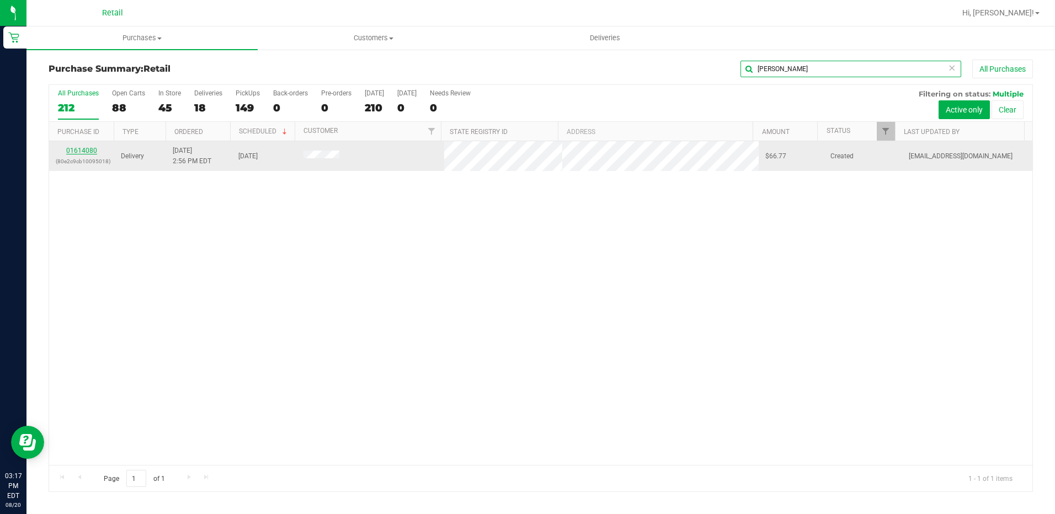
type input "tara"
click at [81, 153] on link "01614080" at bounding box center [81, 151] width 31 height 8
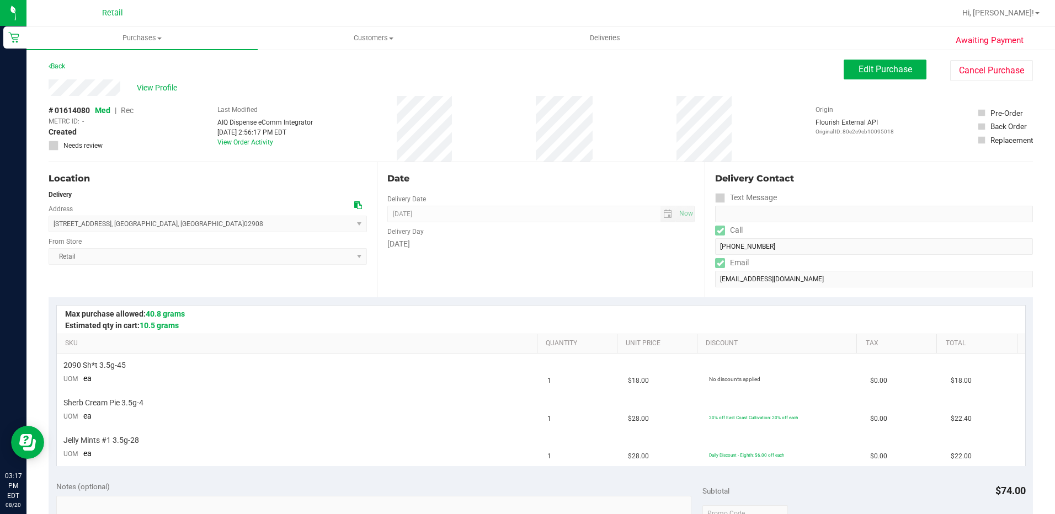
click at [471, 202] on div "Date Delivery Date 08/20/2025 Now 08/20/2025 04:00 PM Now Delivery Day Wednesday" at bounding box center [541, 229] width 328 height 135
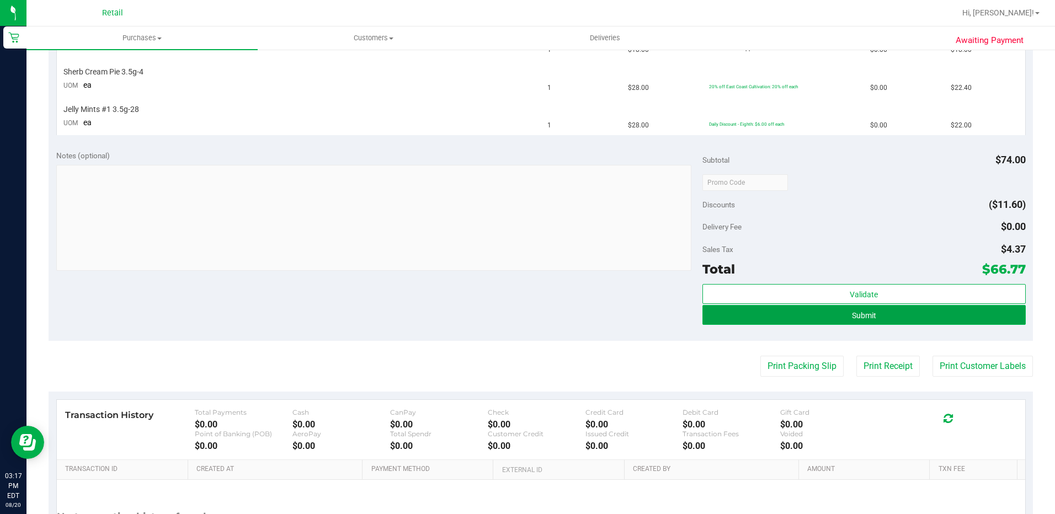
click at [883, 319] on button "Submit" at bounding box center [863, 315] width 323 height 20
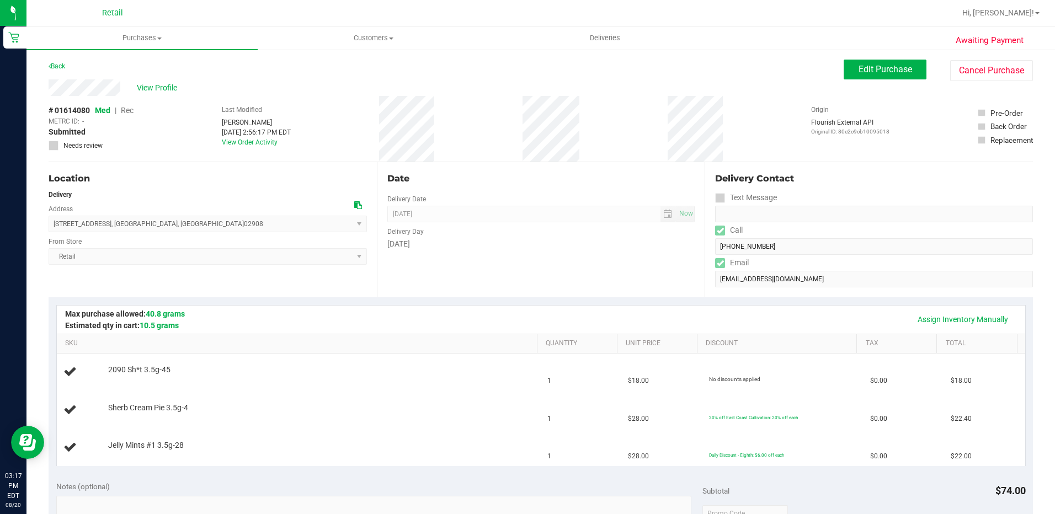
click at [668, 244] on div "[DATE]" at bounding box center [541, 244] width 308 height 12
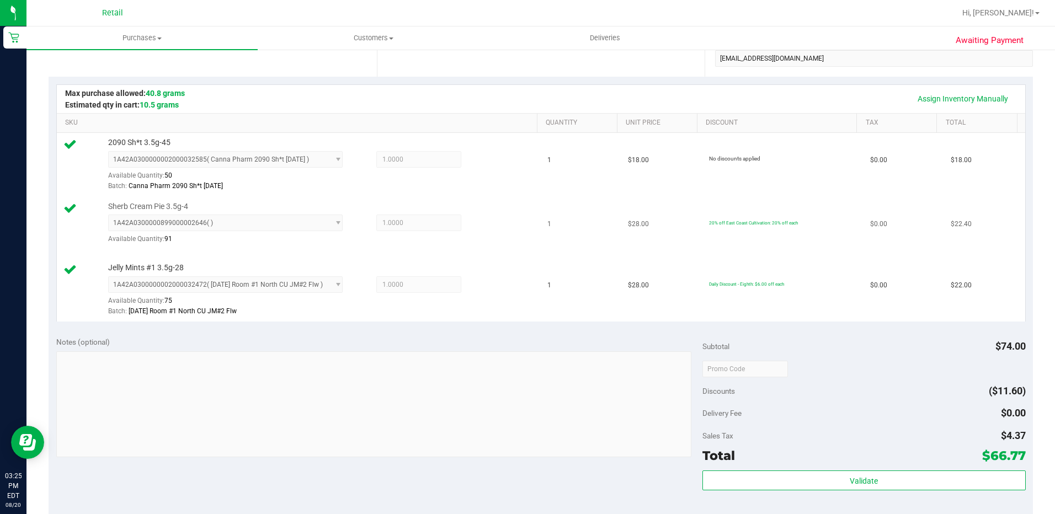
scroll to position [110, 0]
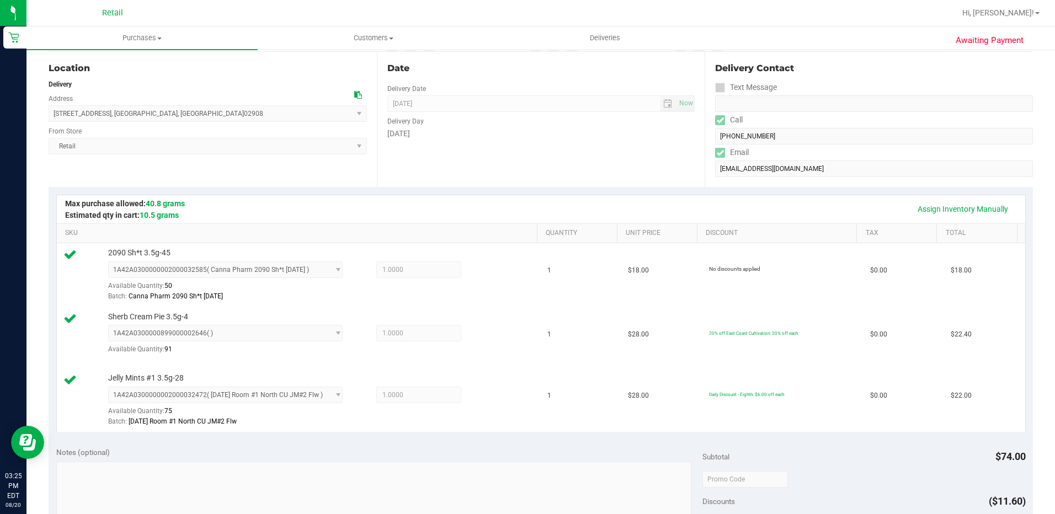
drag, startPoint x: 747, startPoint y: 253, endPoint x: 601, endPoint y: 188, distance: 160.7
click at [601, 188] on div "Assign Inventory Manually SKU Quantity Unit Price Discount Tax Total 2090 Sh*t …" at bounding box center [541, 313] width 984 height 252
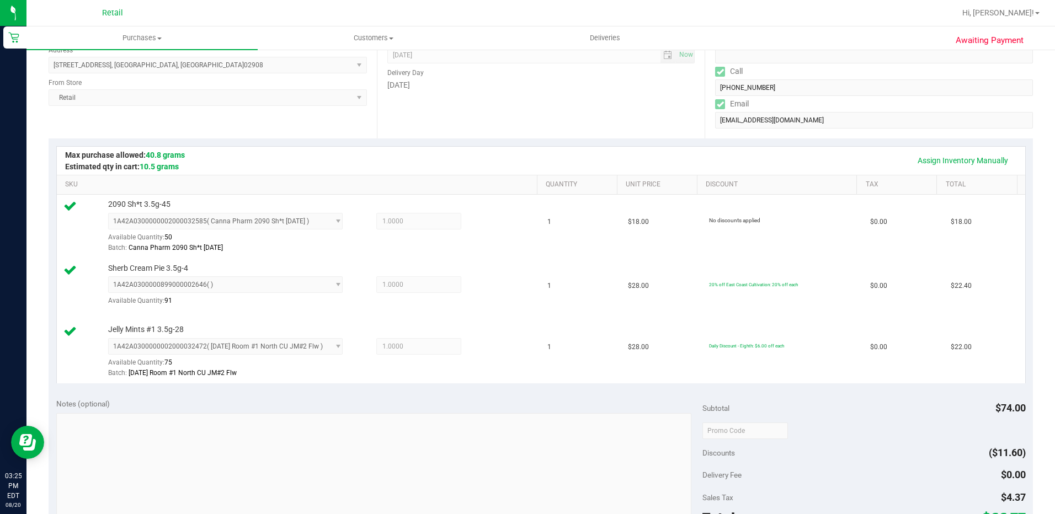
scroll to position [331, 0]
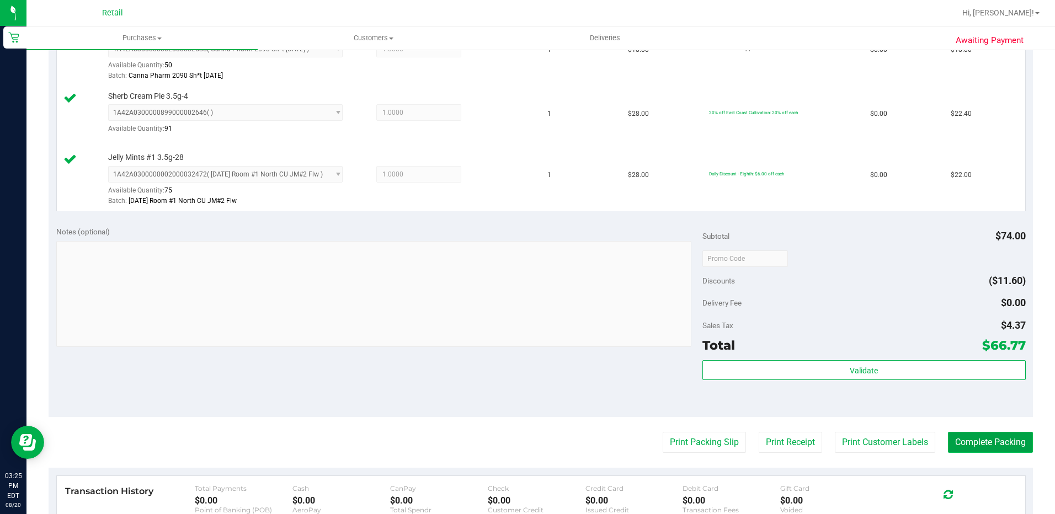
click at [1014, 449] on button "Complete Packing" at bounding box center [990, 442] width 85 height 21
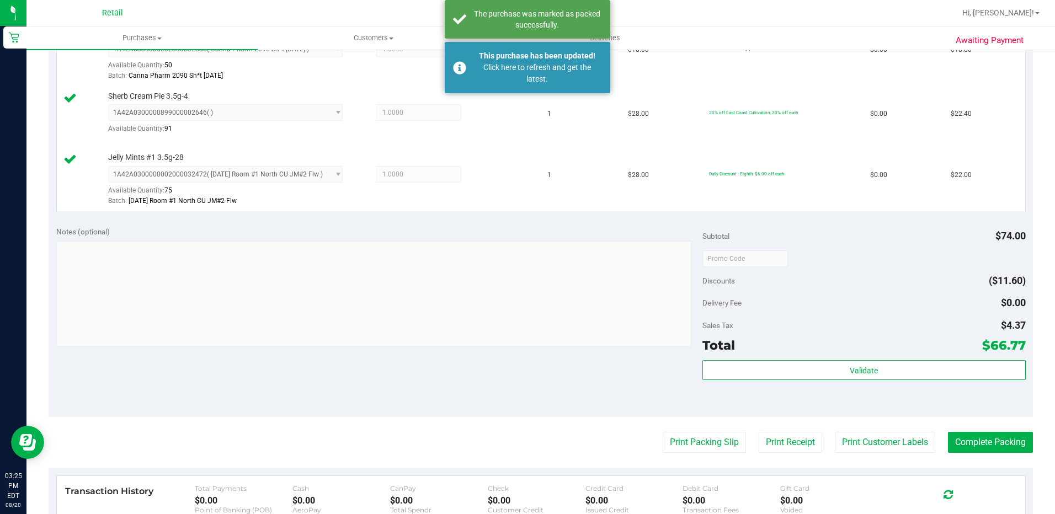
click at [522, 378] on div "Notes (optional) Subtotal $74.00 Discounts ($11.60) Delivery Fee $0.00 Sales Ta…" at bounding box center [541, 317] width 984 height 199
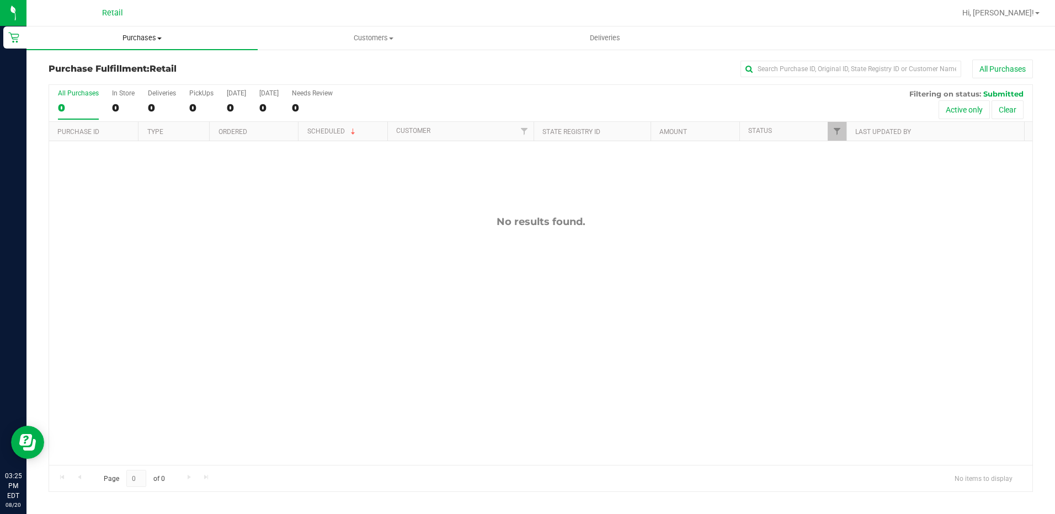
click at [120, 33] on span "Purchases" at bounding box center [141, 38] width 231 height 10
click at [79, 67] on span "Summary of purchases" at bounding box center [82, 66] width 113 height 9
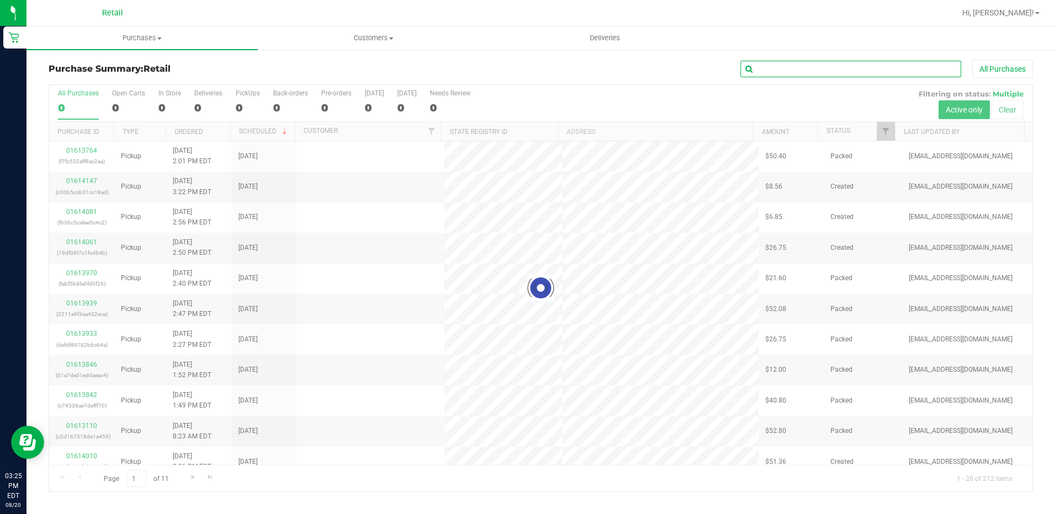
click at [781, 70] on input "text" at bounding box center [850, 69] width 221 height 17
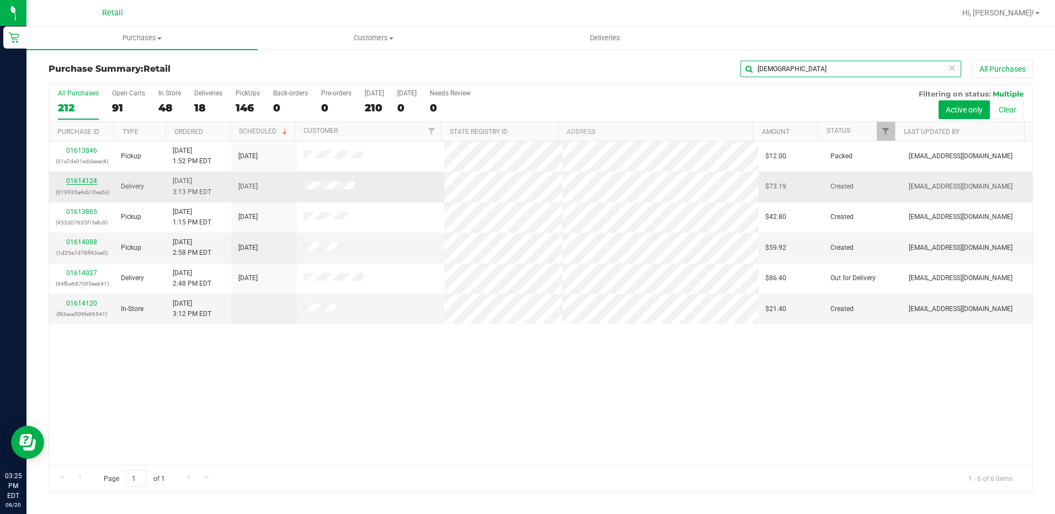
type input "christ"
click at [68, 180] on link "01614124" at bounding box center [81, 181] width 31 height 8
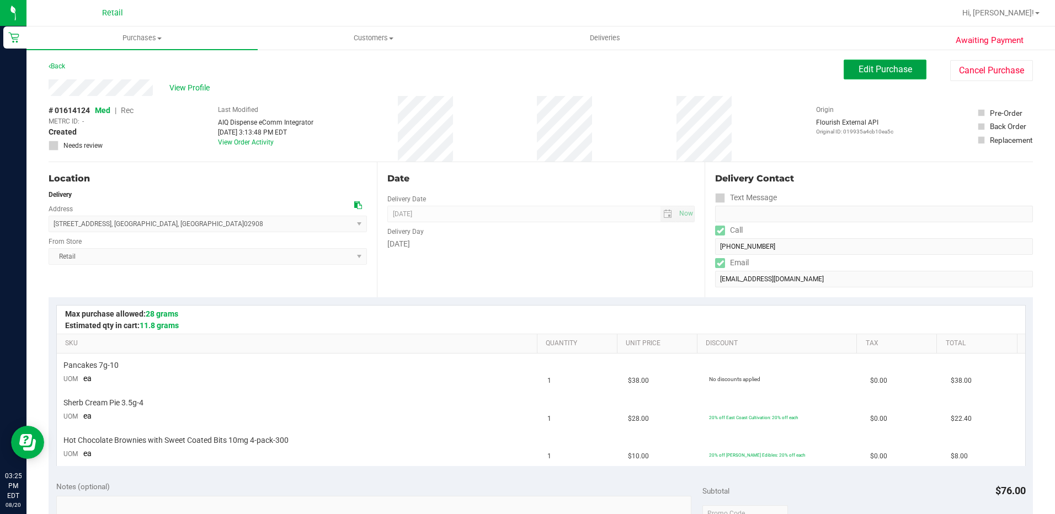
click at [858, 70] on span "Edit Purchase" at bounding box center [885, 69] width 54 height 10
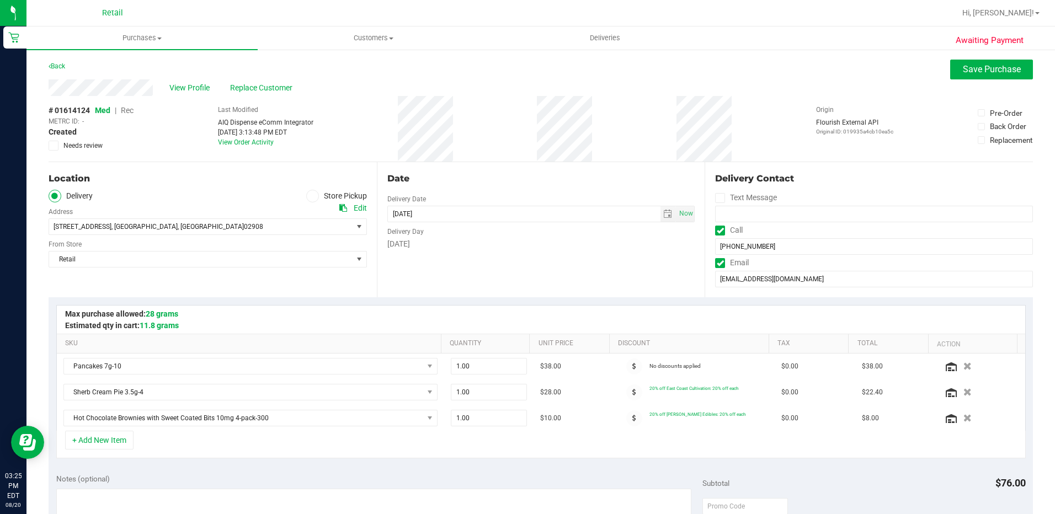
drag, startPoint x: 127, startPoint y: 110, endPoint x: 147, endPoint y: 109, distance: 20.4
click at [126, 110] on span "Rec" at bounding box center [127, 110] width 13 height 9
click at [986, 64] on span "Save Purchase" at bounding box center [992, 69] width 58 height 10
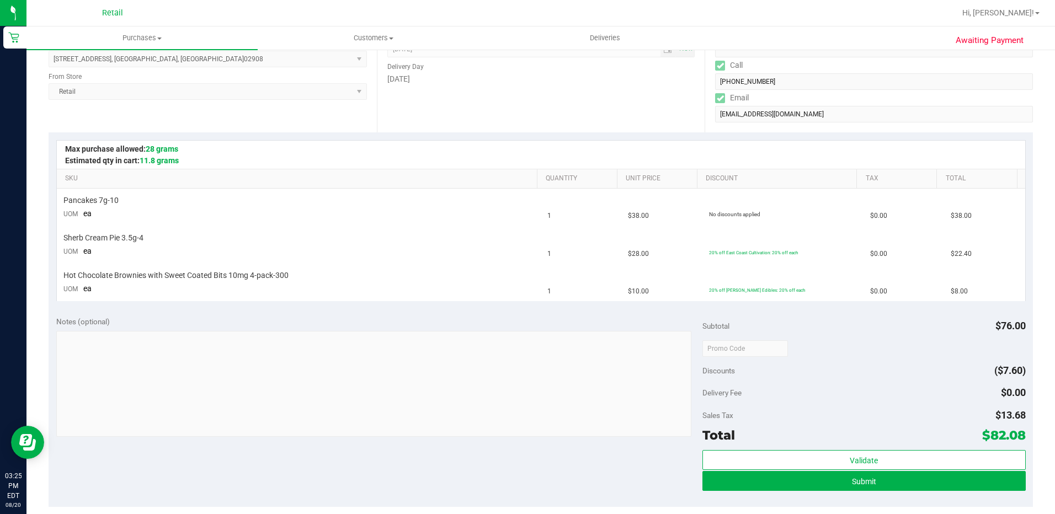
scroll to position [165, 0]
click at [880, 481] on button "Submit" at bounding box center [863, 481] width 323 height 20
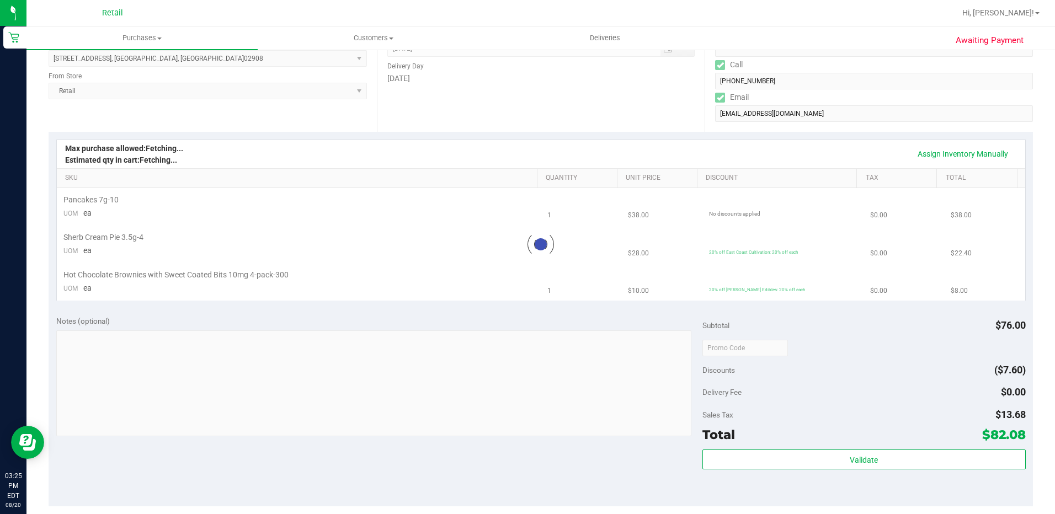
scroll to position [0, 0]
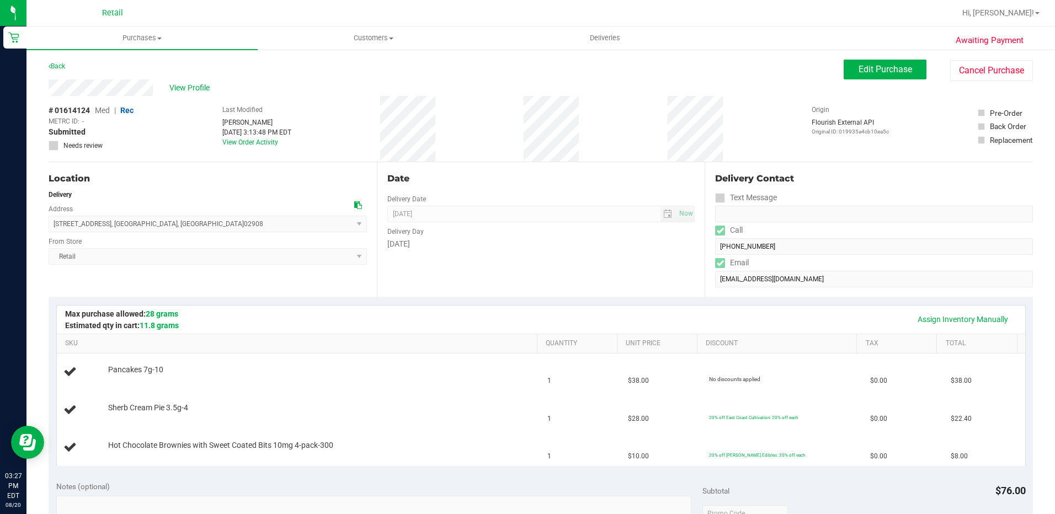
click at [464, 287] on div "Date Delivery Date 08/20/2025 Now 08/20/2025 08:00 AM Now Delivery Day Wednesday" at bounding box center [541, 229] width 328 height 135
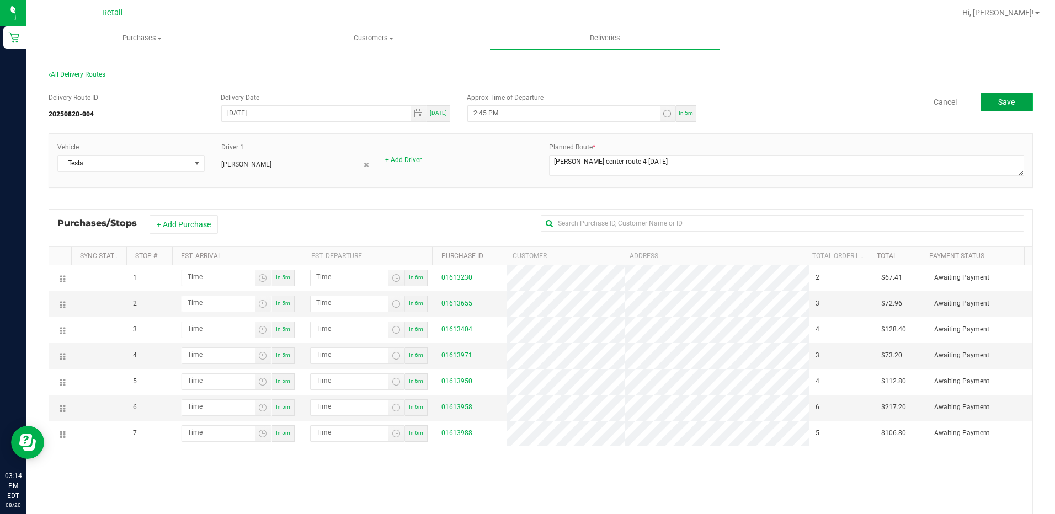
click at [998, 104] on span "Save" at bounding box center [1006, 102] width 17 height 9
click at [662, 116] on span "Toggle time list" at bounding box center [666, 113] width 9 height 9
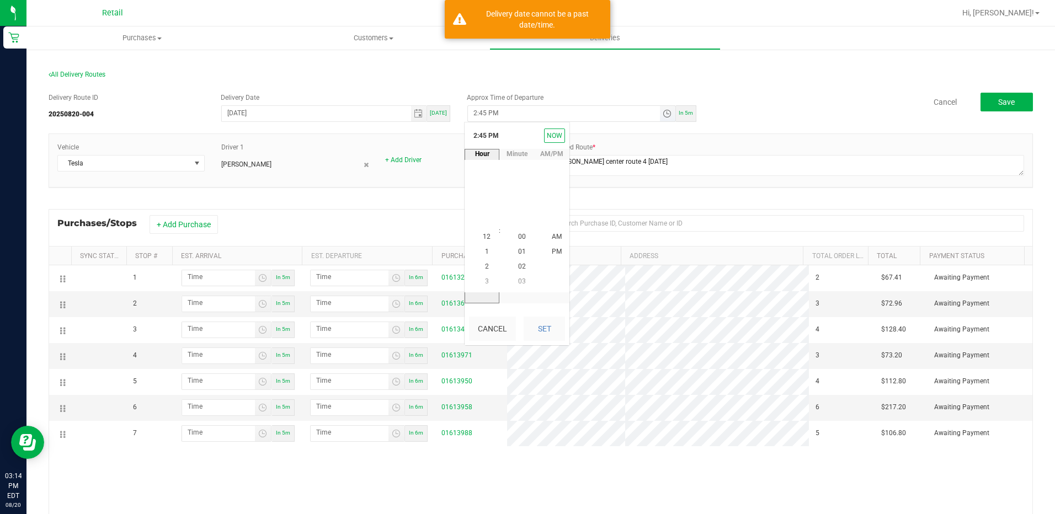
scroll to position [15, 0]
click at [760, 109] on div "Cancel Save" at bounding box center [868, 102] width 328 height 19
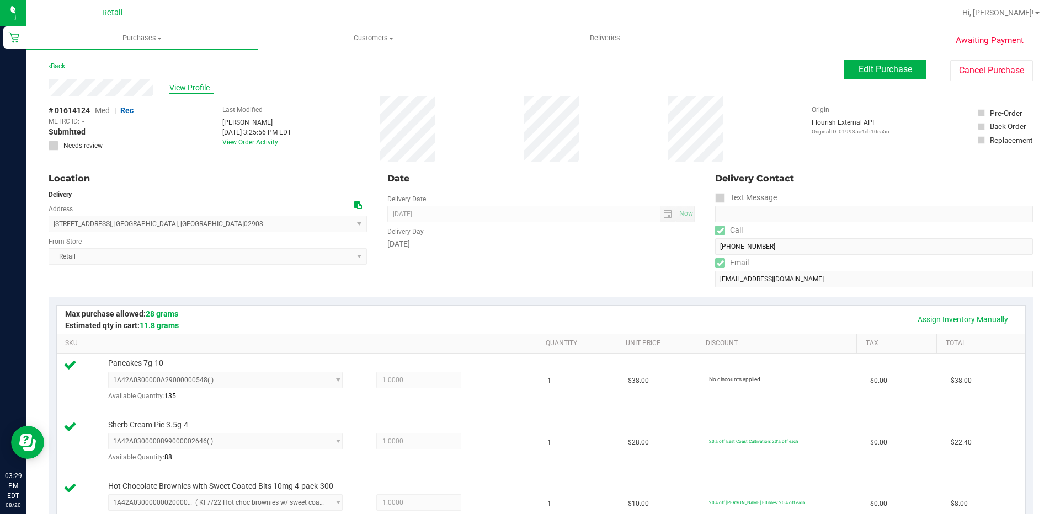
click at [186, 85] on span "View Profile" at bounding box center [191, 88] width 44 height 12
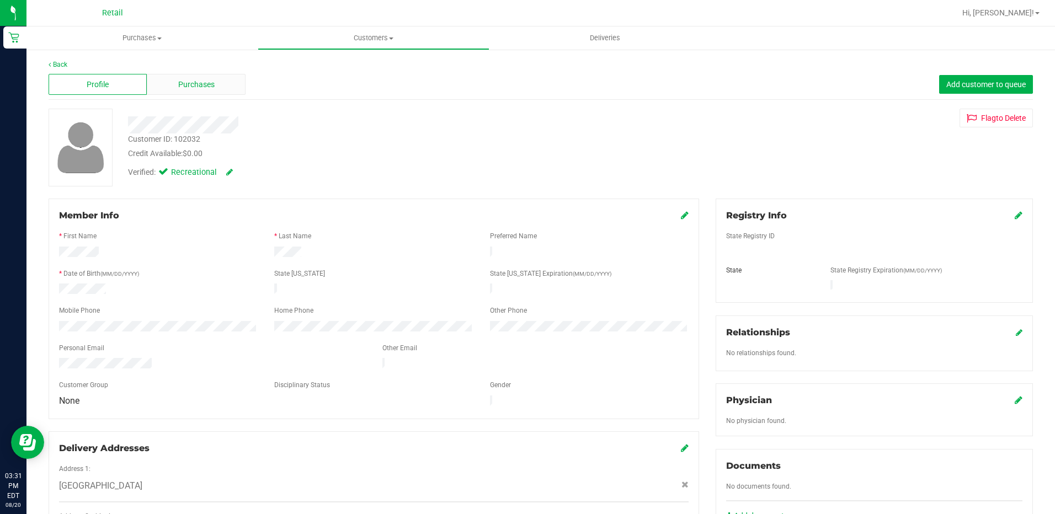
click at [186, 87] on span "Purchases" at bounding box center [196, 85] width 36 height 12
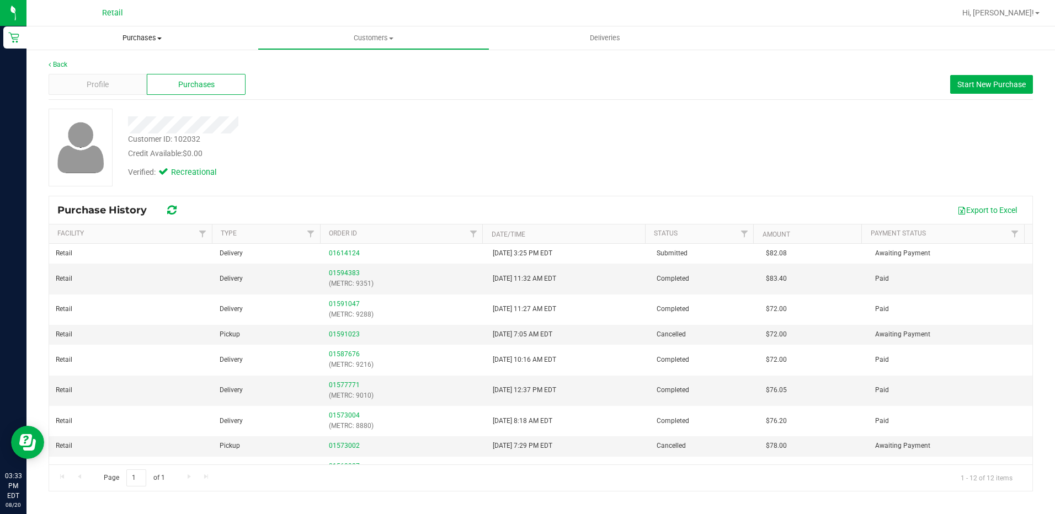
drag, startPoint x: 125, startPoint y: 40, endPoint x: 113, endPoint y: 43, distance: 12.6
click at [125, 40] on span "Purchases" at bounding box center [141, 38] width 231 height 10
click at [90, 62] on span "Summary of purchases" at bounding box center [82, 66] width 113 height 9
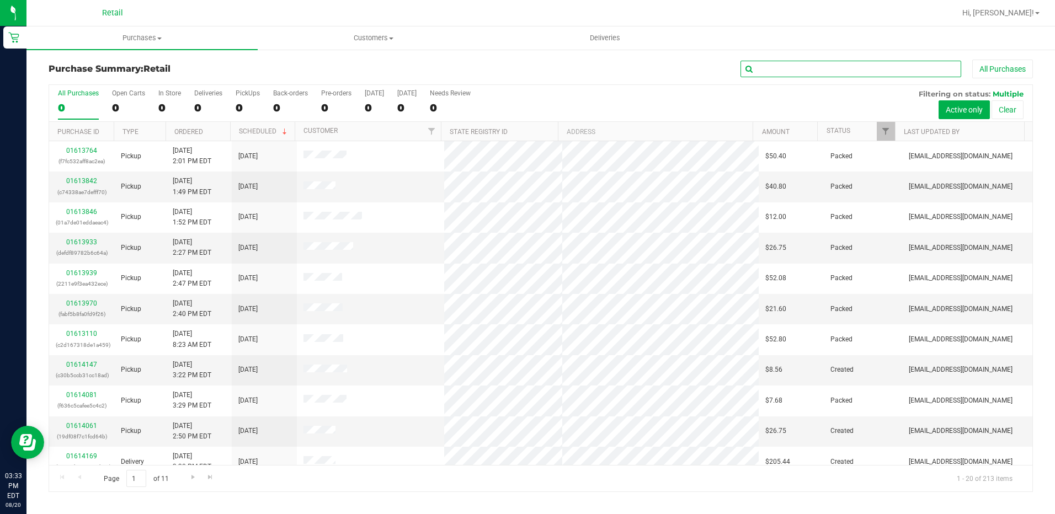
click at [803, 75] on input "text" at bounding box center [850, 69] width 221 height 17
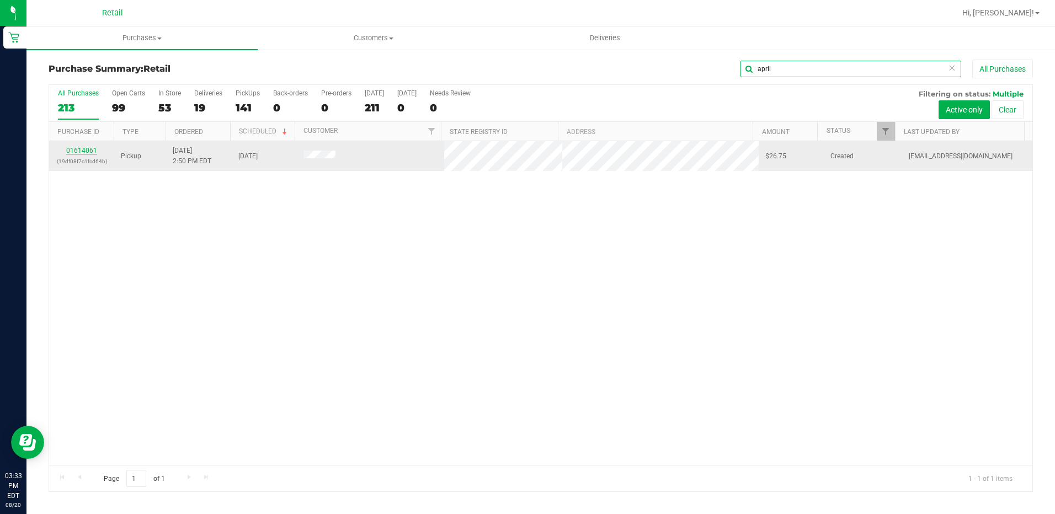
type input "april"
click at [81, 147] on link "01614061" at bounding box center [81, 151] width 31 height 8
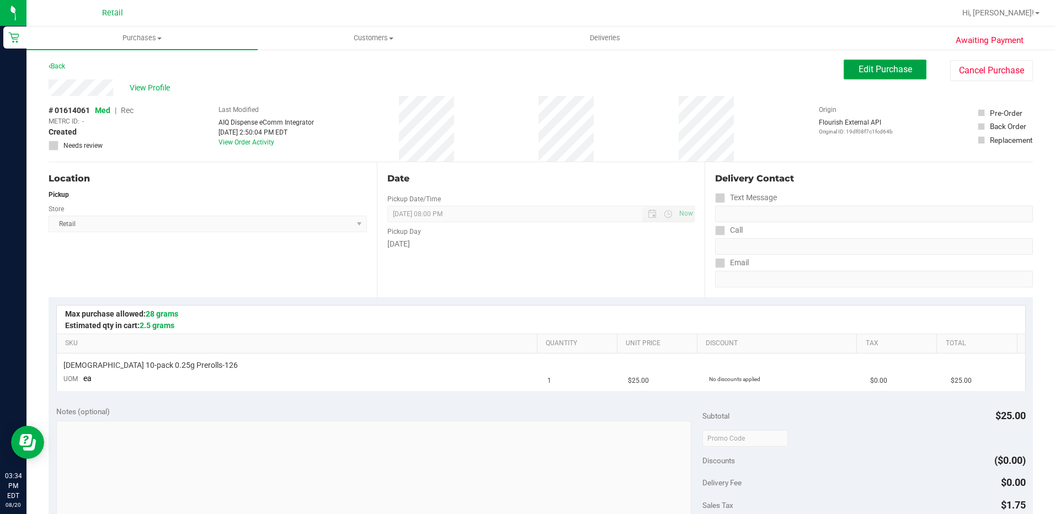
click at [860, 74] on span "Edit Purchase" at bounding box center [885, 69] width 54 height 10
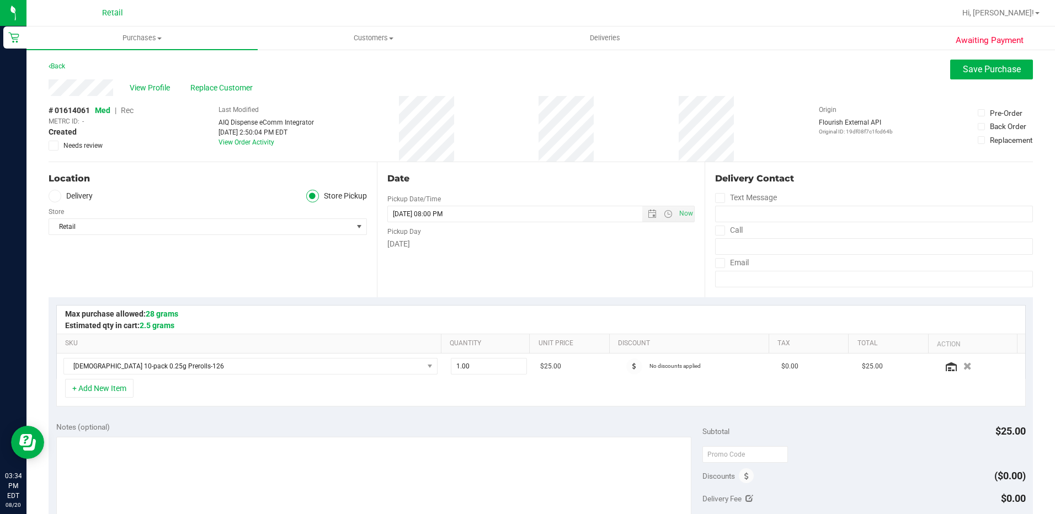
click at [128, 110] on span "Rec" at bounding box center [127, 110] width 13 height 9
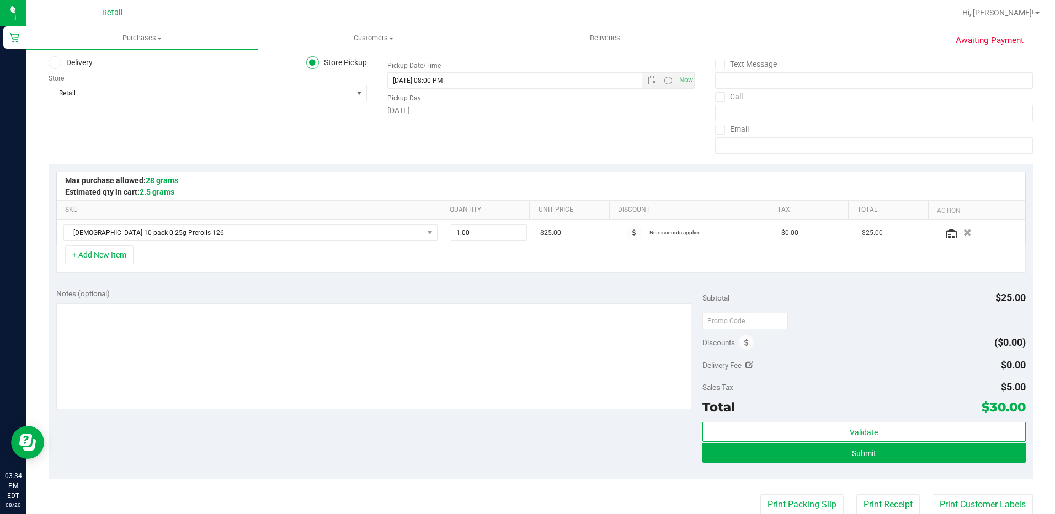
scroll to position [165, 0]
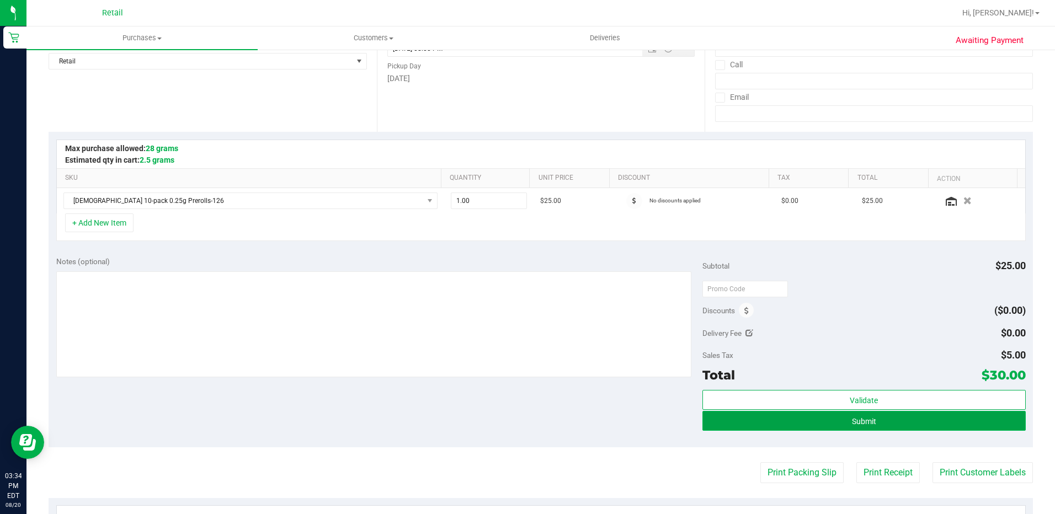
click at [830, 423] on button "Submit" at bounding box center [863, 421] width 323 height 20
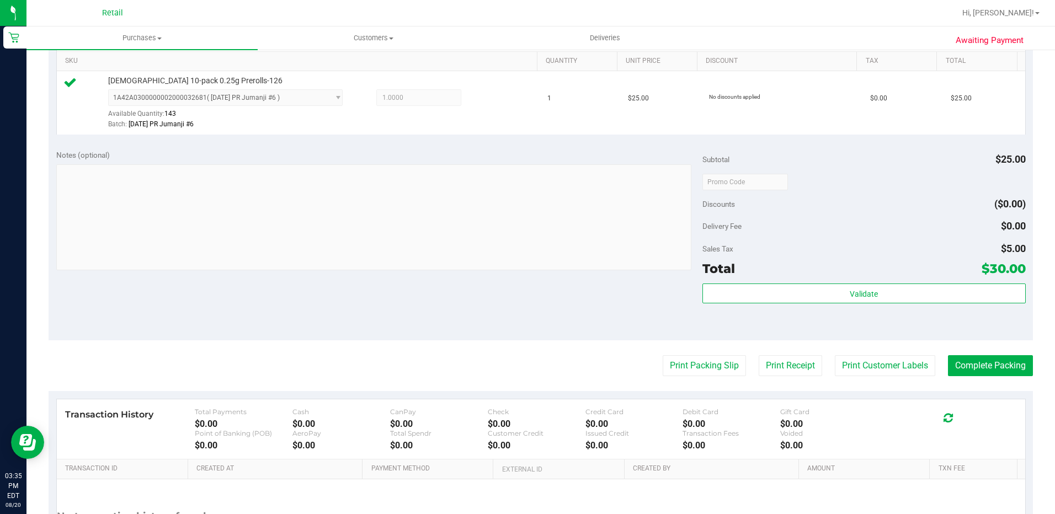
scroll to position [331, 0]
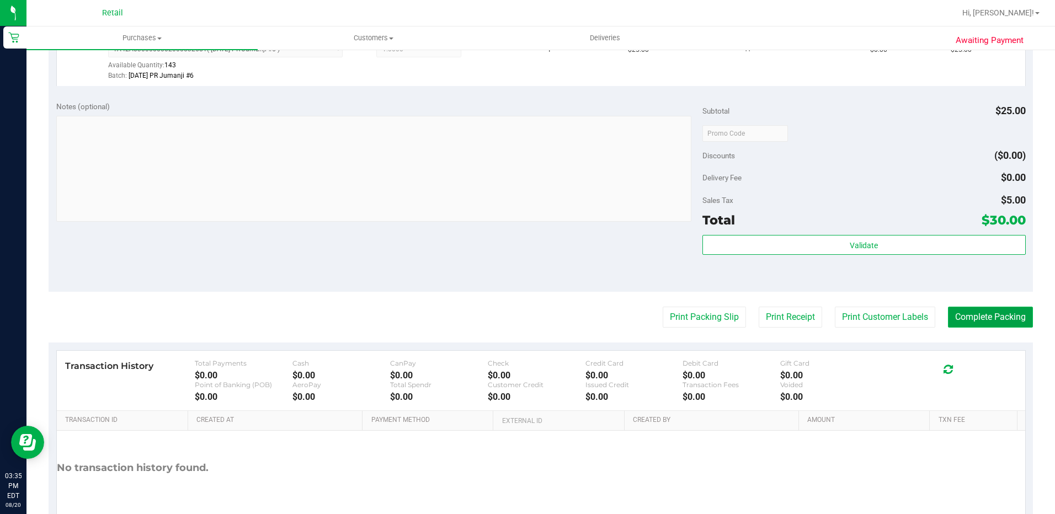
click at [970, 317] on button "Complete Packing" at bounding box center [990, 317] width 85 height 21
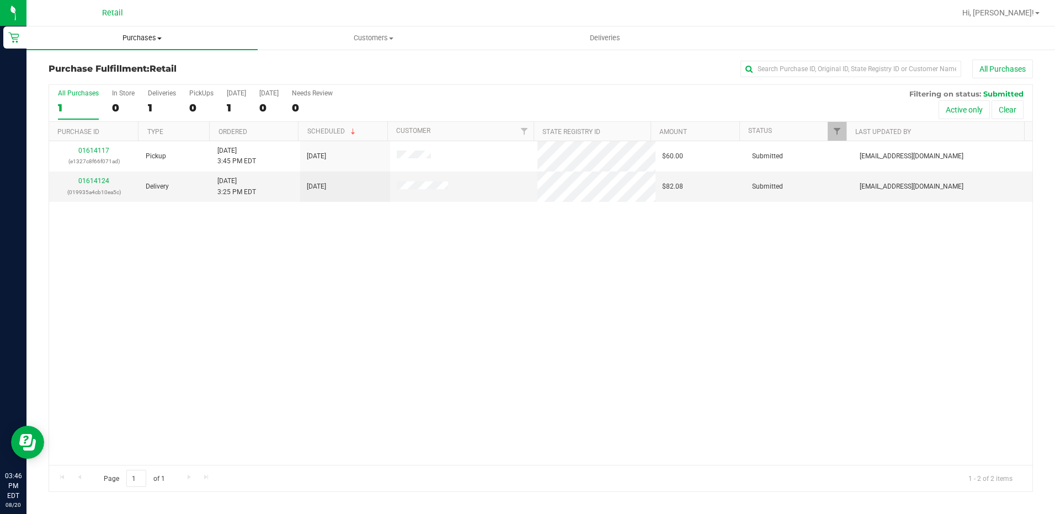
click at [129, 38] on span "Purchases" at bounding box center [141, 38] width 231 height 10
click at [111, 64] on span "Summary of purchases" at bounding box center [82, 66] width 113 height 9
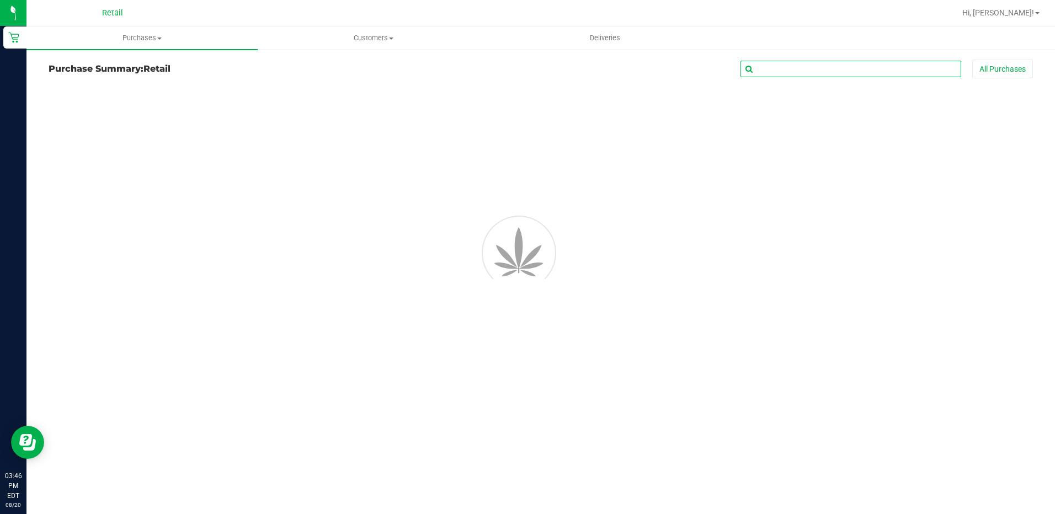
click at [788, 71] on input "text" at bounding box center [850, 69] width 221 height 17
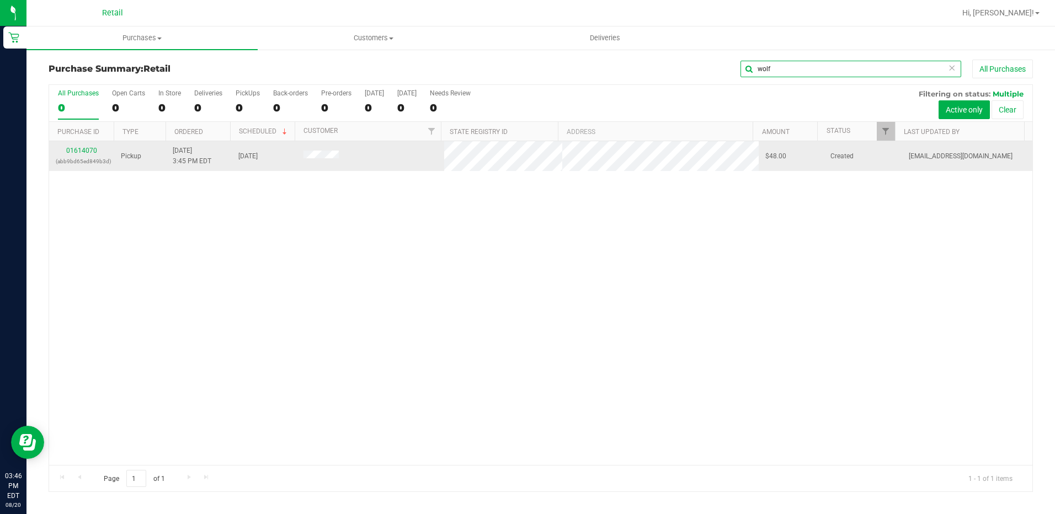
type input "wolf"
click at [77, 154] on div "01614070 (abb9bd65ed849b3d)" at bounding box center [82, 156] width 52 height 21
click at [82, 147] on link "01614070" at bounding box center [81, 151] width 31 height 8
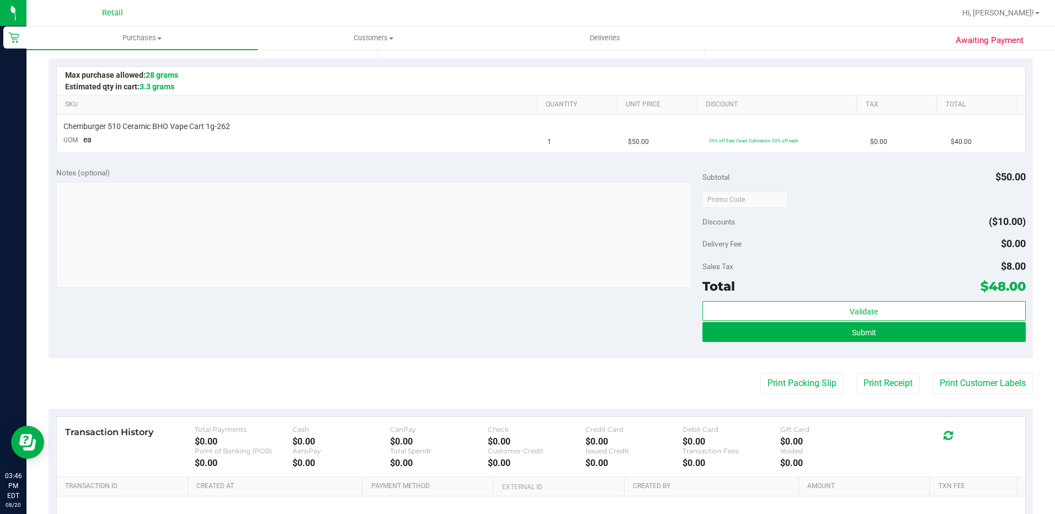
scroll to position [276, 0]
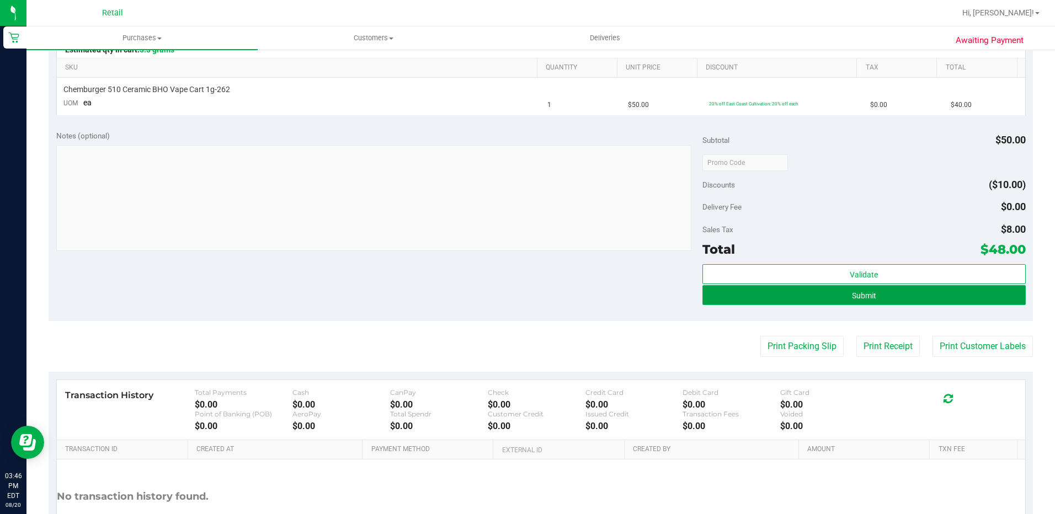
click at [896, 300] on button "Submit" at bounding box center [863, 295] width 323 height 20
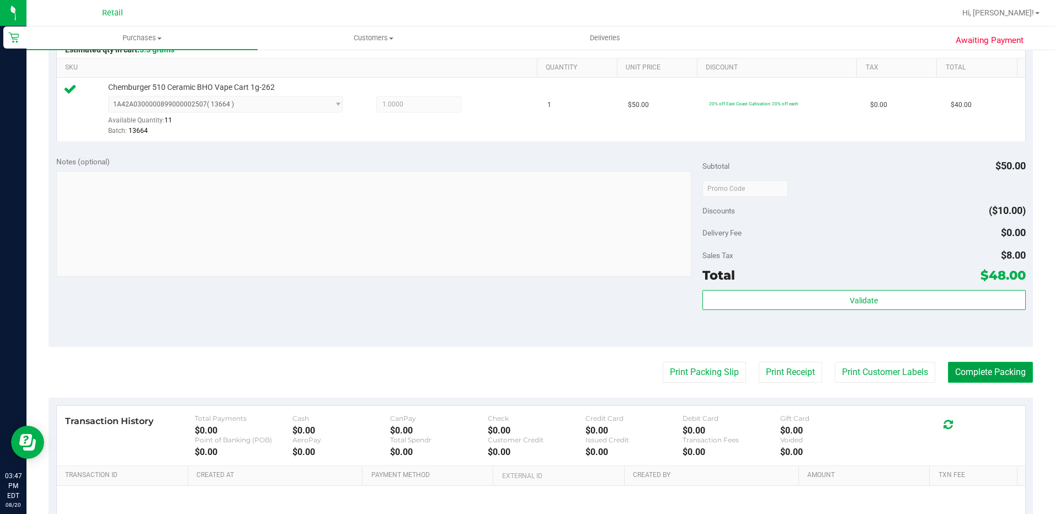
click at [959, 372] on button "Complete Packing" at bounding box center [990, 372] width 85 height 21
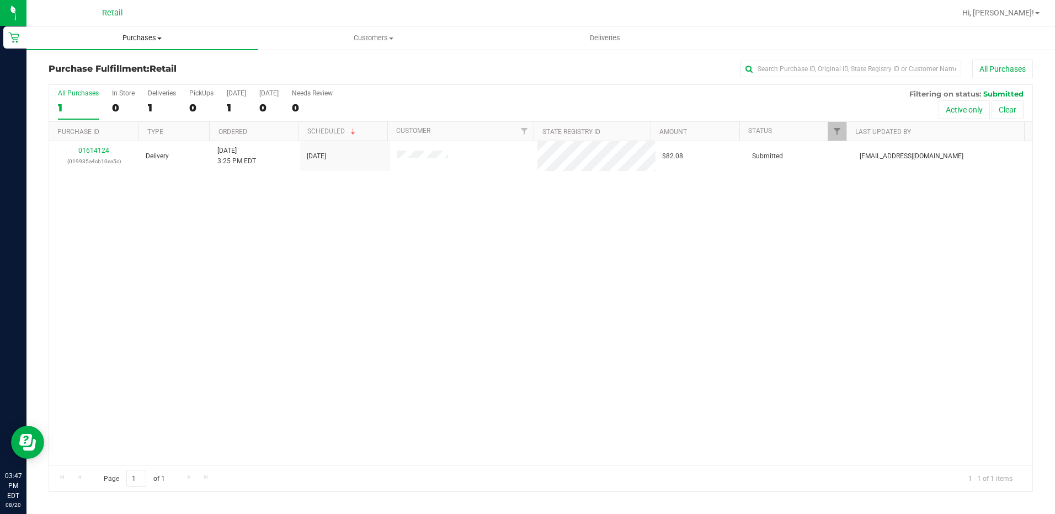
click at [137, 35] on span "Purchases" at bounding box center [141, 38] width 231 height 10
click at [85, 66] on span "Summary of purchases" at bounding box center [82, 66] width 113 height 9
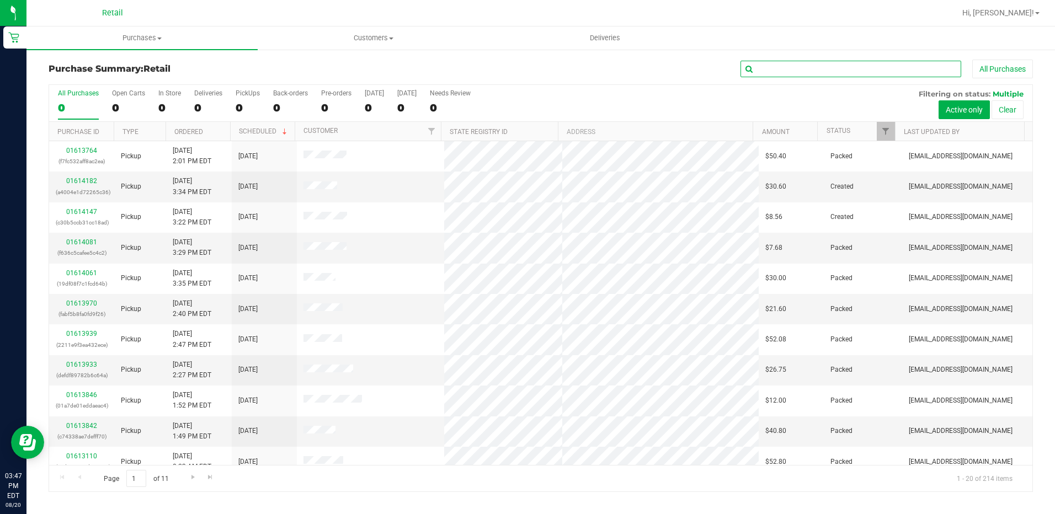
click at [767, 71] on input "text" at bounding box center [850, 69] width 221 height 17
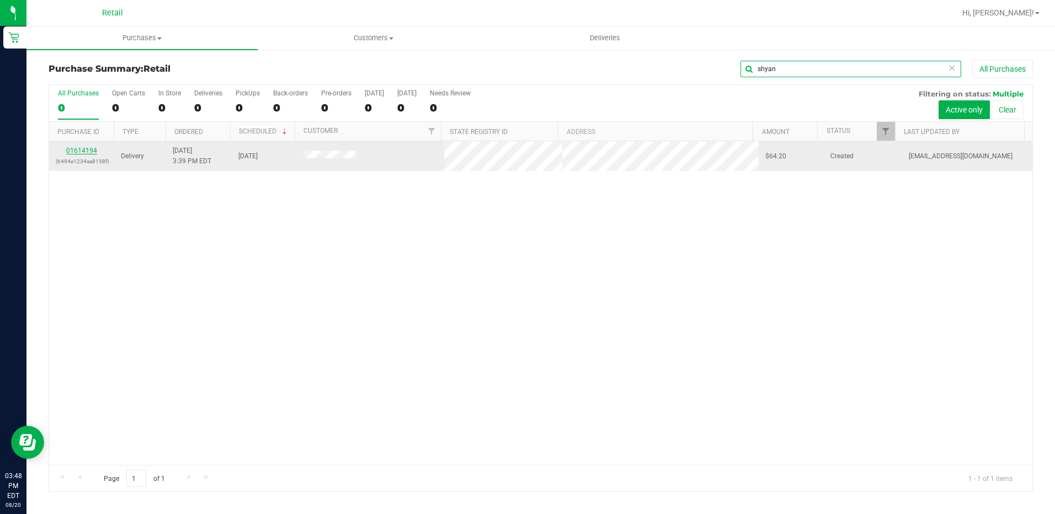
type input "shyan"
click at [73, 147] on link "01614194" at bounding box center [81, 151] width 31 height 8
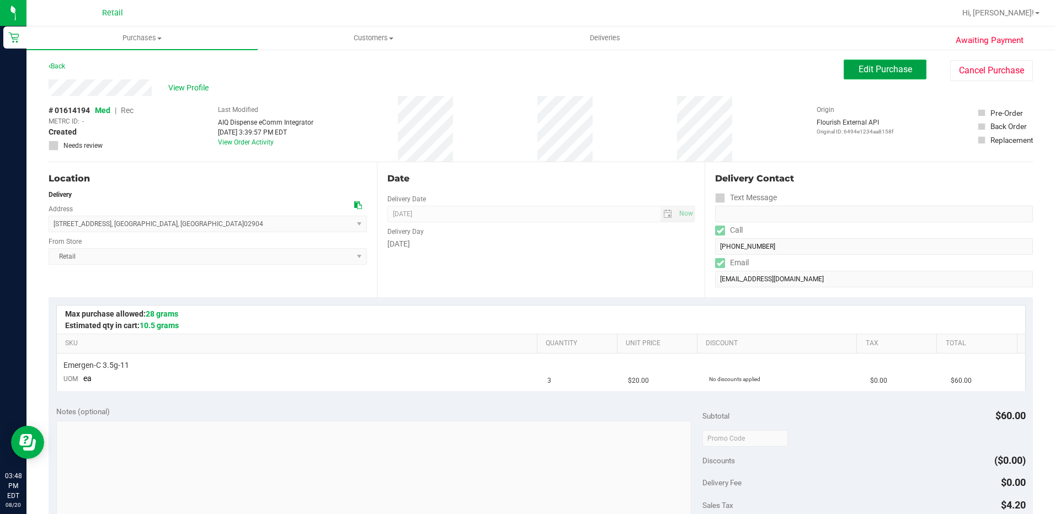
click at [847, 73] on button "Edit Purchase" at bounding box center [884, 70] width 83 height 20
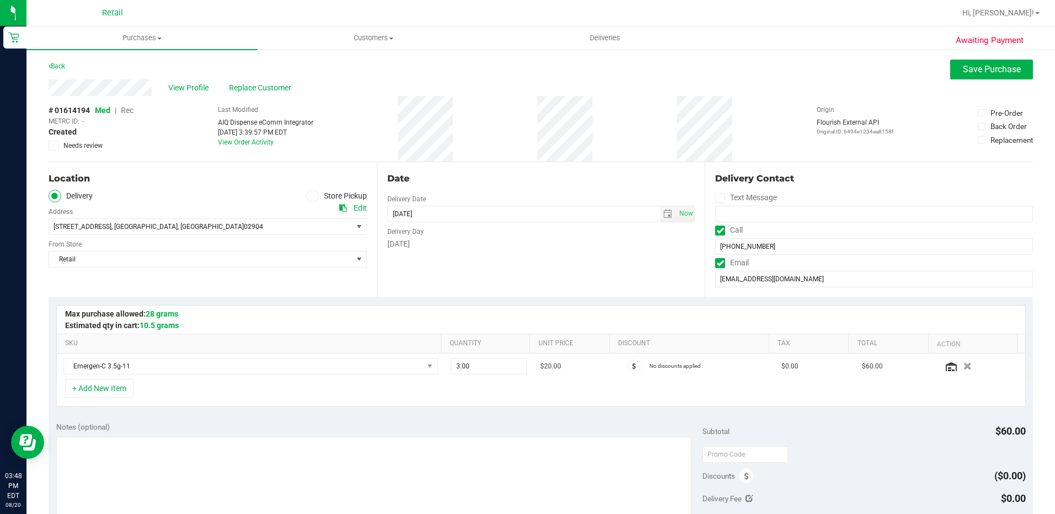
click at [126, 111] on span "Rec" at bounding box center [127, 110] width 13 height 9
click at [1012, 70] on span "Save Purchase" at bounding box center [992, 69] width 58 height 10
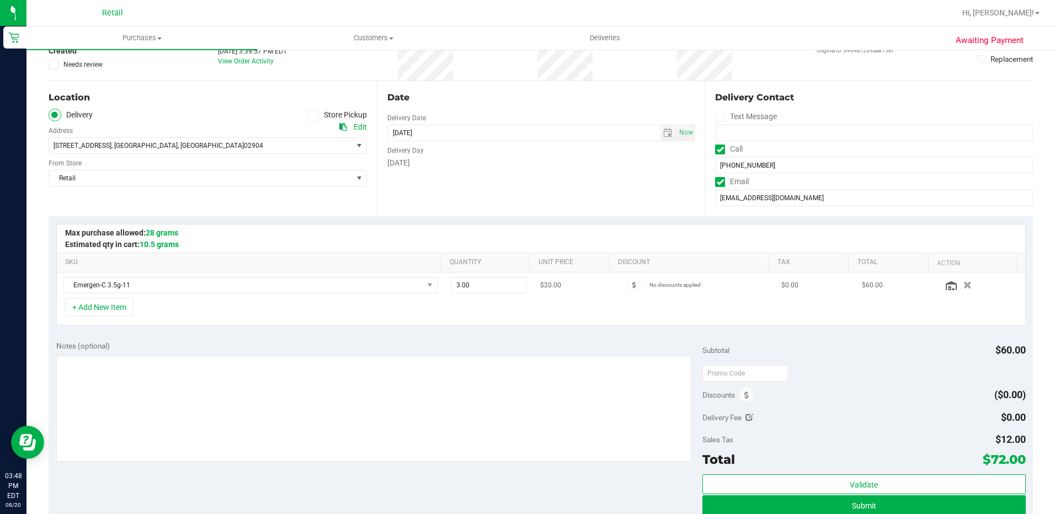
scroll to position [221, 0]
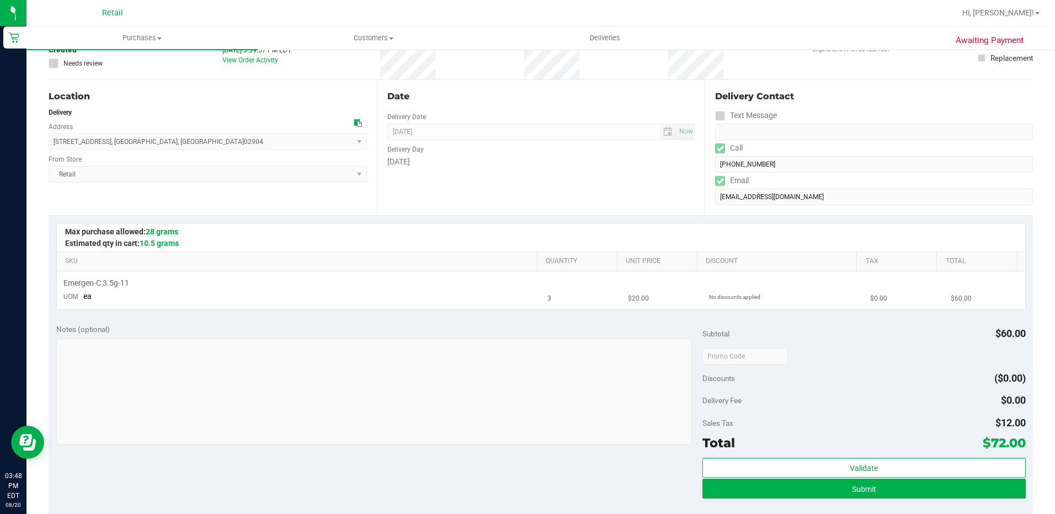
scroll to position [165, 0]
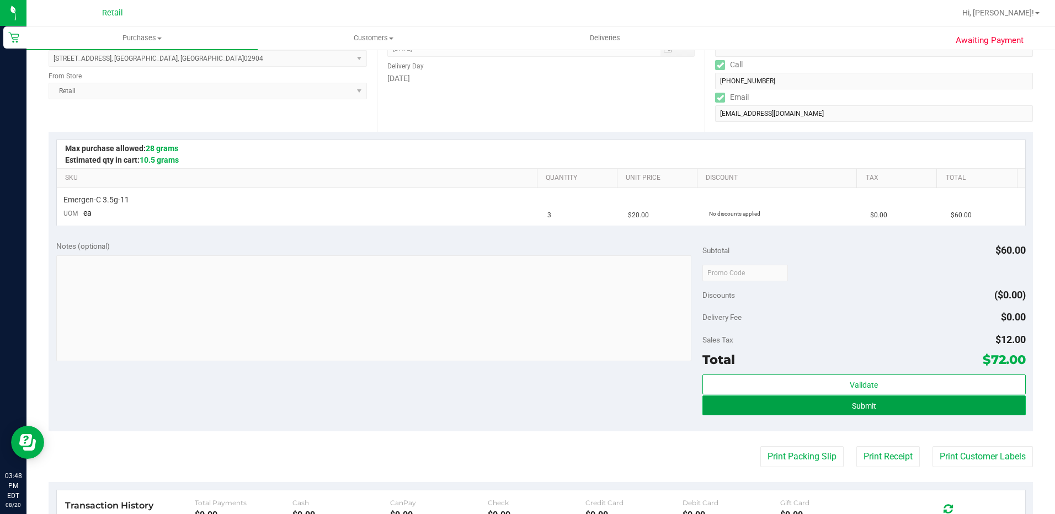
click at [790, 402] on button "Submit" at bounding box center [863, 405] width 323 height 20
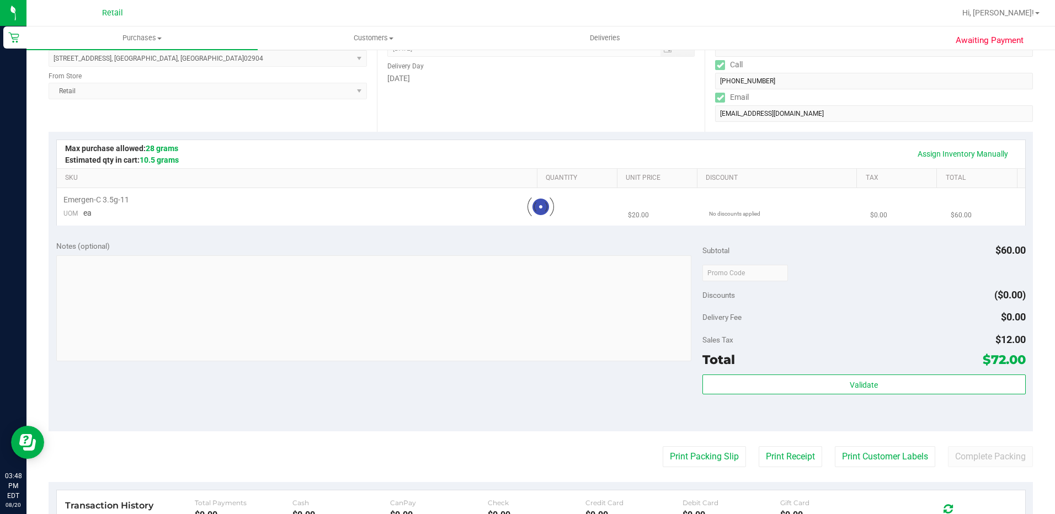
scroll to position [0, 0]
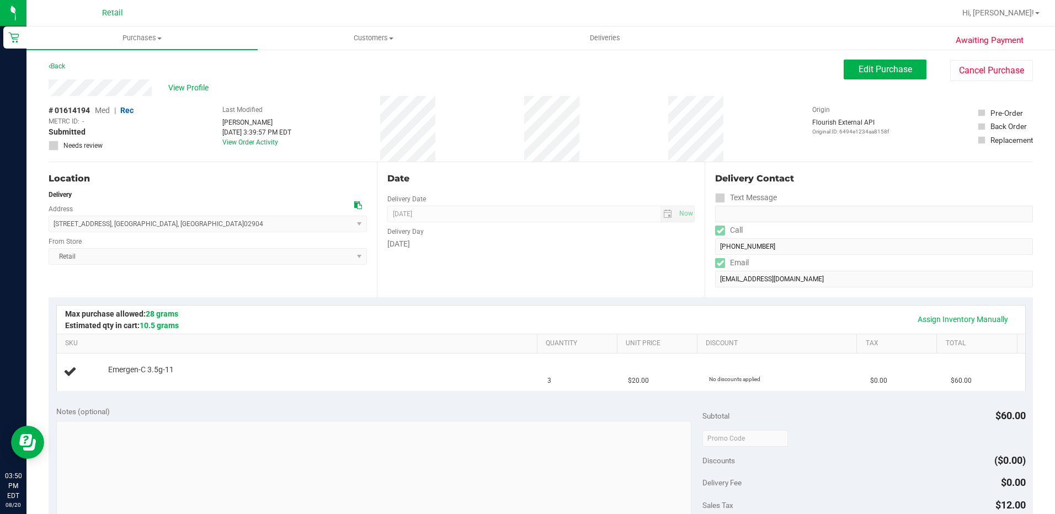
click at [563, 170] on div "Date Delivery Date [DATE] Now [DATE] 08:00 AM Now Delivery Day [DATE]" at bounding box center [541, 229] width 328 height 135
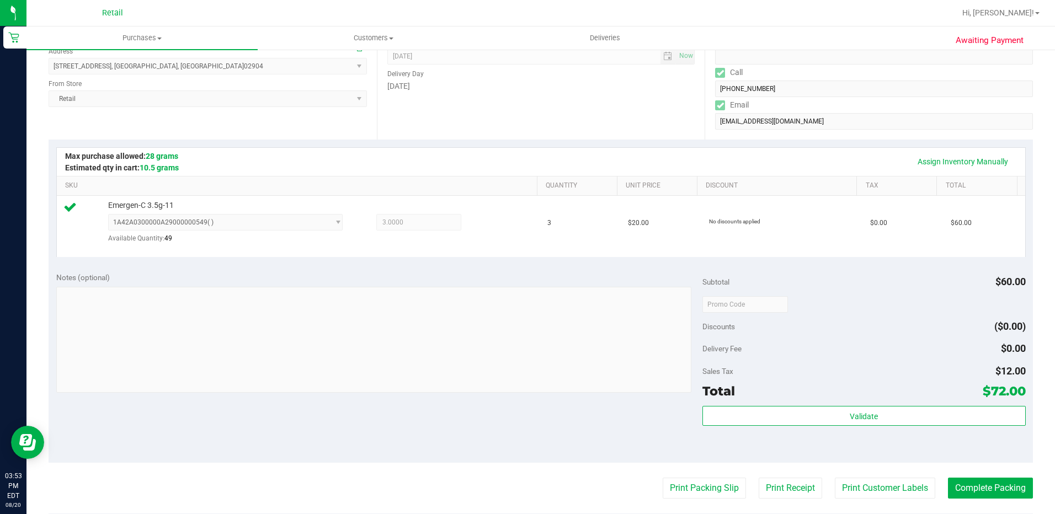
scroll to position [276, 0]
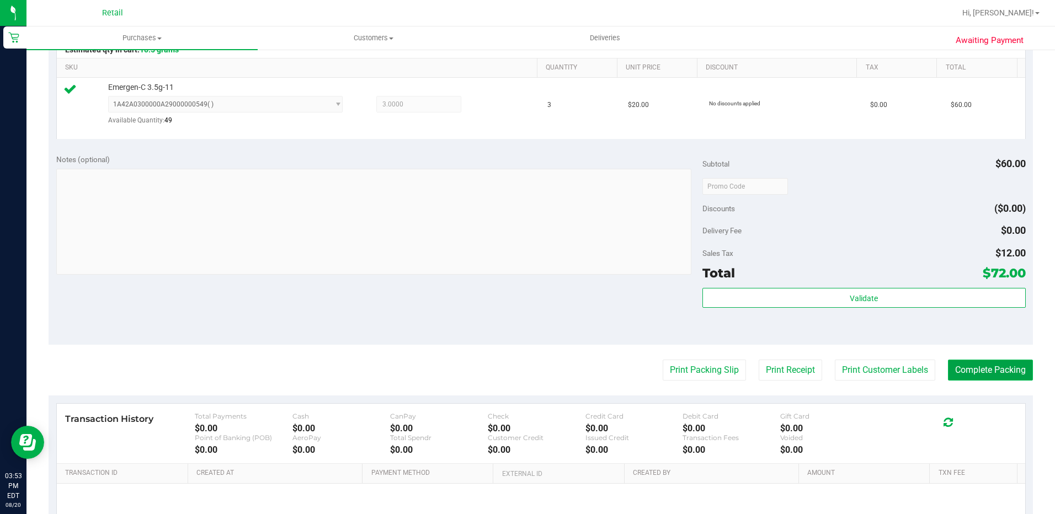
click at [985, 362] on button "Complete Packing" at bounding box center [990, 370] width 85 height 21
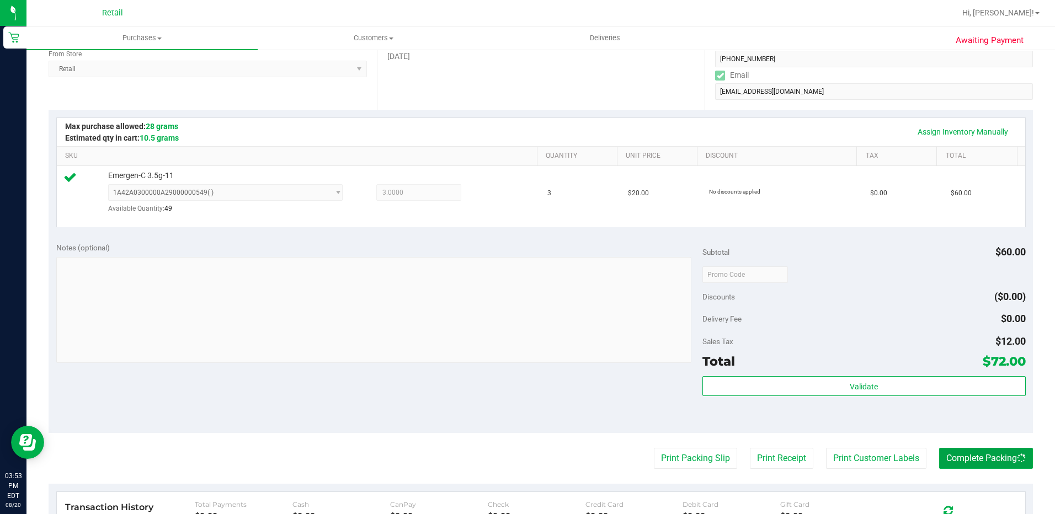
scroll to position [0, 0]
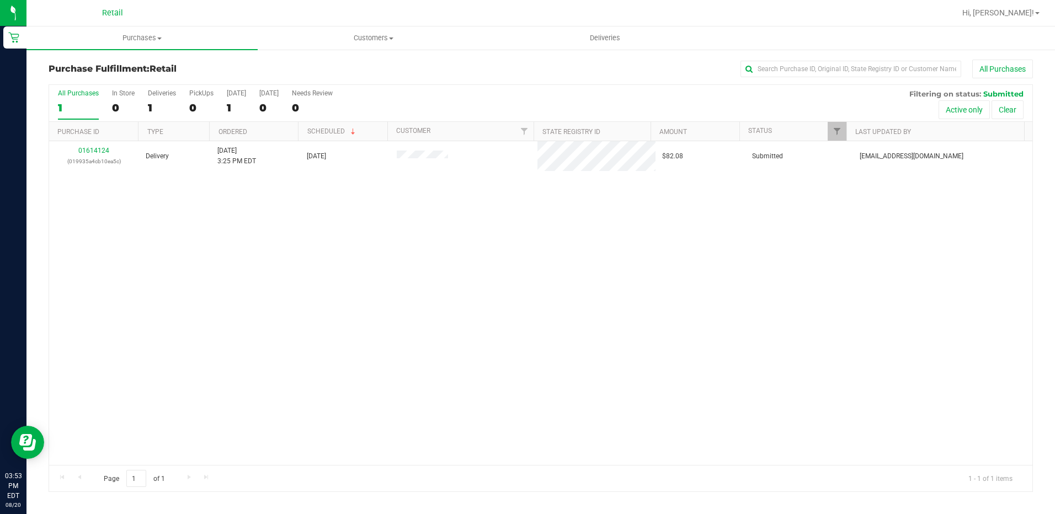
click at [450, 99] on div "All Purchases 1 In Store 0 Deliveries 1 PickUps 0 [DATE] 1 [DATE] 0 Needs Revie…" at bounding box center [540, 103] width 983 height 37
click at [775, 240] on div "01614124 (019935a4cb10ea5c) Delivery [DATE] 3:25 PM EDT 8/20/2025 $82.08 Submit…" at bounding box center [540, 303] width 983 height 324
click at [132, 36] on span "Purchases" at bounding box center [141, 38] width 231 height 10
click at [124, 68] on span "Summary of purchases" at bounding box center [82, 66] width 113 height 9
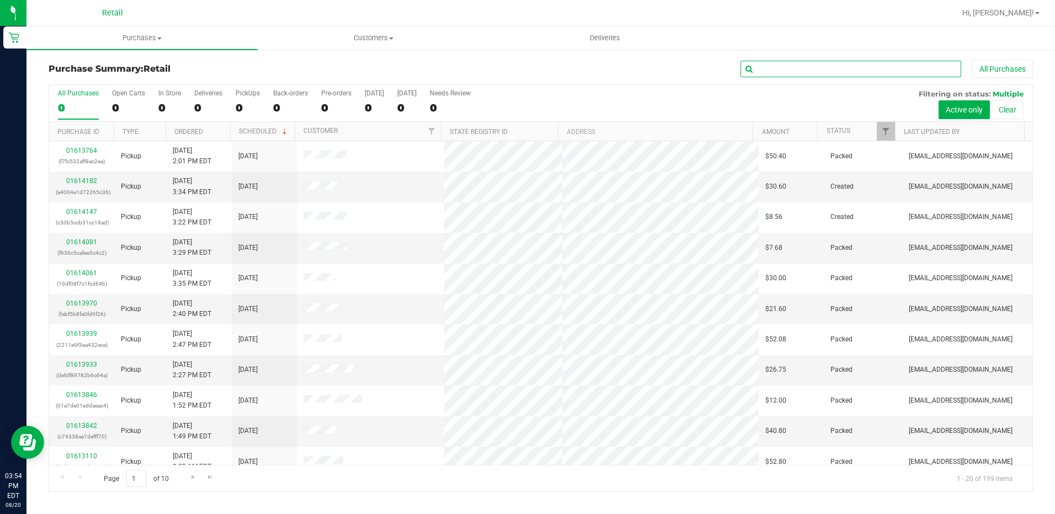
click at [778, 73] on input "text" at bounding box center [850, 69] width 221 height 17
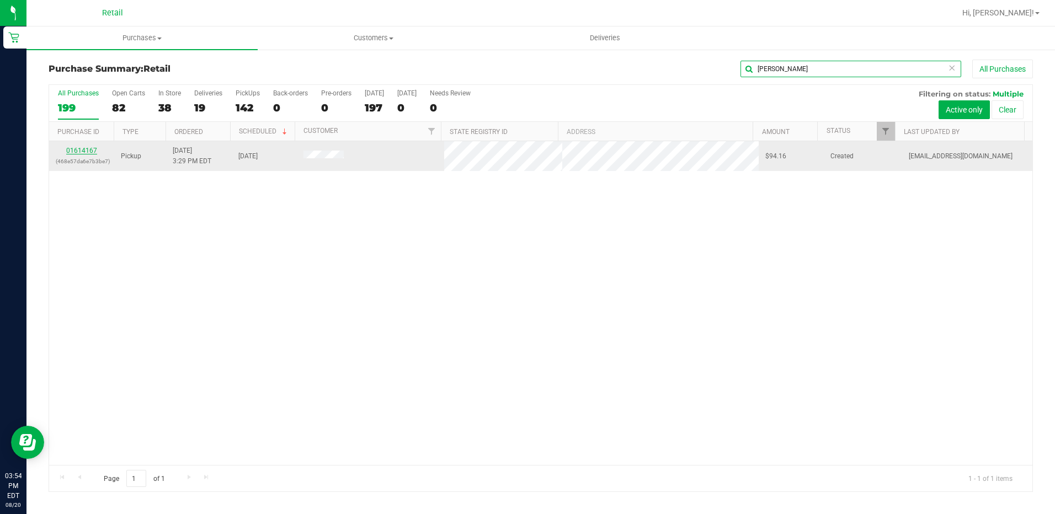
type input "[PERSON_NAME]"
click at [74, 153] on link "01614167" at bounding box center [81, 151] width 31 height 8
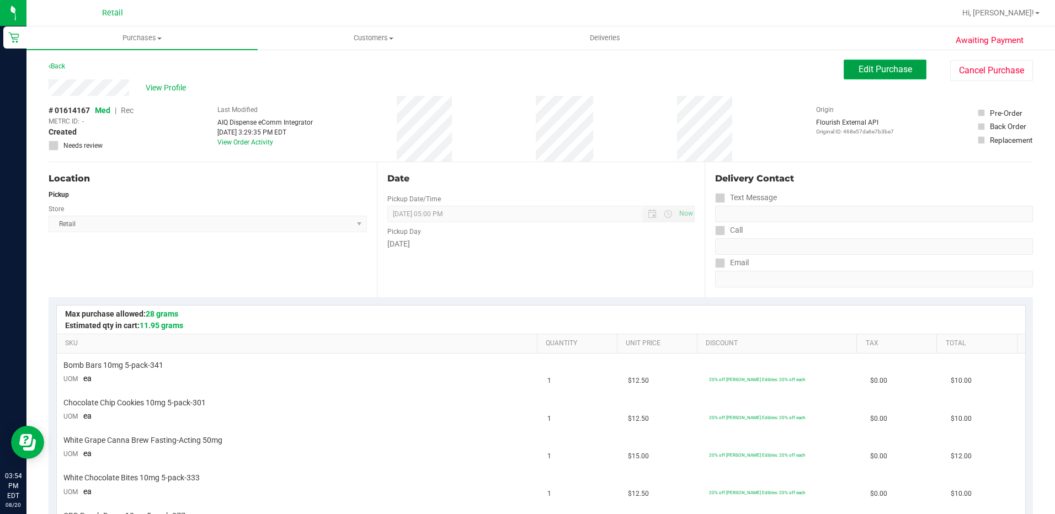
click at [883, 73] on span "Edit Purchase" at bounding box center [885, 69] width 54 height 10
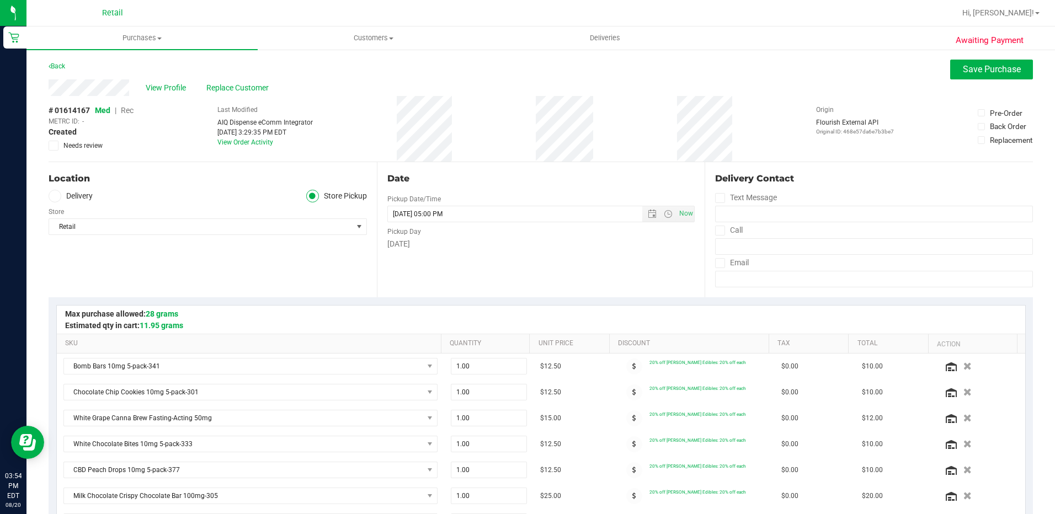
click at [126, 113] on span "Rec" at bounding box center [127, 110] width 13 height 9
click at [980, 62] on button "Save Purchase" at bounding box center [991, 70] width 83 height 20
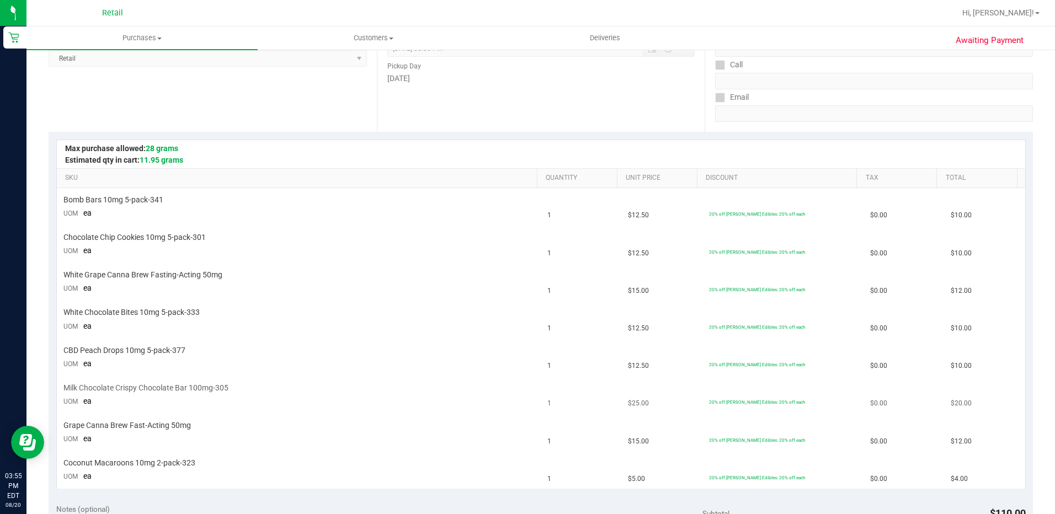
scroll to position [386, 0]
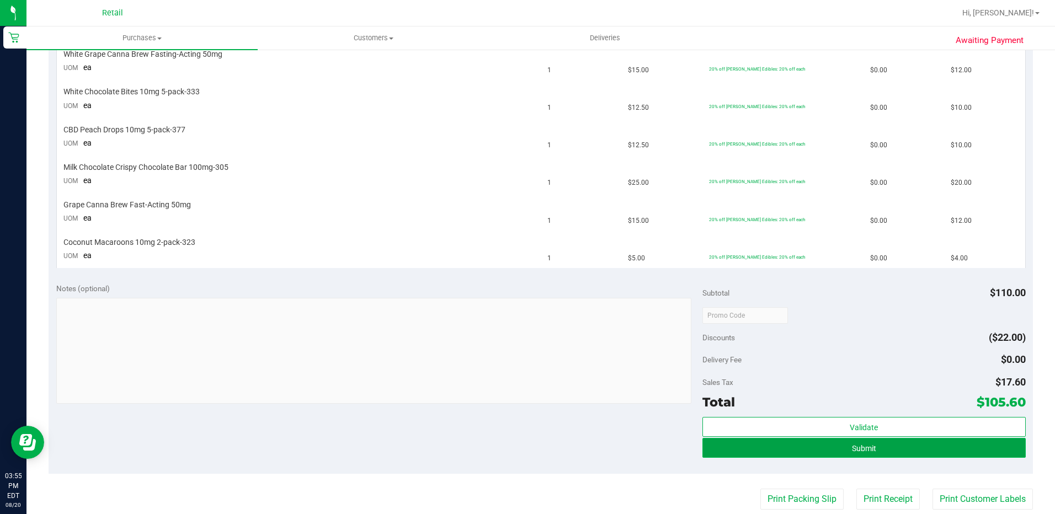
click at [842, 447] on button "Submit" at bounding box center [863, 448] width 323 height 20
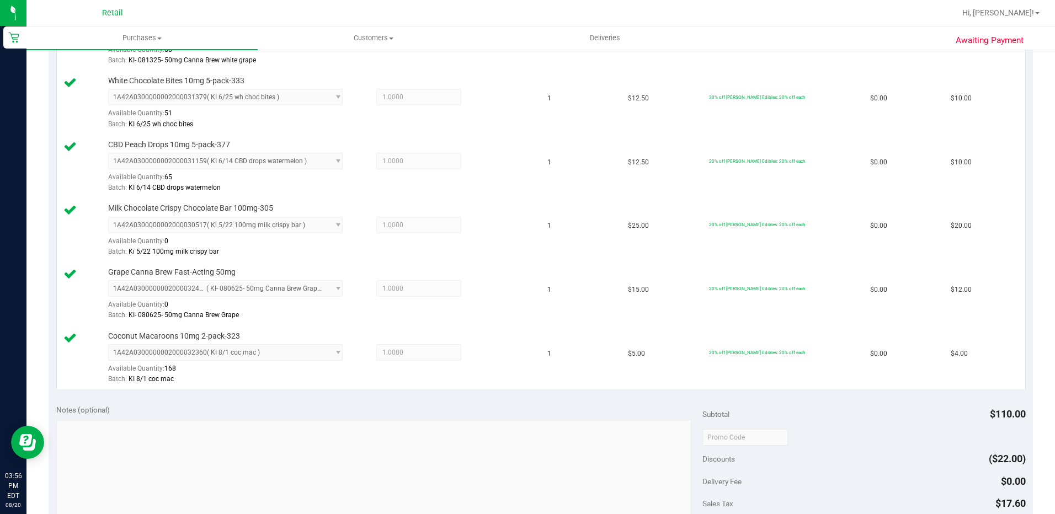
scroll to position [607, 0]
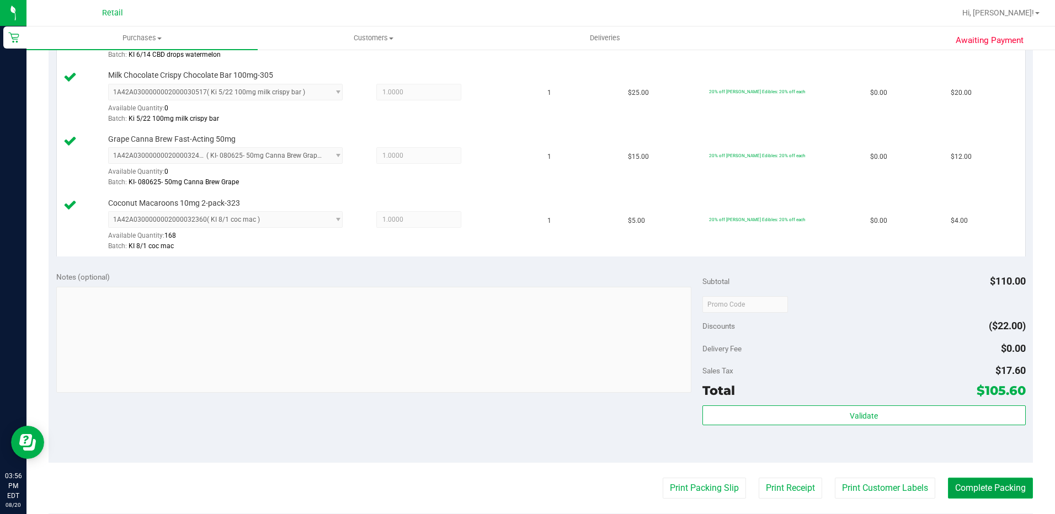
click at [979, 487] on button "Complete Packing" at bounding box center [990, 488] width 85 height 21
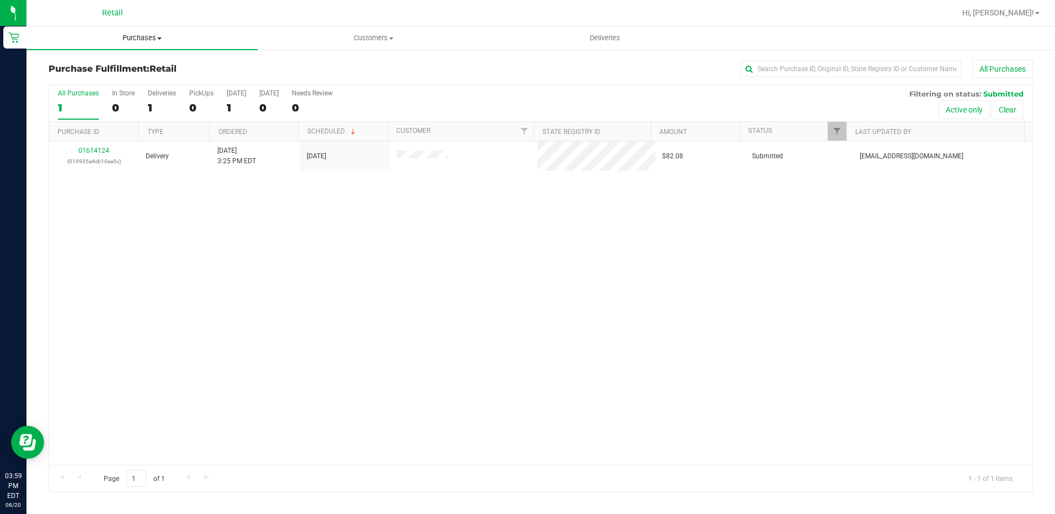
click at [139, 42] on span "Purchases" at bounding box center [141, 38] width 231 height 10
click at [125, 68] on span "Summary of purchases" at bounding box center [82, 66] width 113 height 9
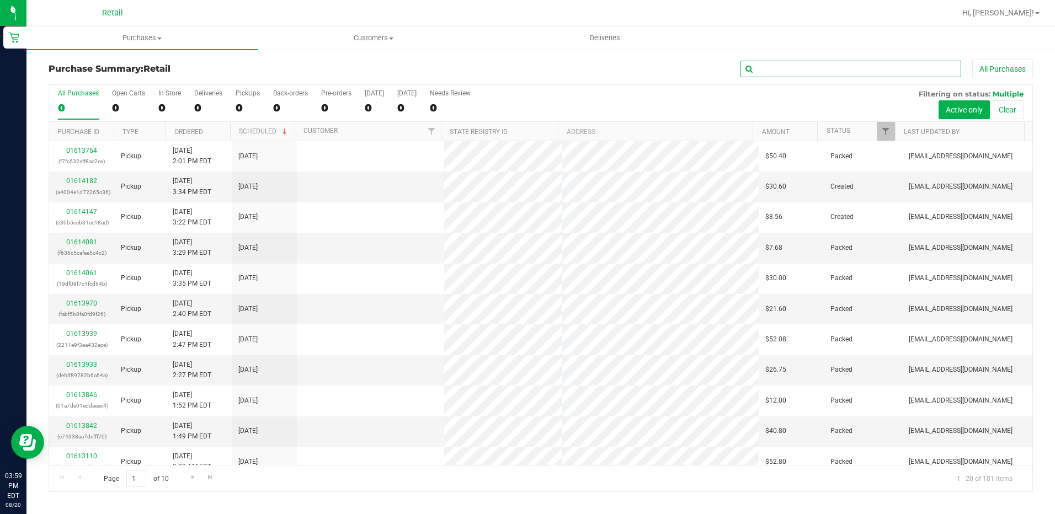
click at [806, 70] on input "text" at bounding box center [850, 69] width 221 height 17
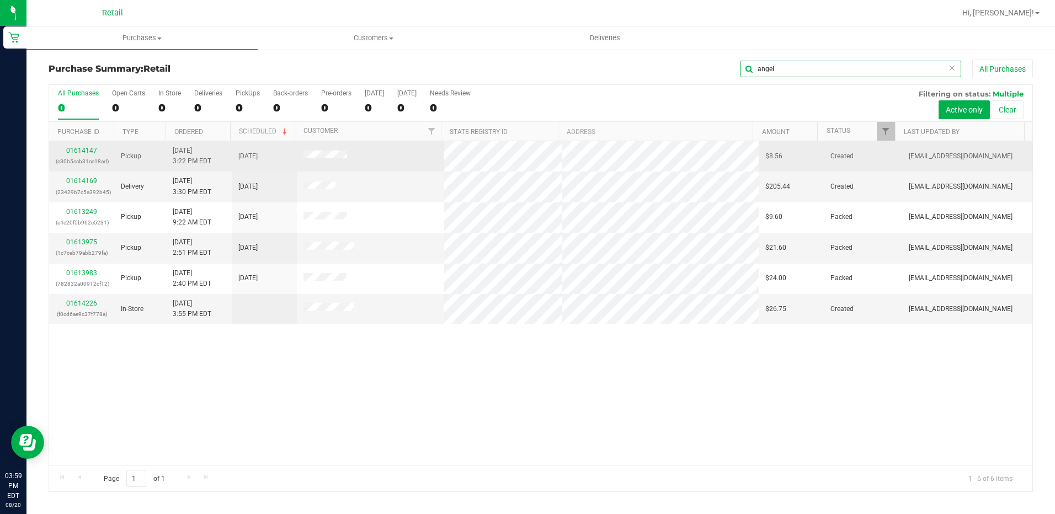
type input "angel"
click at [88, 146] on div "01614147 (c30b5ccb31cc18ad)" at bounding box center [82, 156] width 52 height 21
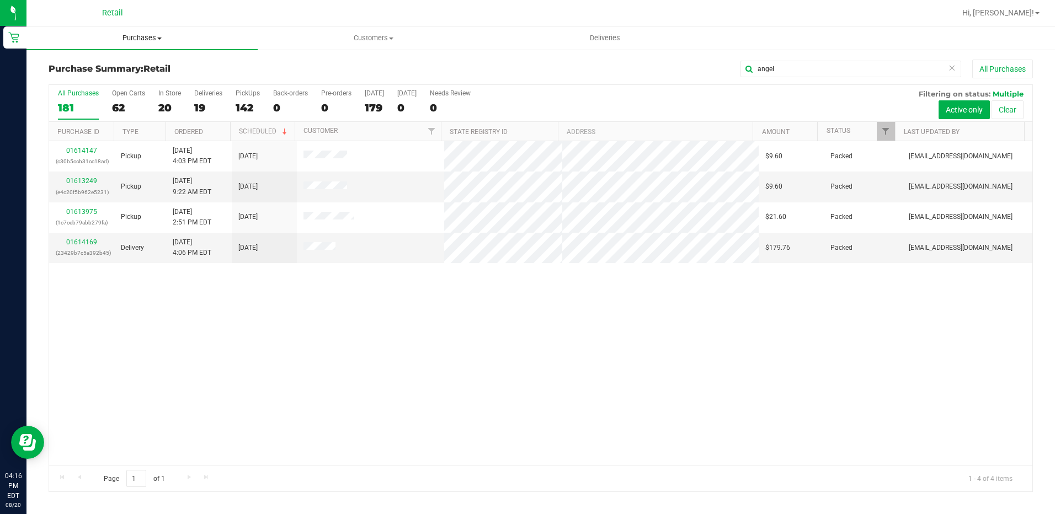
click at [147, 40] on span "Purchases" at bounding box center [141, 38] width 231 height 10
click at [110, 65] on span "Summary of purchases" at bounding box center [82, 66] width 113 height 9
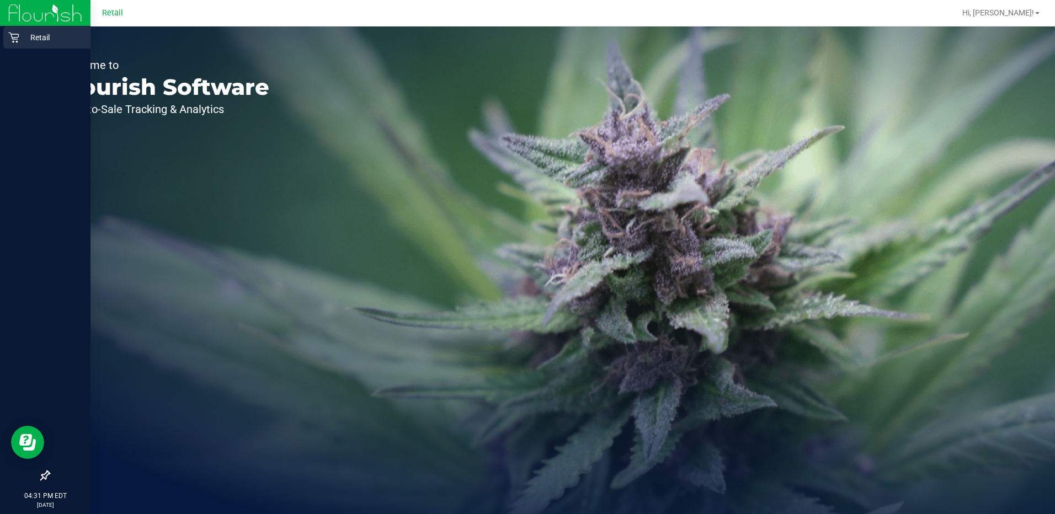
click at [23, 38] on p "Retail" at bounding box center [52, 37] width 66 height 13
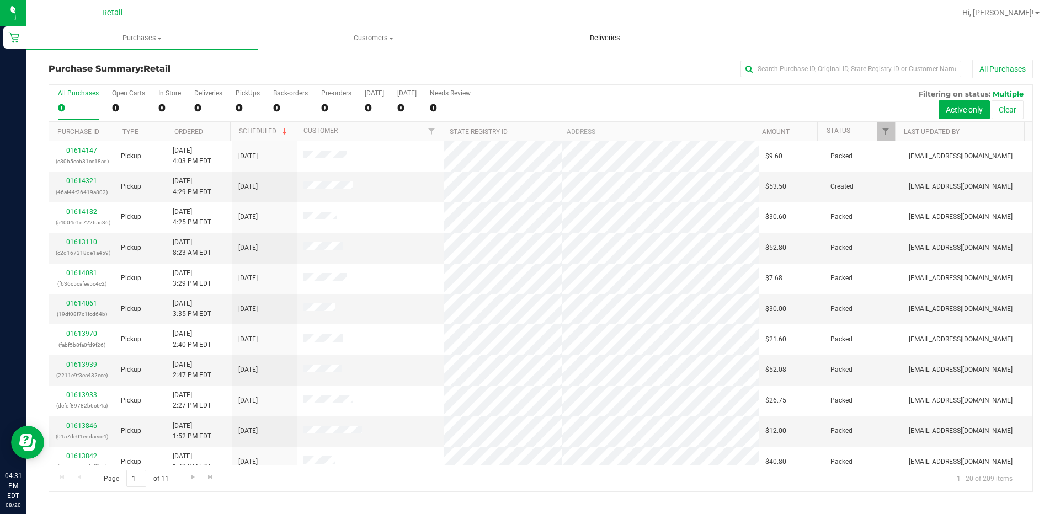
click at [612, 39] on span "Deliveries" at bounding box center [605, 38] width 60 height 10
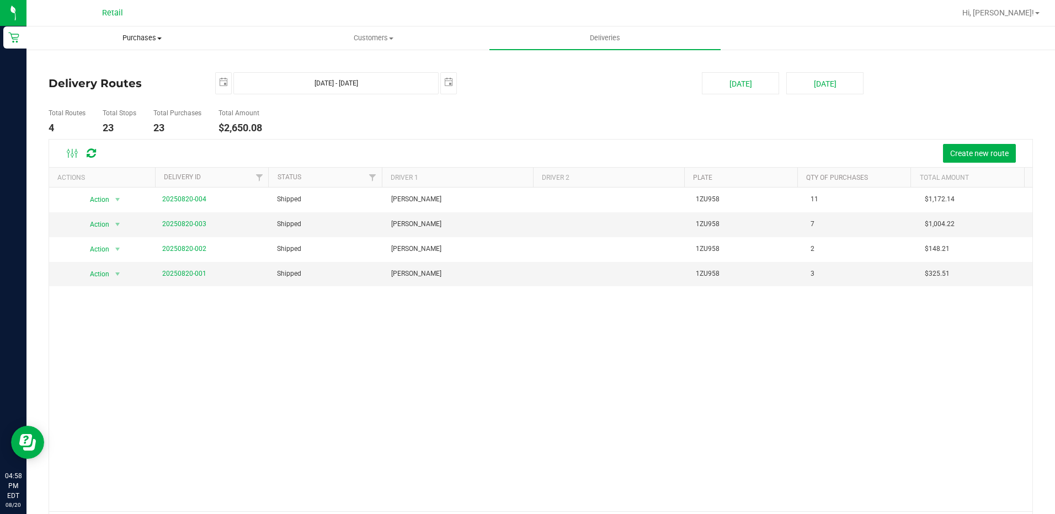
click at [140, 33] on span "Purchases" at bounding box center [142, 38] width 230 height 10
click at [98, 66] on span "Summary of purchases" at bounding box center [82, 66] width 113 height 9
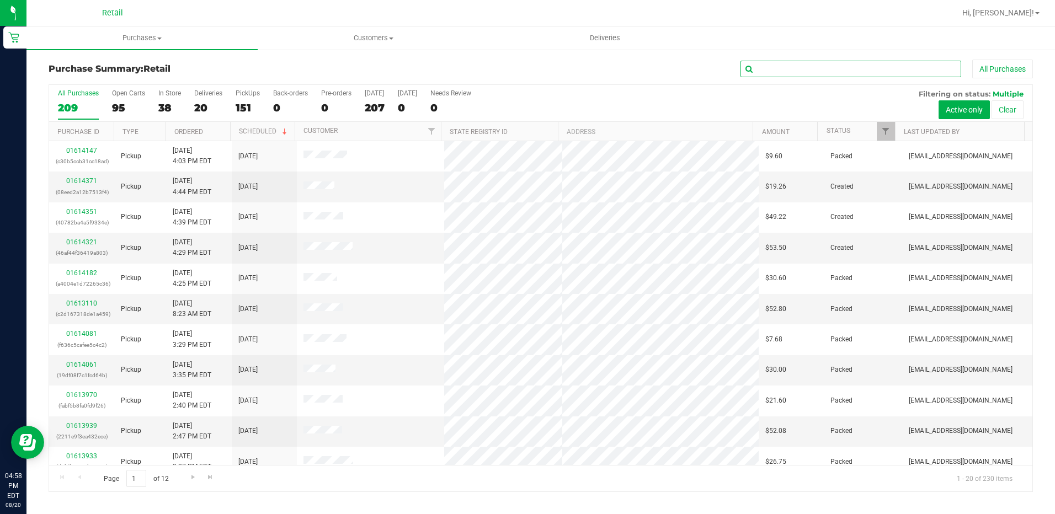
click at [795, 67] on input "text" at bounding box center [850, 69] width 221 height 17
click at [129, 40] on span "Purchases" at bounding box center [141, 38] width 231 height 10
click at [88, 92] on span "All purchases" at bounding box center [65, 92] width 78 height 9
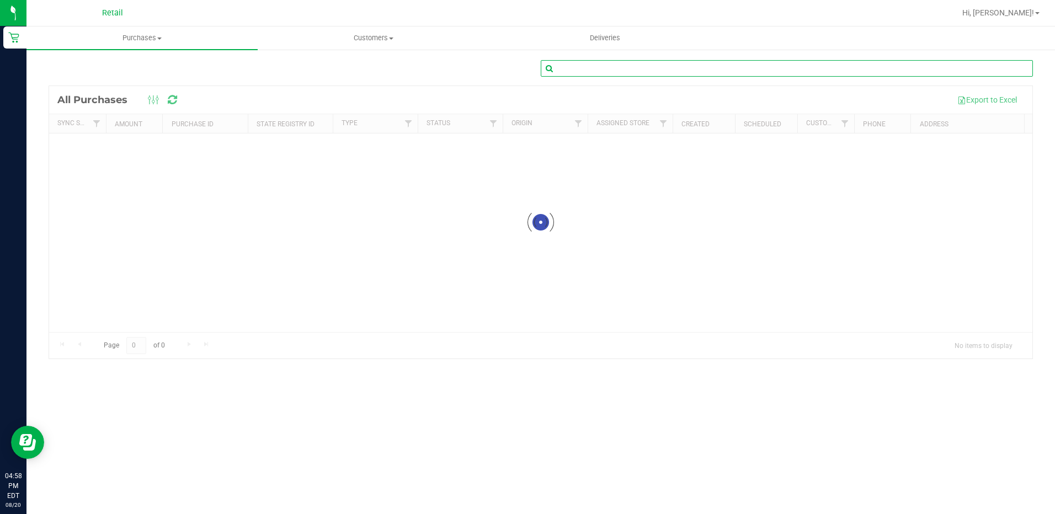
click at [650, 74] on input "text" at bounding box center [787, 68] width 492 height 17
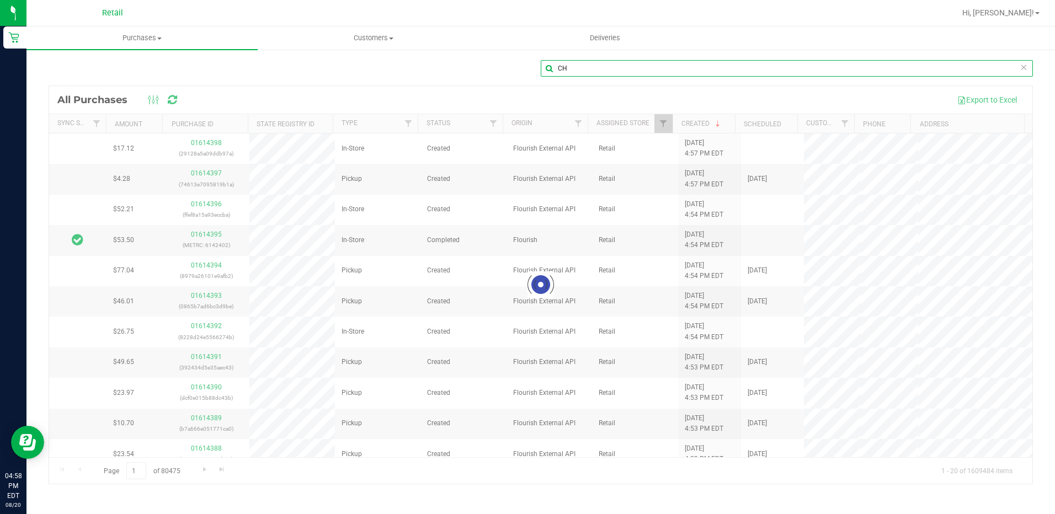
type input "C"
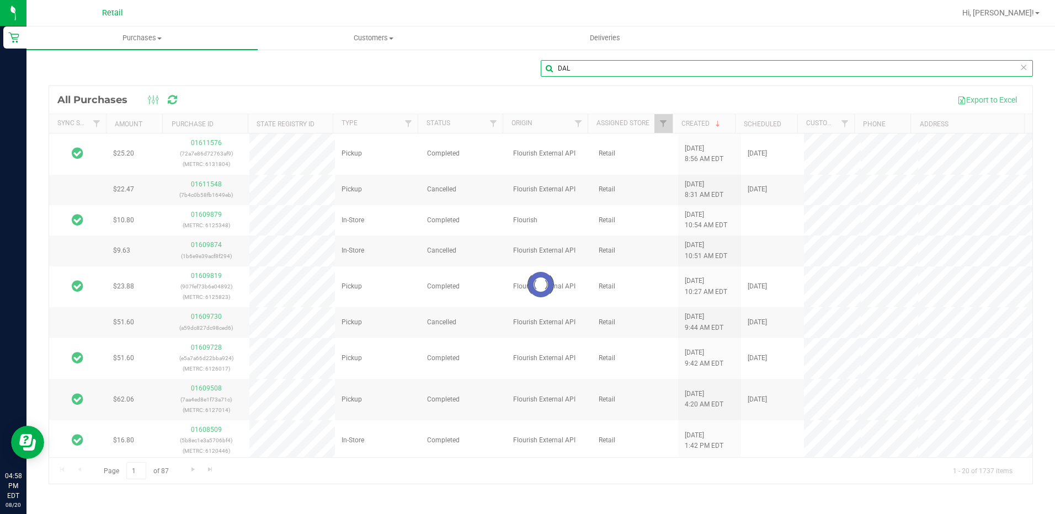
type input "DAL"
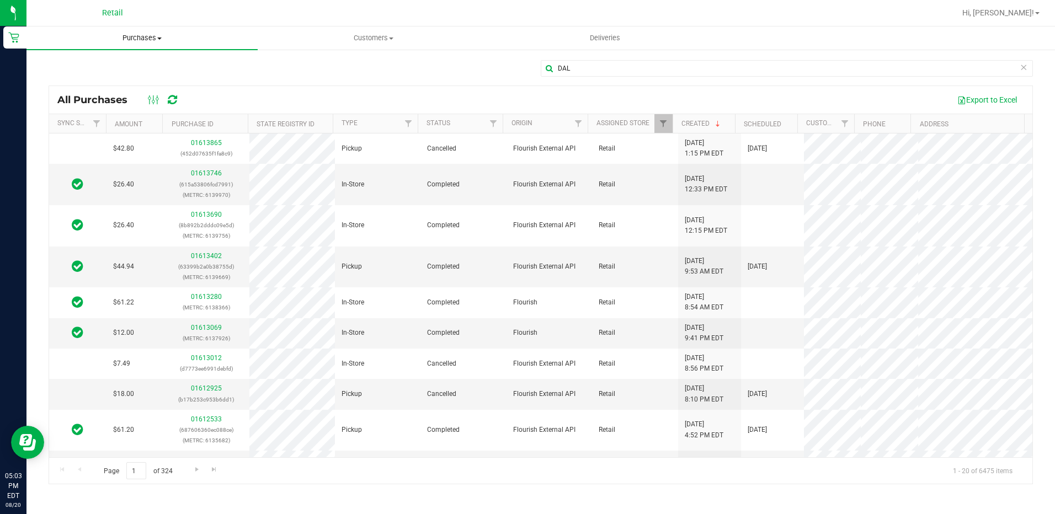
click at [129, 38] on span "Purchases" at bounding box center [141, 38] width 231 height 10
click at [108, 64] on span "Summary of purchases" at bounding box center [82, 66] width 113 height 9
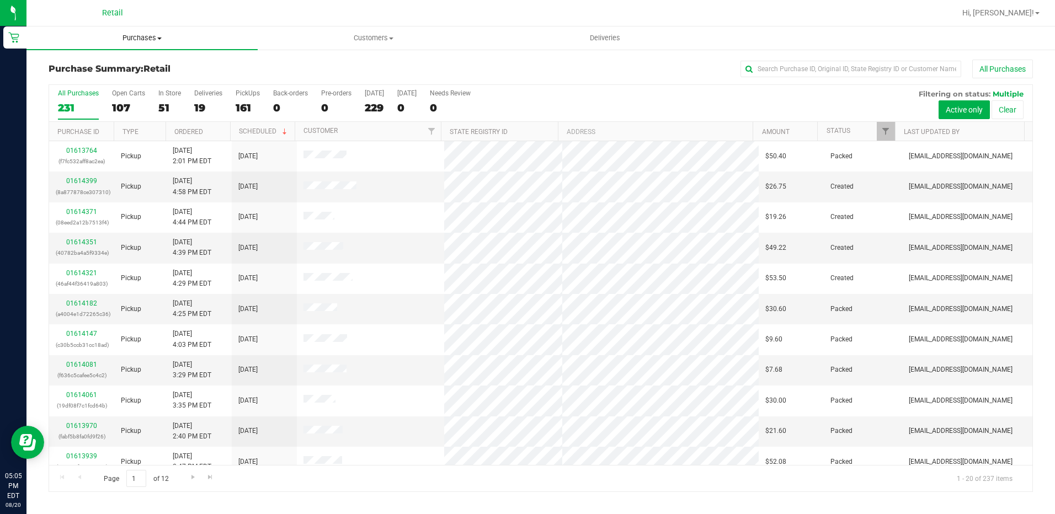
click at [125, 38] on span "Purchases" at bounding box center [141, 38] width 231 height 10
click at [78, 66] on span "Summary of purchases" at bounding box center [82, 66] width 113 height 9
click at [765, 70] on input "text" at bounding box center [850, 69] width 221 height 17
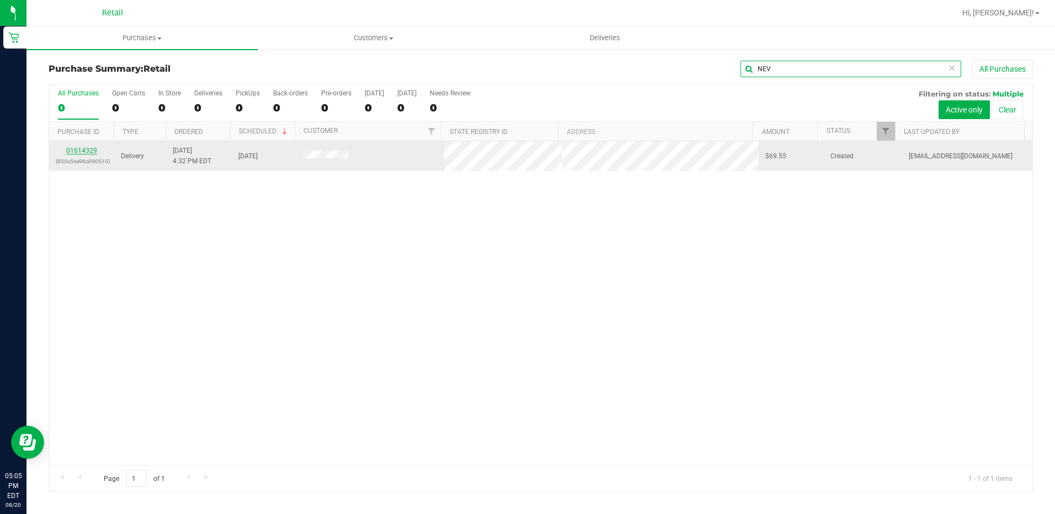
type input "NEV"
click at [87, 147] on link "01614329" at bounding box center [81, 151] width 31 height 8
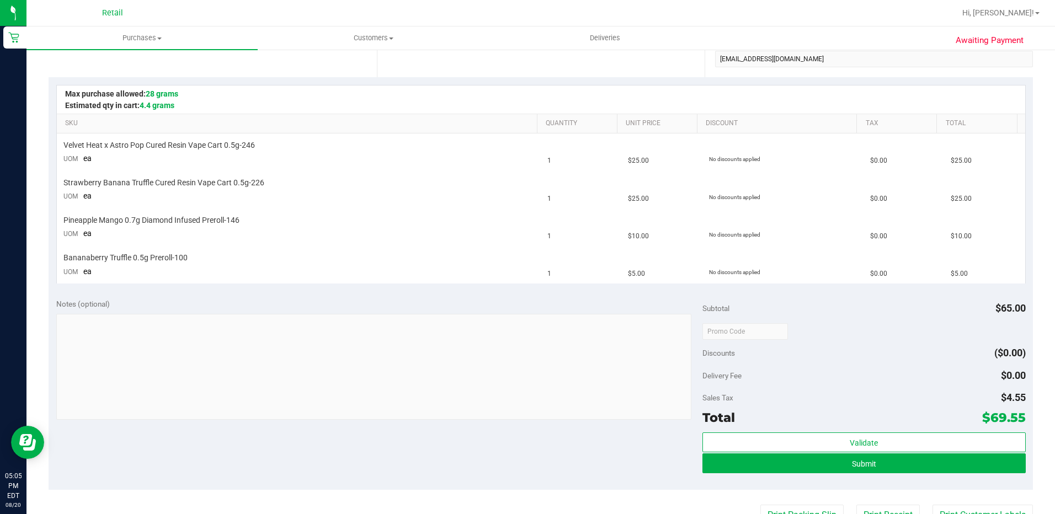
scroll to position [221, 0]
click at [853, 473] on div "Validate Submit" at bounding box center [863, 457] width 323 height 50
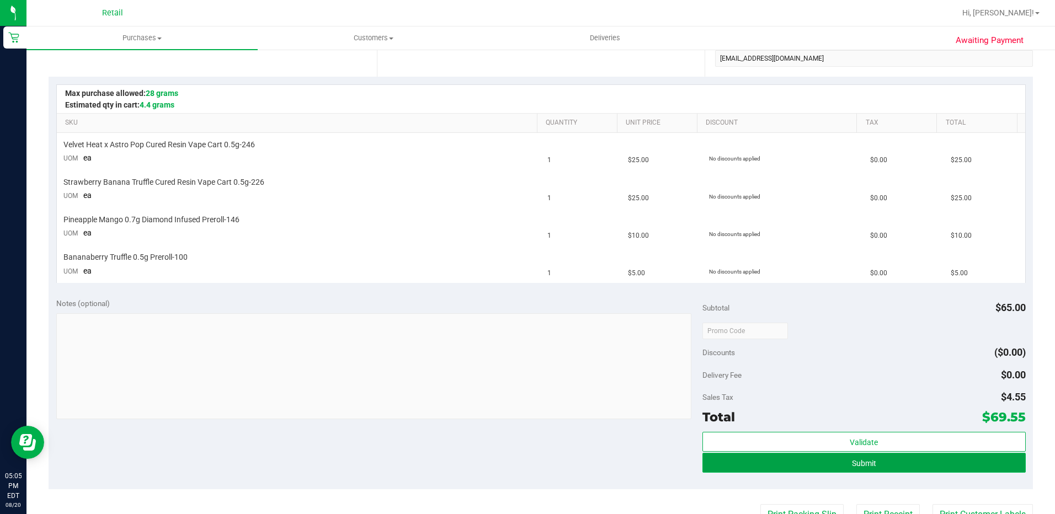
click at [854, 471] on button "Submit" at bounding box center [863, 463] width 323 height 20
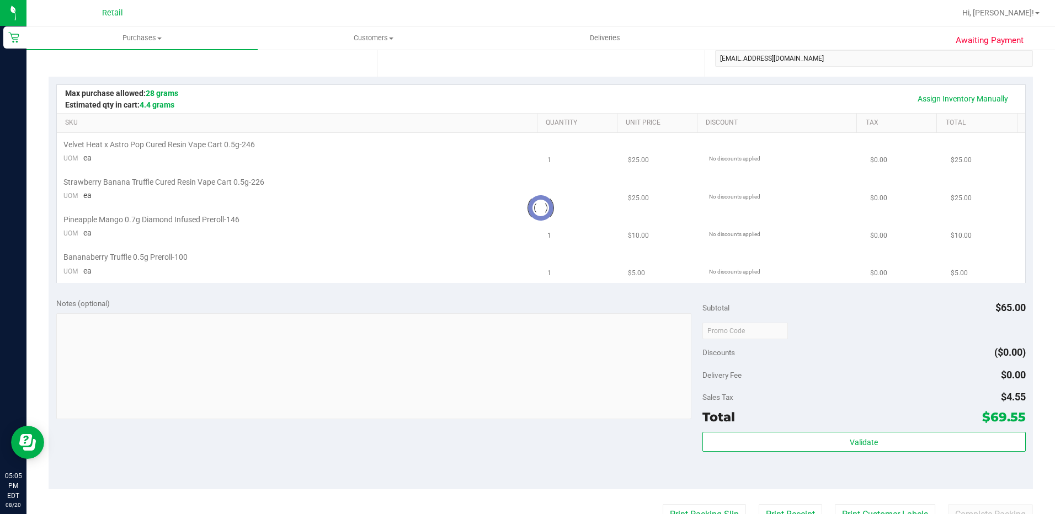
scroll to position [0, 0]
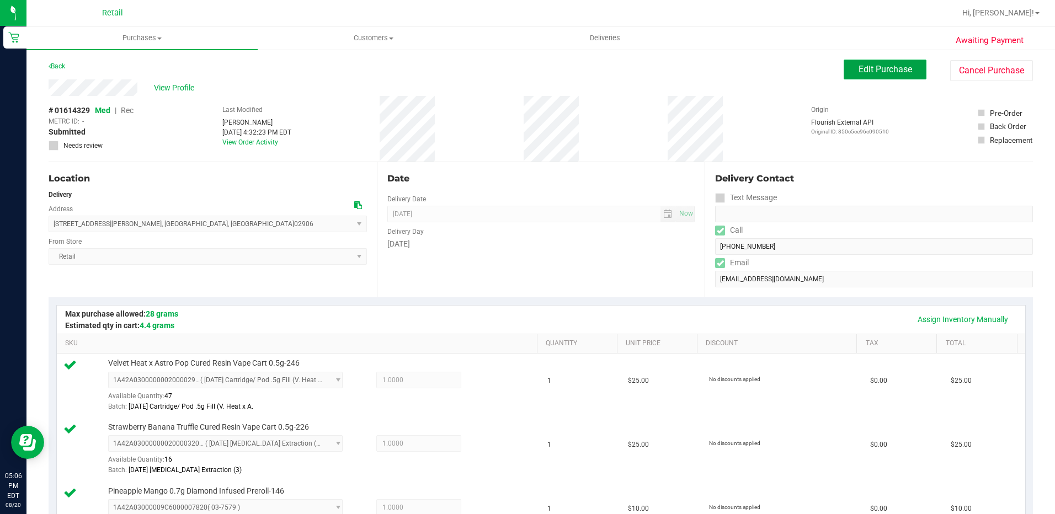
click at [872, 71] on span "Edit Purchase" at bounding box center [885, 69] width 54 height 10
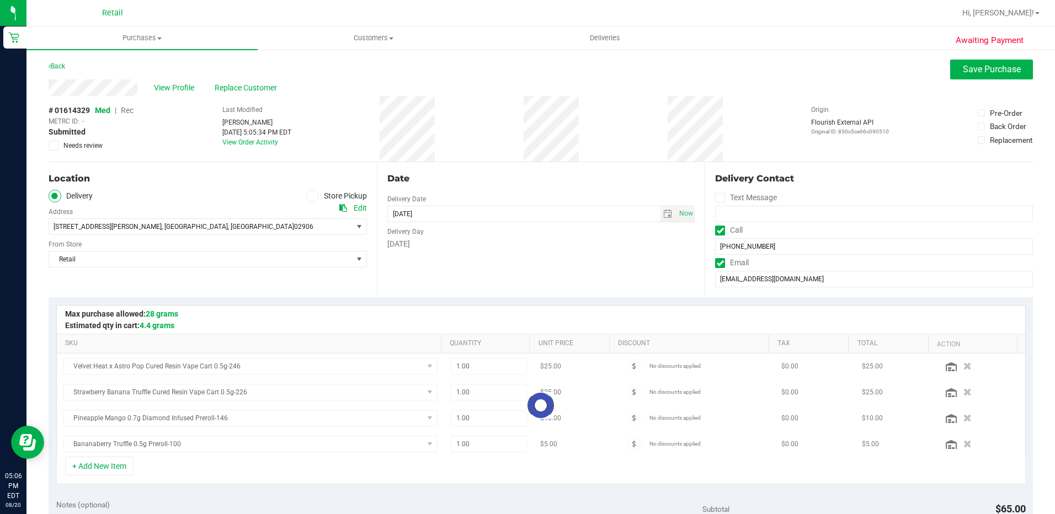
click at [128, 111] on span "Rec" at bounding box center [127, 110] width 13 height 9
click at [894, 77] on div "Back Save Purchase" at bounding box center [541, 70] width 984 height 20
click at [998, 70] on span "Save Purchase" at bounding box center [992, 69] width 58 height 10
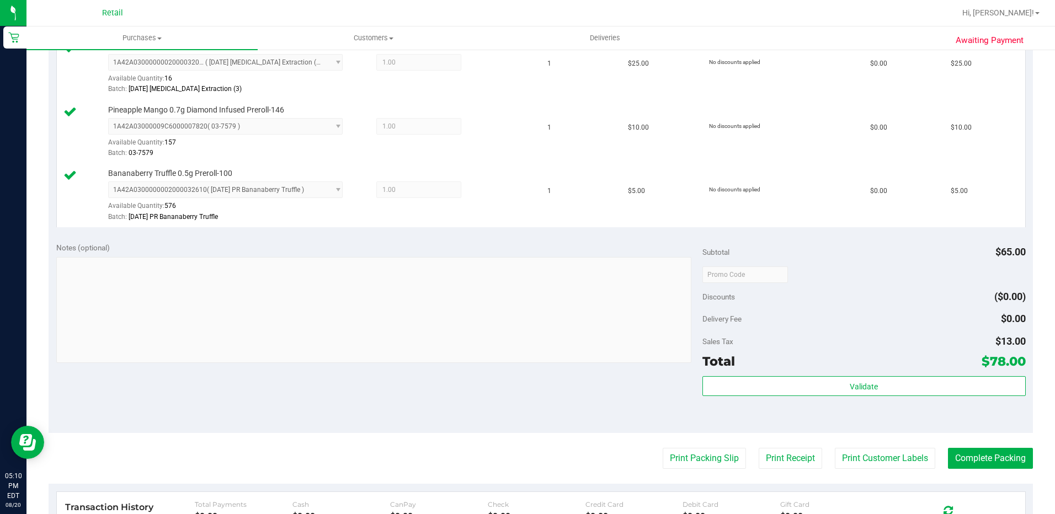
scroll to position [386, 0]
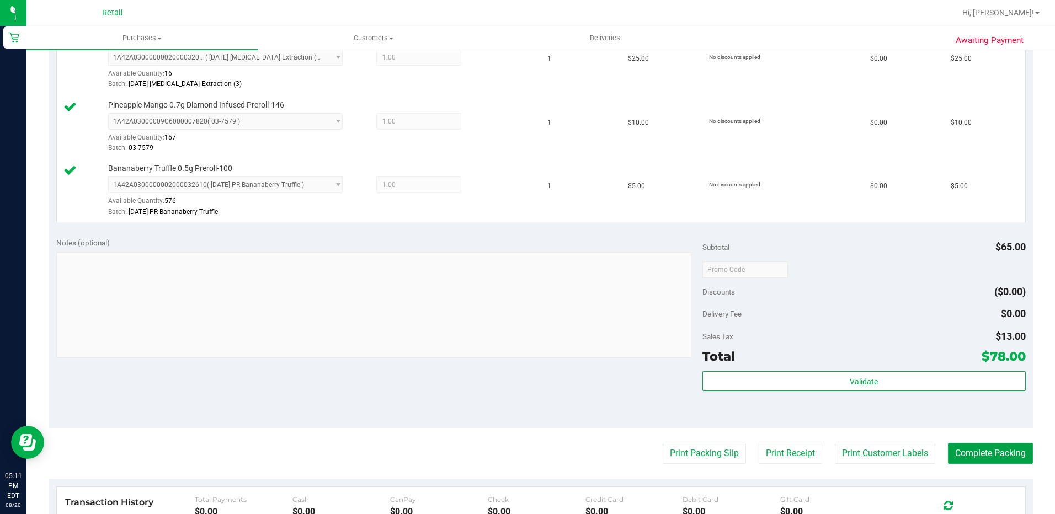
click at [949, 450] on button "Complete Packing" at bounding box center [990, 453] width 85 height 21
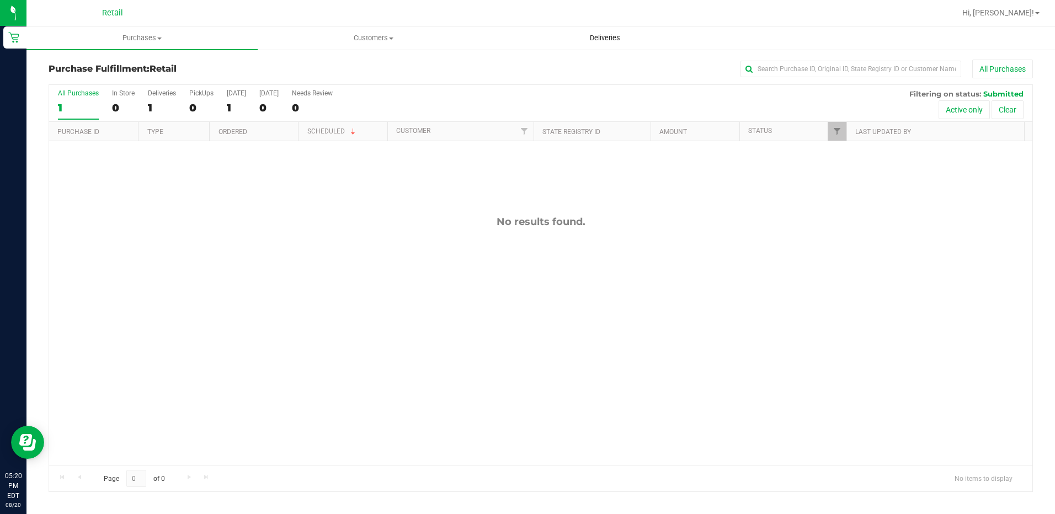
click at [591, 42] on span "Deliveries" at bounding box center [605, 38] width 60 height 10
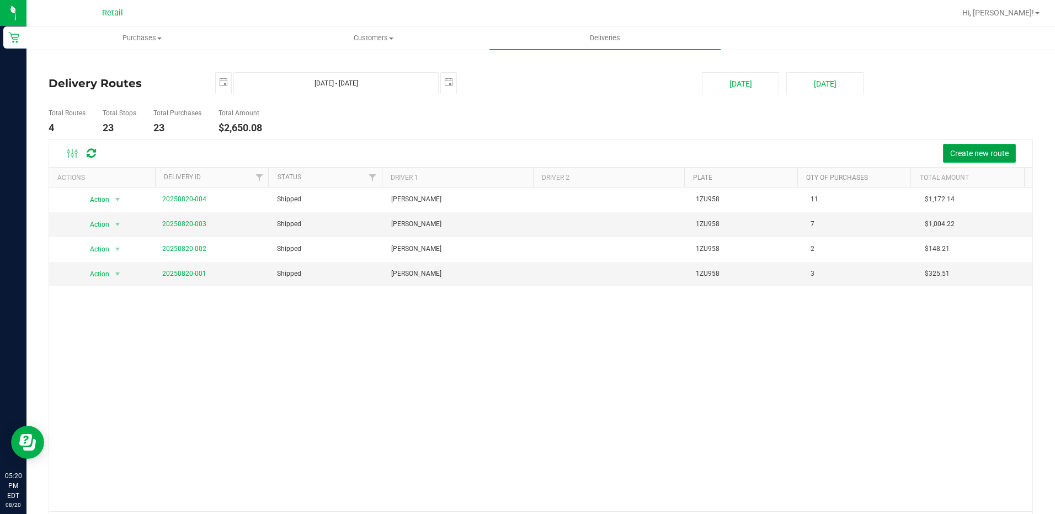
click at [950, 149] on span "Create new route" at bounding box center [979, 153] width 58 height 9
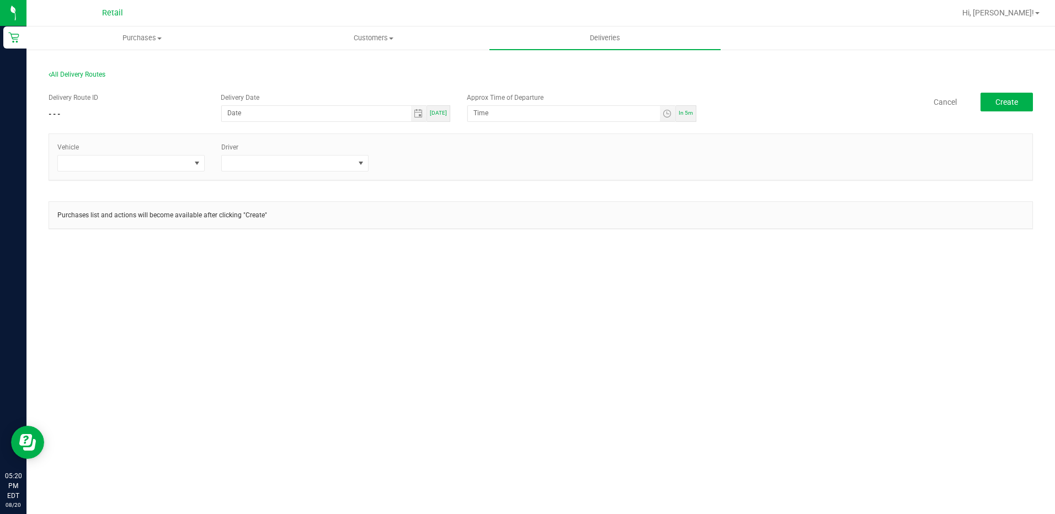
click at [440, 113] on span "[DATE]" at bounding box center [438, 113] width 17 height 6
type input "[DATE]"
click at [189, 167] on span at bounding box center [124, 163] width 132 height 15
click at [97, 231] on li "Tesla" at bounding box center [131, 229] width 146 height 19
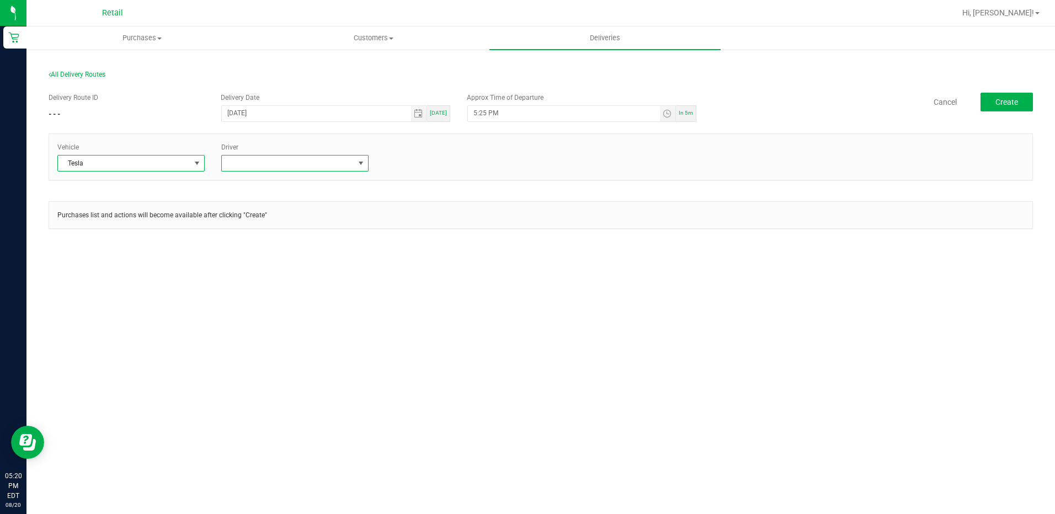
click at [356, 163] on span at bounding box center [360, 163] width 9 height 9
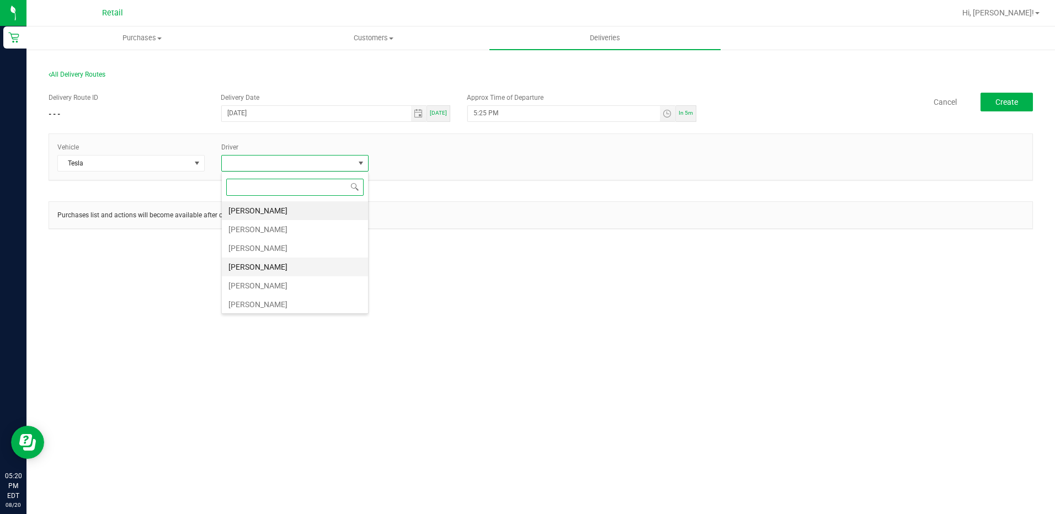
click at [239, 263] on li "[PERSON_NAME]" at bounding box center [295, 267] width 146 height 19
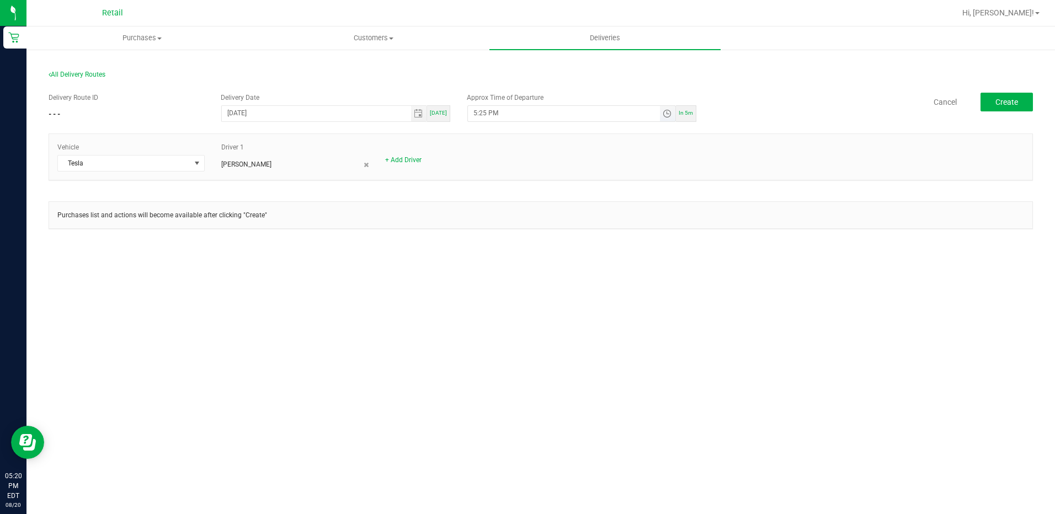
click at [484, 109] on input "5:25 PM" at bounding box center [563, 113] width 191 height 14
type input "5:50 PM"
click at [1003, 101] on span "Create" at bounding box center [1006, 102] width 23 height 9
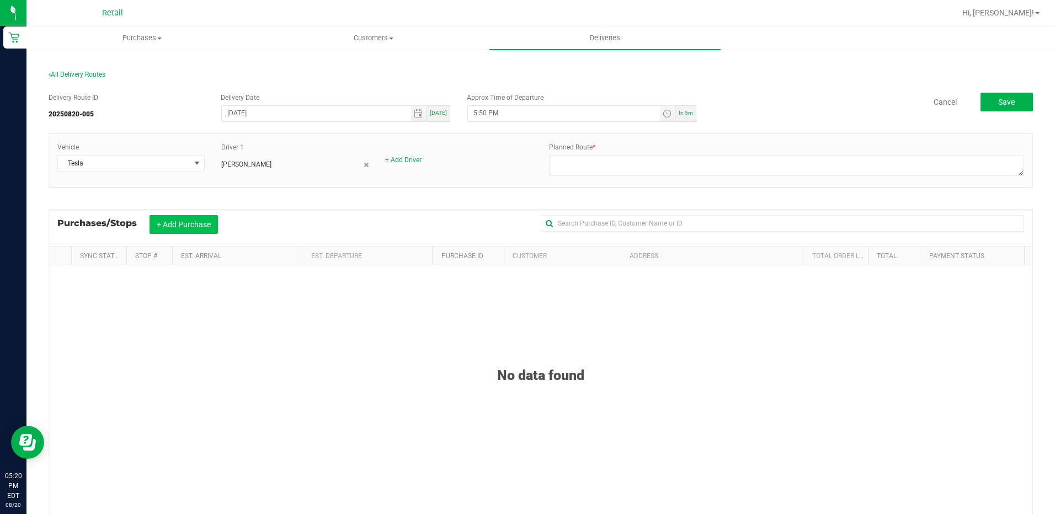
click at [190, 227] on button "+ Add Purchase" at bounding box center [183, 224] width 68 height 19
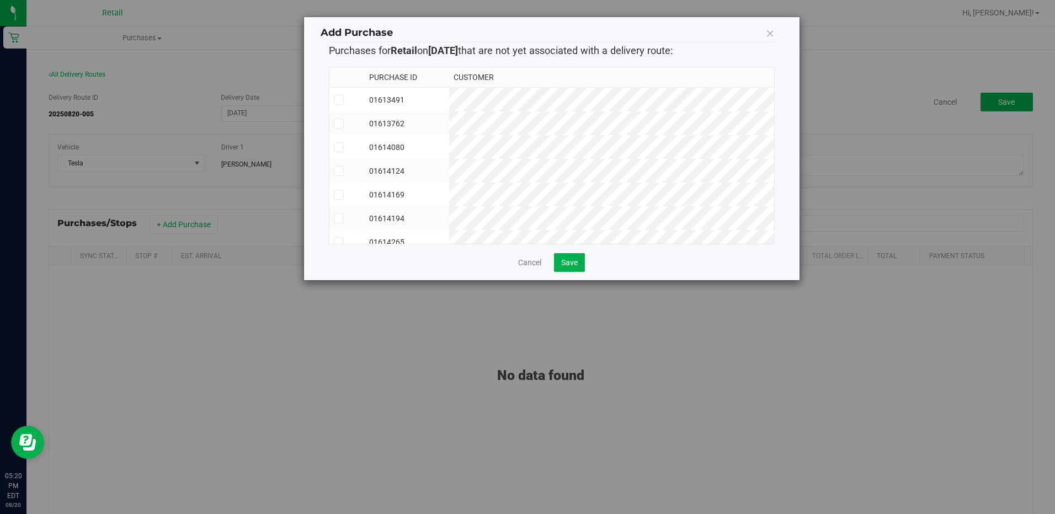
click at [339, 218] on icon at bounding box center [338, 218] width 7 height 0
click at [0, 0] on input "checkbox" at bounding box center [0, 0] width 0 height 0
click at [338, 161] on icon at bounding box center [338, 161] width 7 height 0
click at [0, 0] on input "checkbox" at bounding box center [0, 0] width 0 height 0
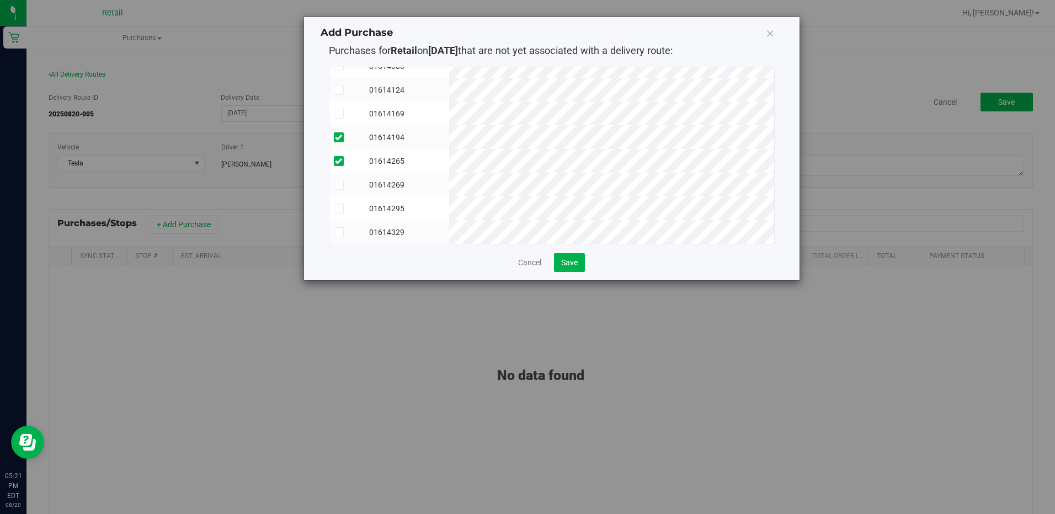
click at [336, 227] on span at bounding box center [339, 232] width 10 height 10
click at [0, 0] on input "checkbox" at bounding box center [0, 0] width 0 height 0
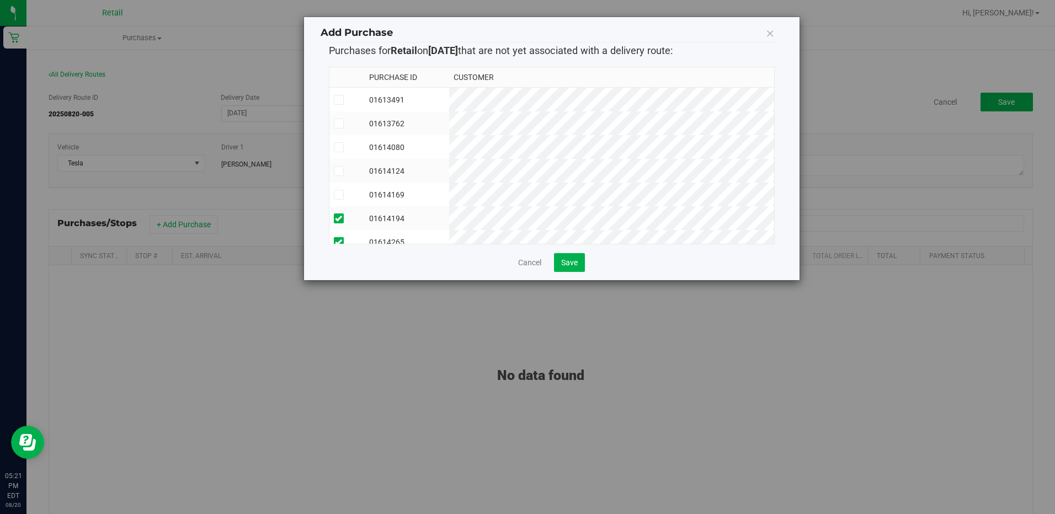
click at [337, 124] on icon at bounding box center [338, 124] width 7 height 0
click at [0, 0] on input "checkbox" at bounding box center [0, 0] width 0 height 0
click at [339, 147] on icon at bounding box center [338, 147] width 7 height 0
click at [0, 0] on input "checkbox" at bounding box center [0, 0] width 0 height 0
click at [334, 101] on span at bounding box center [339, 100] width 10 height 10
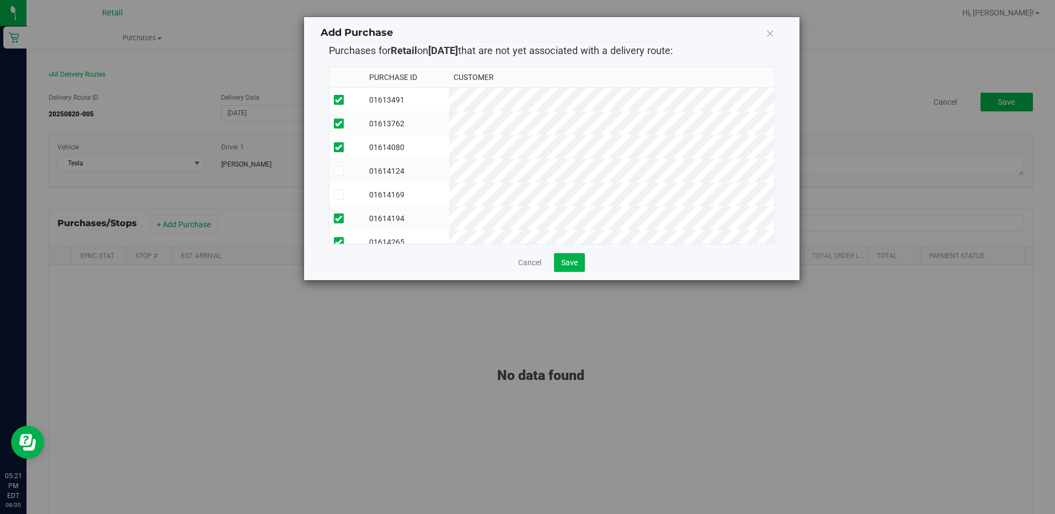
click at [0, 0] on input "checkbox" at bounding box center [0, 0] width 0 height 0
click at [341, 171] on icon at bounding box center [338, 171] width 7 height 0
click at [0, 0] on input "checkbox" at bounding box center [0, 0] width 0 height 0
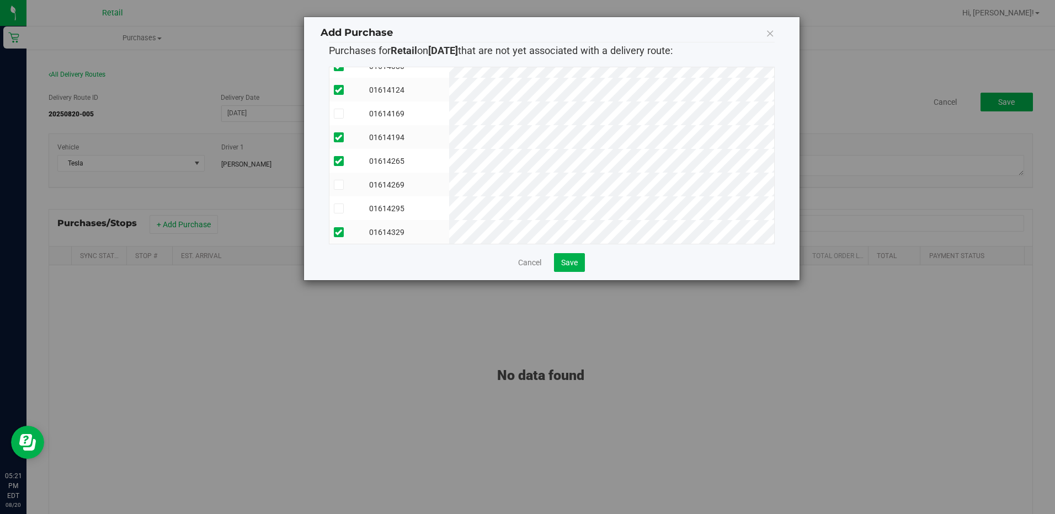
scroll to position [89, 0]
click at [335, 209] on icon at bounding box center [338, 209] width 7 height 0
click at [0, 0] on input "checkbox" at bounding box center [0, 0] width 0 height 0
click at [335, 114] on icon at bounding box center [338, 114] width 7 height 0
click at [0, 0] on input "checkbox" at bounding box center [0, 0] width 0 height 0
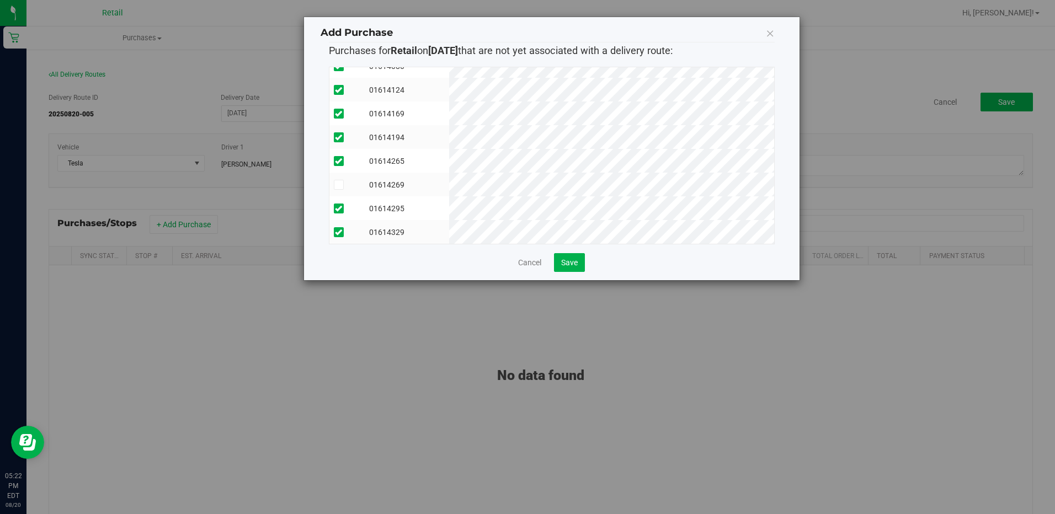
click at [337, 185] on icon at bounding box center [338, 185] width 7 height 0
click at [0, 0] on input "checkbox" at bounding box center [0, 0] width 0 height 0
click at [575, 260] on span "Save" at bounding box center [569, 262] width 17 height 9
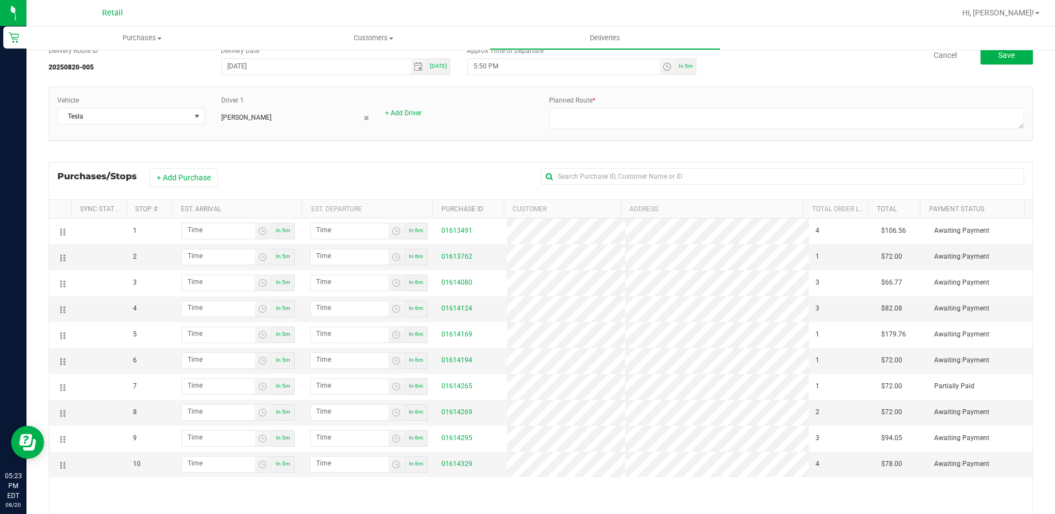
scroll to position [131, 0]
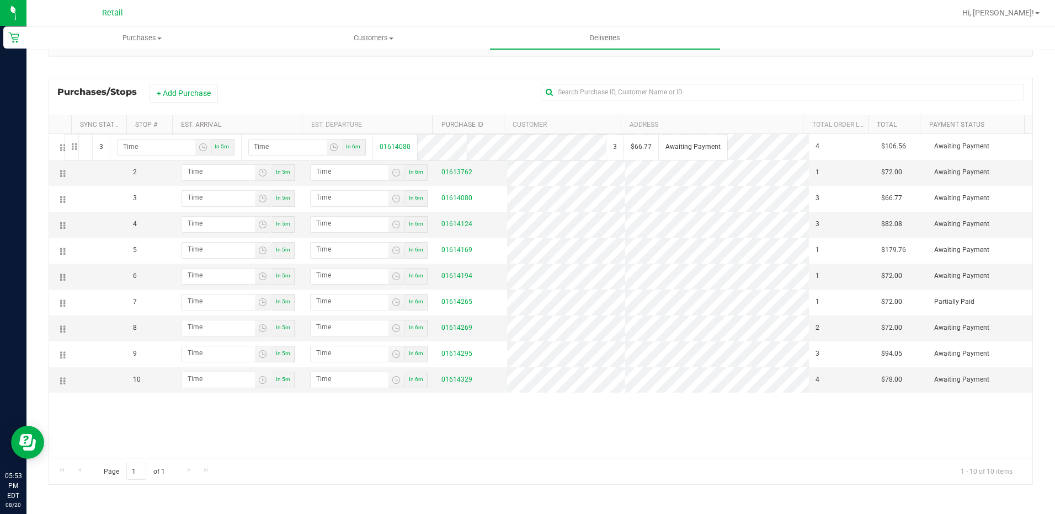
drag, startPoint x: 63, startPoint y: 197, endPoint x: 63, endPoint y: 133, distance: 64.5
click at [63, 133] on div "Sync Status Stop # Est. Arrival Est. Departure Purchase ID Customer Address Tot…" at bounding box center [541, 300] width 984 height 370
click at [111, 66] on div "Vehicle Tesla Driver 1 [PERSON_NAME] + Add Driver Planned Route *" at bounding box center [541, 34] width 984 height 65
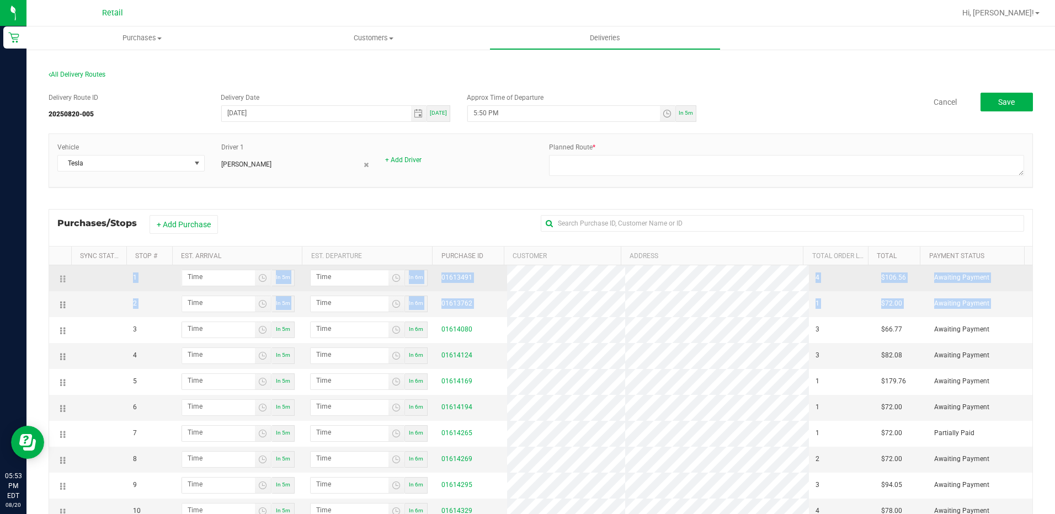
drag, startPoint x: 72, startPoint y: 333, endPoint x: 71, endPoint y: 271, distance: 61.2
click at [71, 271] on tbody "1 In 5m In 6m 01613491 4 $106.56 Awaiting Payment 2 In 5m In 6m 01613762 1 $72.…" at bounding box center [540, 394] width 983 height 259
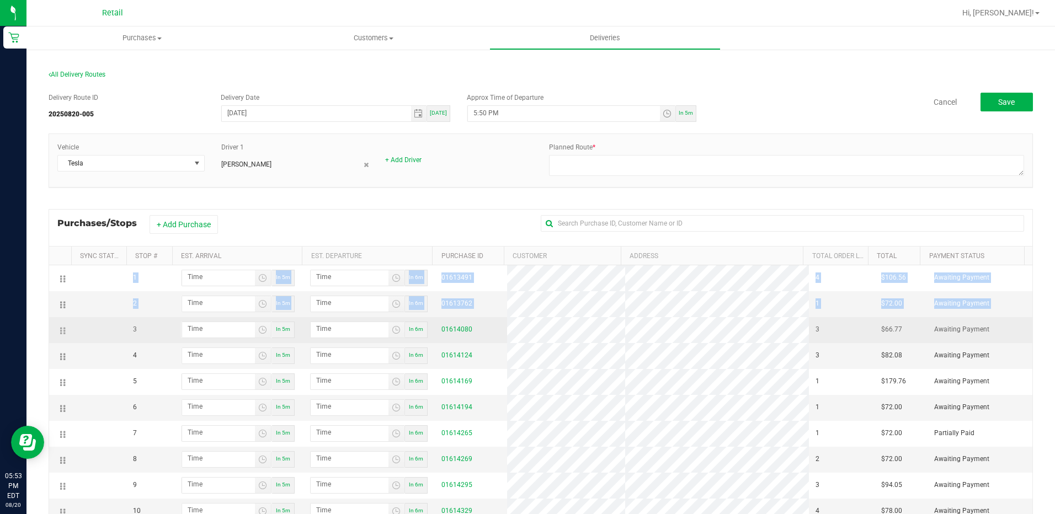
drag, startPoint x: 71, startPoint y: 271, endPoint x: 60, endPoint y: 339, distance: 68.1
click at [60, 339] on td at bounding box center [60, 330] width 22 height 26
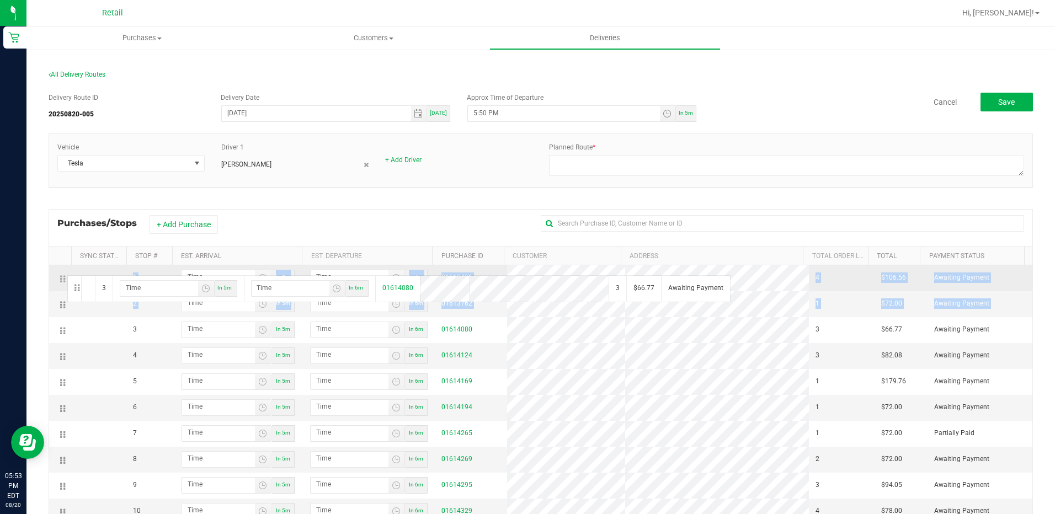
drag, startPoint x: 63, startPoint y: 327, endPoint x: 56, endPoint y: 269, distance: 58.4
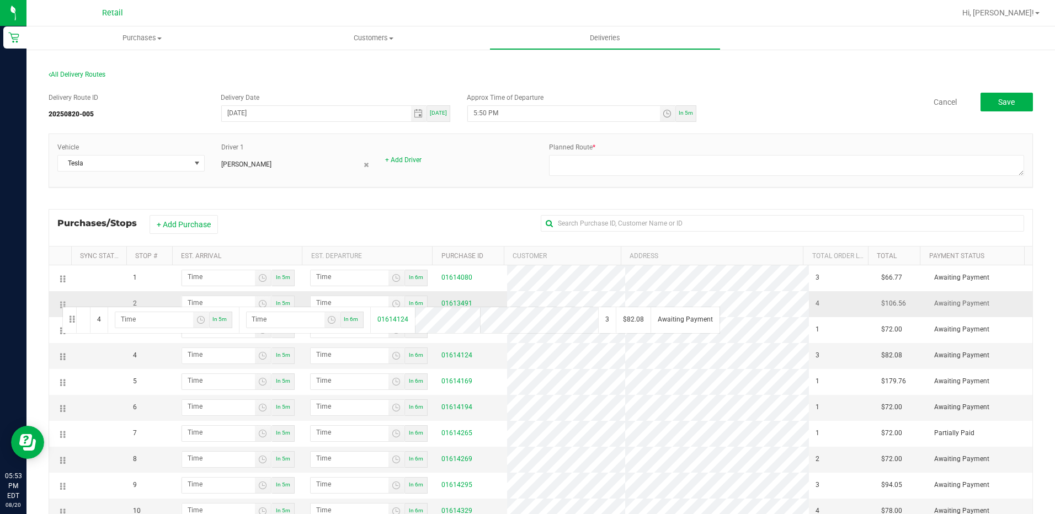
drag, startPoint x: 67, startPoint y: 356, endPoint x: 61, endPoint y: 303, distance: 53.3
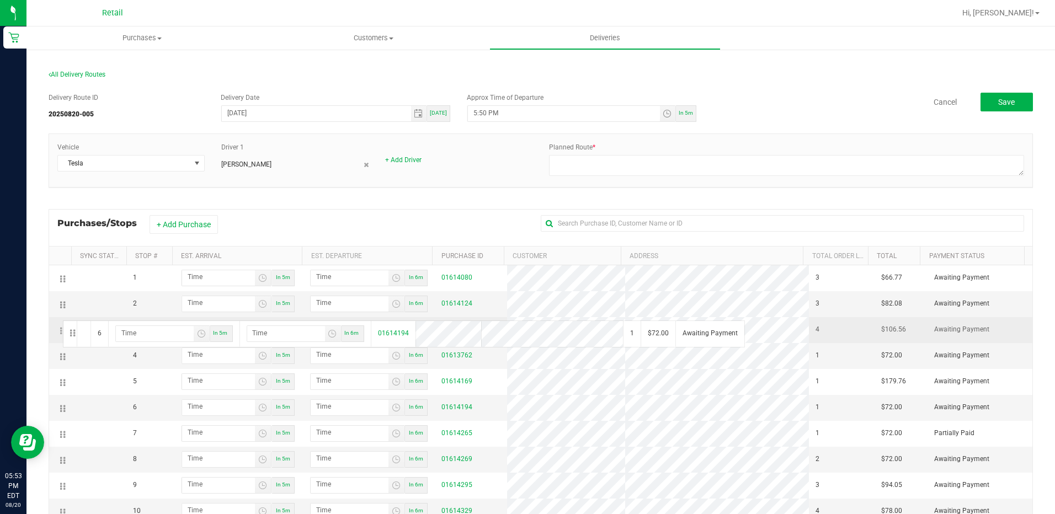
drag, startPoint x: 65, startPoint y: 410, endPoint x: 61, endPoint y: 319, distance: 91.1
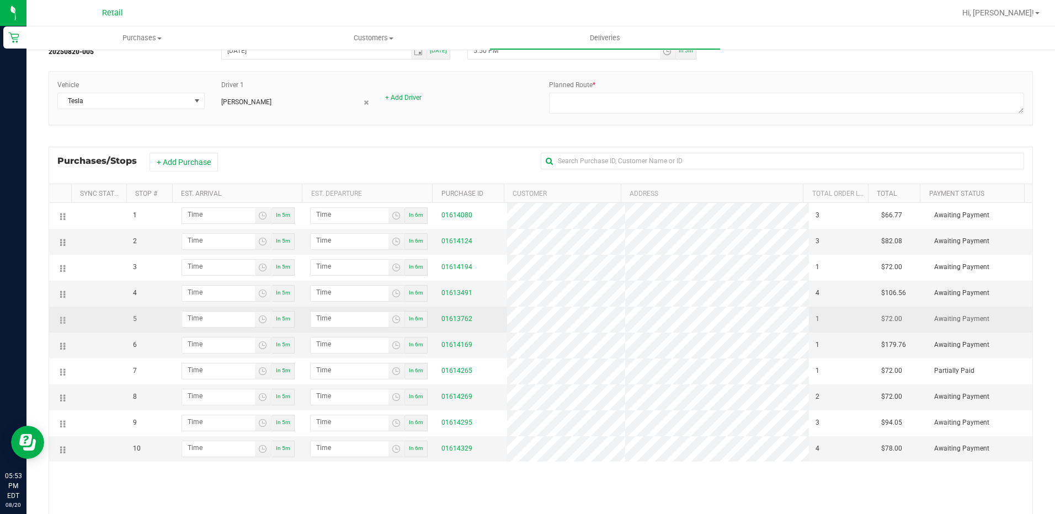
scroll to position [110, 0]
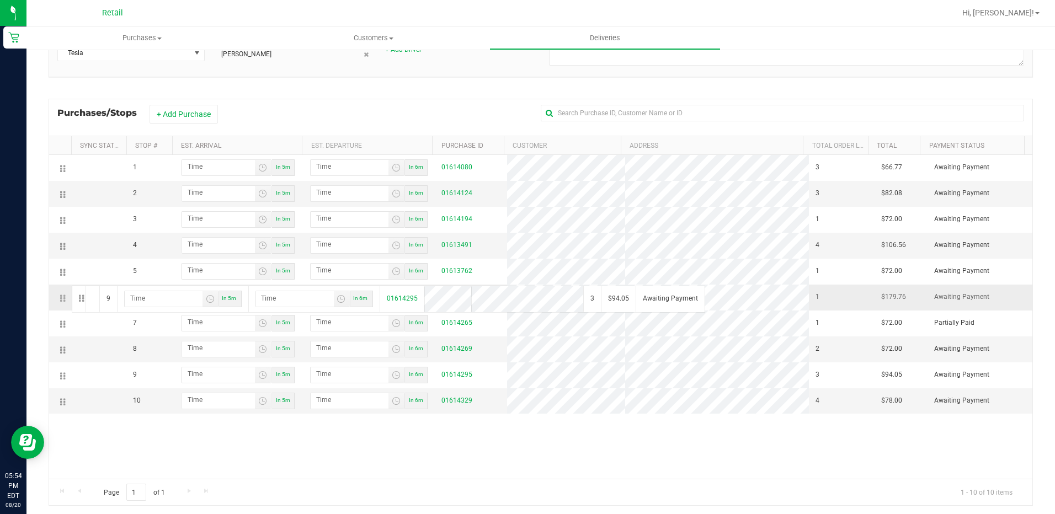
drag, startPoint x: 62, startPoint y: 376, endPoint x: 70, endPoint y: 285, distance: 91.9
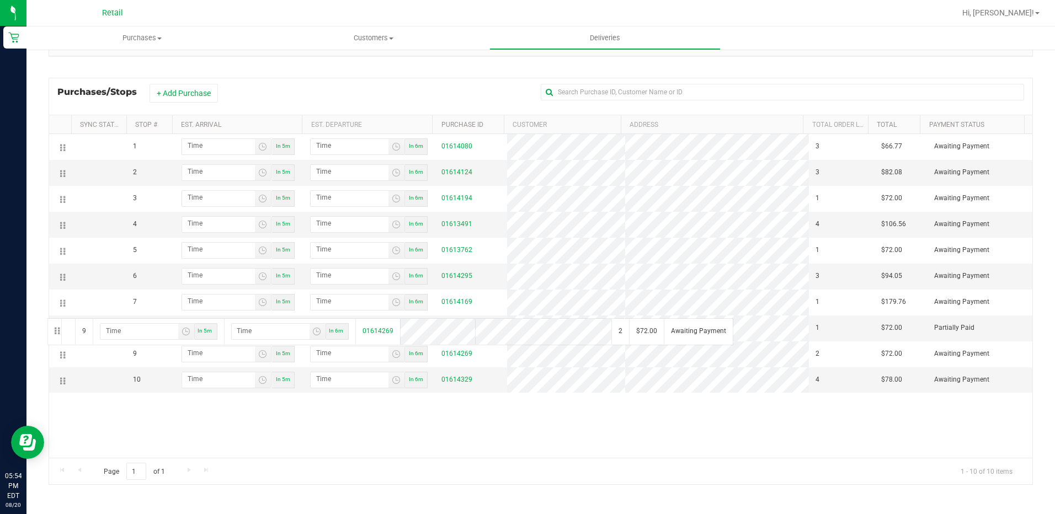
drag, startPoint x: 57, startPoint y: 359, endPoint x: 46, endPoint y: 317, distance: 43.0
click at [46, 317] on div "All Delivery Routes Delivery Route ID 20250820-005 Delivery Date [DATE] [DATE] …" at bounding box center [540, 215] width 1001 height 575
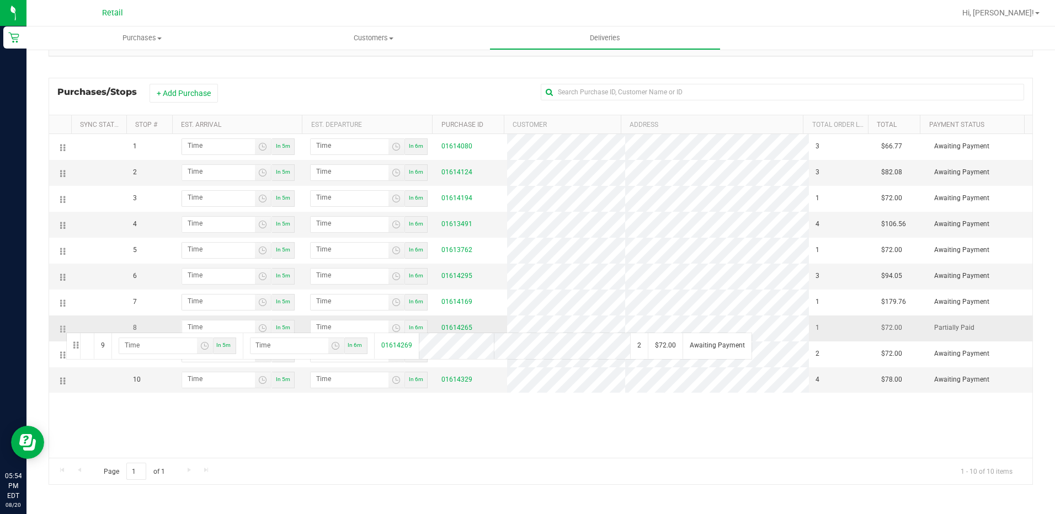
drag, startPoint x: 66, startPoint y: 355, endPoint x: 65, endPoint y: 332, distance: 23.2
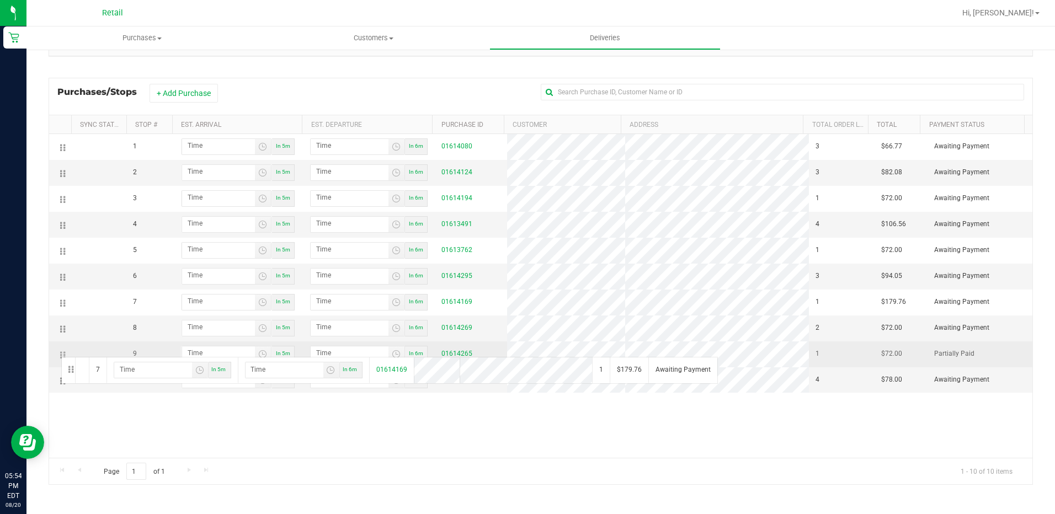
drag, startPoint x: 60, startPoint y: 304, endPoint x: 60, endPoint y: 356, distance: 51.9
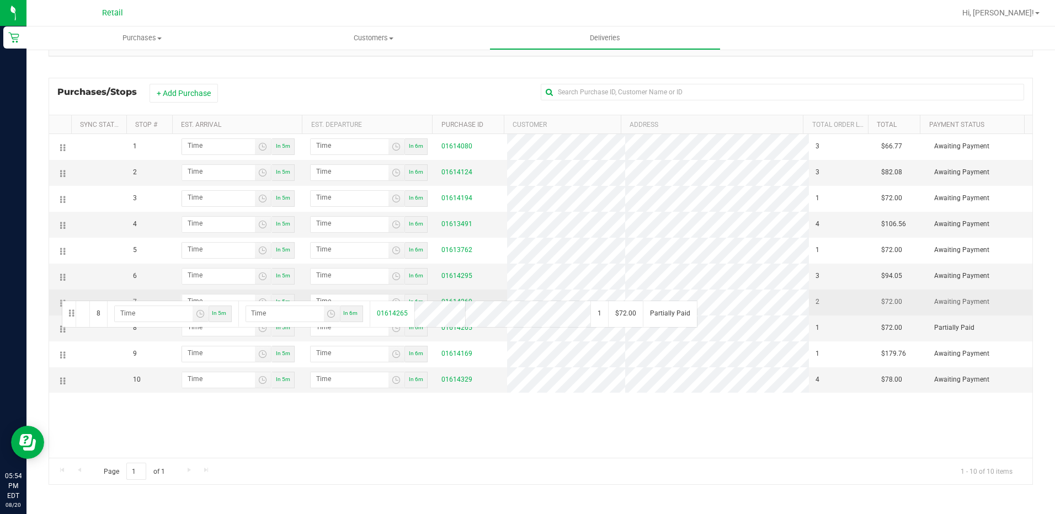
drag, startPoint x: 62, startPoint y: 326, endPoint x: 60, endPoint y: 300, distance: 26.5
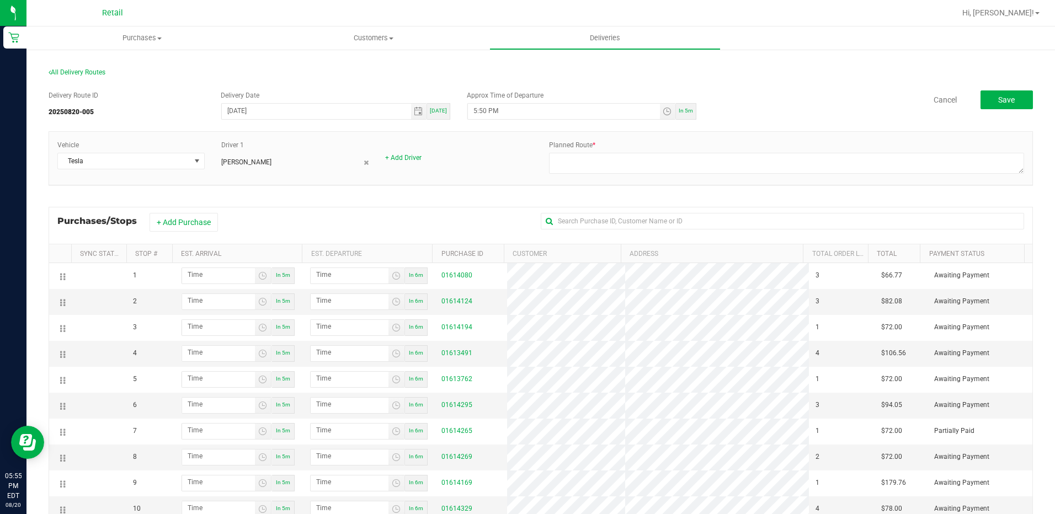
scroll to position [0, 0]
click at [662, 111] on span "Toggle time list" at bounding box center [666, 113] width 9 height 9
click at [485, 252] on span "6" at bounding box center [487, 252] width 4 height 8
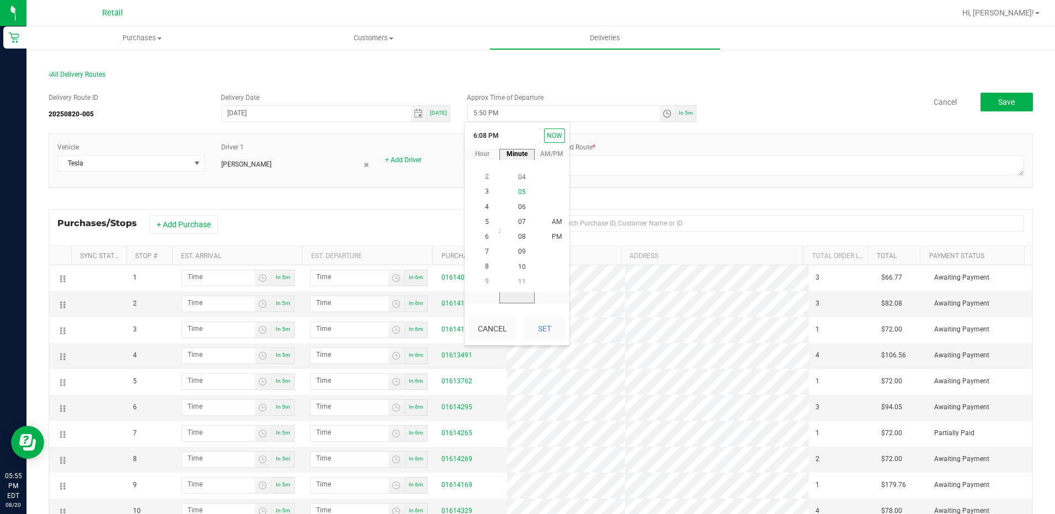
click at [518, 189] on span "05" at bounding box center [522, 192] width 8 height 8
click at [535, 326] on button "Set" at bounding box center [543, 329] width 41 height 24
type input "6:05 PM"
click at [1004, 103] on span "Save" at bounding box center [1006, 102] width 17 height 9
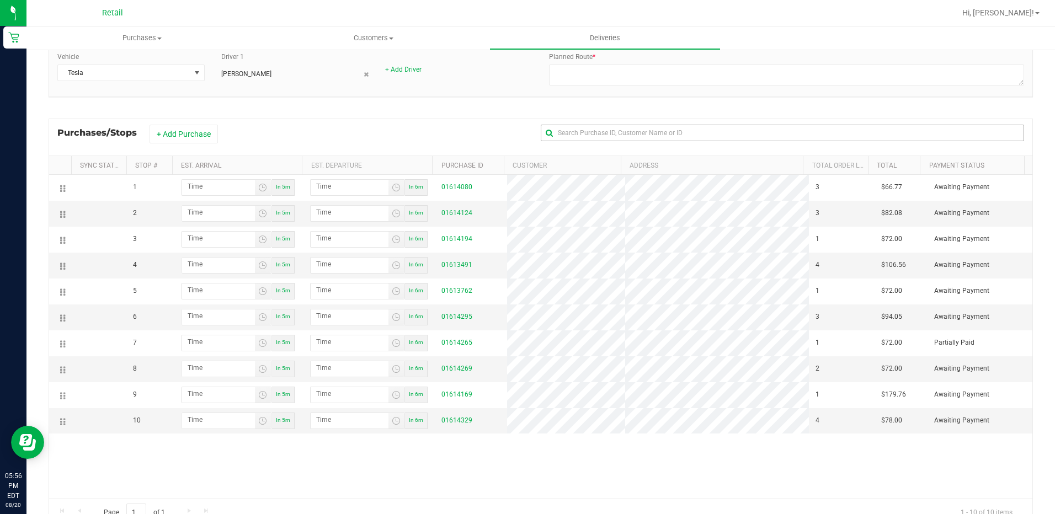
scroll to position [110, 0]
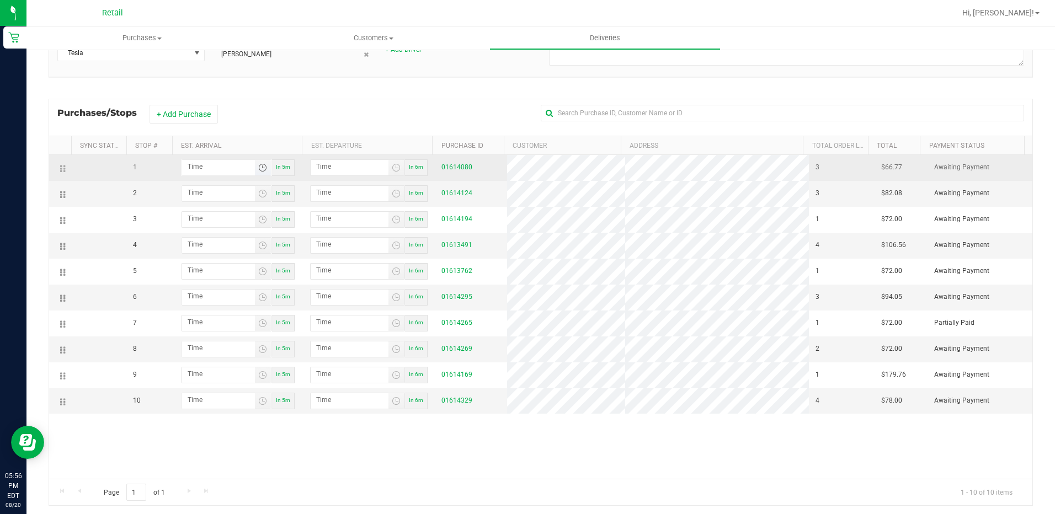
click at [259, 168] on span "Toggle time list" at bounding box center [262, 167] width 9 height 9
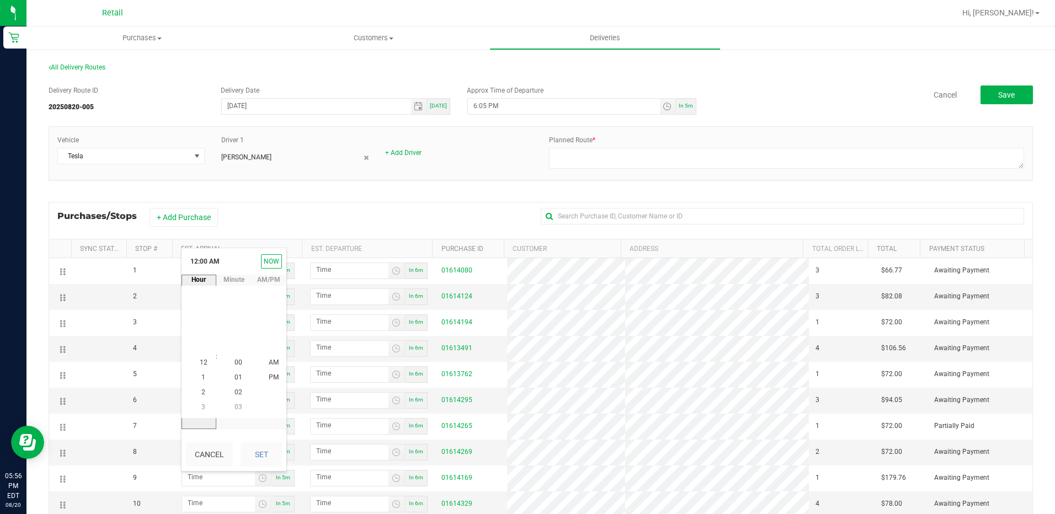
scroll to position [0, 0]
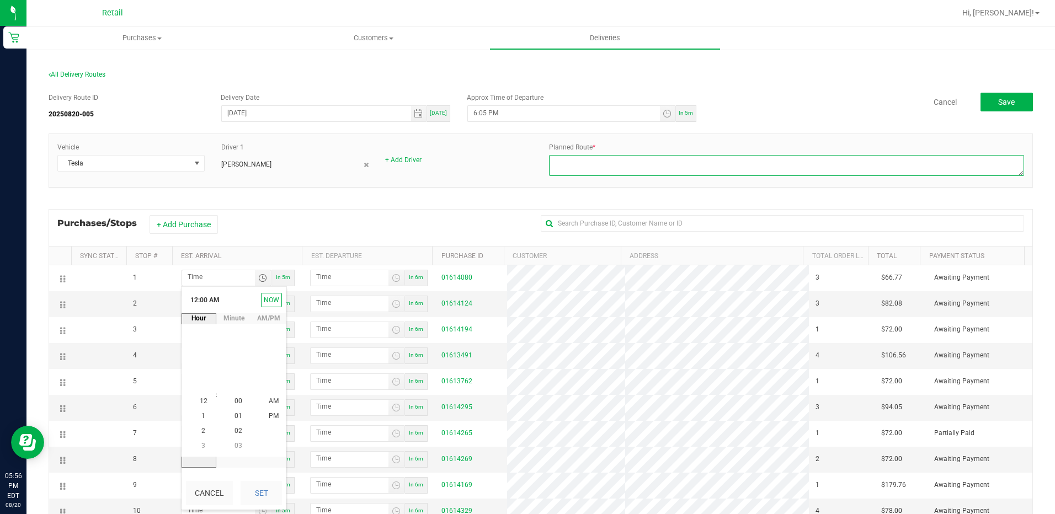
click at [567, 164] on textarea at bounding box center [786, 165] width 475 height 21
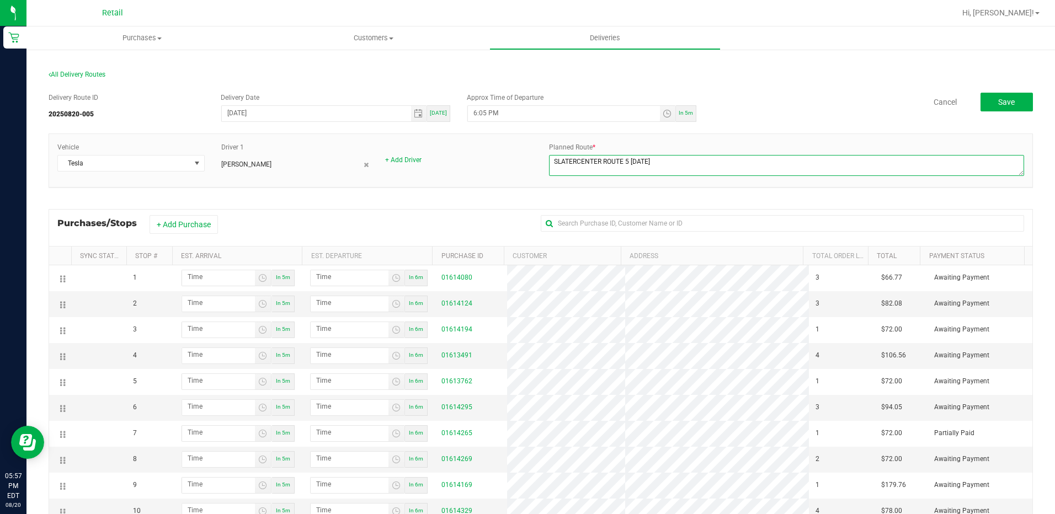
type textarea "SLATERCENTER ROUTE 5 [DATE]"
click at [437, 170] on div "Vehicle Tesla Driver 1 [PERSON_NAME] + Add Driver Planned Route *" at bounding box center [540, 160] width 983 height 36
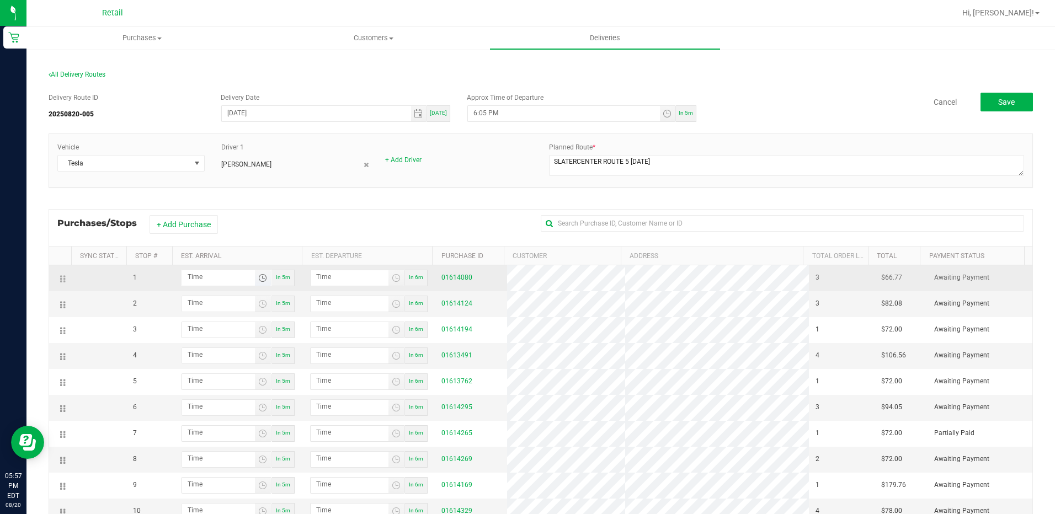
click at [258, 282] on span "Toggle time list" at bounding box center [262, 278] width 9 height 9
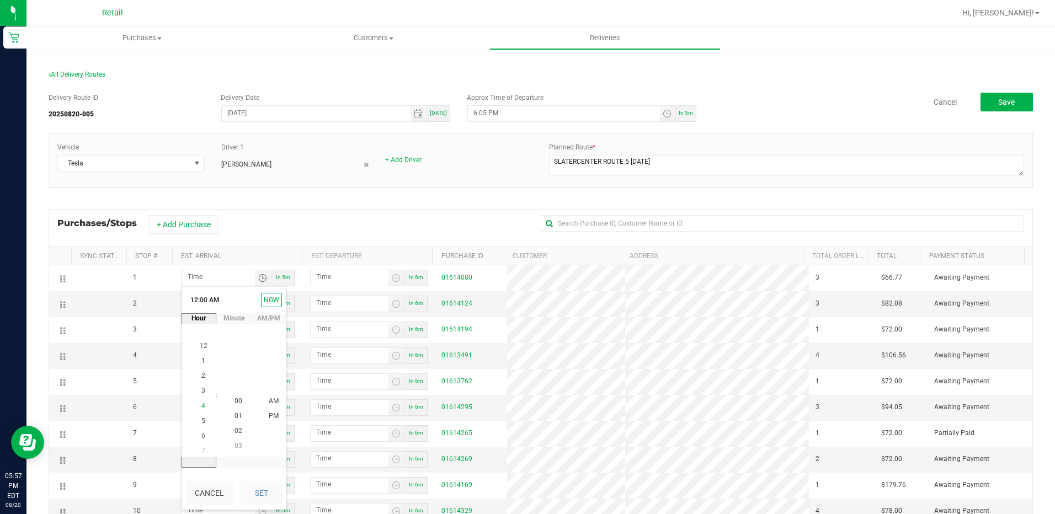
scroll to position [60, 0]
click at [201, 428] on span "6" at bounding box center [203, 431] width 4 height 8
click at [234, 400] on span "08" at bounding box center [238, 402] width 8 height 8
click at [269, 415] on span "PM" at bounding box center [274, 417] width 10 height 8
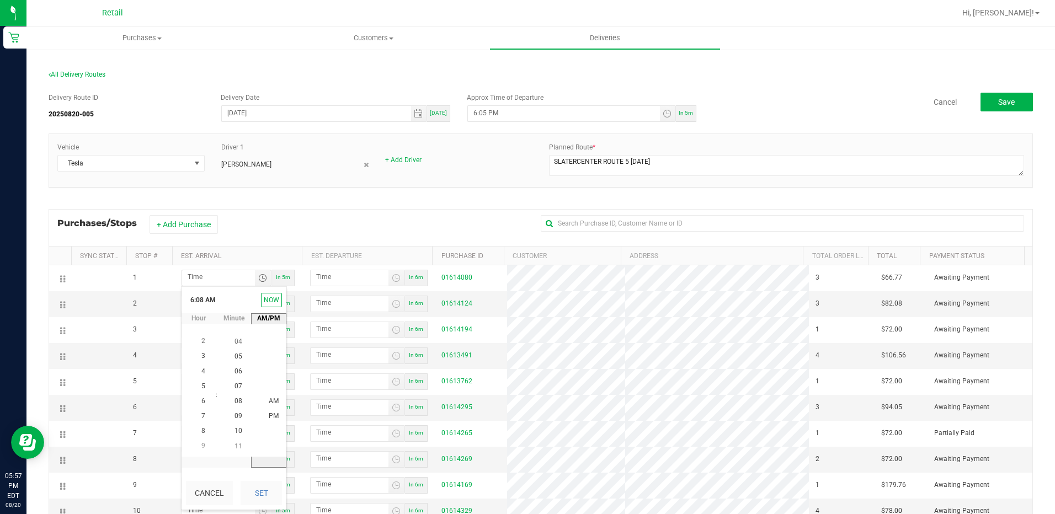
scroll to position [15, 0]
click at [269, 492] on button "Set" at bounding box center [260, 493] width 41 height 24
type input "6:08 PM"
type input "6:09 PM"
click at [263, 302] on span "Toggle time list" at bounding box center [262, 304] width 9 height 9
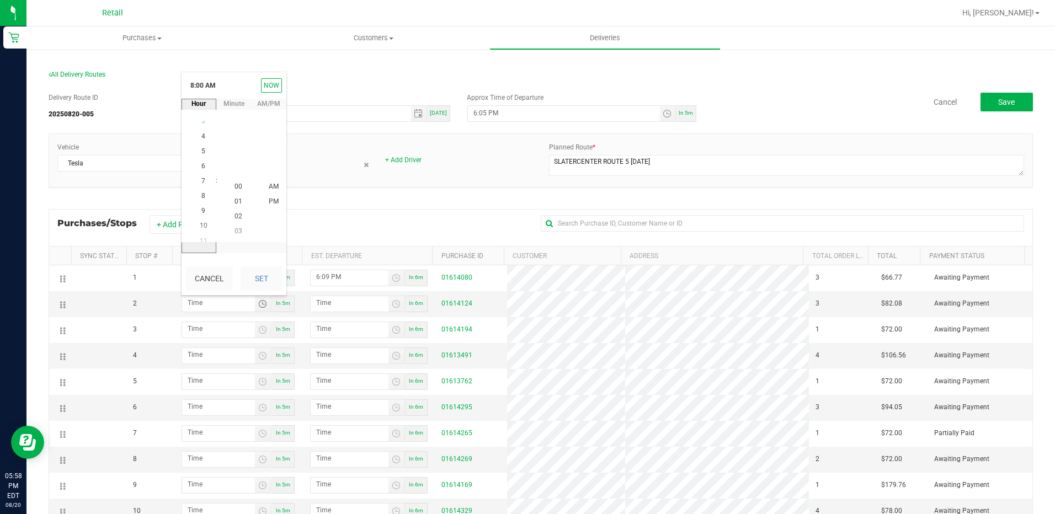
scroll to position [120, 0]
click at [201, 156] on span "6" at bounding box center [203, 157] width 4 height 8
click at [234, 186] on span "12" at bounding box center [238, 187] width 8 height 8
click at [270, 201] on span "PM" at bounding box center [274, 202] width 10 height 8
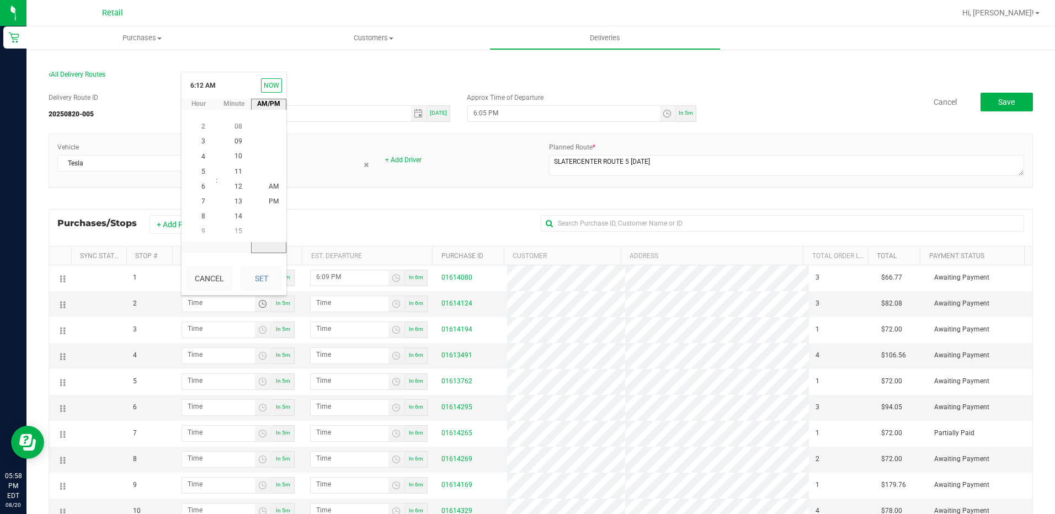
scroll to position [15, 0]
click at [261, 279] on button "Set" at bounding box center [260, 278] width 41 height 24
type input "6:12 PM"
type input "6:13 PM"
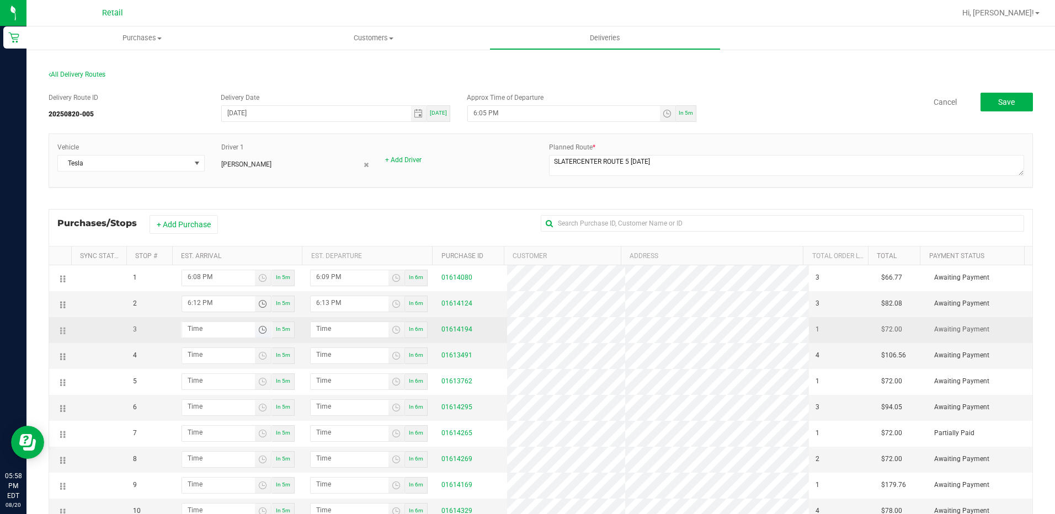
click at [258, 331] on span "Toggle time list" at bounding box center [262, 329] width 9 height 9
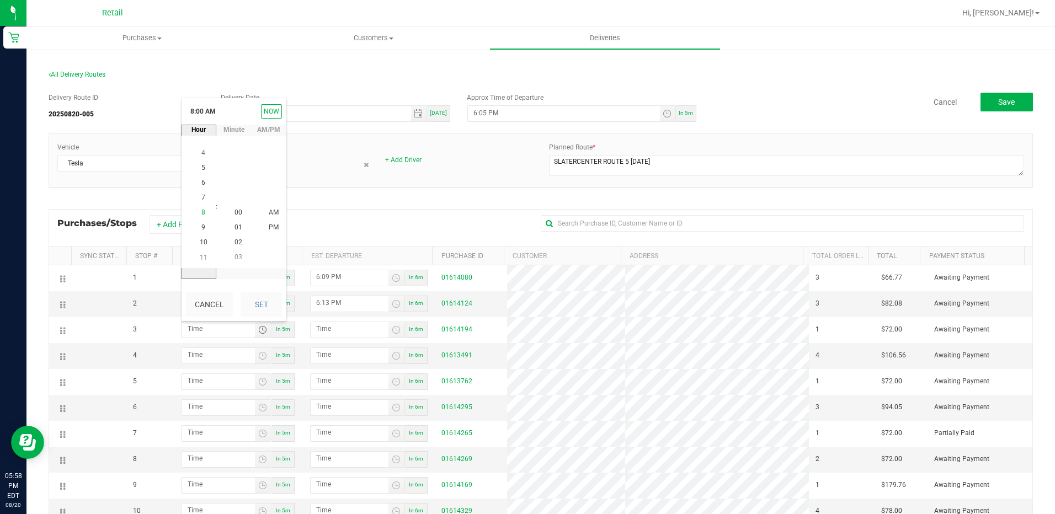
scroll to position [0, 0]
click at [203, 184] on li "6" at bounding box center [203, 182] width 26 height 15
click at [237, 198] on span "30" at bounding box center [238, 198] width 8 height 8
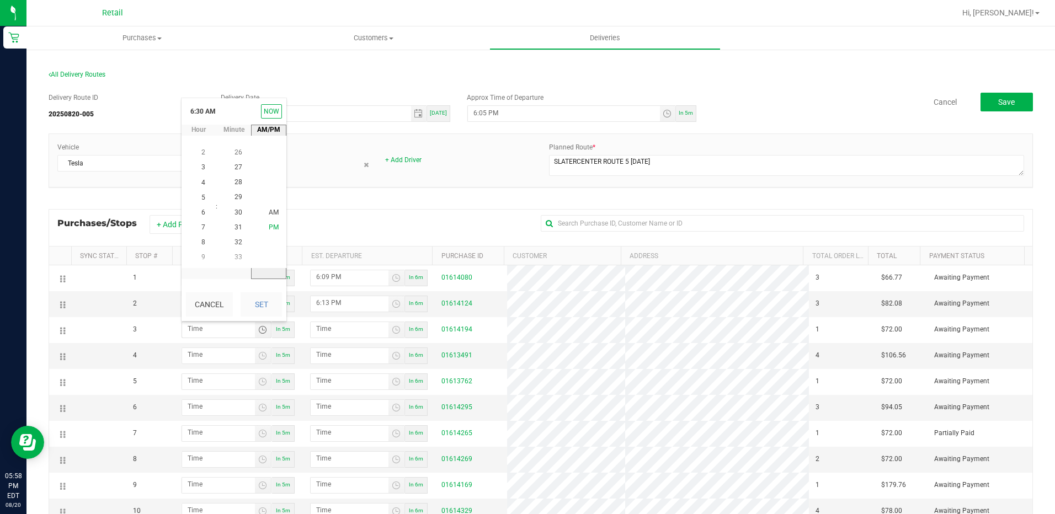
click at [270, 227] on span "PM" at bounding box center [274, 228] width 10 height 8
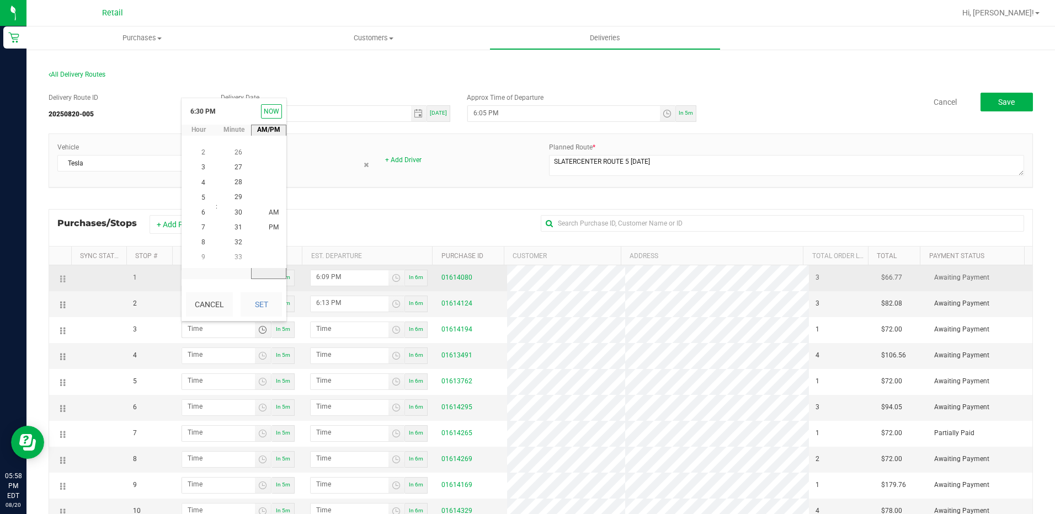
scroll to position [15, 0]
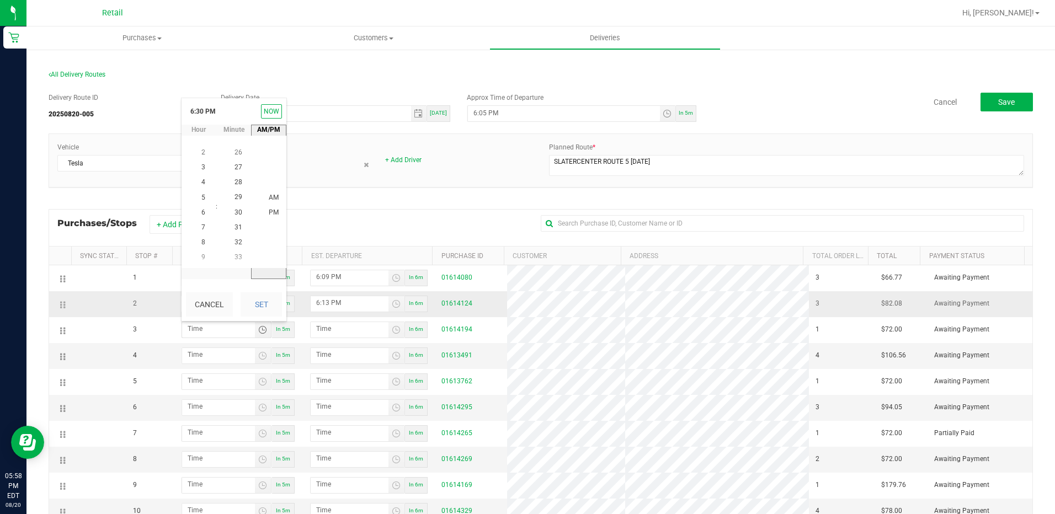
drag, startPoint x: 260, startPoint y: 297, endPoint x: 279, endPoint y: 305, distance: 20.3
click at [261, 298] on button "Set" at bounding box center [260, 304] width 41 height 24
type input "6:30 PM"
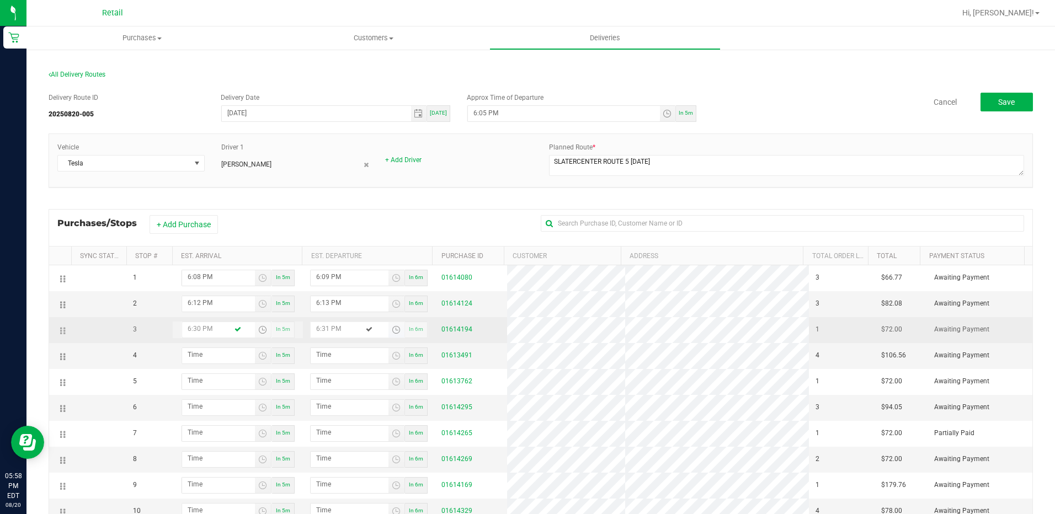
click at [393, 329] on span "Toggle time list" at bounding box center [396, 329] width 9 height 9
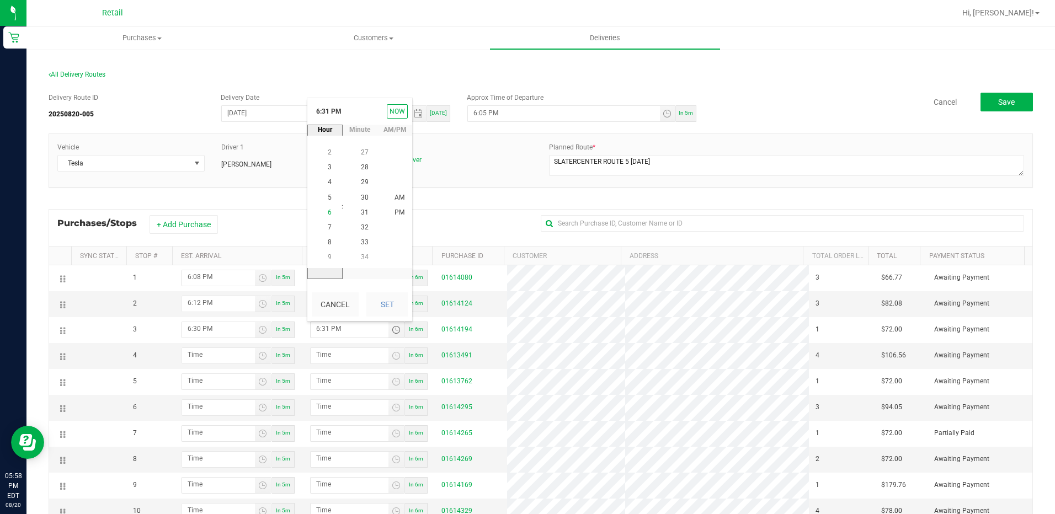
click at [328, 211] on span "6" at bounding box center [330, 213] width 4 height 8
click at [361, 195] on span "34" at bounding box center [365, 198] width 8 height 8
click at [396, 209] on span "PM" at bounding box center [399, 213] width 10 height 8
click at [390, 301] on button "Set" at bounding box center [386, 304] width 41 height 24
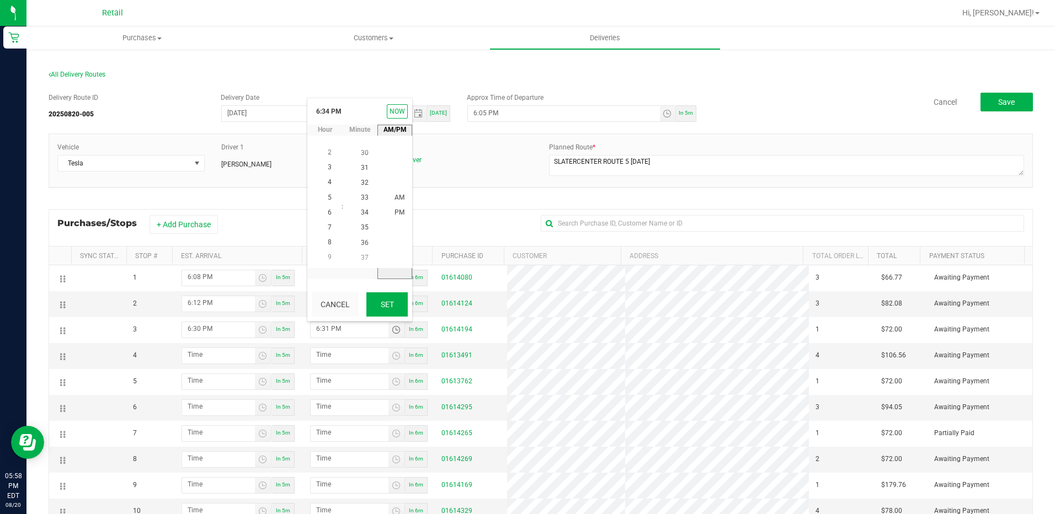
type input "6:34 PM"
click at [258, 356] on span "Toggle time list" at bounding box center [262, 355] width 9 height 9
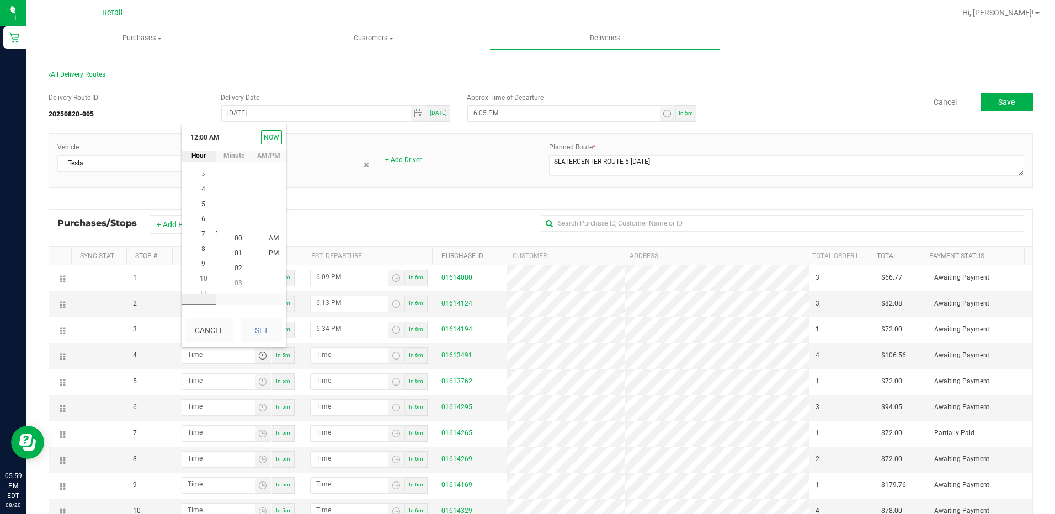
scroll to position [120, 0]
click at [201, 222] on span "7" at bounding box center [203, 224] width 4 height 8
click at [242, 238] on li "00" at bounding box center [238, 238] width 26 height 15
click at [269, 251] on span "PM" at bounding box center [274, 254] width 10 height 8
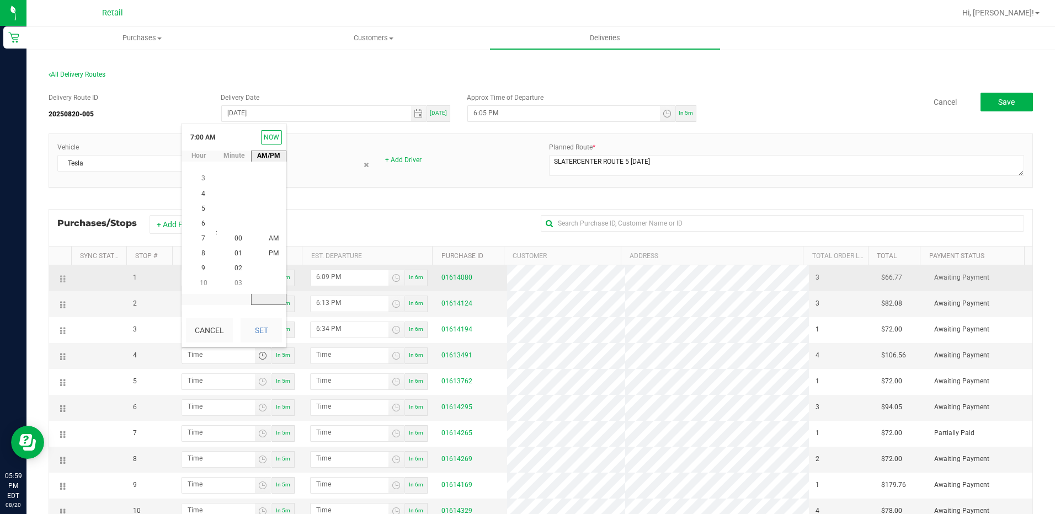
scroll to position [15, 0]
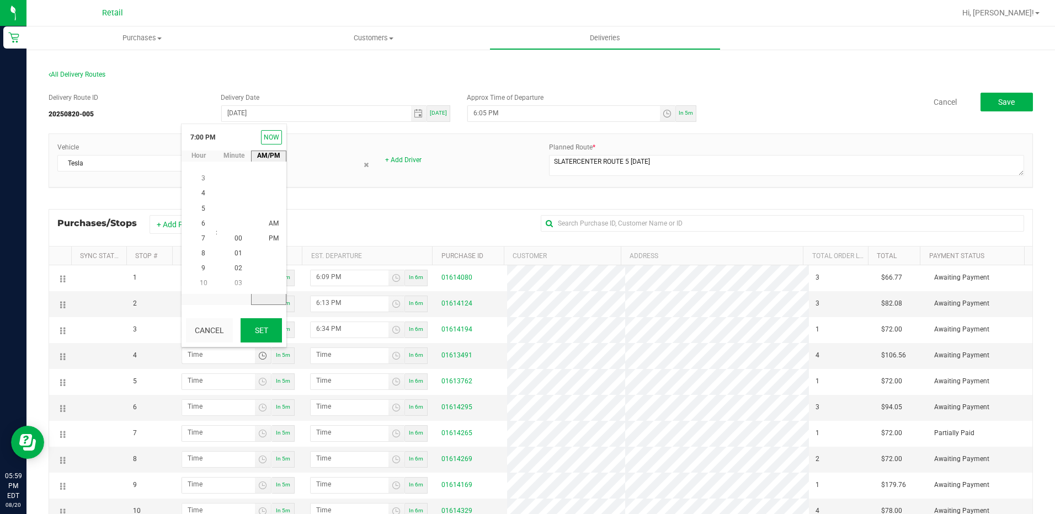
click at [257, 337] on button "Set" at bounding box center [260, 330] width 41 height 24
type input "7:00 PM"
click at [392, 355] on span "Toggle time list" at bounding box center [396, 355] width 9 height 9
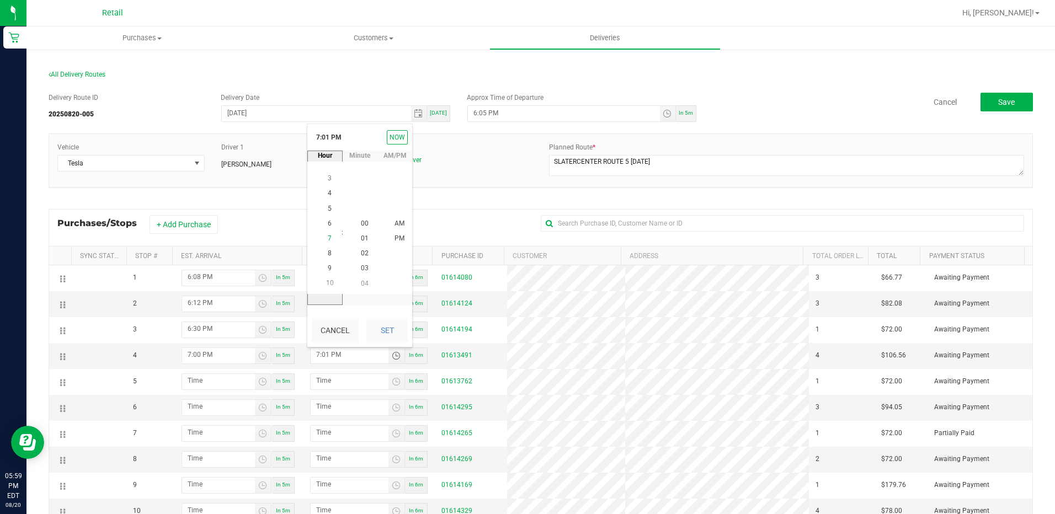
click at [328, 238] on span "7" at bounding box center [330, 238] width 4 height 8
click at [361, 280] on span "04" at bounding box center [365, 284] width 8 height 8
click at [389, 237] on li "PM" at bounding box center [399, 239] width 26 height 15
click at [388, 334] on button "Set" at bounding box center [386, 330] width 41 height 24
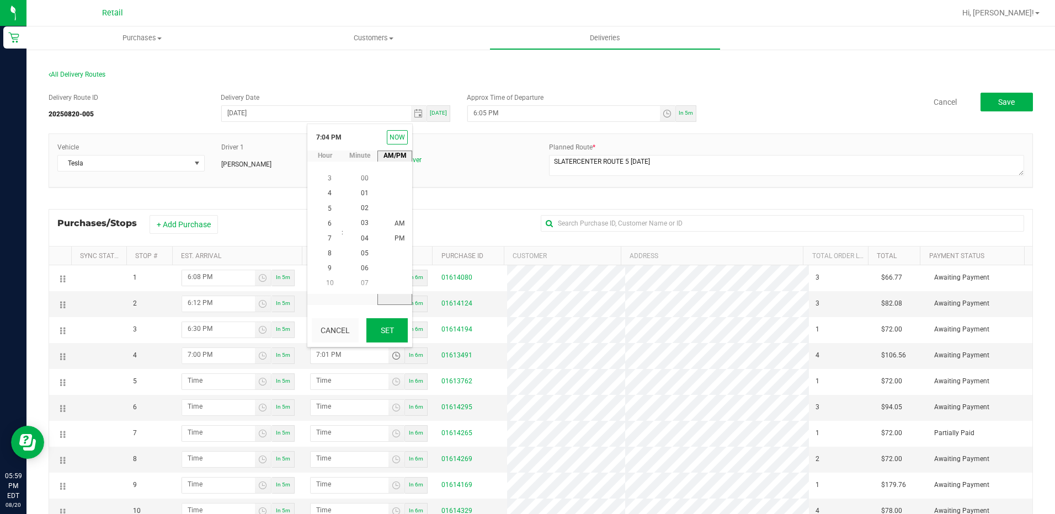
type input "7:04 PM"
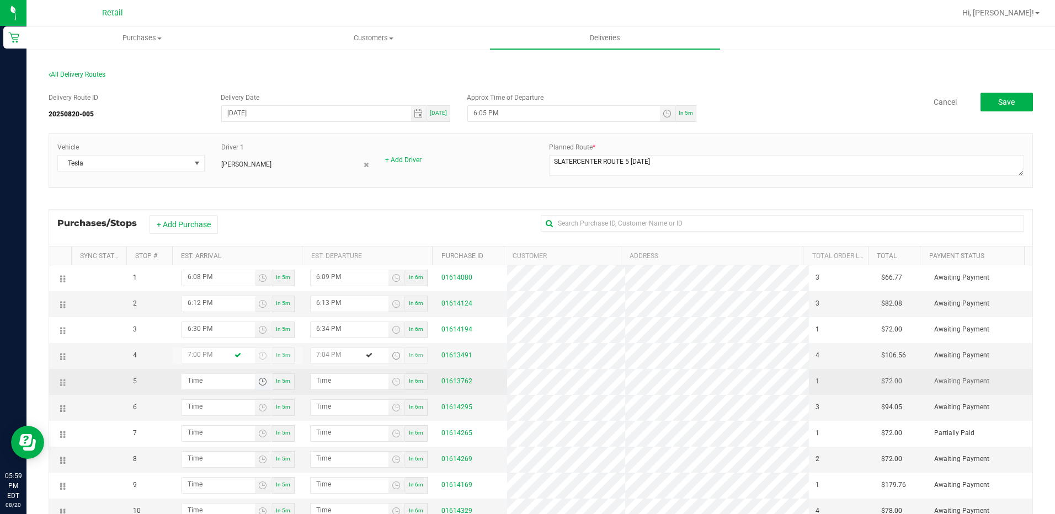
click at [263, 382] on span "Toggle time list" at bounding box center [262, 381] width 9 height 9
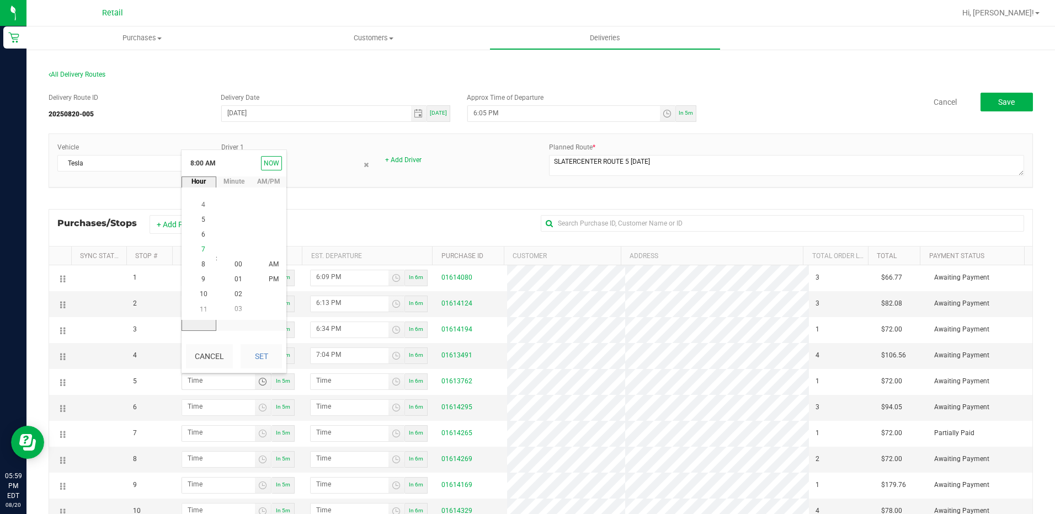
click at [201, 249] on li "7" at bounding box center [203, 249] width 26 height 15
click at [234, 306] on span "34" at bounding box center [238, 310] width 8 height 8
click at [272, 276] on span "PM" at bounding box center [274, 280] width 10 height 8
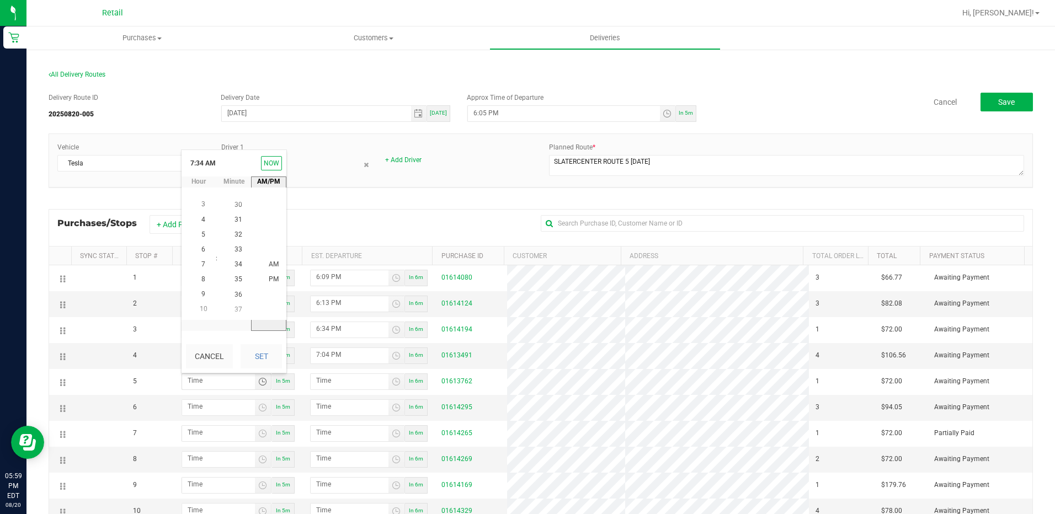
scroll to position [15, 0]
click at [247, 356] on button "Set" at bounding box center [260, 356] width 41 height 24
type input "7:34 PM"
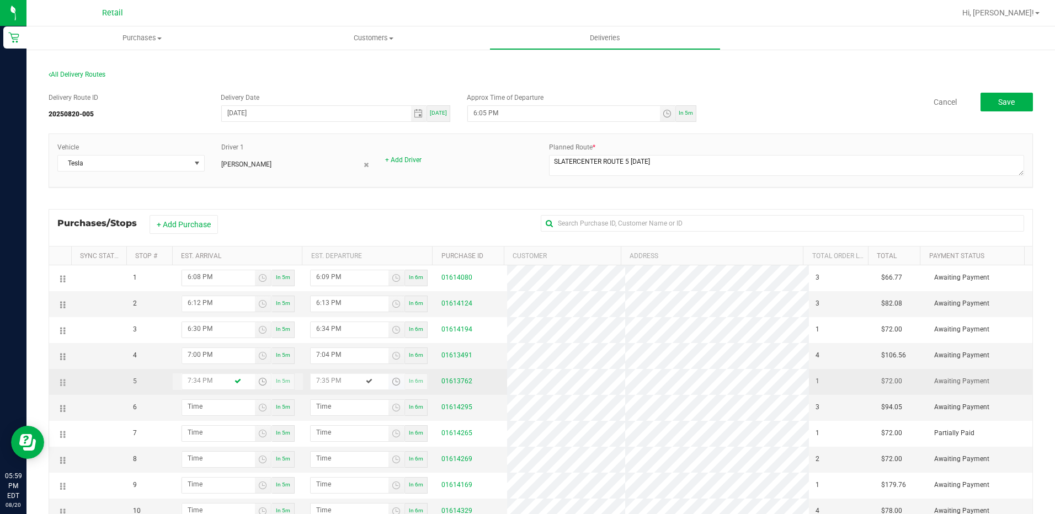
click at [392, 381] on span "Toggle time list" at bounding box center [396, 381] width 9 height 9
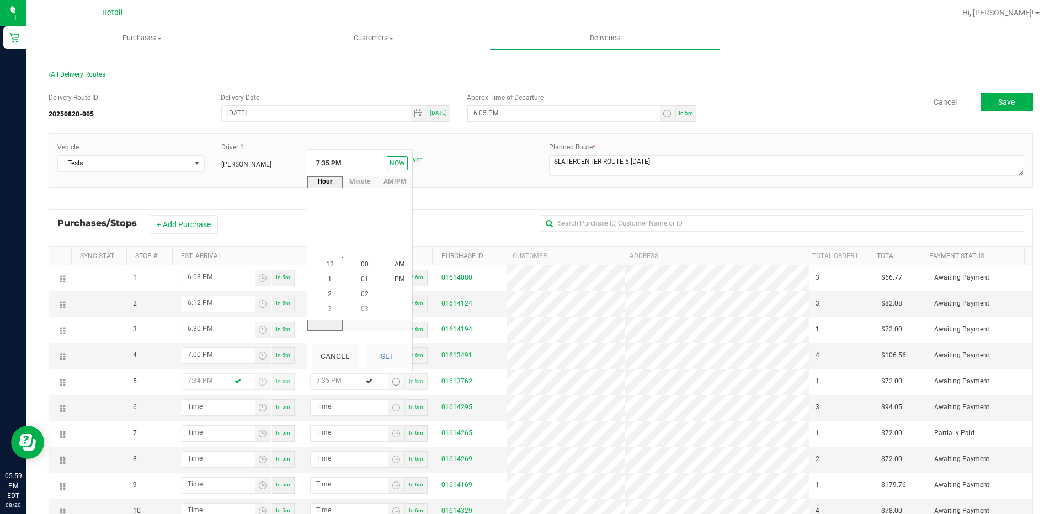
scroll to position [0, 0]
click at [329, 264] on li "7" at bounding box center [330, 264] width 26 height 15
click at [356, 307] on li "38" at bounding box center [364, 309] width 26 height 15
click at [394, 266] on span "PM" at bounding box center [399, 265] width 10 height 8
click at [393, 357] on button "Set" at bounding box center [386, 356] width 41 height 24
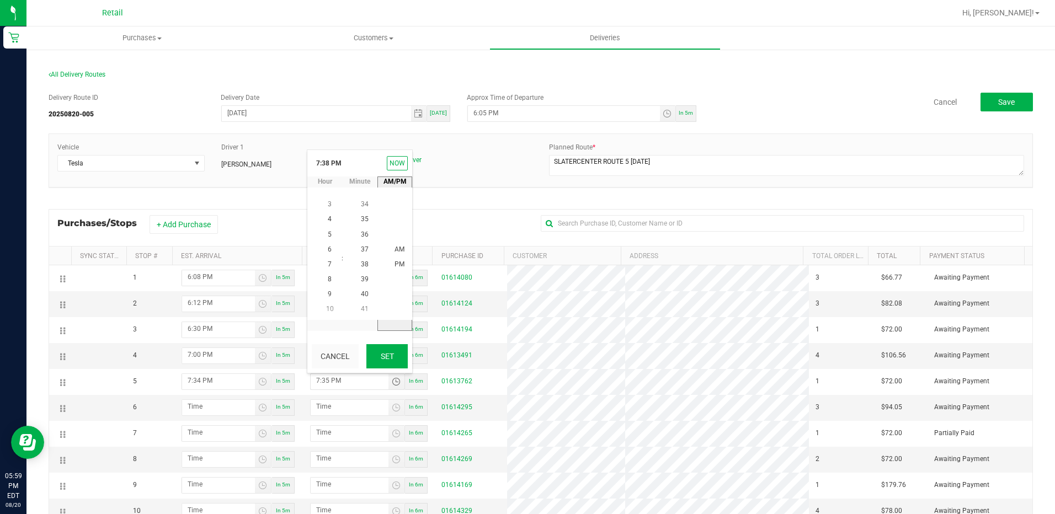
type input "7:38 PM"
click at [260, 404] on span "Toggle time list" at bounding box center [262, 407] width 9 height 9
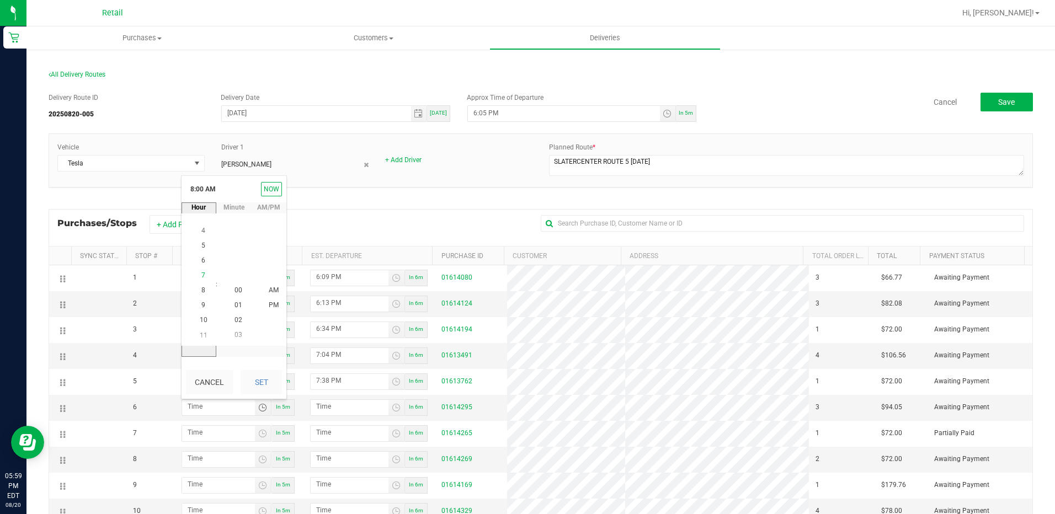
click at [201, 272] on span "7" at bounding box center [203, 275] width 4 height 8
click at [234, 319] on span "54" at bounding box center [238, 321] width 8 height 8
click at [270, 306] on span "PM" at bounding box center [274, 306] width 10 height 8
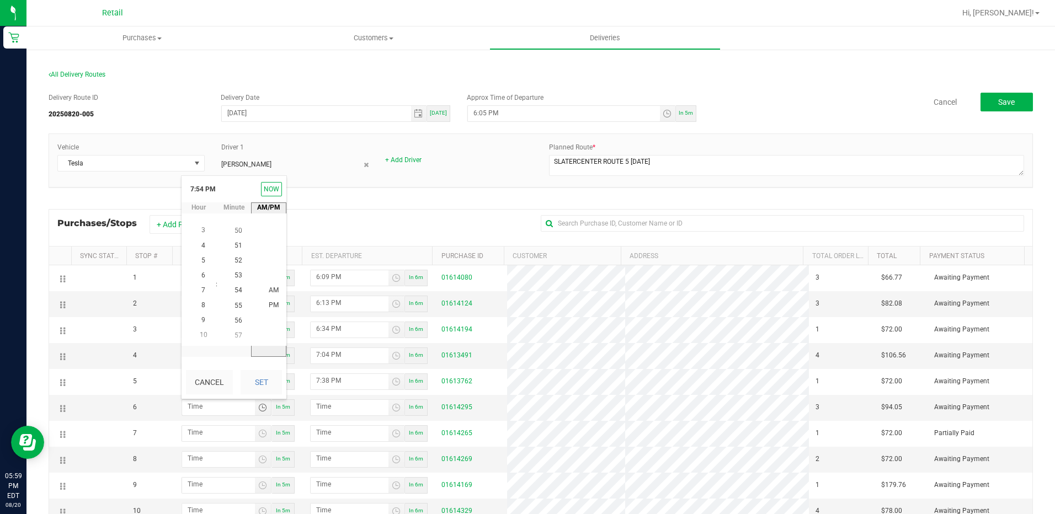
scroll to position [15, 0]
click at [263, 384] on button "Set" at bounding box center [260, 382] width 41 height 24
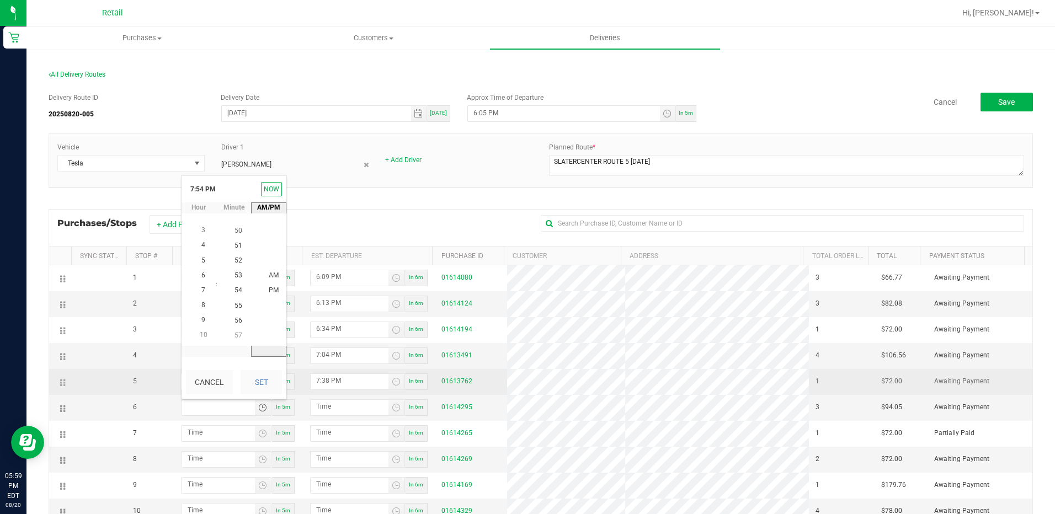
type input "7:54 PM"
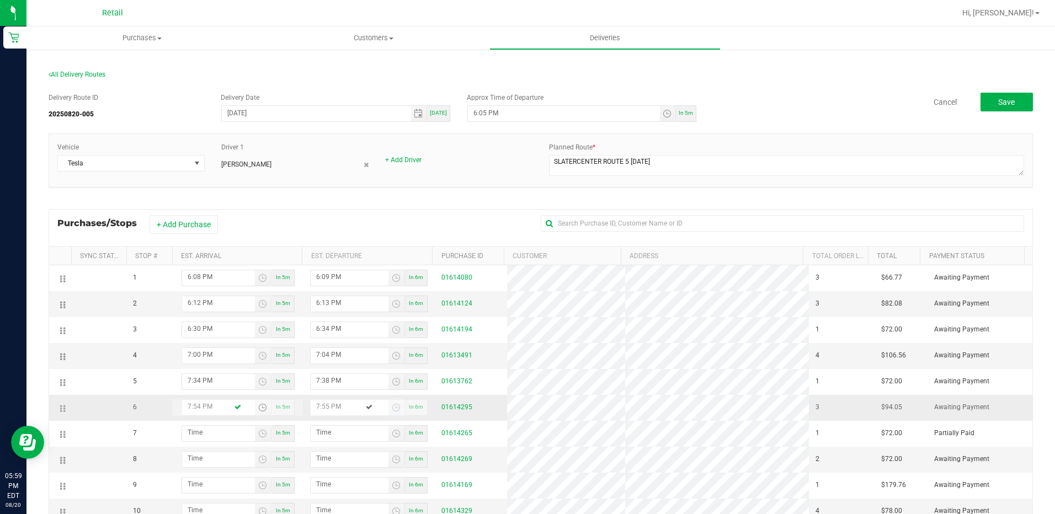
click at [382, 407] on input "7:55 PM" at bounding box center [350, 407] width 78 height 14
click at [392, 407] on span "Toggle time list" at bounding box center [396, 407] width 9 height 9
click at [328, 291] on li "7" at bounding box center [330, 290] width 26 height 15
click at [361, 275] on span "58" at bounding box center [365, 275] width 8 height 8
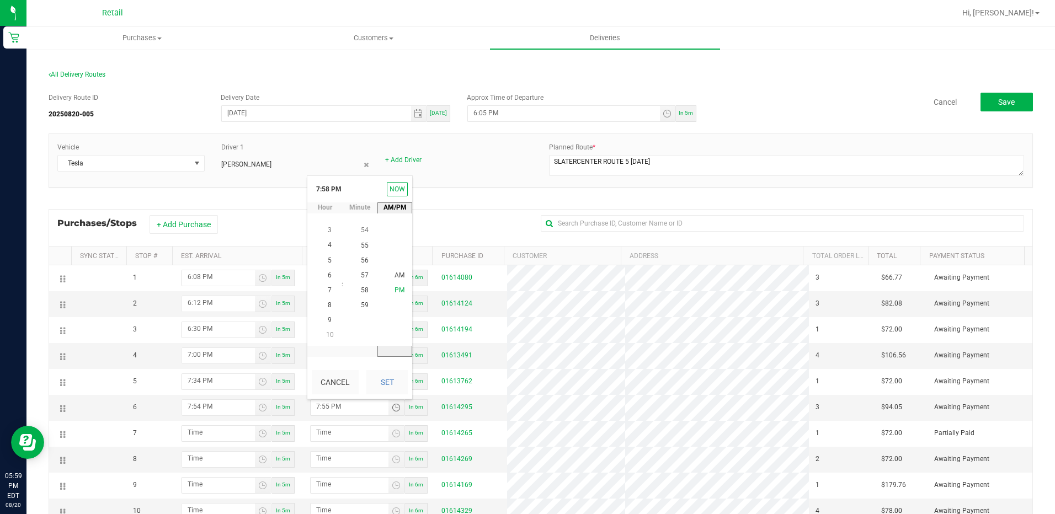
click at [394, 291] on span "PM" at bounding box center [399, 291] width 10 height 8
click at [375, 382] on button "Set" at bounding box center [386, 382] width 41 height 24
type input "7:58 PM"
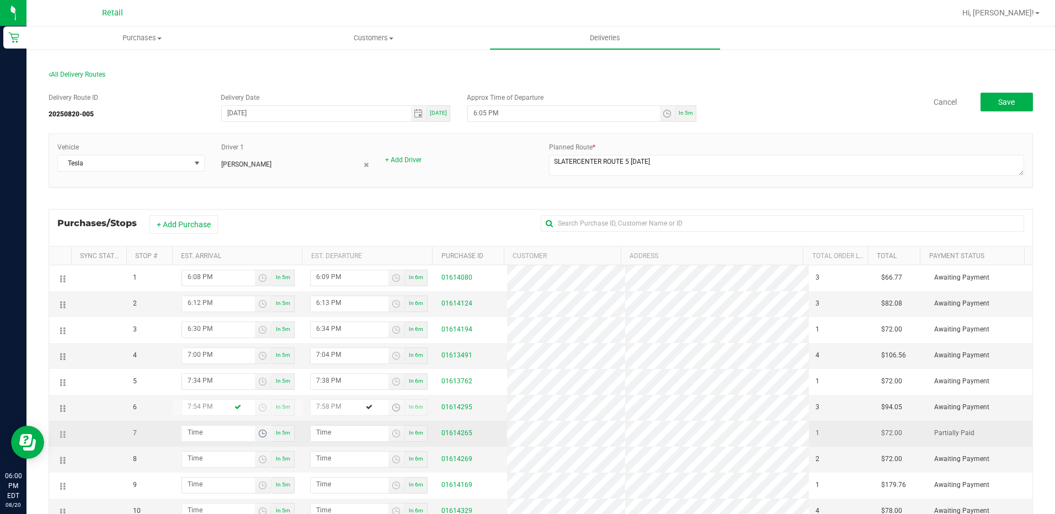
click at [259, 435] on span "Toggle time list" at bounding box center [262, 433] width 9 height 9
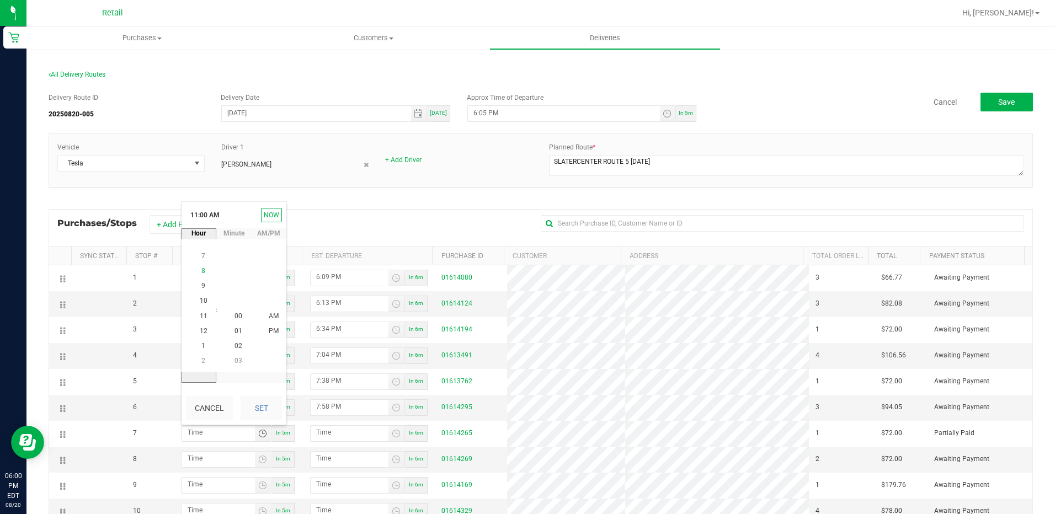
click at [196, 268] on li "8" at bounding box center [203, 271] width 26 height 15
click at [237, 345] on span "13" at bounding box center [238, 346] width 8 height 8
click at [271, 328] on li "PM" at bounding box center [273, 331] width 26 height 15
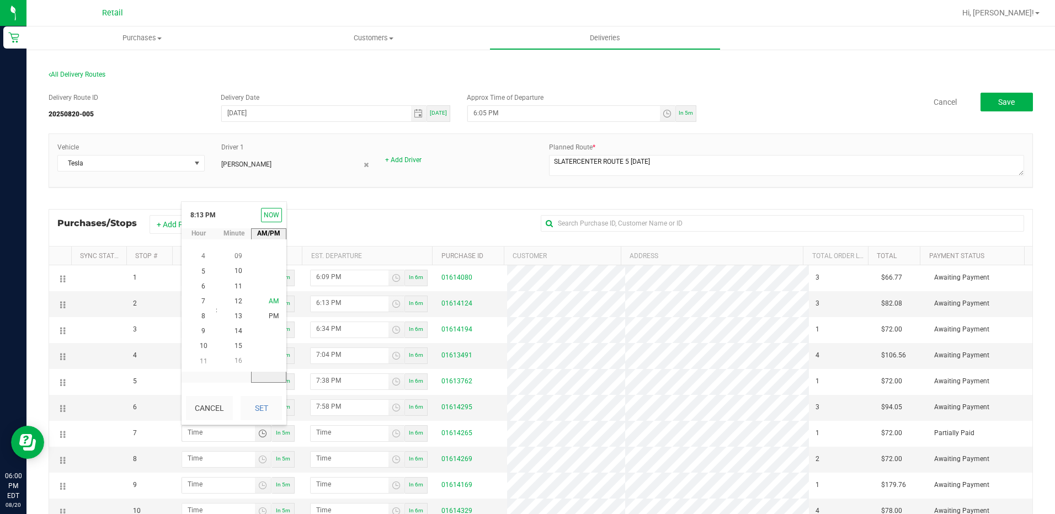
scroll to position [15, 0]
click at [270, 319] on span "PM" at bounding box center [274, 317] width 10 height 8
click at [252, 416] on button "Set" at bounding box center [260, 408] width 41 height 24
type input "8:13 PM"
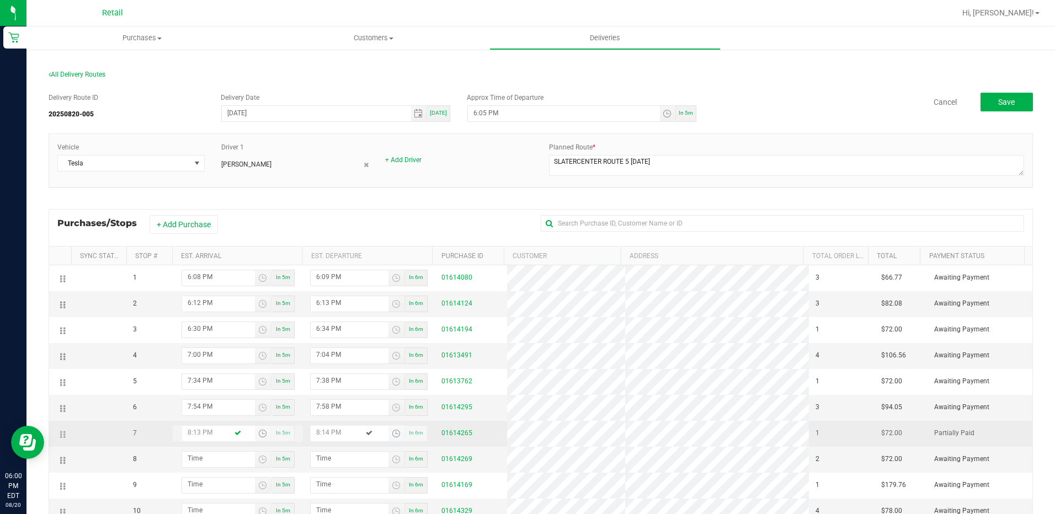
click at [394, 434] on span "Toggle time list" at bounding box center [396, 433] width 9 height 9
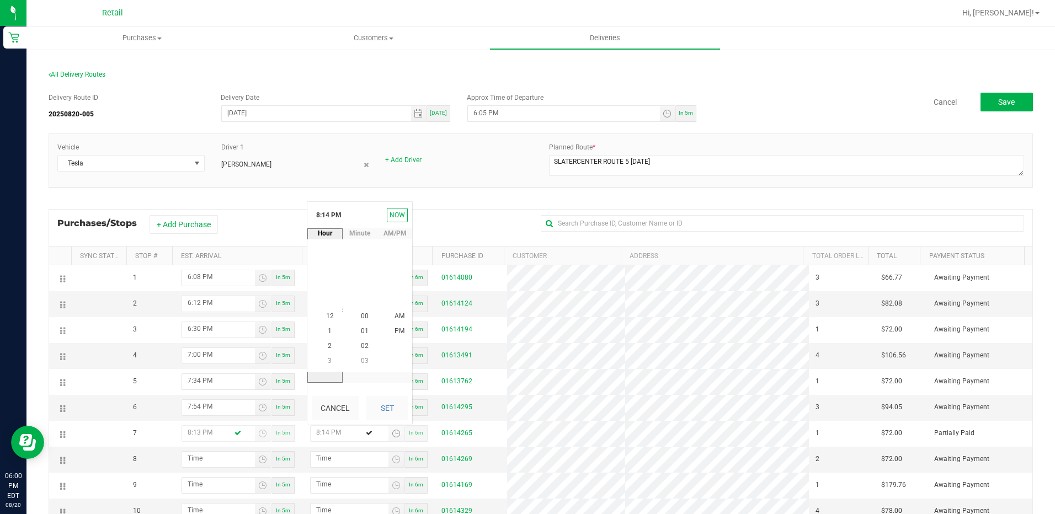
scroll to position [300, 0]
click at [328, 318] on span "8" at bounding box center [330, 316] width 4 height 8
click at [362, 349] on span "16" at bounding box center [365, 347] width 8 height 8
click at [394, 314] on span "PM" at bounding box center [399, 317] width 10 height 8
click at [376, 410] on button "Set" at bounding box center [386, 408] width 41 height 24
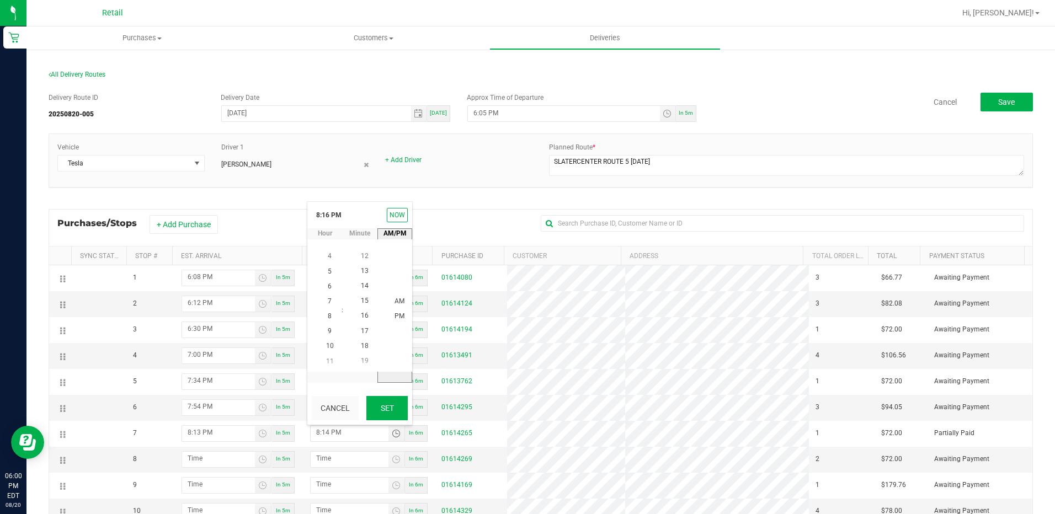
type input "8:16 PM"
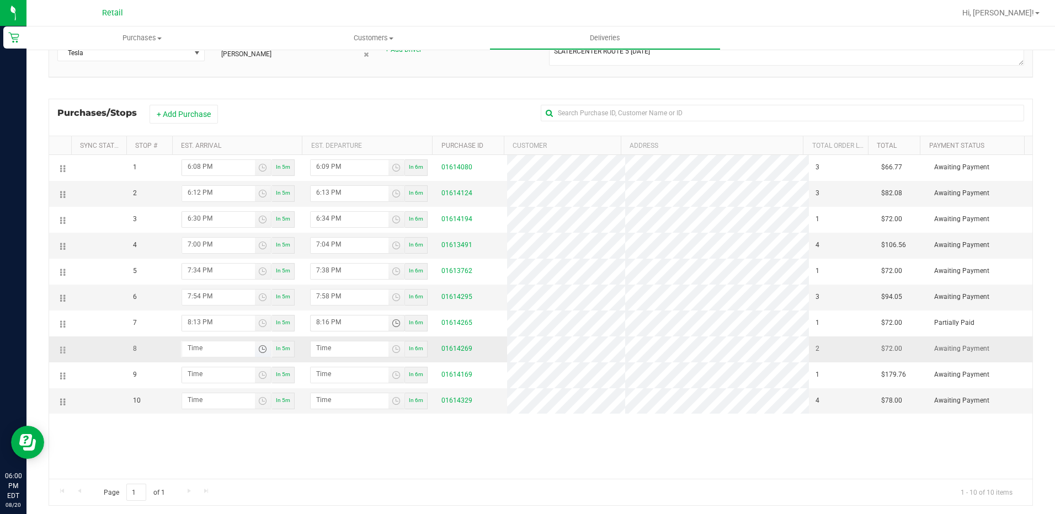
click at [263, 351] on span "Toggle time list" at bounding box center [262, 349] width 9 height 9
click at [201, 185] on span "8" at bounding box center [203, 187] width 4 height 8
click at [235, 216] on span "30" at bounding box center [238, 217] width 8 height 8
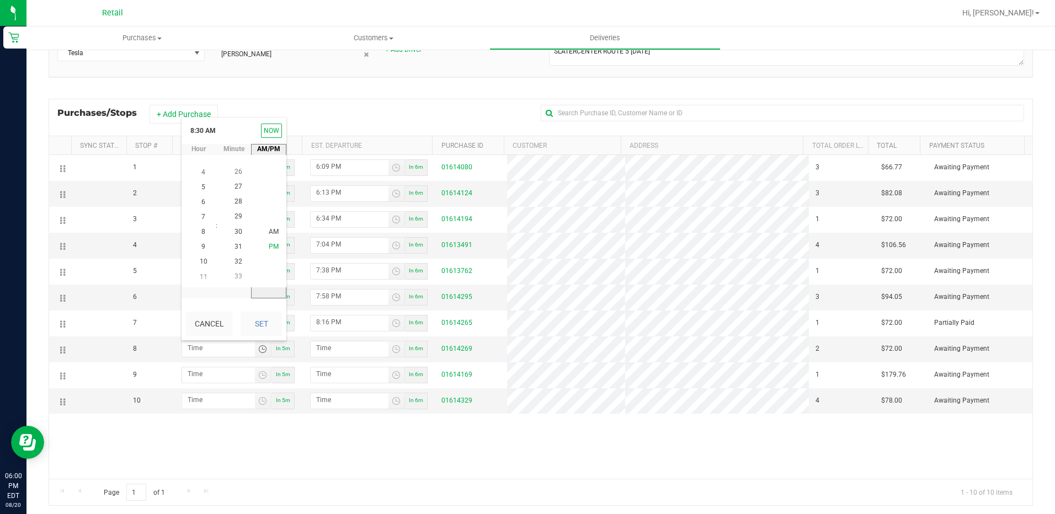
click at [269, 248] on span "PM" at bounding box center [274, 247] width 10 height 8
click at [268, 322] on button "Set" at bounding box center [260, 324] width 41 height 24
type input "8:30 PM"
click at [394, 352] on span "Toggle time list" at bounding box center [396, 349] width 9 height 9
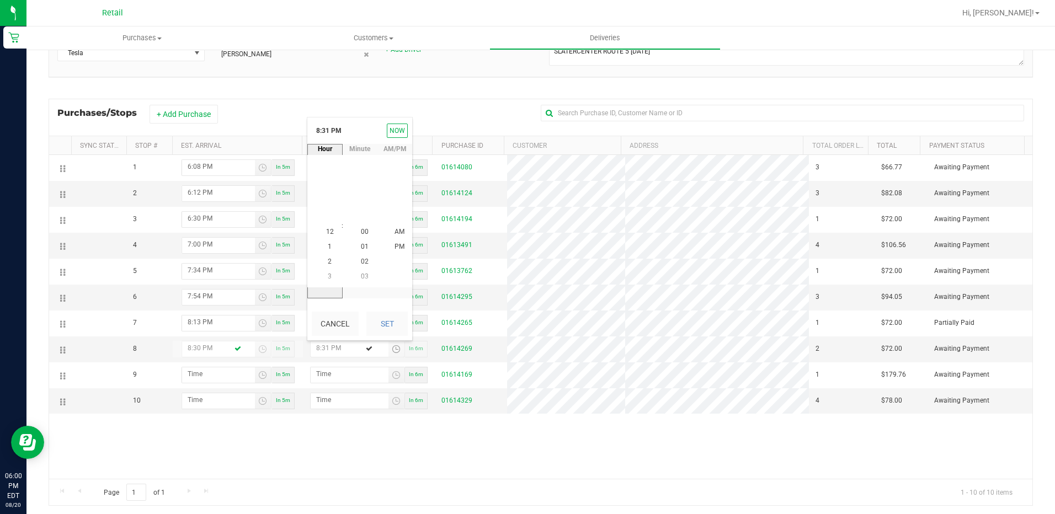
scroll to position [300, 0]
click at [328, 233] on span "8" at bounding box center [330, 232] width 4 height 8
click at [364, 215] on span "34" at bounding box center [365, 217] width 8 height 8
click at [396, 231] on span "PM" at bounding box center [399, 232] width 10 height 8
click at [378, 332] on button "Set" at bounding box center [386, 324] width 41 height 24
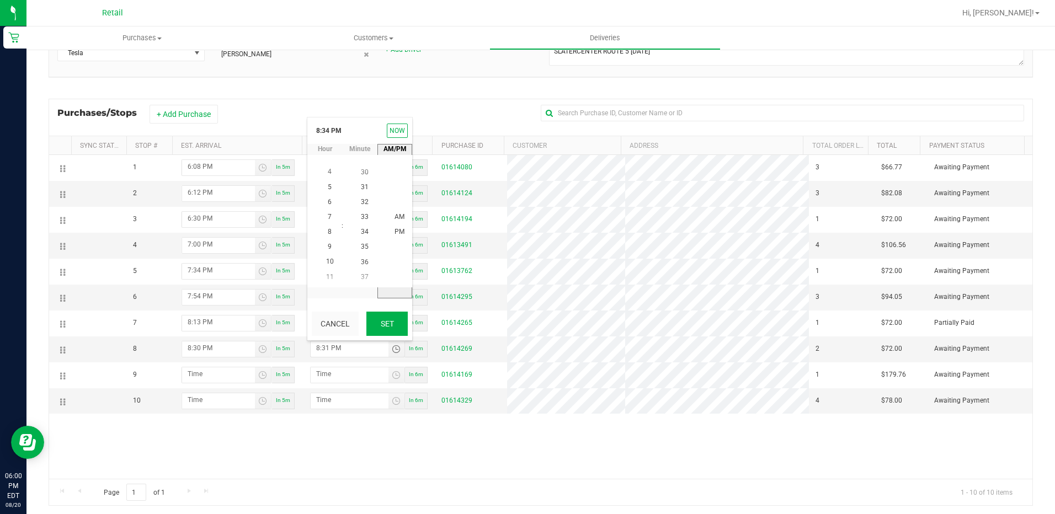
type input "8:34 PM"
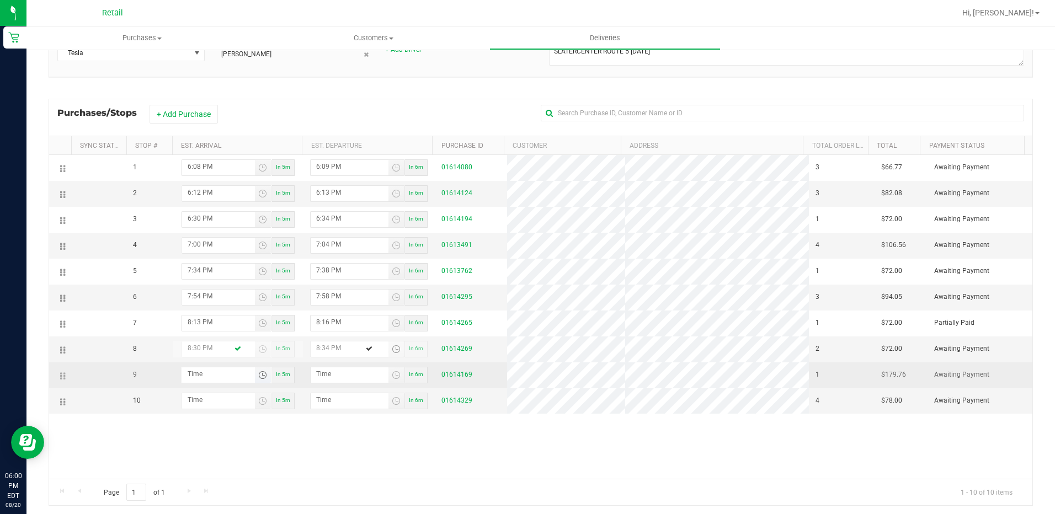
click at [261, 376] on span "Toggle time list" at bounding box center [262, 375] width 9 height 9
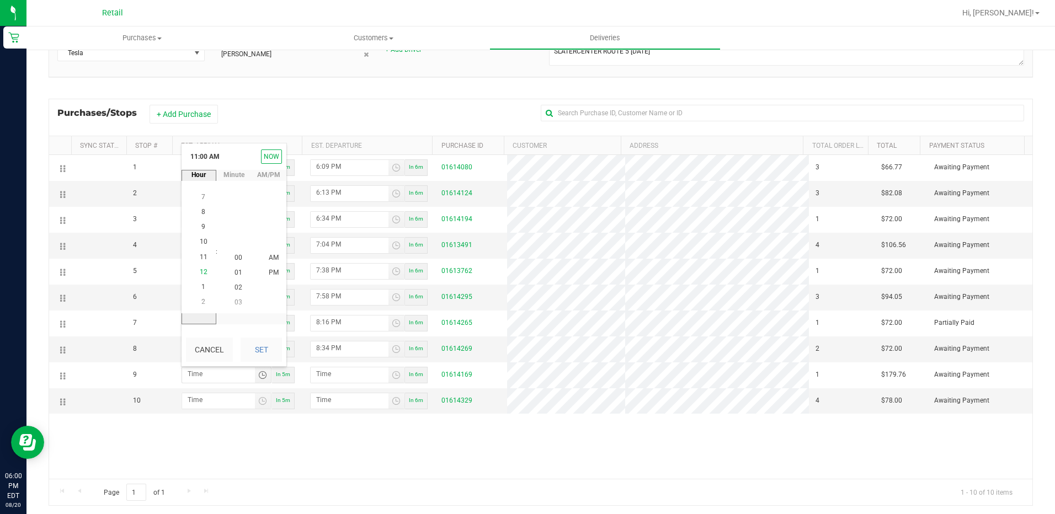
scroll to position [165, 0]
click at [201, 209] on span "8" at bounding box center [203, 213] width 4 height 8
click at [238, 225] on li "40" at bounding box center [238, 228] width 26 height 15
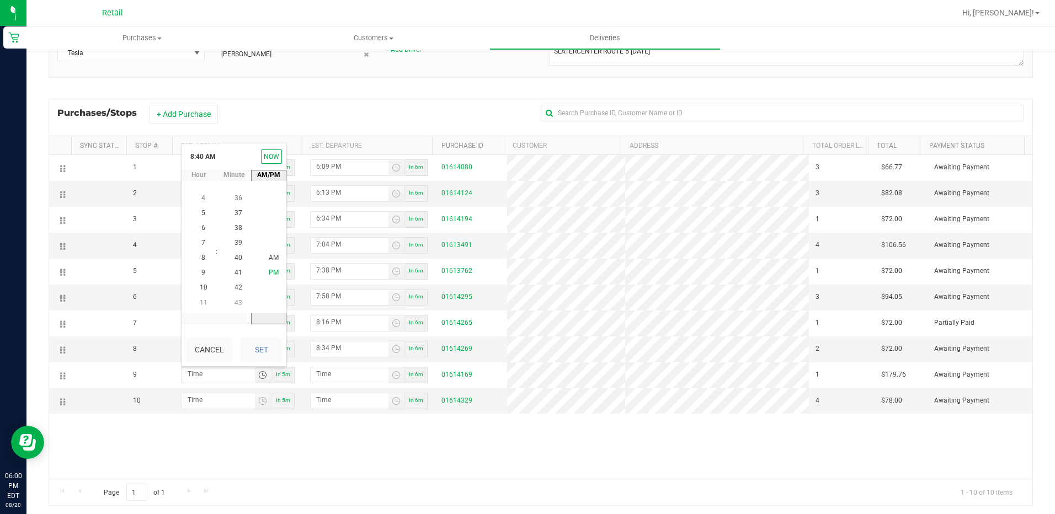
click at [269, 273] on span "PM" at bounding box center [274, 273] width 10 height 8
click at [257, 355] on button "Set" at bounding box center [260, 350] width 41 height 24
type input "8:40 PM"
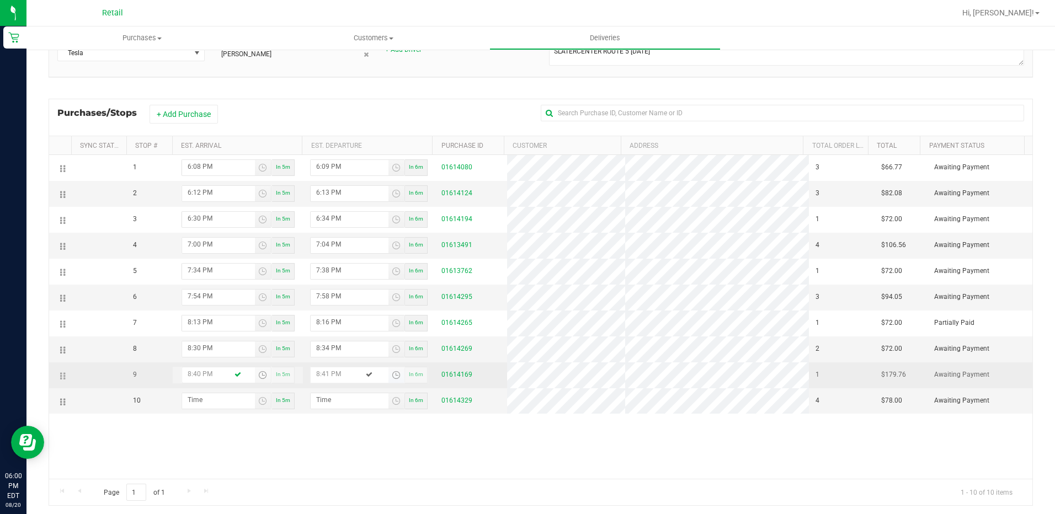
click at [392, 372] on span "Toggle time list" at bounding box center [396, 375] width 9 height 9
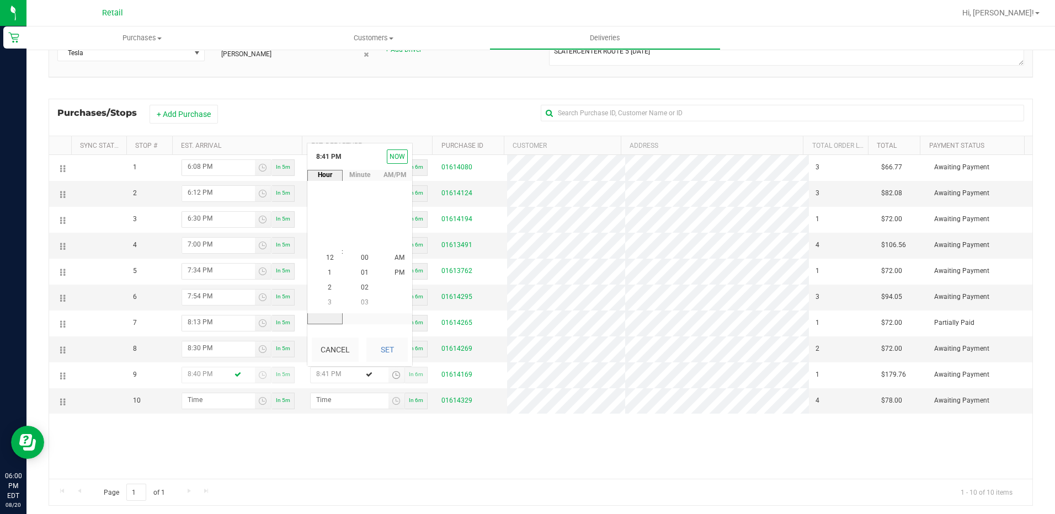
scroll to position [300, 0]
click at [328, 259] on span "8" at bounding box center [330, 258] width 4 height 8
click at [361, 301] on span "44" at bounding box center [365, 303] width 8 height 8
click at [394, 255] on span "PM" at bounding box center [399, 258] width 10 height 8
click at [387, 347] on button "Set" at bounding box center [386, 350] width 41 height 24
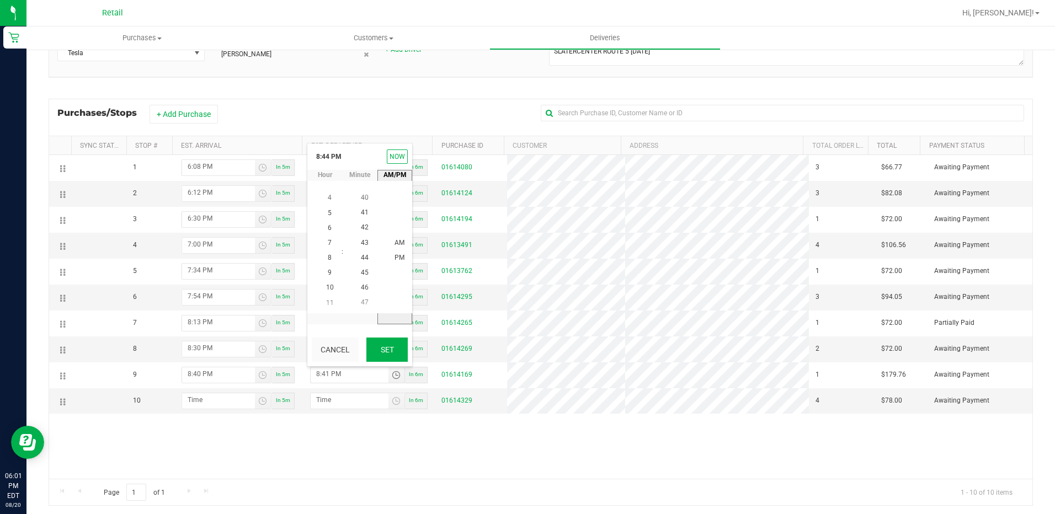
type input "8:44 PM"
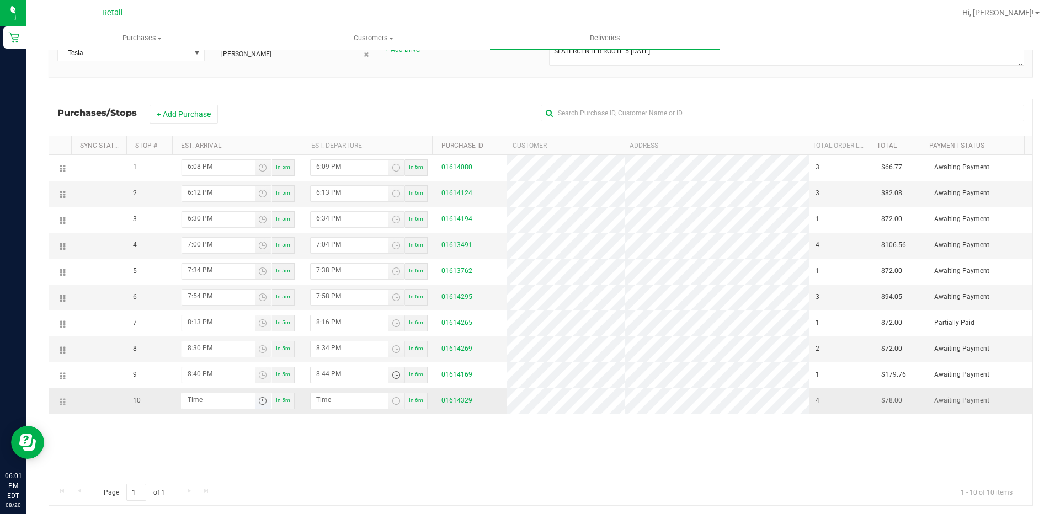
click at [260, 398] on span "Toggle time list" at bounding box center [262, 401] width 9 height 9
click at [201, 235] on span "8" at bounding box center [203, 238] width 4 height 8
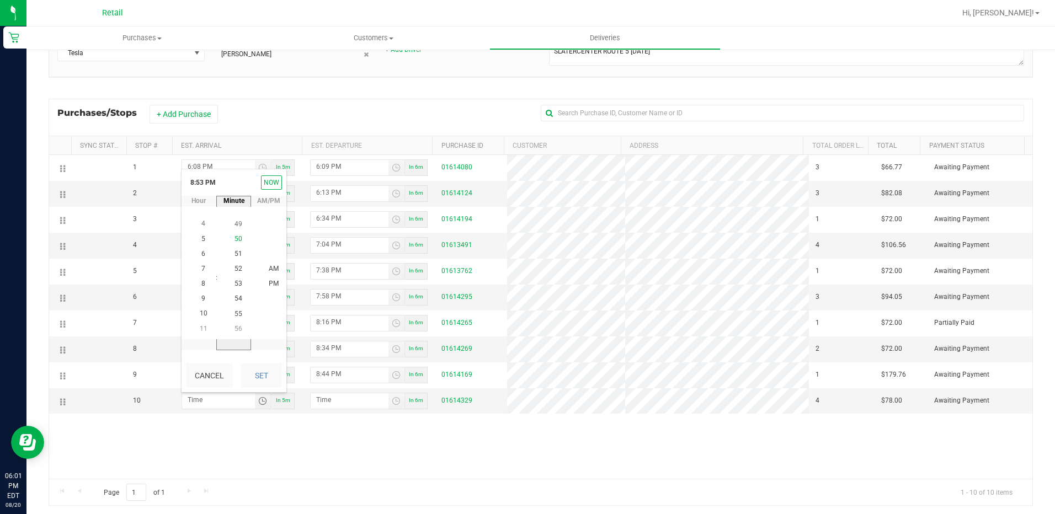
click at [234, 239] on span "50" at bounding box center [238, 239] width 8 height 8
click at [269, 284] on span "PM" at bounding box center [274, 284] width 10 height 8
click at [262, 382] on button "Set" at bounding box center [260, 376] width 41 height 24
type input "8:50 PM"
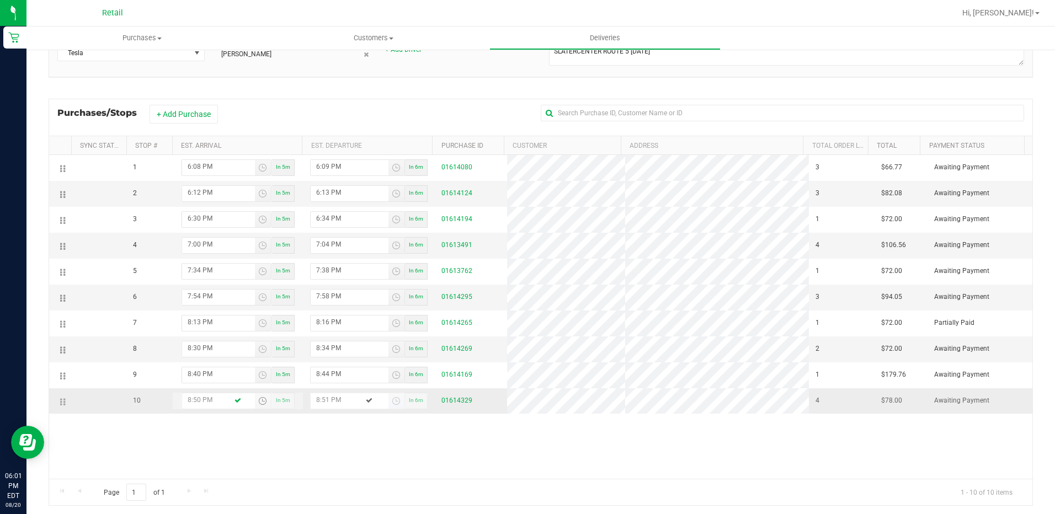
click at [388, 397] on span "Toggle time list" at bounding box center [396, 400] width 16 height 15
click at [322, 281] on li "8" at bounding box center [330, 283] width 26 height 15
click at [354, 327] on li "54" at bounding box center [364, 329] width 26 height 15
click at [389, 283] on li "PM" at bounding box center [399, 284] width 26 height 15
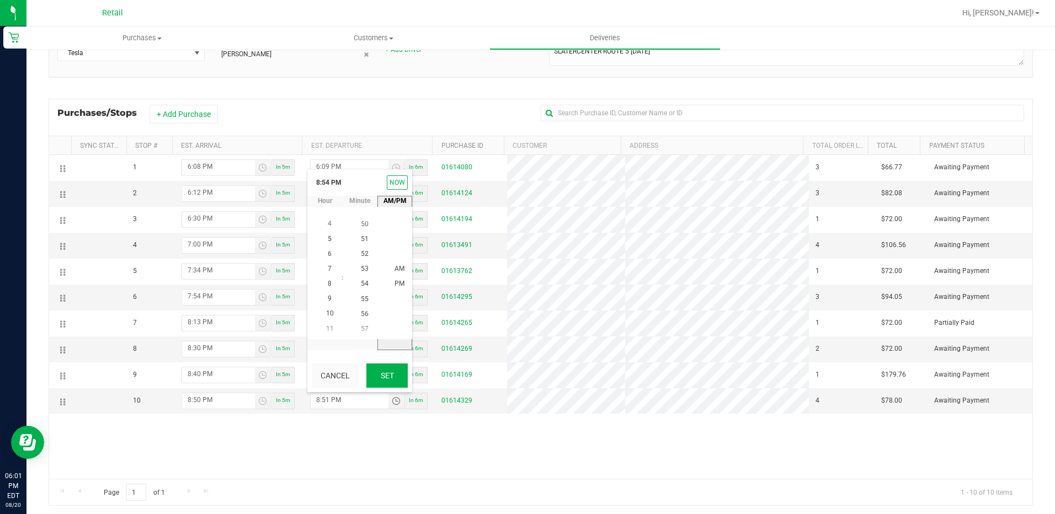
click at [391, 375] on button "Set" at bounding box center [386, 376] width 41 height 24
type input "8:54 PM"
click at [622, 456] on div "1 6:08 PM In 5m 6:09 PM In 6m 01614080 3 $66.77 Awaiting Payment 2 6:12 PM In 5…" at bounding box center [540, 317] width 983 height 324
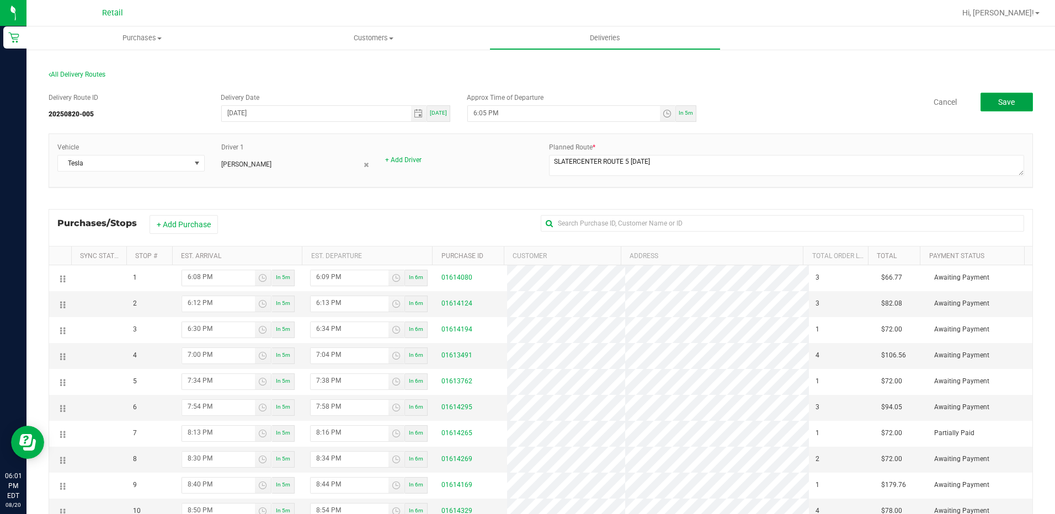
click at [1002, 100] on span "Save" at bounding box center [1006, 102] width 17 height 9
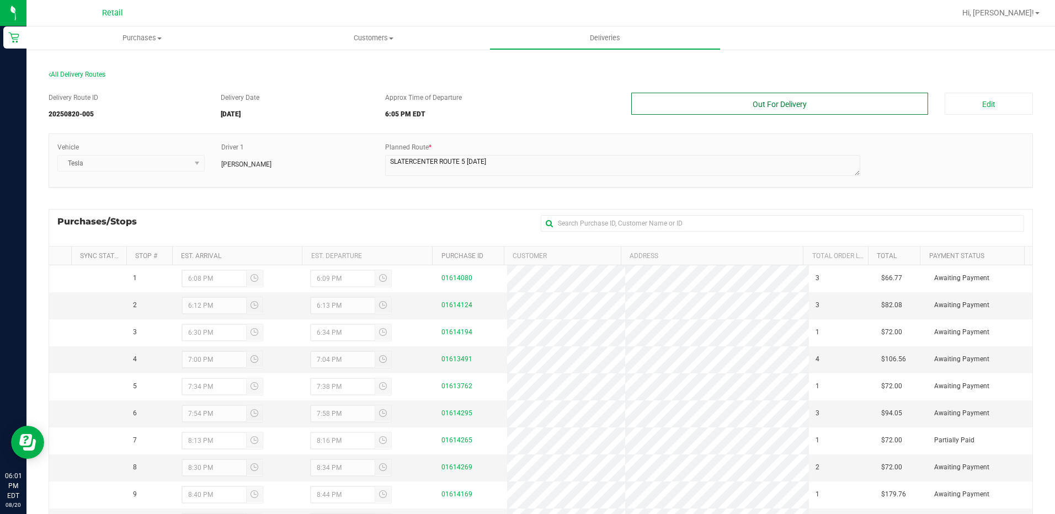
click at [769, 100] on button "Out For Delivery" at bounding box center [779, 104] width 297 height 22
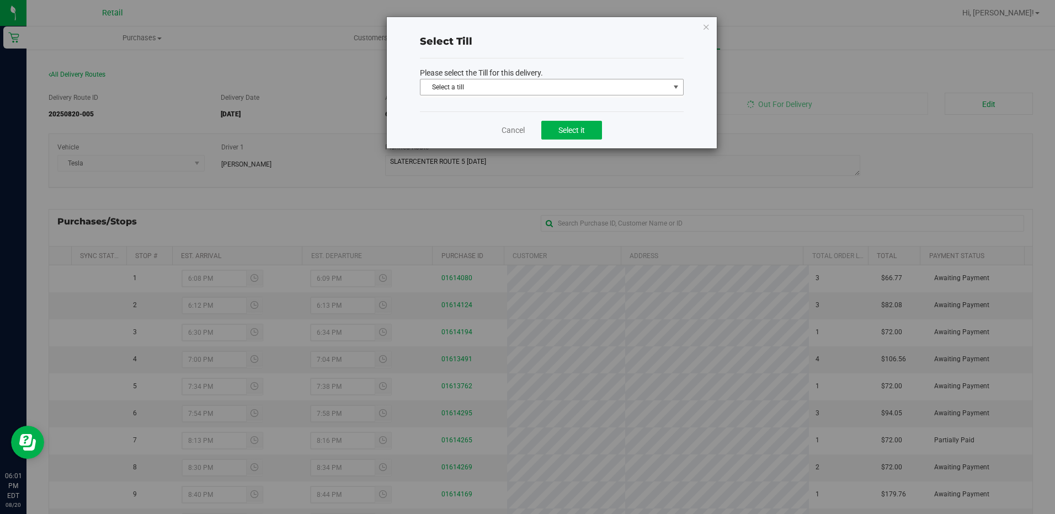
click at [617, 89] on span "Select a till" at bounding box center [544, 86] width 249 height 15
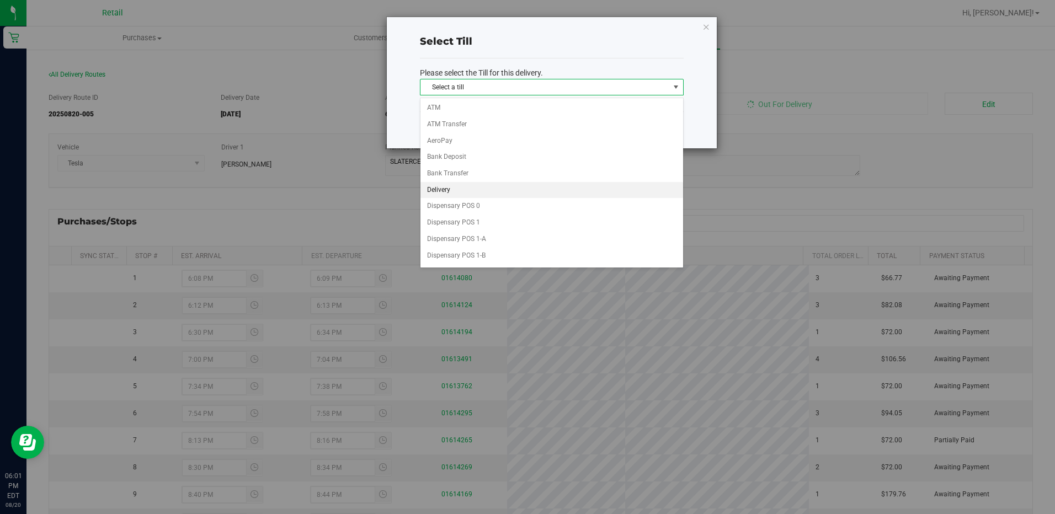
click at [471, 184] on li "Delivery" at bounding box center [551, 190] width 263 height 17
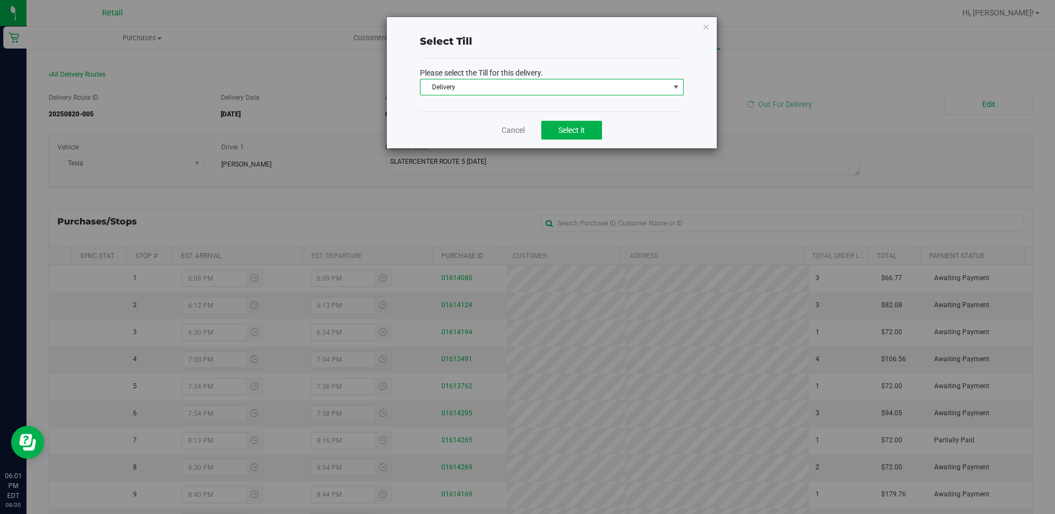
click at [569, 119] on div "Cancel Select it" at bounding box center [552, 129] width 264 height 37
click at [566, 124] on button "Select it" at bounding box center [571, 130] width 61 height 19
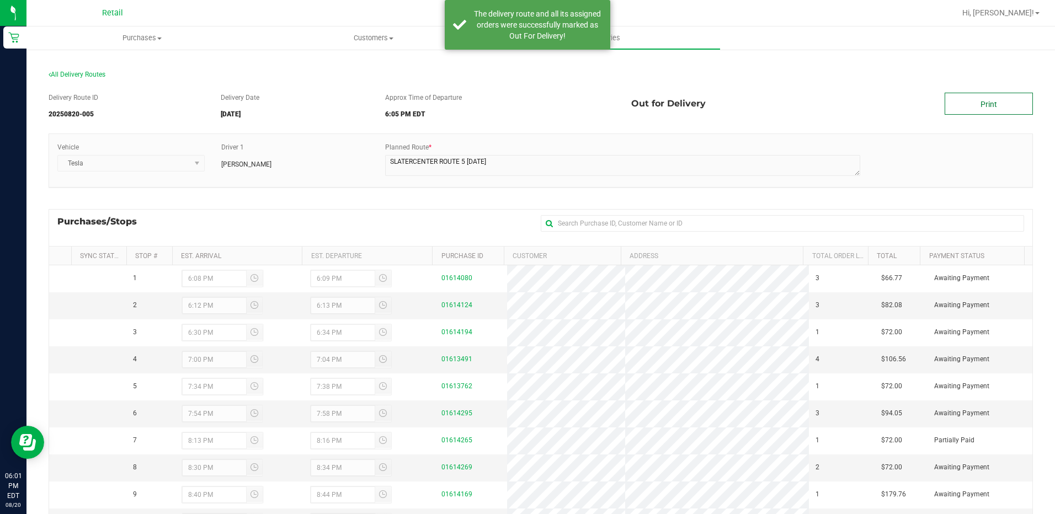
click at [968, 104] on link "Print" at bounding box center [988, 104] width 88 height 22
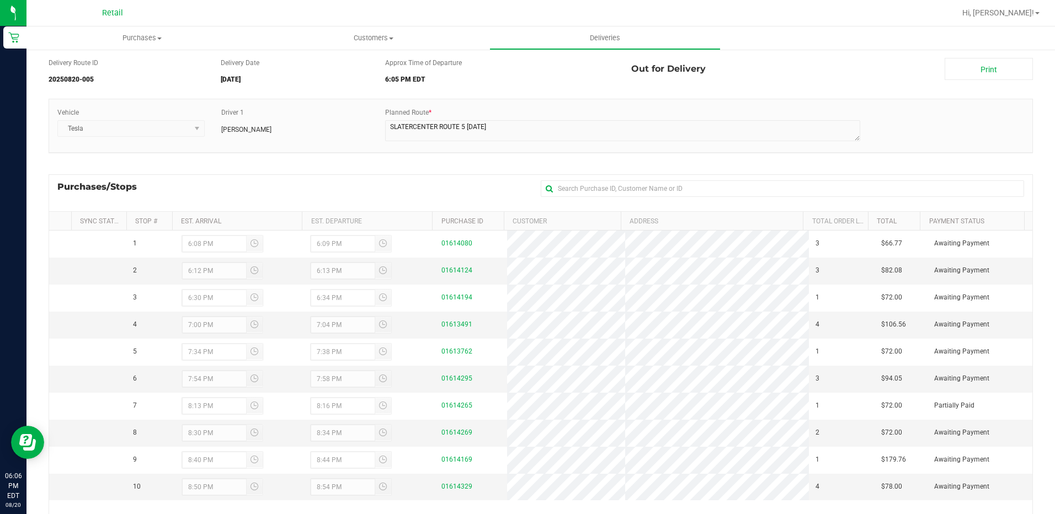
scroll to position [110, 0]
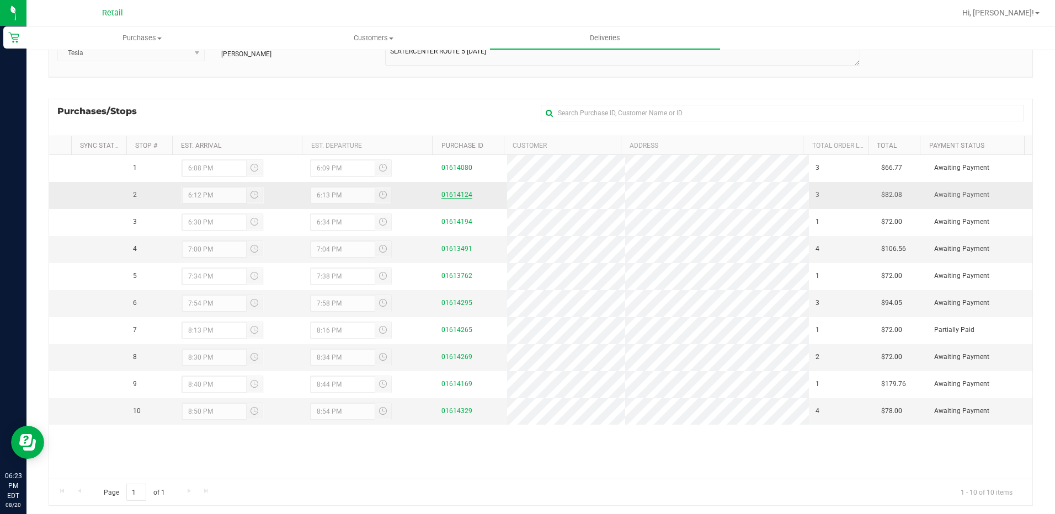
click at [442, 195] on link "01614124" at bounding box center [456, 195] width 31 height 8
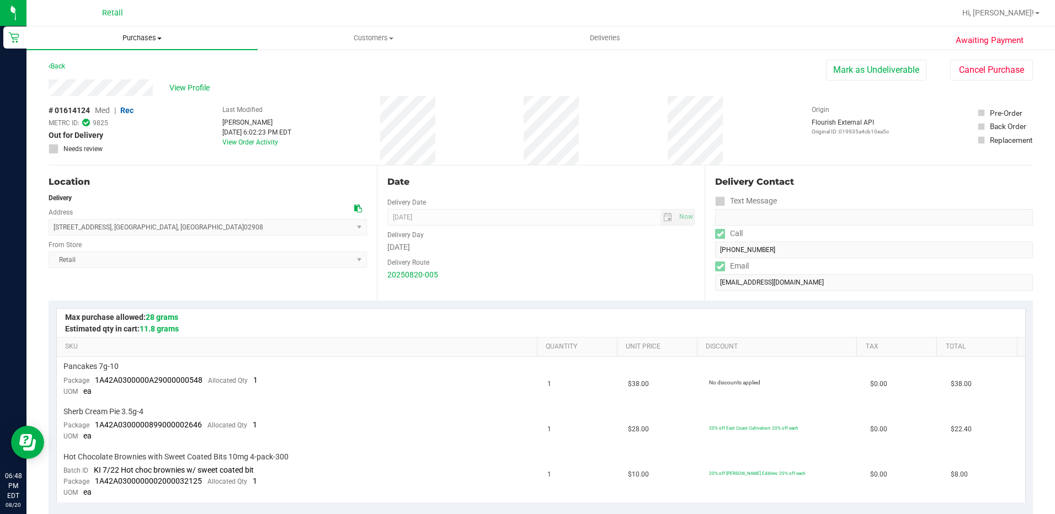
click at [157, 36] on span "Purchases" at bounding box center [141, 38] width 231 height 10
click at [124, 65] on span "Summary of purchases" at bounding box center [82, 66] width 113 height 9
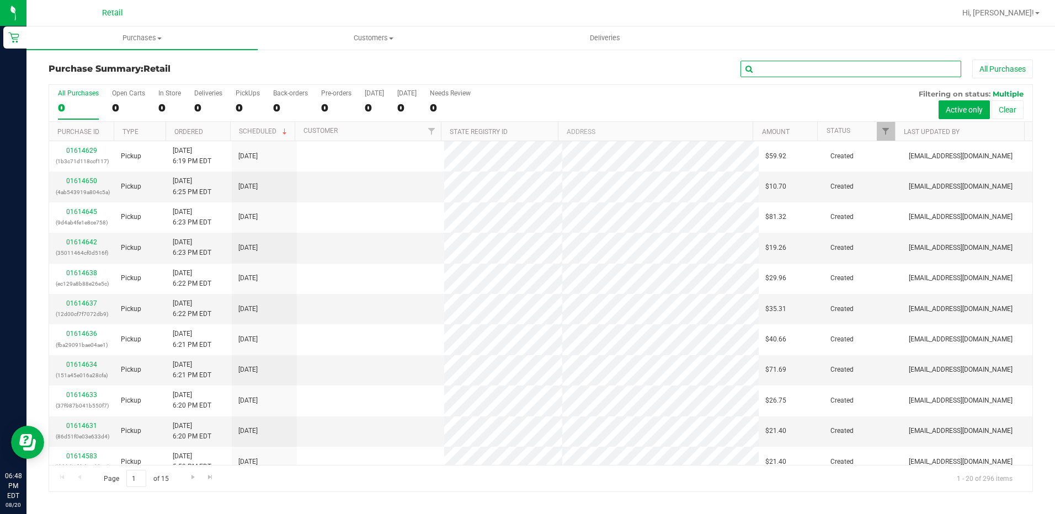
click at [777, 71] on input "text" at bounding box center [850, 69] width 221 height 17
type input "AWA"
